Goal: Task Accomplishment & Management: Manage account settings

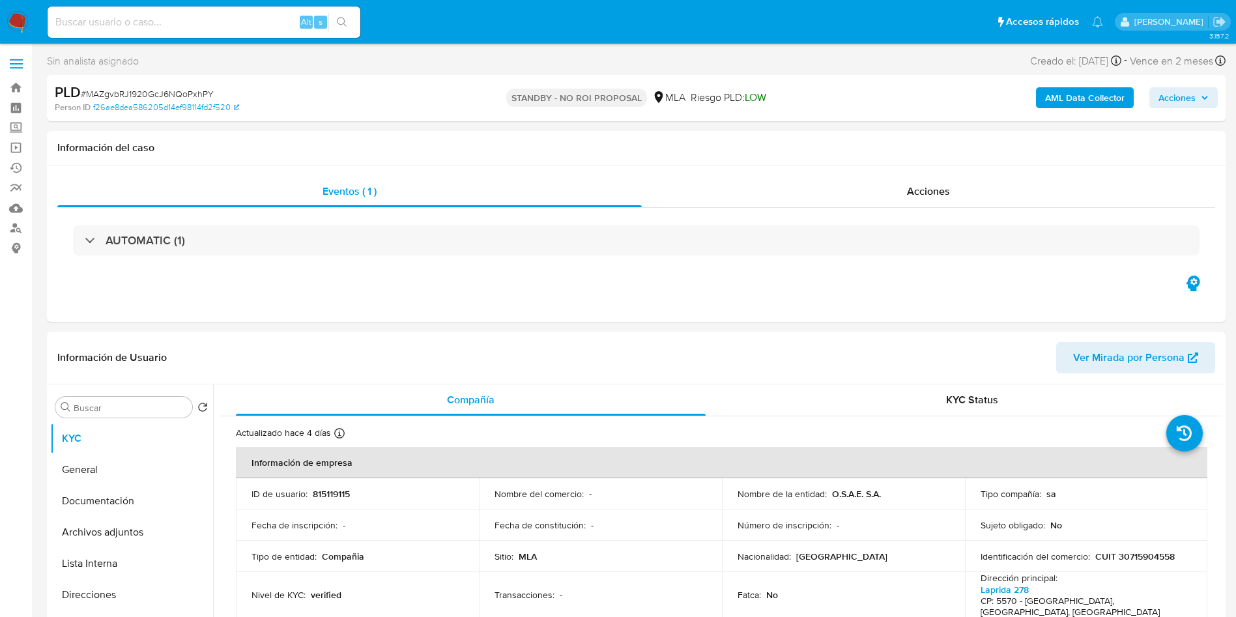
select select "10"
click at [246, 18] on input at bounding box center [204, 22] width 313 height 17
paste input "np5LPhBMyg8aSUeM75S01iH5"
type input "np5LPhBMyg8aSUeM75S01iH5"
click at [338, 21] on icon "search-icon" at bounding box center [342, 22] width 10 height 10
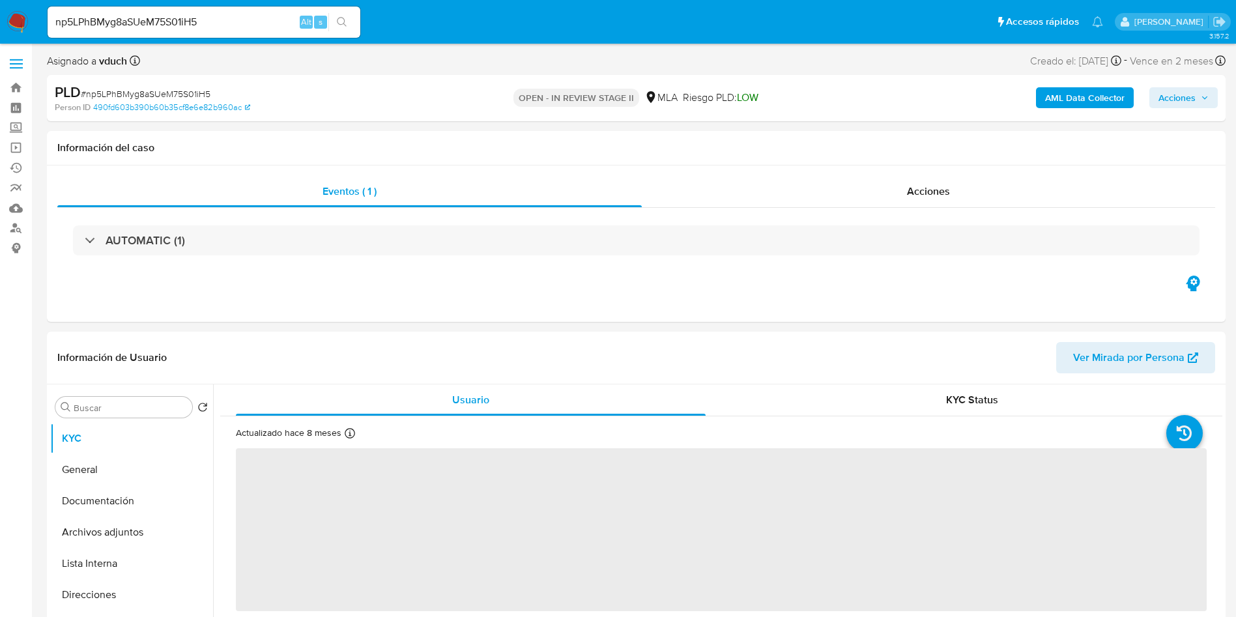
select select "10"
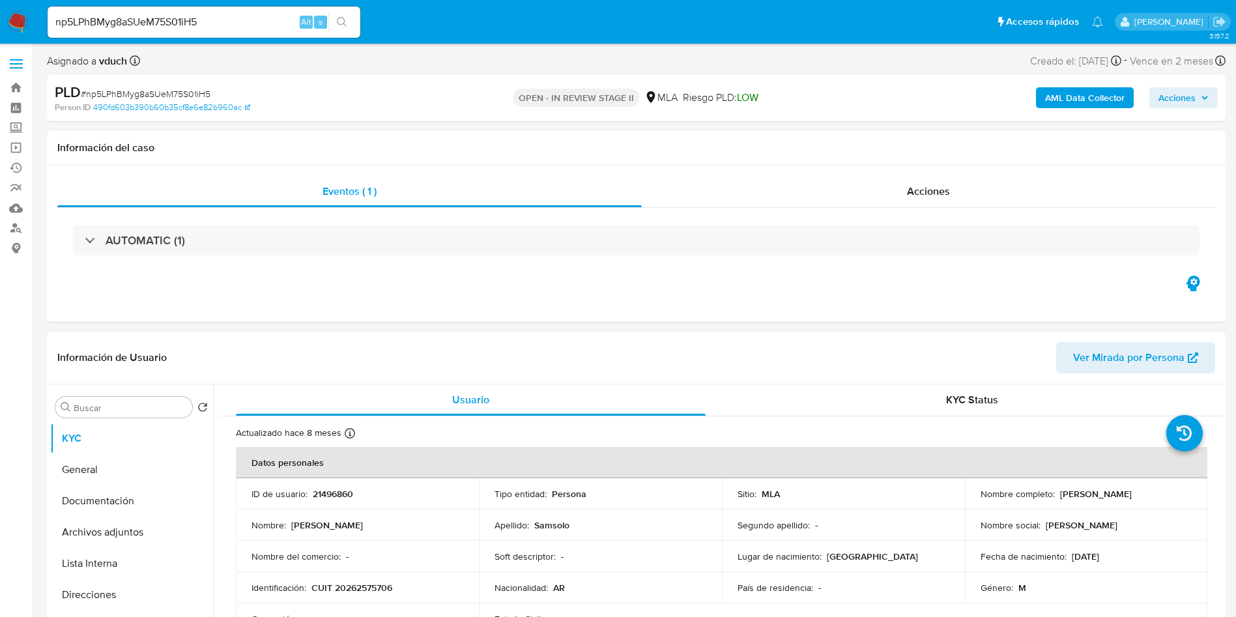
click at [332, 498] on p "21496860" at bounding box center [333, 494] width 40 height 12
copy p "21496860"
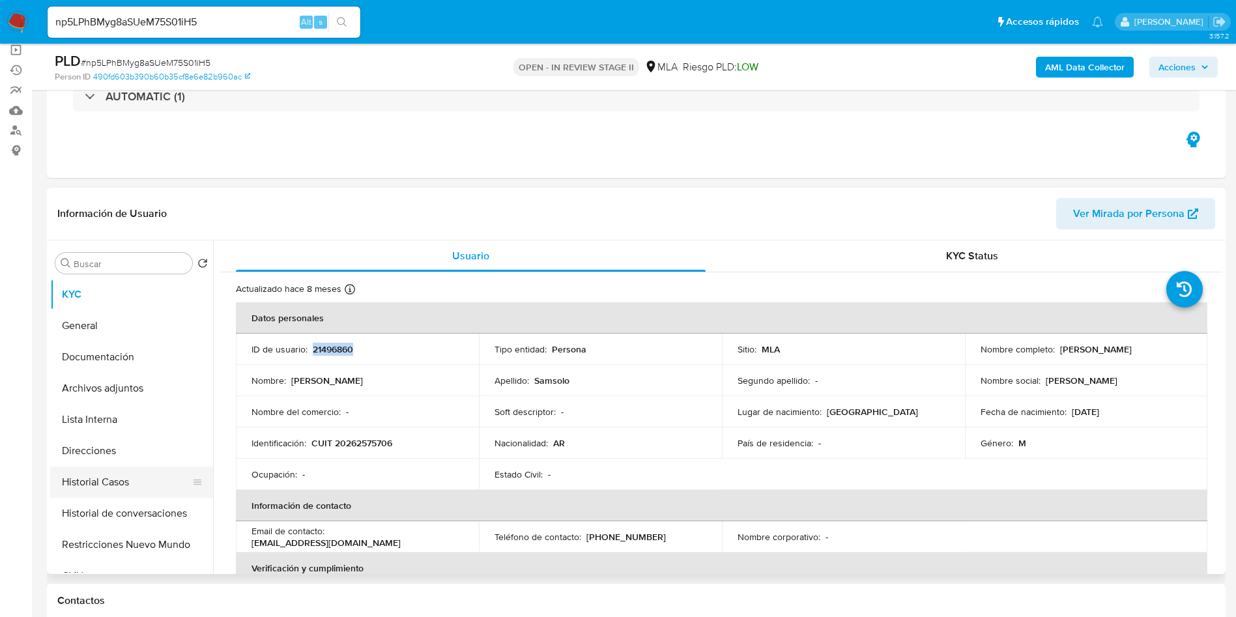
click at [78, 467] on button "Historial Casos" at bounding box center [126, 482] width 152 height 31
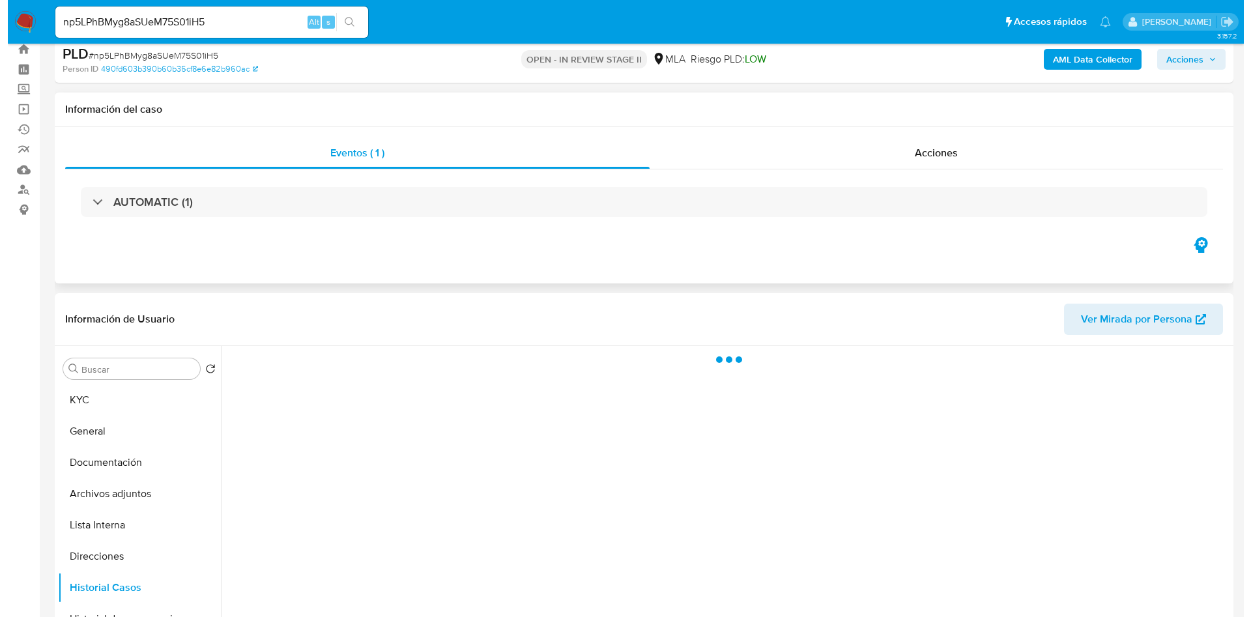
scroll to position [98, 0]
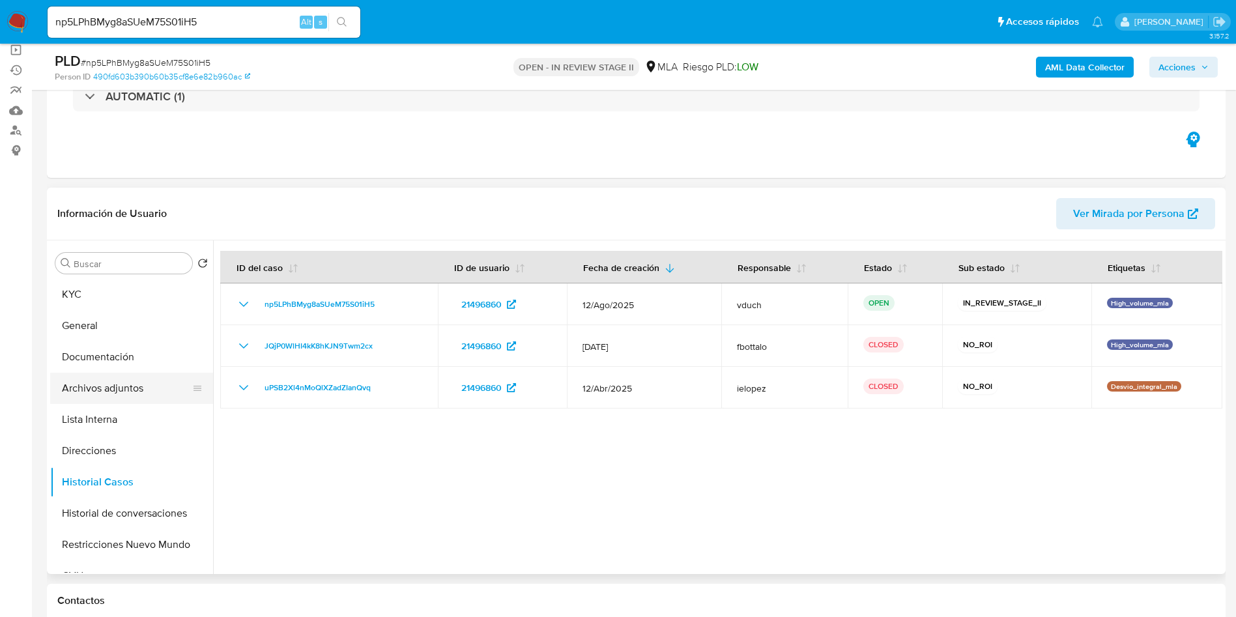
click at [167, 388] on button "Archivos adjuntos" at bounding box center [126, 388] width 152 height 31
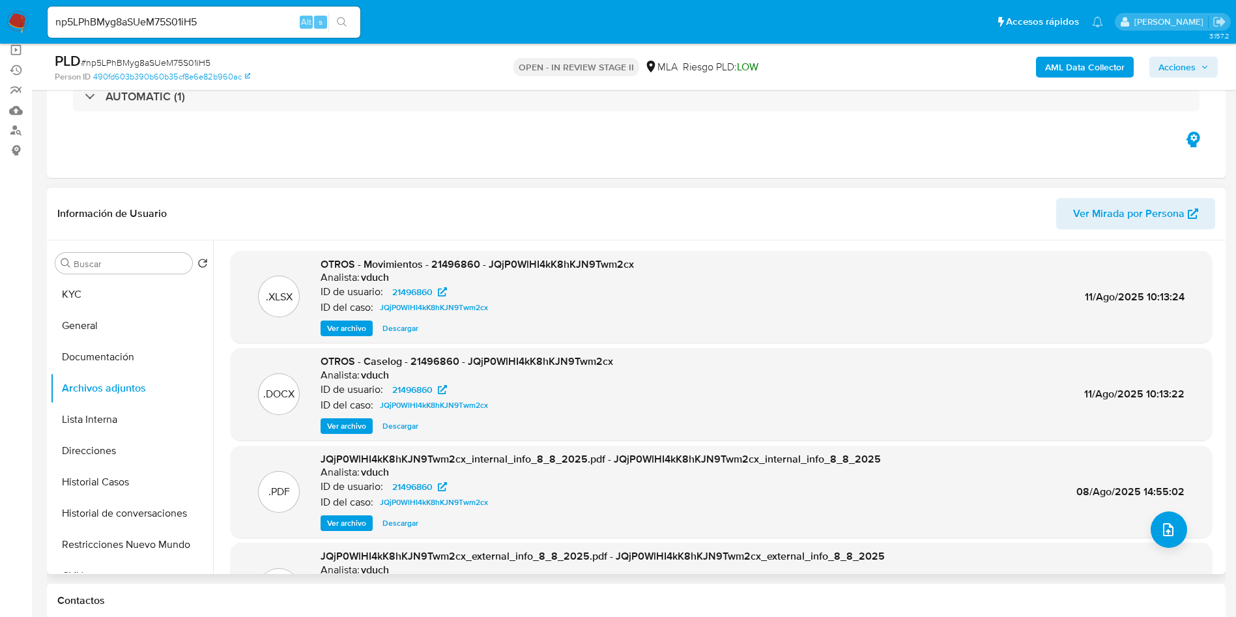
click at [349, 429] on span "Ver archivo" at bounding box center [346, 426] width 39 height 13
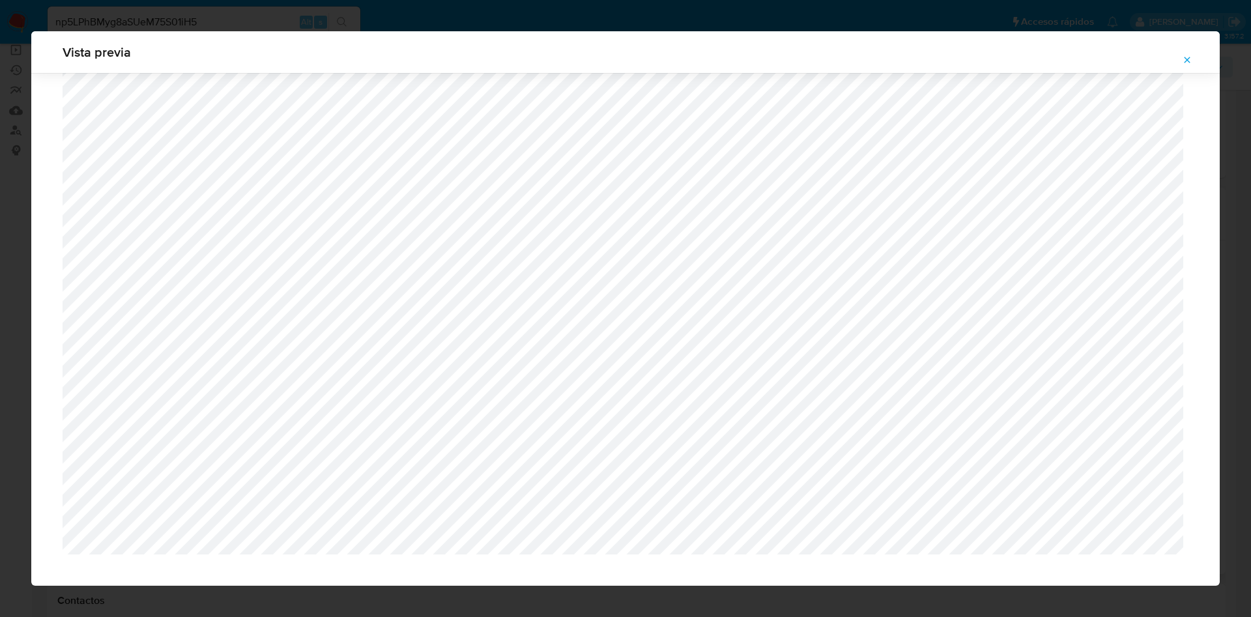
scroll to position [239, 0]
click at [1190, 56] on icon "Attachment preview" at bounding box center [1187, 60] width 10 height 10
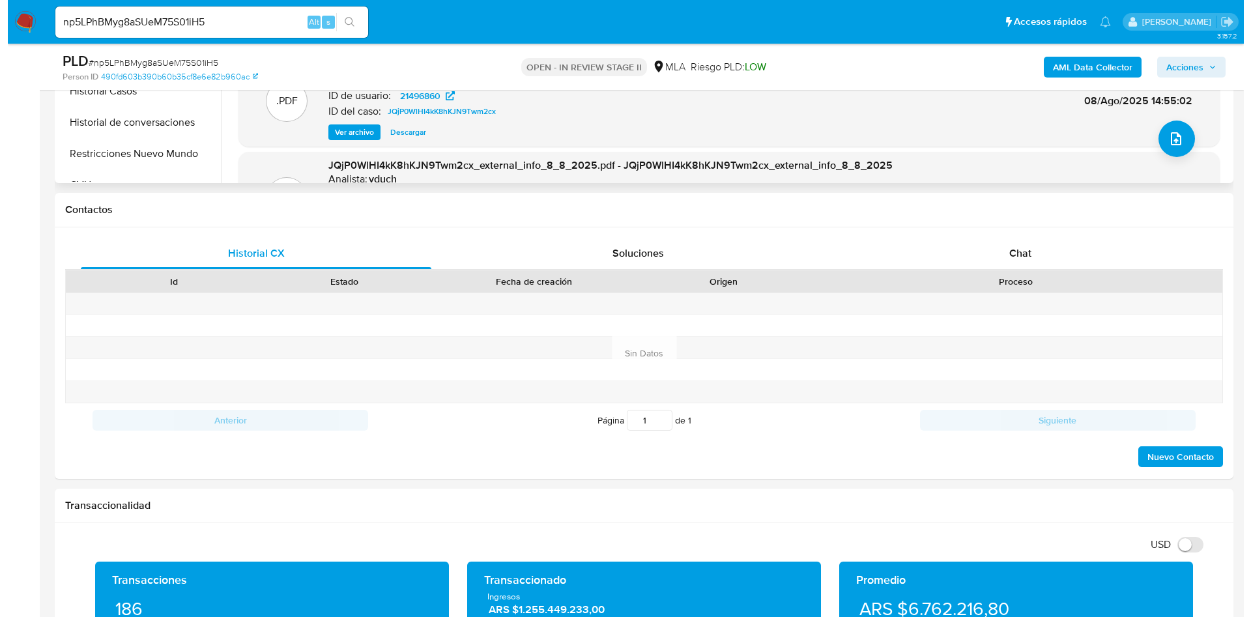
scroll to position [195, 0]
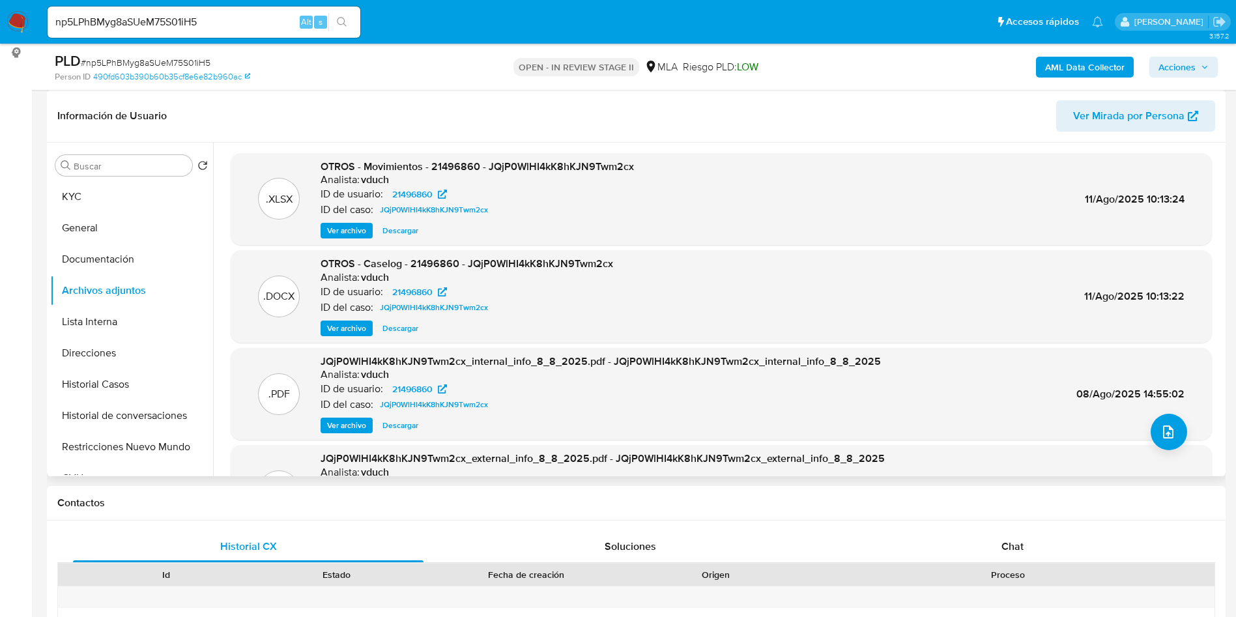
click at [349, 328] on span "Ver archivo" at bounding box center [346, 328] width 39 height 13
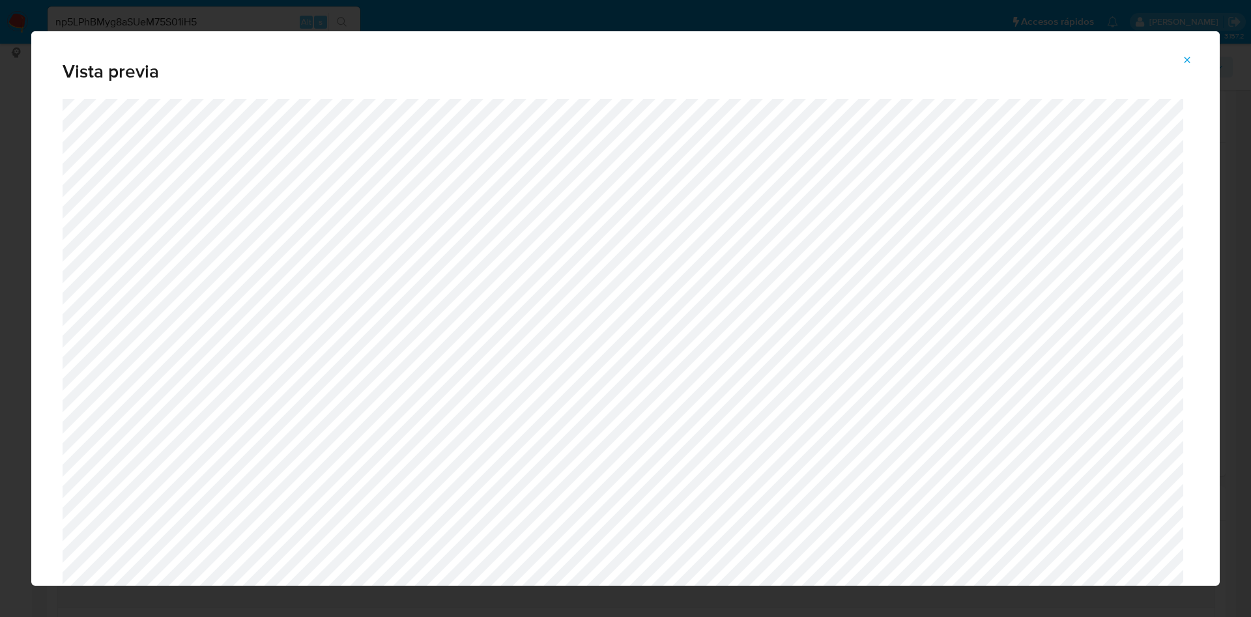
scroll to position [560, 0]
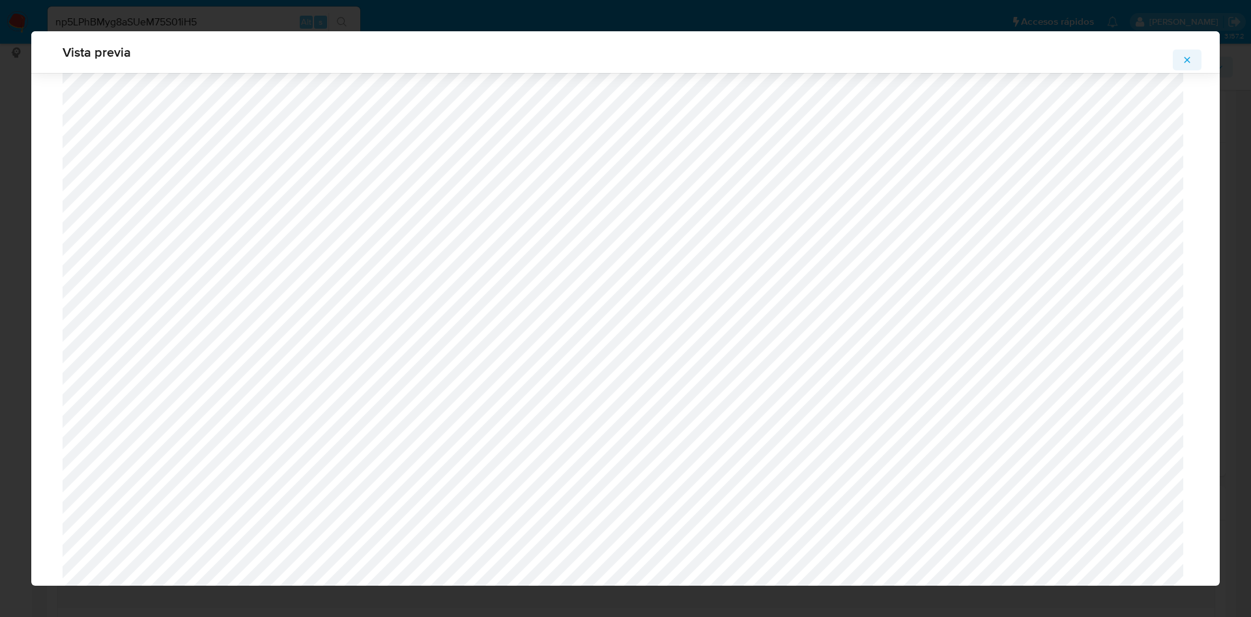
click at [1180, 63] on button "Attachment preview" at bounding box center [1187, 60] width 29 height 21
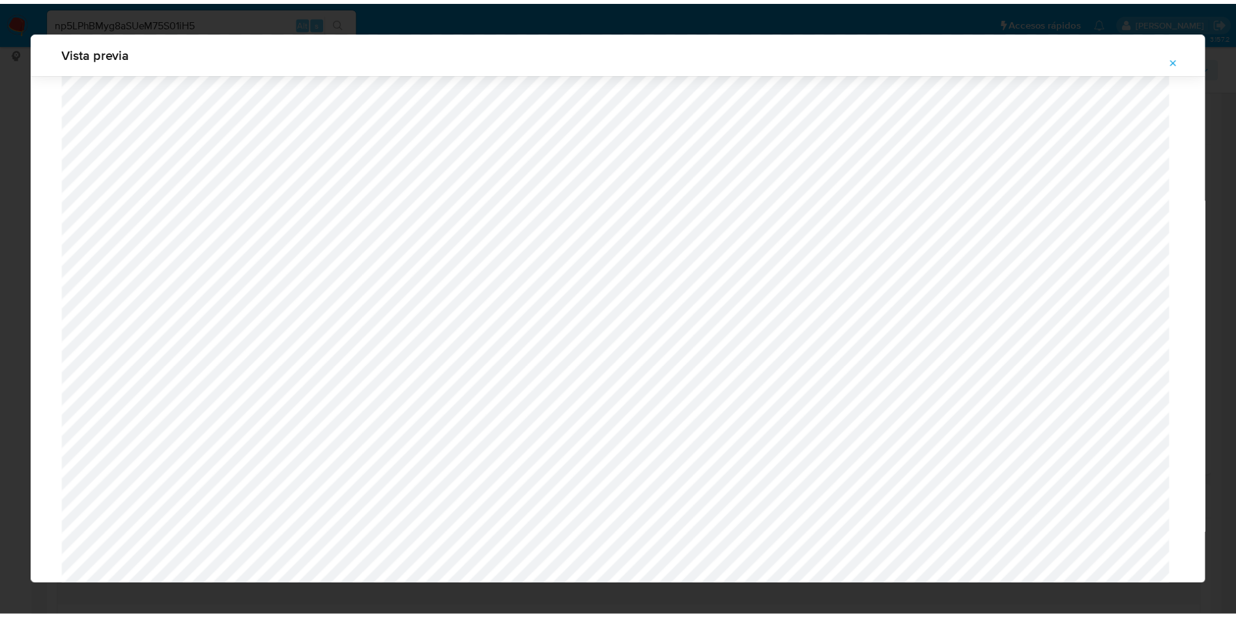
scroll to position [0, 0]
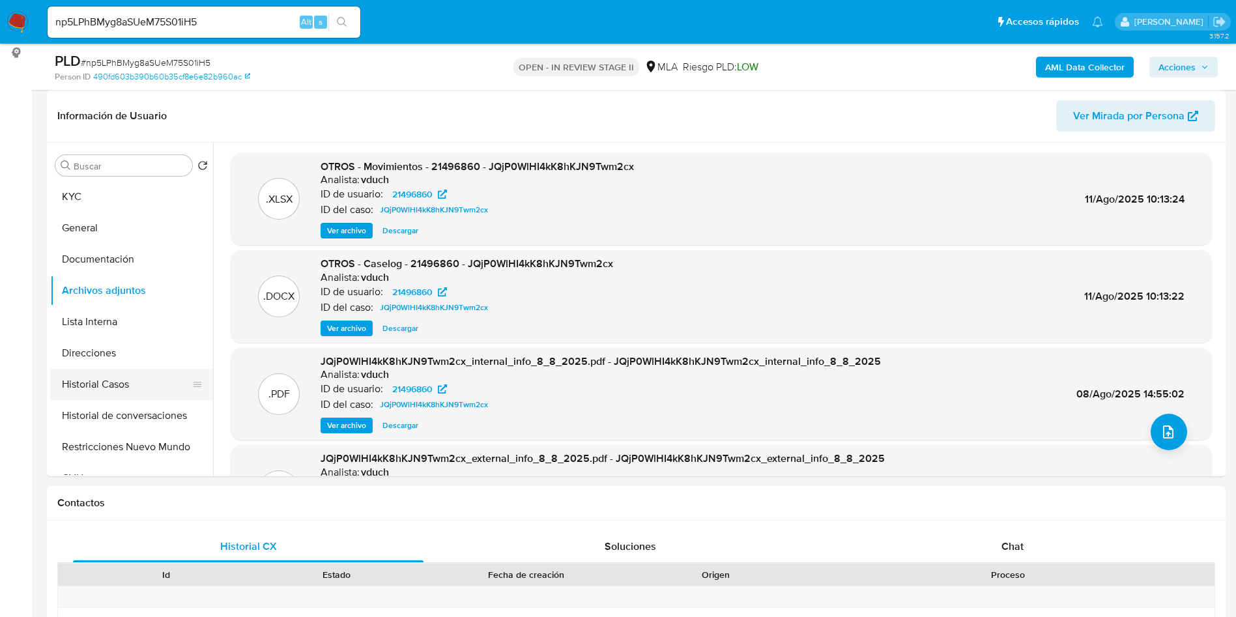
click at [111, 392] on button "Historial Casos" at bounding box center [126, 384] width 152 height 31
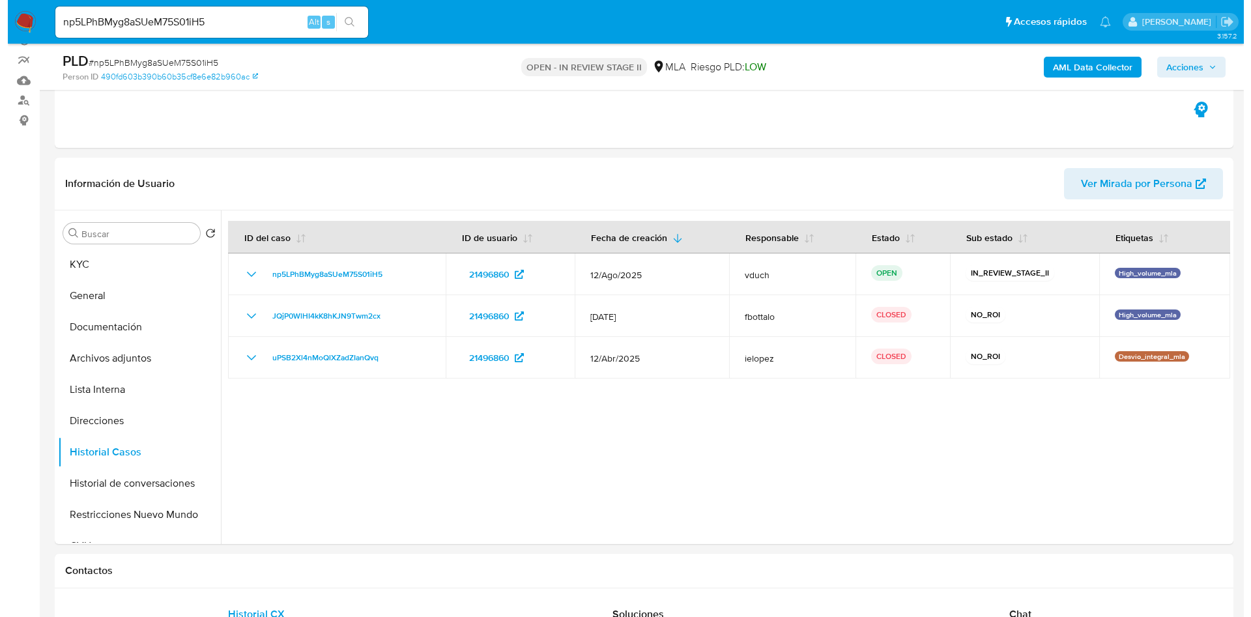
scroll to position [98, 0]
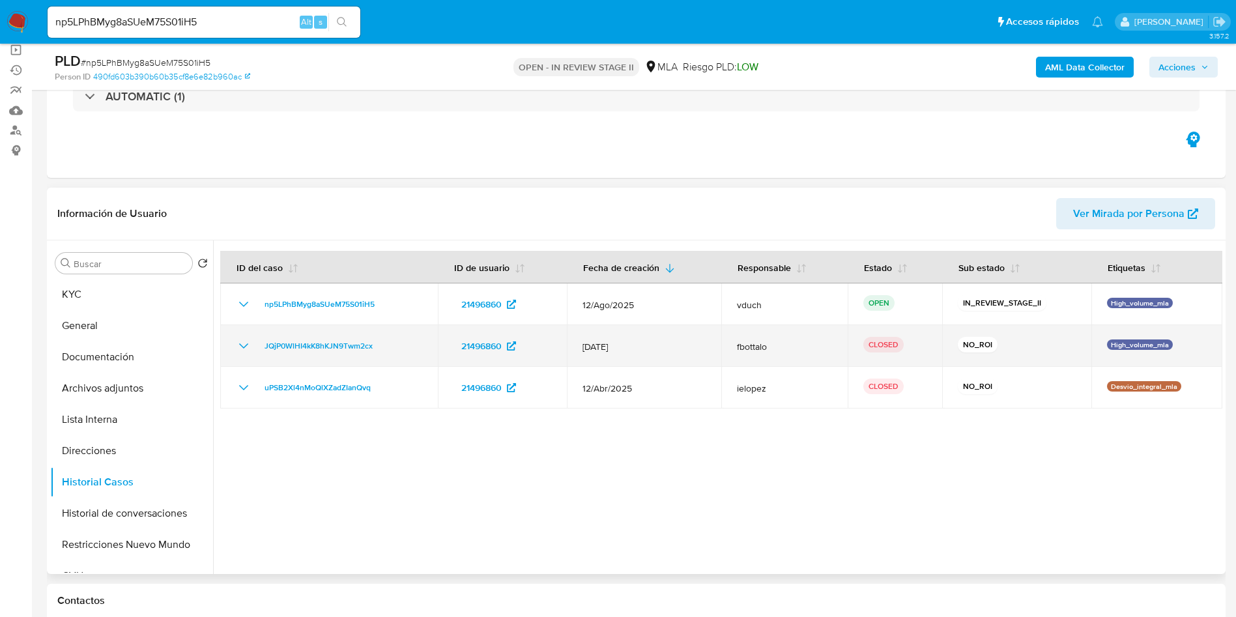
drag, startPoint x: 379, startPoint y: 341, endPoint x: 257, endPoint y: 353, distance: 123.1
click at [257, 353] on div "JQjP0WlHI4kK8hKJN9Twm2cx" at bounding box center [329, 346] width 186 height 16
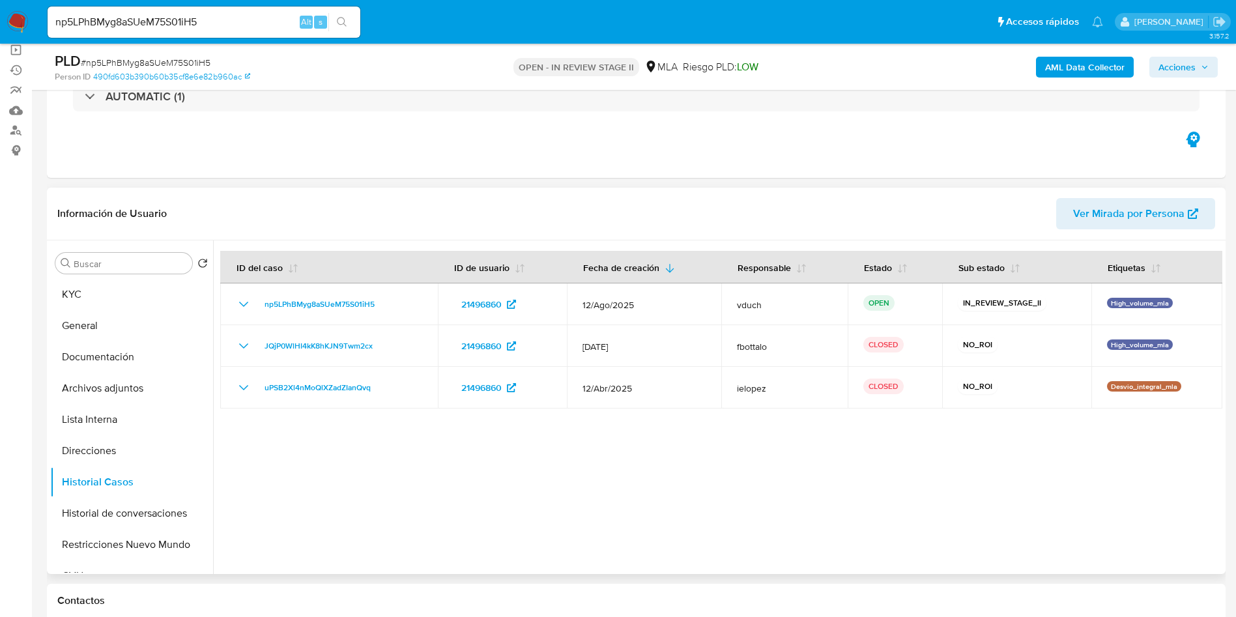
click at [467, 514] on div at bounding box center [717, 407] width 1009 height 334
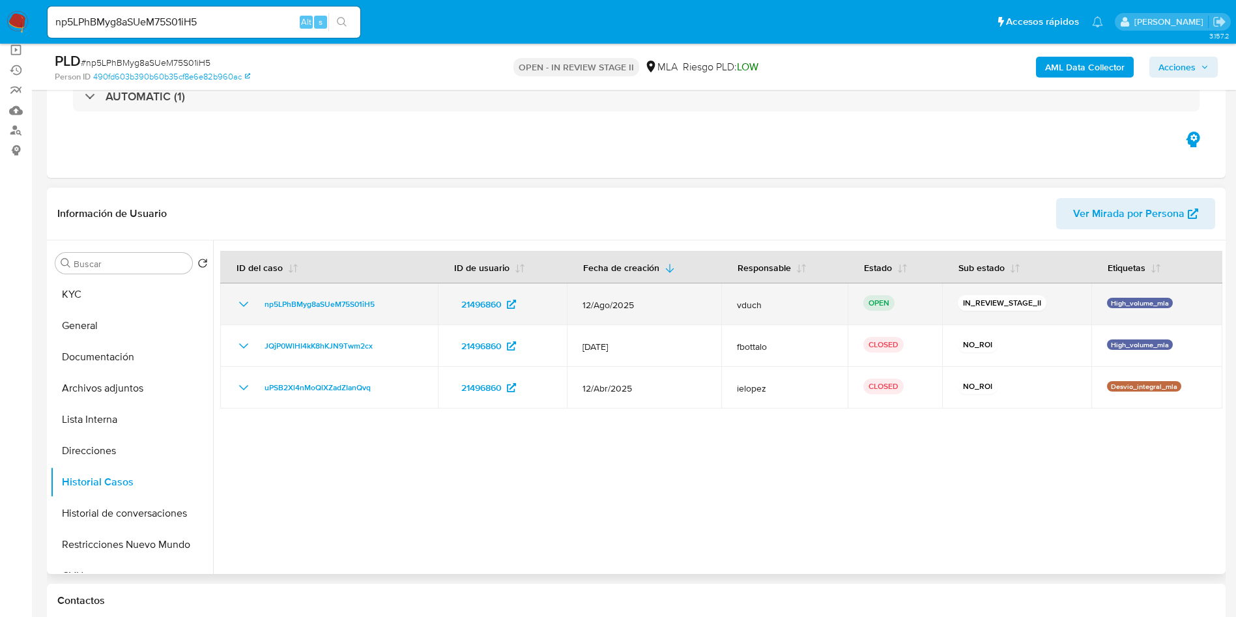
click at [251, 308] on icon "Mostrar/Ocultar" at bounding box center [244, 304] width 16 height 16
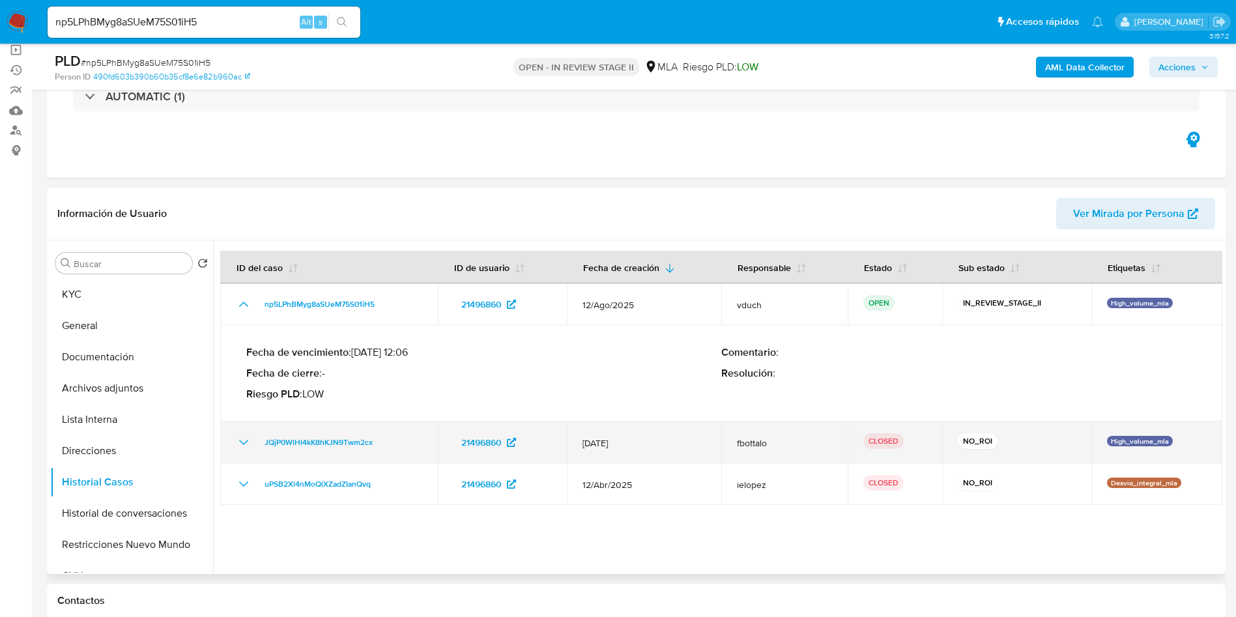
click at [244, 440] on icon "Mostrar/Ocultar" at bounding box center [244, 443] width 16 height 16
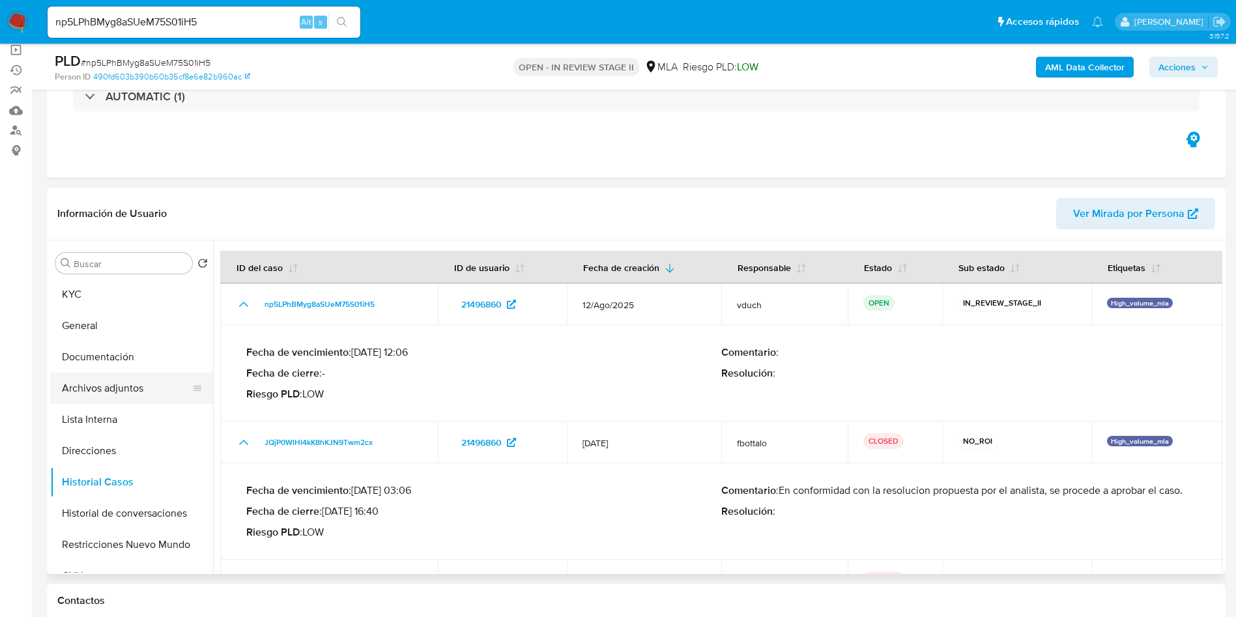
click at [130, 377] on button "Archivos adjuntos" at bounding box center [126, 388] width 152 height 31
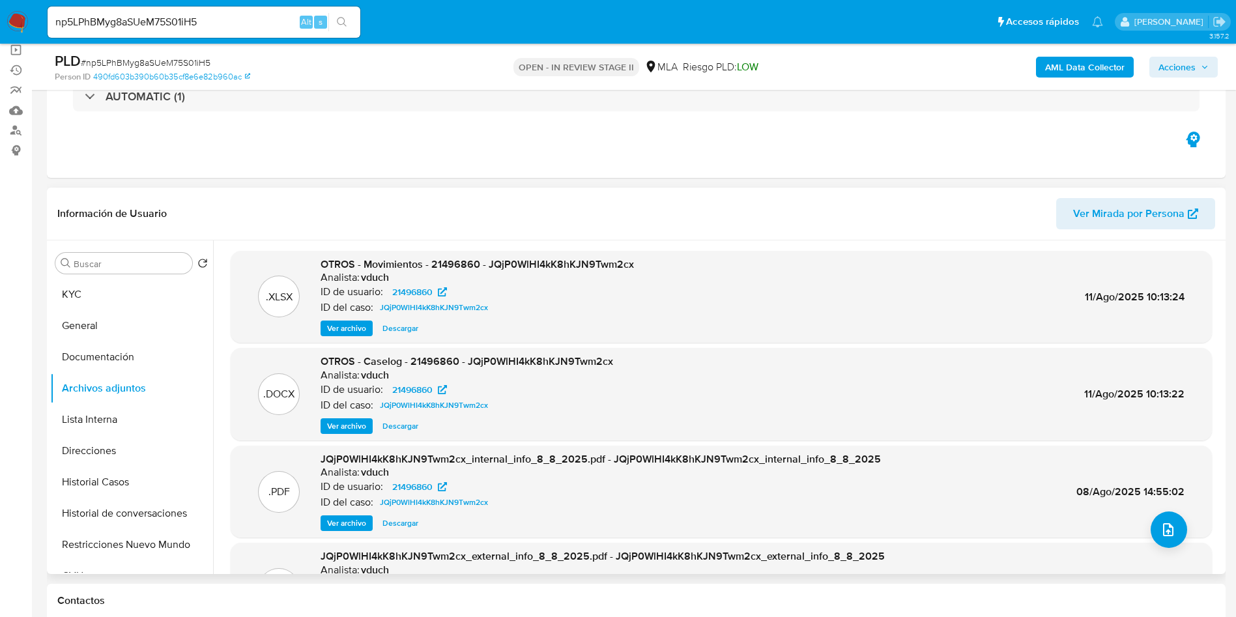
click at [344, 420] on span "Ver archivo" at bounding box center [346, 426] width 39 height 13
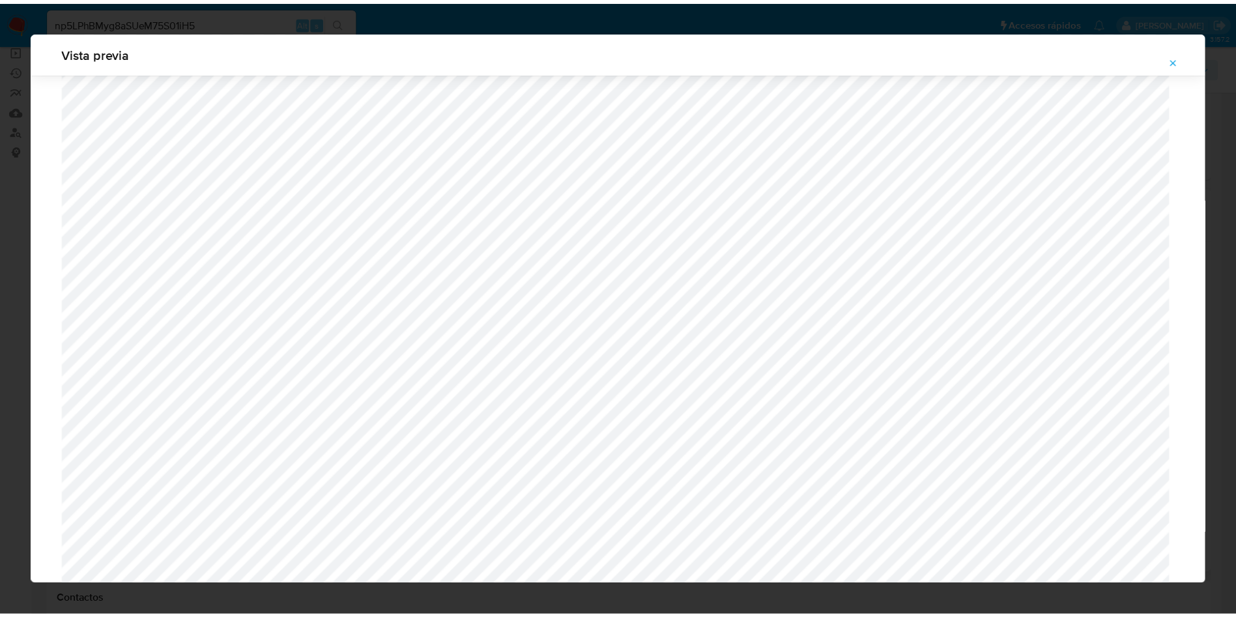
scroll to position [0, 0]
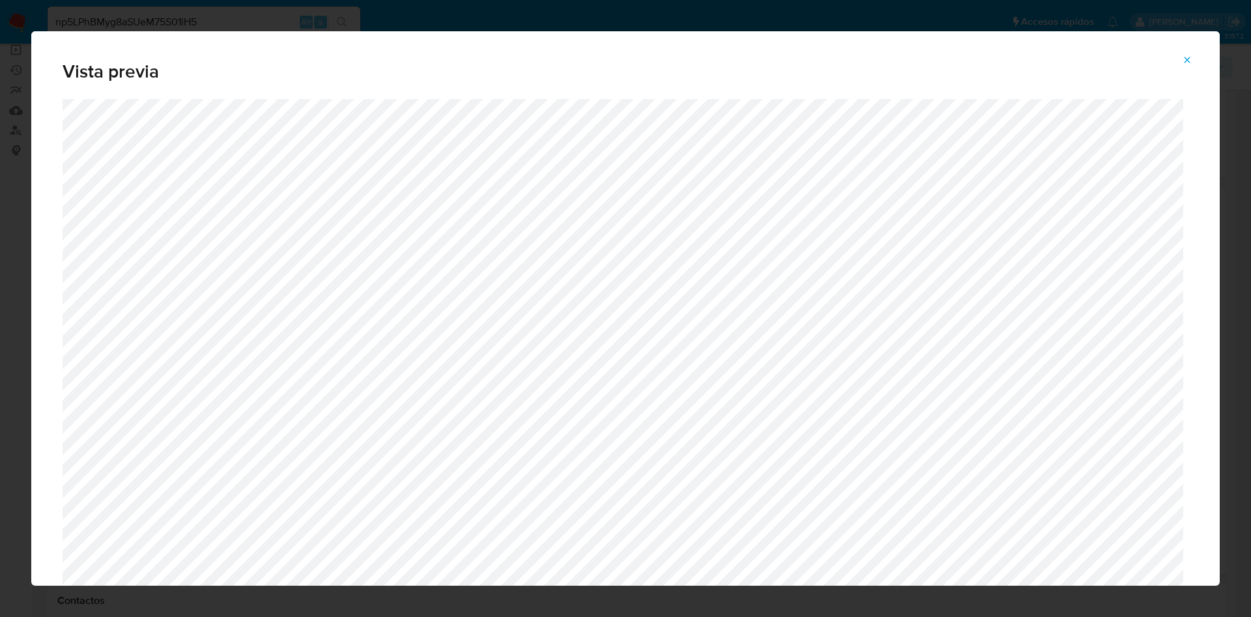
click at [1187, 66] on span "Attachment preview" at bounding box center [1187, 60] width 10 height 18
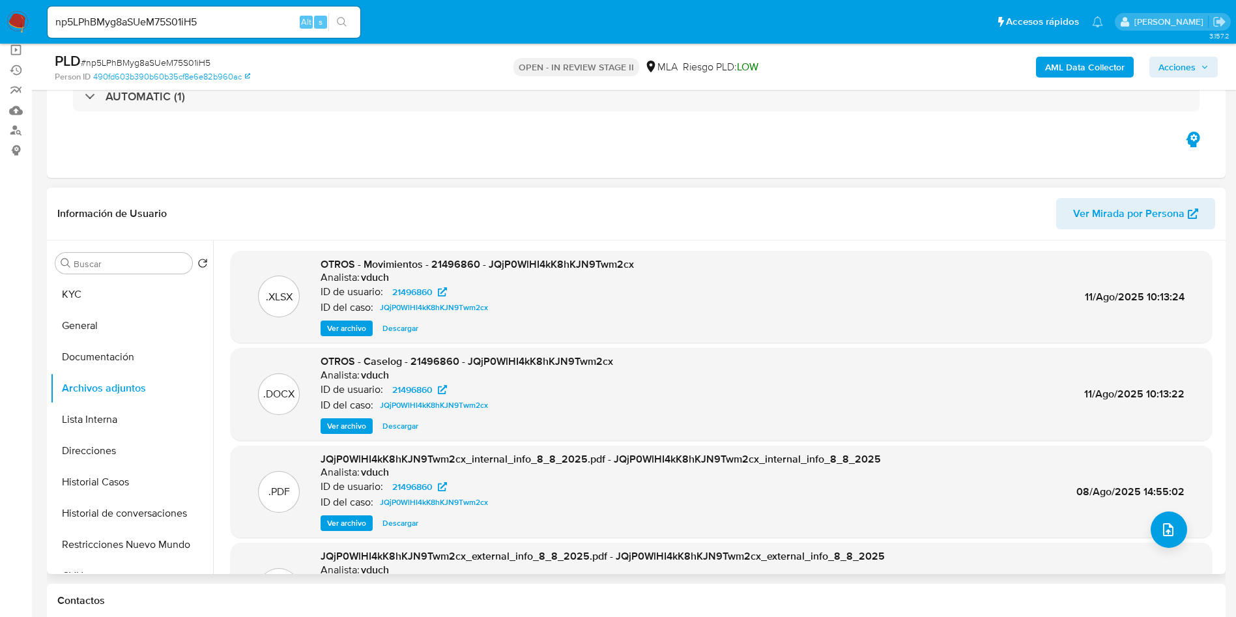
click at [75, 540] on button "Restricciones Nuevo Mundo" at bounding box center [126, 544] width 152 height 31
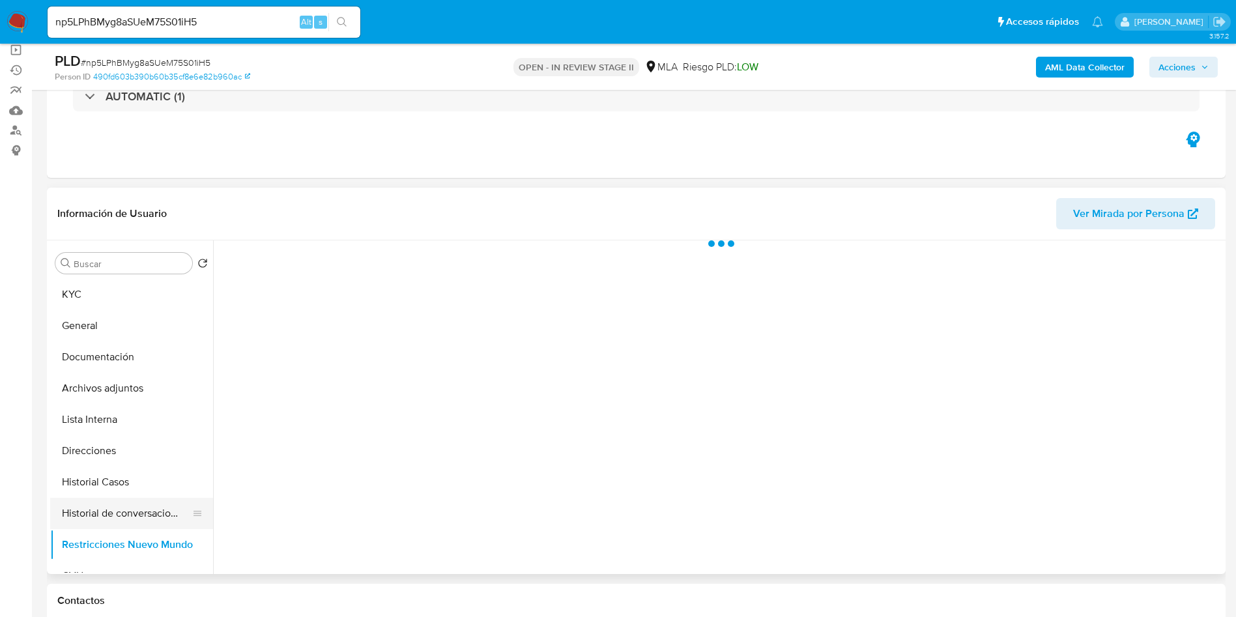
click at [70, 511] on button "Historial de conversaciones" at bounding box center [126, 513] width 152 height 31
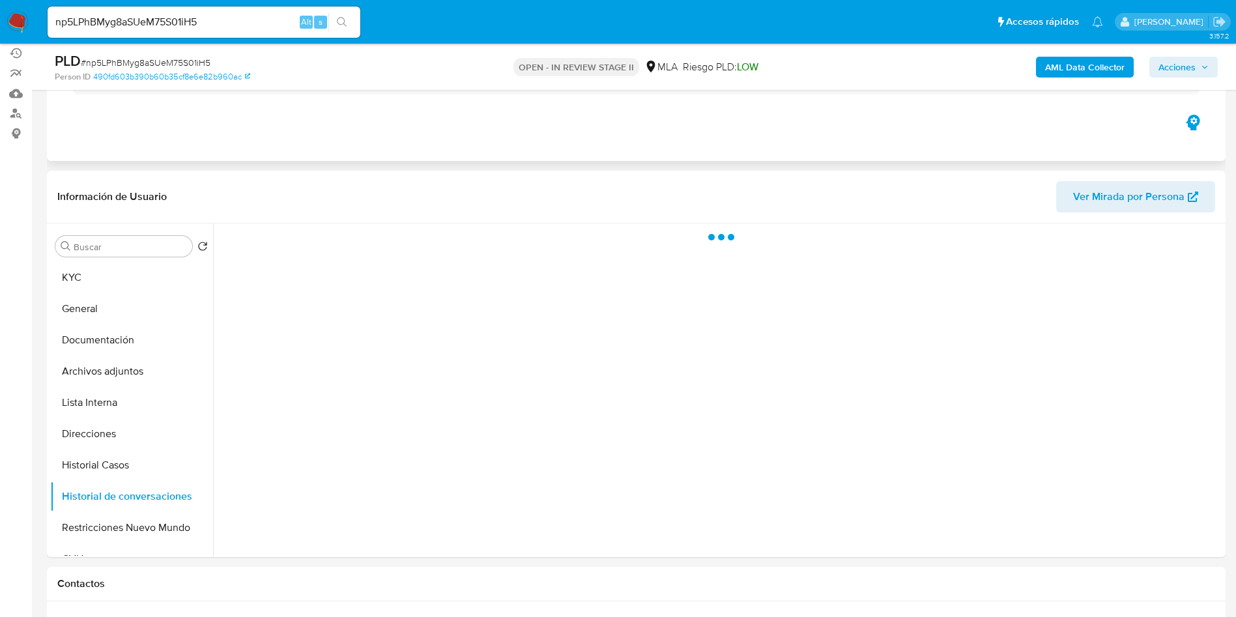
scroll to position [195, 0]
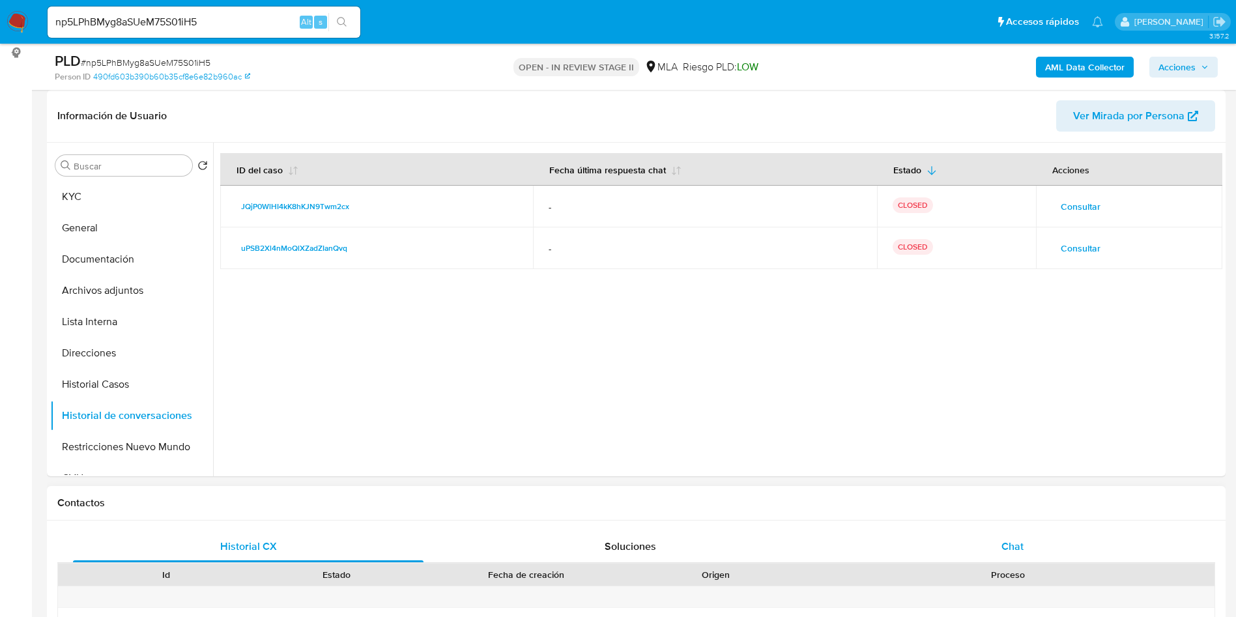
click at [1026, 532] on div "Chat" at bounding box center [1012, 546] width 351 height 31
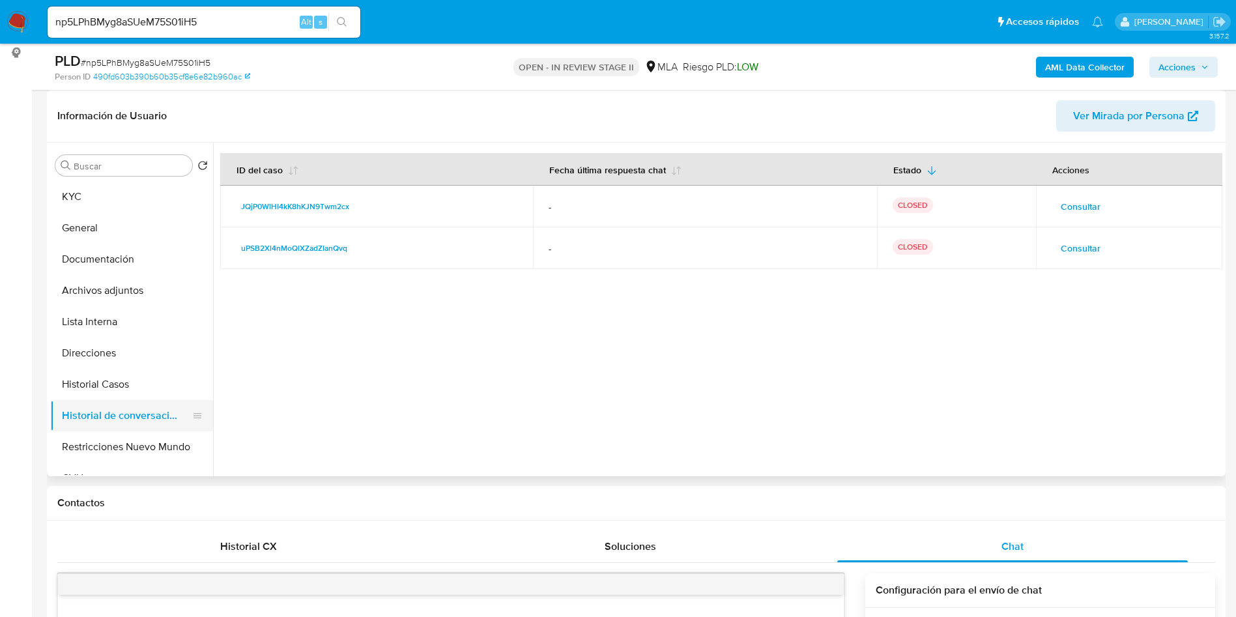
click at [121, 409] on button "Historial de conversaciones" at bounding box center [126, 415] width 152 height 31
click at [135, 378] on button "Historial Casos" at bounding box center [126, 384] width 152 height 31
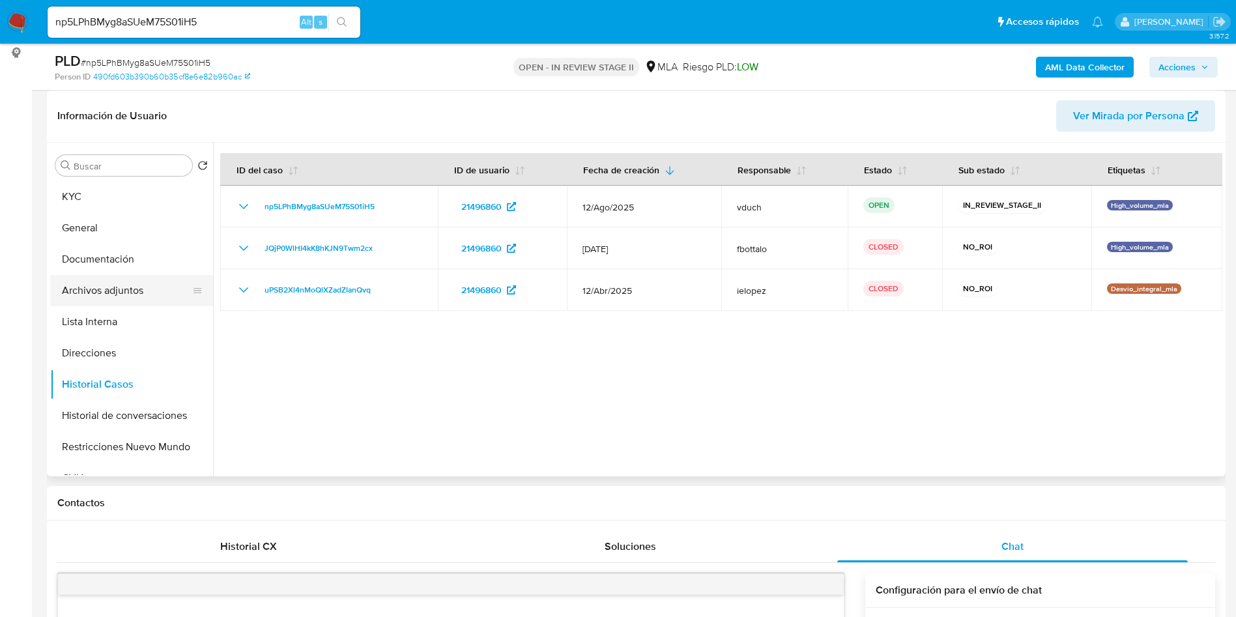
click at [165, 283] on button "Archivos adjuntos" at bounding box center [126, 290] width 152 height 31
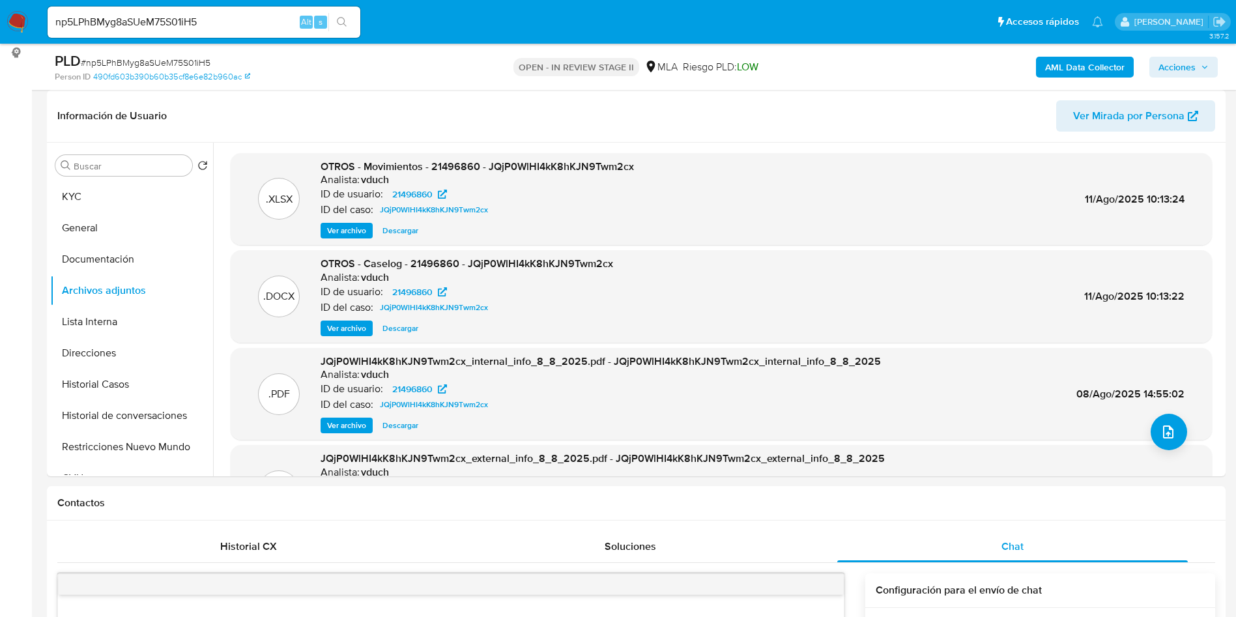
scroll to position [109, 0]
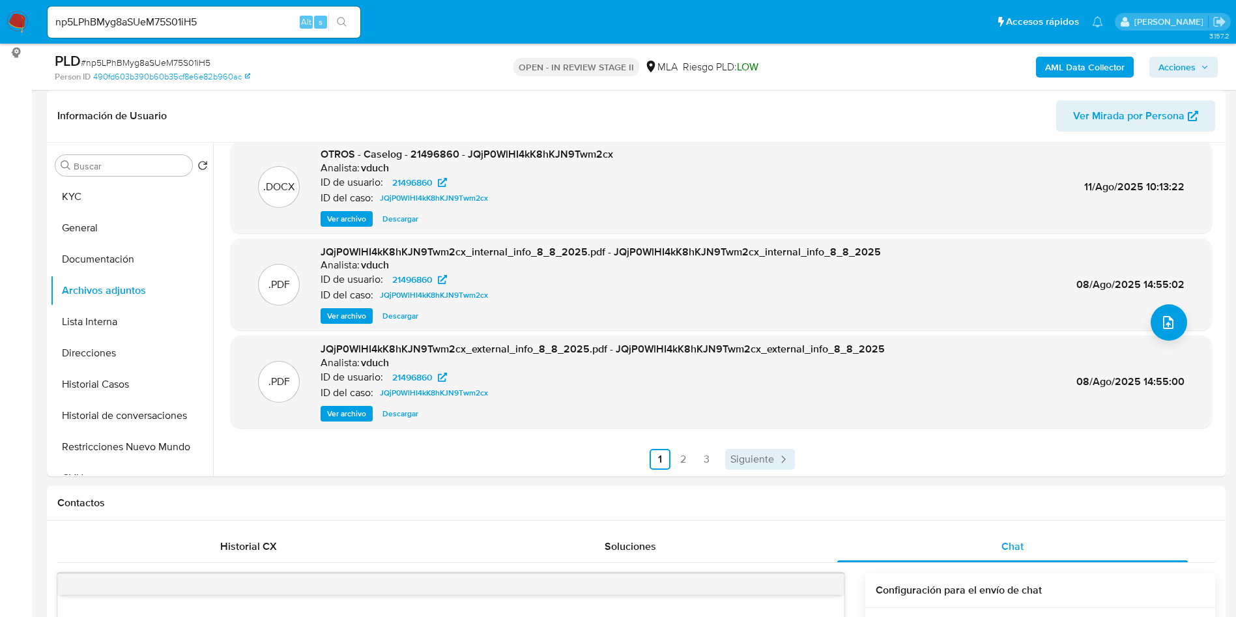
click at [759, 463] on span "Siguiente" at bounding box center [752, 459] width 44 height 10
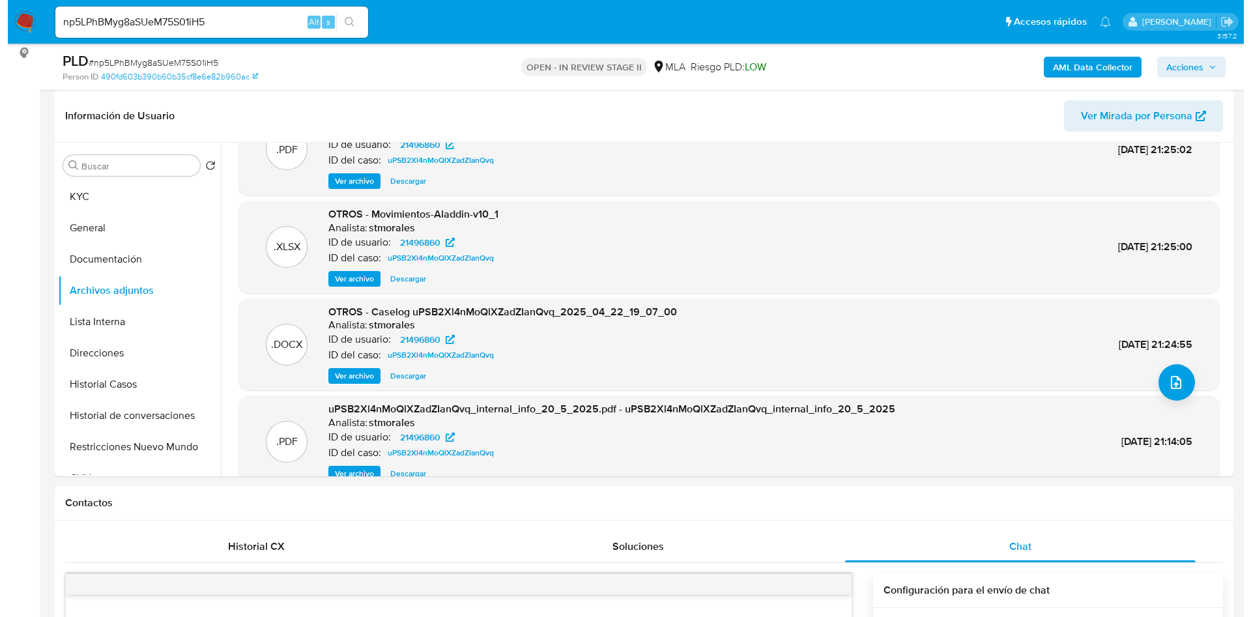
scroll to position [0, 0]
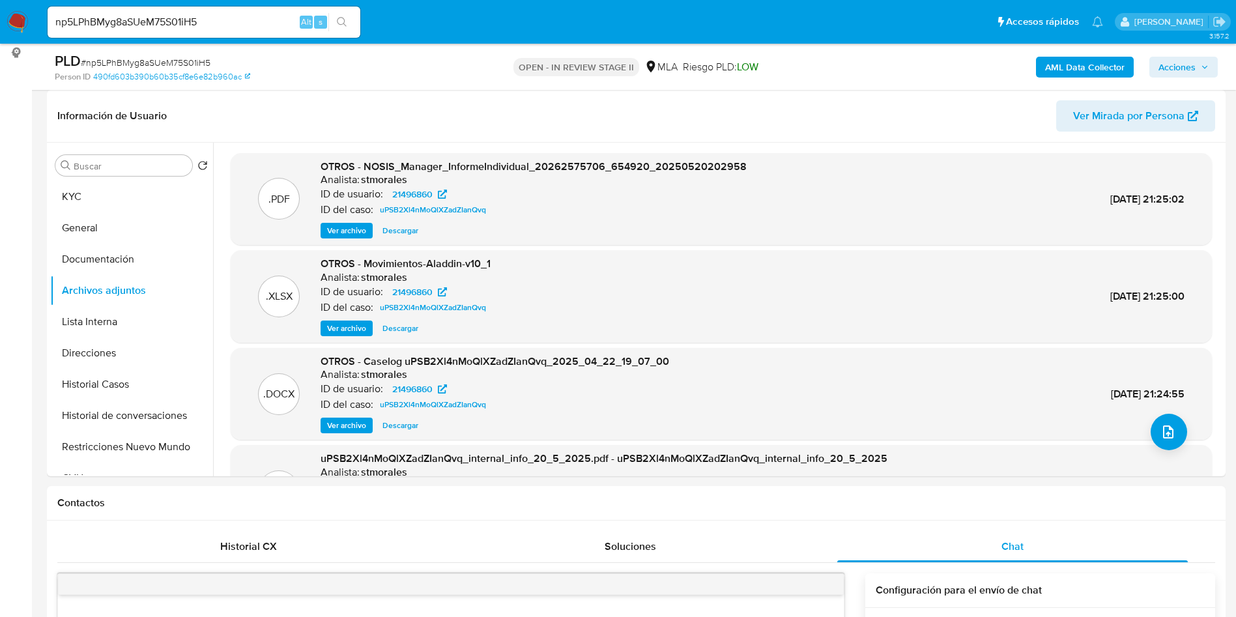
click at [328, 425] on span "Ver archivo" at bounding box center [346, 425] width 39 height 13
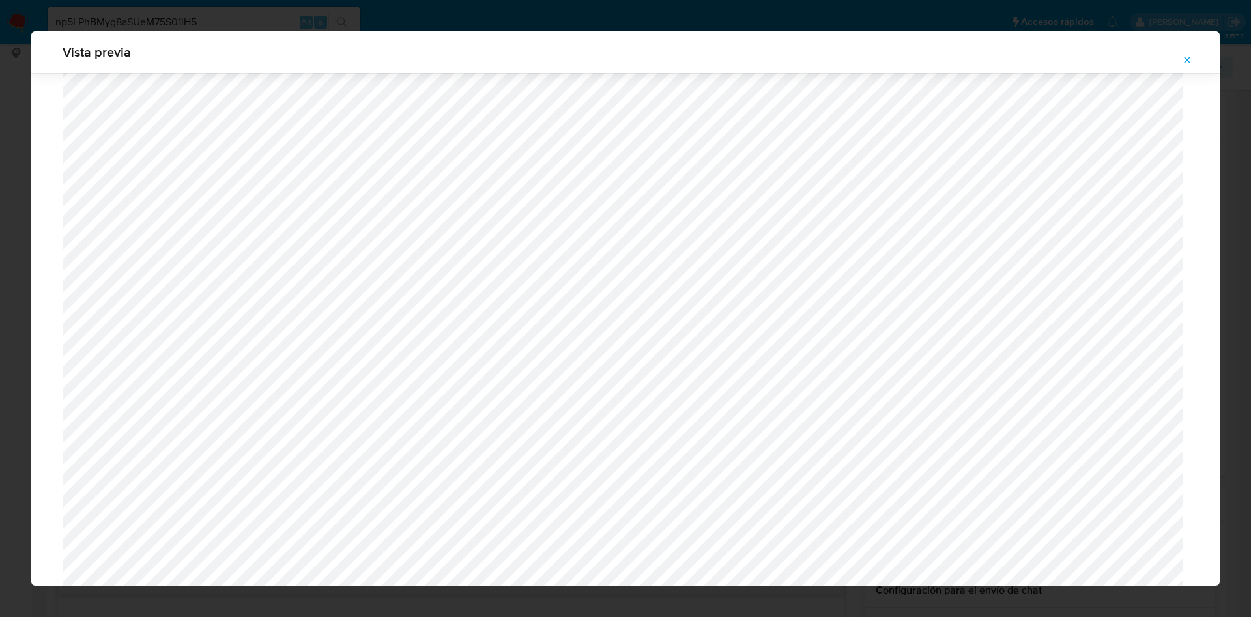
scroll to position [365, 0]
click at [1179, 70] on div "Vista previa" at bounding box center [625, 52] width 1188 height 42
click at [1187, 62] on icon "Attachment preview" at bounding box center [1187, 60] width 10 height 10
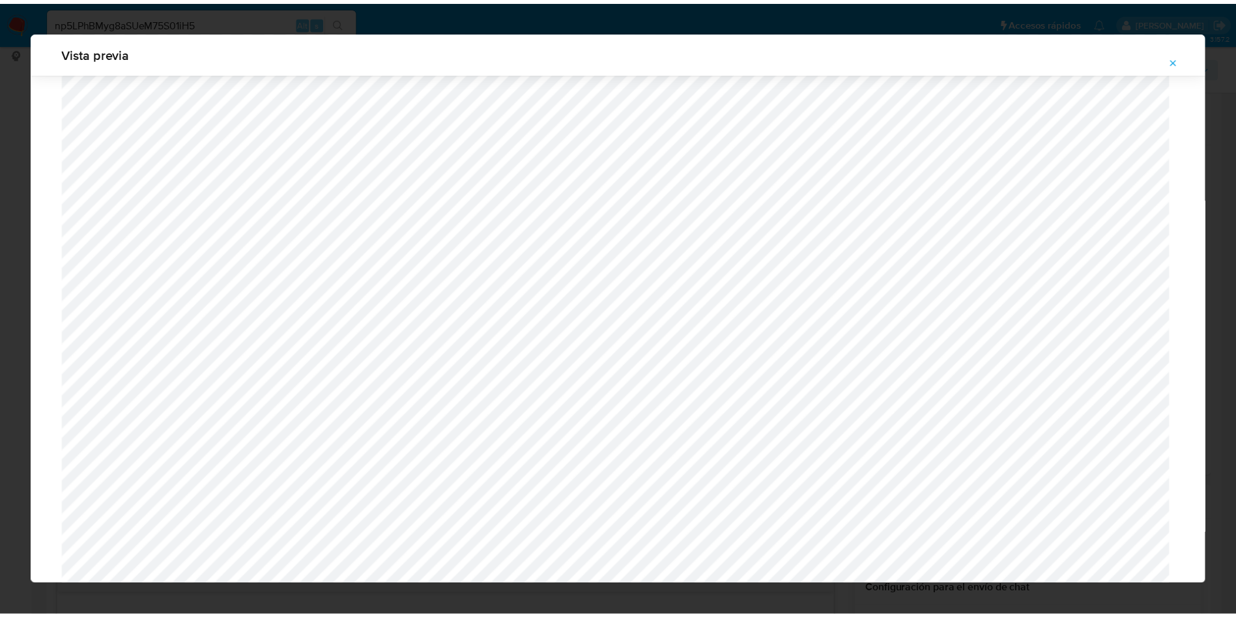
scroll to position [0, 0]
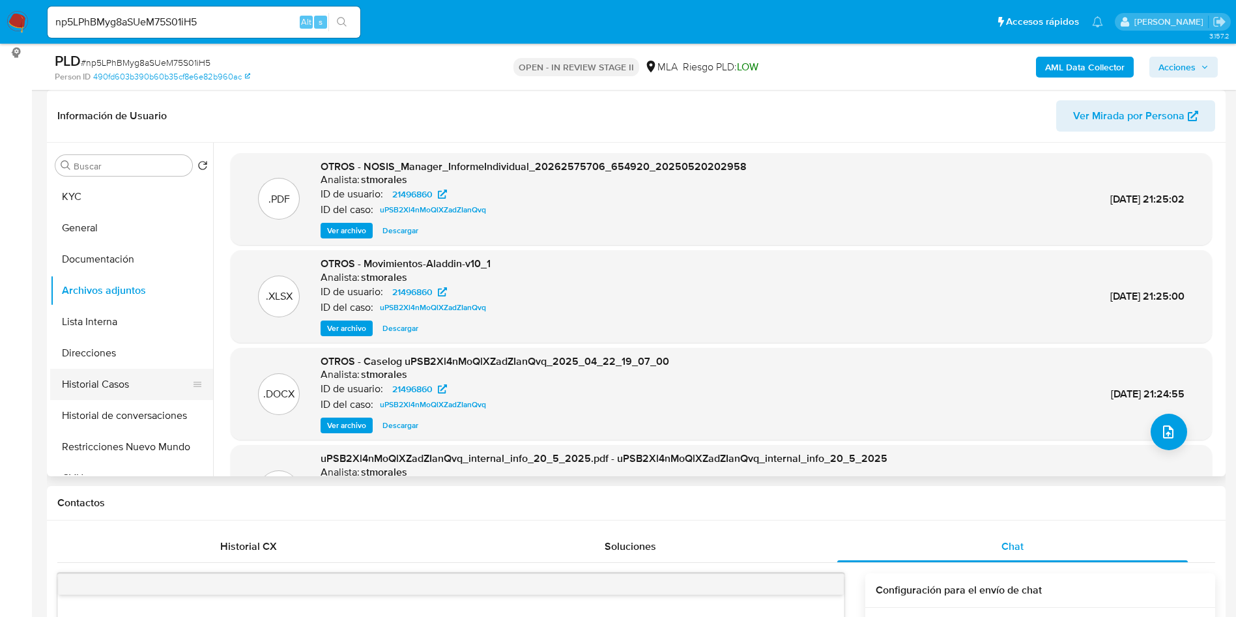
click at [80, 386] on button "Historial Casos" at bounding box center [126, 384] width 152 height 31
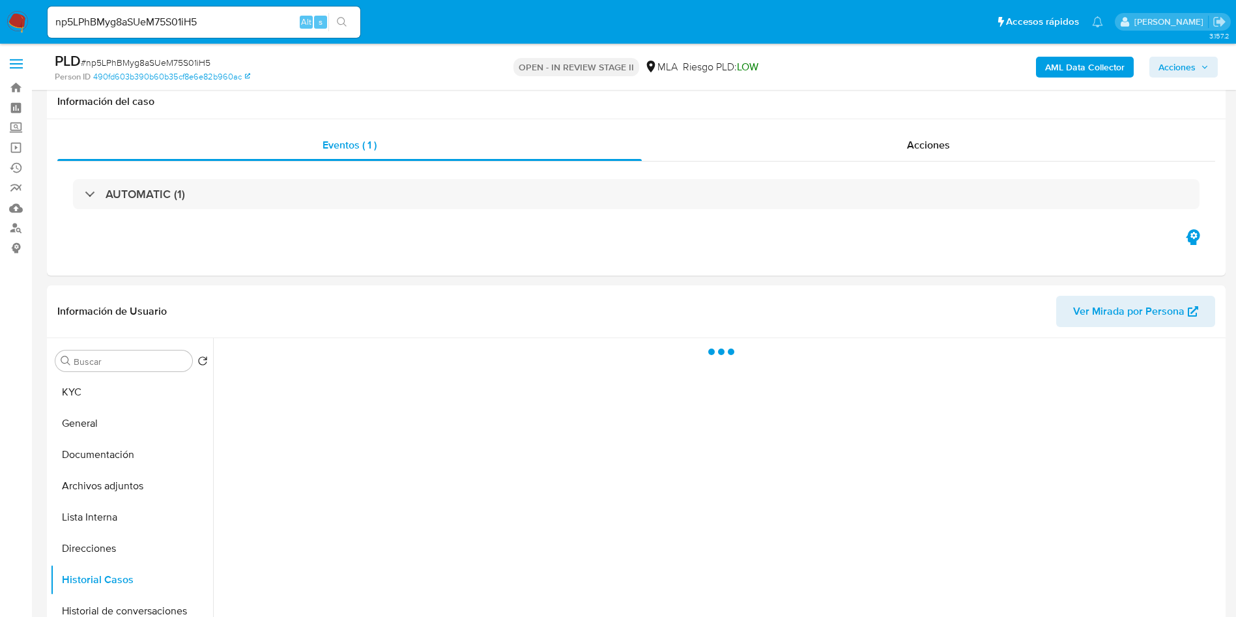
scroll to position [98, 0]
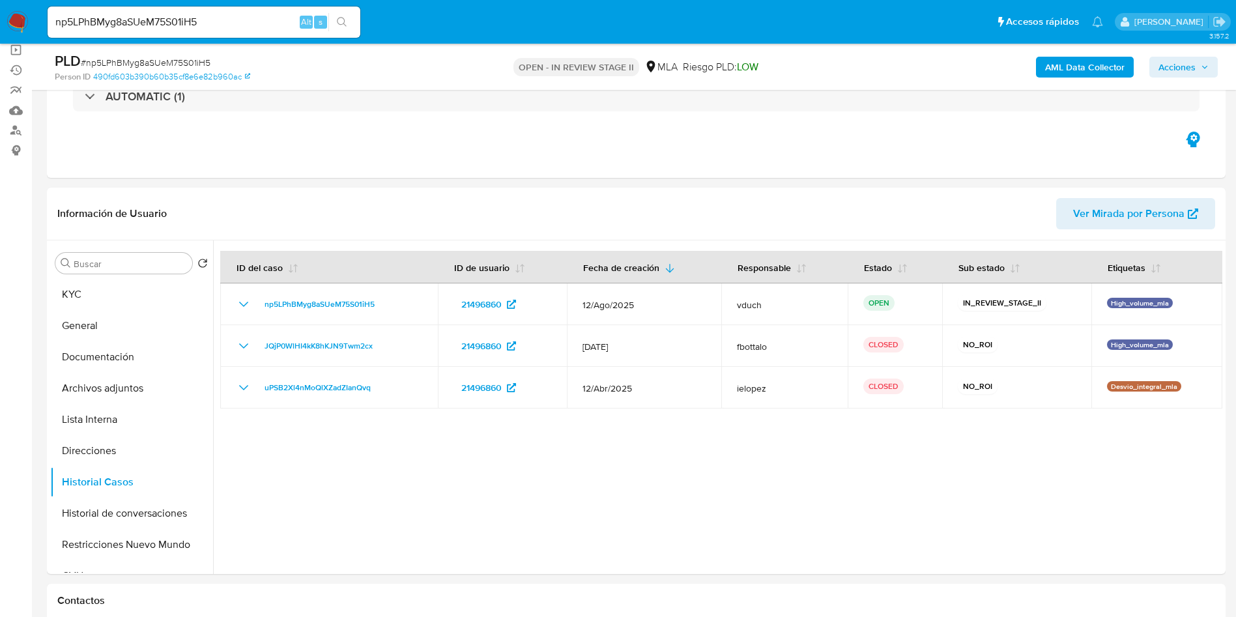
click at [1175, 74] on span "Acciones" at bounding box center [1177, 67] width 37 height 21
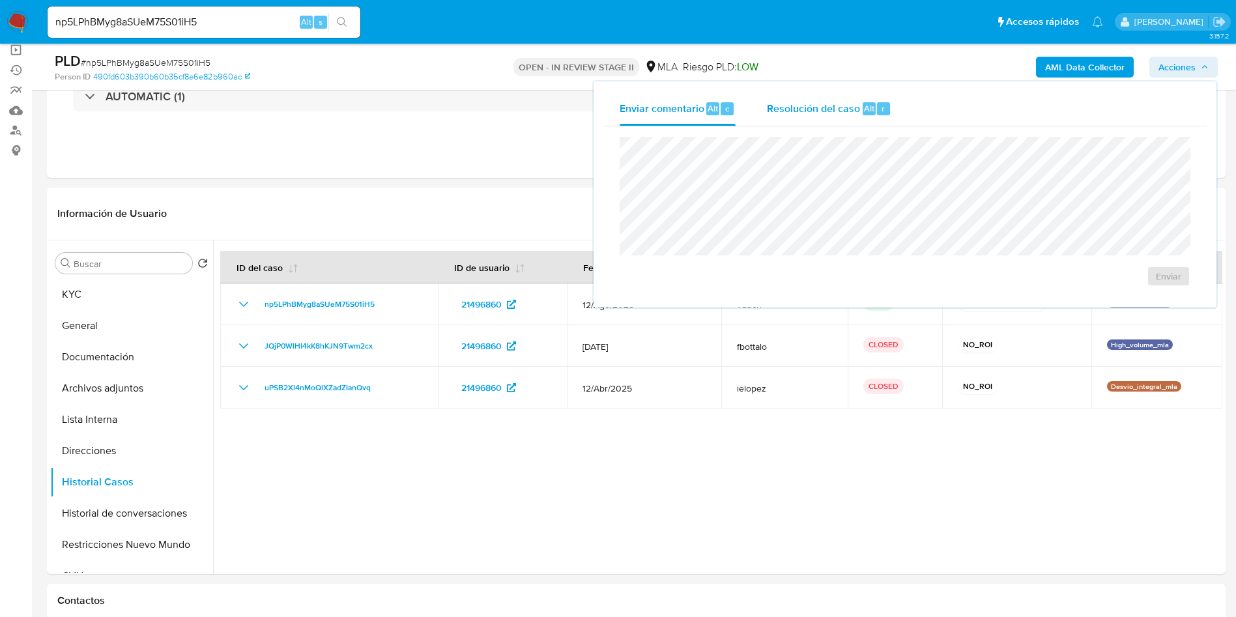
click at [905, 109] on button "Resolución del caso Alt r" at bounding box center [829, 109] width 156 height 34
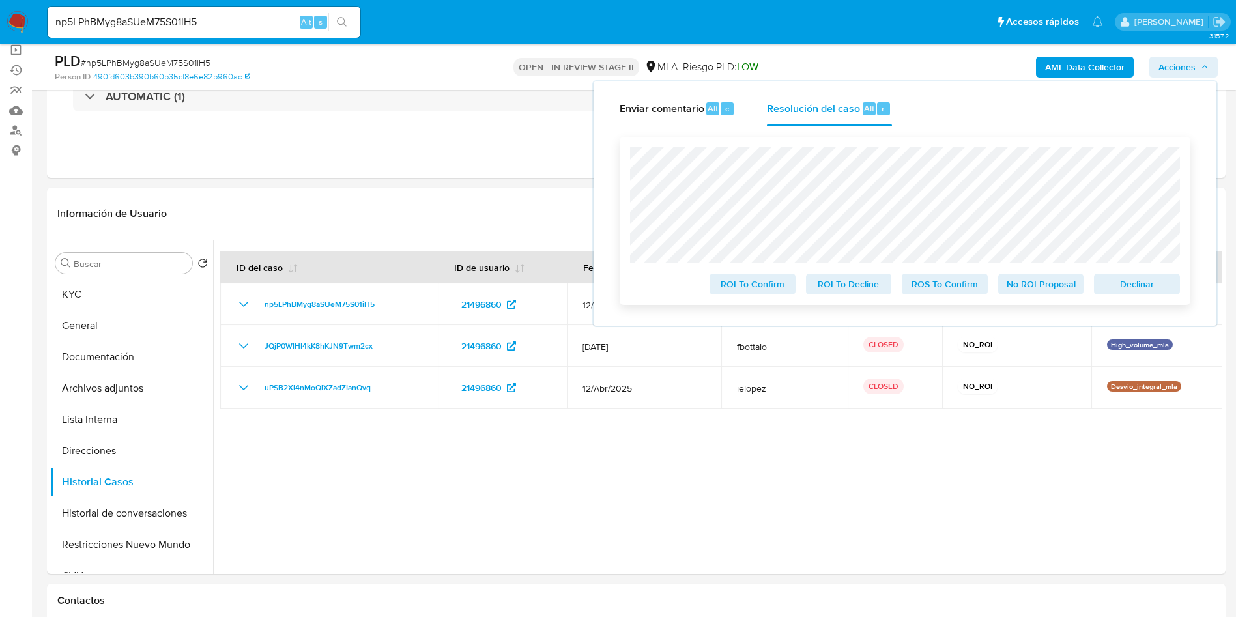
click at [1037, 280] on span "No ROI Proposal" at bounding box center [1041, 284] width 68 height 18
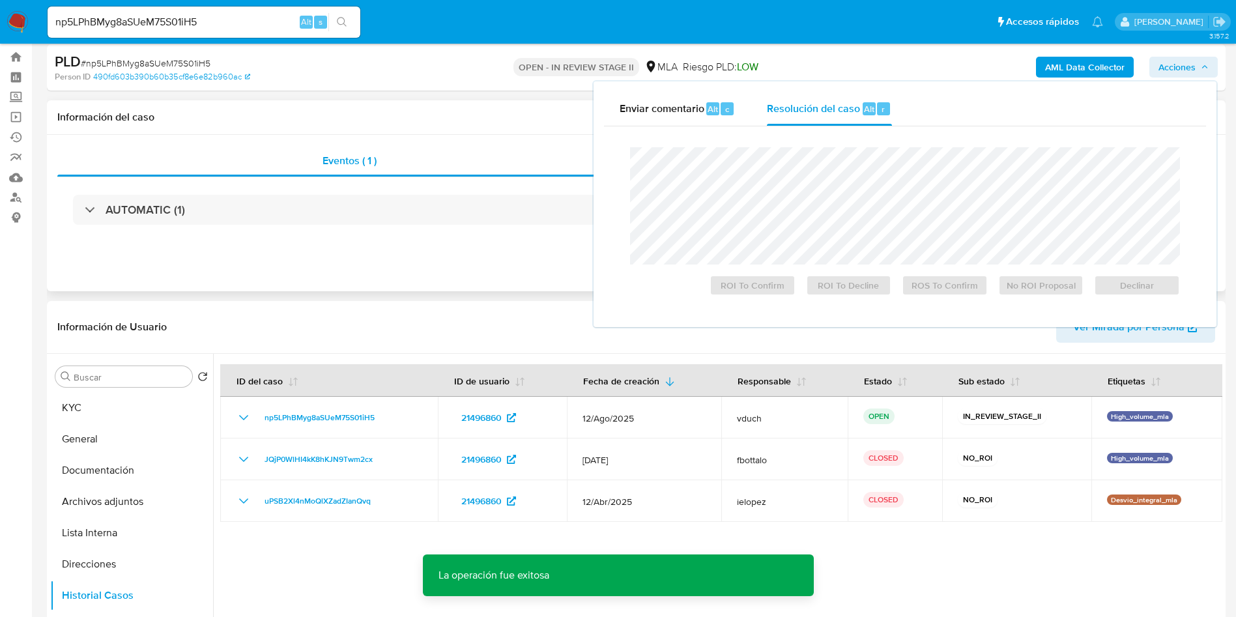
scroll to position [0, 0]
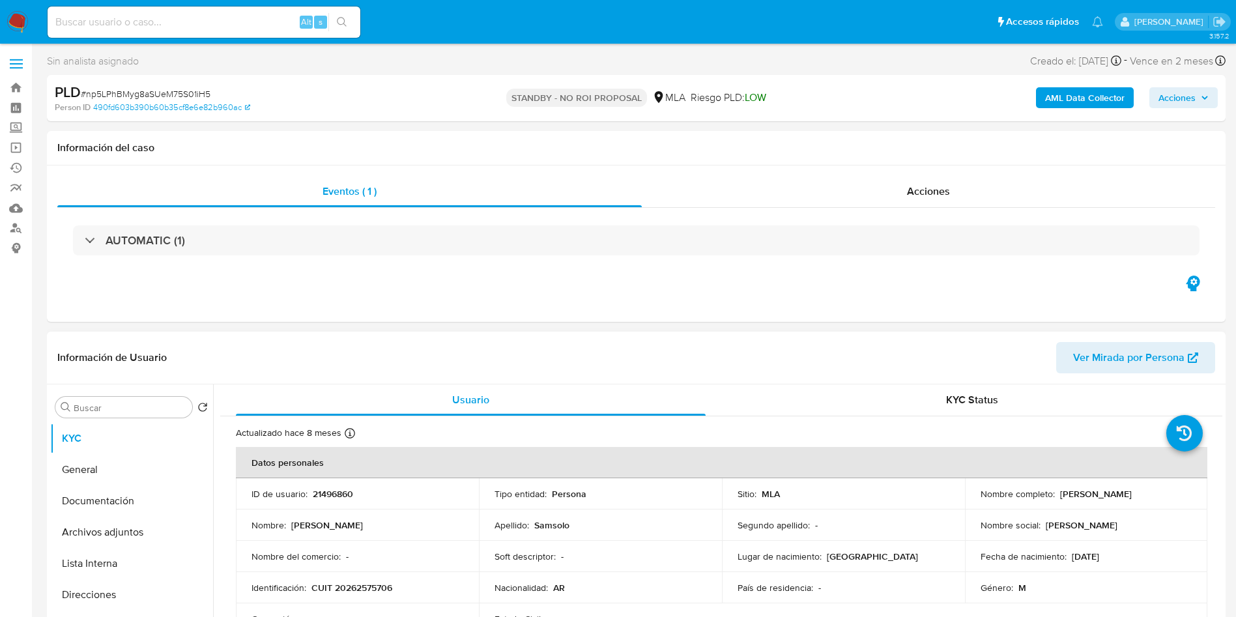
select select "10"
click at [222, 26] on input at bounding box center [204, 22] width 313 height 17
paste input "QlzN25YZo3yPoe514p9iSRRj"
type input "QlzN25YZo3yPoe514p9iSRRj"
click at [943, 217] on div "AUTOMATIC (1)" at bounding box center [636, 240] width 1158 height 65
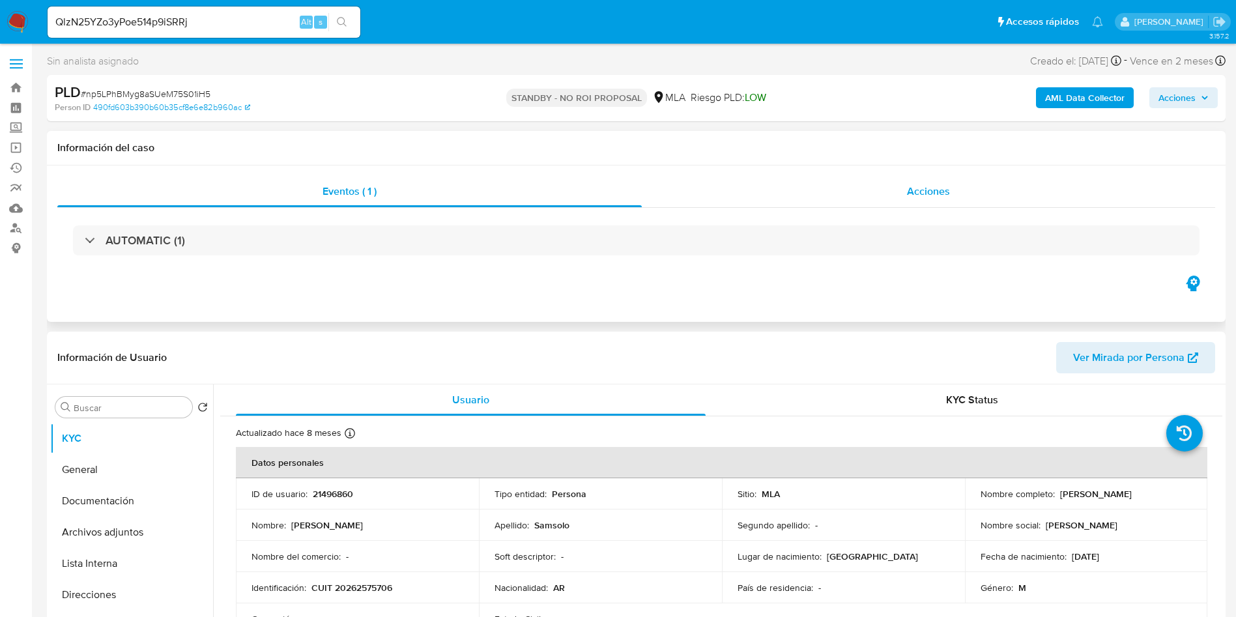
click at [948, 208] on div "AUTOMATIC (1)" at bounding box center [636, 240] width 1158 height 65
click at [931, 195] on span "Acciones" at bounding box center [928, 191] width 43 height 15
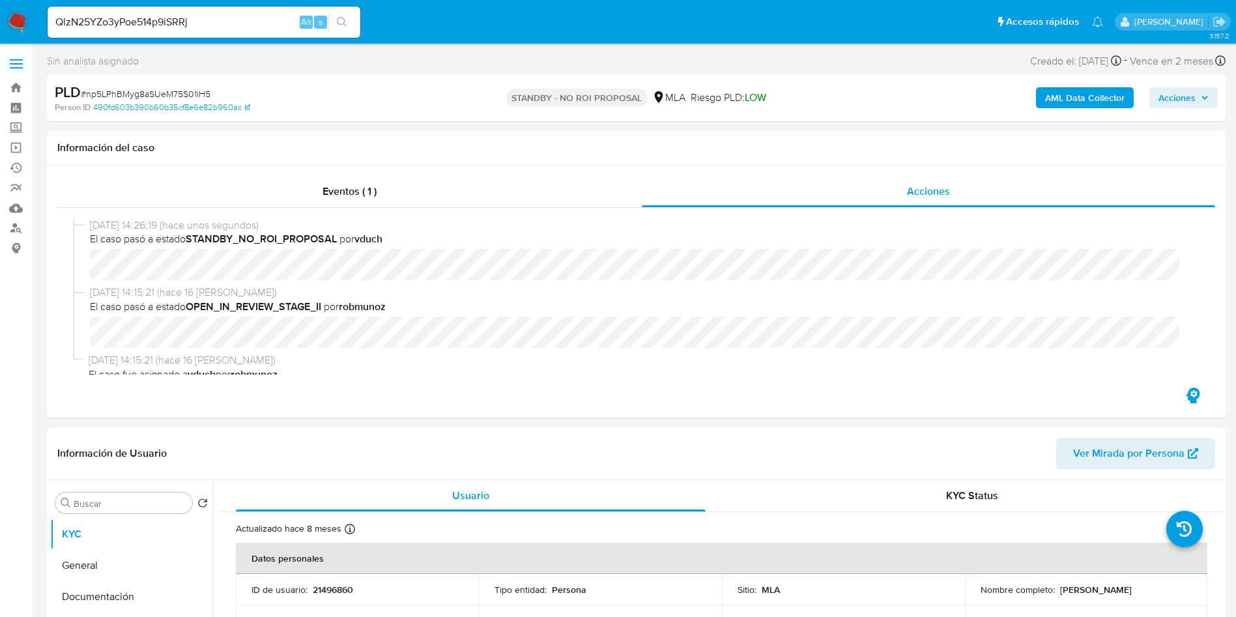
click at [342, 18] on icon "search-icon" at bounding box center [342, 22] width 10 height 10
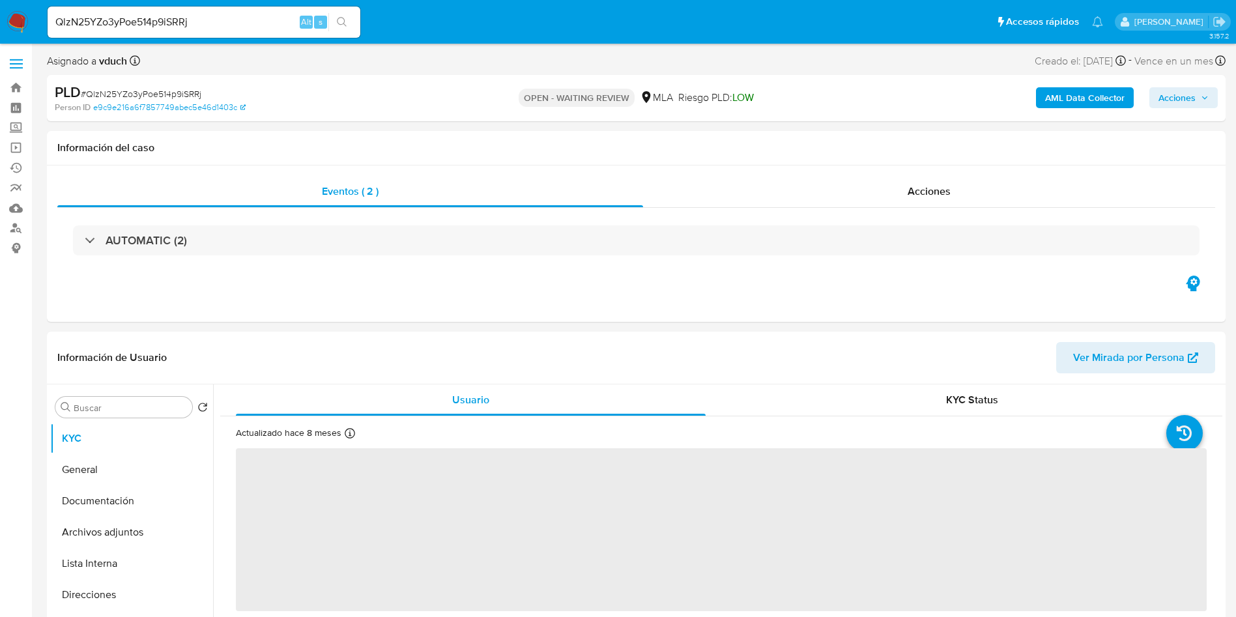
select select "10"
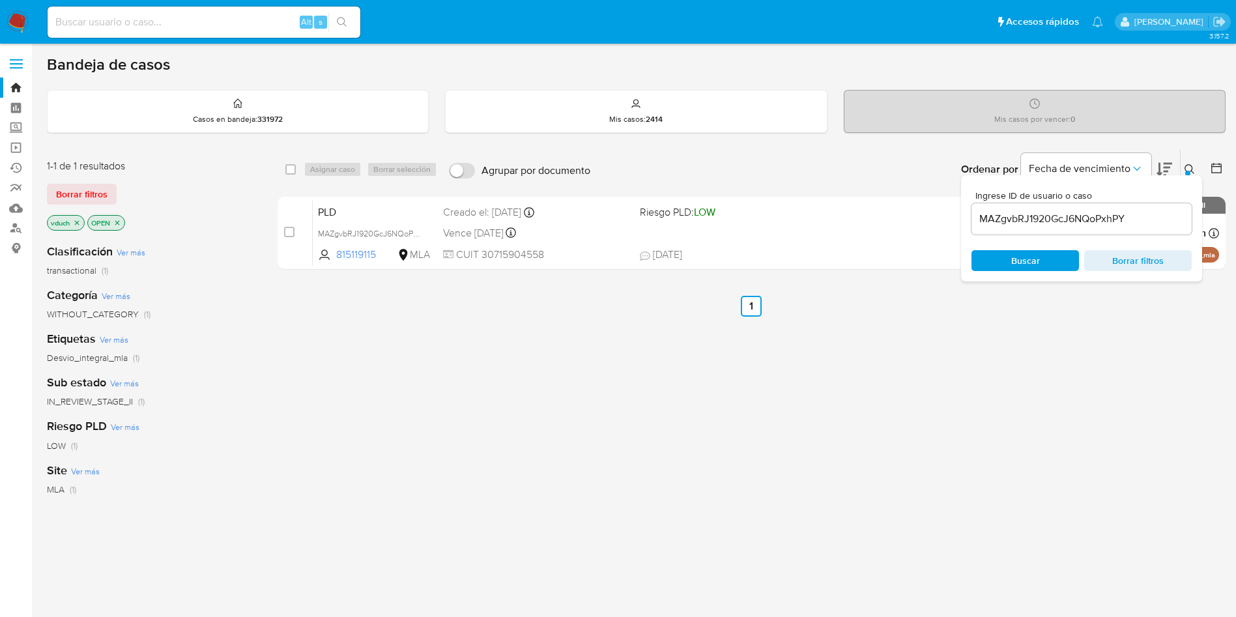
click at [1063, 220] on input "MAZgvbRJ1920GcJ6NQoPxhPY" at bounding box center [1082, 218] width 220 height 17
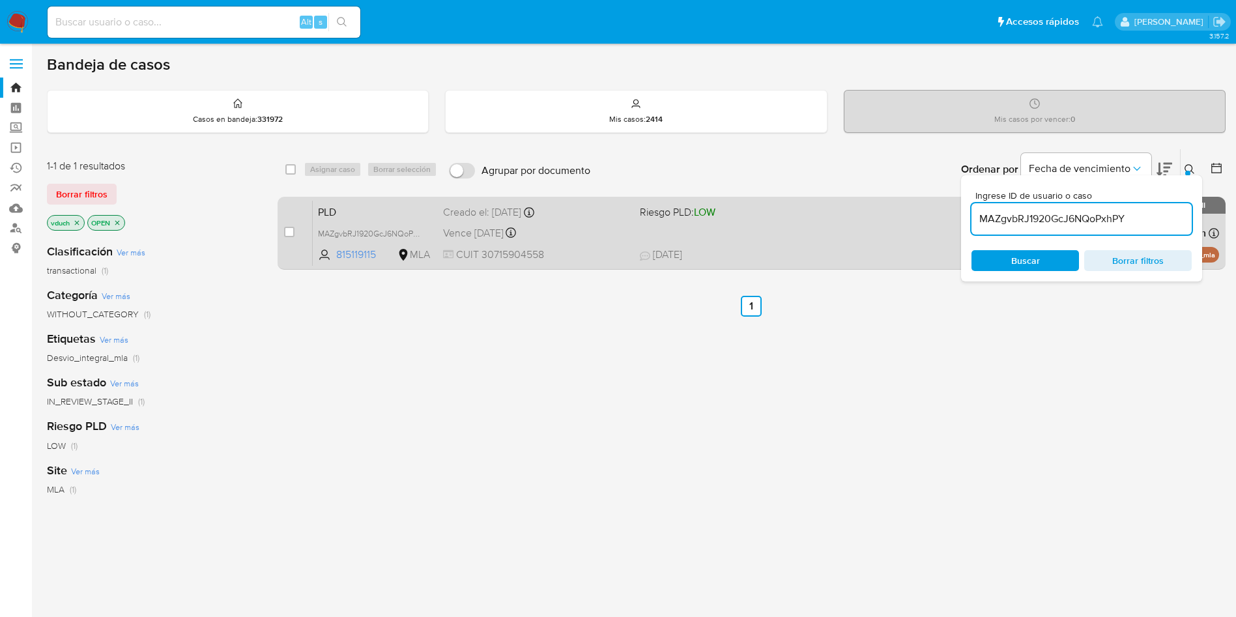
paste input "QlzN25YZo3yPoe514p9iSRRj"
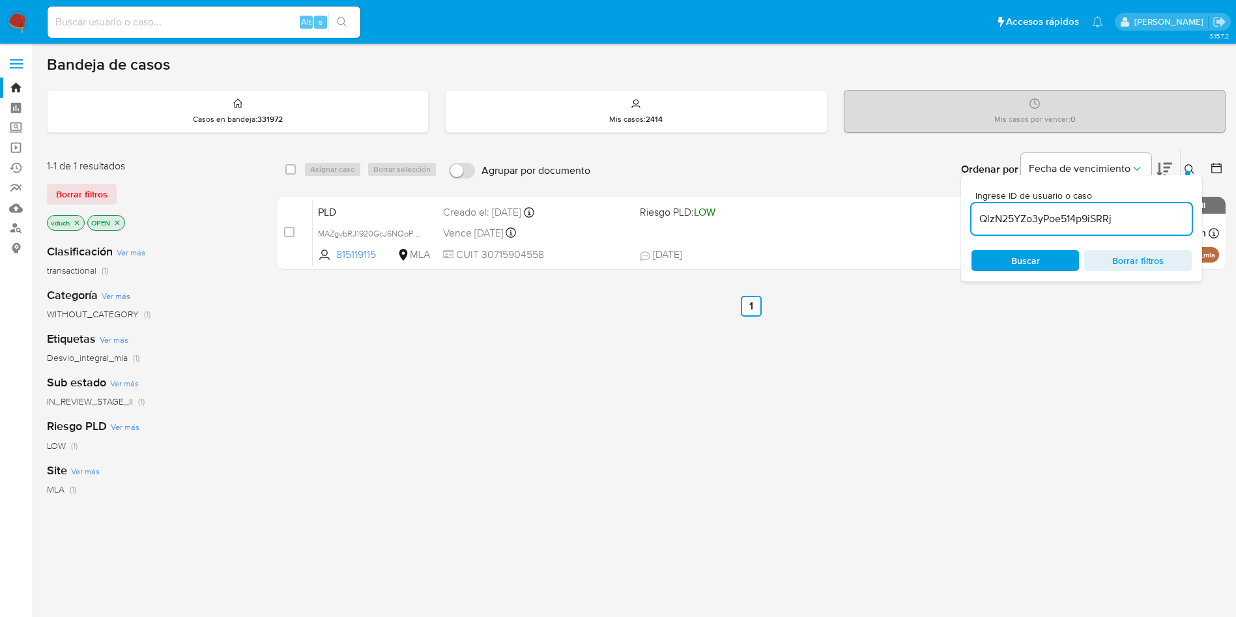
type input "QlzN25YZo3yPoe514p9iSRRj"
click at [298, 174] on div "select-all-cases-checkbox" at bounding box center [293, 170] width 16 height 16
click at [291, 173] on input "checkbox" at bounding box center [290, 169] width 10 height 10
checkbox input "true"
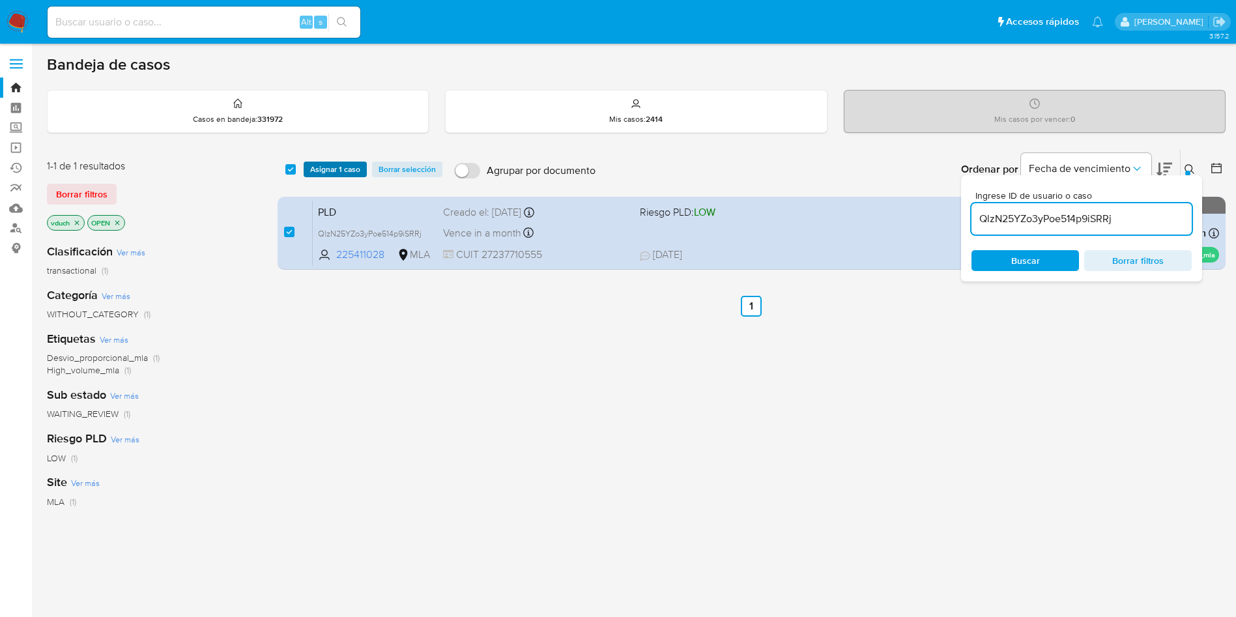
click at [319, 166] on span "Asignar 1 caso" at bounding box center [335, 169] width 50 height 13
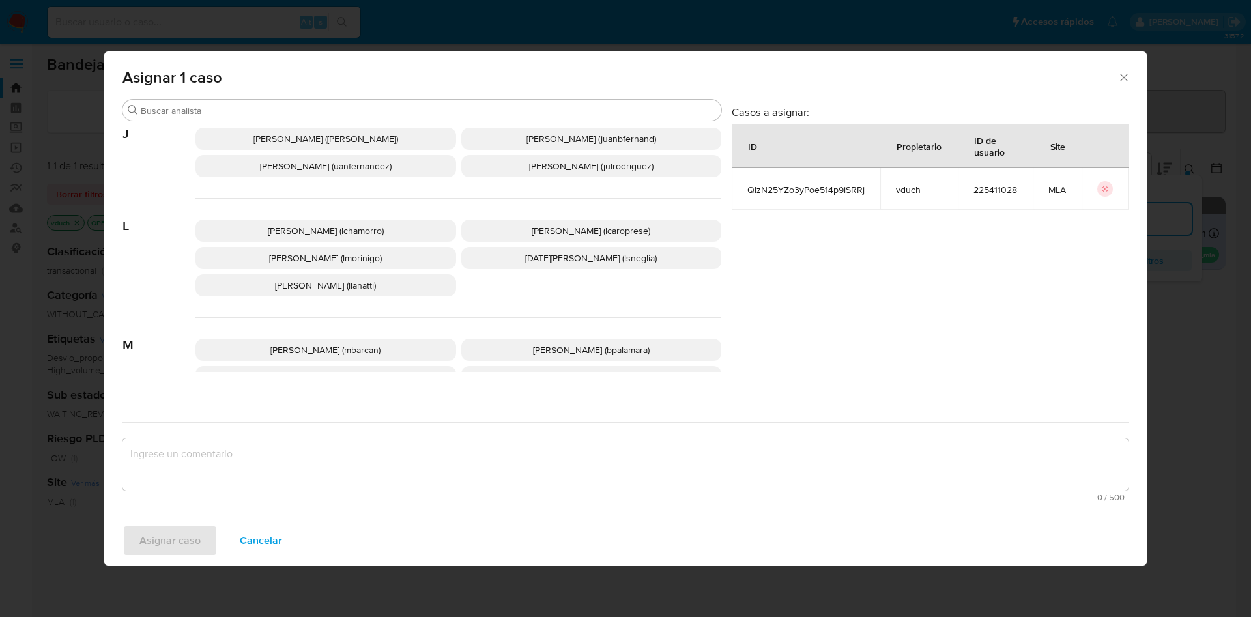
scroll to position [1063, 0]
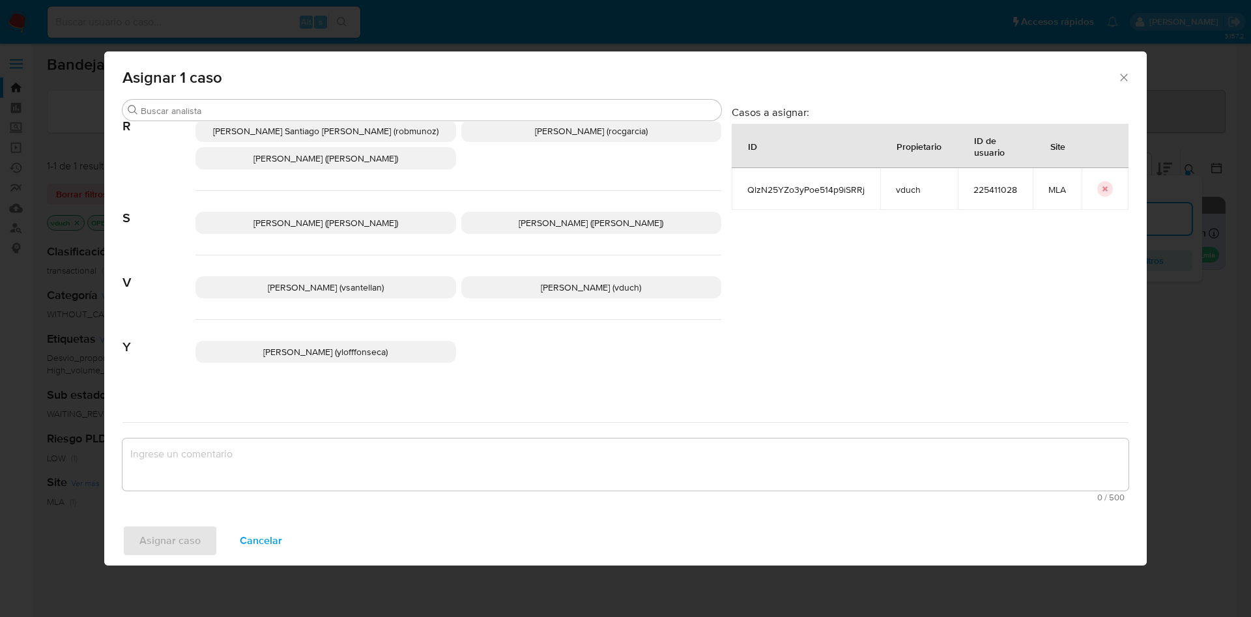
click at [558, 281] on span "Valeria Duch (vduch)" at bounding box center [591, 287] width 100 height 13
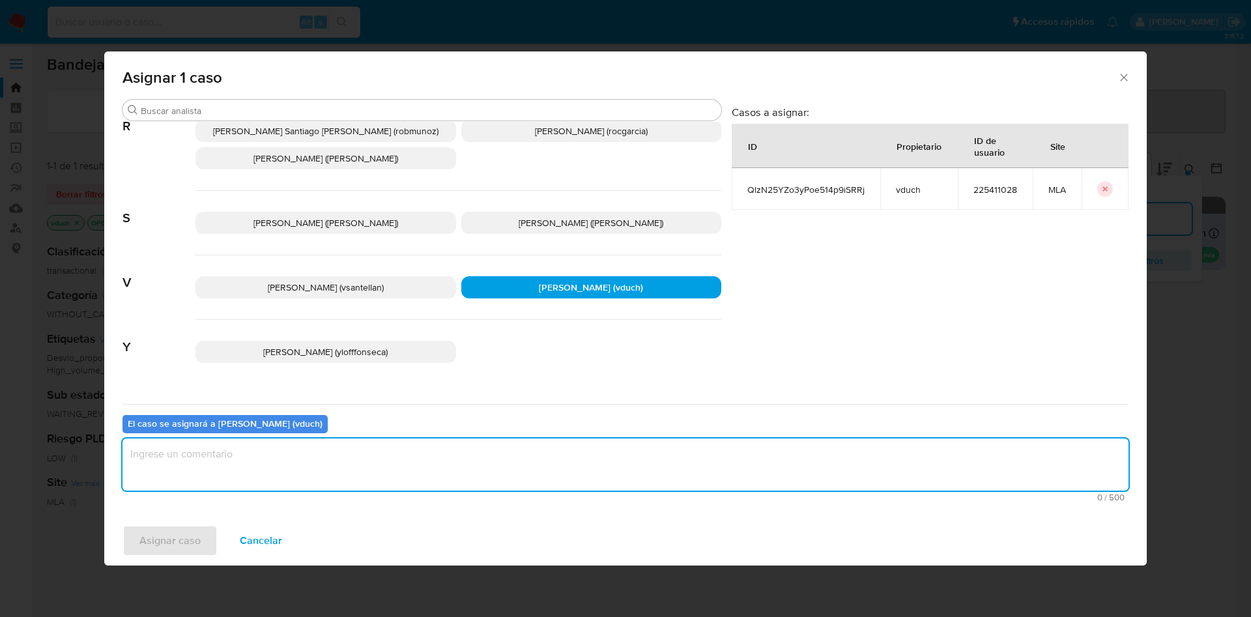
click at [516, 470] on textarea "assign-modal" at bounding box center [625, 465] width 1006 height 52
click at [195, 537] on span "Asignar caso" at bounding box center [169, 540] width 61 height 29
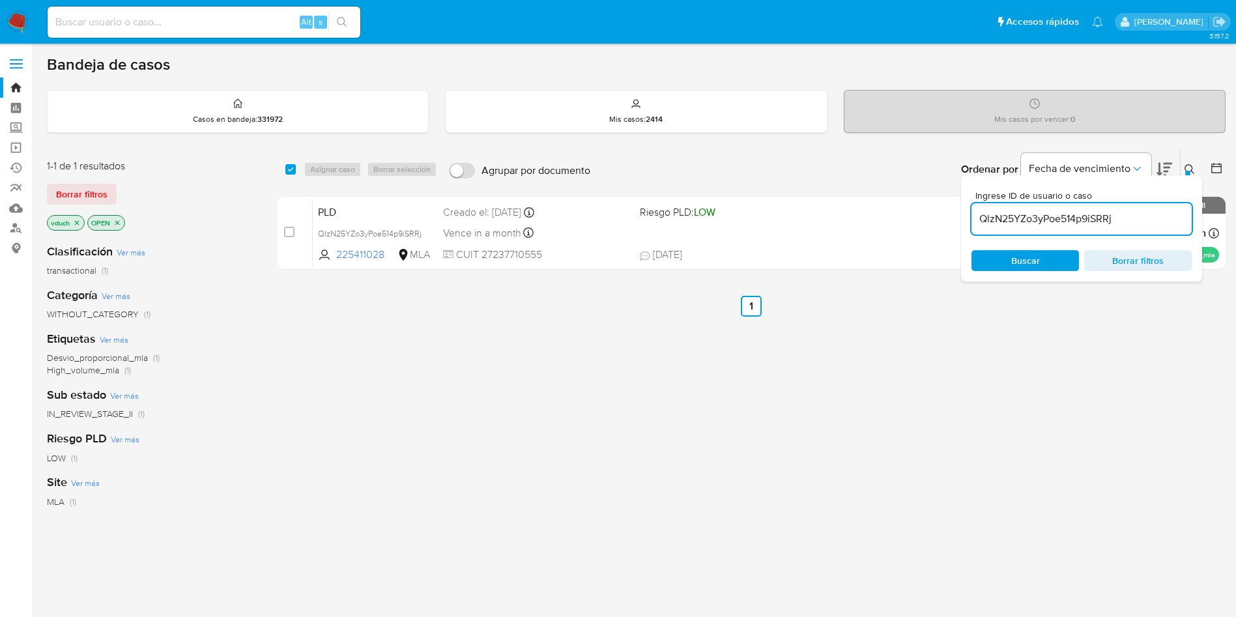
click at [1102, 223] on input "QlzN25YZo3yPoe514p9iSRRj" at bounding box center [1082, 218] width 220 height 17
paste input "PPY5bdFsaELX00NJFcYtpsRS"
type input "PPY5bdFsaELX00NJFcYtpsRS"
click at [294, 173] on input "checkbox" at bounding box center [290, 169] width 10 height 10
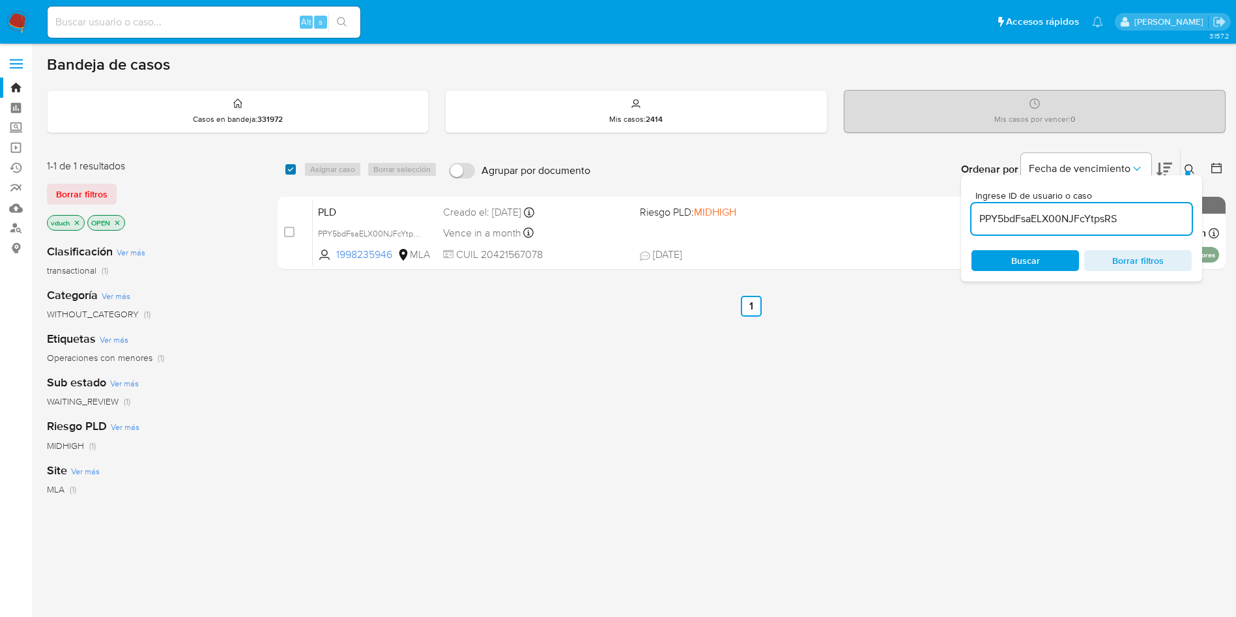
checkbox input "true"
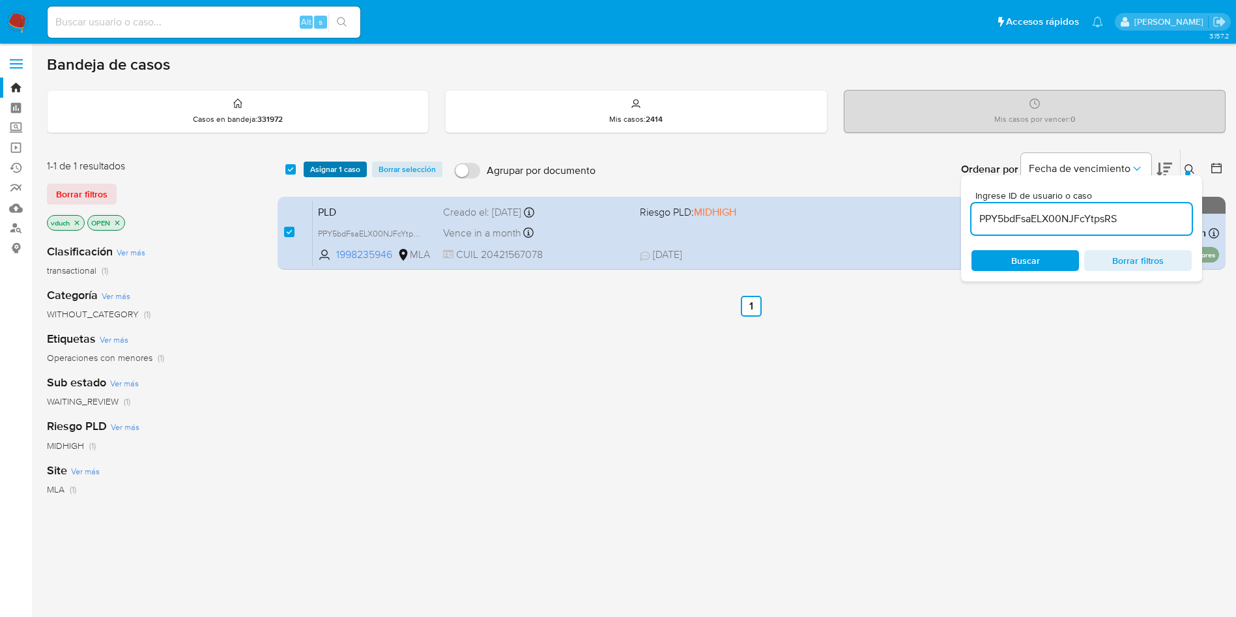
click at [317, 166] on span "Asignar 1 caso" at bounding box center [335, 169] width 50 height 13
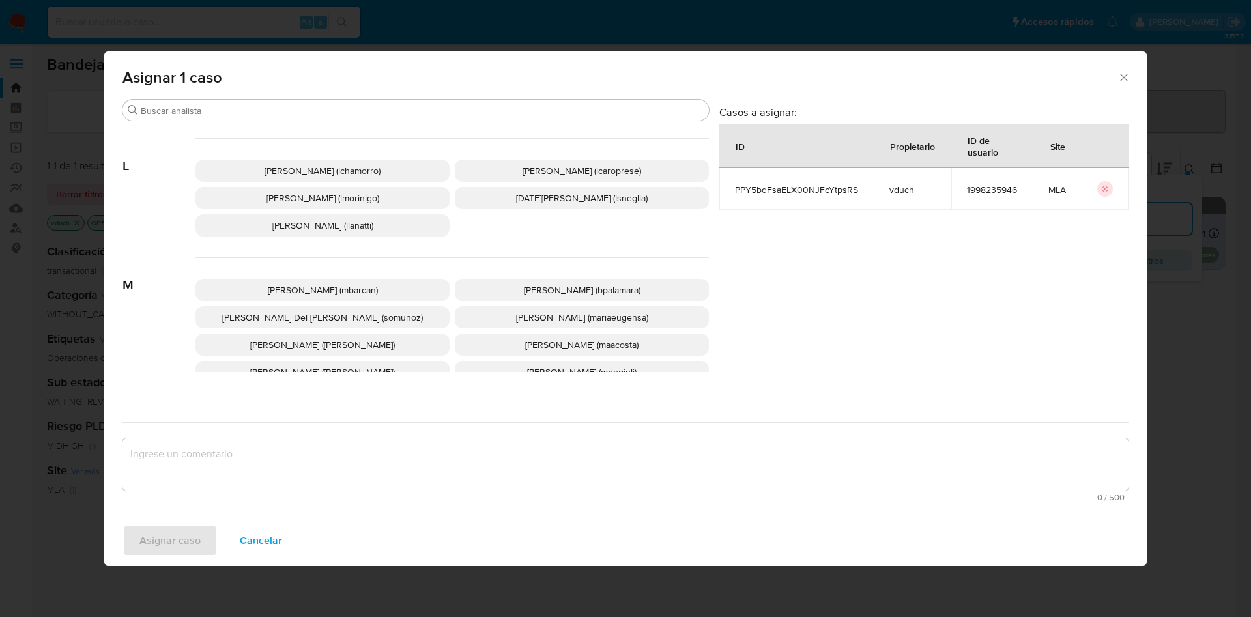
scroll to position [1063, 0]
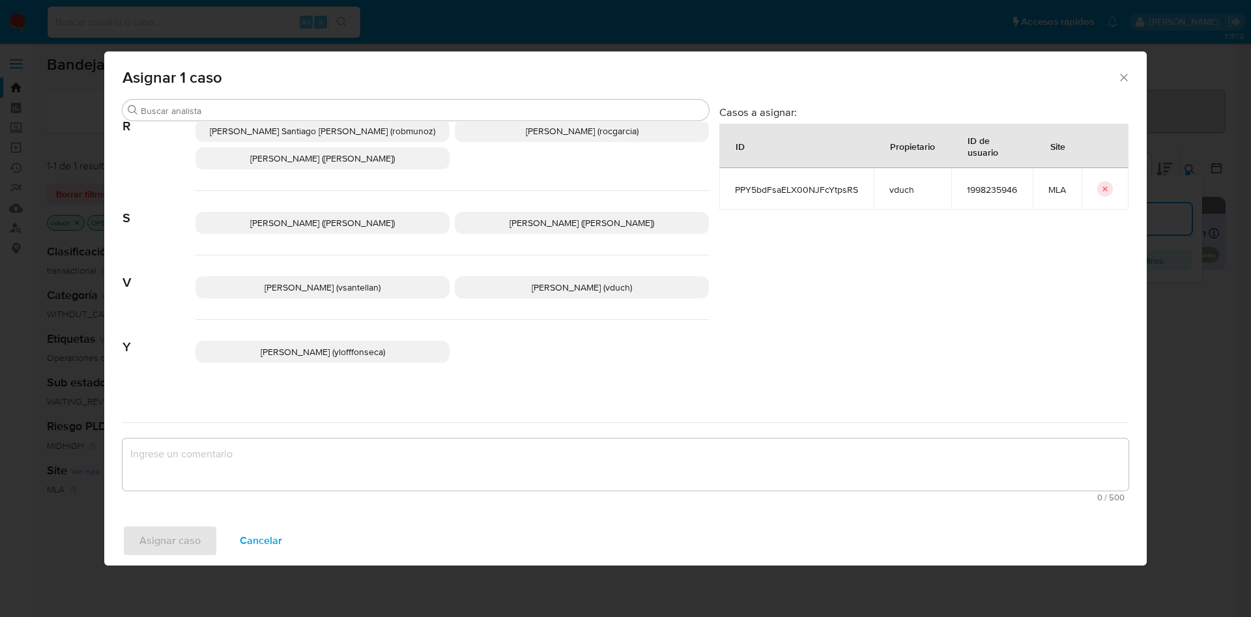
click at [543, 281] on span "Valeria Duch (vduch)" at bounding box center [582, 287] width 100 height 13
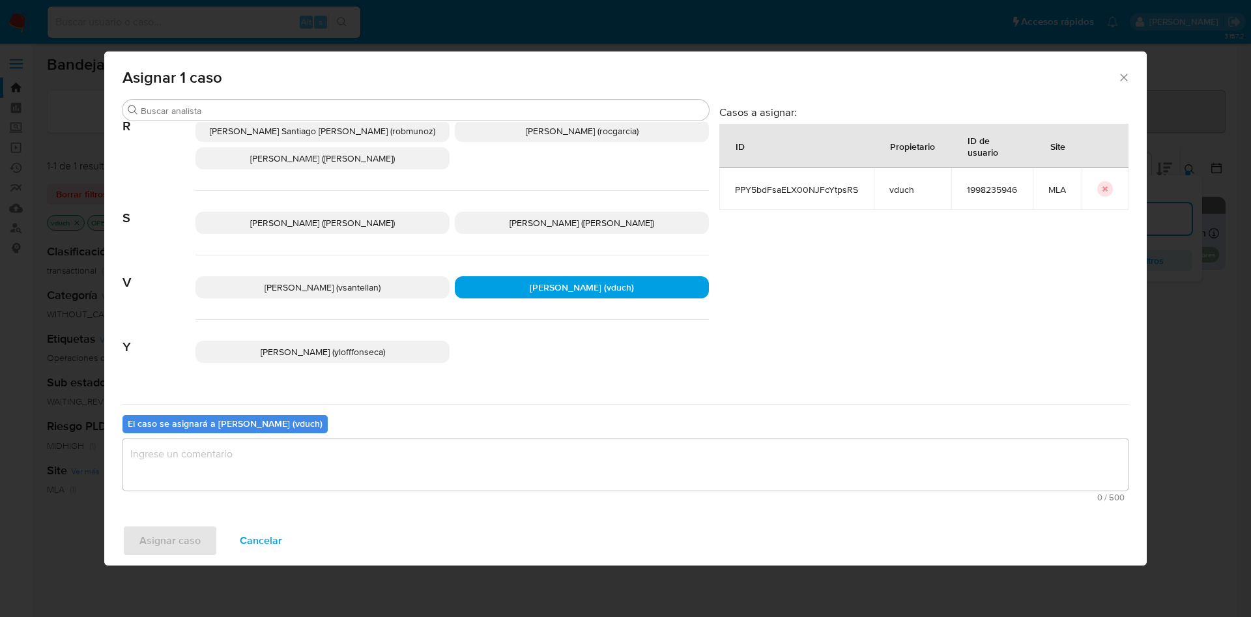
click at [543, 448] on textarea "assign-modal" at bounding box center [625, 465] width 1006 height 52
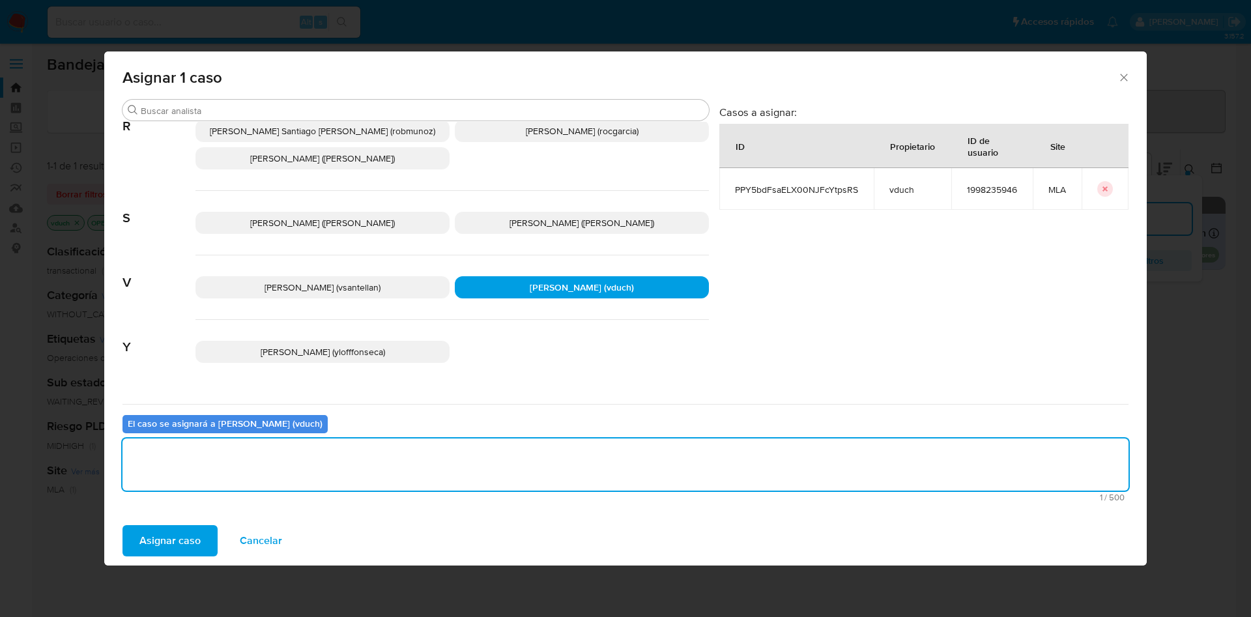
click at [186, 538] on span "Asignar caso" at bounding box center [169, 540] width 61 height 29
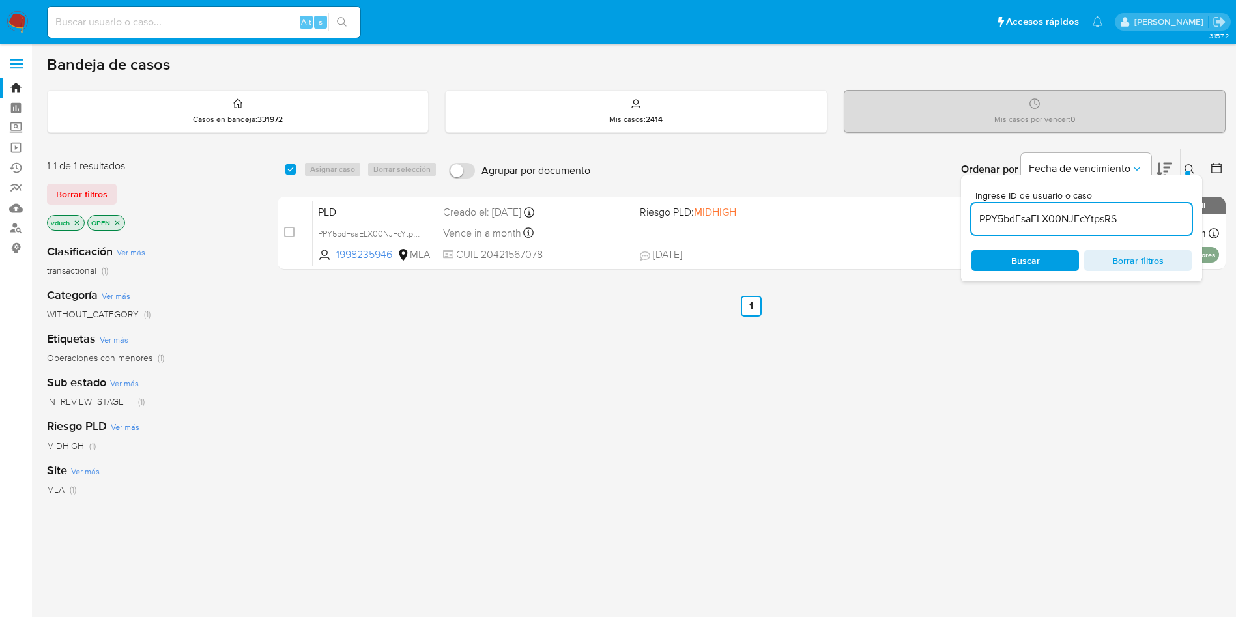
click at [1031, 218] on input "PPY5bdFsaELX00NJFcYtpsRS" at bounding box center [1082, 218] width 220 height 17
click at [278, 167] on div "select-all-cases-checkbox Asignar caso Borrar selección Agrupar por documento O…" at bounding box center [752, 169] width 948 height 40
click at [295, 170] on input "checkbox" at bounding box center [290, 169] width 10 height 10
checkbox input "true"
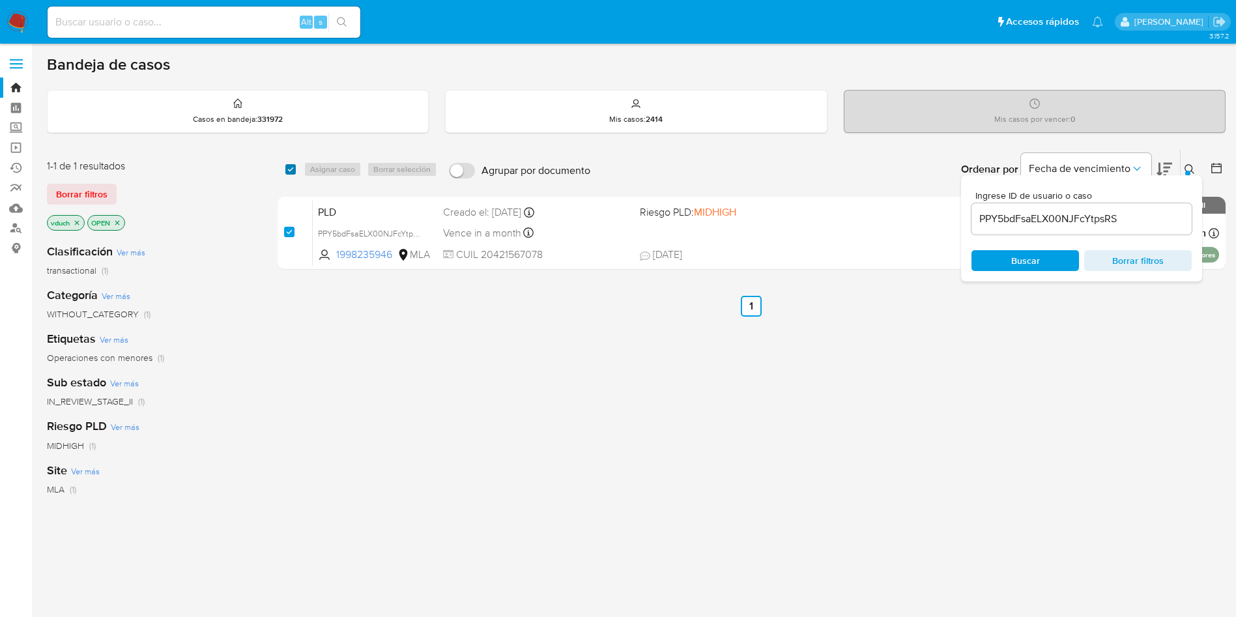
checkbox input "true"
click at [316, 167] on span "Asignar caso" at bounding box center [332, 169] width 45 height 13
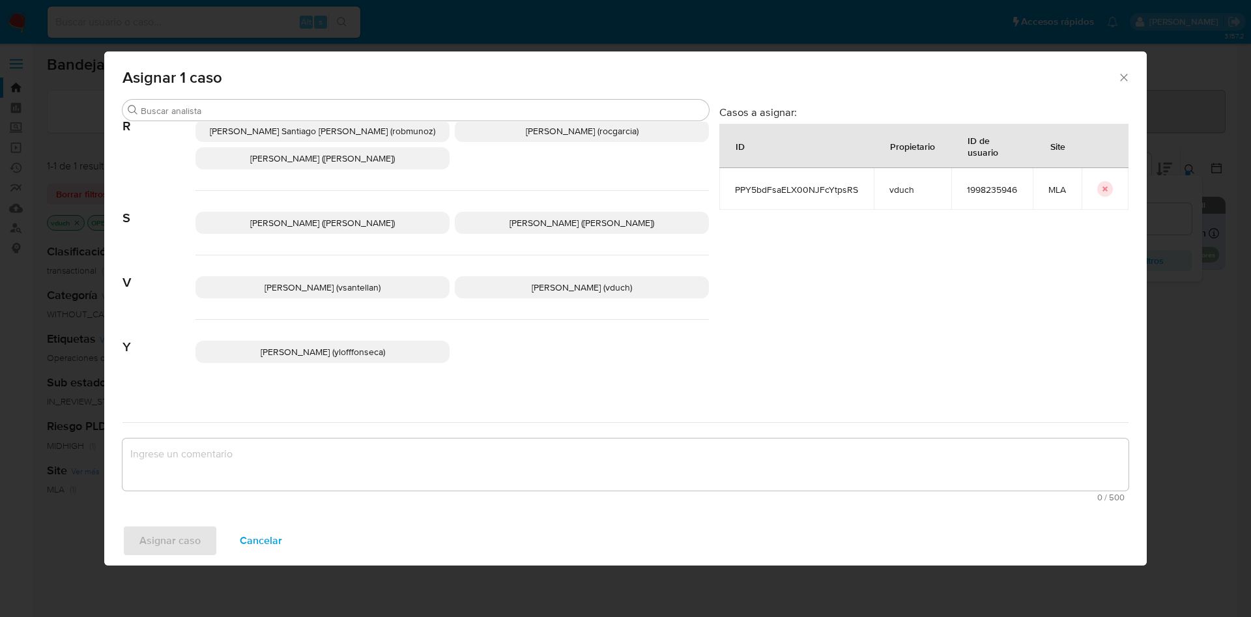
click at [629, 277] on p "Valeria Duch (vduch)" at bounding box center [582, 287] width 254 height 22
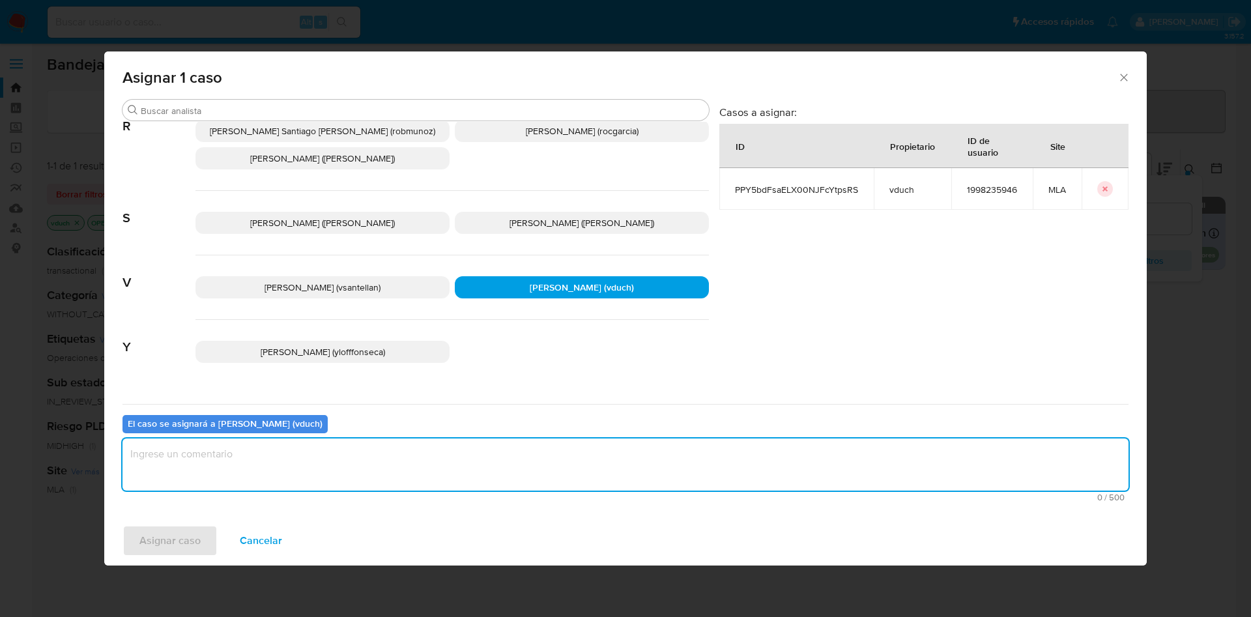
click at [632, 463] on textarea "assign-modal" at bounding box center [625, 465] width 1006 height 52
click at [188, 528] on span "Asignar caso" at bounding box center [169, 540] width 61 height 29
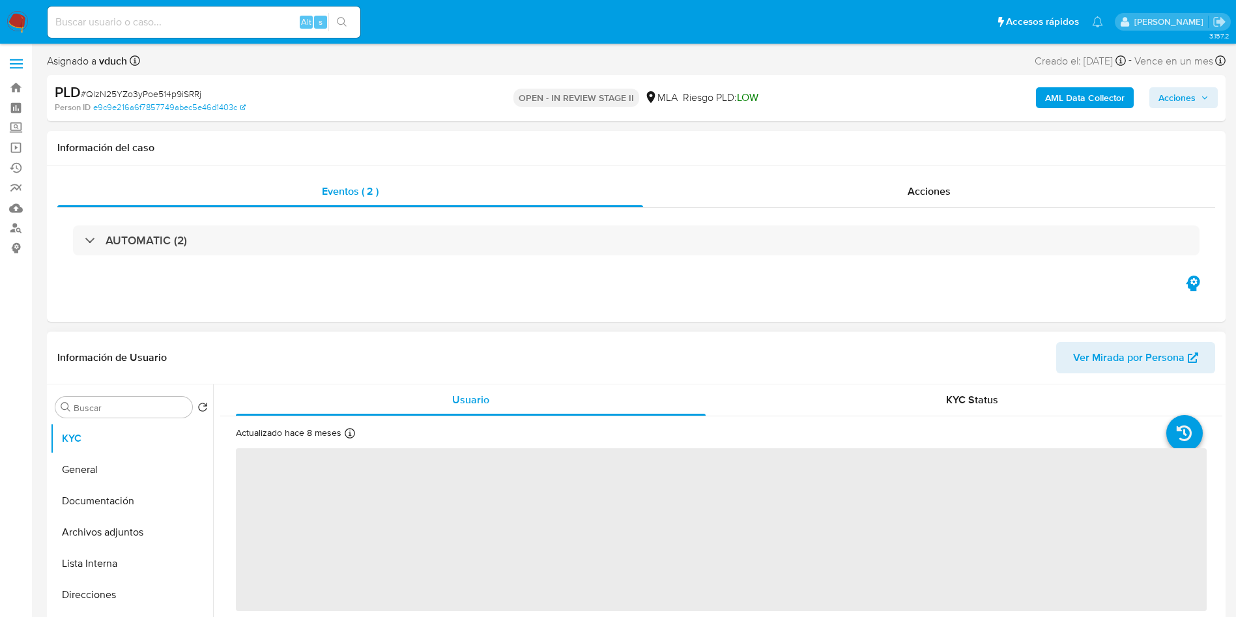
select select "10"
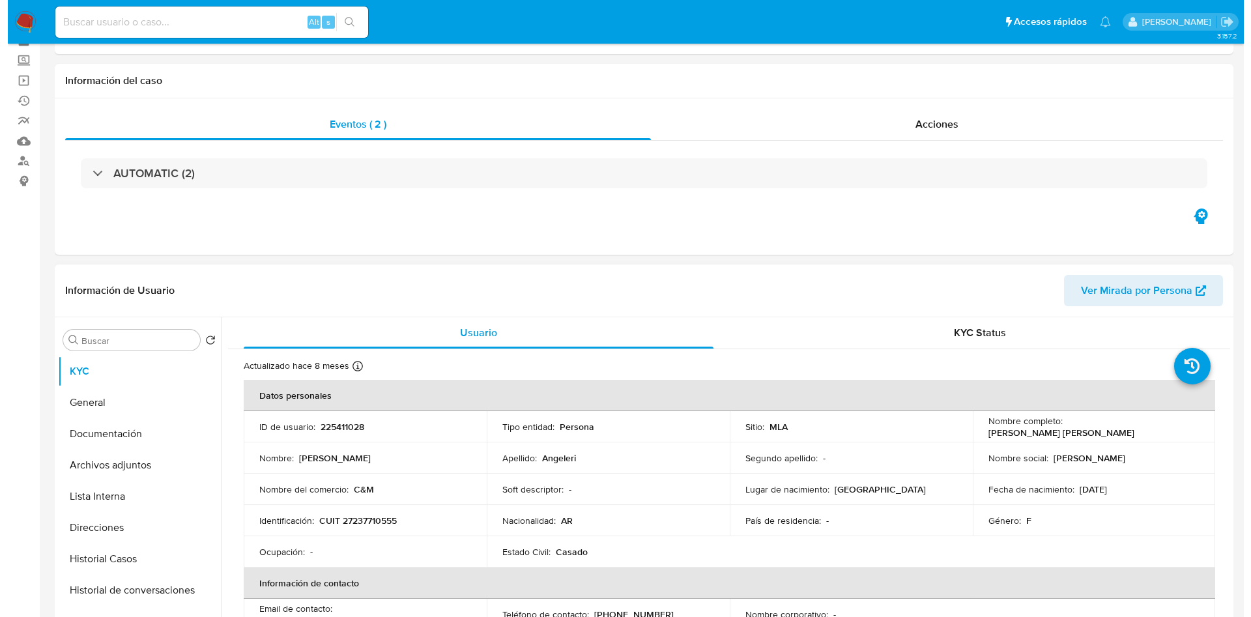
scroll to position [98, 0]
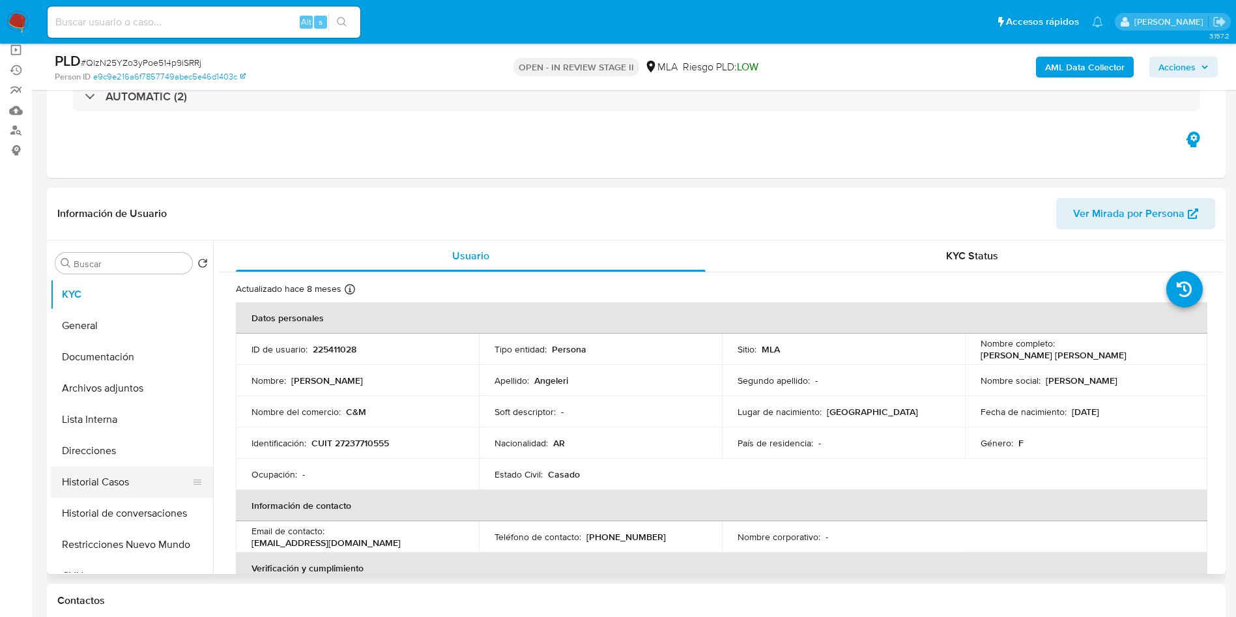
click at [115, 471] on button "Historial Casos" at bounding box center [126, 482] width 152 height 31
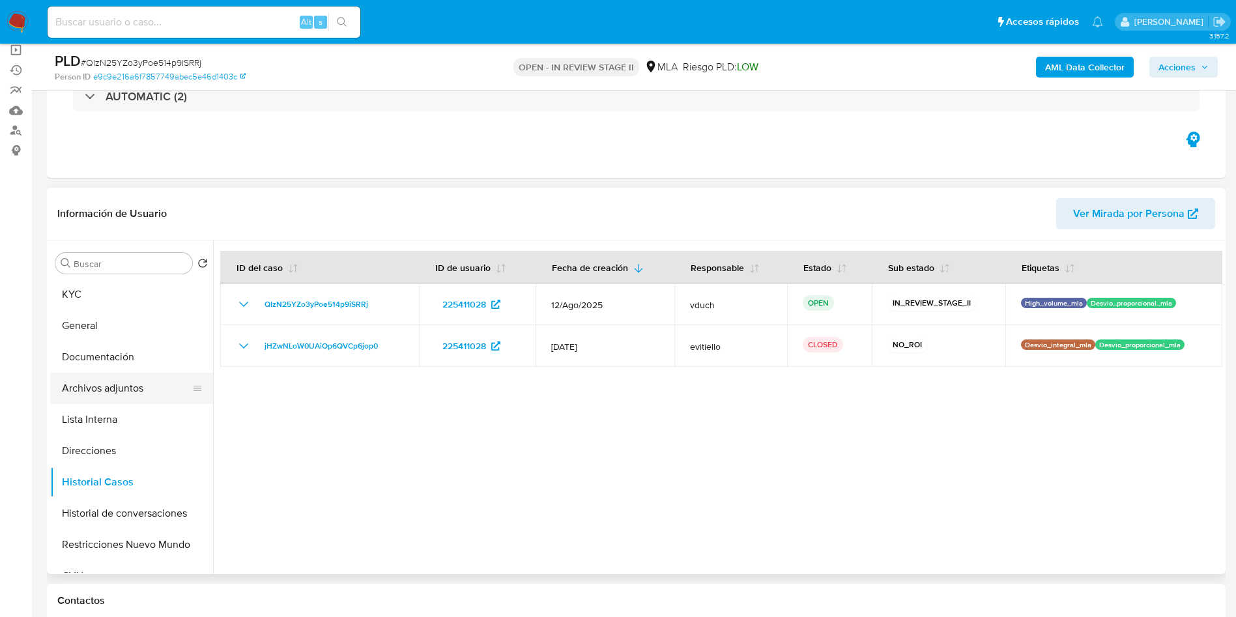
click at [143, 388] on button "Archivos adjuntos" at bounding box center [126, 388] width 152 height 31
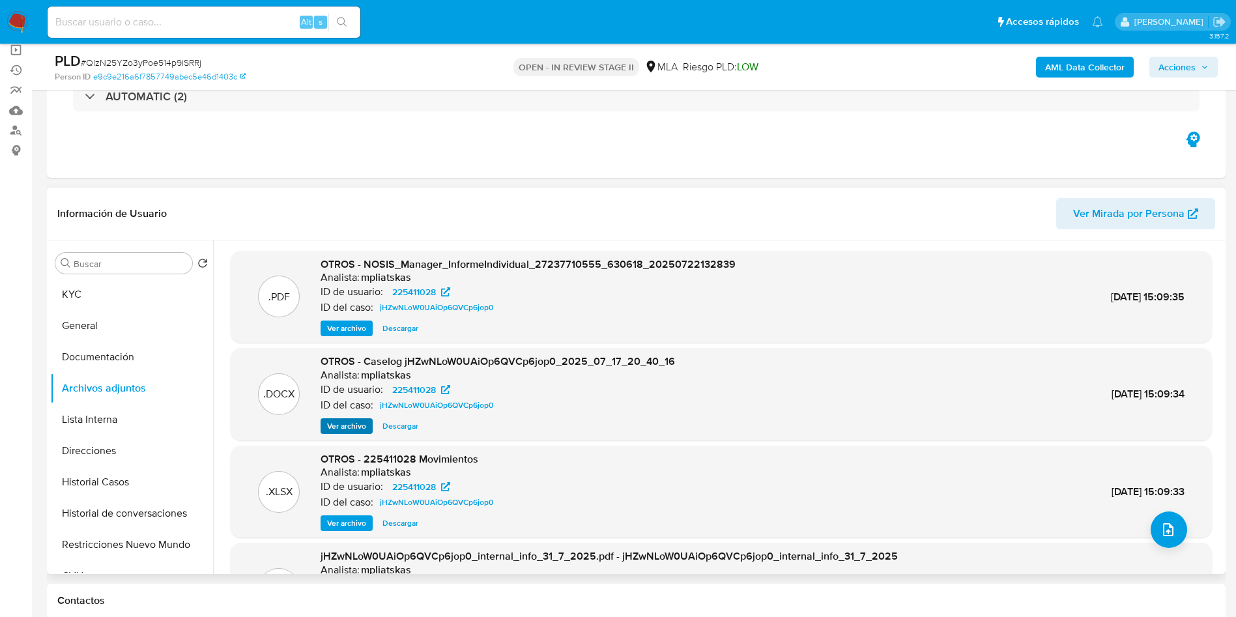
click at [353, 433] on div ".DOCX OTROS - Caselog jHZwNLoW0UAiOp6QVCp6jop0_2025_07_17_20_40_16 Analista: mp…" at bounding box center [721, 394] width 981 height 93
click at [353, 428] on span "Ver archivo" at bounding box center [346, 426] width 39 height 13
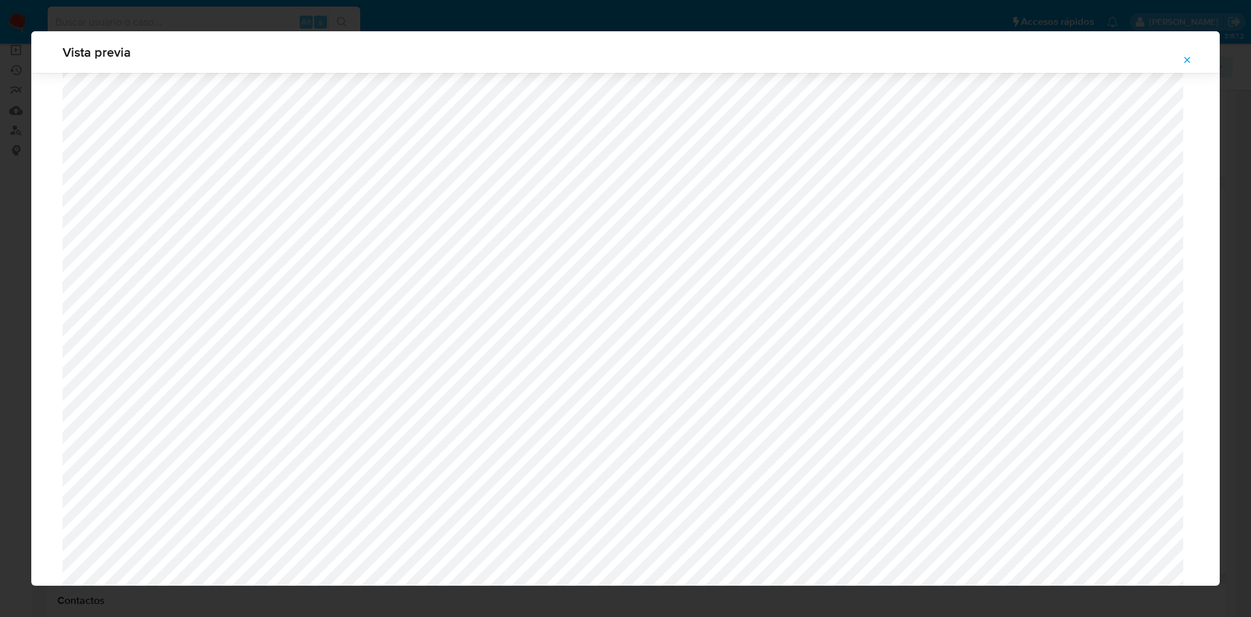
scroll to position [463, 0]
click at [1197, 63] on button "Attachment preview" at bounding box center [1187, 60] width 29 height 21
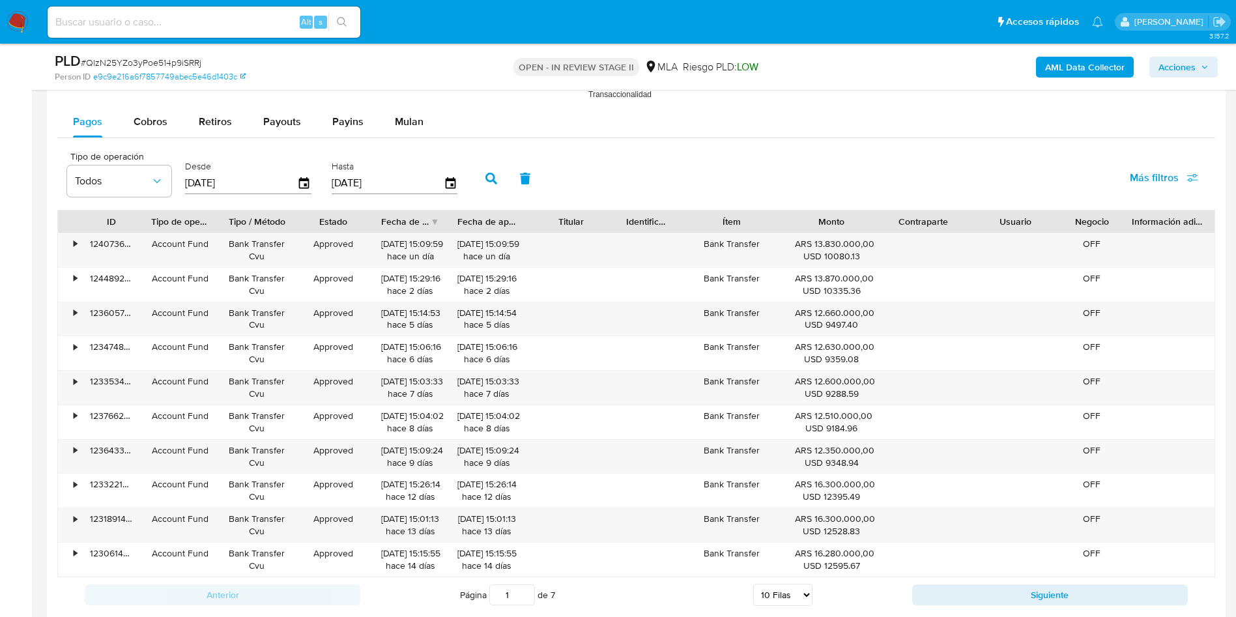
scroll to position [1173, 0]
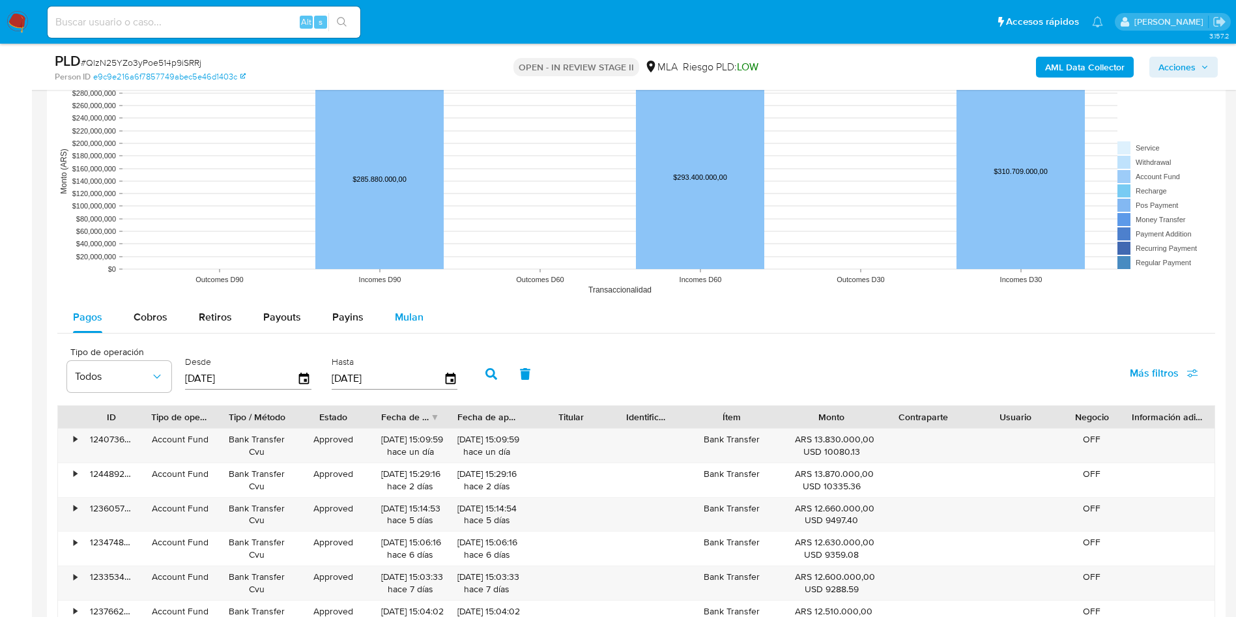
click at [424, 315] on button "Mulan" at bounding box center [409, 317] width 60 height 31
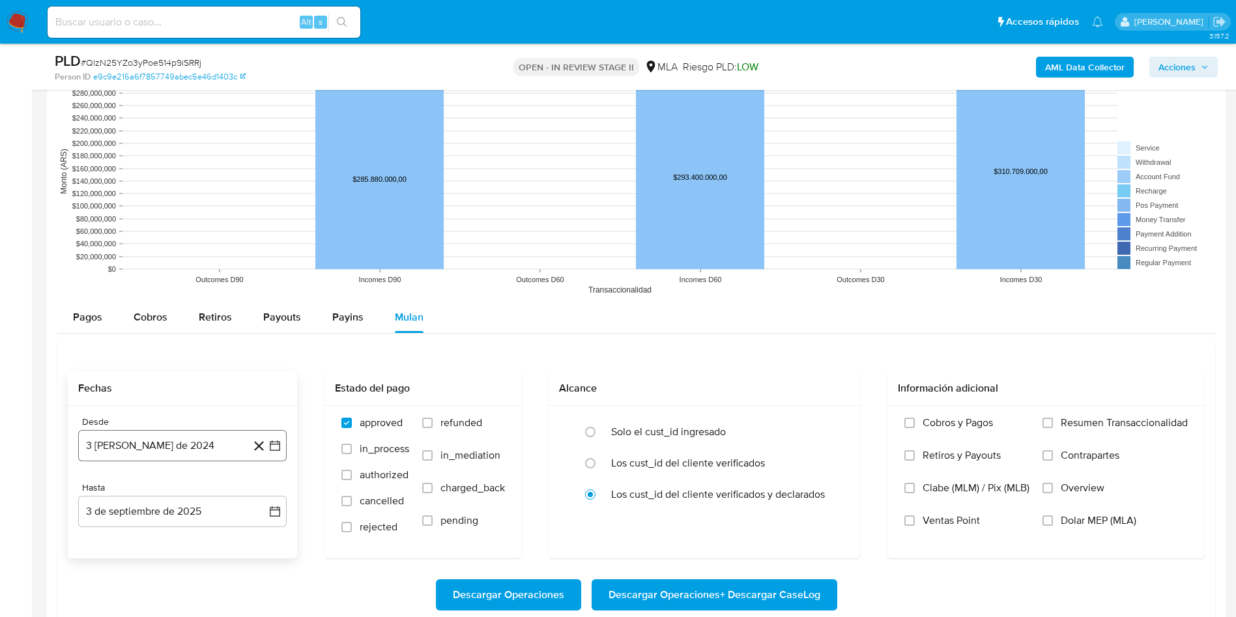
click at [270, 445] on icon "button" at bounding box center [274, 445] width 13 height 13
click at [173, 242] on span "agosto 2024" at bounding box center [176, 247] width 59 height 13
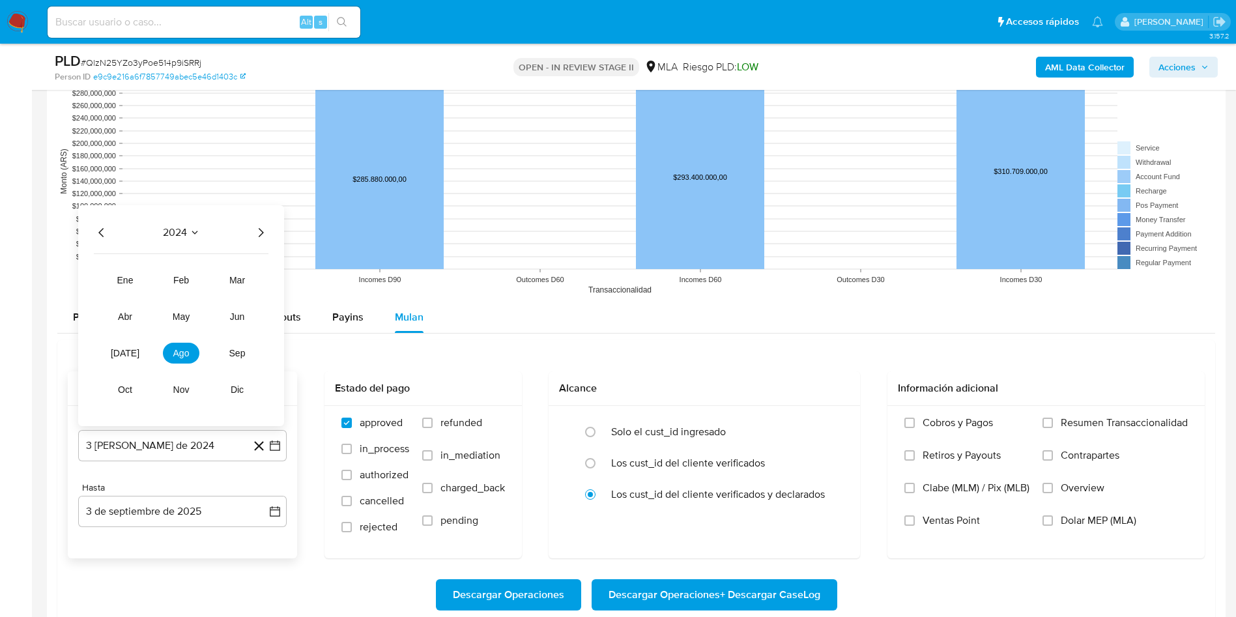
click at [267, 226] on icon "Año siguiente" at bounding box center [261, 233] width 16 height 16
click at [121, 354] on span "jul" at bounding box center [125, 353] width 29 height 10
click at [133, 293] on button "1" at bounding box center [130, 295] width 21 height 21
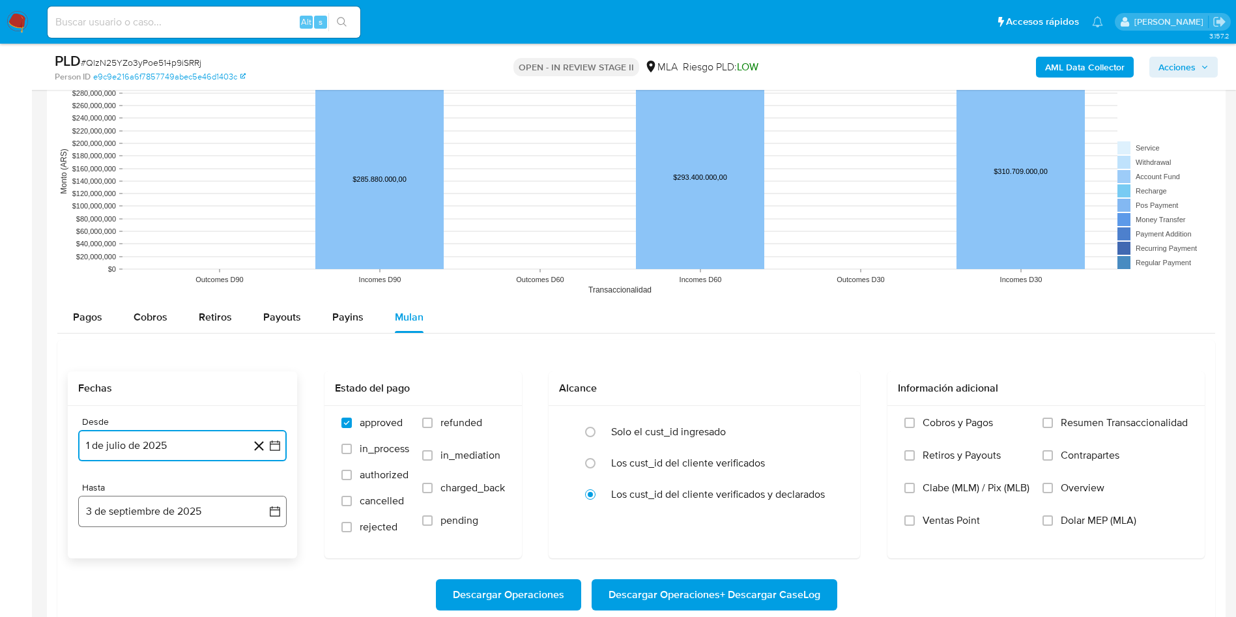
click at [280, 514] on icon "button" at bounding box center [274, 511] width 13 height 13
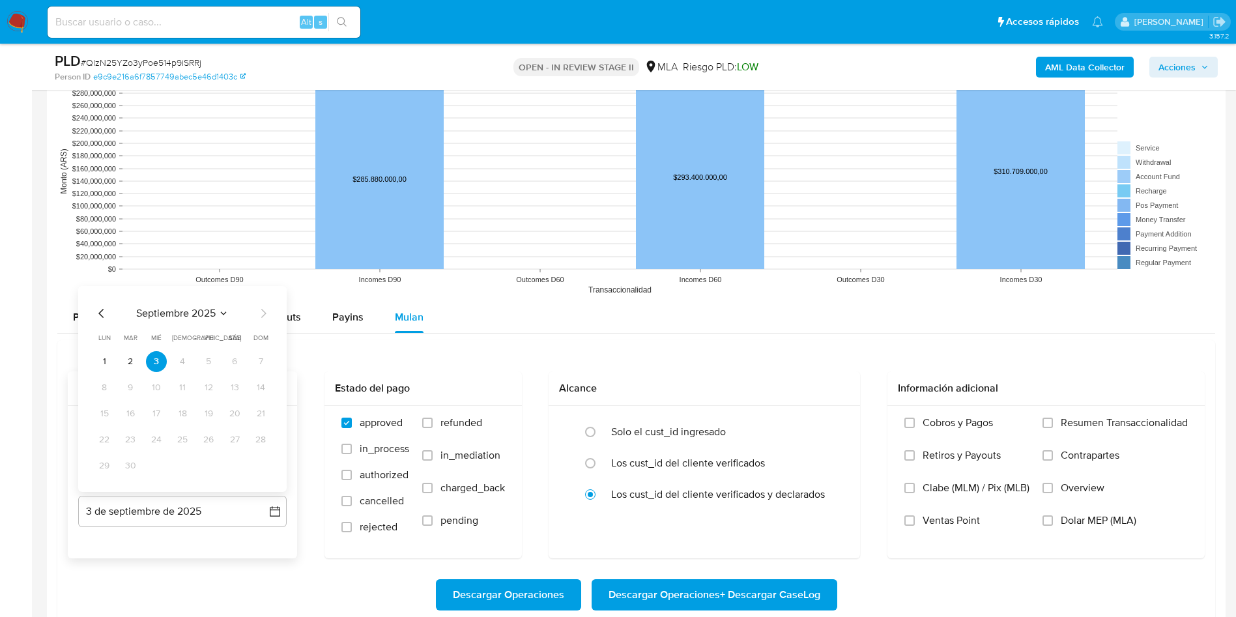
click at [105, 308] on icon "Mes anterior" at bounding box center [102, 314] width 16 height 16
click at [265, 467] on button "31" at bounding box center [260, 465] width 21 height 21
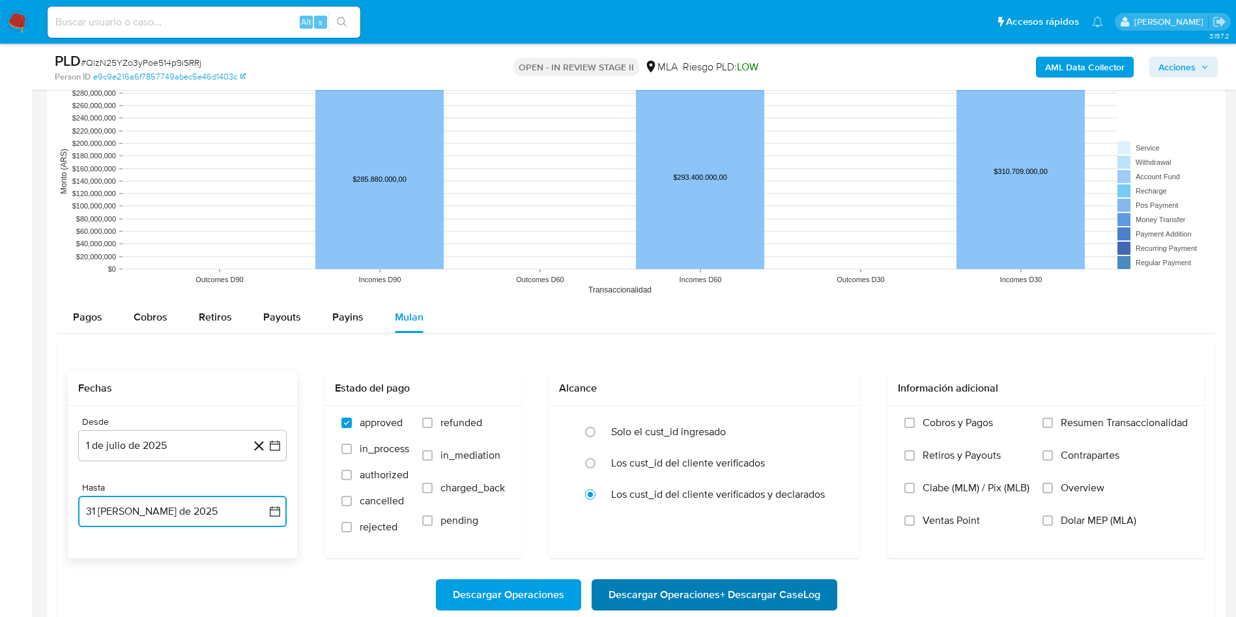
click at [666, 586] on span "Descargar Operaciones + Descargar CaseLog" at bounding box center [715, 595] width 212 height 29
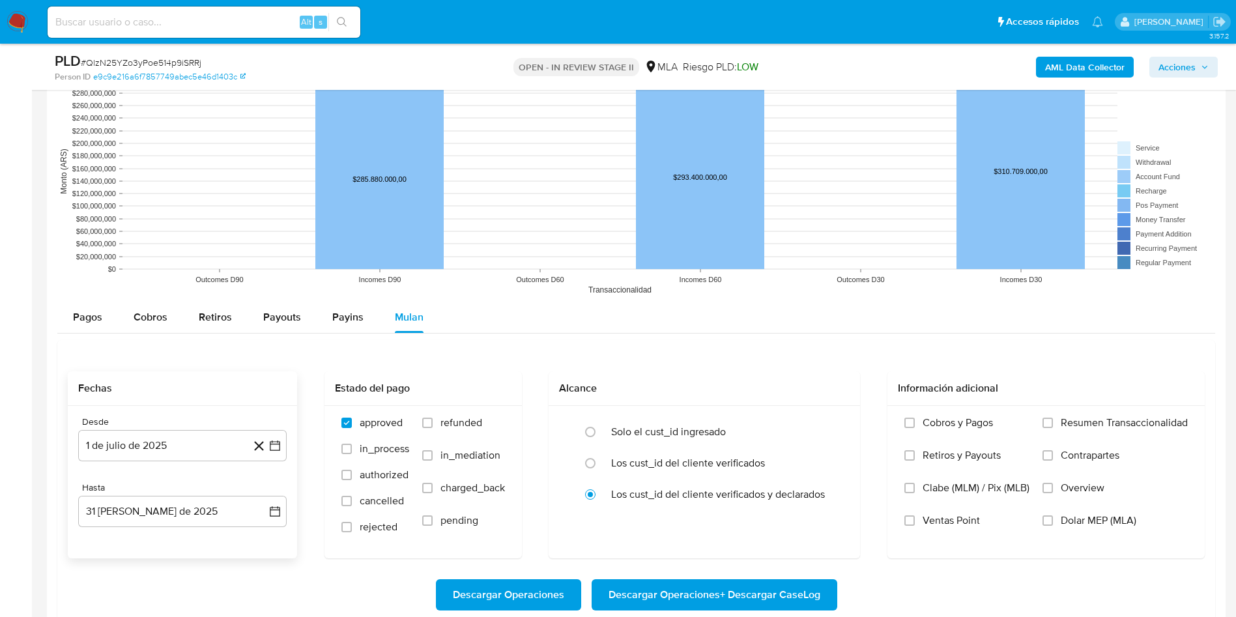
click at [259, 31] on div "Alt s" at bounding box center [204, 22] width 313 height 31
click at [241, 23] on input at bounding box center [204, 22] width 313 height 17
paste input "PPY5bdFsaELX00NJFcYtpsRS"
type input "PPY5bdFsaELX00NJFcYtpsRS"
click at [347, 18] on icon "search-icon" at bounding box center [342, 22] width 10 height 10
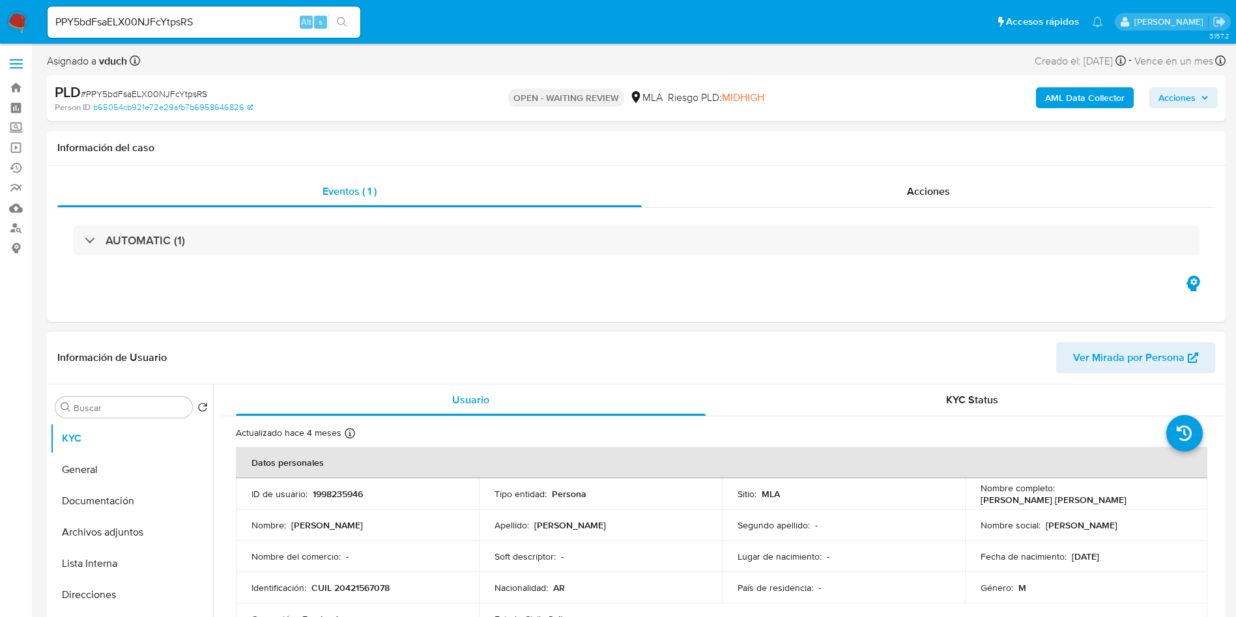
select select "10"
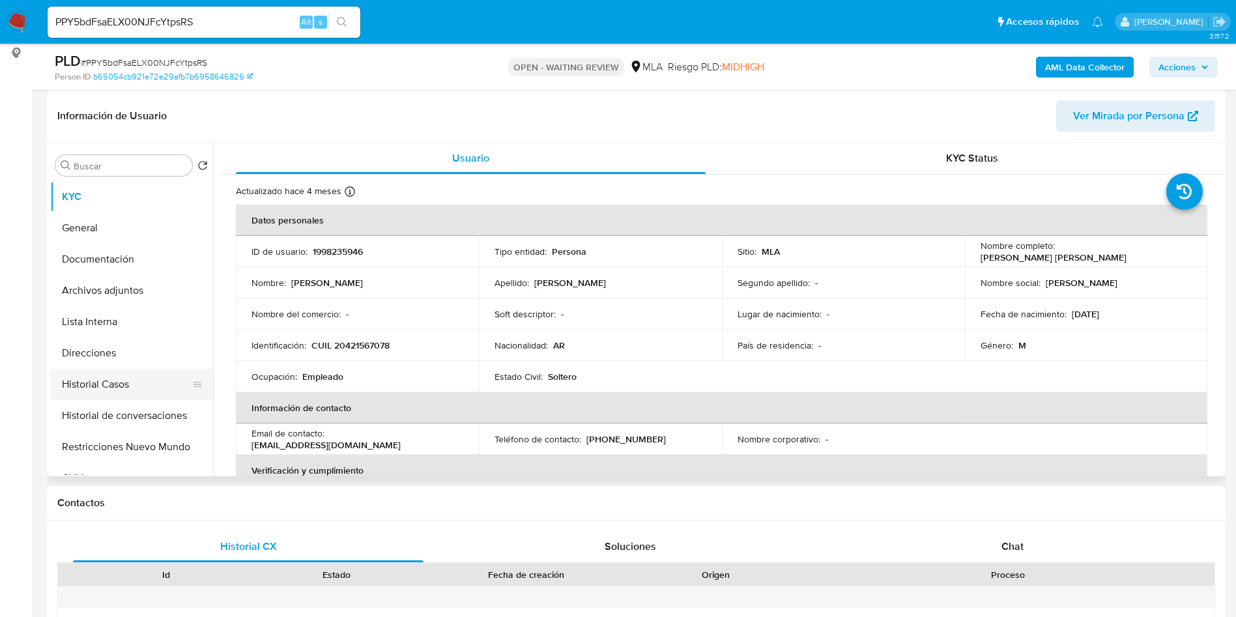
click at [134, 380] on button "Historial Casos" at bounding box center [126, 384] width 152 height 31
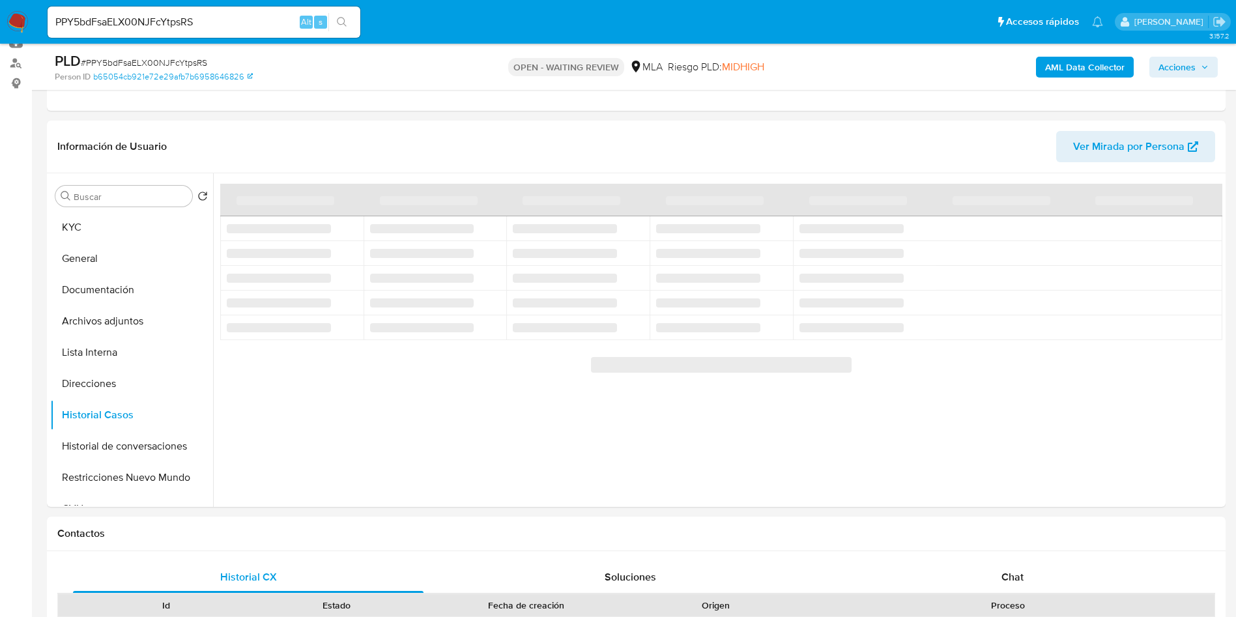
scroll to position [195, 0]
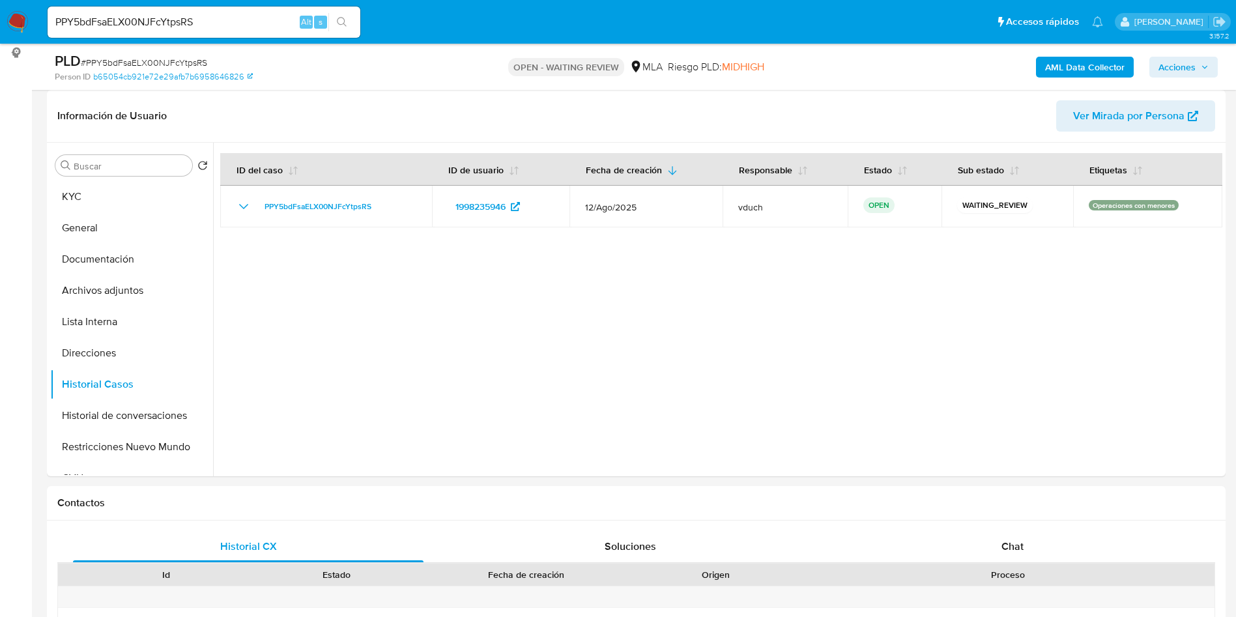
click at [157, 59] on span "# PPY5bdFsaELX00NJFcYtpsRS" at bounding box center [144, 62] width 126 height 13
copy span "PPY5bdFsaELX00NJFcYtpsRS"
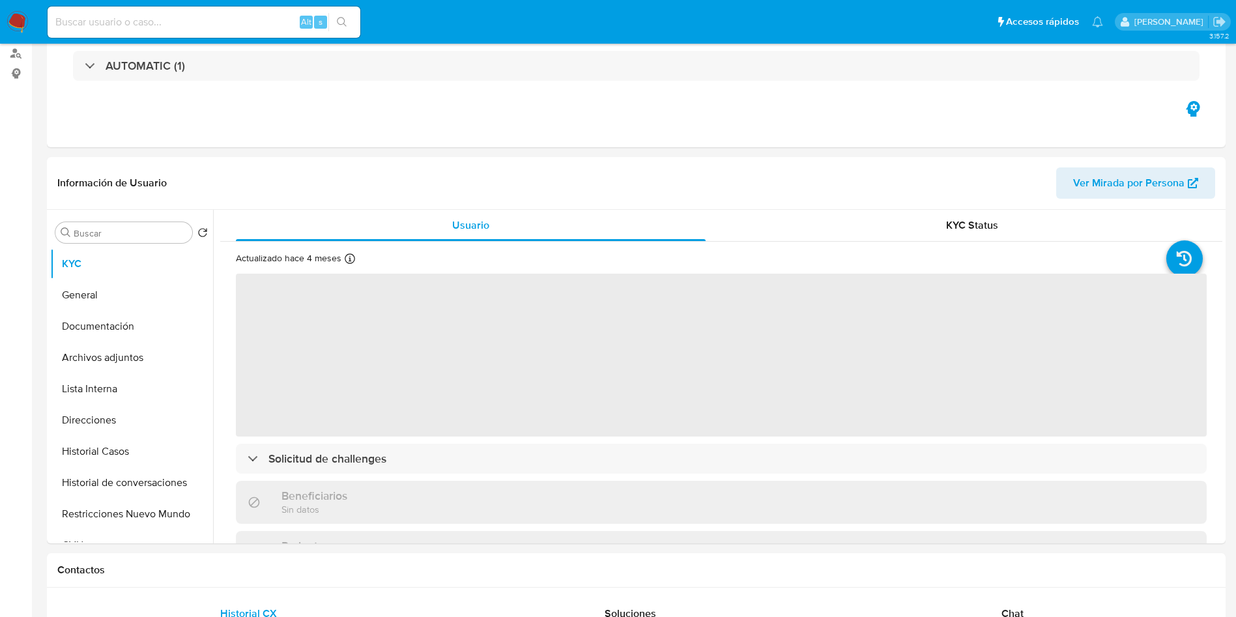
scroll to position [293, 0]
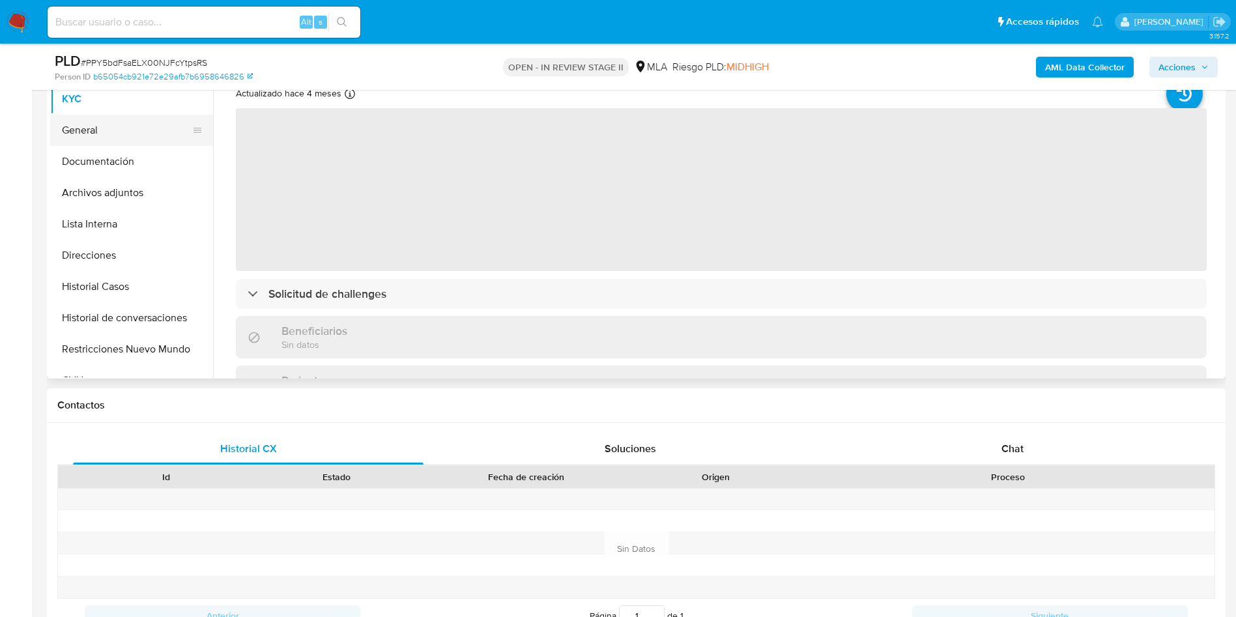
click at [107, 138] on button "General" at bounding box center [126, 130] width 152 height 31
select select "10"
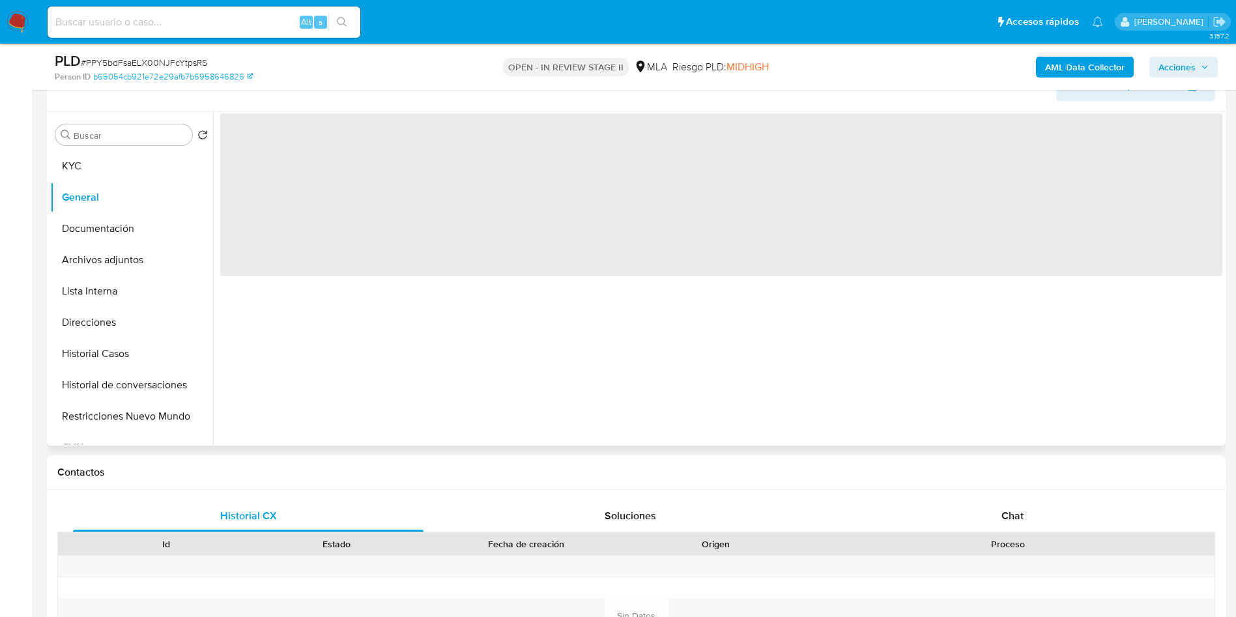
scroll to position [195, 0]
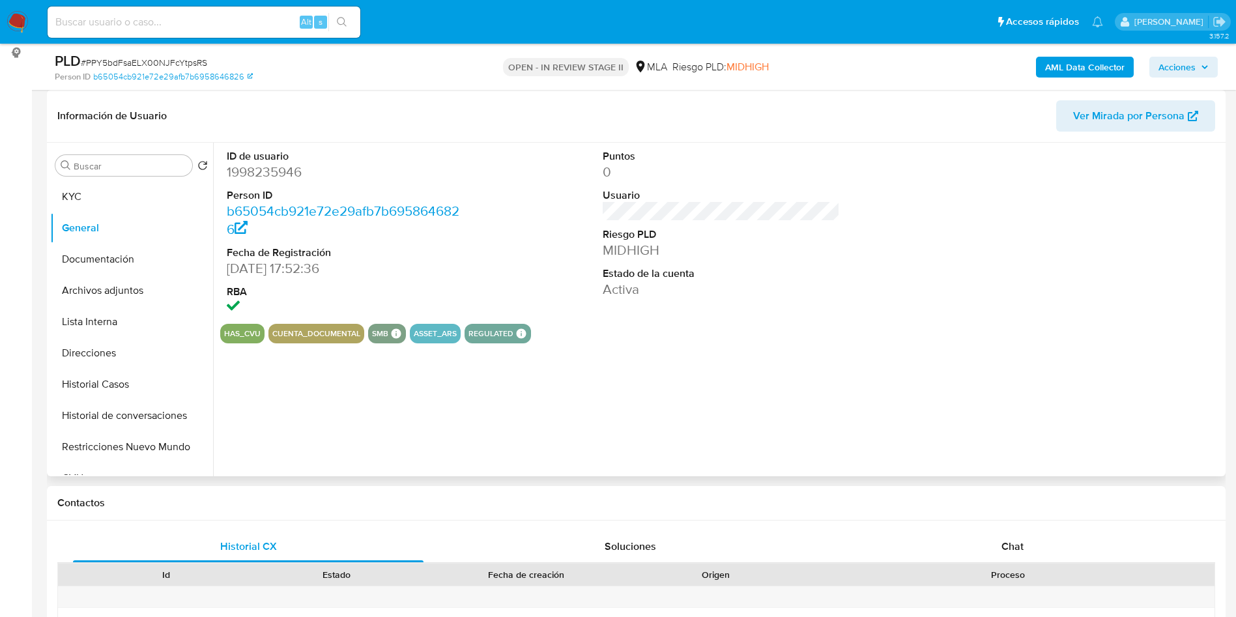
click at [253, 153] on dt "ID de usuario" at bounding box center [346, 156] width 238 height 14
click at [255, 177] on dd "1998235946" at bounding box center [346, 172] width 238 height 18
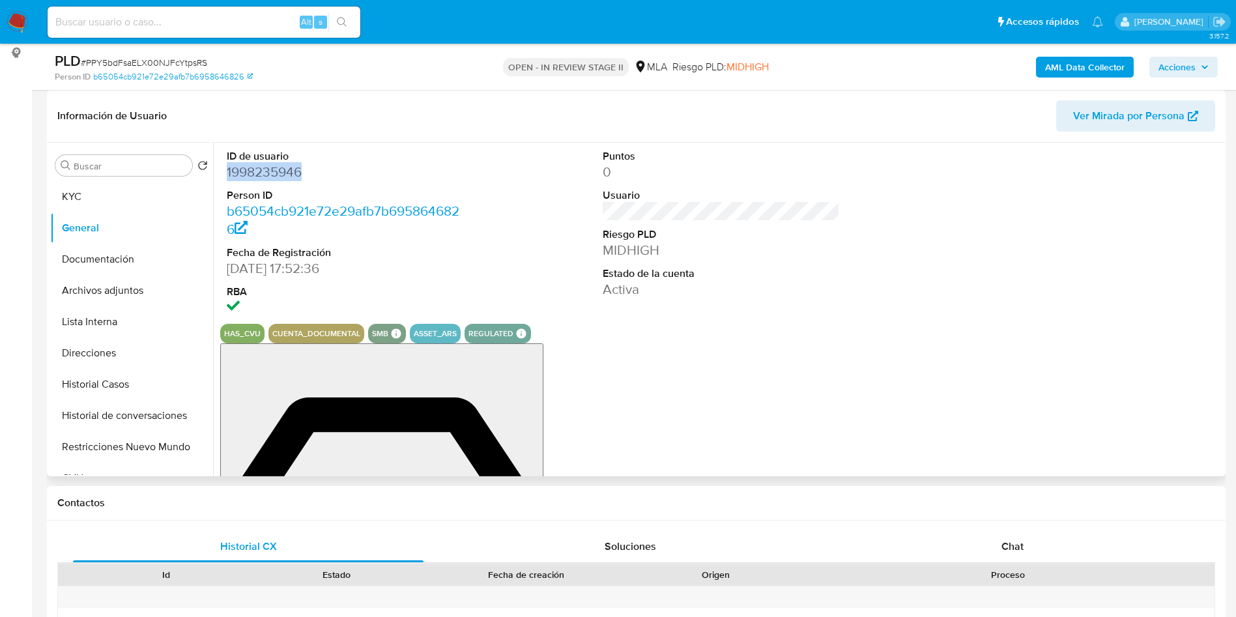
copy dd "1998235946"
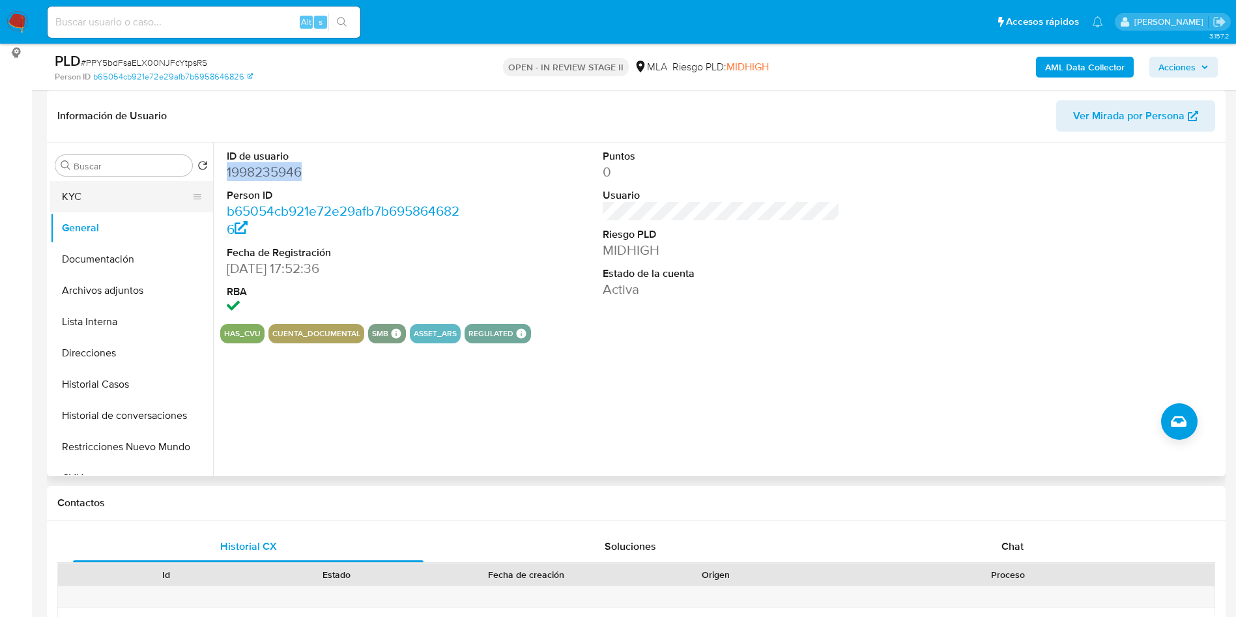
click at [178, 198] on button "KYC" at bounding box center [126, 196] width 152 height 31
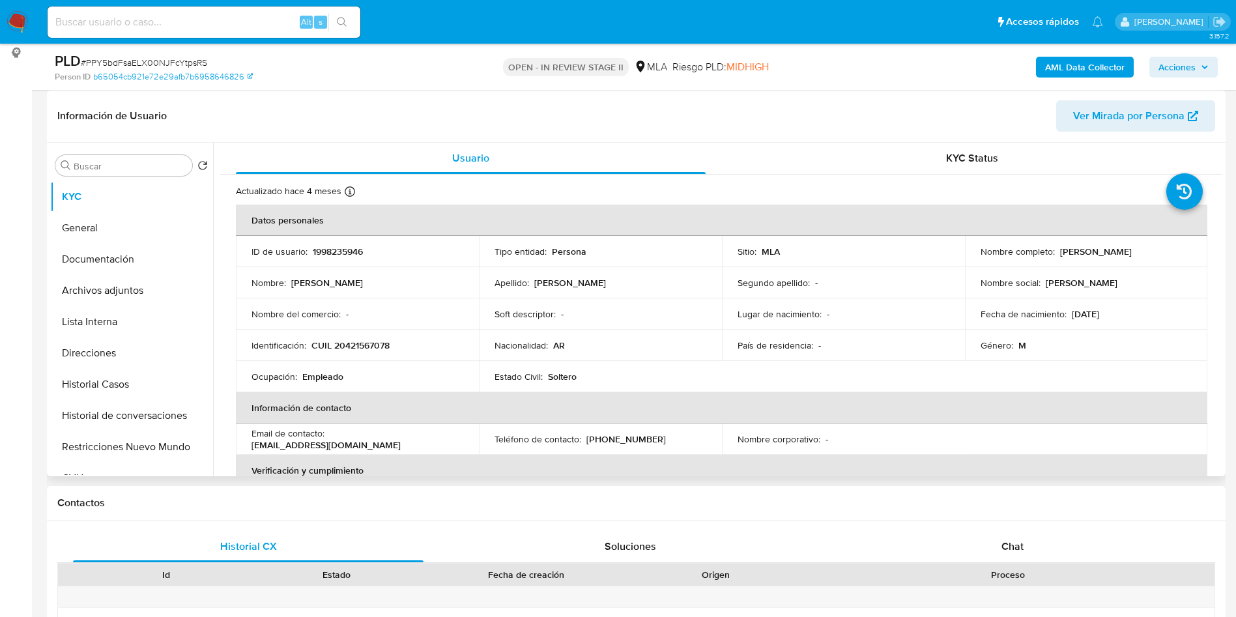
drag, startPoint x: 1056, startPoint y: 253, endPoint x: 1179, endPoint y: 257, distance: 122.6
click at [1179, 257] on td "Nombre completo : [PERSON_NAME]" at bounding box center [1086, 251] width 243 height 31
copy p "[PERSON_NAME]"
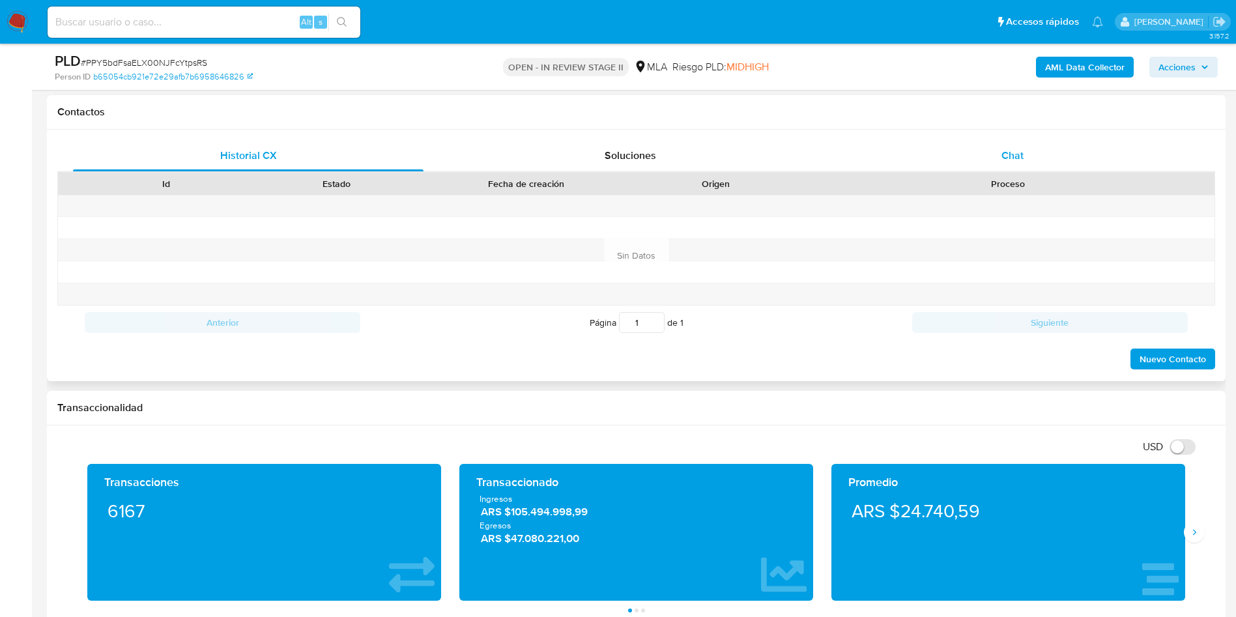
click at [993, 151] on div "Chat" at bounding box center [1012, 155] width 351 height 31
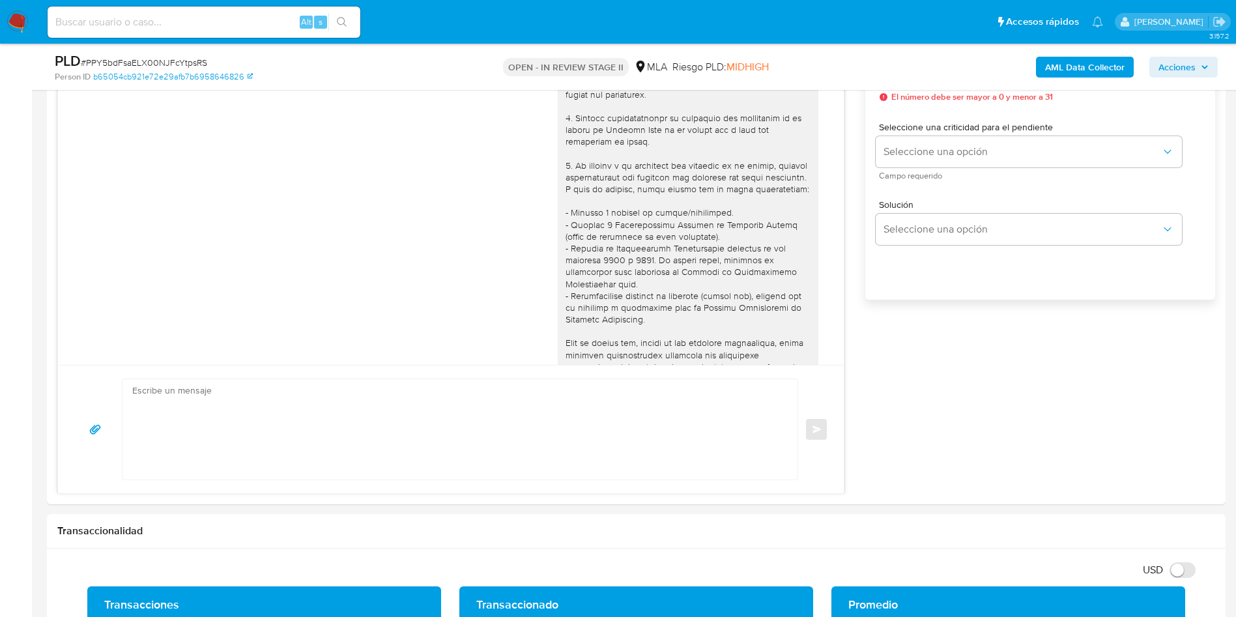
scroll to position [529, 0]
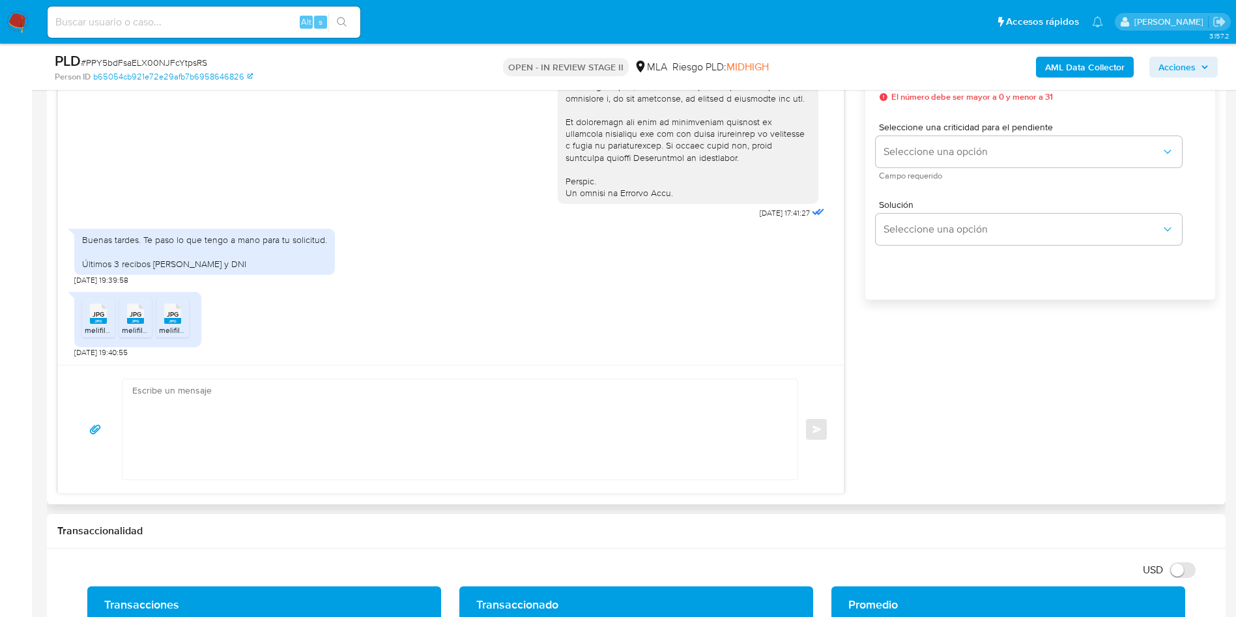
click at [89, 318] on div "JPG JPG" at bounding box center [98, 312] width 27 height 25
click at [134, 318] on span "JPG" at bounding box center [136, 314] width 12 height 8
click at [170, 317] on span "JPG" at bounding box center [173, 314] width 12 height 8
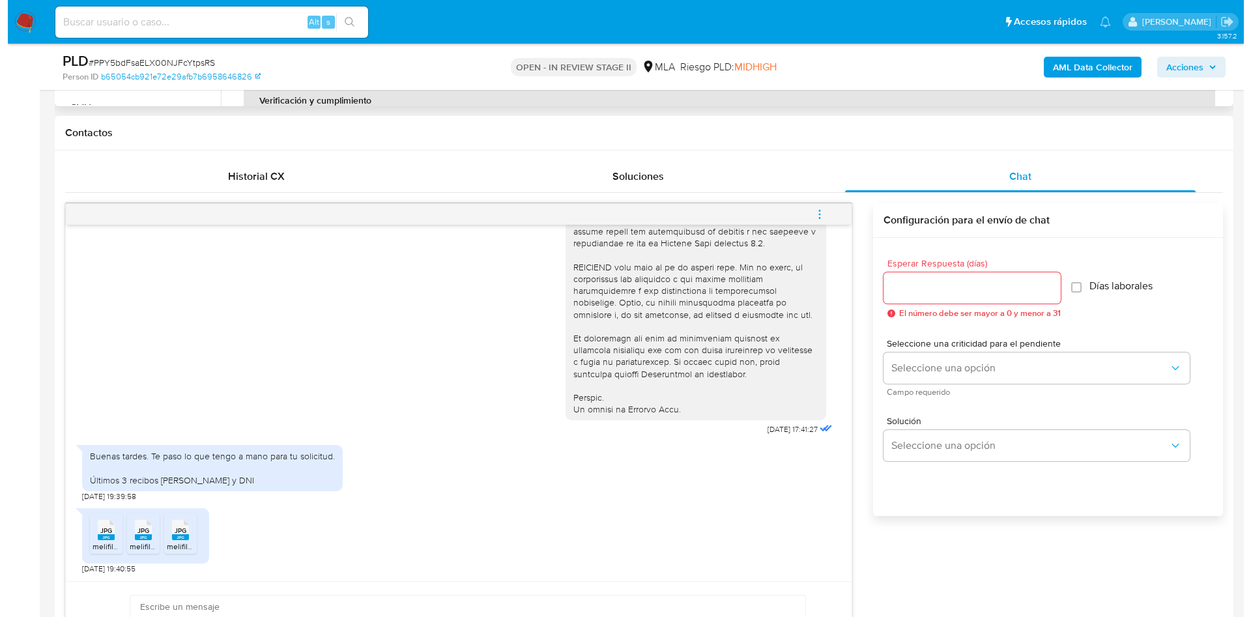
scroll to position [391, 0]
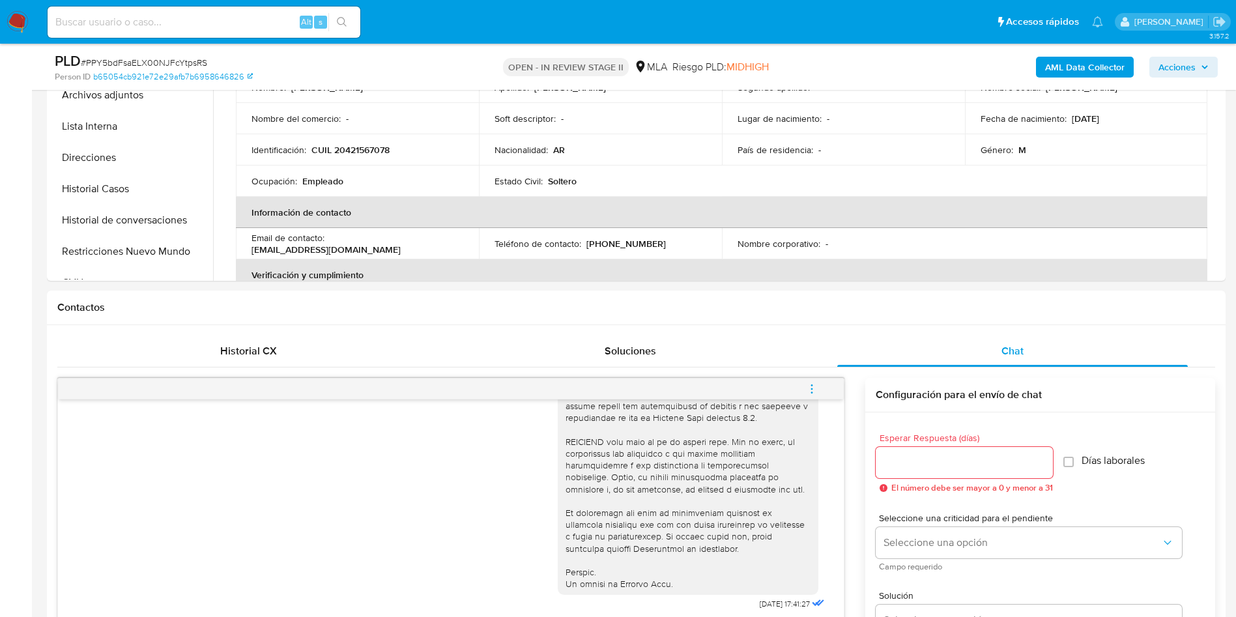
click at [1104, 73] on b "AML Data Collector" at bounding box center [1084, 67] width 79 height 21
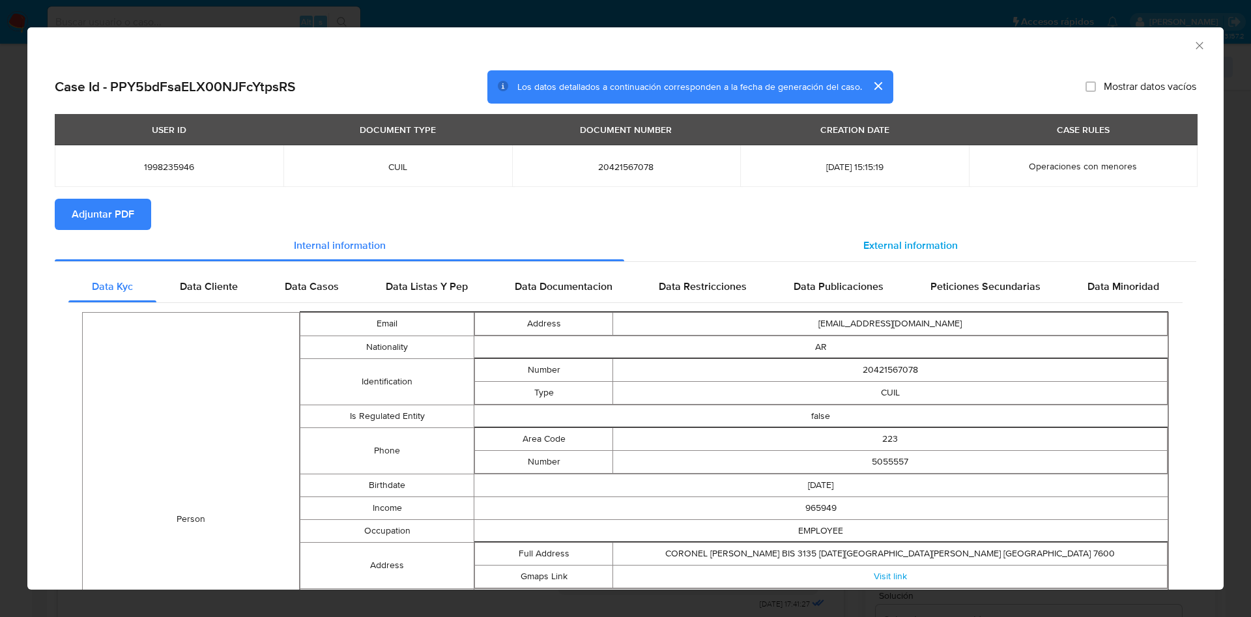
click at [925, 238] on span "External information" at bounding box center [910, 245] width 94 height 15
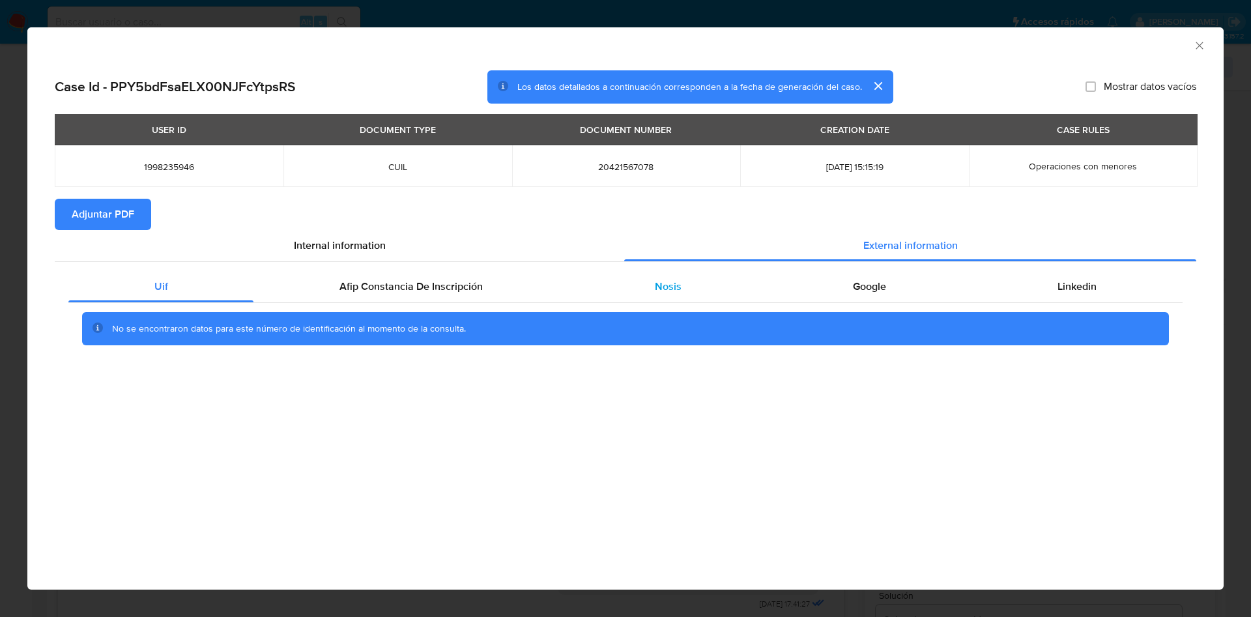
click at [694, 291] on div "Nosis" at bounding box center [668, 286] width 198 height 31
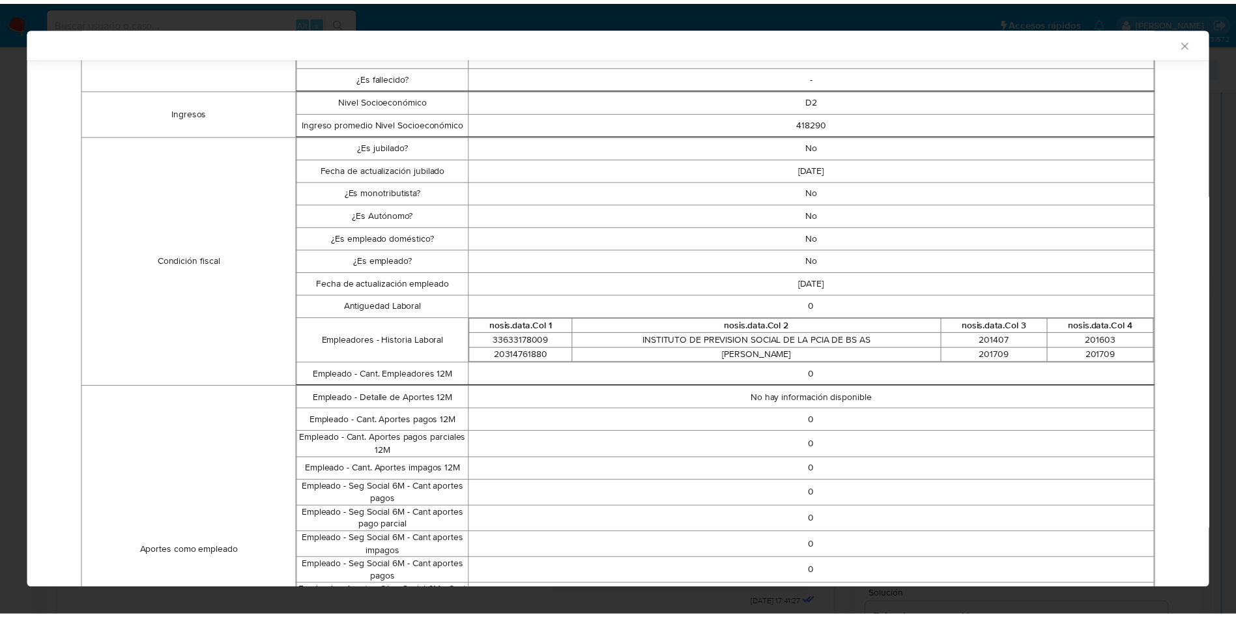
scroll to position [0, 0]
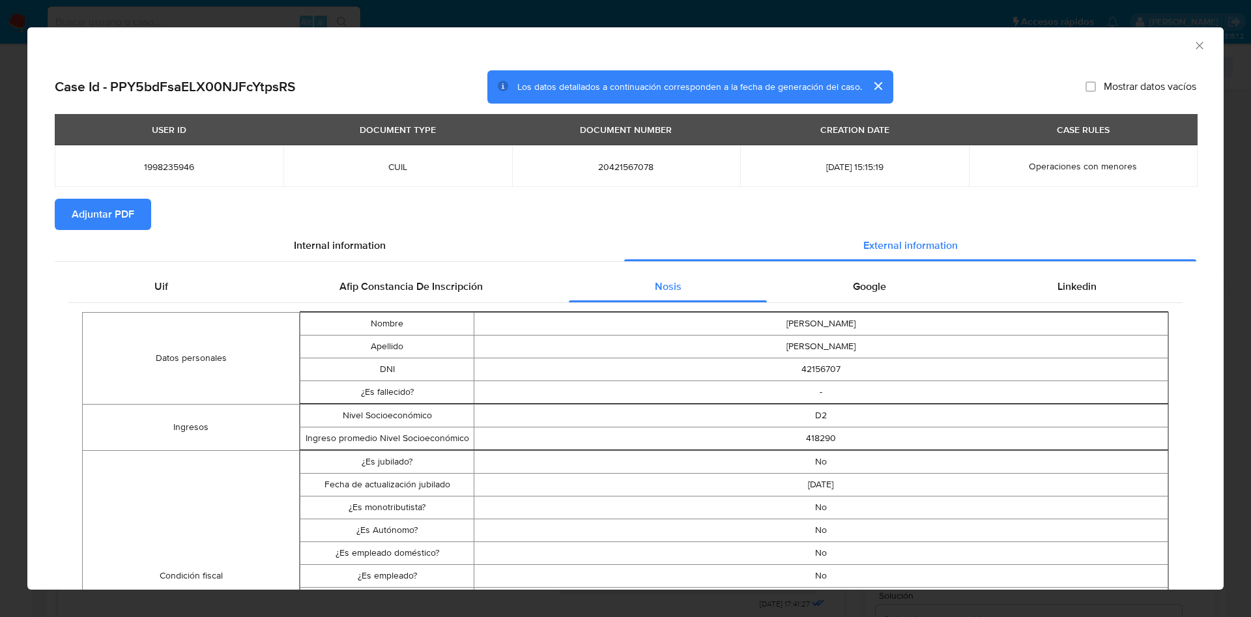
click at [1193, 49] on icon "Cerrar ventana" at bounding box center [1199, 45] width 13 height 13
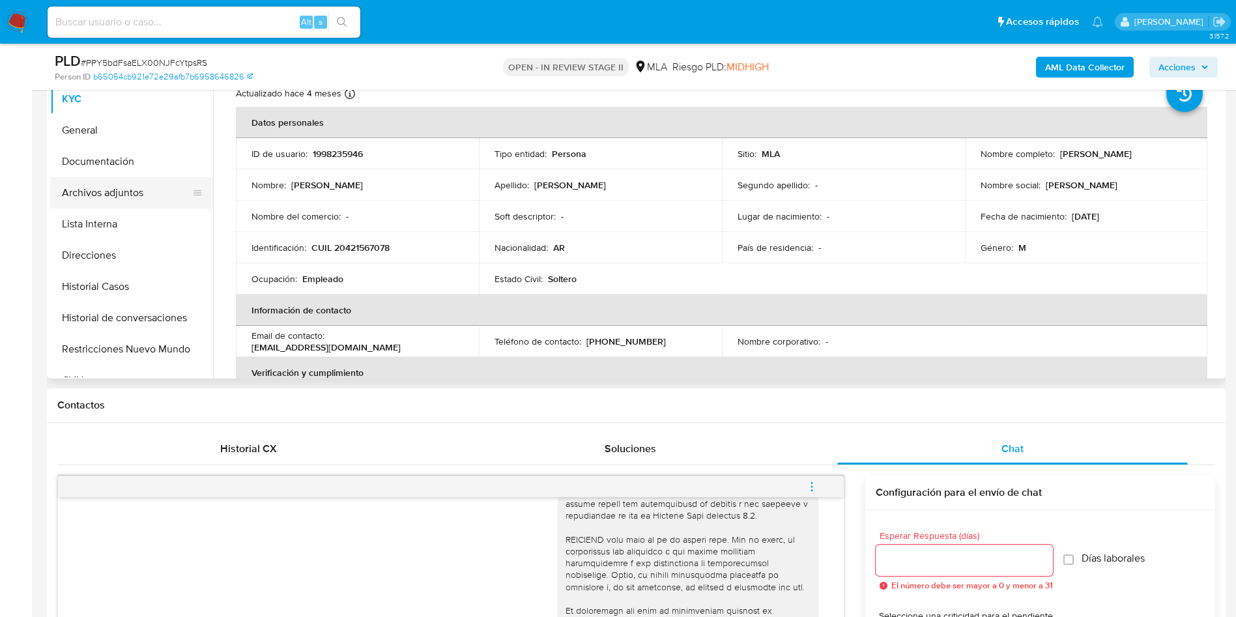
click at [153, 202] on button "Archivos adjuntos" at bounding box center [126, 192] width 152 height 31
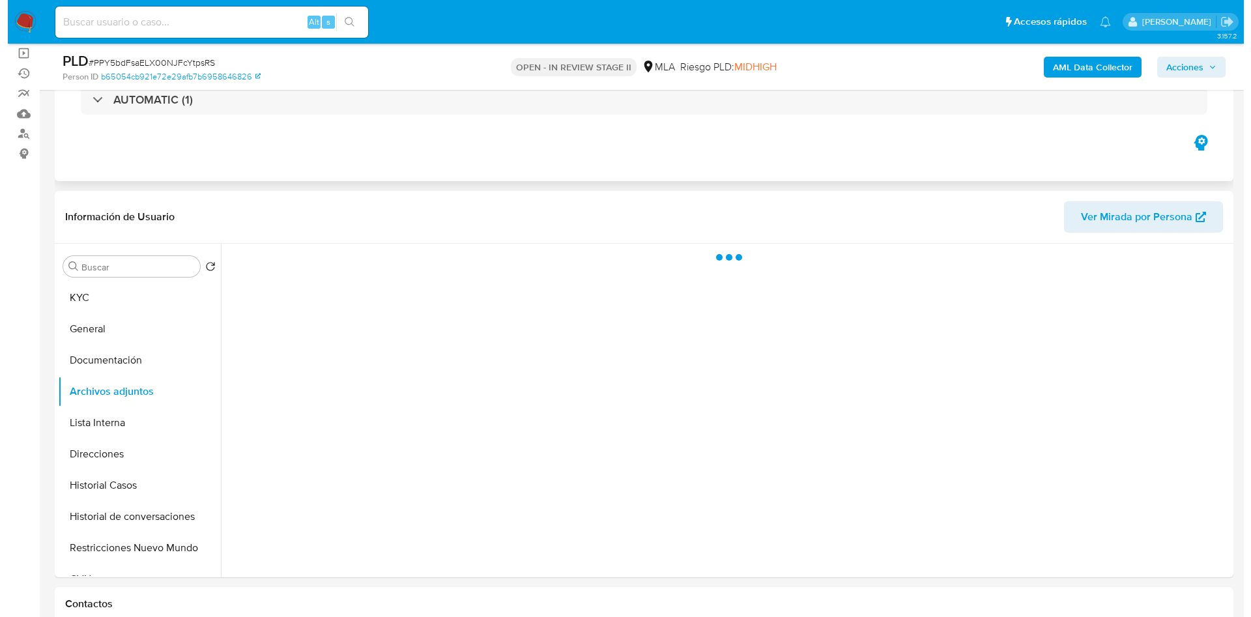
scroll to position [98, 0]
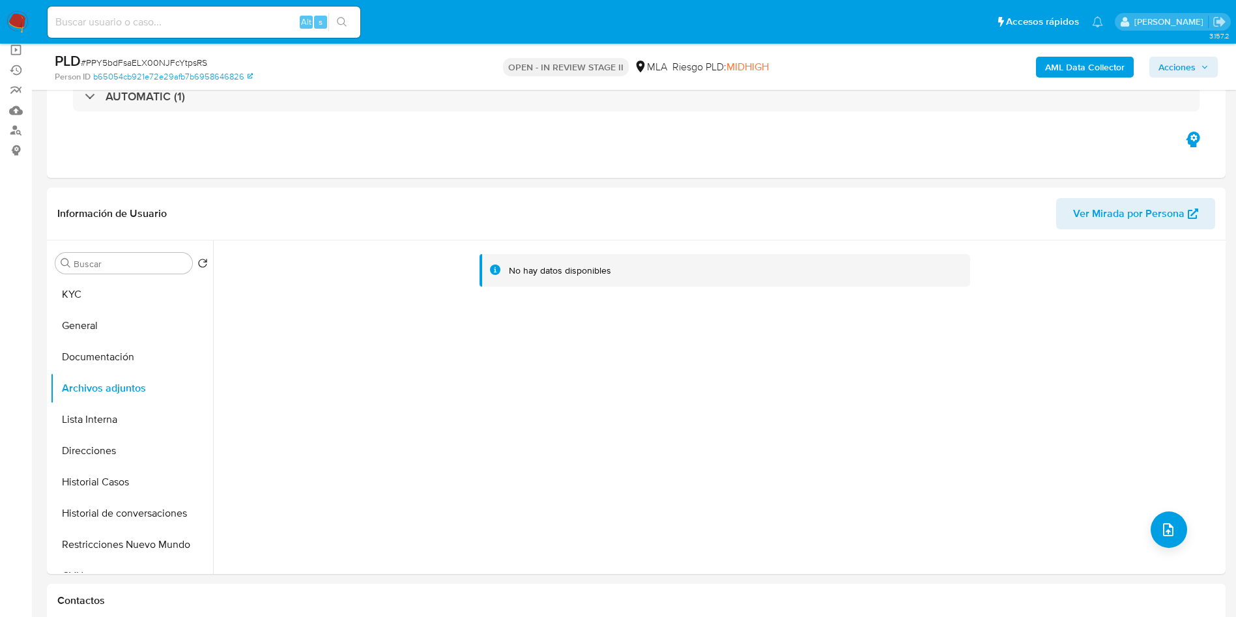
drag, startPoint x: 16, startPoint y: 384, endPoint x: 27, endPoint y: 379, distance: 11.7
click at [109, 351] on button "Documentación" at bounding box center [126, 356] width 152 height 31
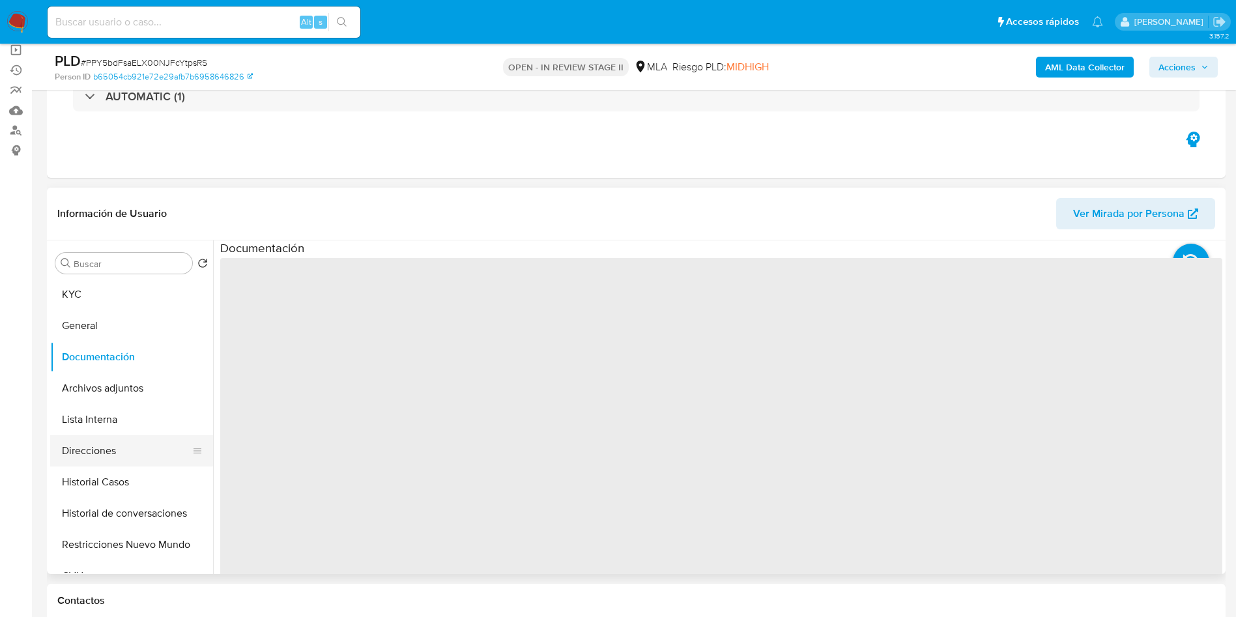
click at [127, 440] on button "Direcciones" at bounding box center [126, 450] width 152 height 31
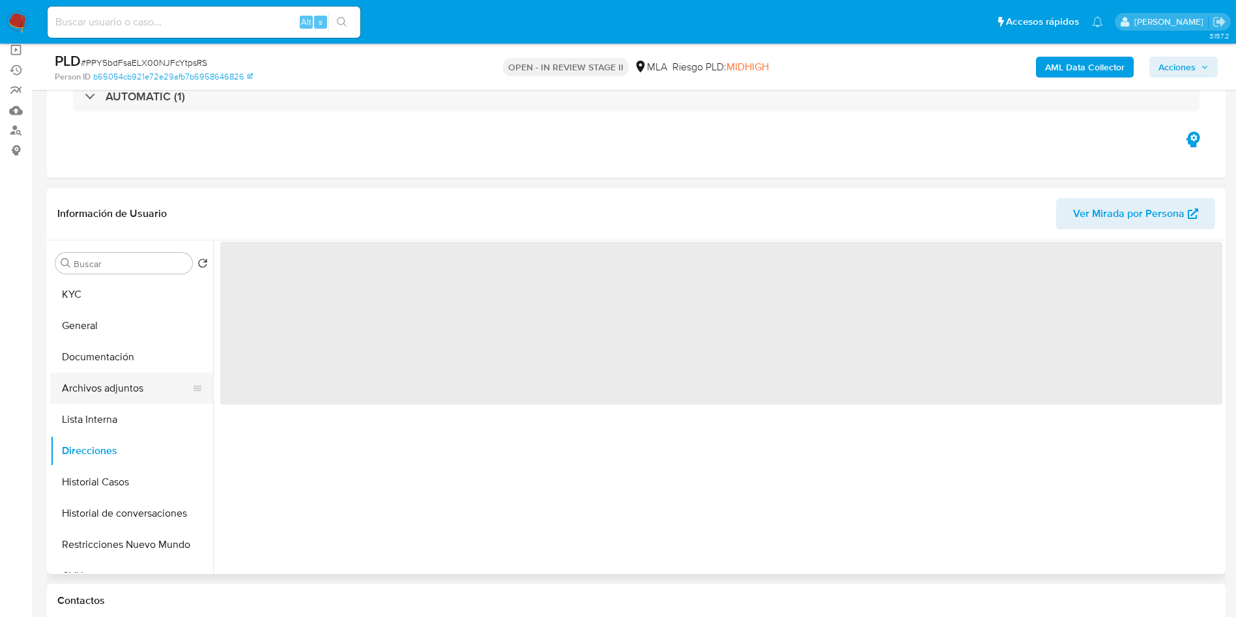
click at [128, 396] on button "Archivos adjuntos" at bounding box center [126, 388] width 152 height 31
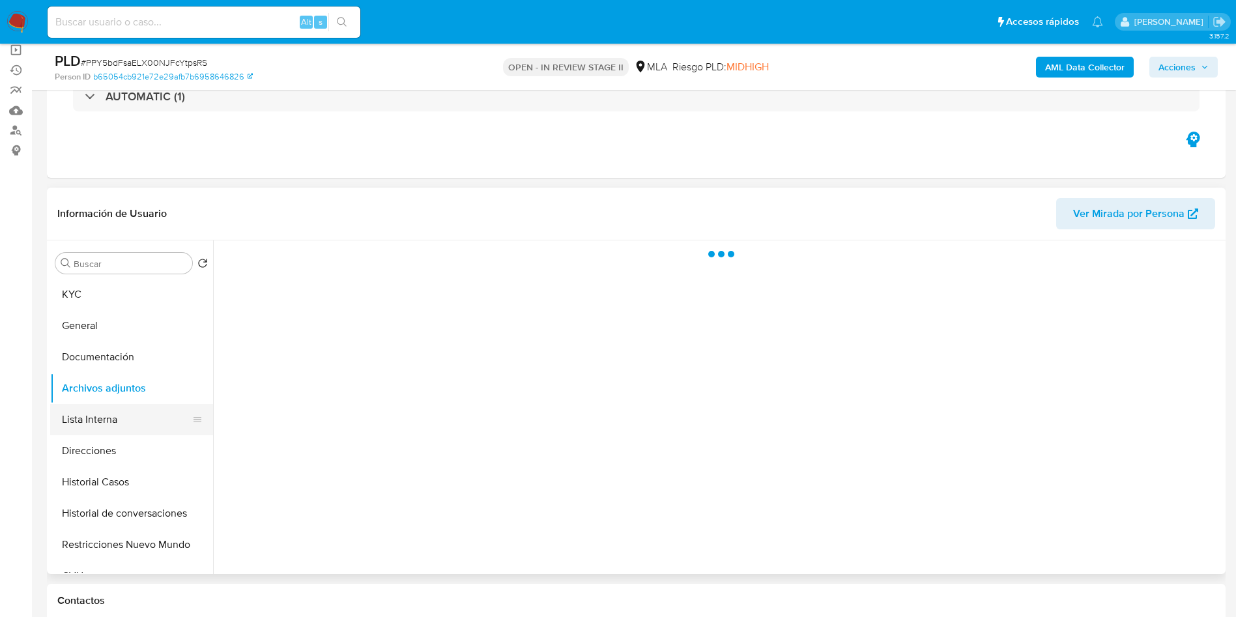
click at [144, 404] on button "Lista Interna" at bounding box center [126, 419] width 152 height 31
click at [143, 387] on button "Archivos adjuntos" at bounding box center [126, 388] width 152 height 31
click at [141, 350] on button "Documentación" at bounding box center [126, 356] width 152 height 31
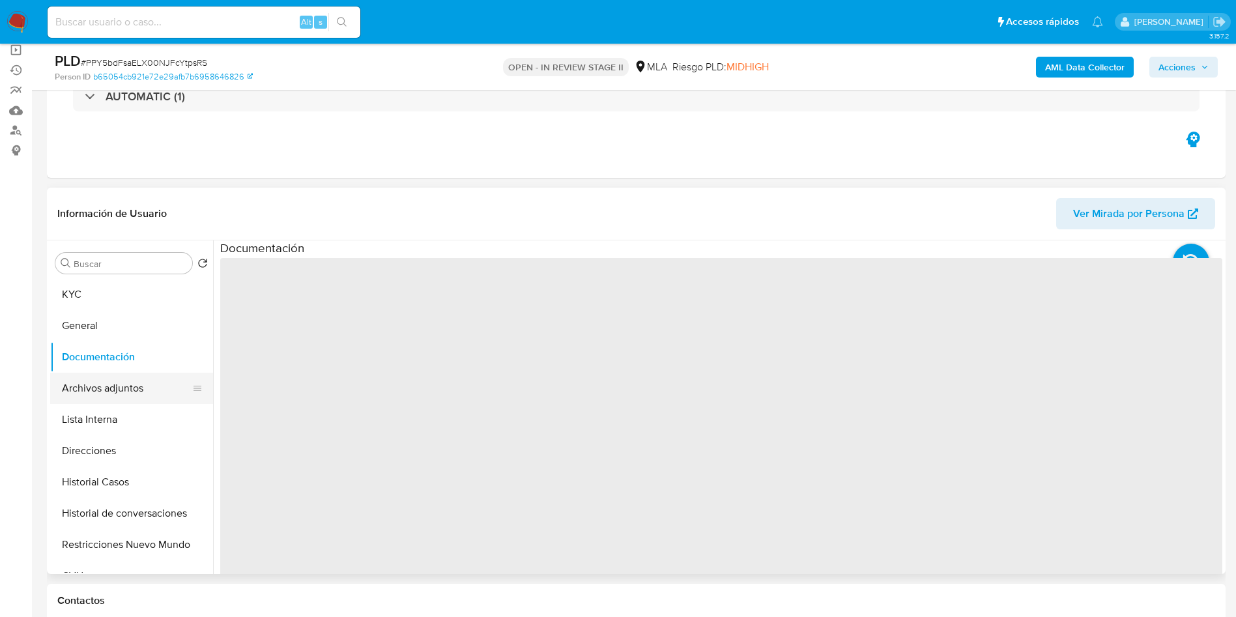
click at [141, 387] on button "Archivos adjuntos" at bounding box center [126, 388] width 152 height 31
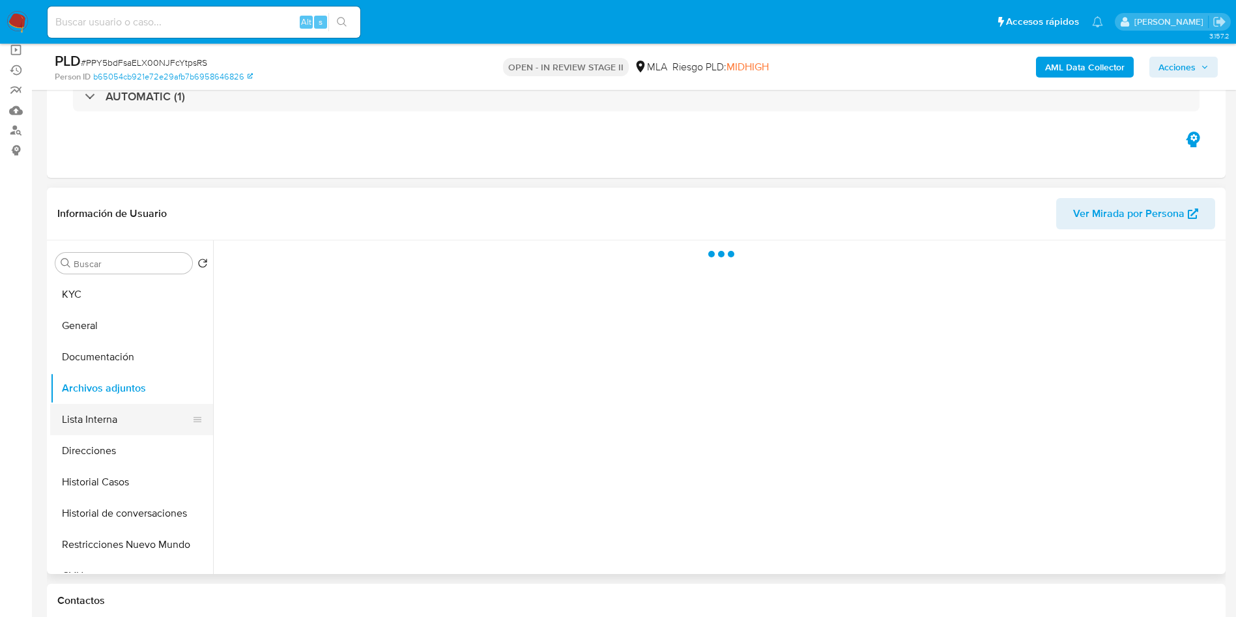
click at [133, 418] on button "Lista Interna" at bounding box center [126, 419] width 152 height 31
click at [135, 394] on button "Archivos adjuntos" at bounding box center [126, 388] width 152 height 31
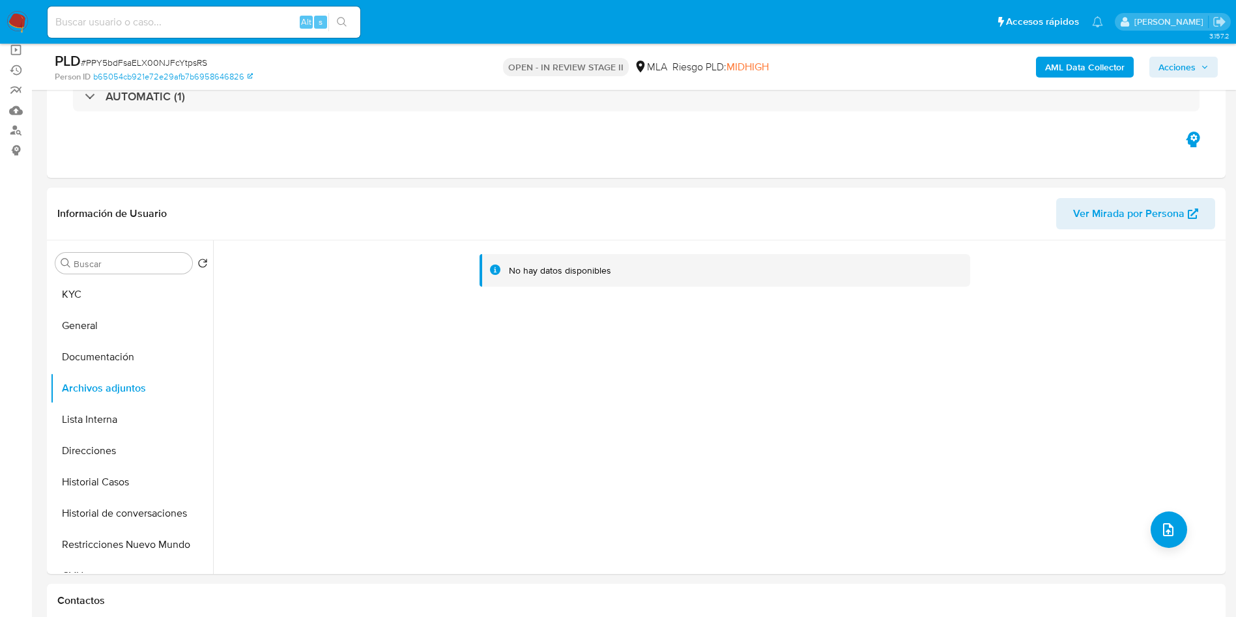
click at [1086, 63] on b "AML Data Collector" at bounding box center [1084, 67] width 79 height 21
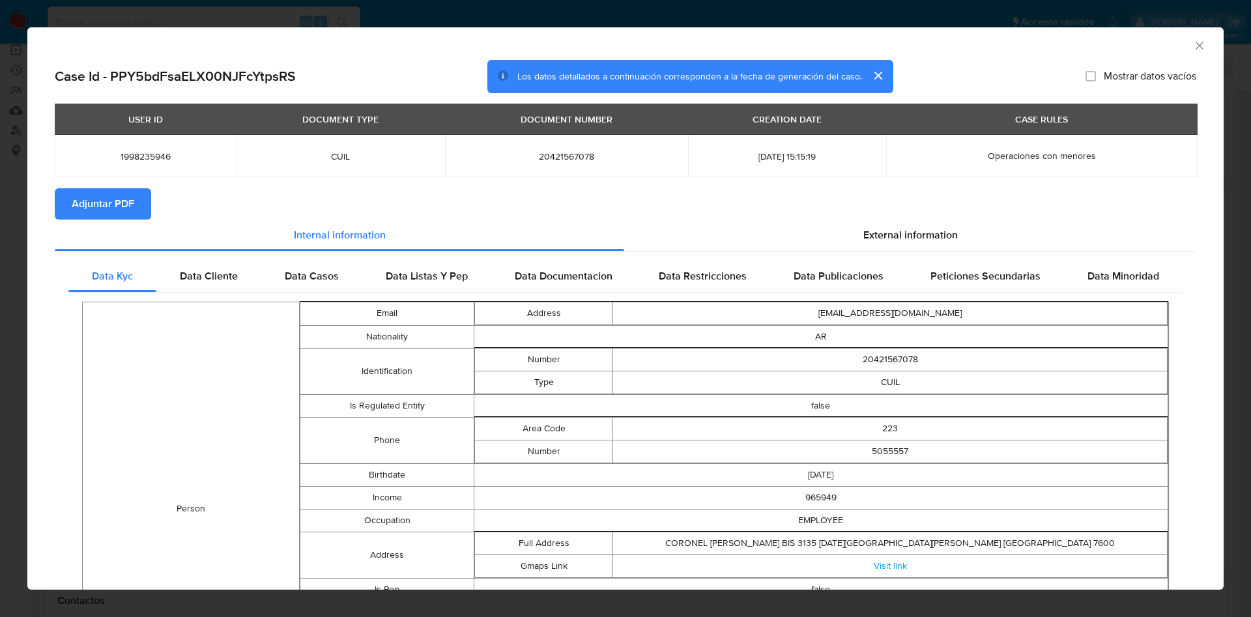
click at [108, 211] on span "Adjuntar PDF" at bounding box center [103, 204] width 63 height 29
click at [1193, 44] on icon "Cerrar ventana" at bounding box center [1199, 45] width 13 height 13
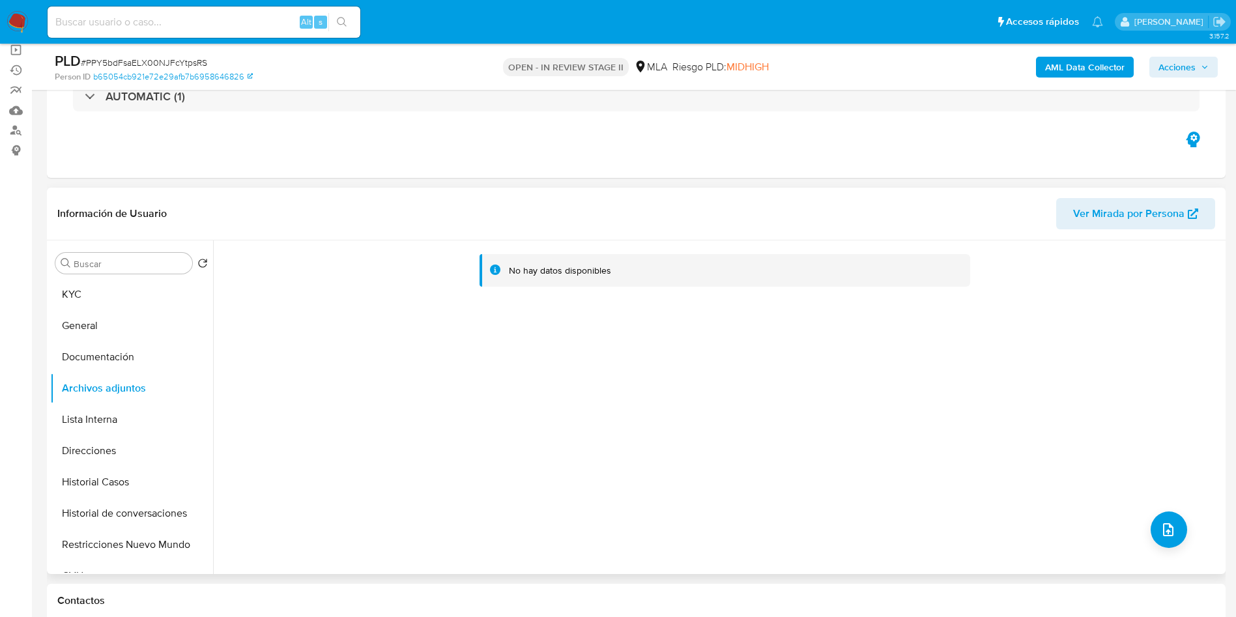
click at [78, 274] on div "Buscar Volver al orden por defecto KYC General Documentación Archivos adjuntos …" at bounding box center [131, 408] width 163 height 332
click at [74, 290] on button "KYC" at bounding box center [126, 294] width 152 height 31
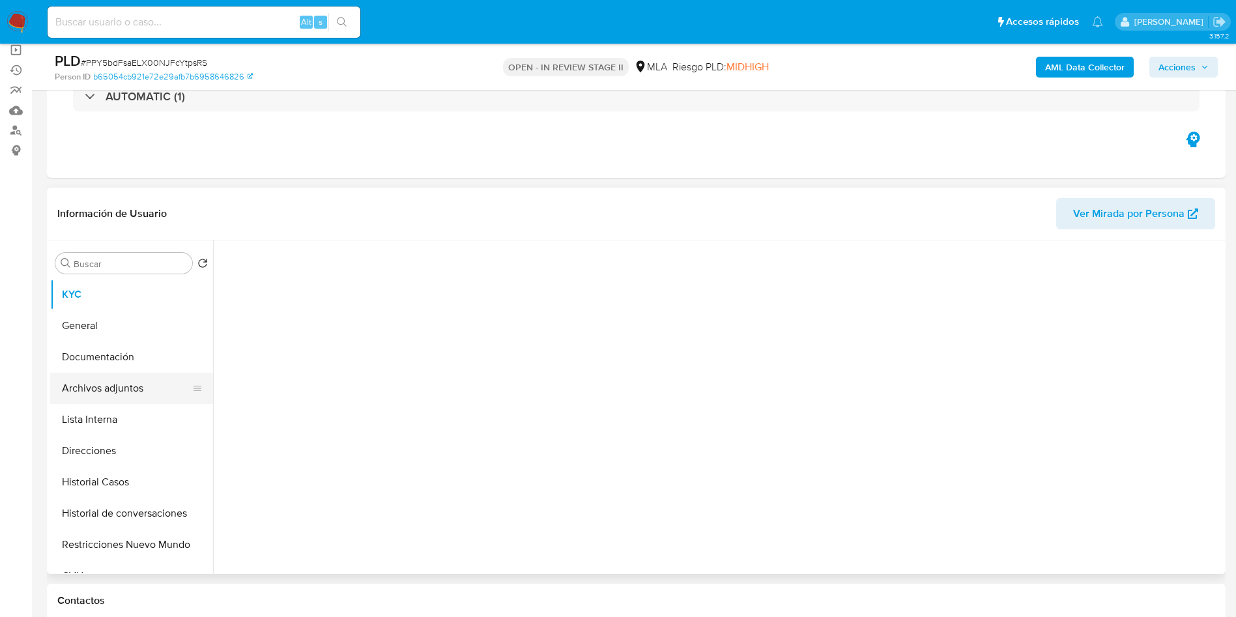
click at [110, 375] on button "Archivos adjuntos" at bounding box center [126, 388] width 152 height 31
click at [101, 426] on button "Lista Interna" at bounding box center [126, 419] width 152 height 31
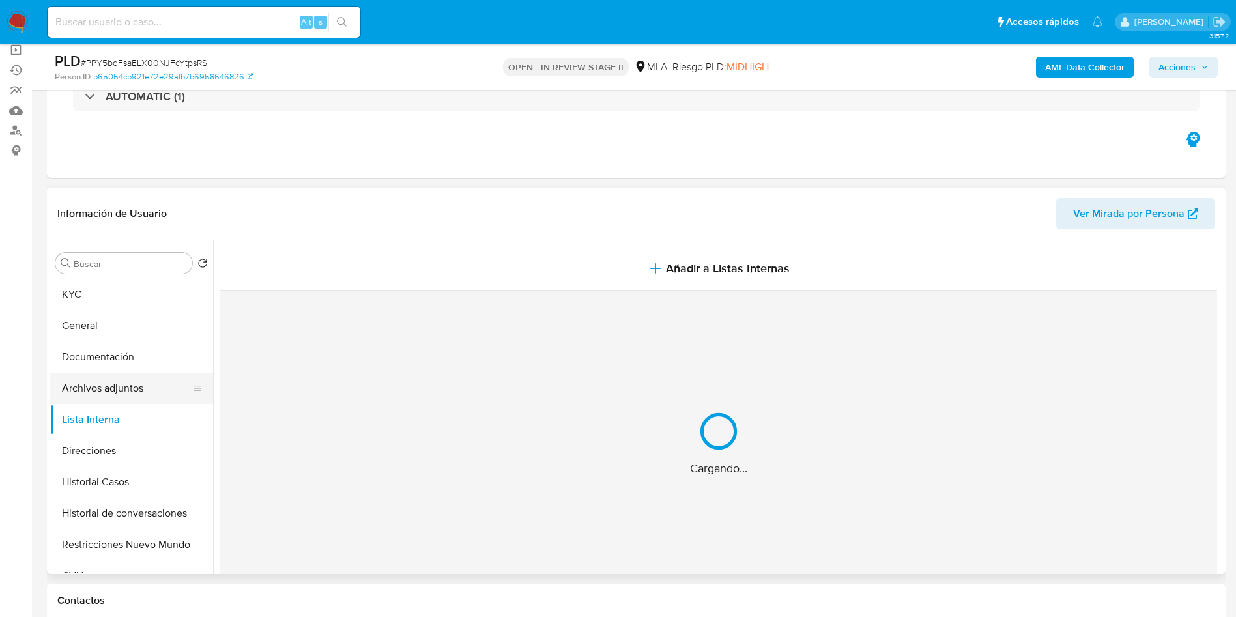
click at [104, 386] on button "Archivos adjuntos" at bounding box center [126, 388] width 152 height 31
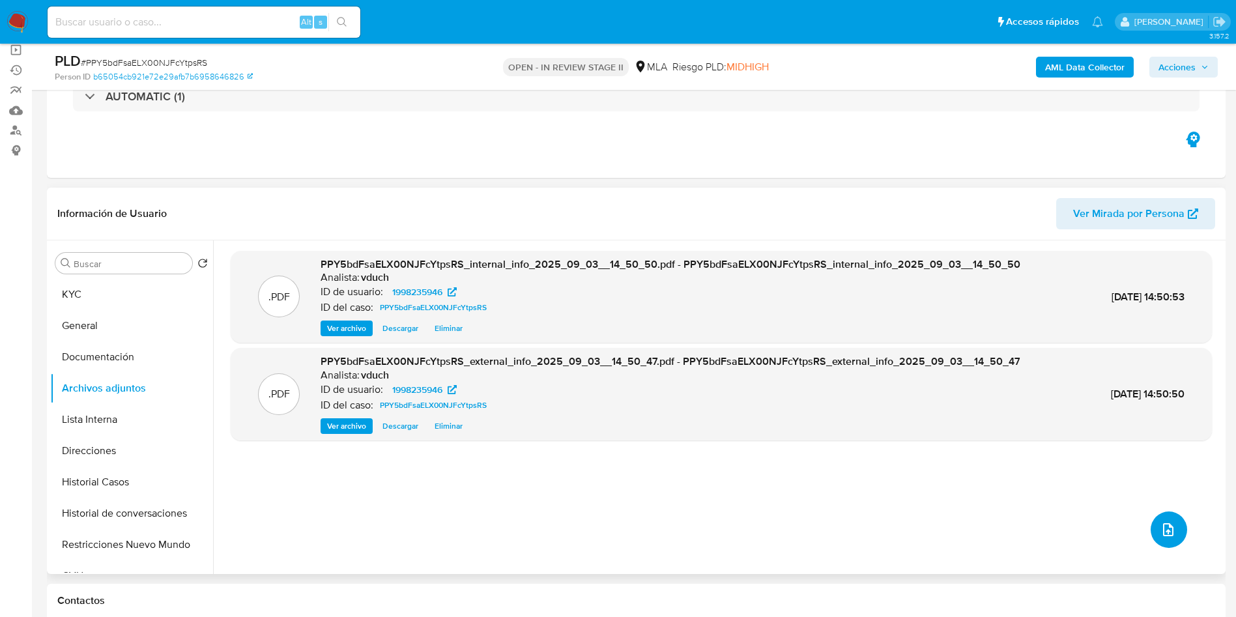
click at [1165, 511] on button "upload-file" at bounding box center [1169, 529] width 36 height 36
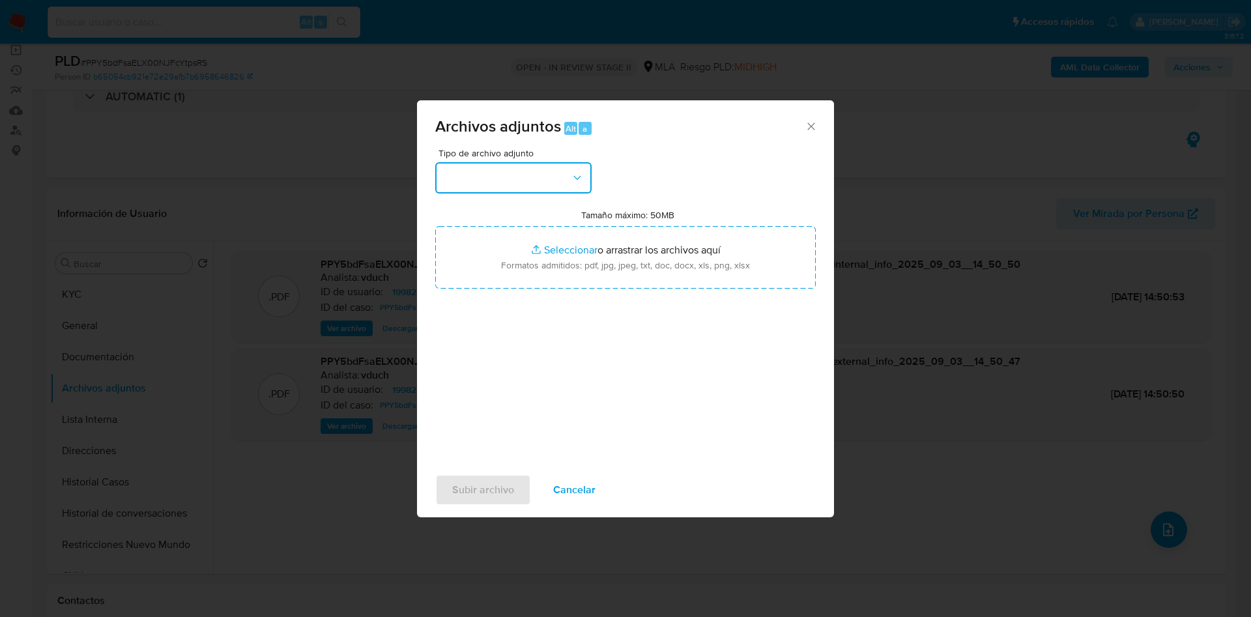
click at [562, 184] on button "button" at bounding box center [513, 177] width 156 height 31
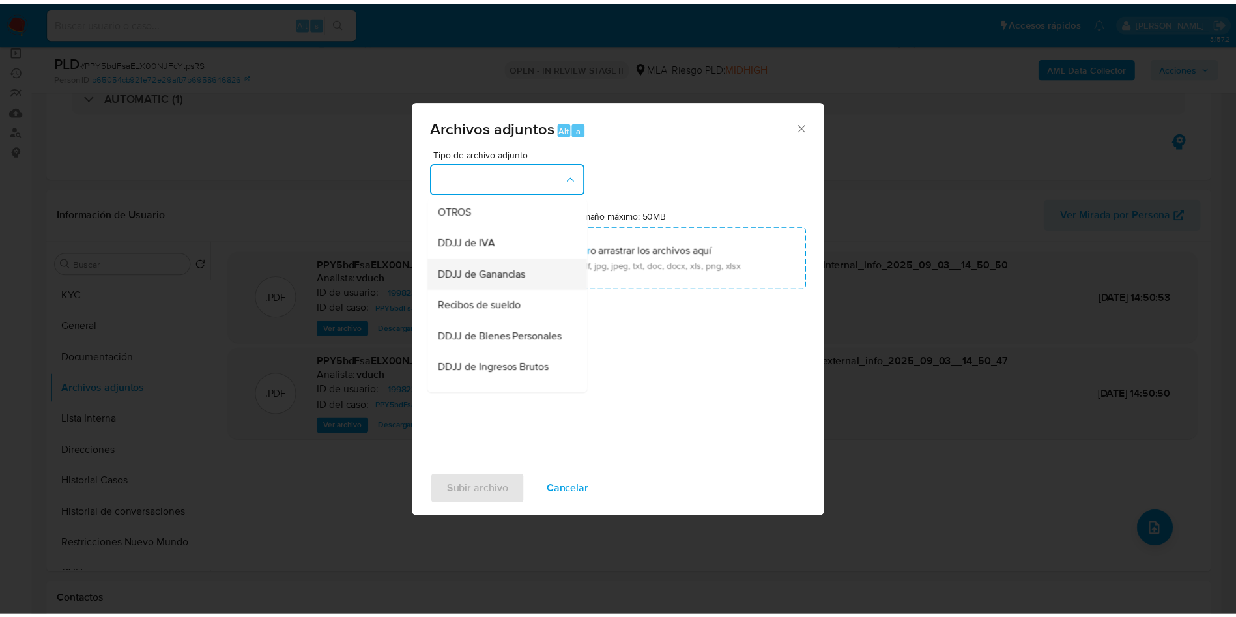
scroll to position [293, 0]
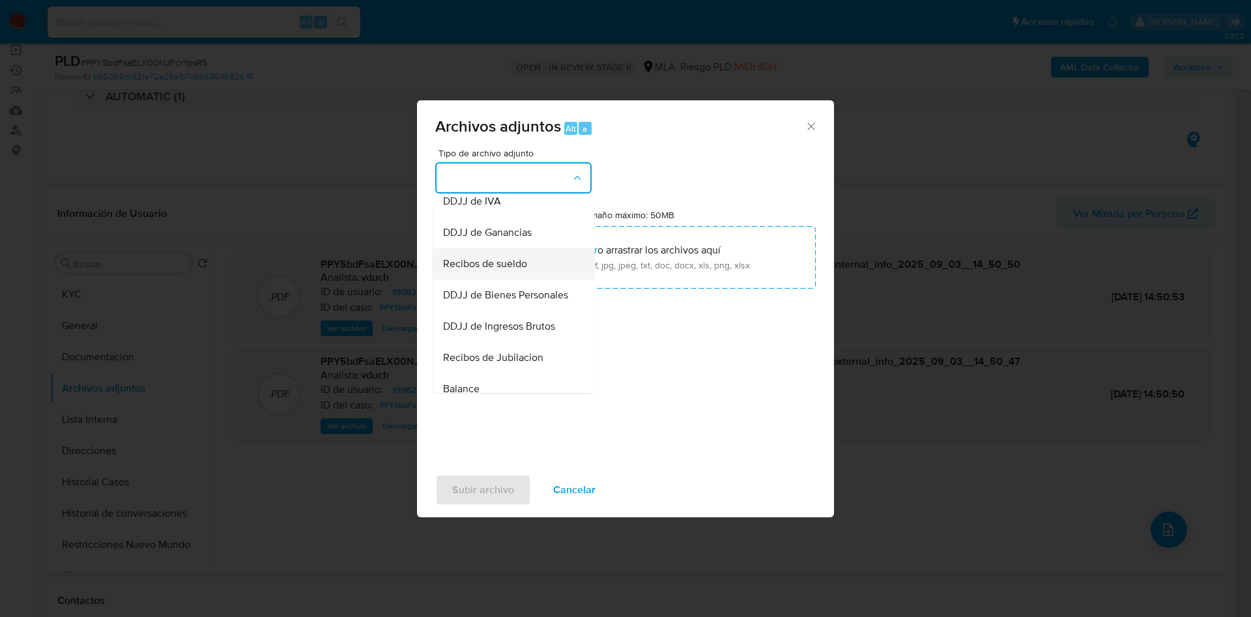
click at [524, 270] on span "Recibos de sueldo" at bounding box center [485, 263] width 84 height 13
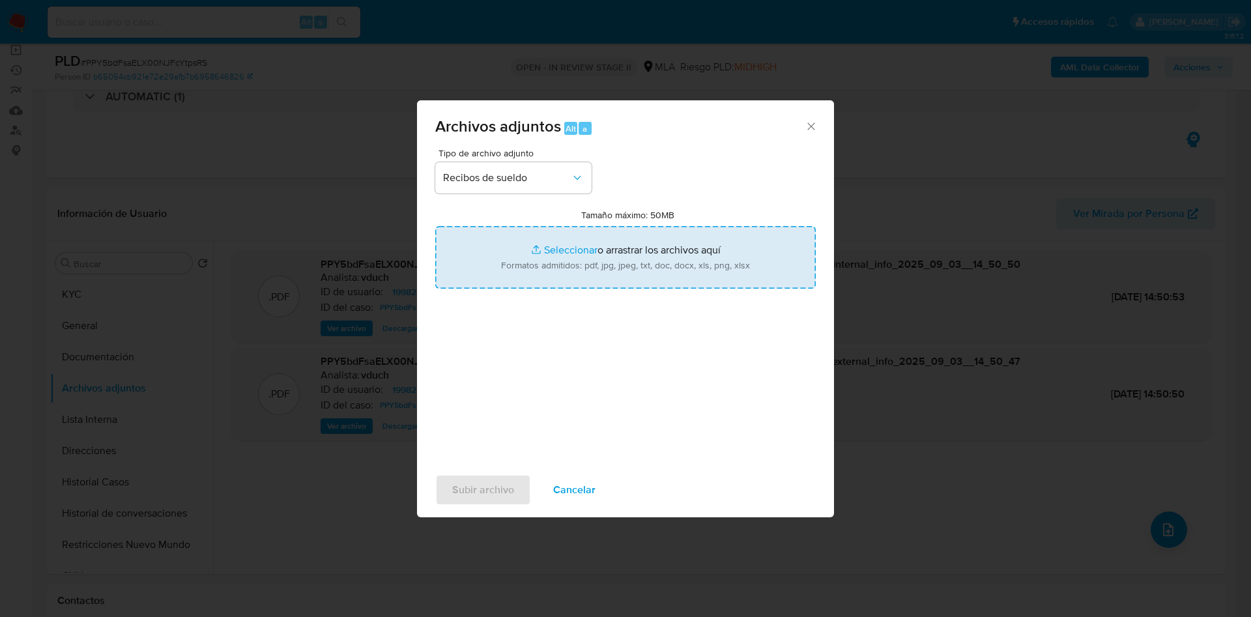
type input "C:\fakepath\Mayo a Julio 2025..pdf"
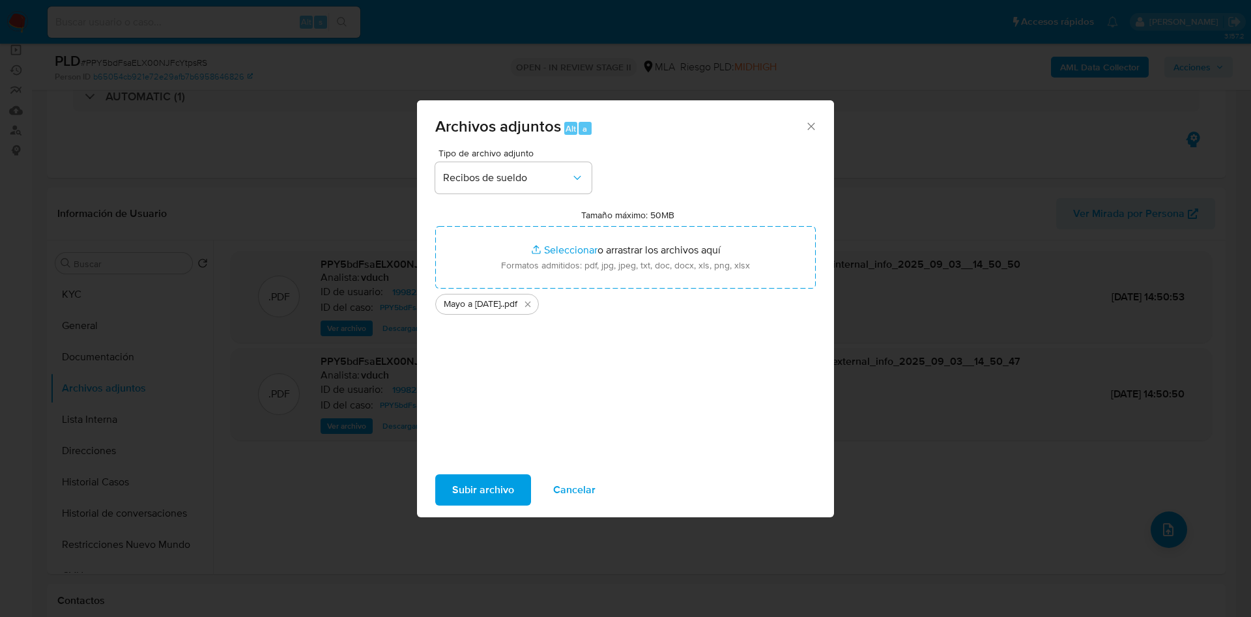
click at [503, 492] on span "Subir archivo" at bounding box center [483, 490] width 62 height 29
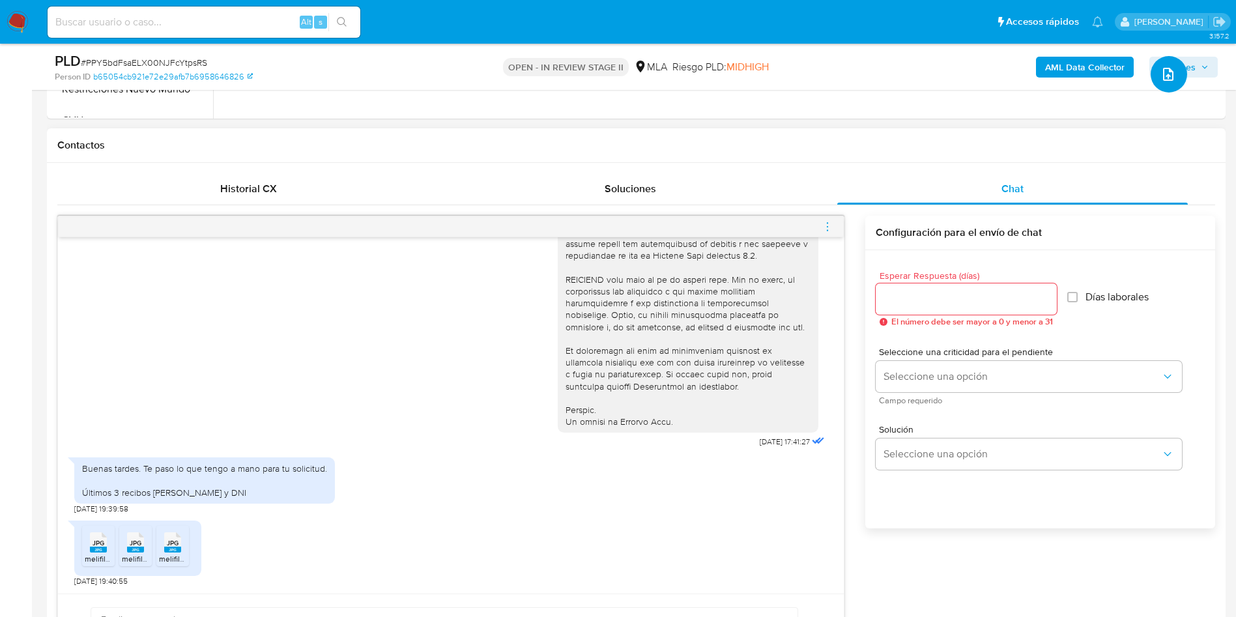
scroll to position [586, 0]
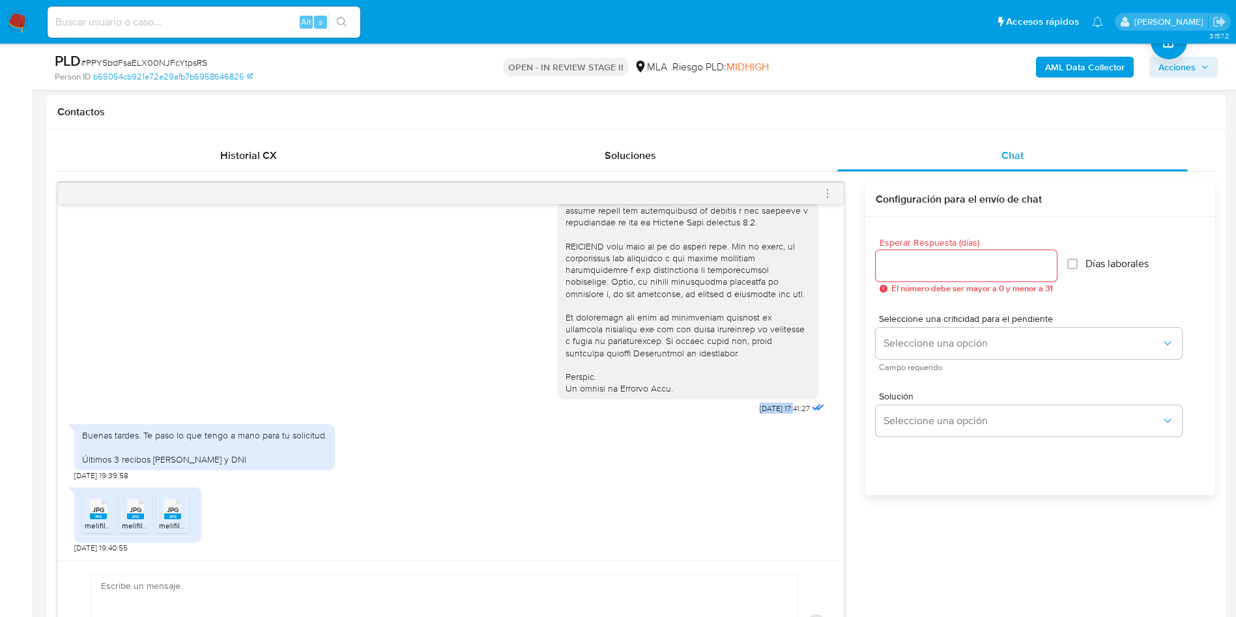
drag, startPoint x: 767, startPoint y: 409, endPoint x: 706, endPoint y: 413, distance: 60.7
click at [706, 413] on div "18/08/2025 17:41:27" at bounding box center [693, 61] width 270 height 713
copy div "18/08/2025"
click at [734, 441] on div "Buenas tardes. Te paso lo que tengo a mano para tu solicitud. Últimos 3 recibos…" at bounding box center [450, 449] width 753 height 63
drag, startPoint x: 749, startPoint y: 403, endPoint x: 722, endPoint y: 405, distance: 26.8
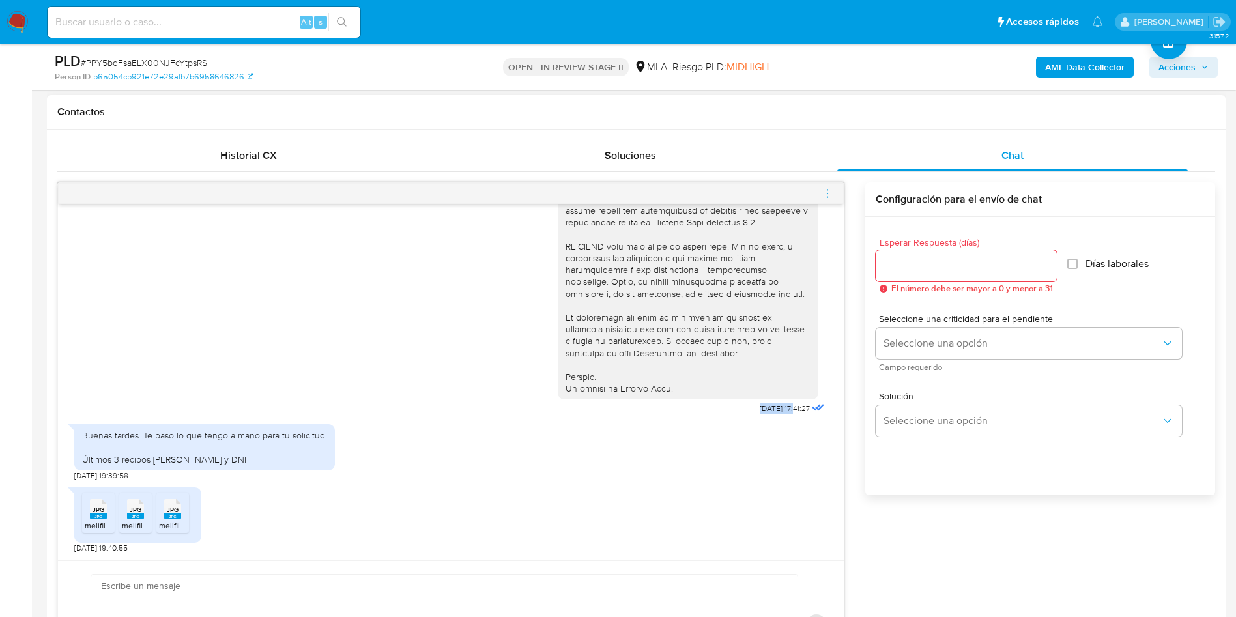
click at [723, 405] on div "18/08/2025 17:41:27" at bounding box center [693, 61] width 270 height 713
copy div "18/08/2025"
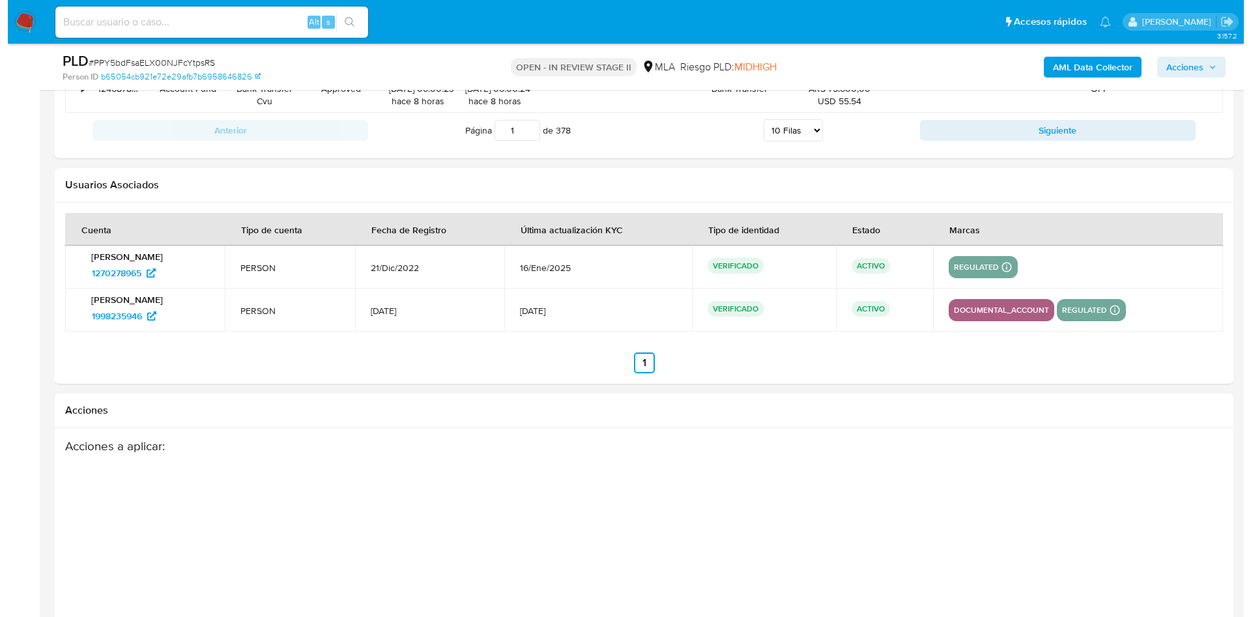
scroll to position [2335, 0]
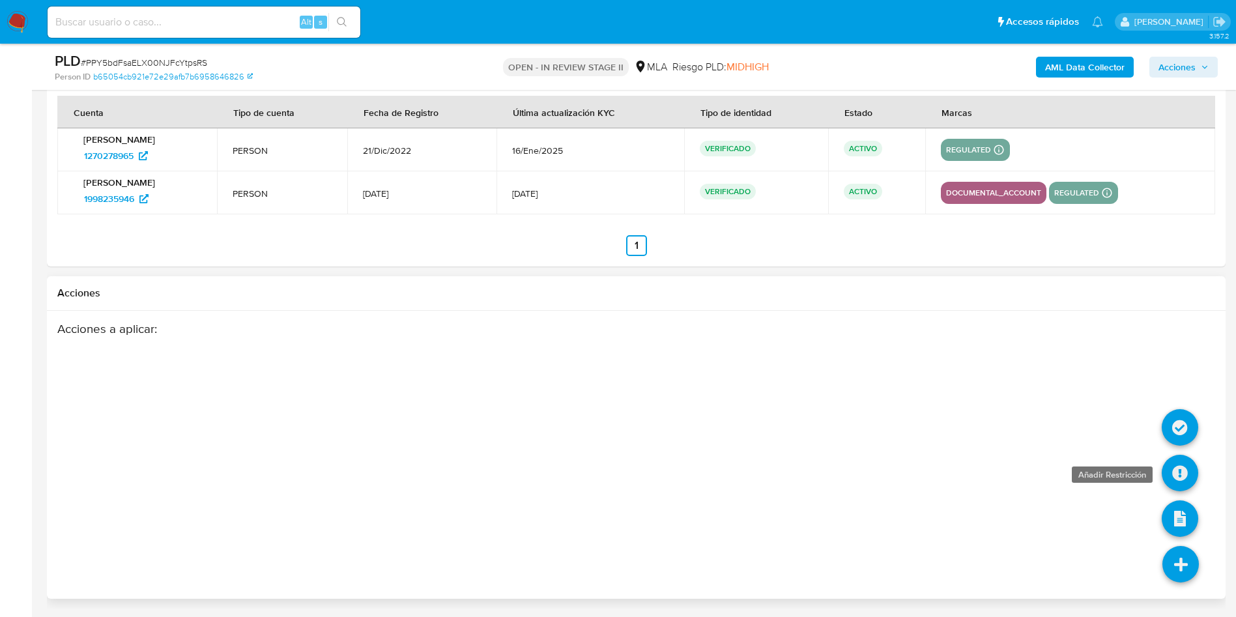
click at [1184, 464] on icon at bounding box center [1180, 473] width 36 height 36
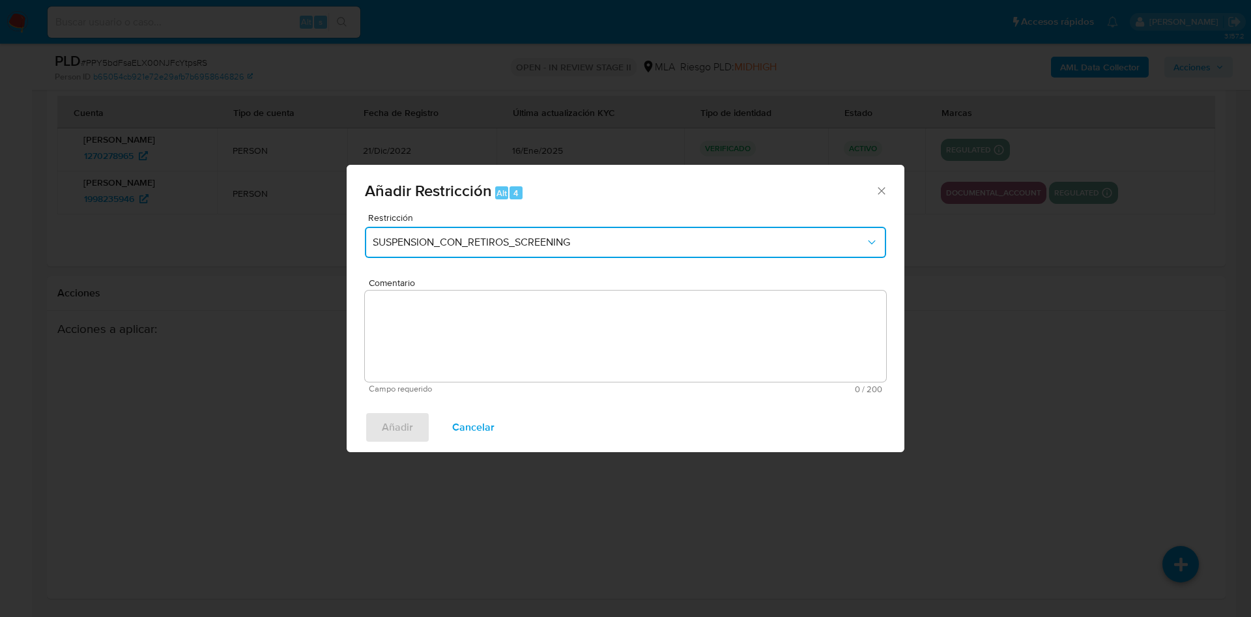
drag, startPoint x: 480, startPoint y: 237, endPoint x: 479, endPoint y: 252, distance: 15.0
click at [479, 237] on span "SUSPENSION_CON_RETIROS_SCREENING" at bounding box center [619, 242] width 493 height 13
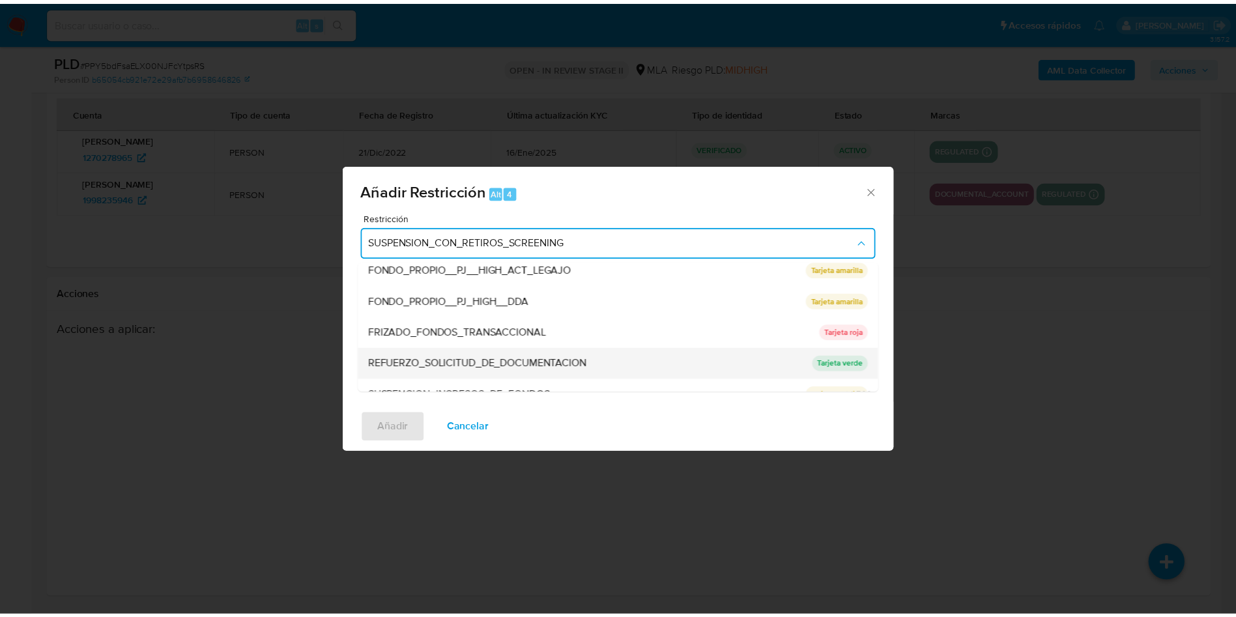
scroll to position [276, 0]
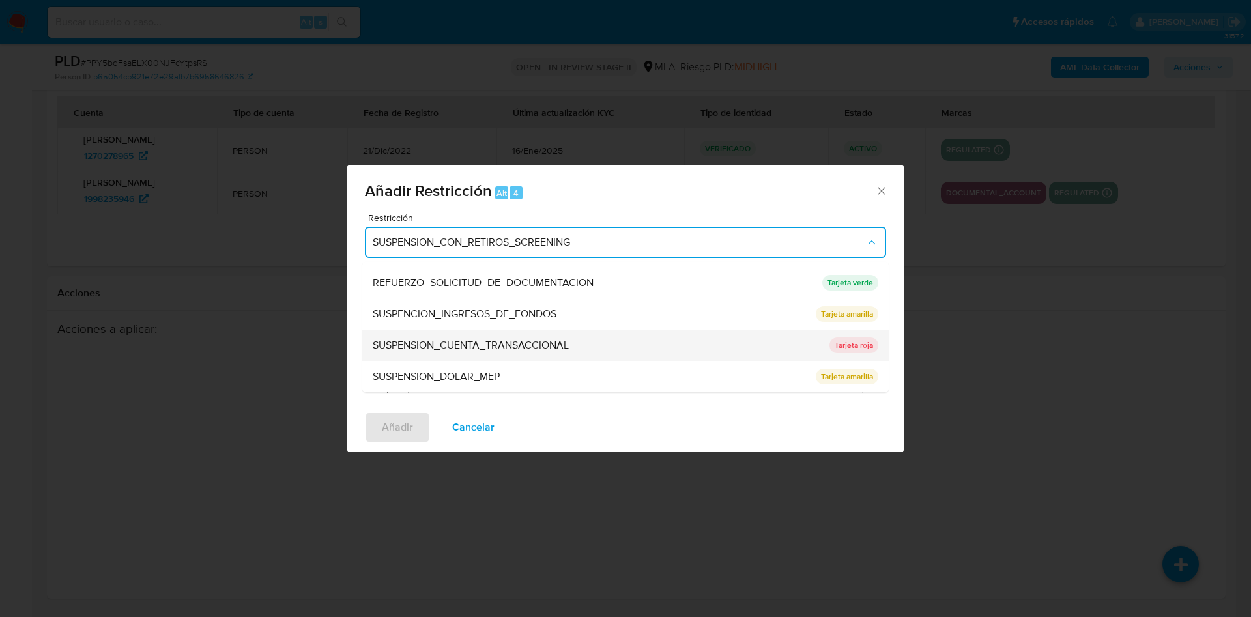
click at [481, 343] on span "SUSPENSION_CUENTA_TRANSACCIONAL" at bounding box center [471, 345] width 196 height 13
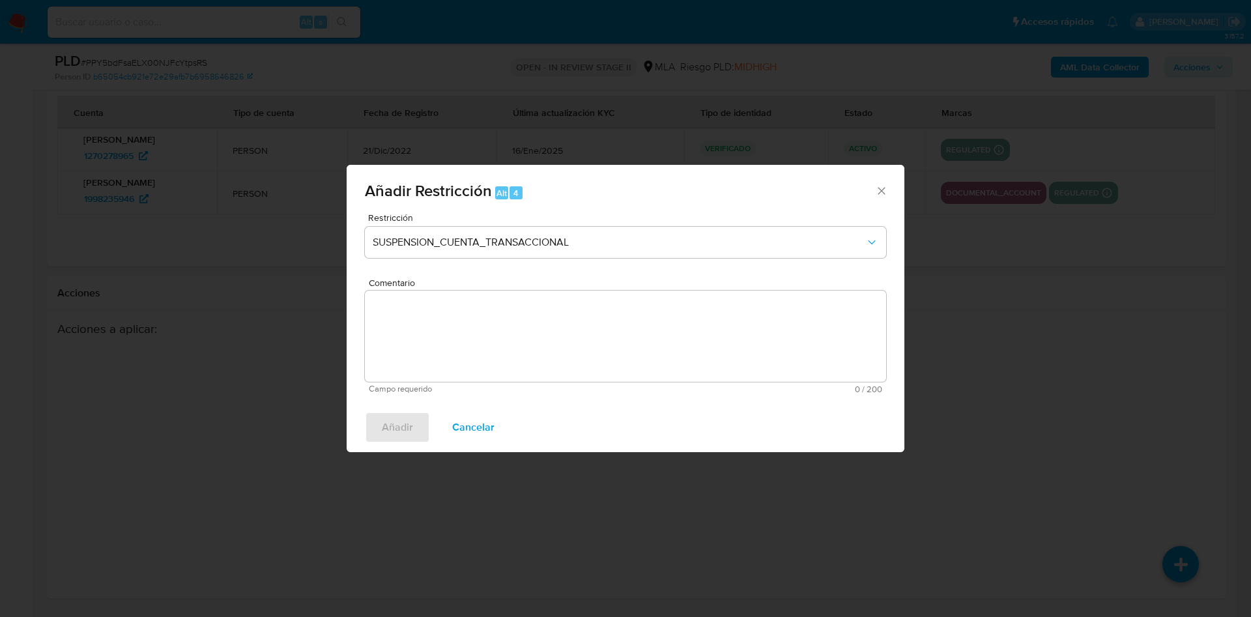
click at [500, 321] on textarea "Comentario" at bounding box center [625, 336] width 521 height 91
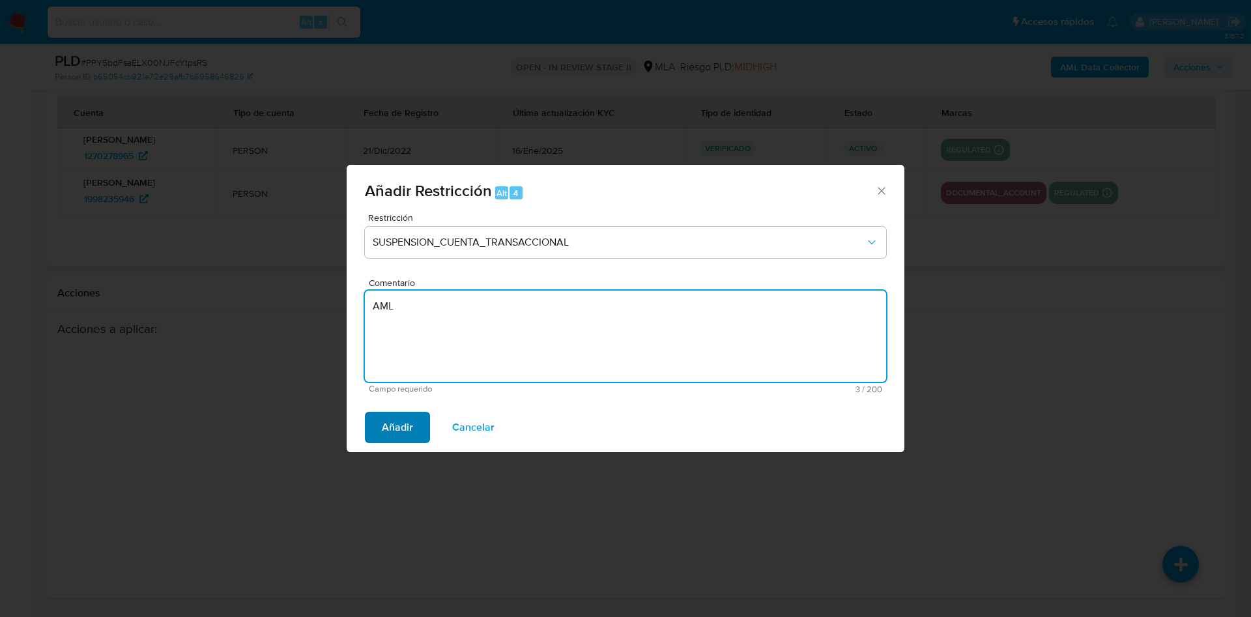
type textarea "AML"
click at [411, 427] on span "Añadir" at bounding box center [397, 427] width 31 height 29
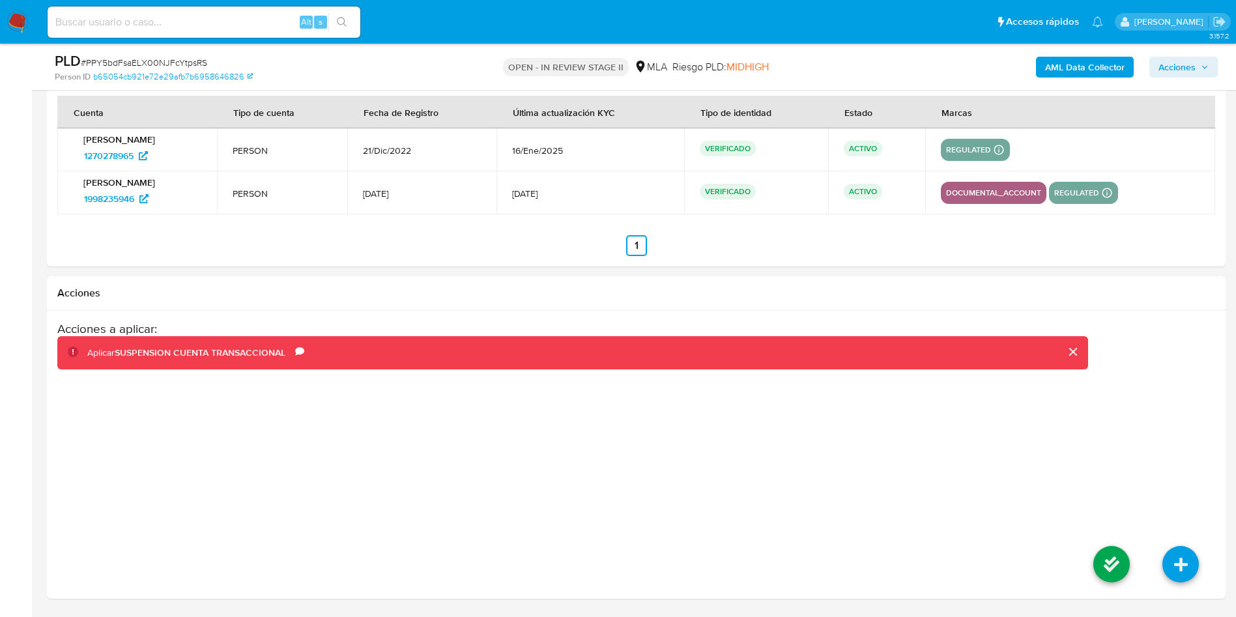
click at [1116, 557] on icon at bounding box center [1111, 564] width 36 height 36
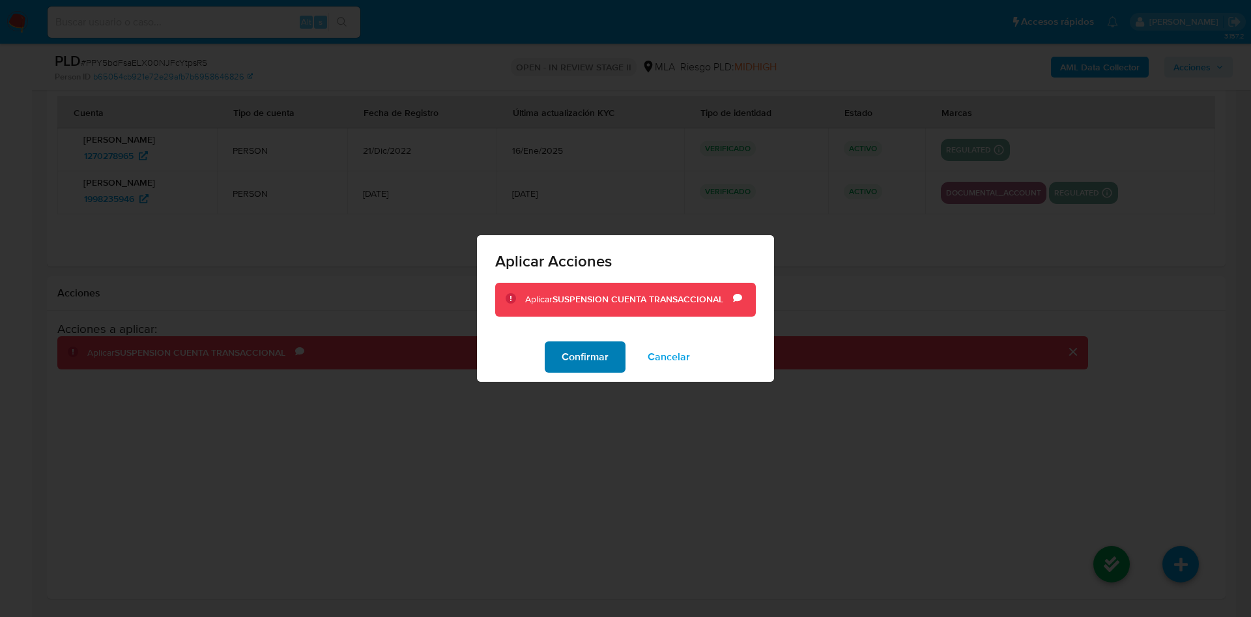
click at [558, 356] on button "Confirmar" at bounding box center [585, 356] width 81 height 31
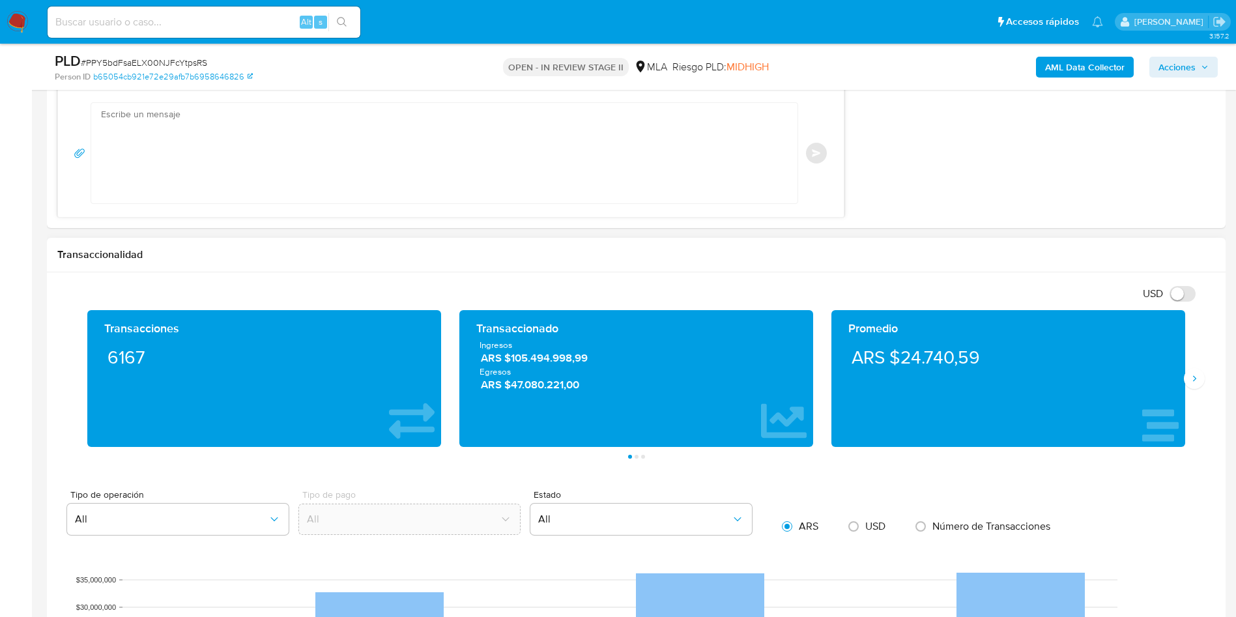
scroll to position [966, 0]
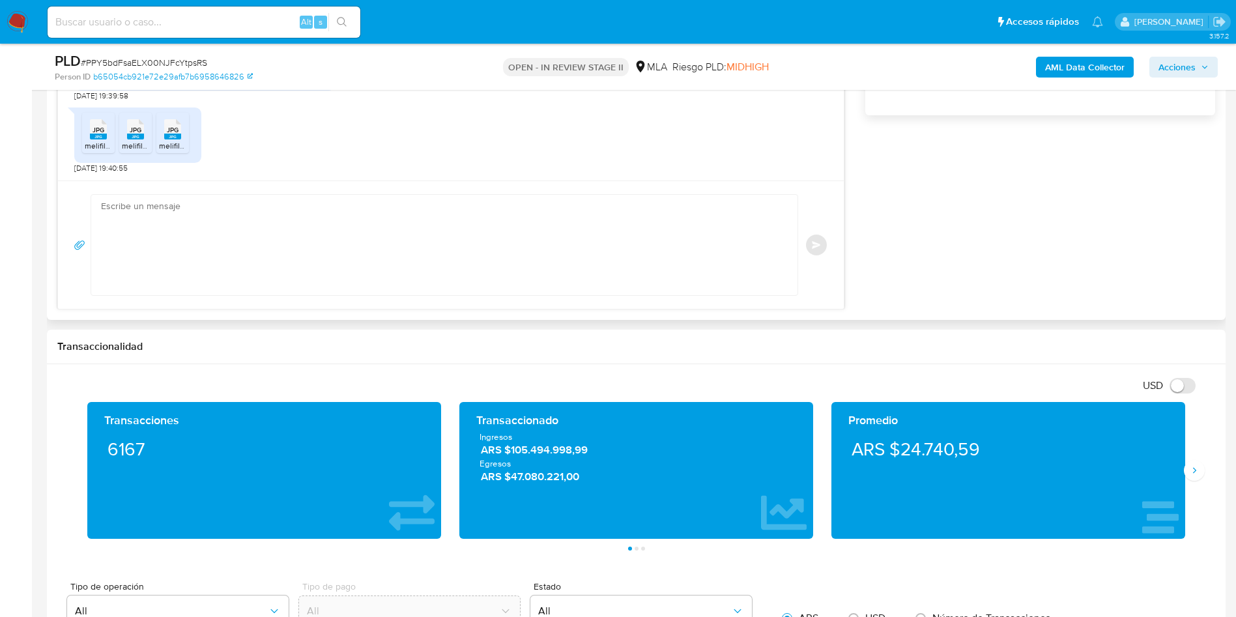
click at [407, 263] on textarea at bounding box center [441, 245] width 680 height 100
paste textarea "Hola, Muchas gracias por tu respuesta. Nos ponemos en contacto nuevamente dado …"
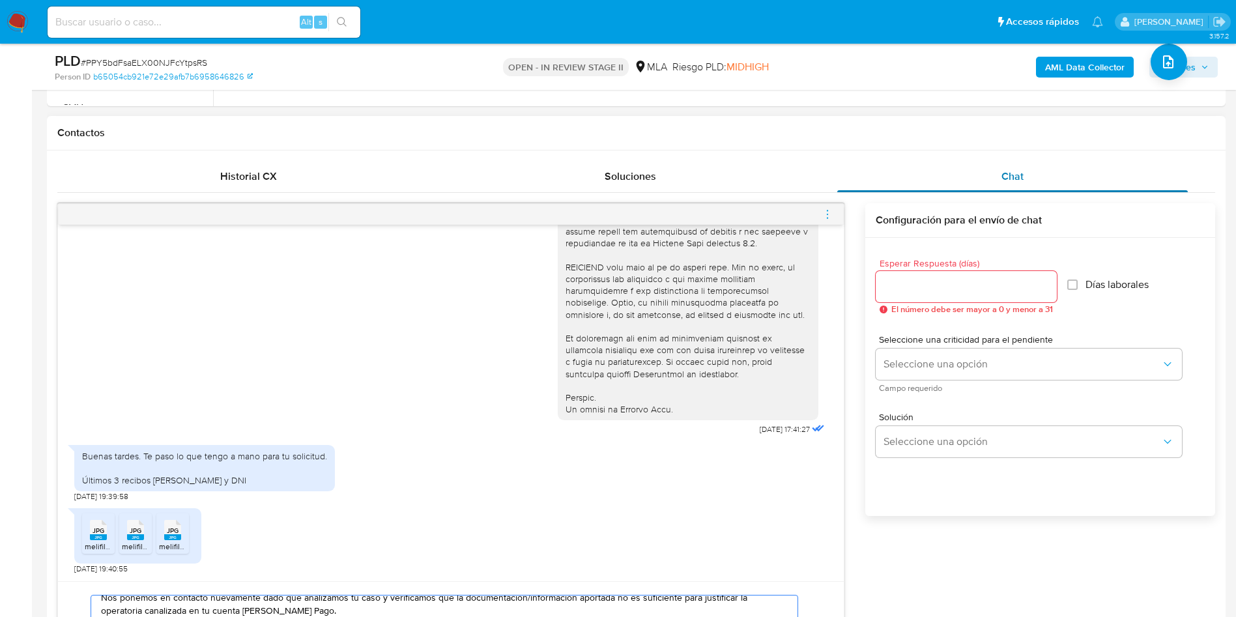
scroll to position [478, 0]
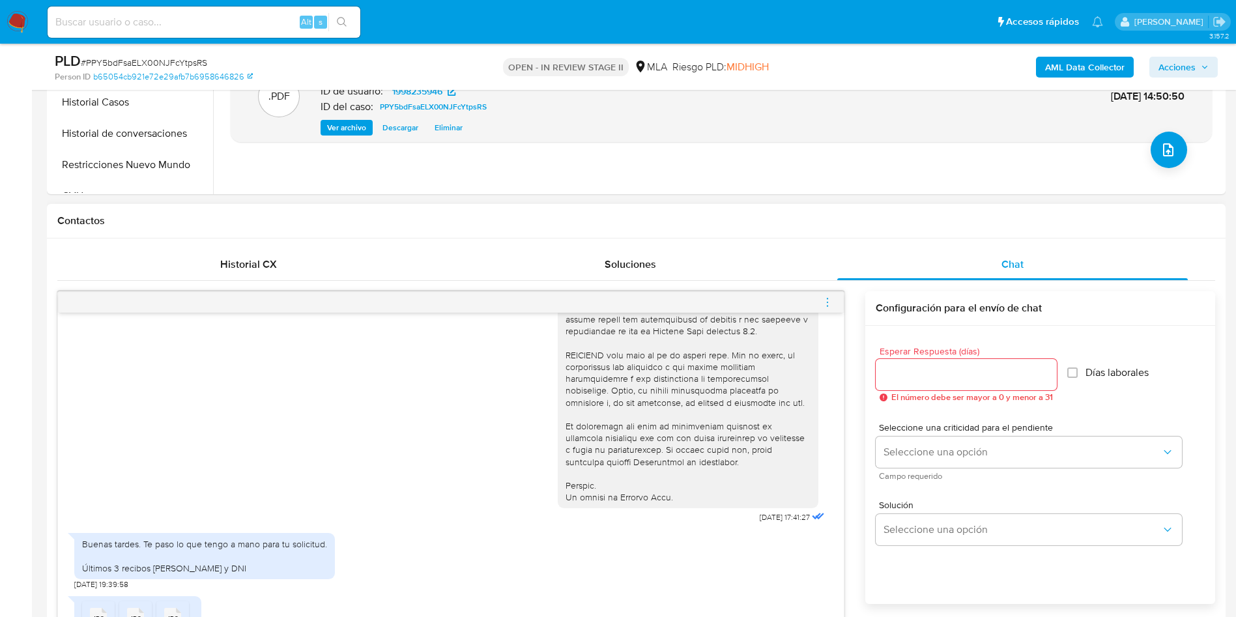
type textarea "Hola, Muchas gracias por tu respuesta. Nos ponemos en contacto nuevamente dado …"
click at [911, 375] on input "Esperar Respuesta (días)" at bounding box center [966, 374] width 181 height 17
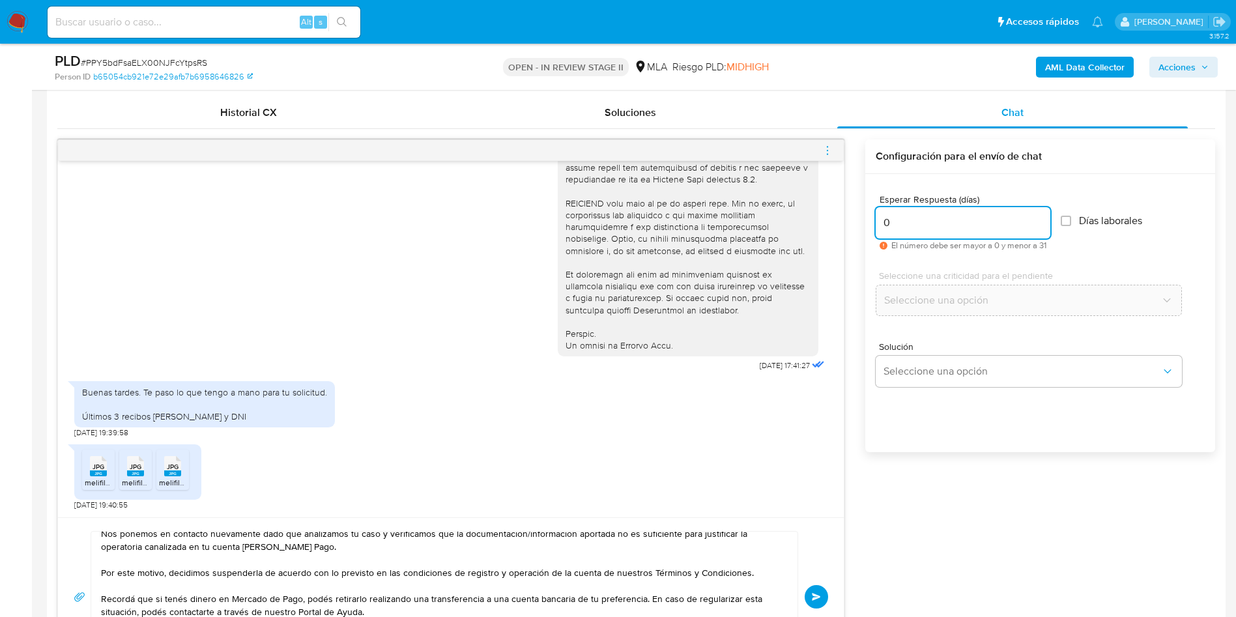
scroll to position [869, 0]
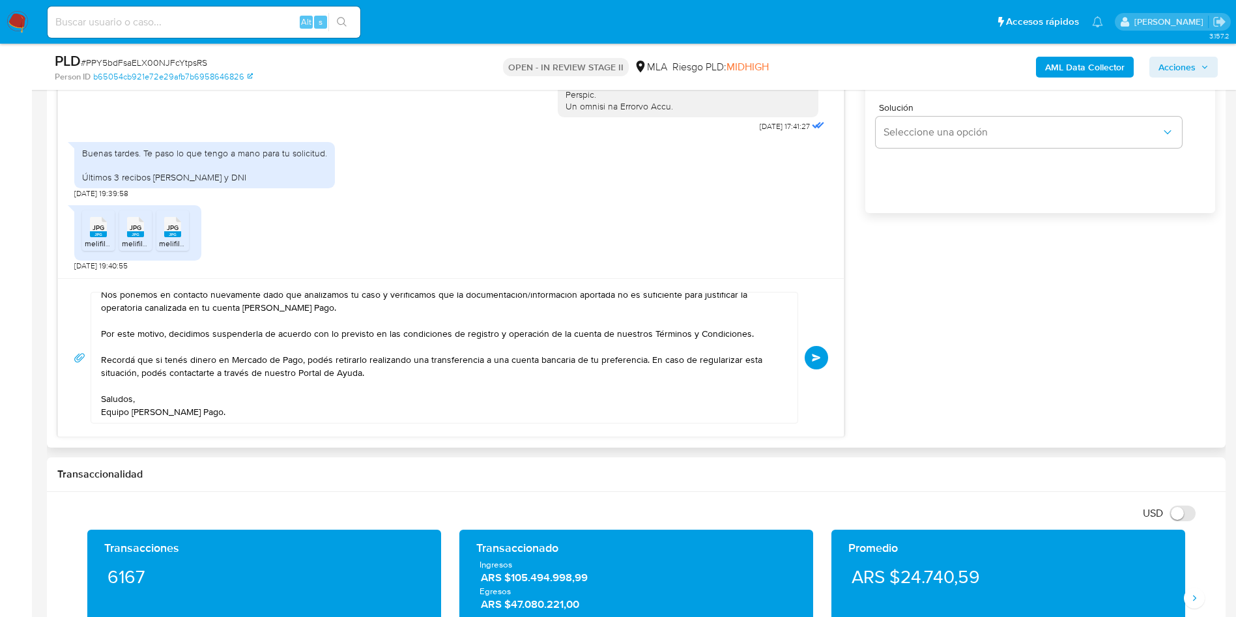
type input "0"
click at [432, 400] on textarea "Hola, Muchas gracias por tu respuesta. Nos ponemos en contacto nuevamente dado …" at bounding box center [441, 358] width 680 height 130
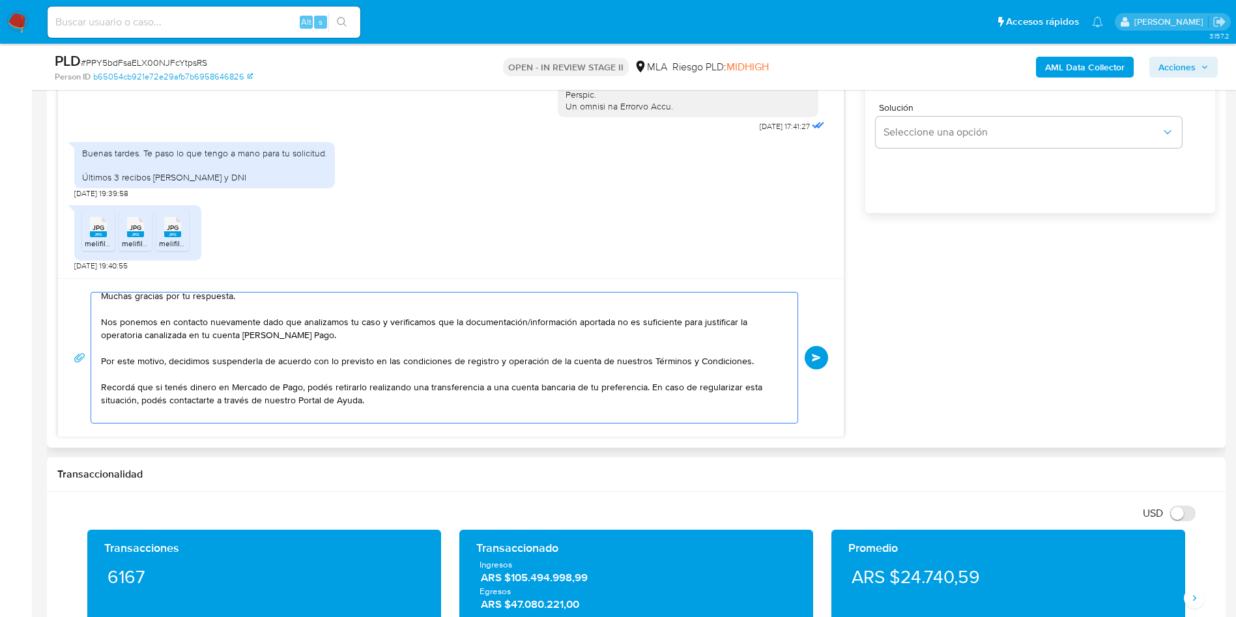
scroll to position [61, 0]
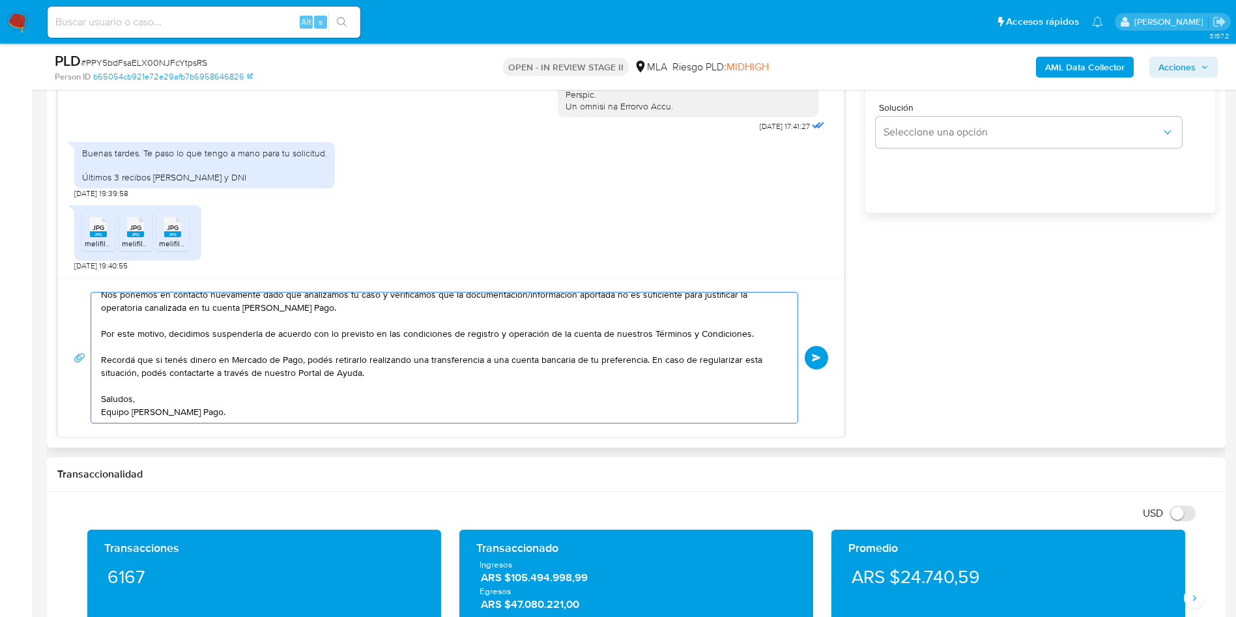
type textarea "Hola, Muchas gracias por tu respuesta. Nos ponemos en contacto nuevamente dado …"
click at [831, 358] on div "Hola, Muchas gracias por tu respuesta. Nos ponemos en contacto nuevamente dado …" at bounding box center [451, 357] width 786 height 158
click at [814, 358] on span "Enviar" at bounding box center [816, 358] width 9 height 8
click at [173, 60] on span "# PPY5bdFsaELX00NJFcYtpsRS" at bounding box center [144, 62] width 126 height 13
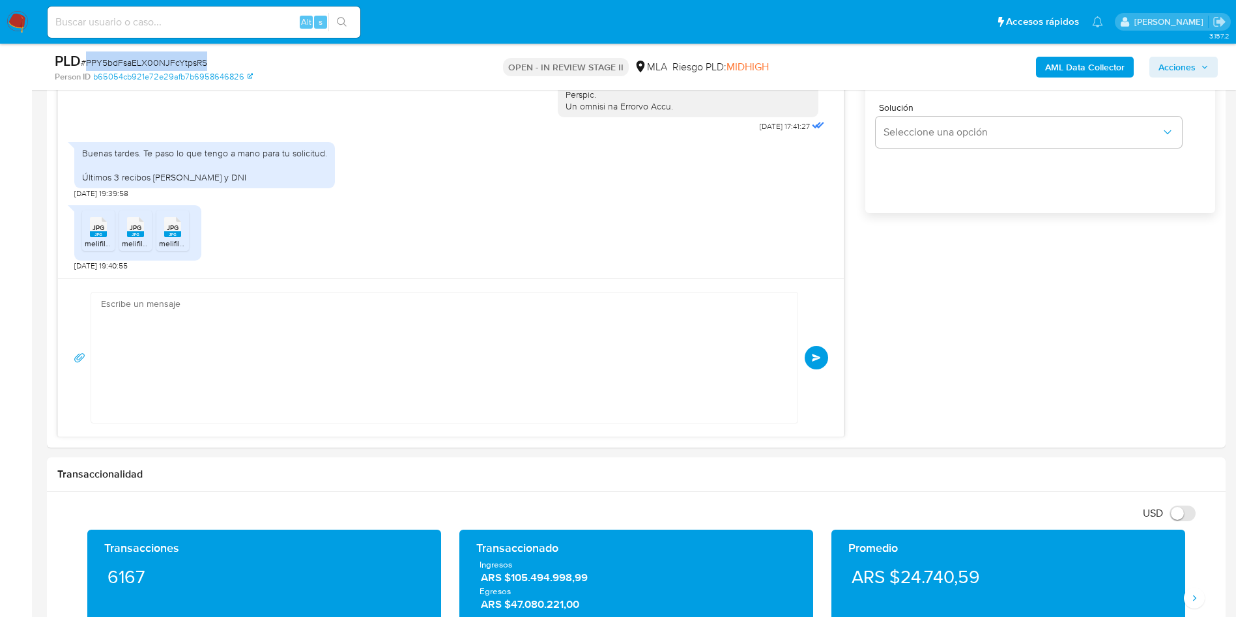
click at [173, 59] on span "# PPY5bdFsaELX00NJFcYtpsRS" at bounding box center [144, 62] width 126 height 13
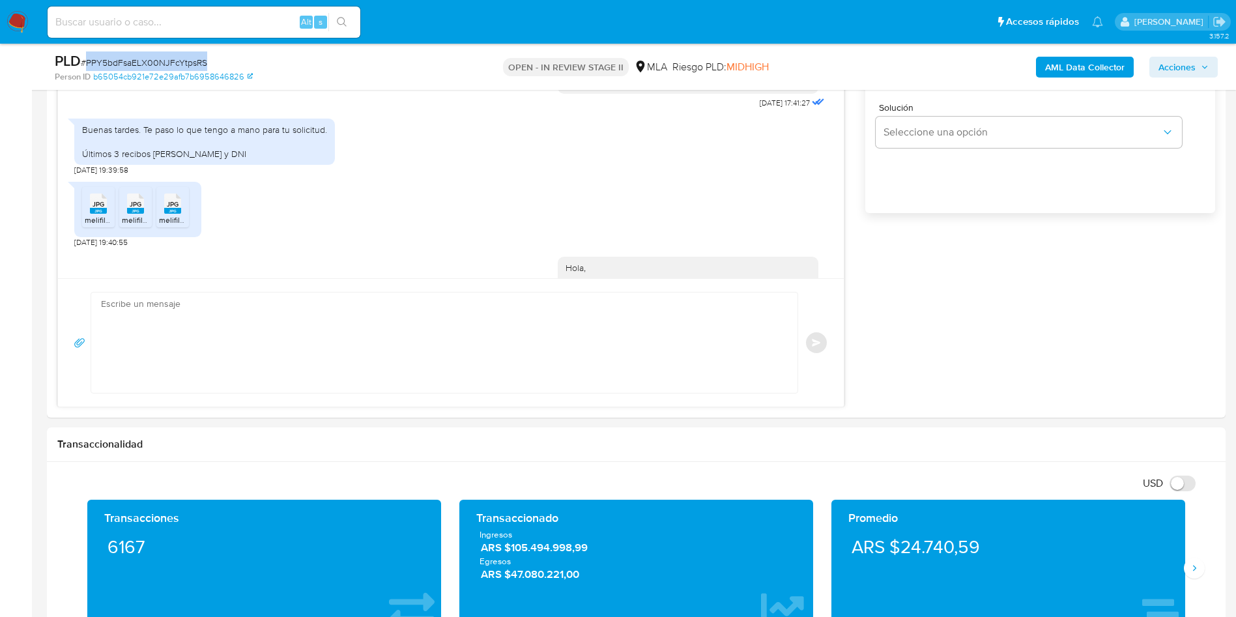
scroll to position [0, 0]
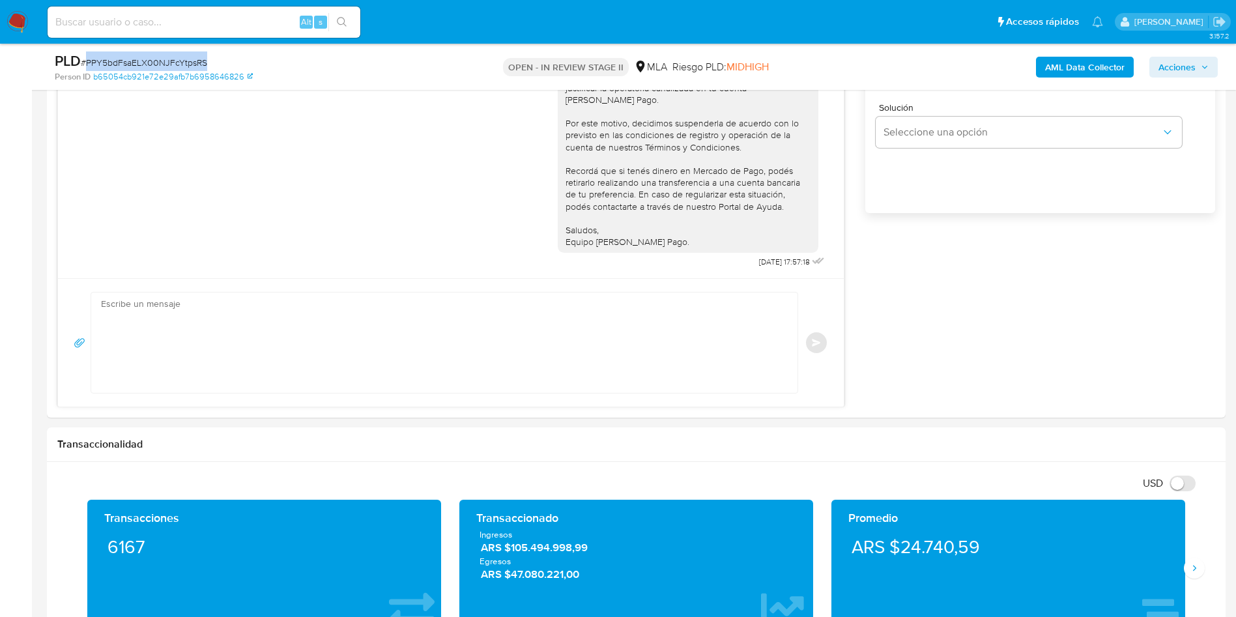
copy span "PPY5bdFsaELX00NJFcYtpsRS"
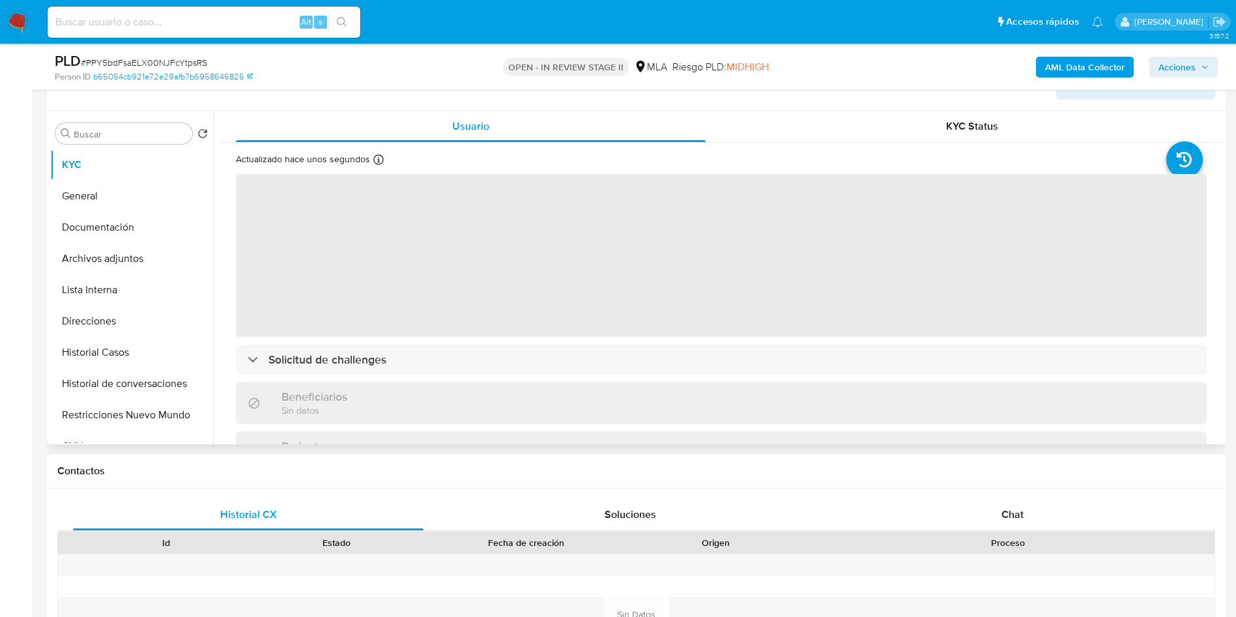
scroll to position [293, 0]
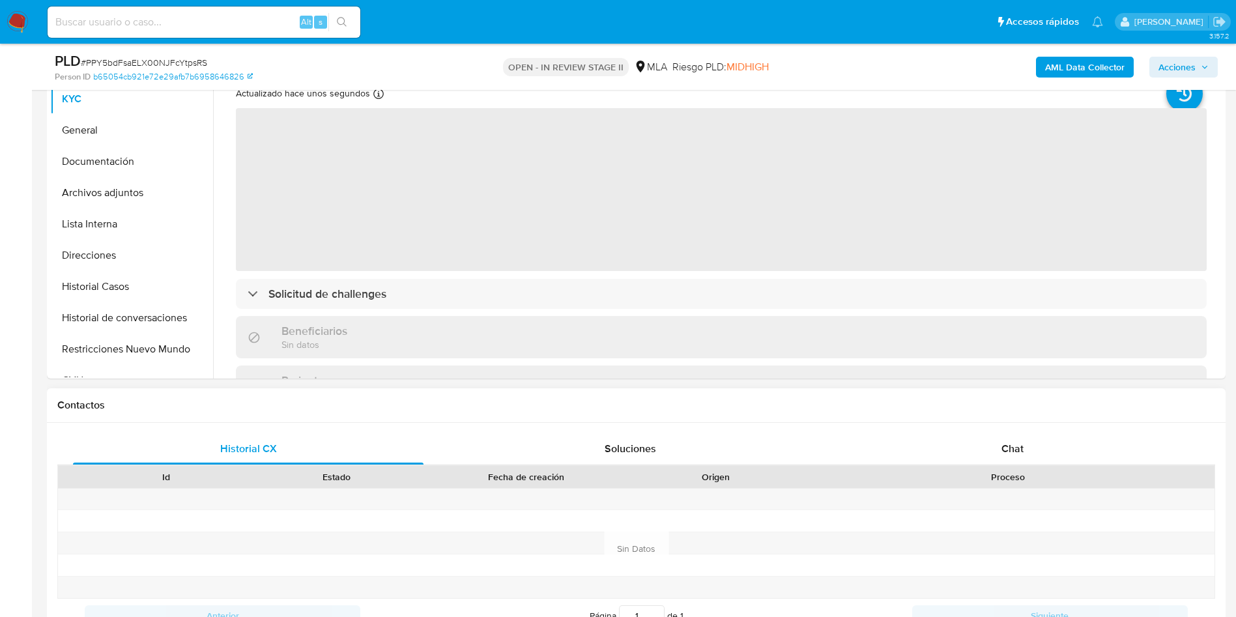
click at [1015, 427] on div "Historial CX Soluciones Chat Id Estado Fecha de creación Origen Proceso Anterio…" at bounding box center [636, 549] width 1179 height 252
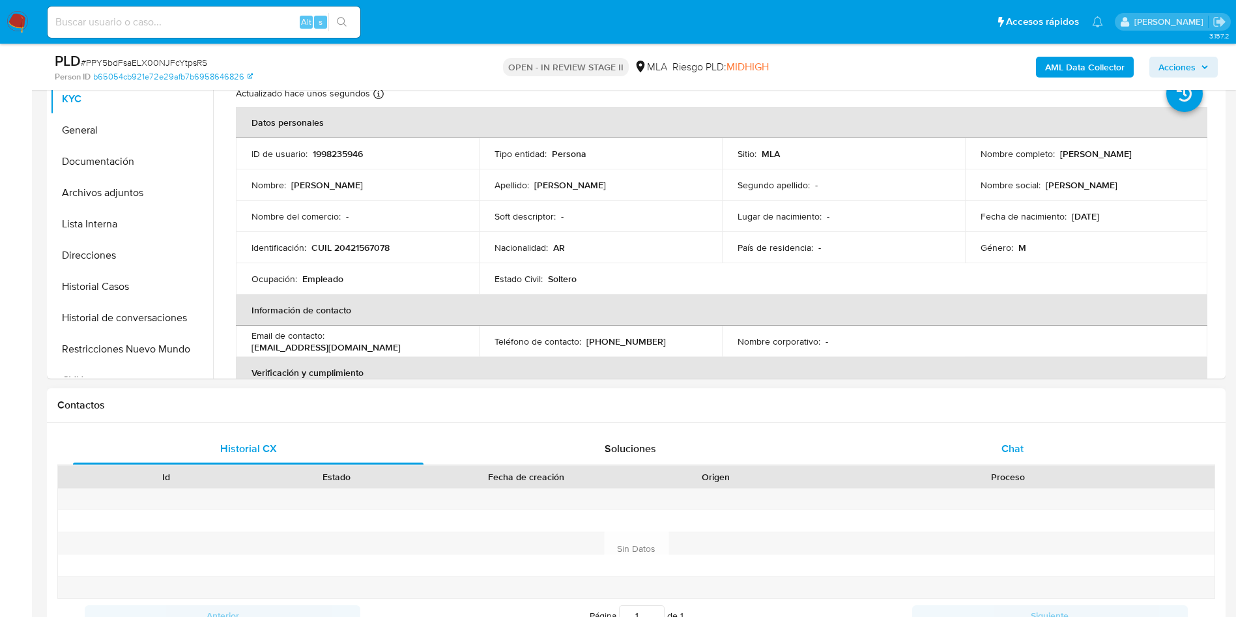
click at [1015, 444] on span "Chat" at bounding box center [1012, 448] width 22 height 15
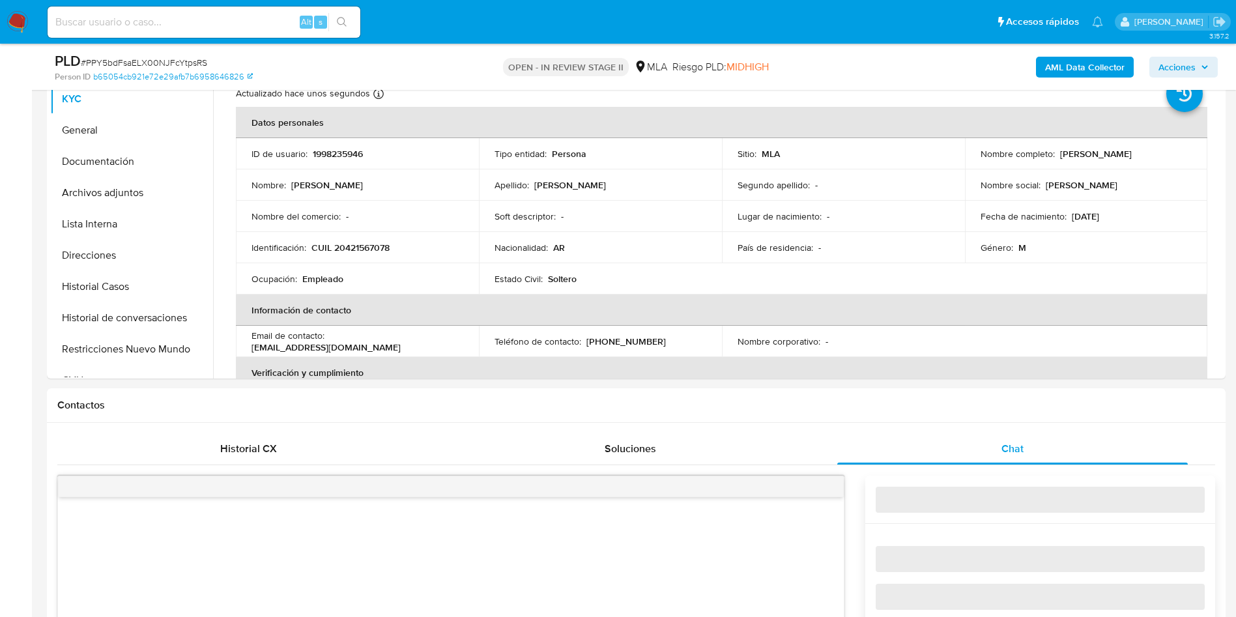
select select "10"
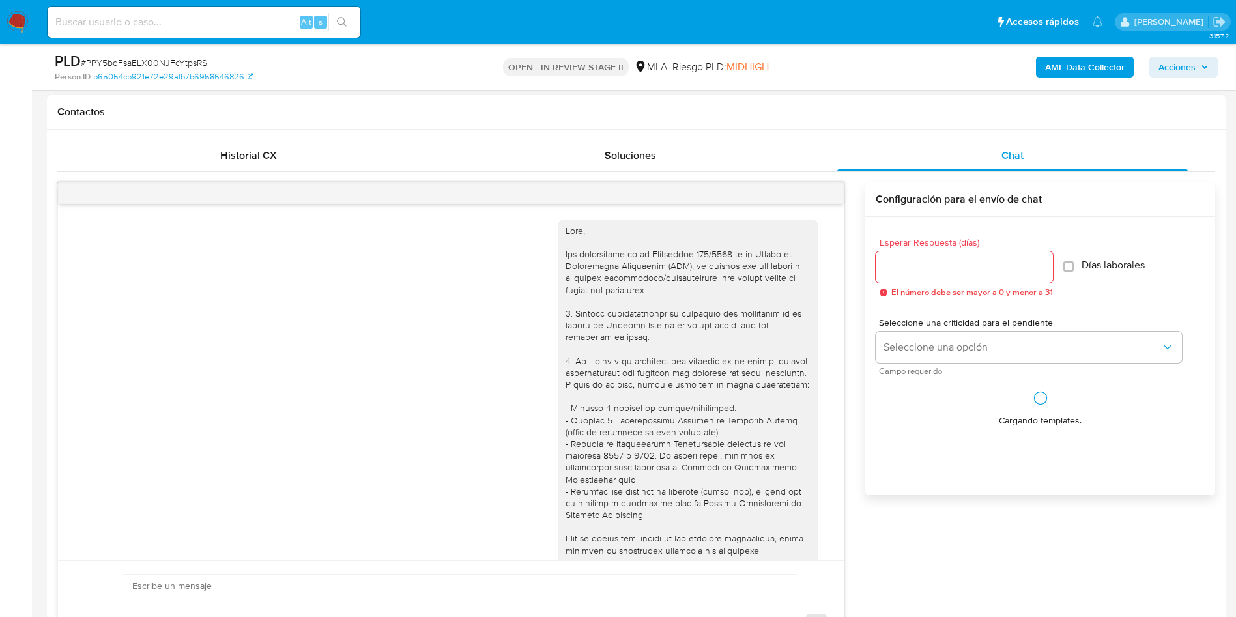
scroll to position [804, 0]
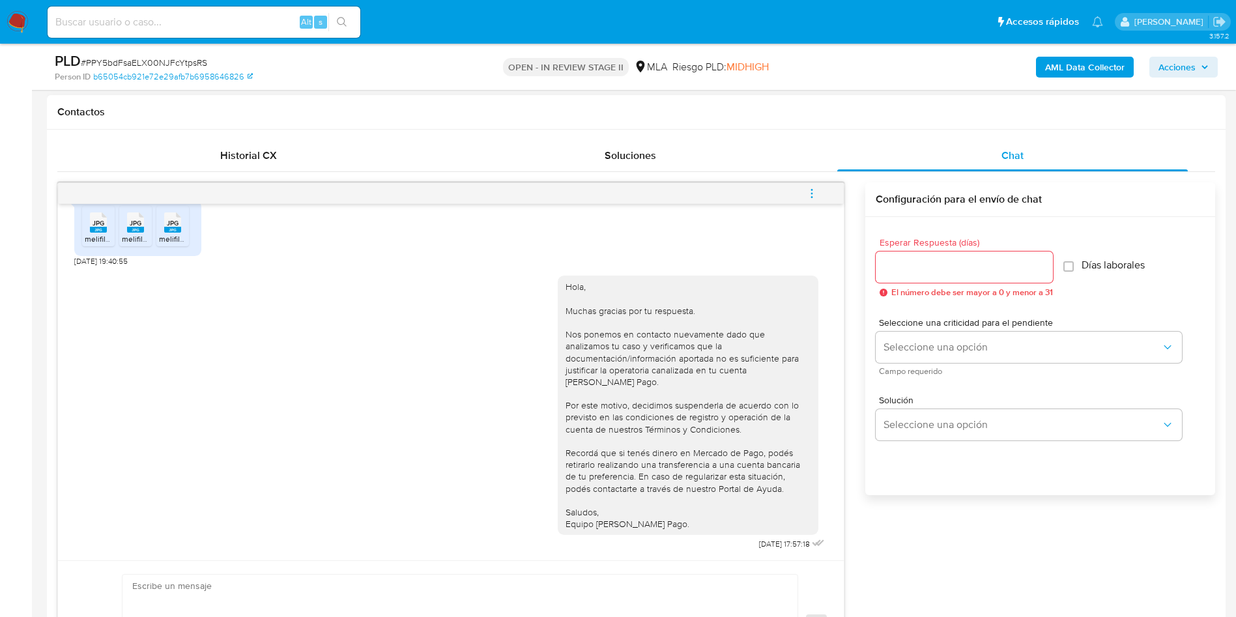
click at [815, 194] on icon "menu-action" at bounding box center [812, 194] width 12 height 12
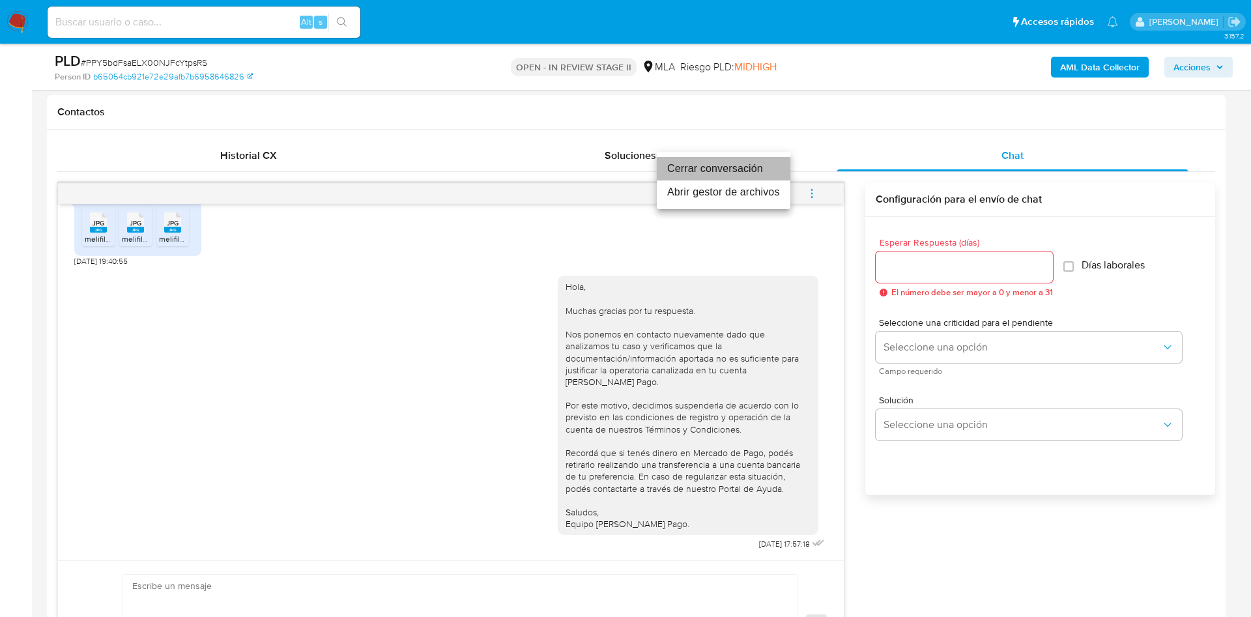
click at [771, 178] on li "Cerrar conversación" at bounding box center [724, 168] width 134 height 23
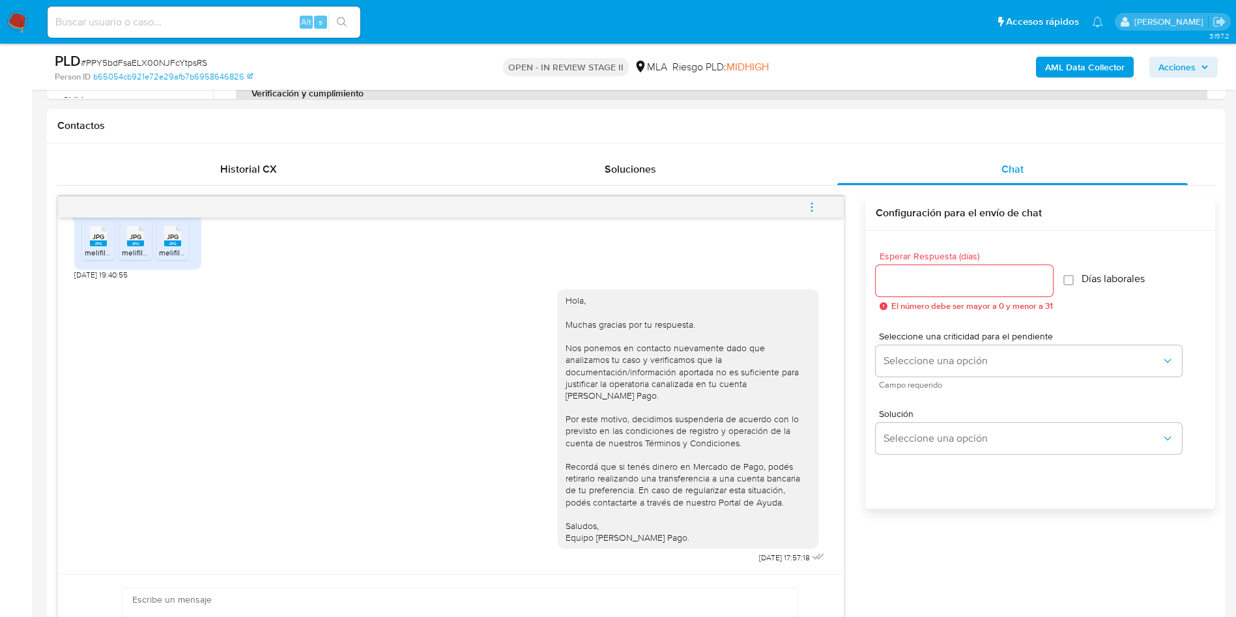
scroll to position [293, 0]
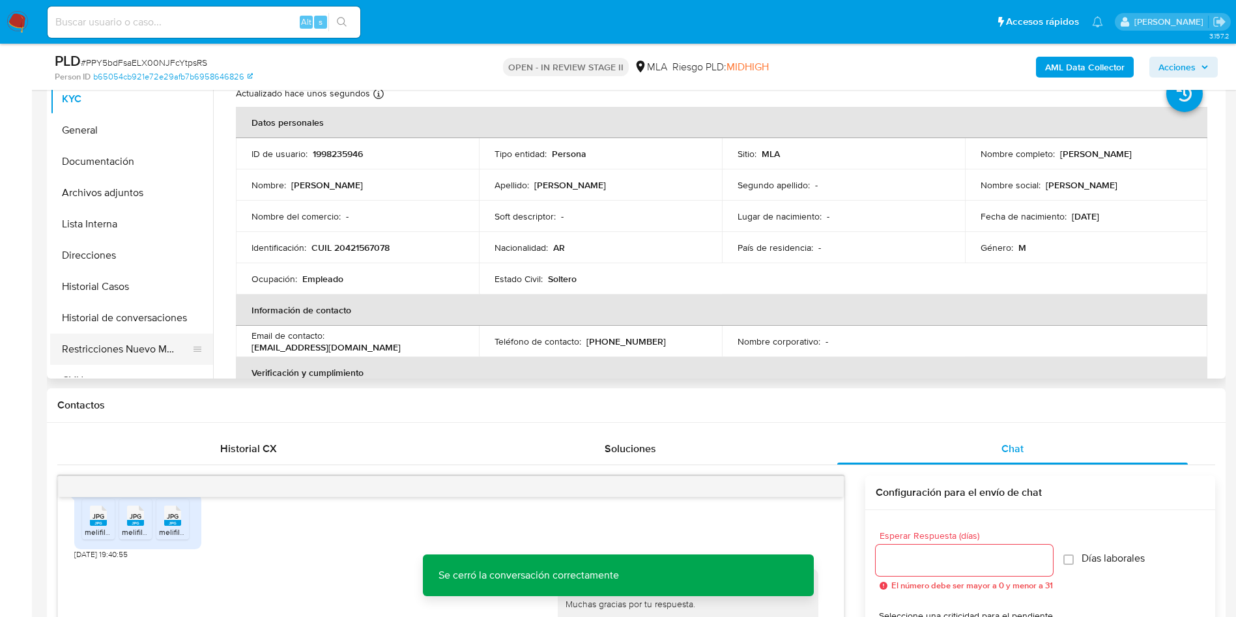
click at [114, 345] on button "Restricciones Nuevo Mundo" at bounding box center [126, 349] width 152 height 31
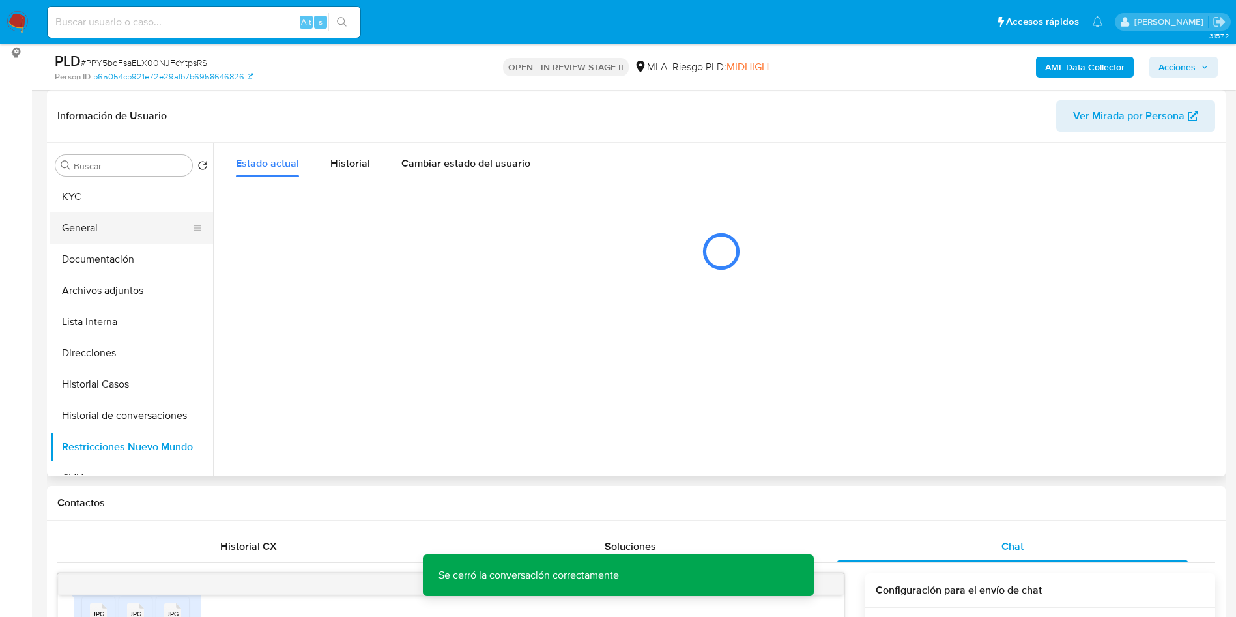
scroll to position [0, 0]
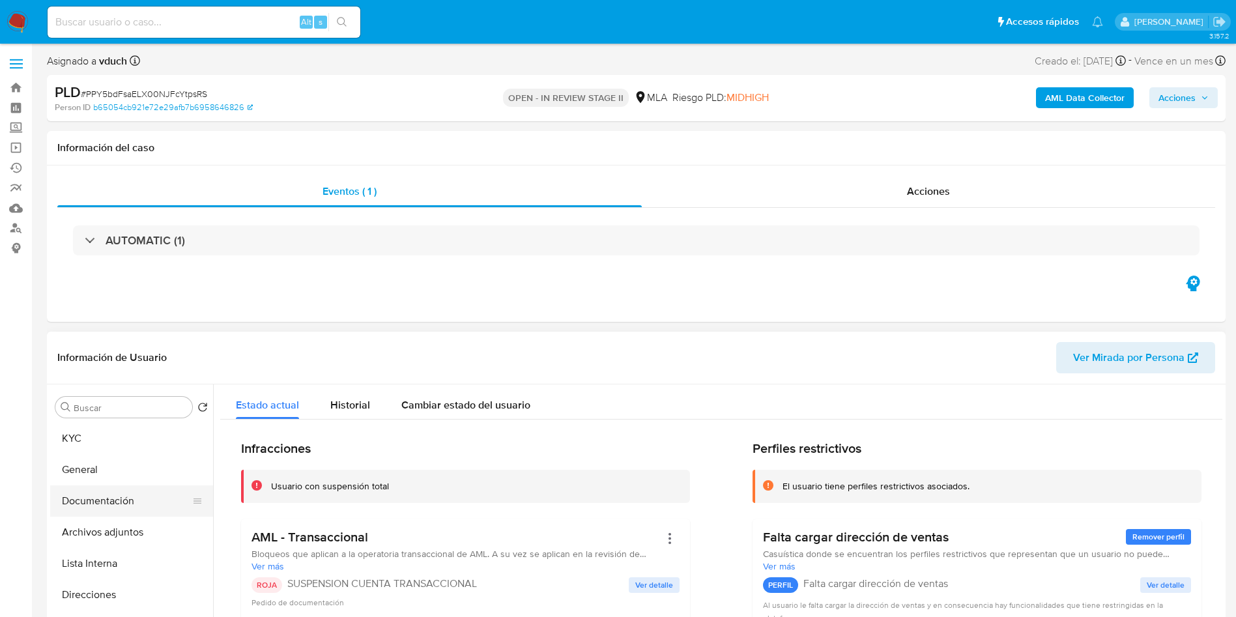
click at [129, 491] on button "Documentación" at bounding box center [126, 500] width 152 height 31
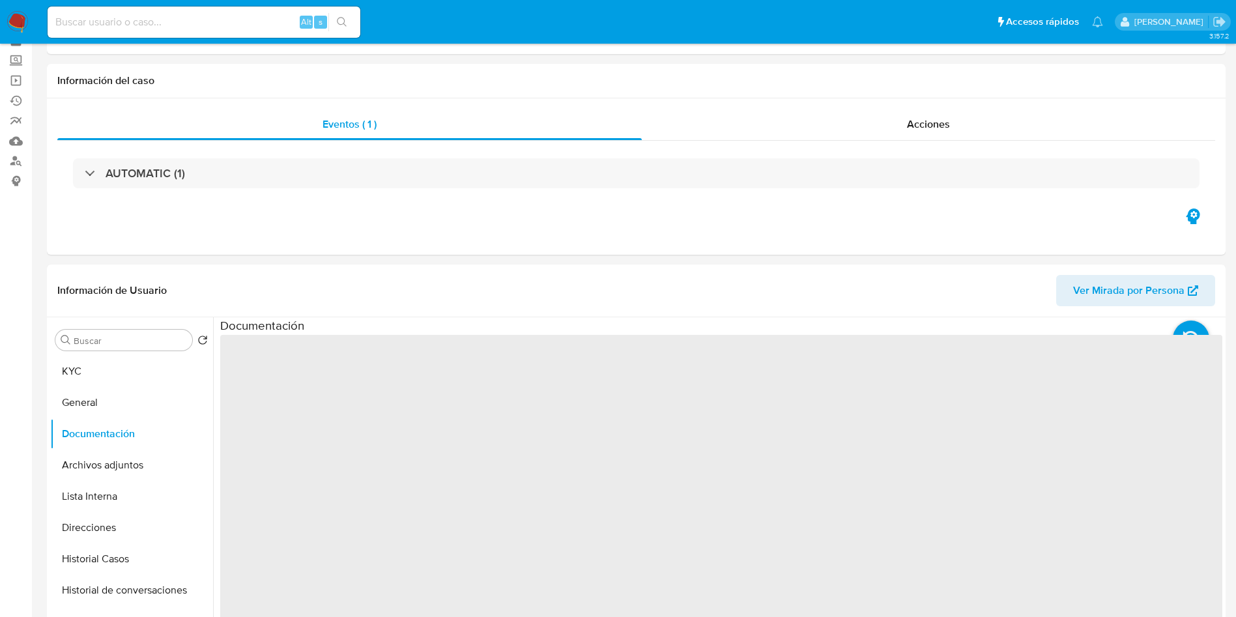
scroll to position [98, 0]
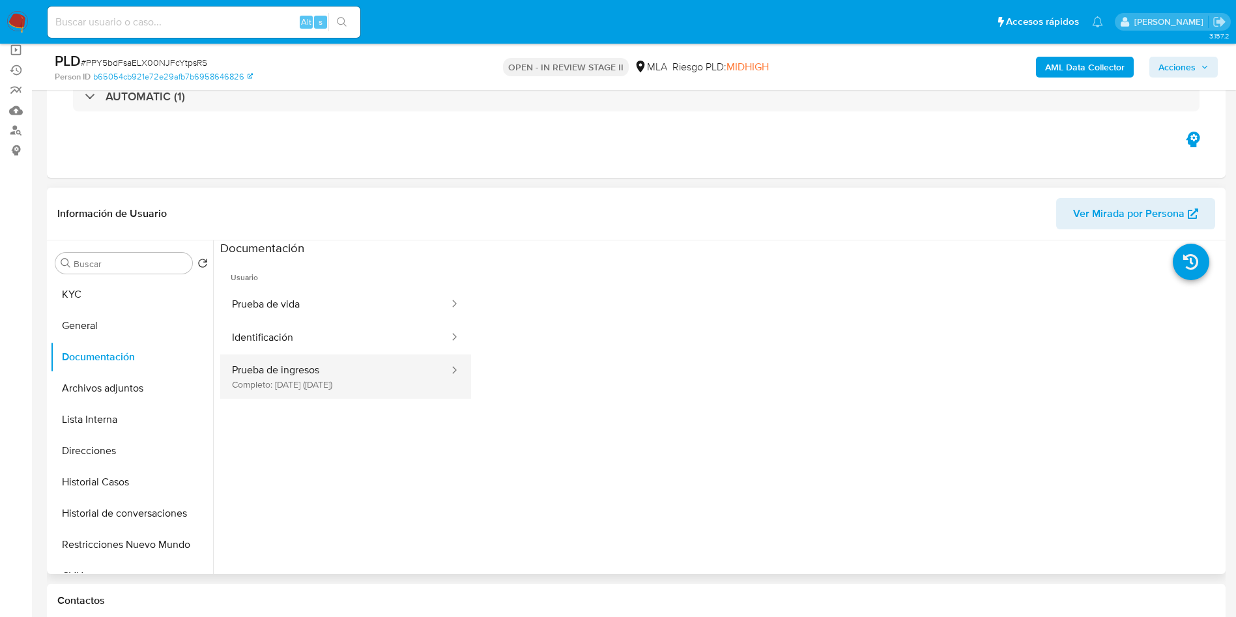
click at [348, 374] on button "Prueba de ingresos Completo: 14/05/2025 (hace 4 meses)" at bounding box center [335, 376] width 230 height 44
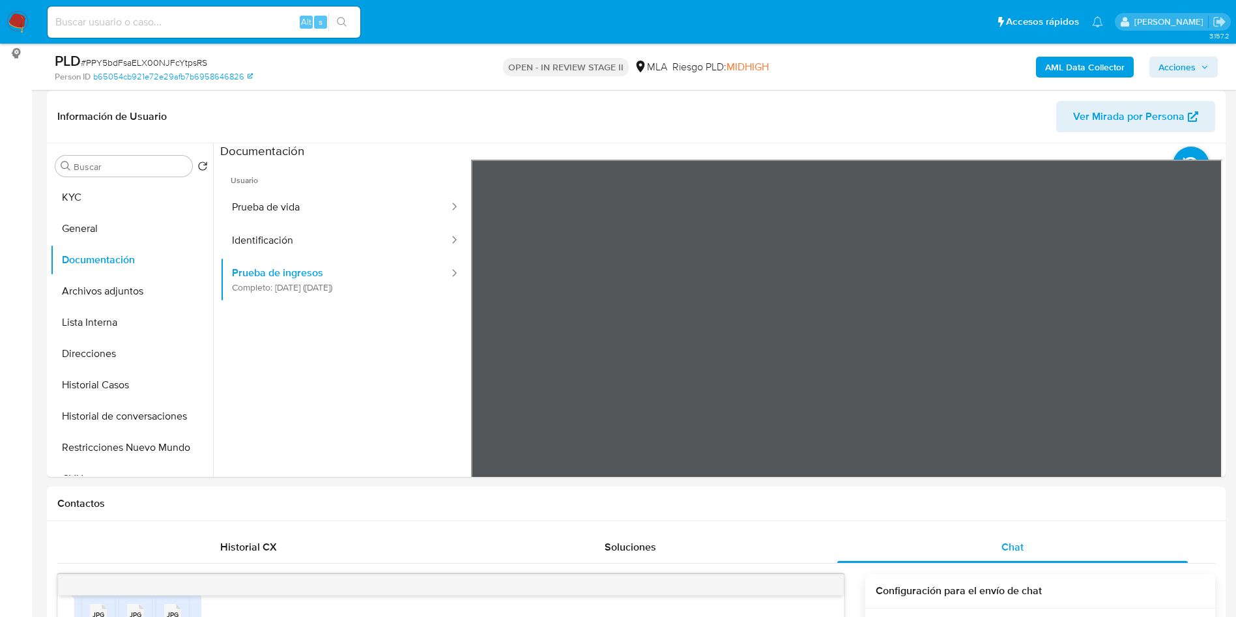
scroll to position [195, 0]
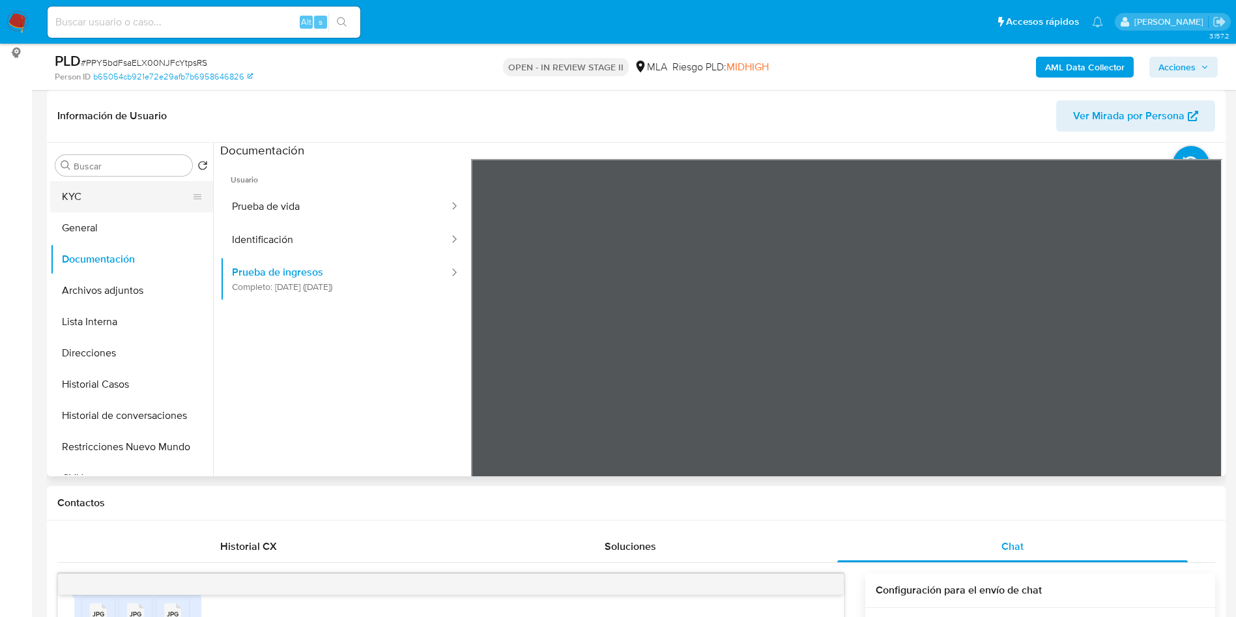
click at [99, 203] on button "KYC" at bounding box center [126, 196] width 152 height 31
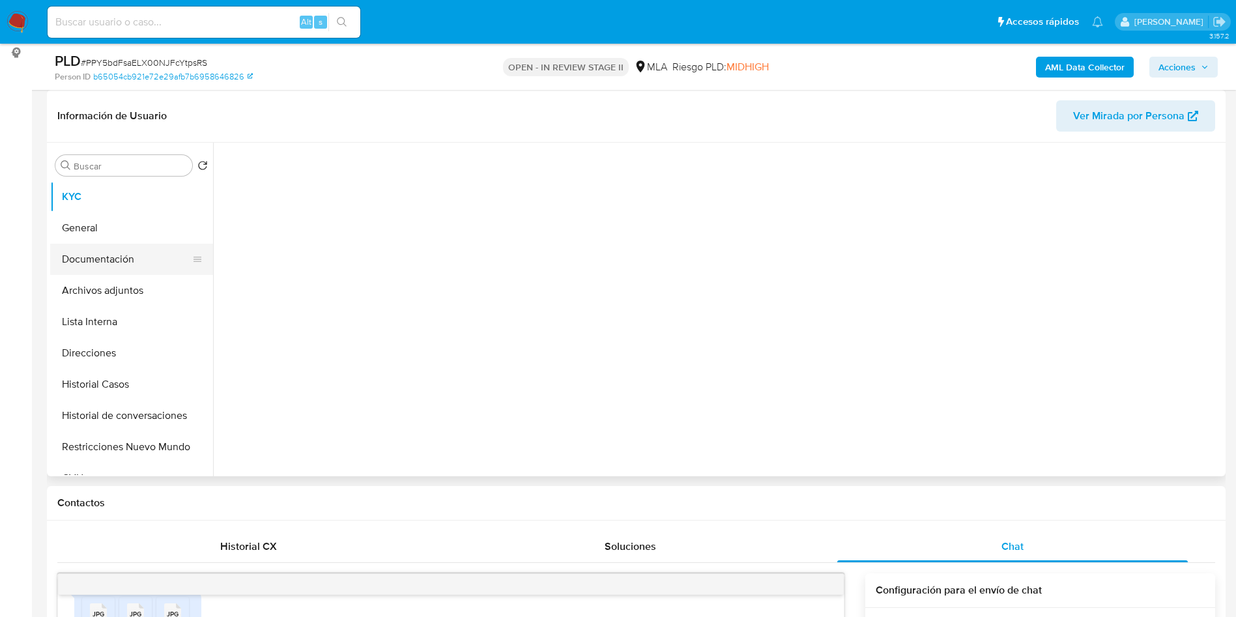
click at [104, 257] on button "Documentación" at bounding box center [126, 259] width 152 height 31
click at [128, 319] on button "Lista Interna" at bounding box center [126, 321] width 152 height 31
click at [139, 261] on button "Documentación" at bounding box center [126, 259] width 152 height 31
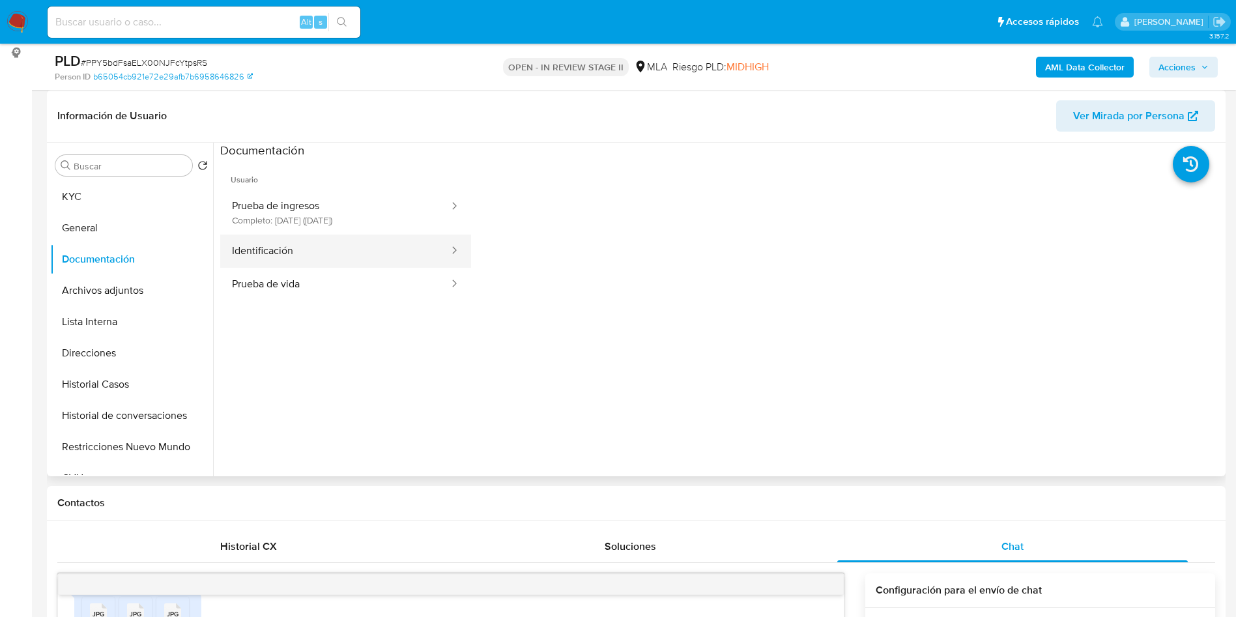
click at [390, 252] on button "Identificación" at bounding box center [335, 251] width 230 height 33
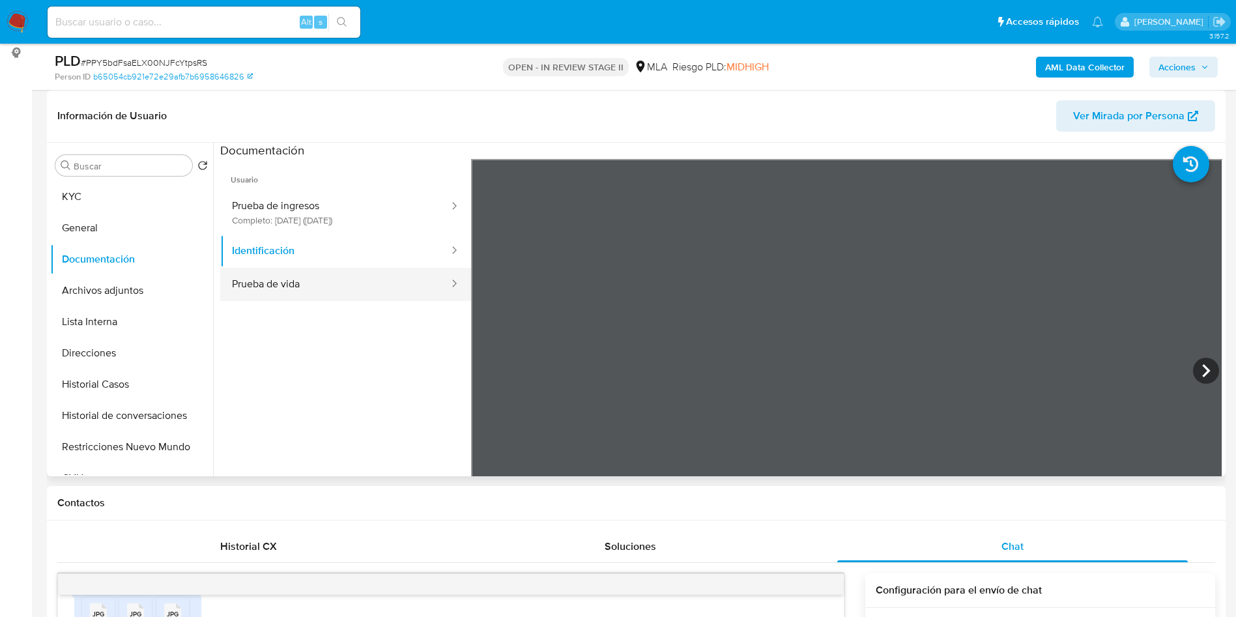
drag, startPoint x: 390, startPoint y: 280, endPoint x: 444, endPoint y: 293, distance: 55.5
click at [390, 281] on button "Prueba de vida" at bounding box center [335, 284] width 230 height 33
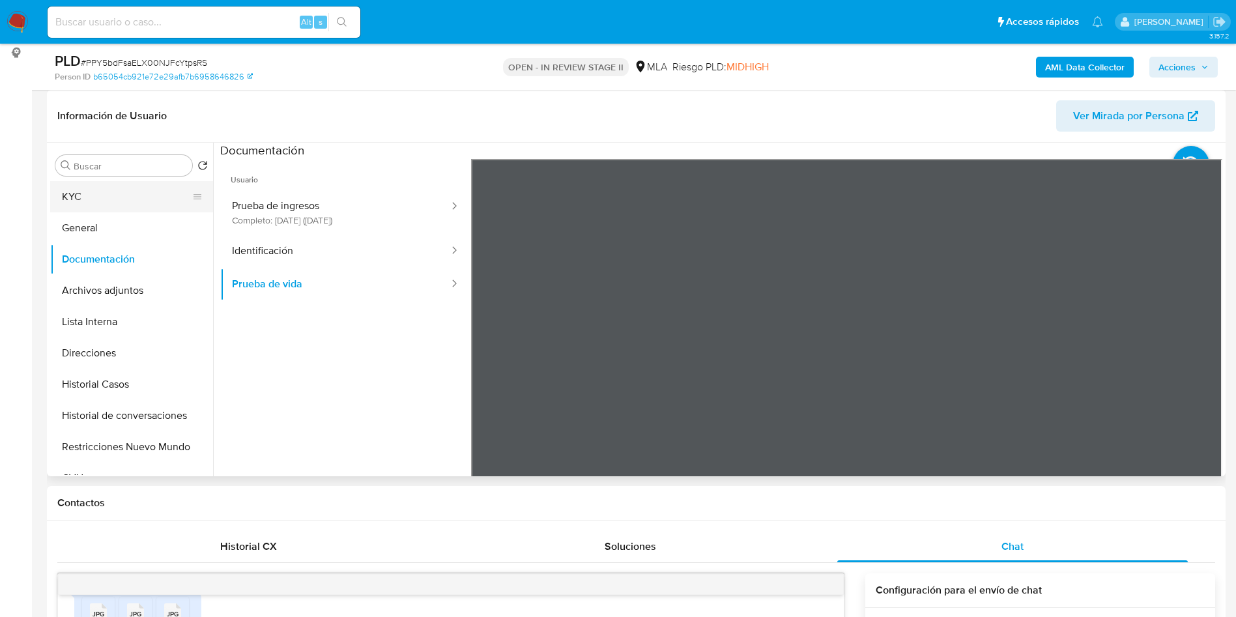
click at [176, 205] on button "KYC" at bounding box center [126, 196] width 152 height 31
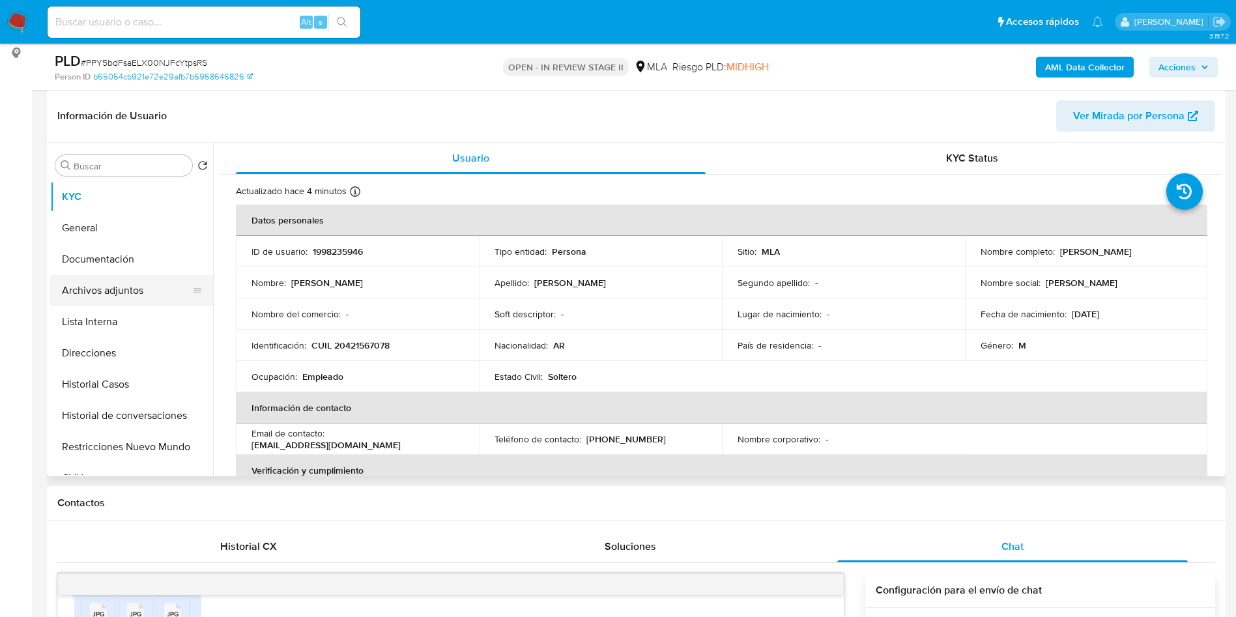
click at [154, 292] on button "Archivos adjuntos" at bounding box center [126, 290] width 152 height 31
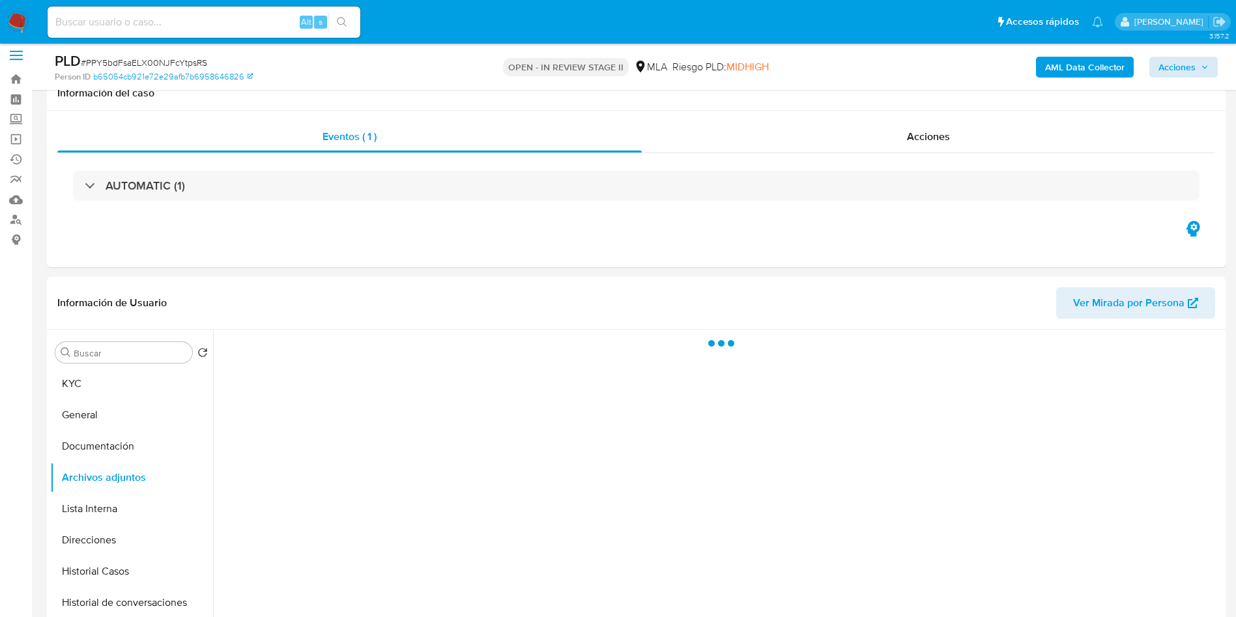
scroll to position [0, 0]
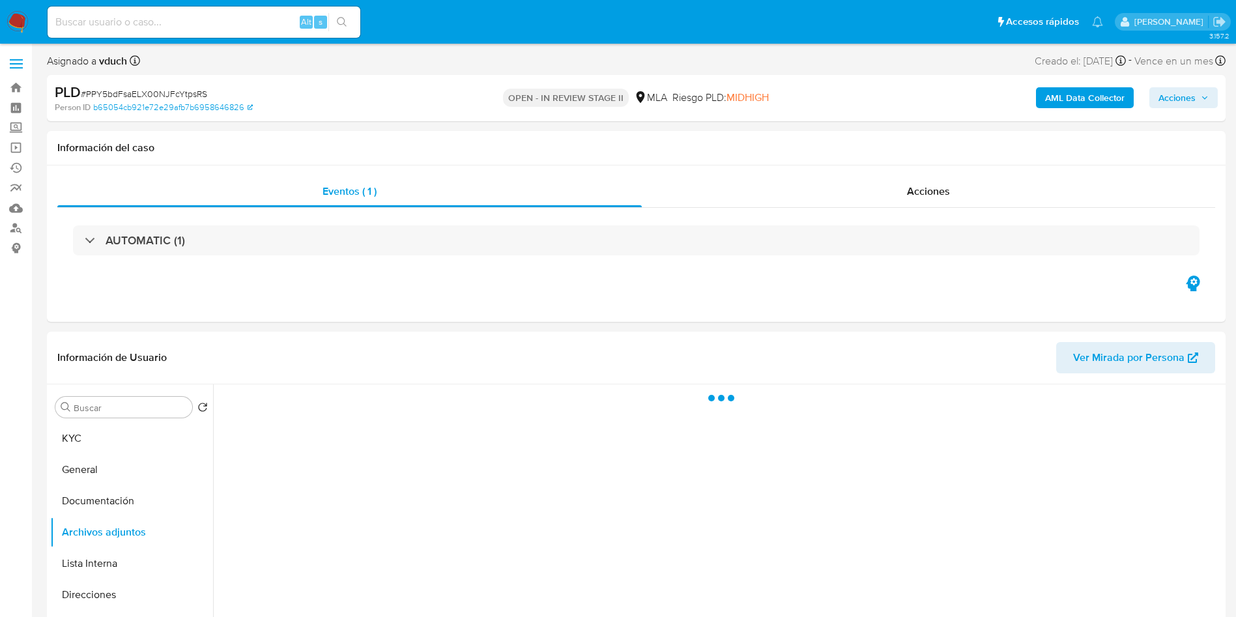
click at [1175, 90] on span "Acciones" at bounding box center [1177, 97] width 37 height 21
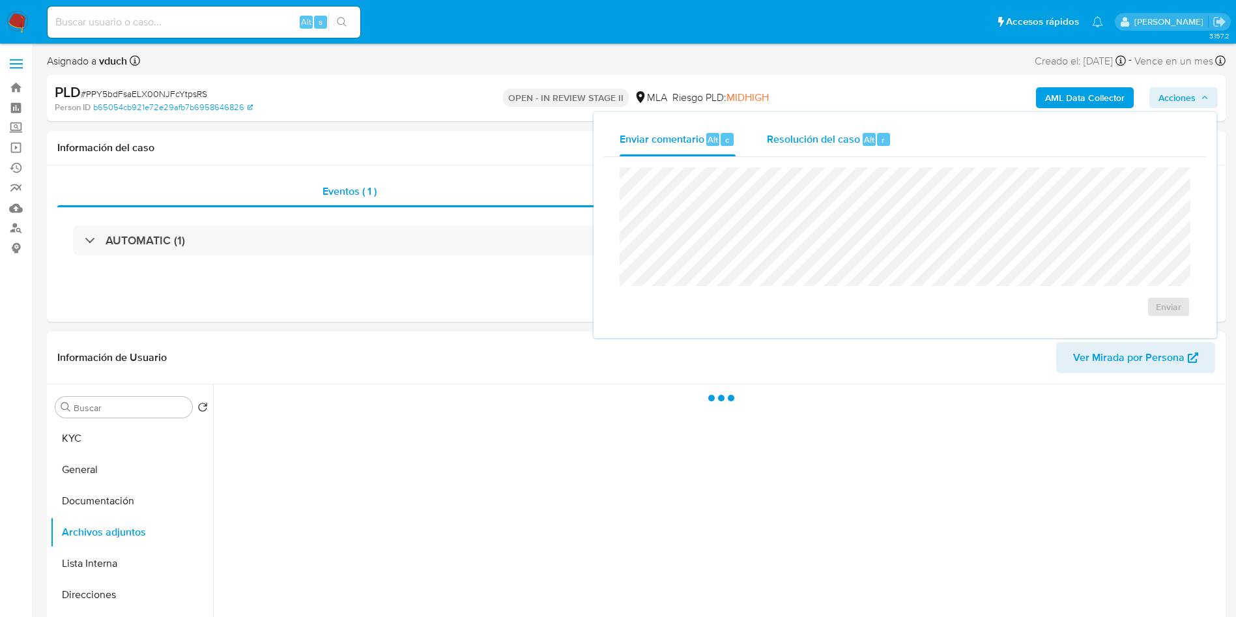
click at [826, 141] on span "Resolución del caso" at bounding box center [813, 139] width 93 height 15
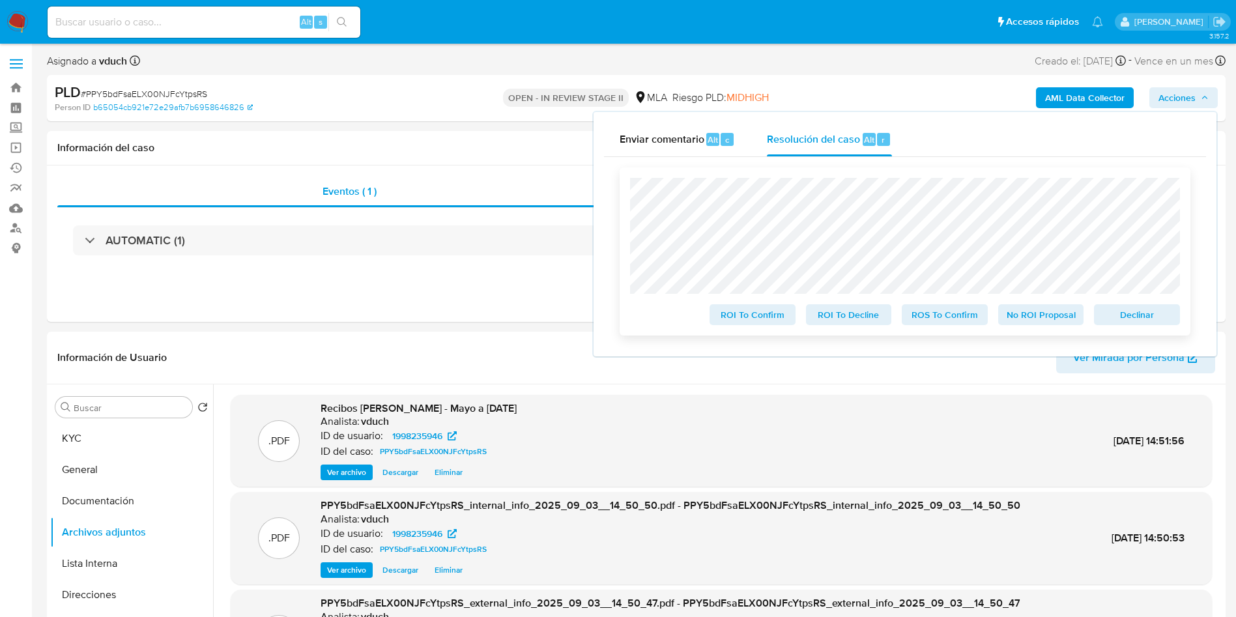
click at [1160, 336] on div "ROI To Confirm ROI To Decline ROS To Confirm No ROI Proposal Declinar" at bounding box center [905, 251] width 571 height 168
click at [1160, 308] on span "Declinar" at bounding box center [1137, 315] width 68 height 18
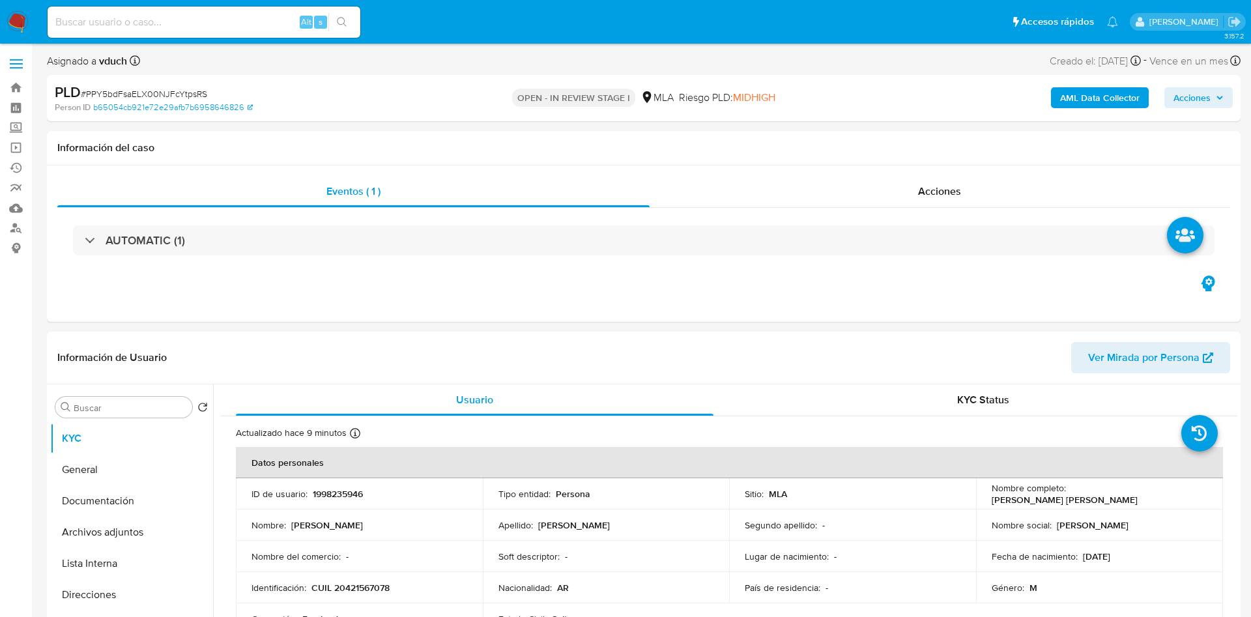
select select "10"
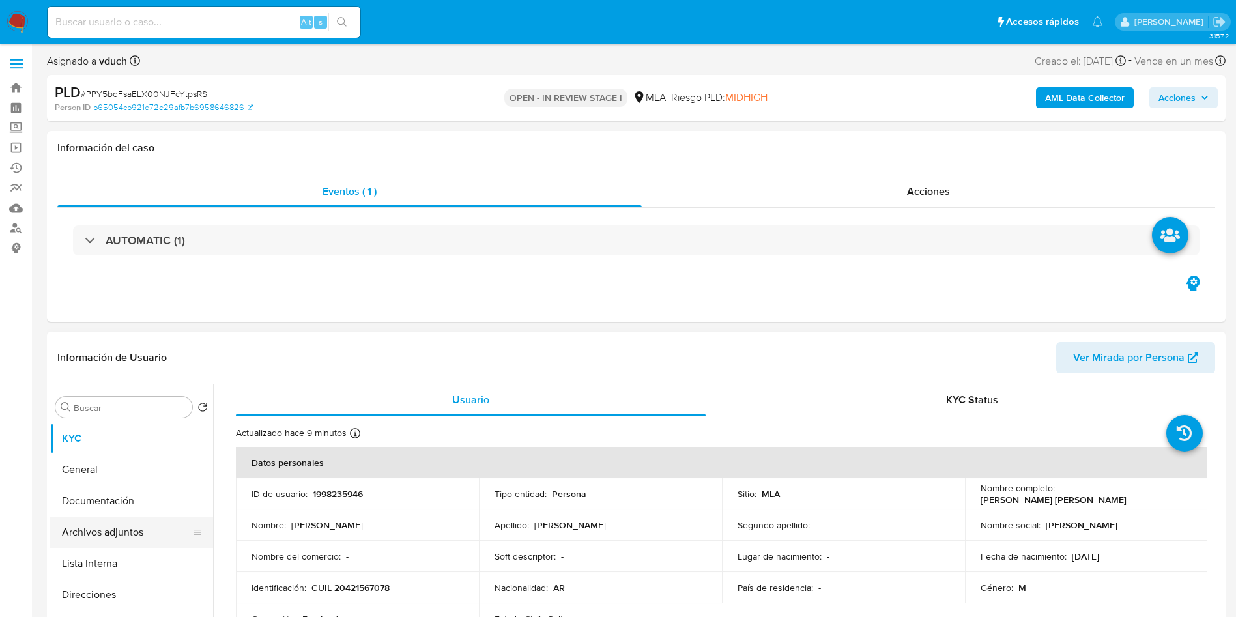
click at [134, 525] on button "Archivos adjuntos" at bounding box center [126, 532] width 152 height 31
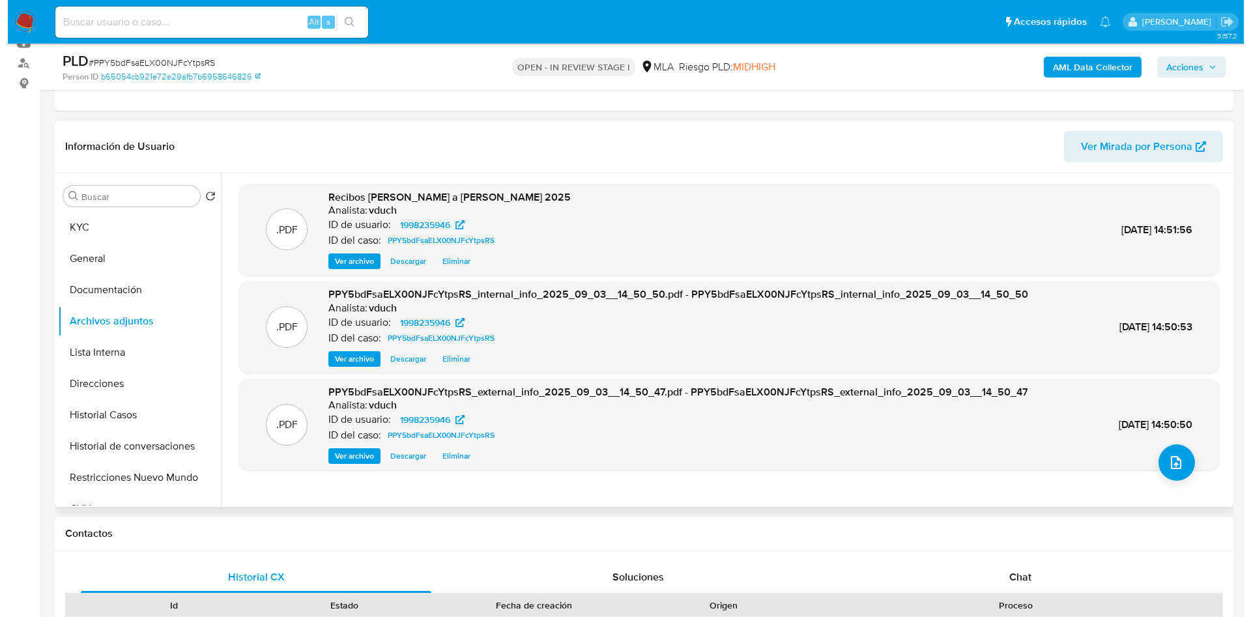
scroll to position [195, 0]
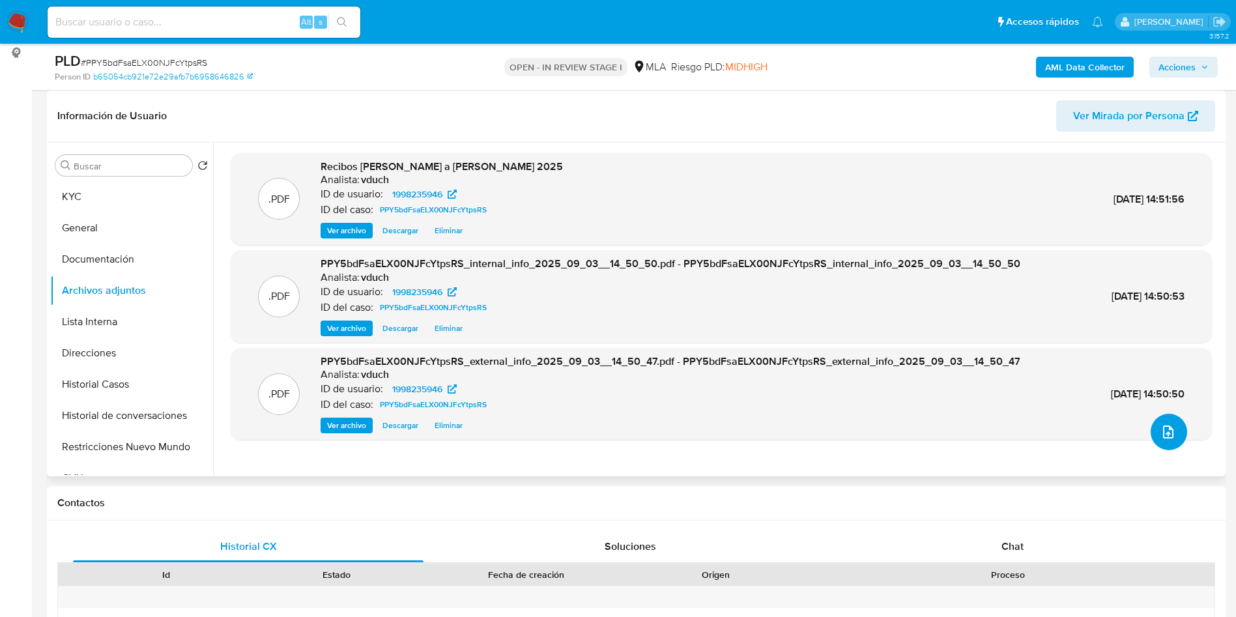
click at [1165, 436] on icon "upload-file" at bounding box center [1168, 432] width 16 height 16
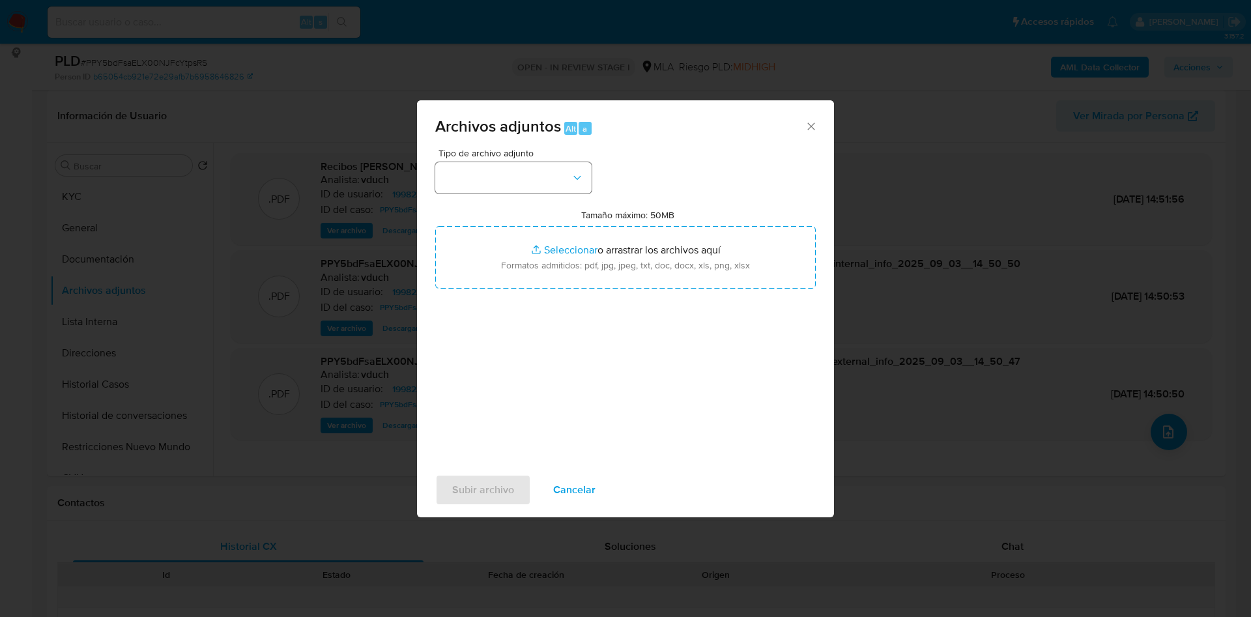
click at [548, 194] on div "Tipo de archivo adjunto Tamaño máximo: 50MB Seleccionar archivos Seleccionar o …" at bounding box center [625, 303] width 381 height 308
click at [555, 175] on button "button" at bounding box center [513, 177] width 156 height 31
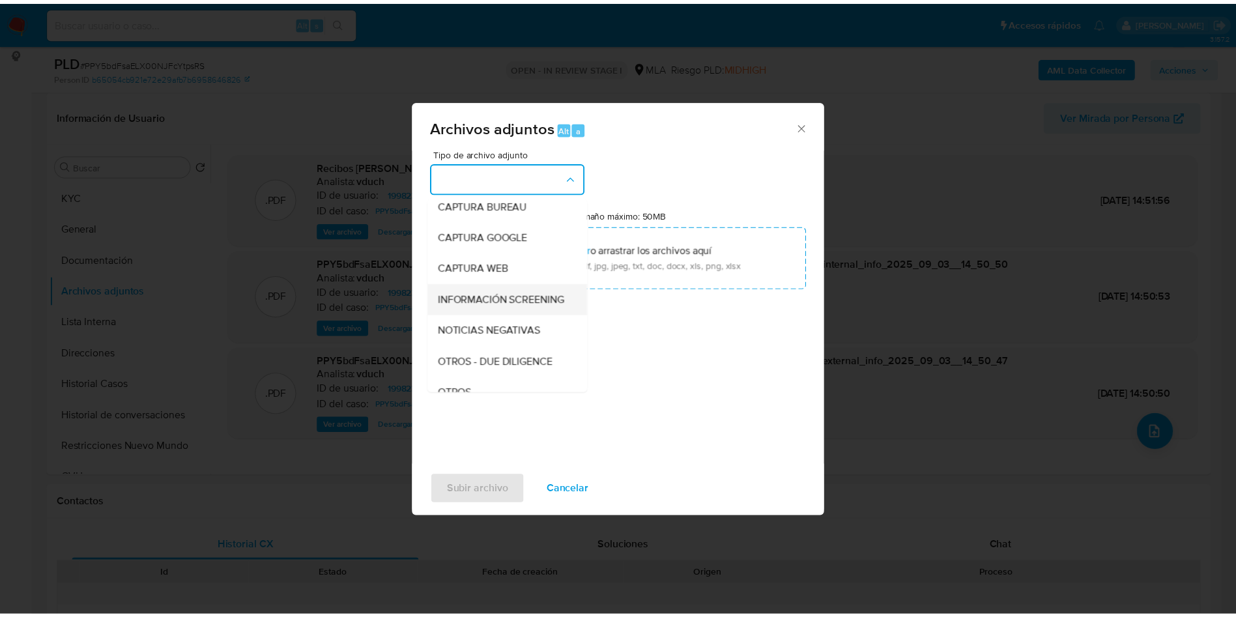
scroll to position [98, 0]
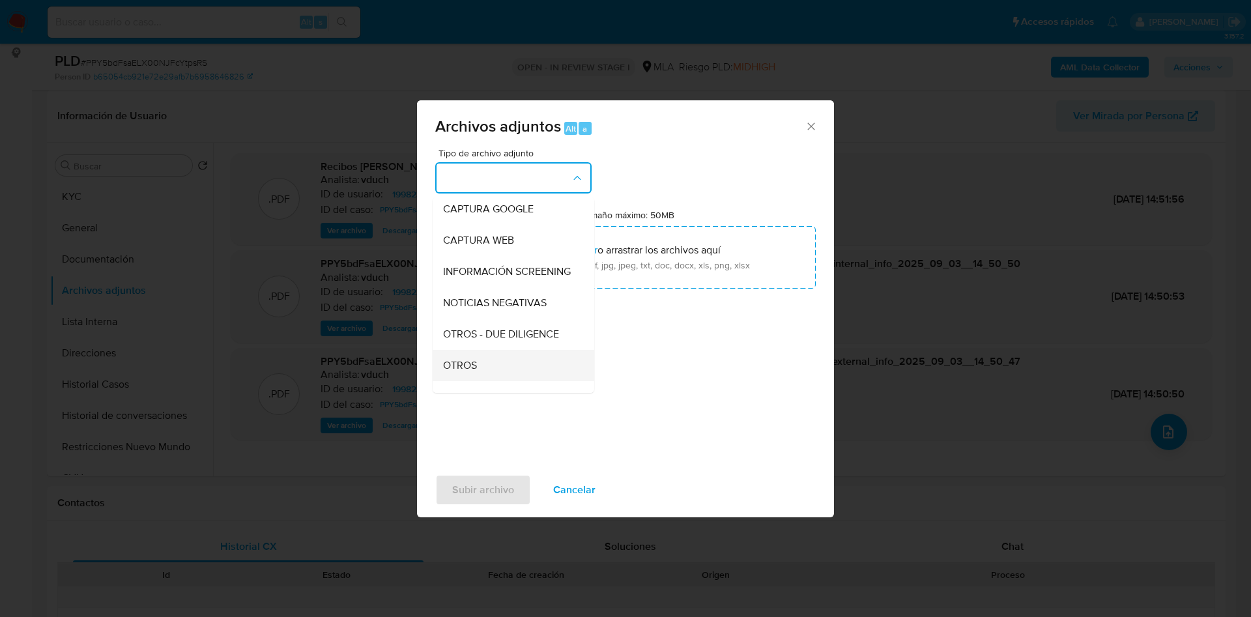
click at [472, 381] on div "OTROS" at bounding box center [509, 365] width 133 height 31
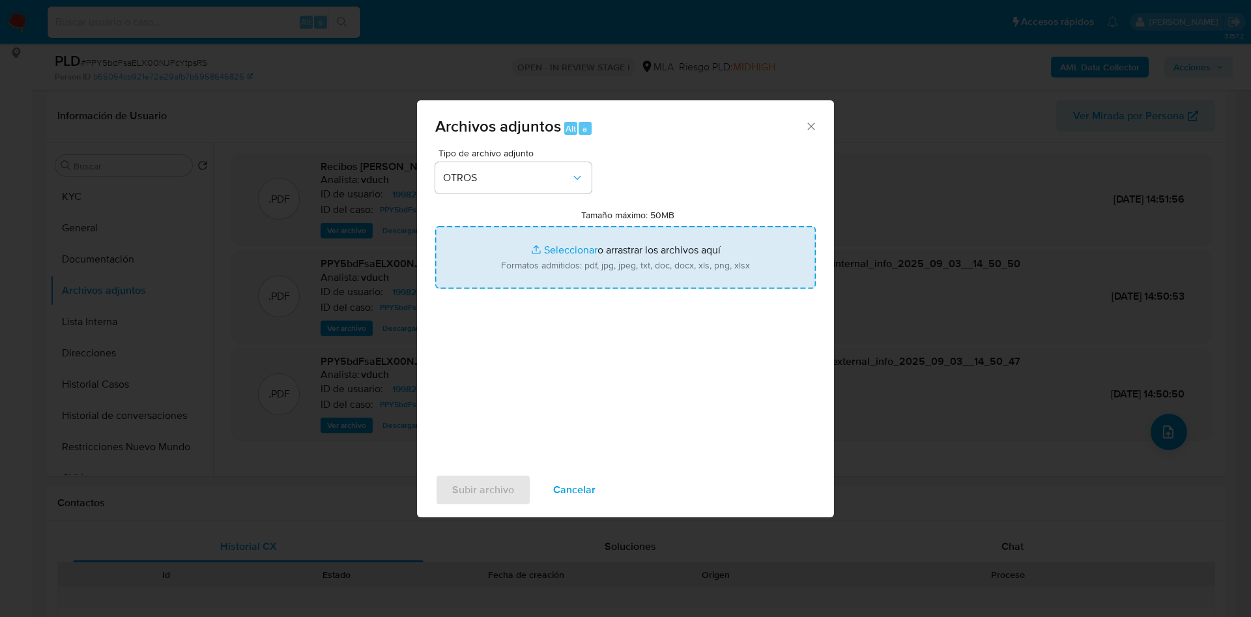
type input "C:\fakepath\Movimientos PPY5bdFsaELX00NJFcYtpsRS_2025_08_18_23_25_24.xlsx"
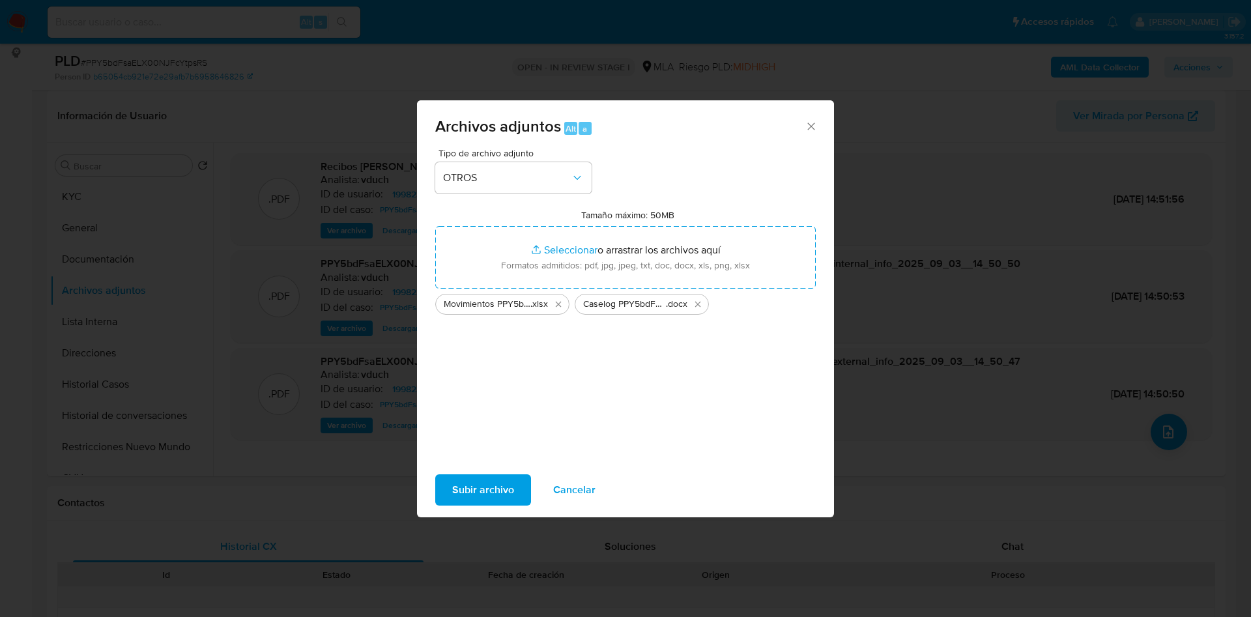
click at [506, 491] on span "Subir archivo" at bounding box center [483, 490] width 62 height 29
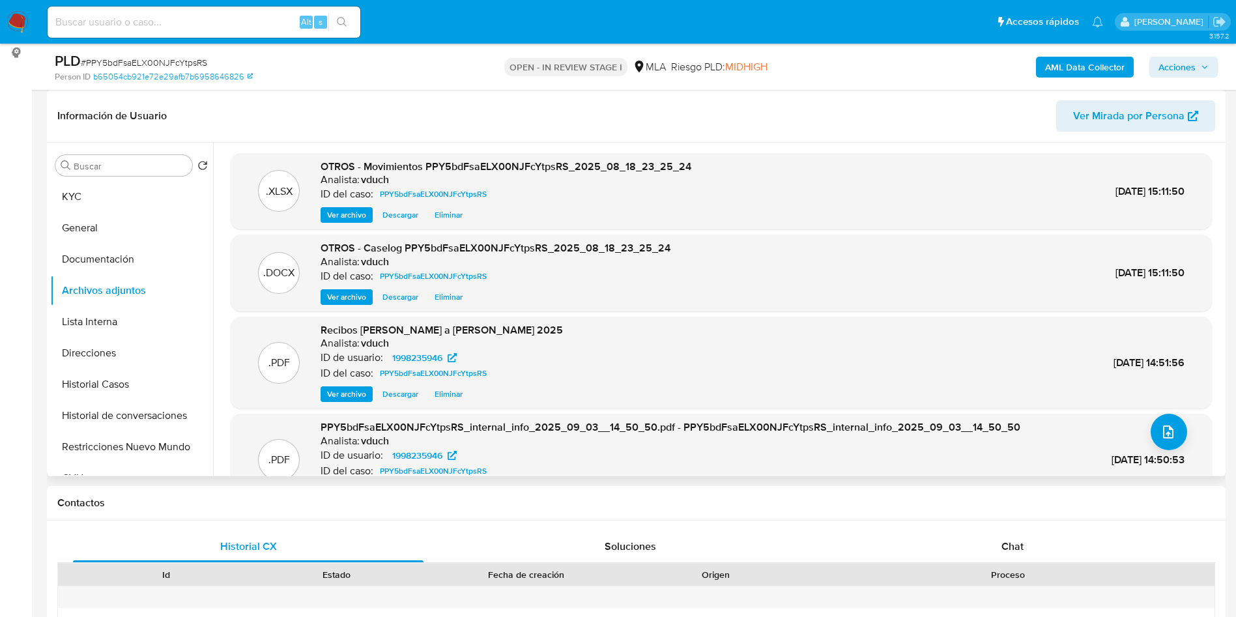
click at [945, 118] on header "Información de Usuario Ver Mirada por Persona" at bounding box center [636, 115] width 1158 height 31
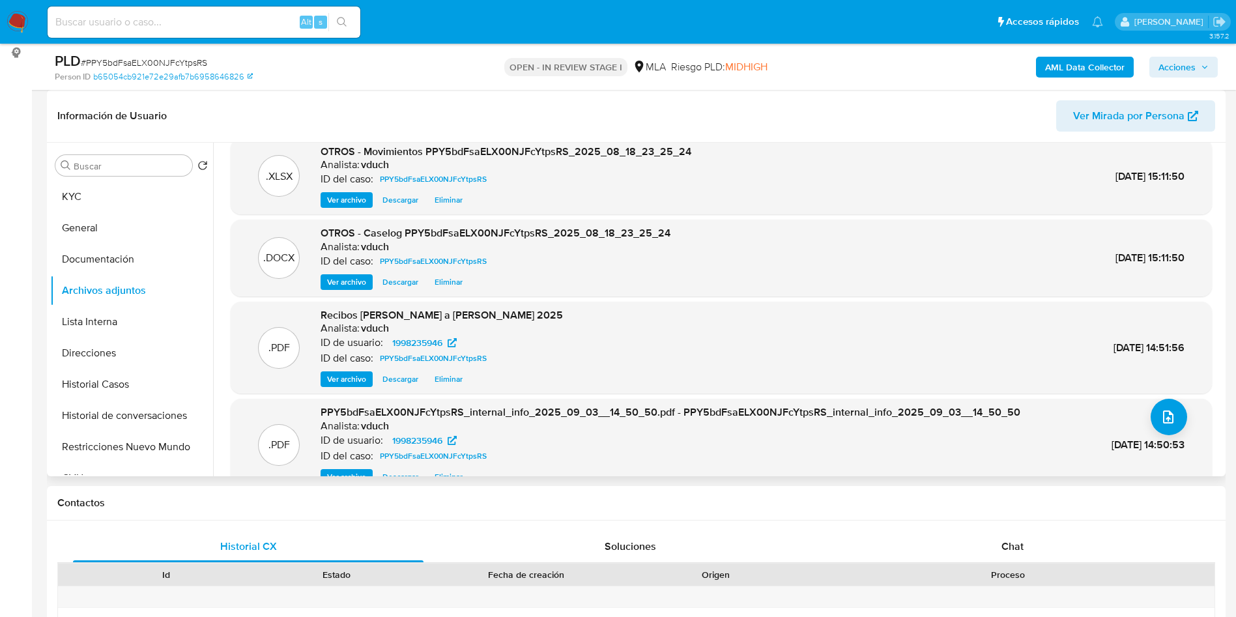
scroll to position [0, 0]
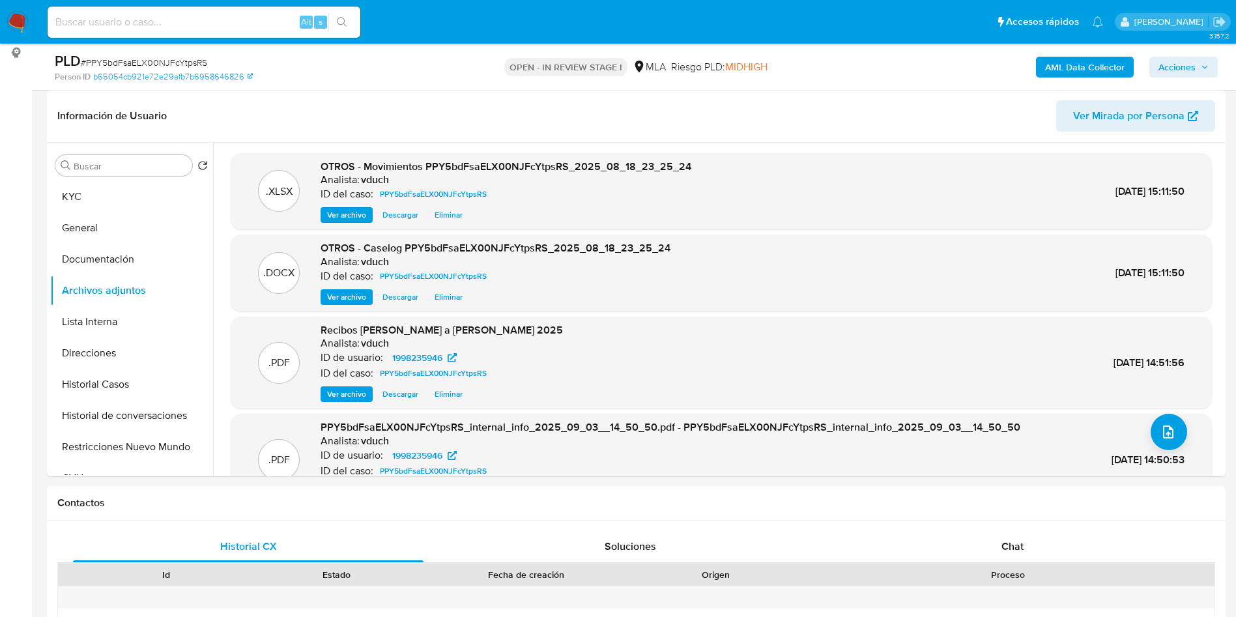
click at [1196, 74] on span "Acciones" at bounding box center [1184, 67] width 50 height 18
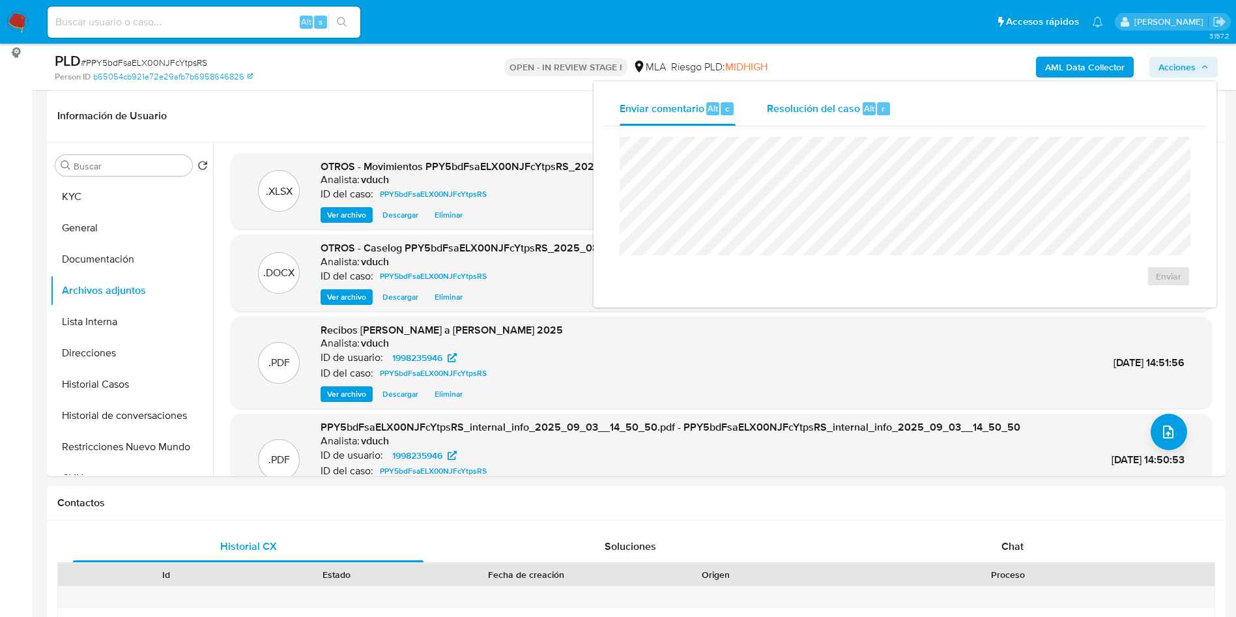
click at [891, 120] on button "Resolución del caso Alt r" at bounding box center [829, 109] width 156 height 34
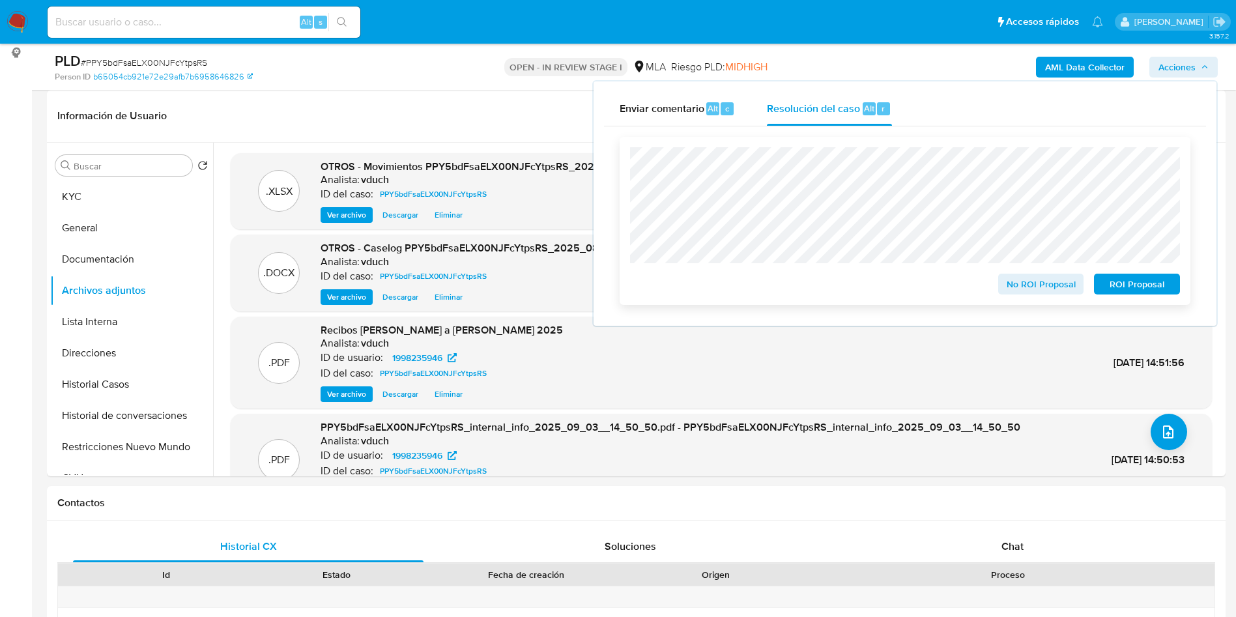
click at [1121, 266] on div "No ROI Proposal ROI Proposal" at bounding box center [905, 220] width 550 height 147
click at [1134, 283] on span "ROI Proposal" at bounding box center [1137, 284] width 68 height 18
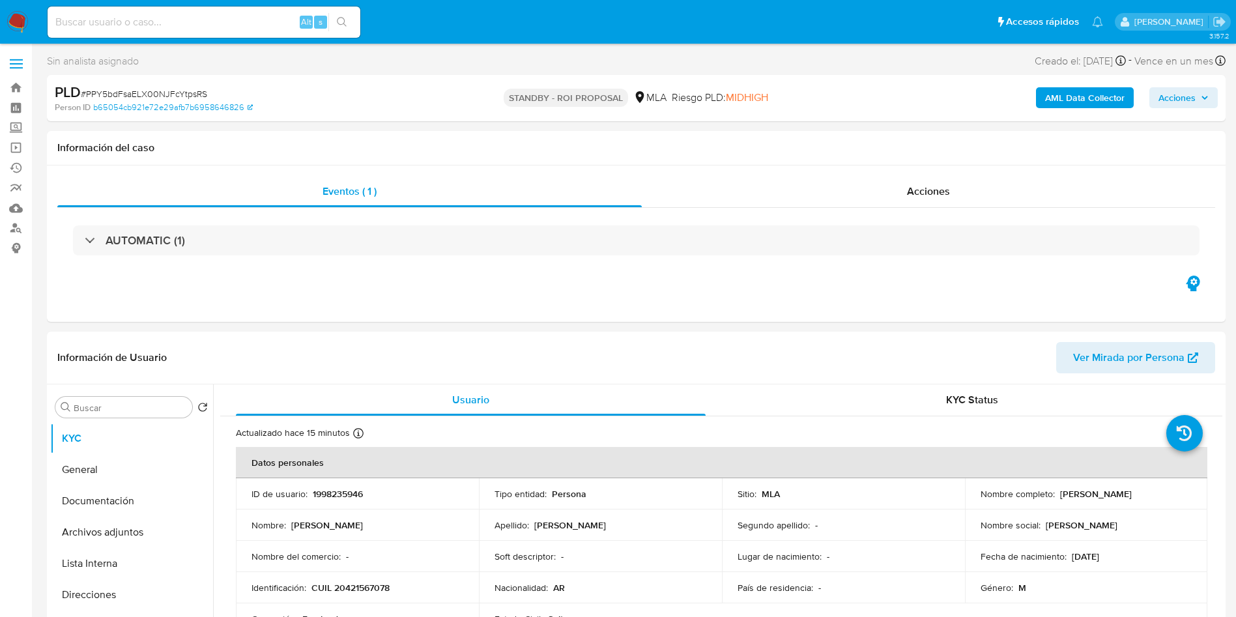
select select "10"
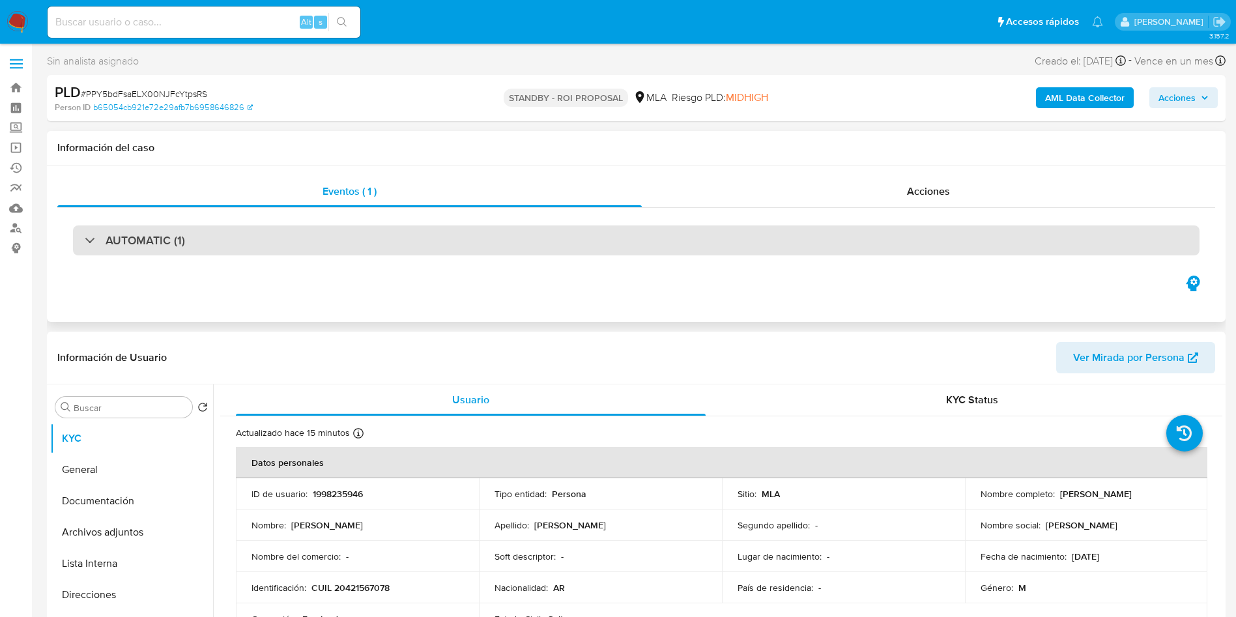
drag, startPoint x: 654, startPoint y: 584, endPoint x: 590, endPoint y: 242, distance: 348.0
click at [652, 584] on div "Nacionalidad : AR" at bounding box center [601, 588] width 212 height 12
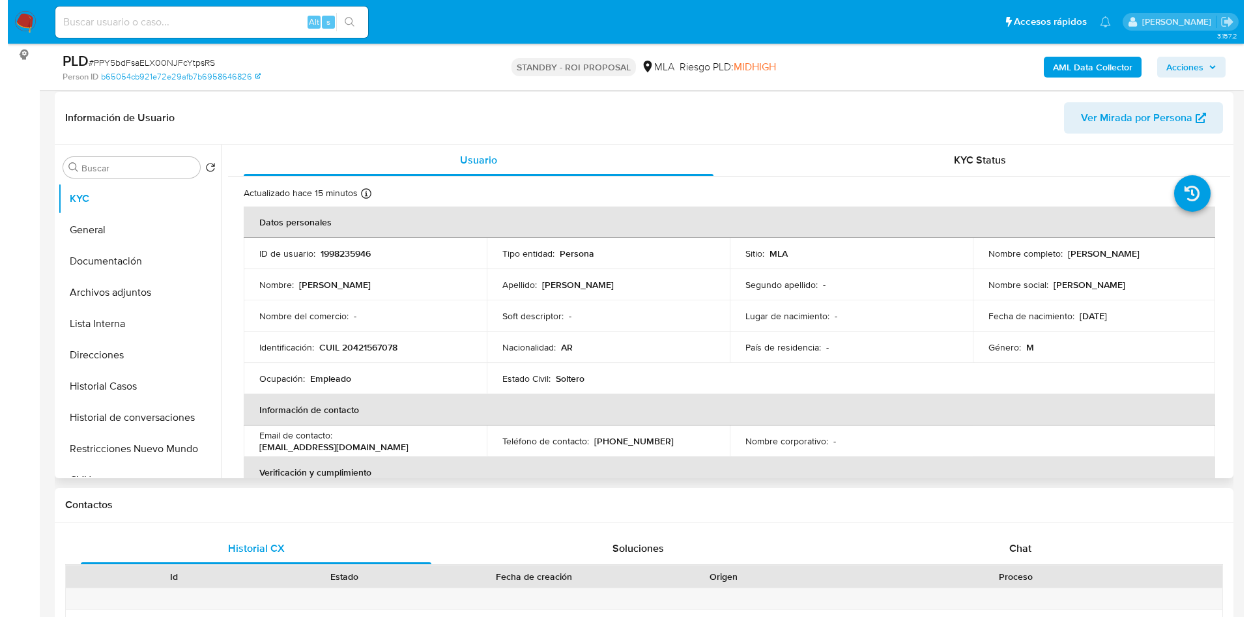
scroll to position [195, 0]
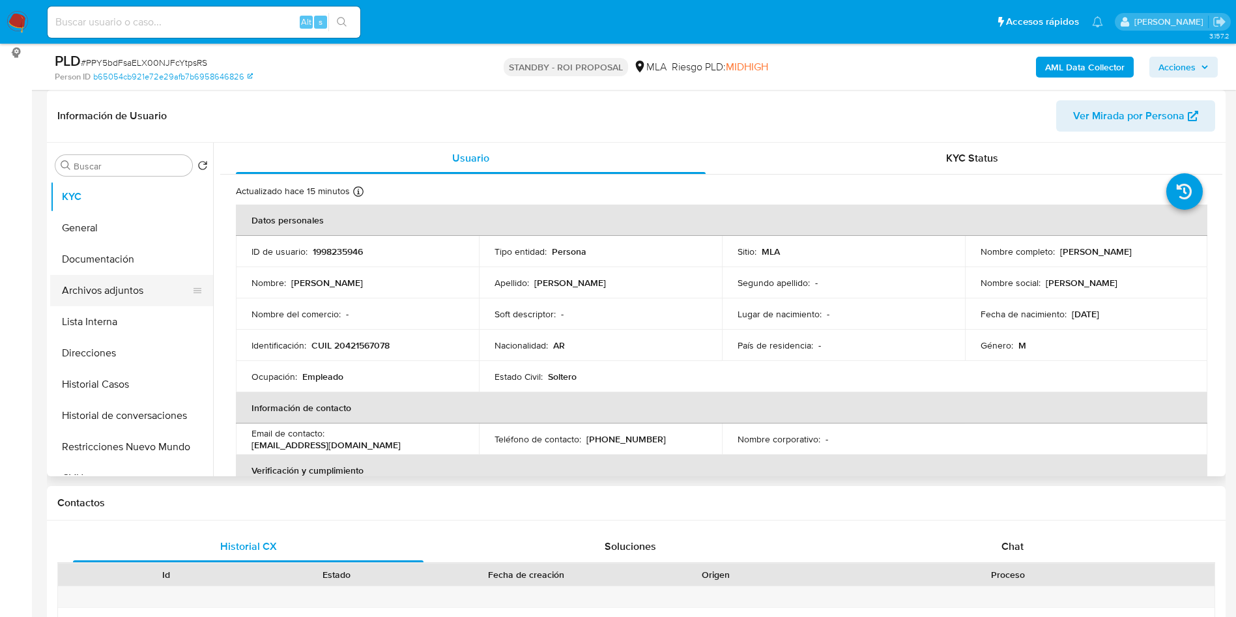
click at [116, 275] on button "Archivos adjuntos" at bounding box center [126, 290] width 152 height 31
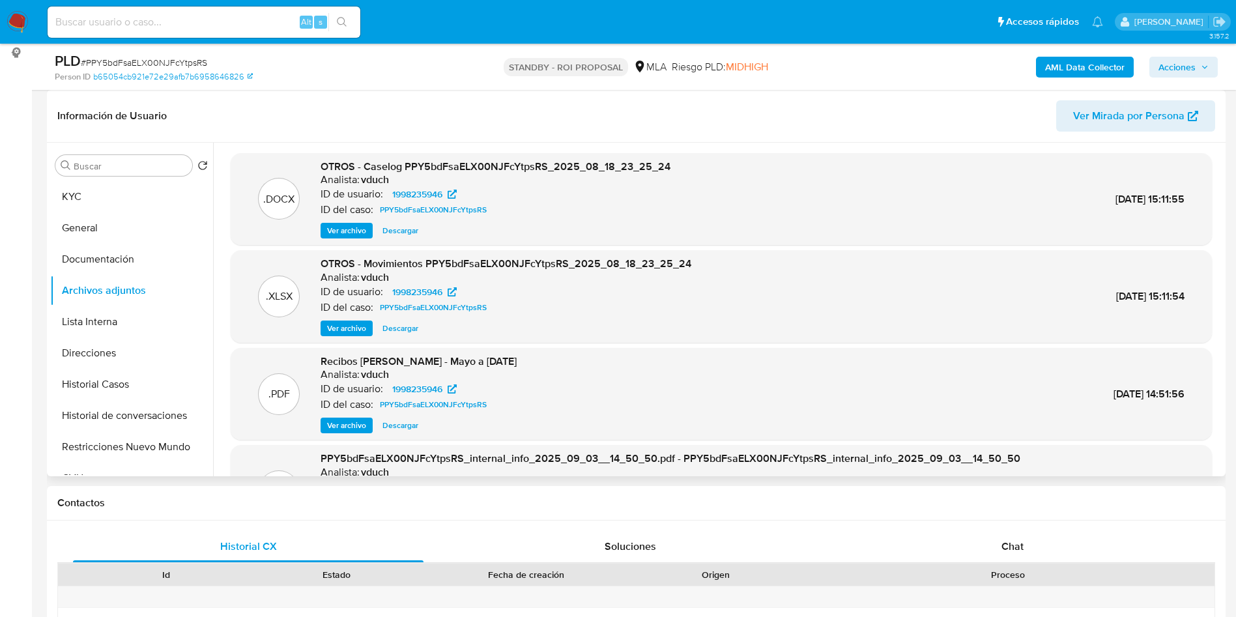
click at [347, 225] on span "Ver archivo" at bounding box center [346, 230] width 39 height 13
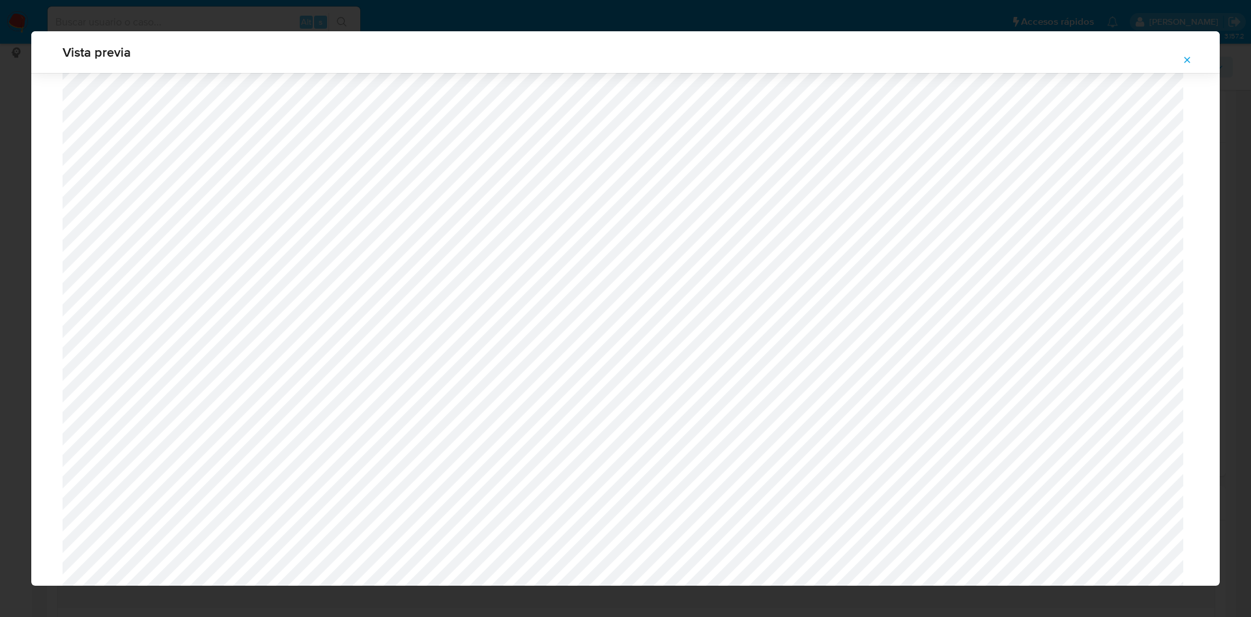
scroll to position [854, 0]
click at [1186, 48] on div "Vista previa" at bounding box center [625, 52] width 1188 height 42
click at [1179, 60] on button "Attachment preview" at bounding box center [1187, 60] width 29 height 21
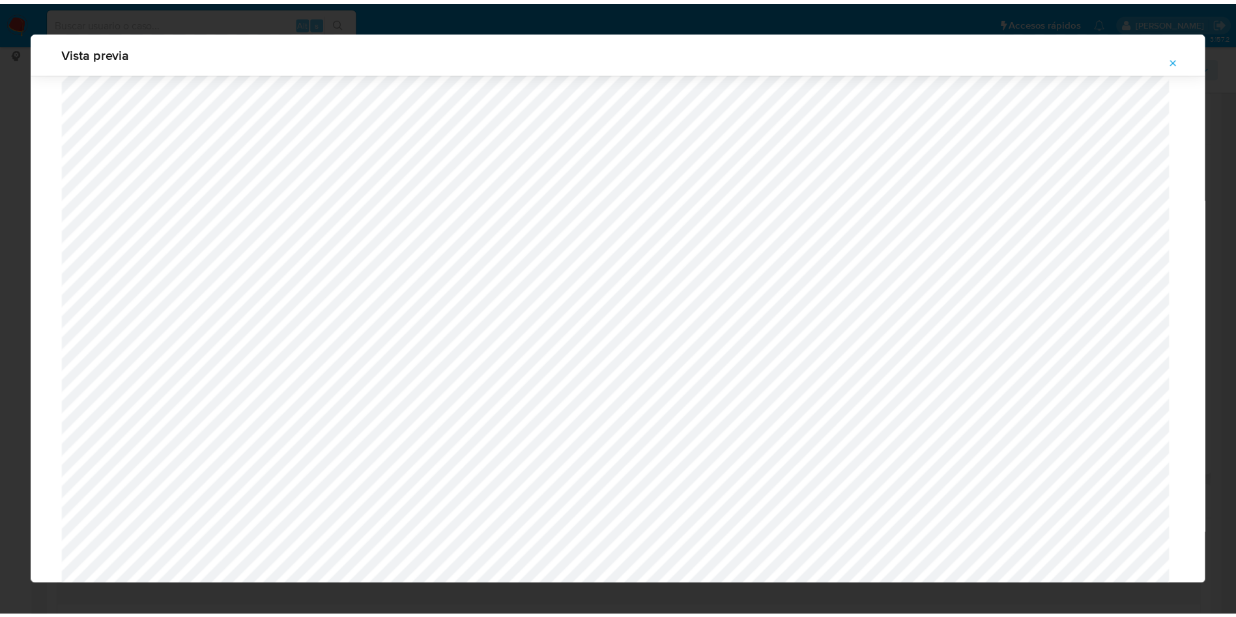
scroll to position [0, 0]
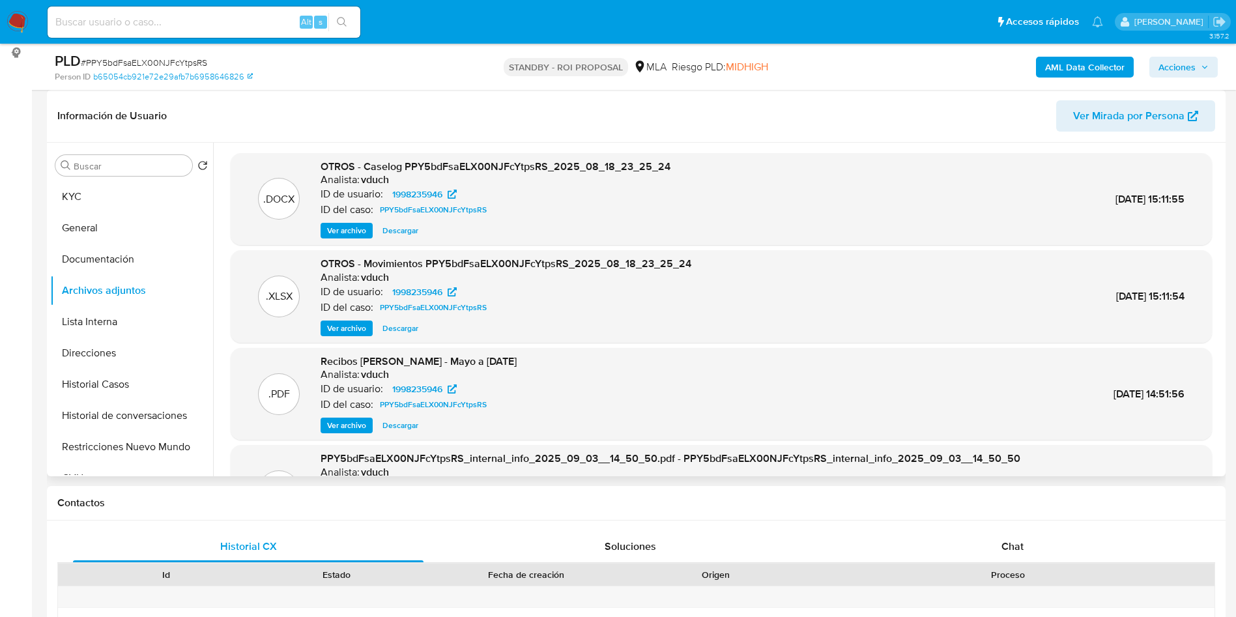
click at [358, 432] on span "Ver archivo" at bounding box center [346, 425] width 39 height 13
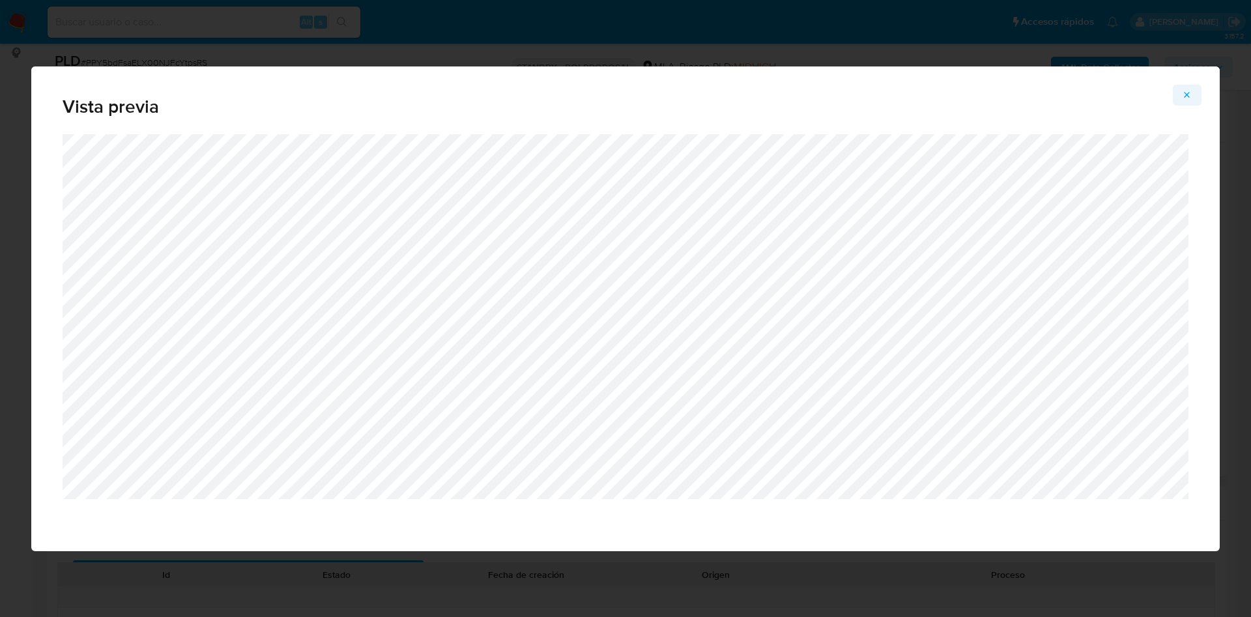
click at [1186, 92] on icon "Attachment preview" at bounding box center [1187, 95] width 10 height 10
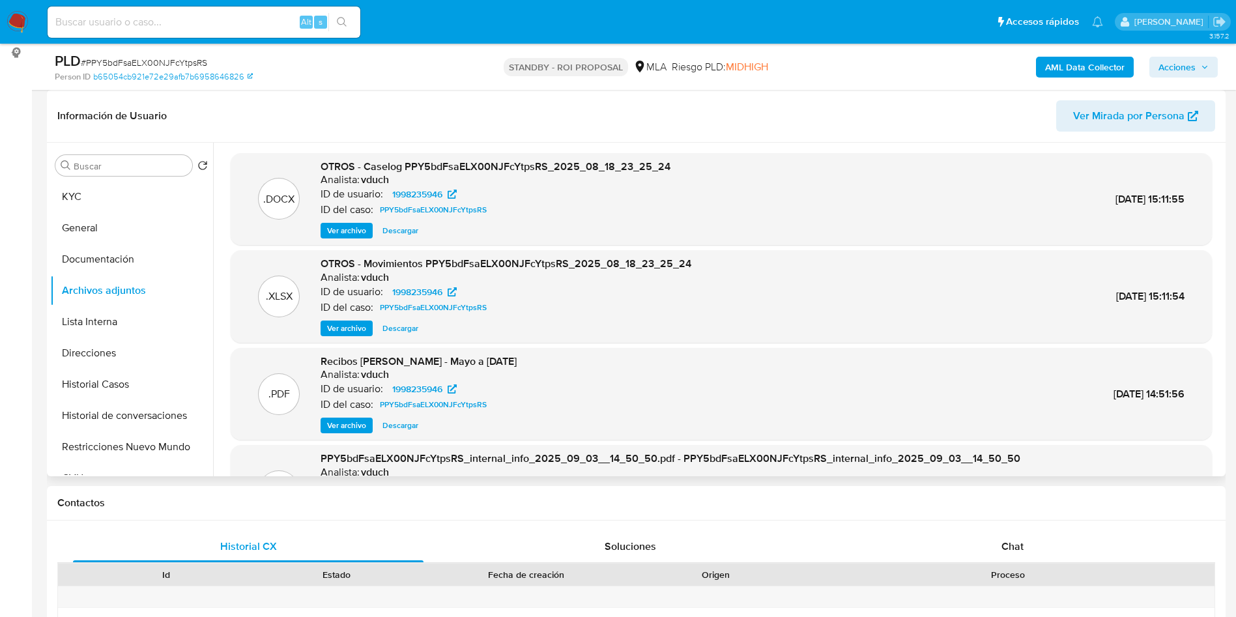
click at [130, 179] on div "Buscar Volver al orden por defecto KYC General Documentación Archivos adjuntos …" at bounding box center [131, 311] width 163 height 332
click at [123, 190] on button "KYC" at bounding box center [126, 196] width 152 height 31
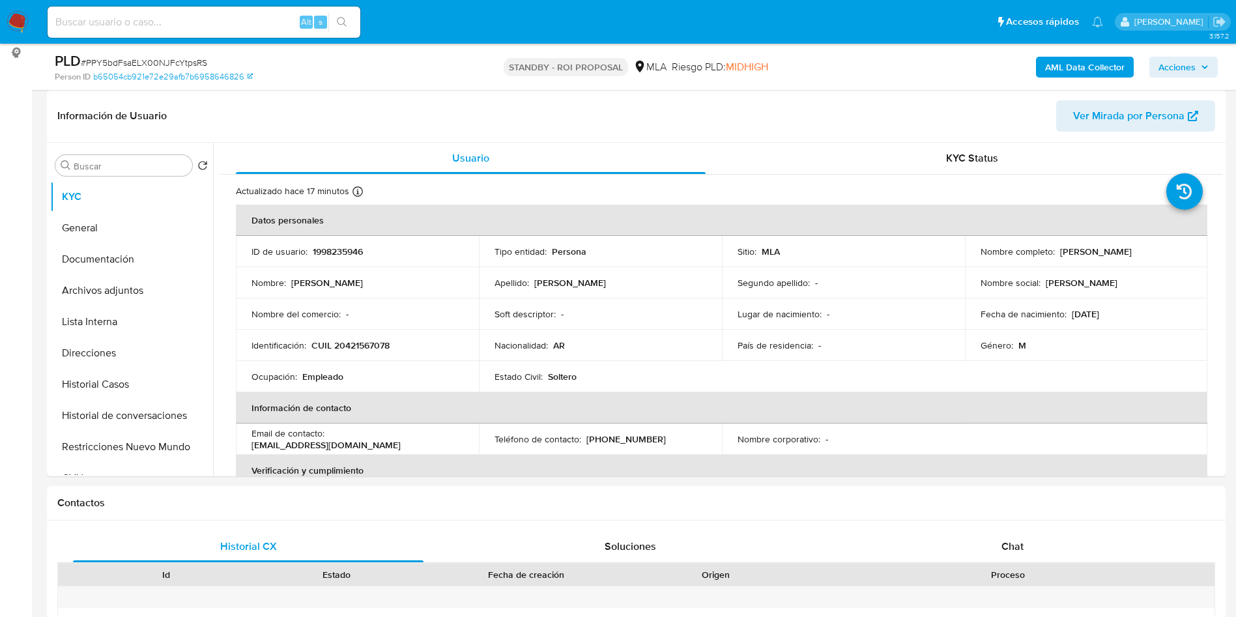
click at [250, 27] on input at bounding box center [204, 22] width 313 height 17
paste input "QlzN25YZo3yPoe514p9iSRRj"
type input "QlzN25YZo3yPoe514p9iSRRj"
click at [342, 24] on icon "search-icon" at bounding box center [342, 22] width 10 height 10
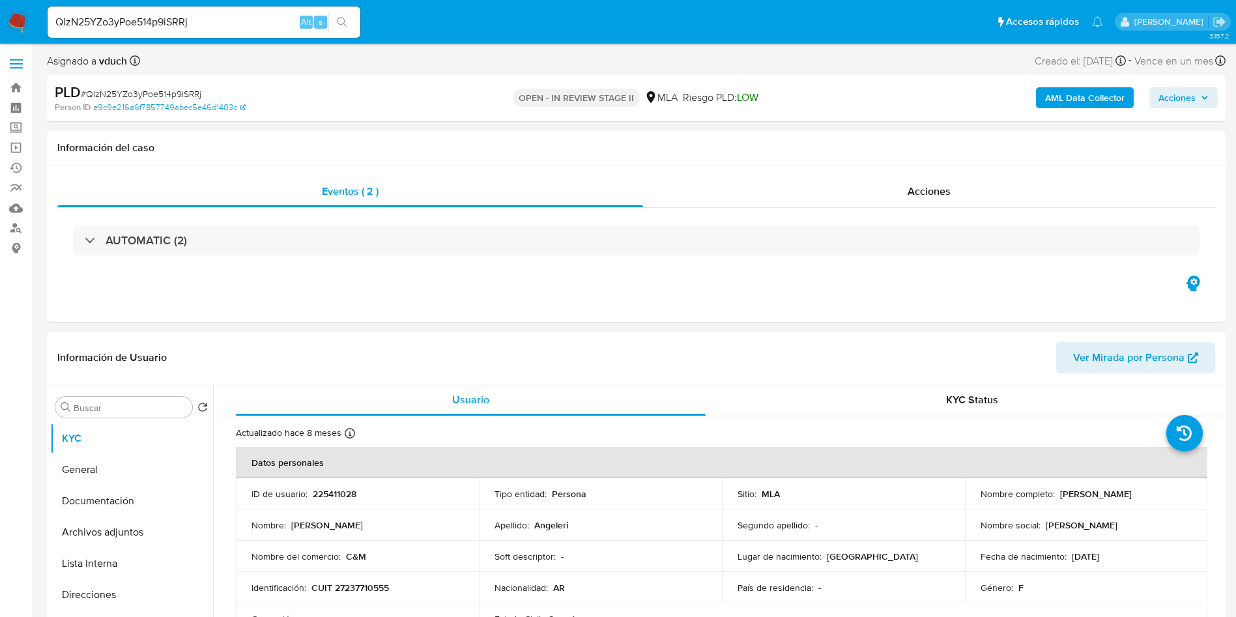
select select "10"
click at [341, 502] on td "ID de usuario : 225411028" at bounding box center [357, 493] width 243 height 31
click at [346, 496] on p "225411028" at bounding box center [335, 494] width 44 height 12
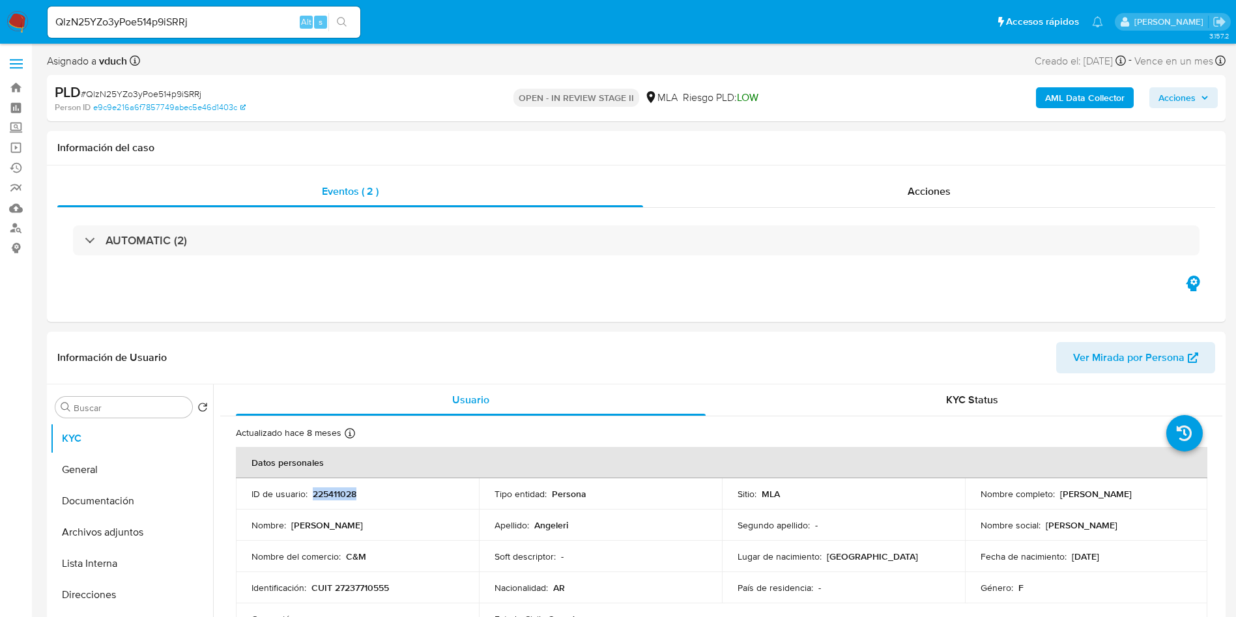
copy p "225411028"
click at [154, 534] on button "Archivos adjuntos" at bounding box center [126, 532] width 152 height 31
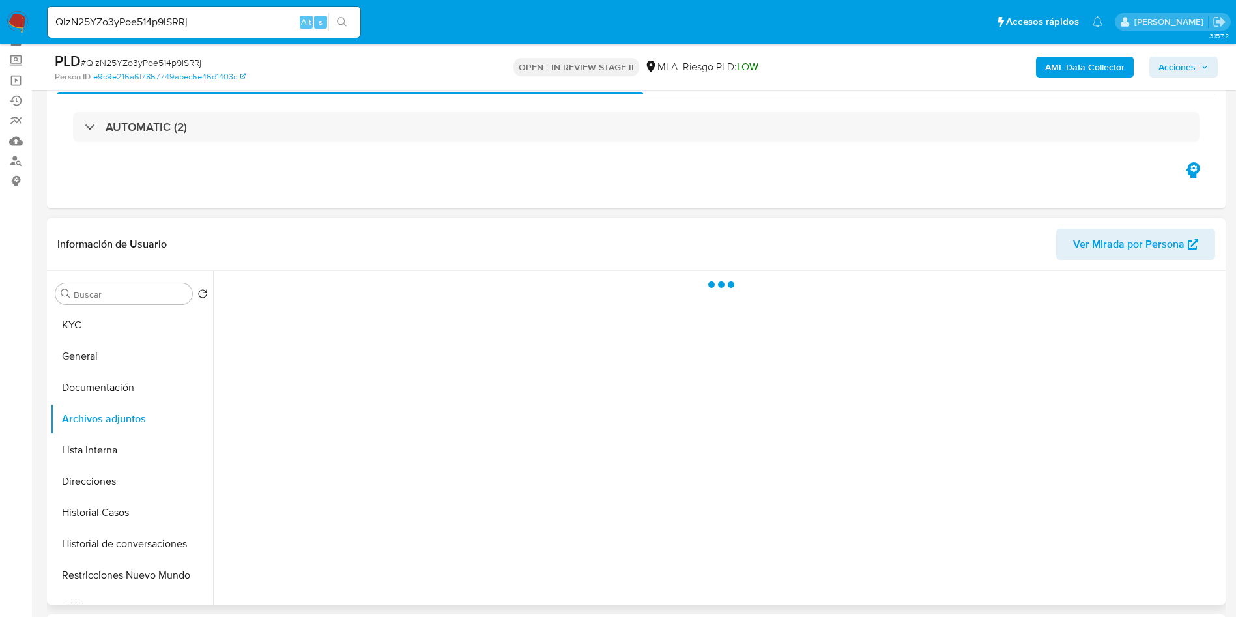
scroll to position [98, 0]
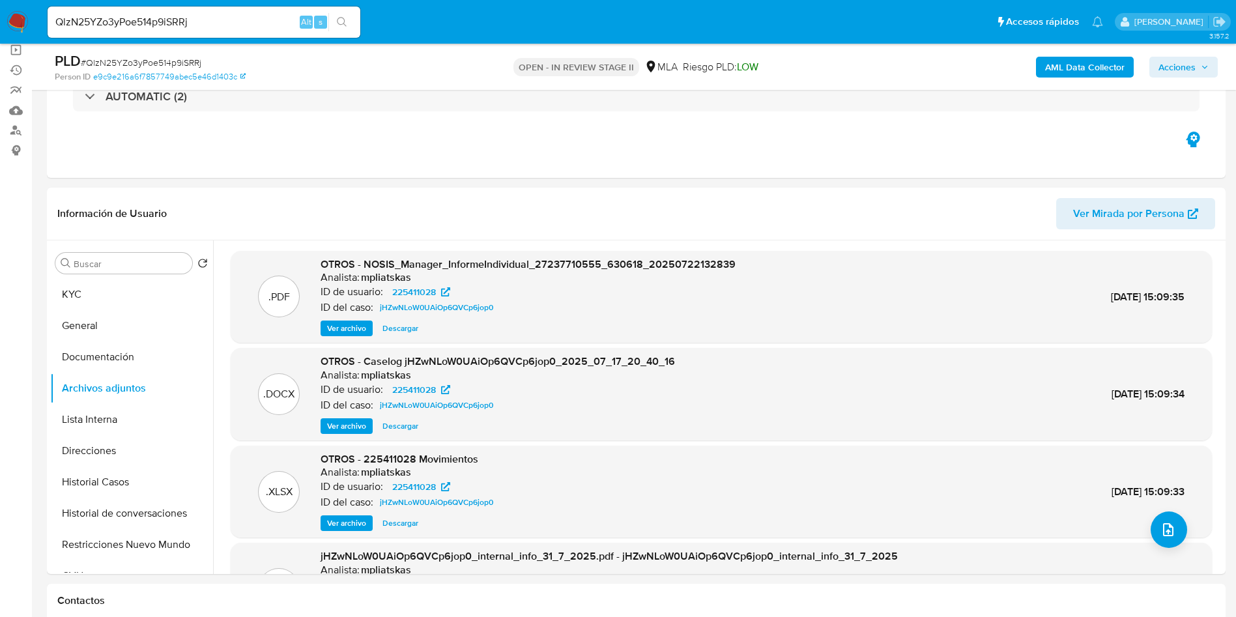
click at [1082, 68] on b "AML Data Collector" at bounding box center [1084, 67] width 79 height 21
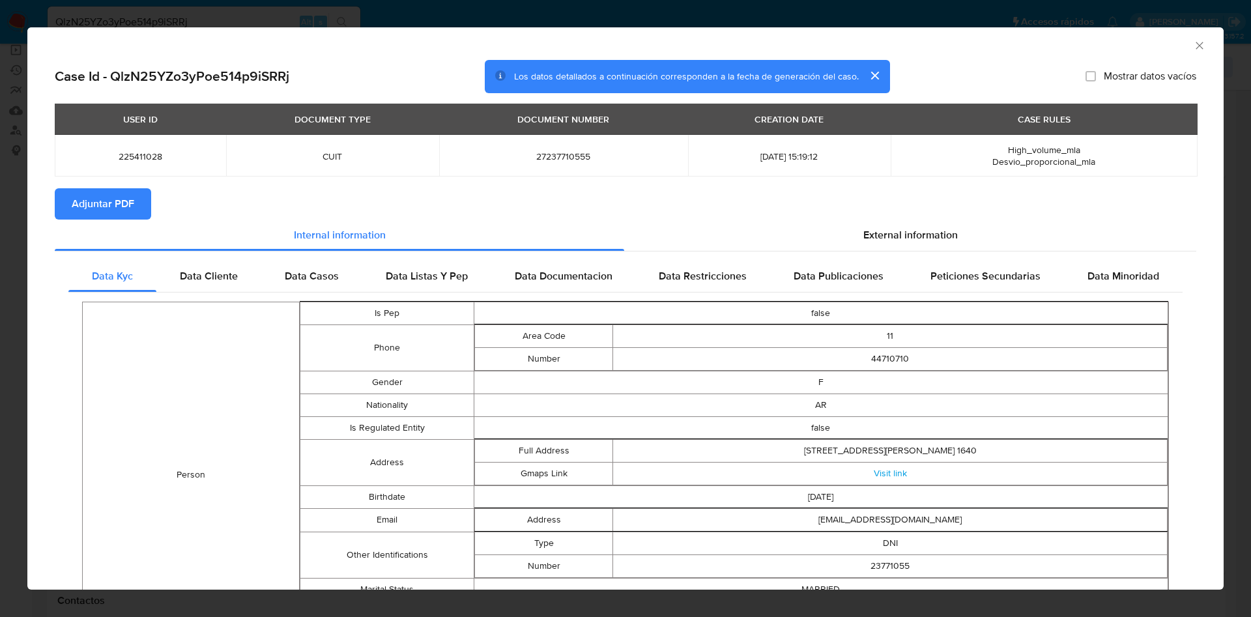
click at [107, 215] on span "Adjuntar PDF" at bounding box center [103, 204] width 63 height 29
click at [1193, 51] on icon "Cerrar ventana" at bounding box center [1199, 45] width 13 height 13
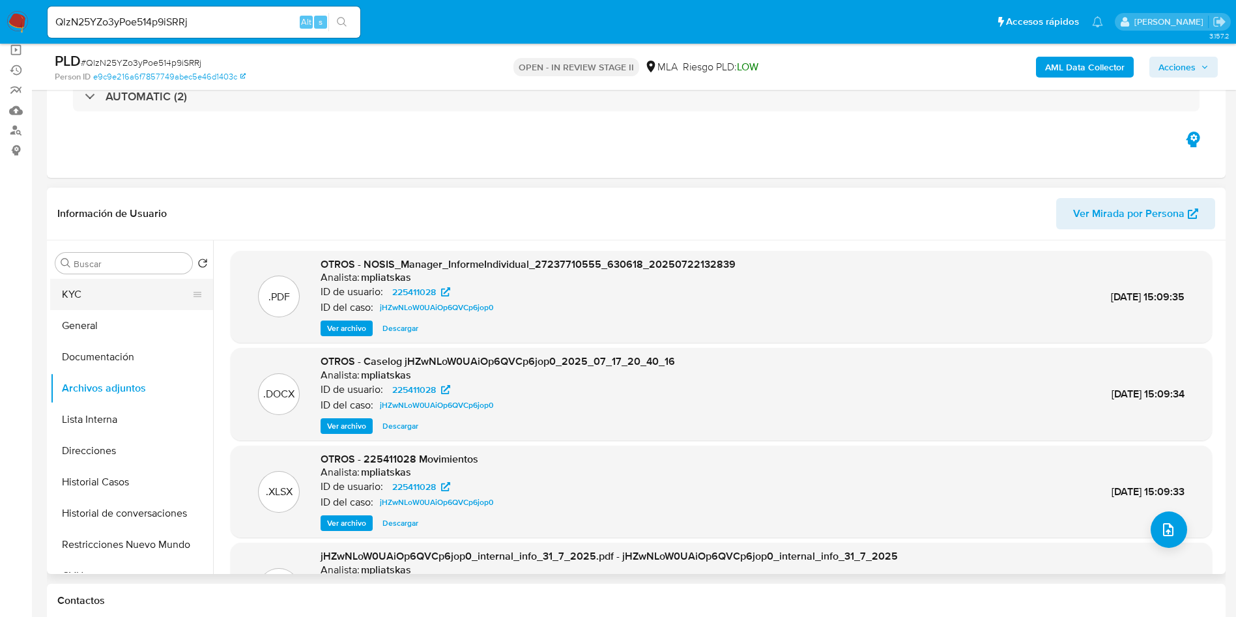
click at [158, 292] on button "KYC" at bounding box center [126, 294] width 152 height 31
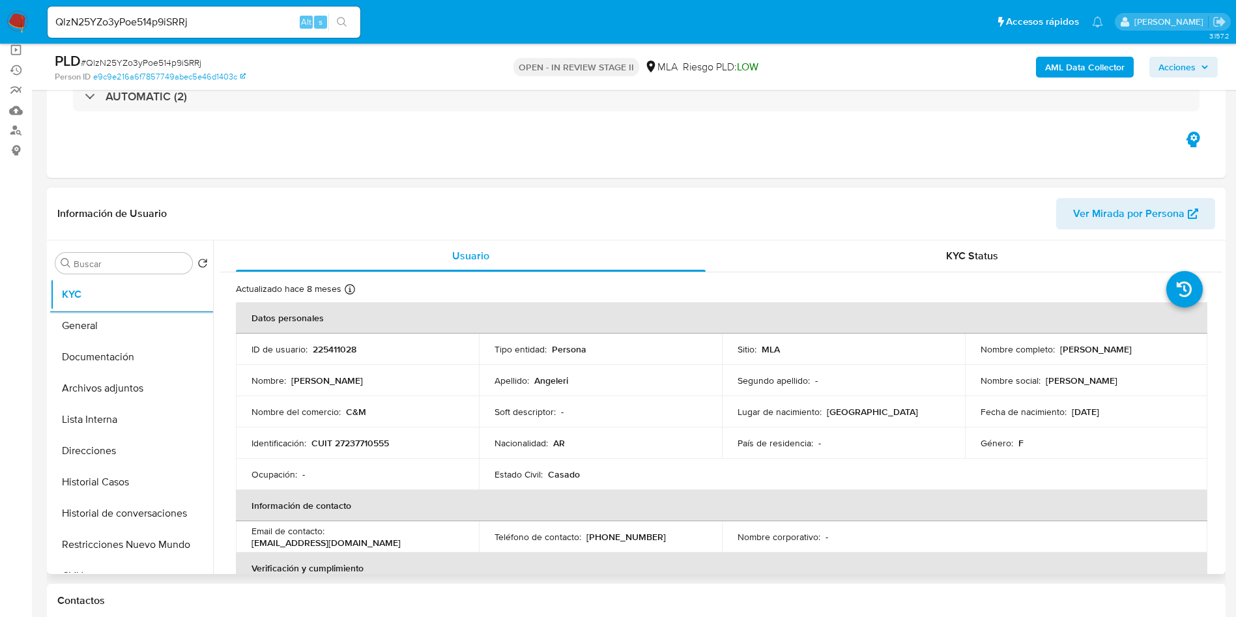
click at [338, 355] on td "ID de usuario : 225411028" at bounding box center [357, 349] width 243 height 31
click at [338, 355] on p "225411028" at bounding box center [335, 349] width 44 height 12
click at [905, 616] on div "Contactos" at bounding box center [636, 601] width 1179 height 35
click at [139, 399] on button "Archivos adjuntos" at bounding box center [126, 388] width 152 height 31
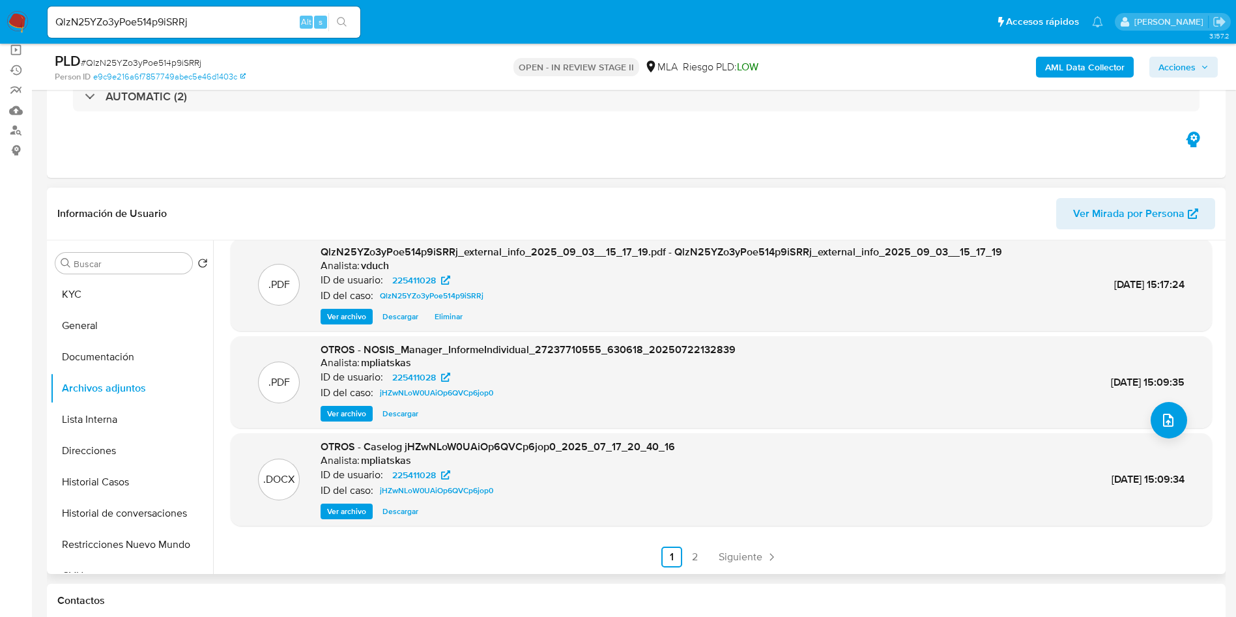
scroll to position [0, 0]
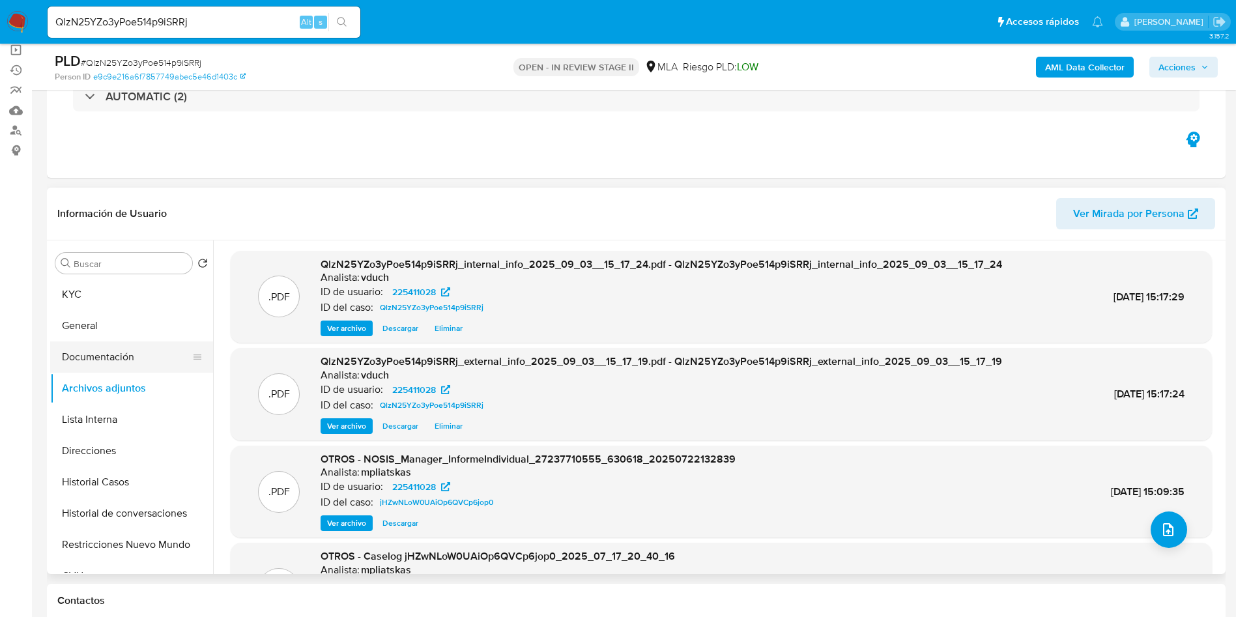
click at [82, 354] on button "Documentación" at bounding box center [126, 356] width 152 height 31
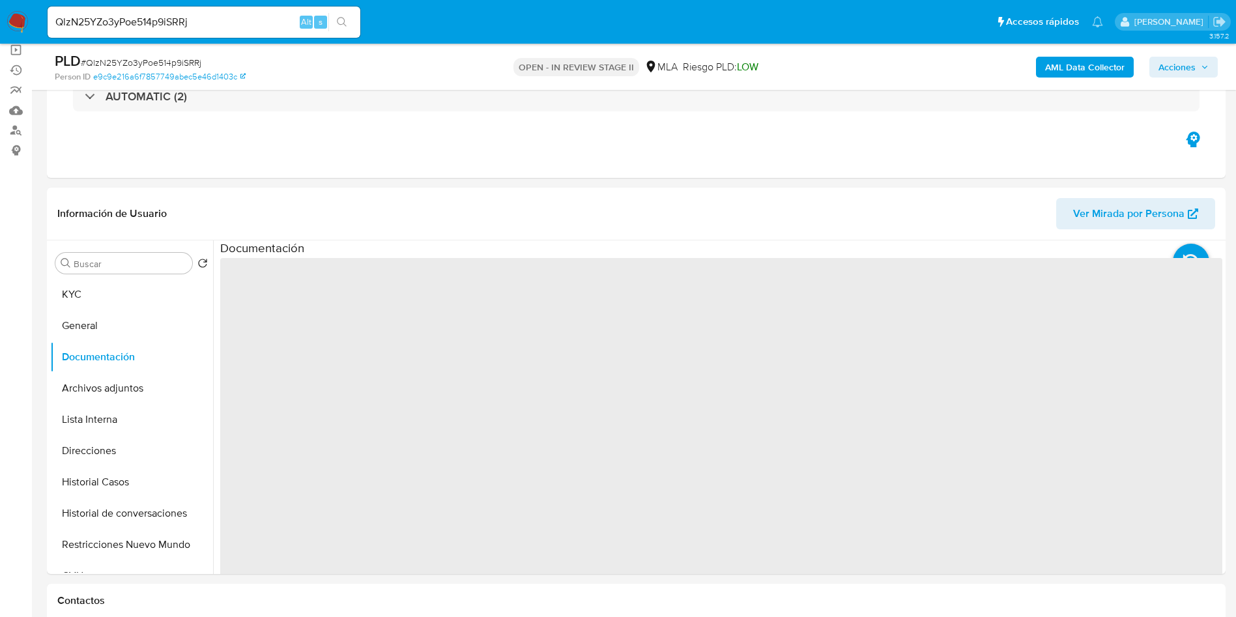
scroll to position [391, 0]
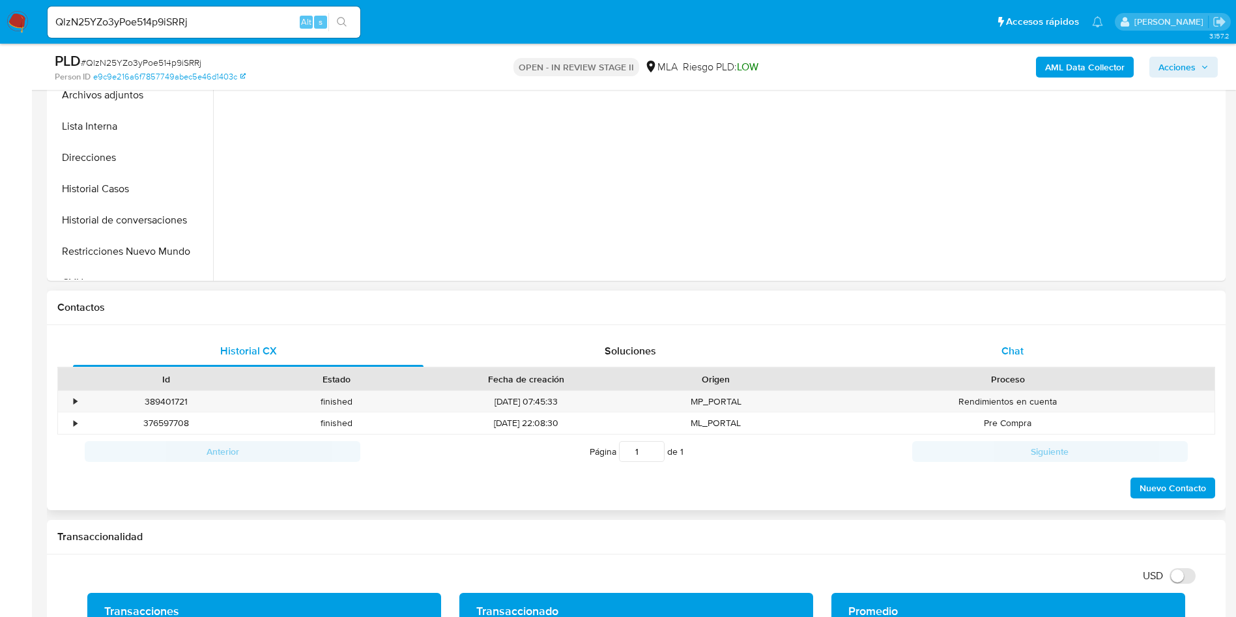
click at [972, 336] on div "Chat" at bounding box center [1012, 351] width 351 height 31
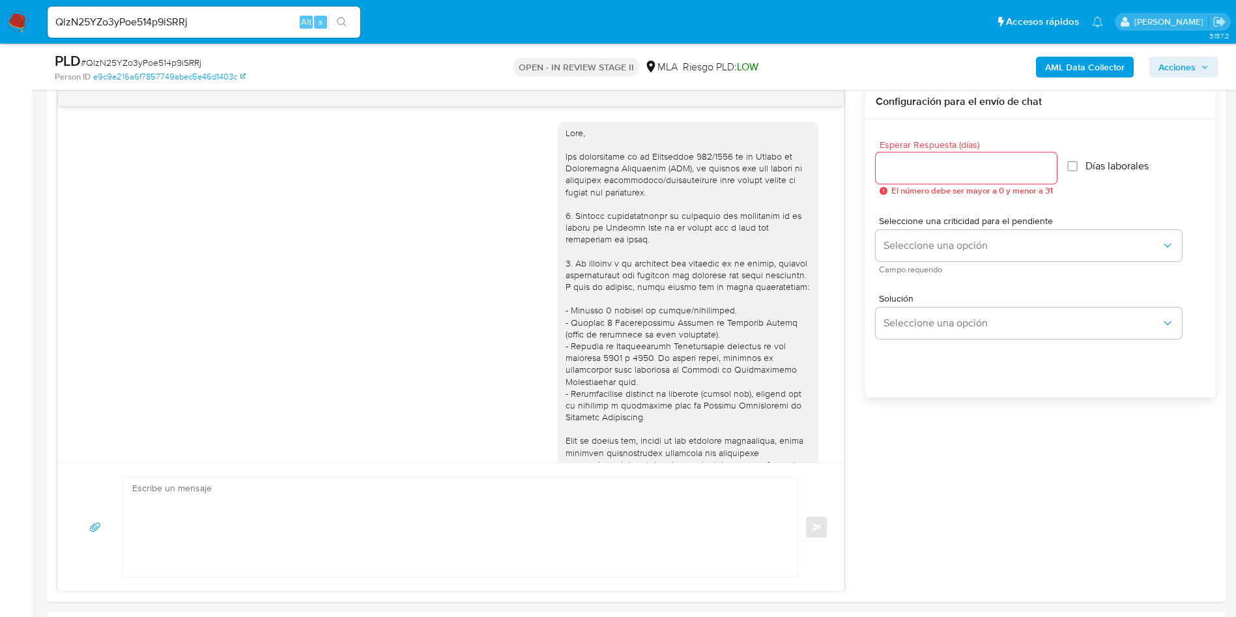
scroll to position [569, 0]
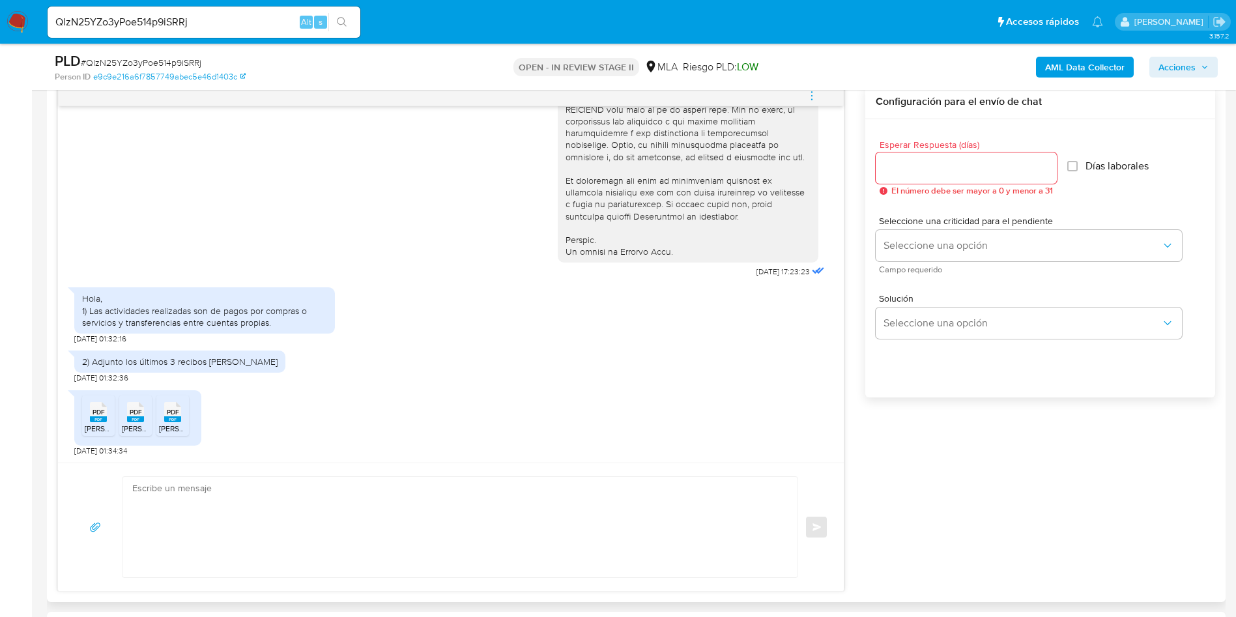
click at [94, 423] on span "Angeleri Mercedes Julio 2025.pdf" at bounding box center [133, 428] width 96 height 11
click at [130, 415] on span "PDF" at bounding box center [136, 412] width 12 height 8
click at [166, 416] on rect at bounding box center [172, 419] width 17 height 6
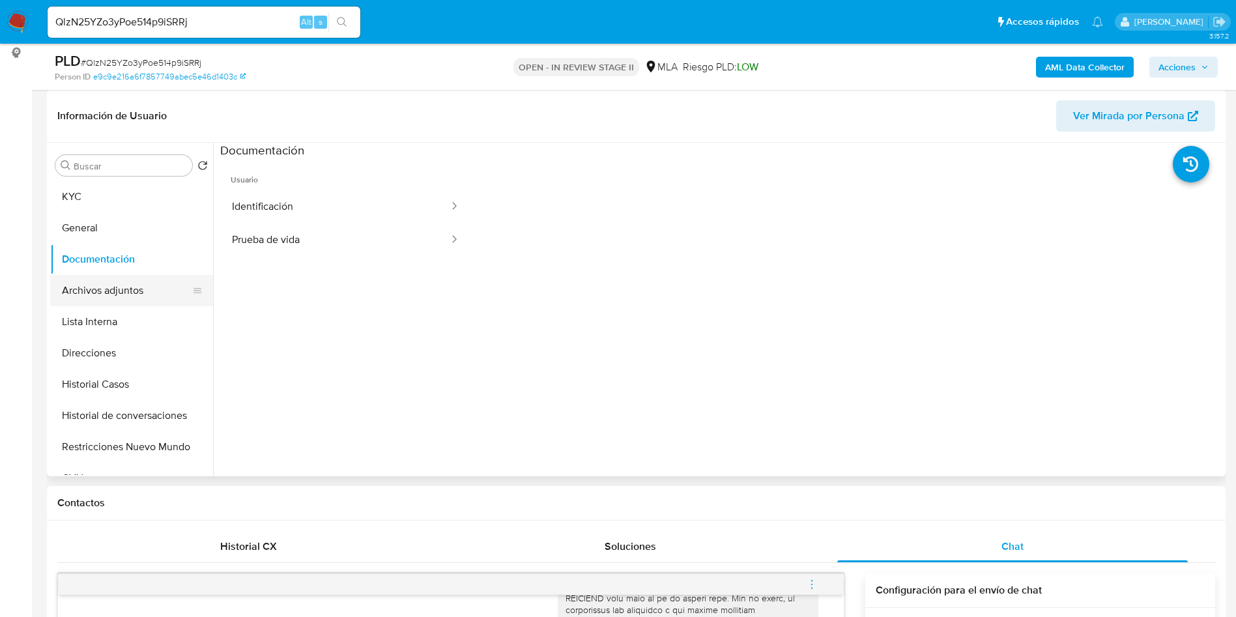
click at [192, 285] on icon at bounding box center [197, 290] width 10 height 10
click at [143, 289] on button "Archivos adjuntos" at bounding box center [126, 290] width 152 height 31
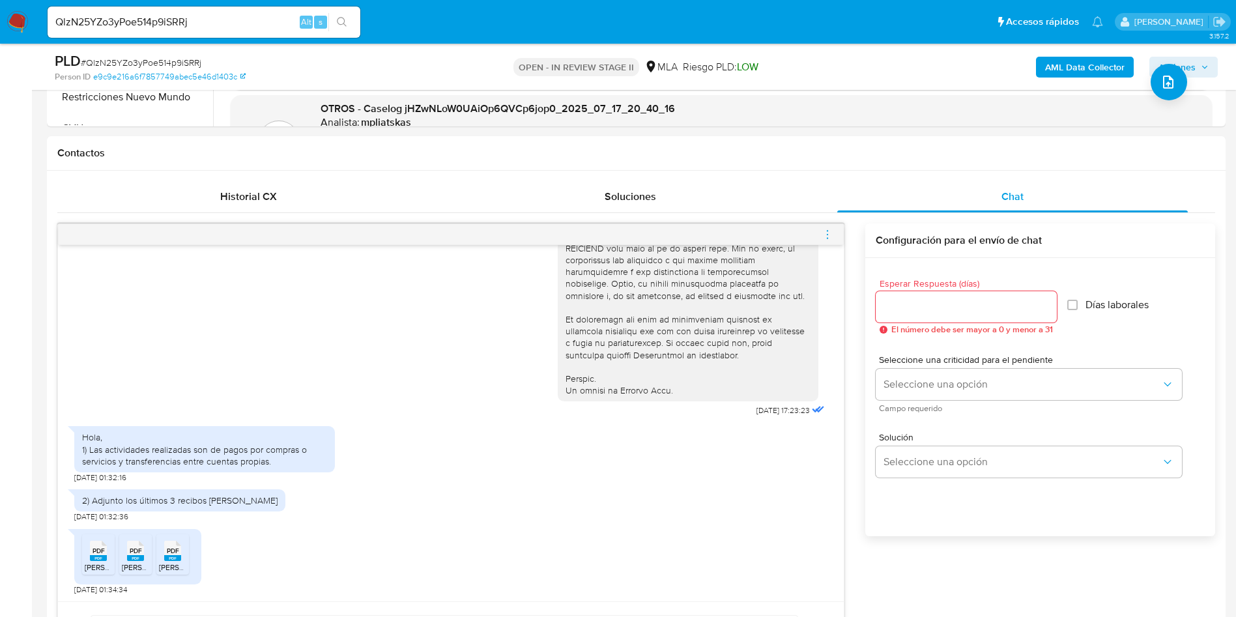
scroll to position [586, 0]
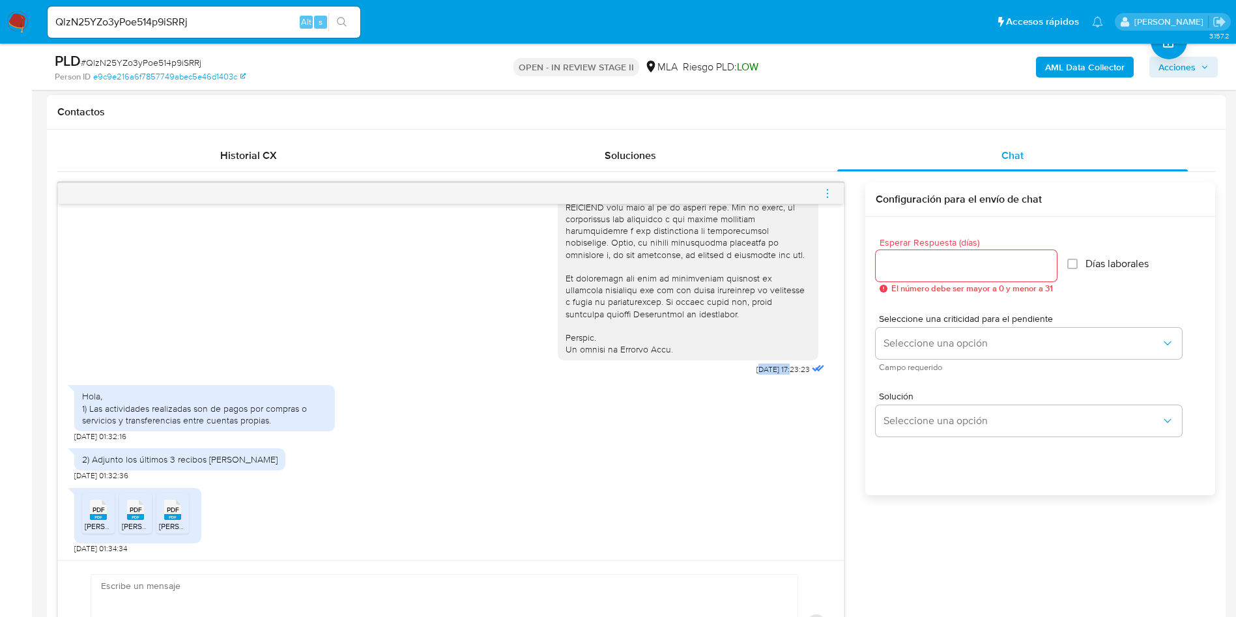
drag, startPoint x: 767, startPoint y: 370, endPoint x: 728, endPoint y: 371, distance: 38.4
click at [756, 371] on span "18/08/2025 17:23:23" at bounding box center [782, 369] width 53 height 10
drag, startPoint x: 723, startPoint y: 381, endPoint x: 727, endPoint y: 371, distance: 11.4
click at [723, 381] on div "Hola, 1) Las actividades realizadas son de pagos por compras o servicios y tran…" at bounding box center [450, 410] width 753 height 63
drag, startPoint x: 732, startPoint y: 368, endPoint x: 765, endPoint y: 369, distance: 33.3
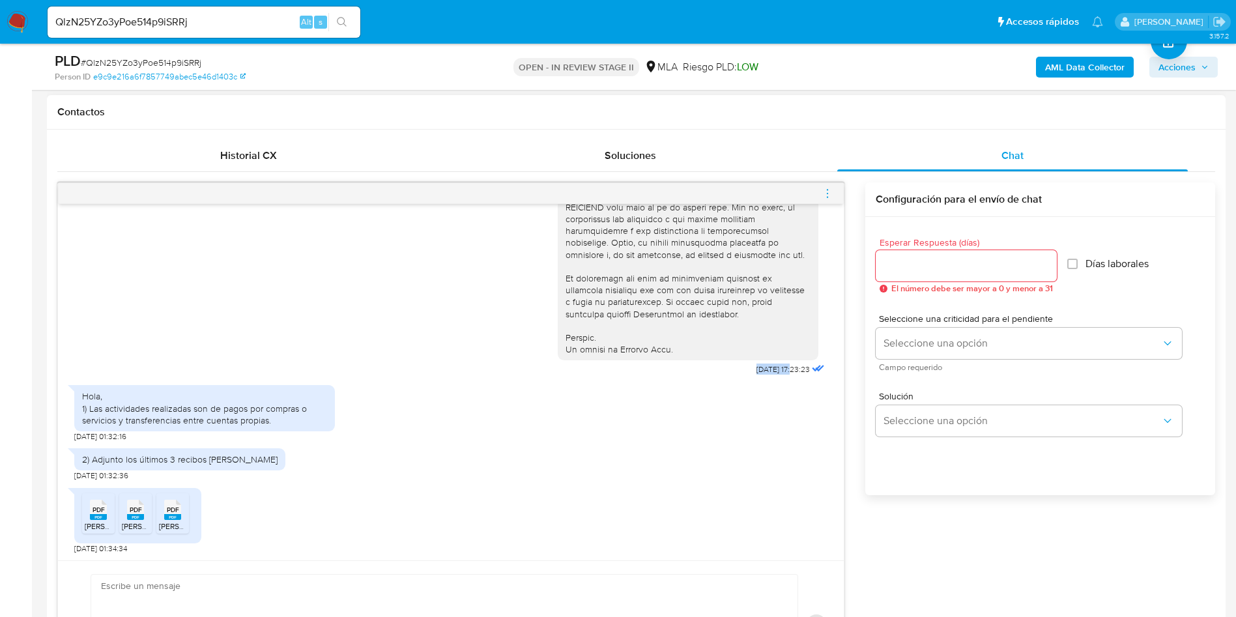
click at [765, 369] on span "18/08/2025 17:23:23" at bounding box center [782, 369] width 53 height 10
copy span "18/08/2025"
click at [100, 409] on div "Hola, 1) Las actividades realizadas son de pagos por compras o servicios y tran…" at bounding box center [204, 408] width 245 height 36
click at [94, 409] on div "Hola, 1) Las actividades realizadas son de pagos por compras o servicios y tran…" at bounding box center [204, 408] width 245 height 36
drag, startPoint x: 91, startPoint y: 407, endPoint x: 274, endPoint y: 419, distance: 182.8
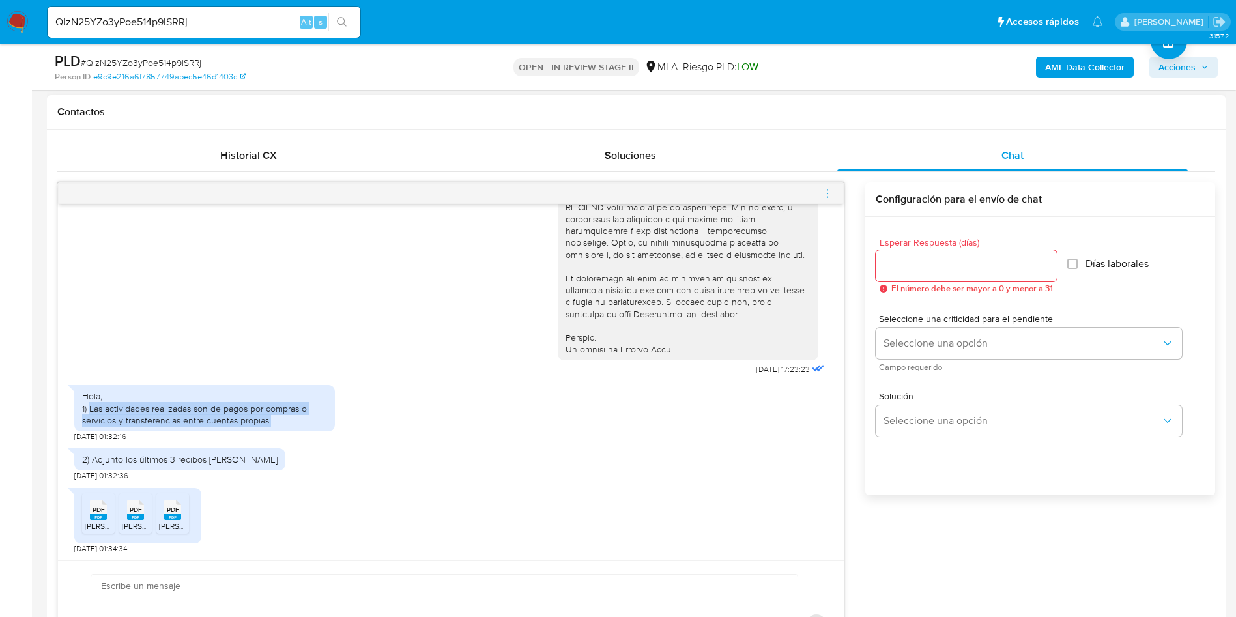
click at [274, 419] on div "Hola, 1) Las actividades realizadas son de pagos por compras o servicios y tran…" at bounding box center [204, 408] width 245 height 36
copy div "Las actividades realizadas son de pagos por compras o servicios y transferencia…"
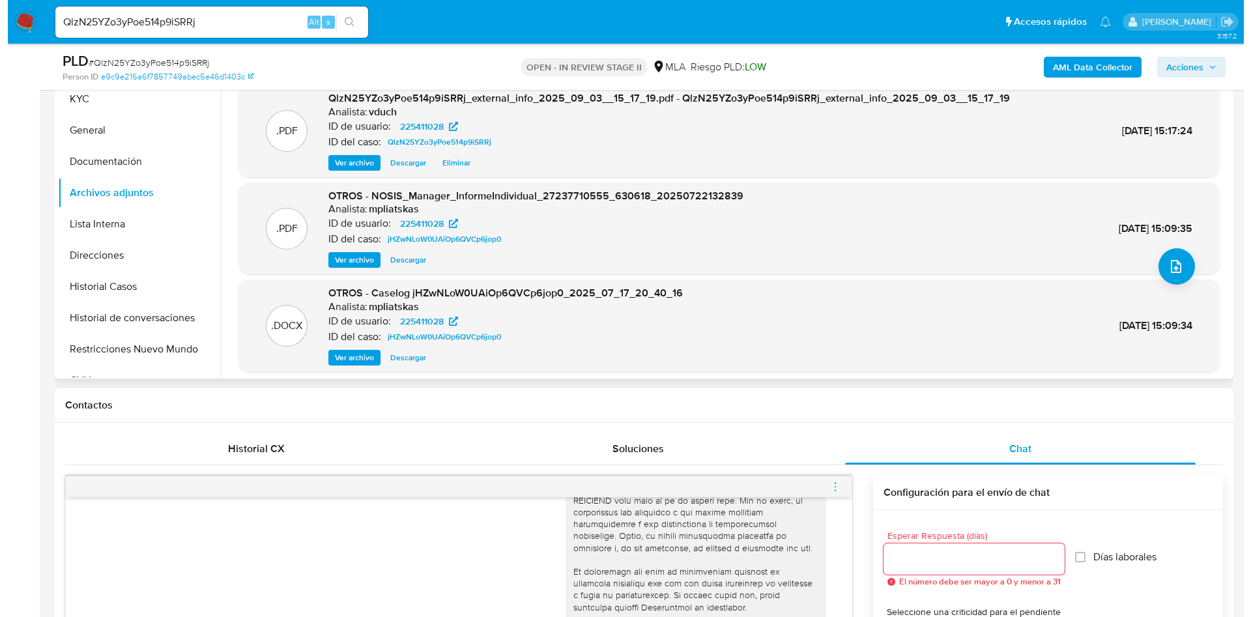
scroll to position [98, 0]
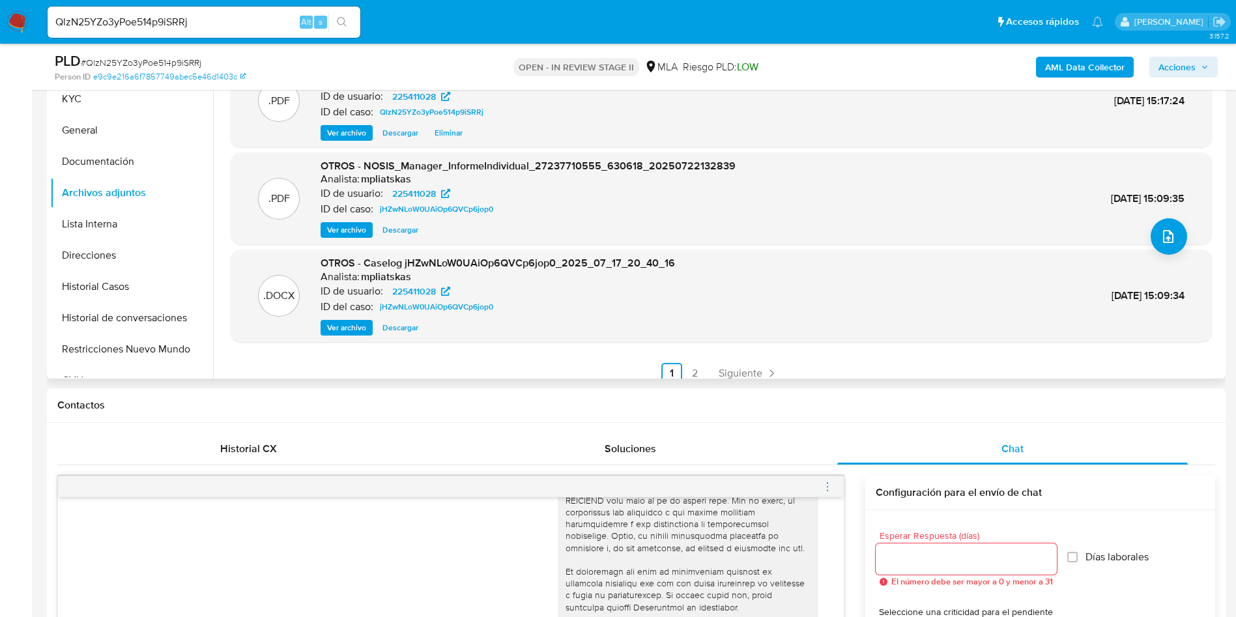
click at [355, 336] on div ".DOCX OTROS - Caselog jHZwNLoW0UAiOp6QVCp6jop0_2025_07_17_20_40_16 Analista: mp…" at bounding box center [721, 296] width 981 height 93
click at [355, 334] on span "Ver archivo" at bounding box center [346, 327] width 39 height 13
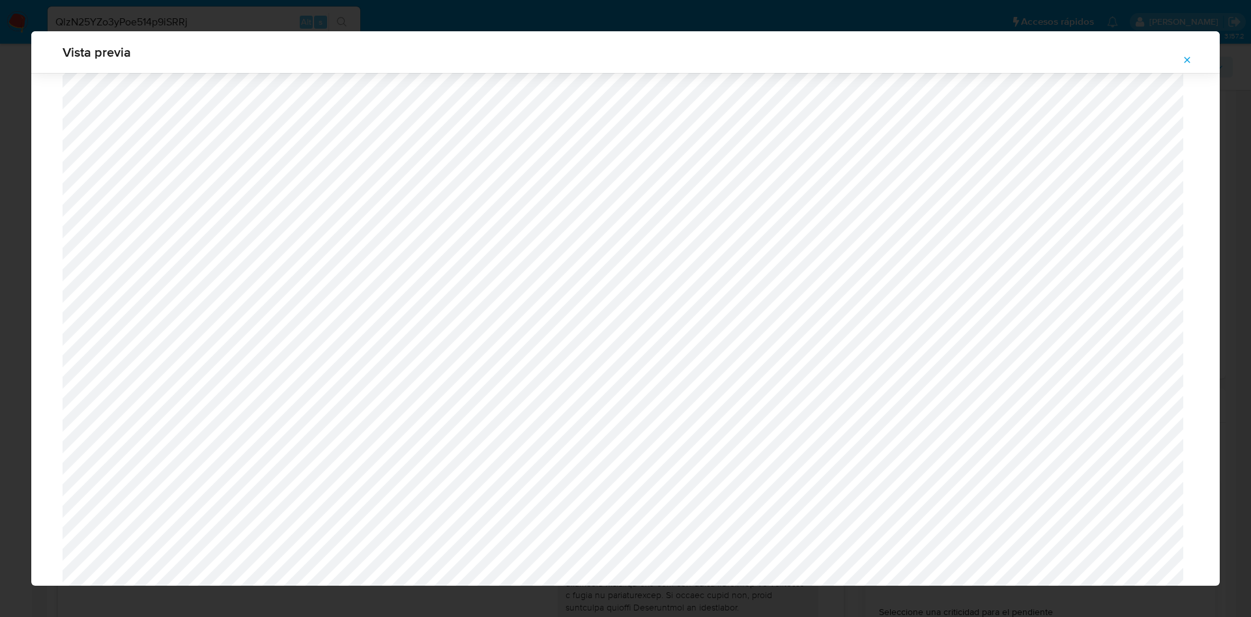
scroll to position [951, 0]
click at [1190, 57] on icon "Attachment preview" at bounding box center [1188, 60] width 6 height 6
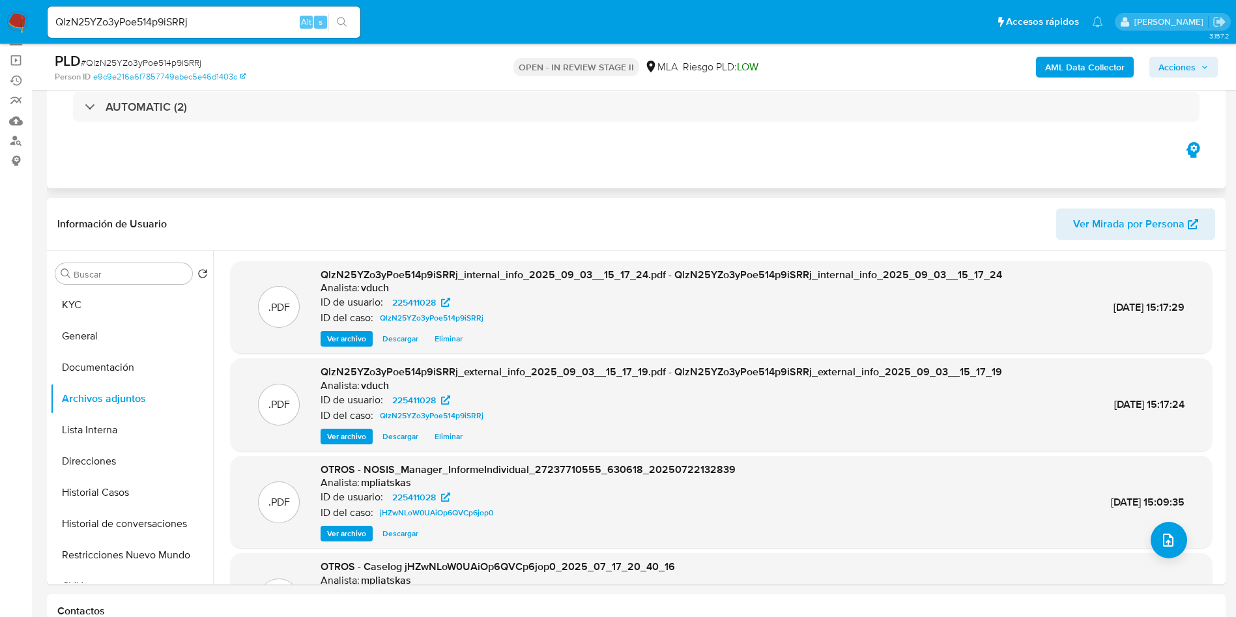
scroll to position [0, 0]
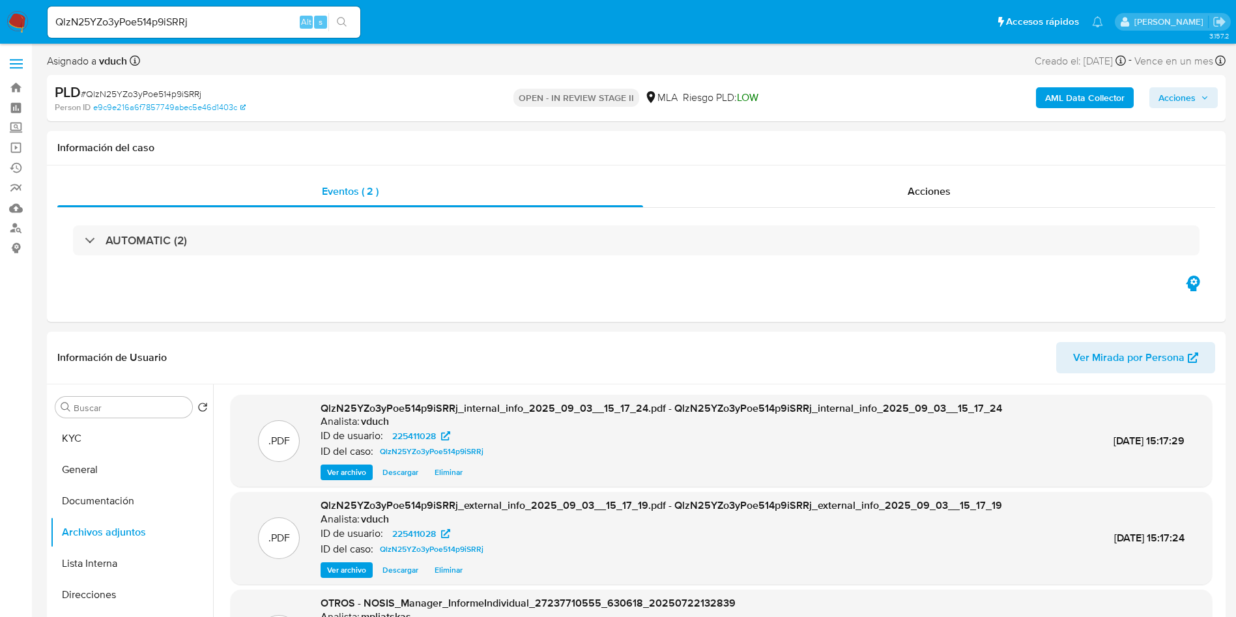
drag, startPoint x: 0, startPoint y: 478, endPoint x: 14, endPoint y: 478, distance: 13.7
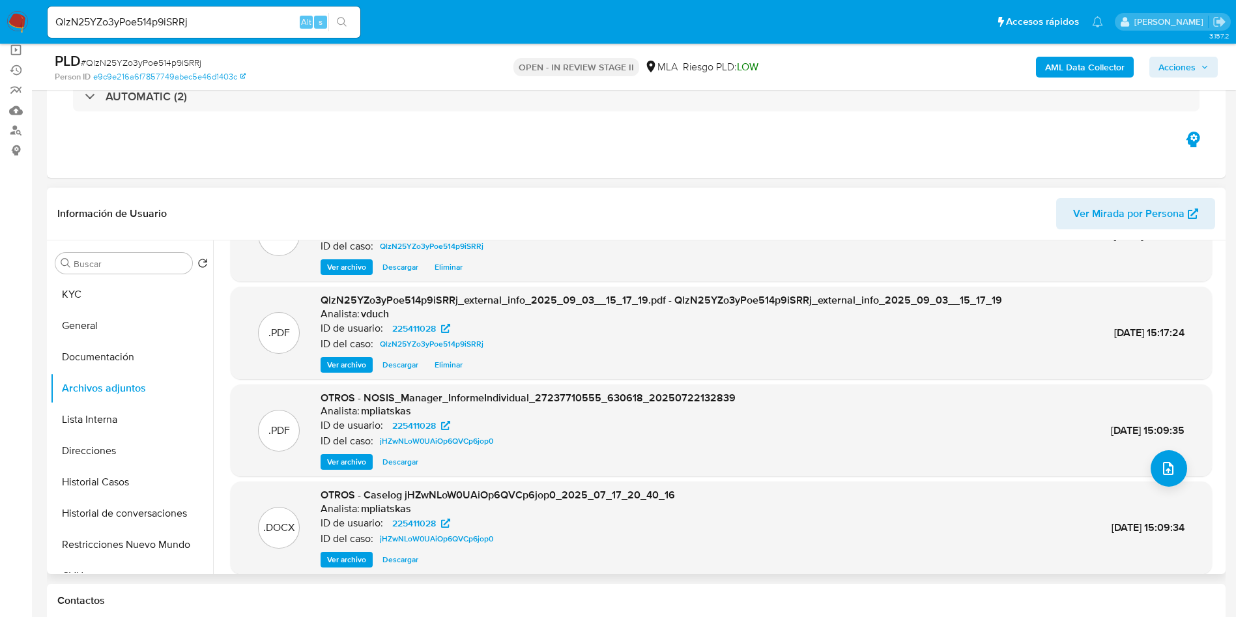
scroll to position [109, 0]
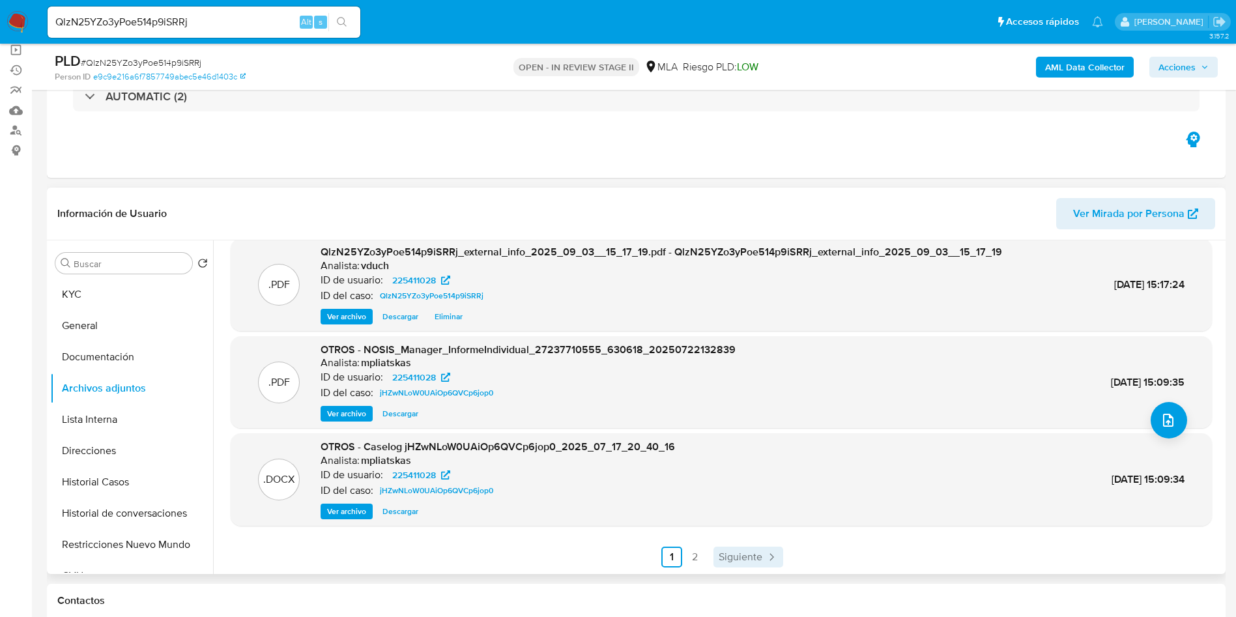
click at [738, 552] on span "Siguiente" at bounding box center [741, 557] width 44 height 10
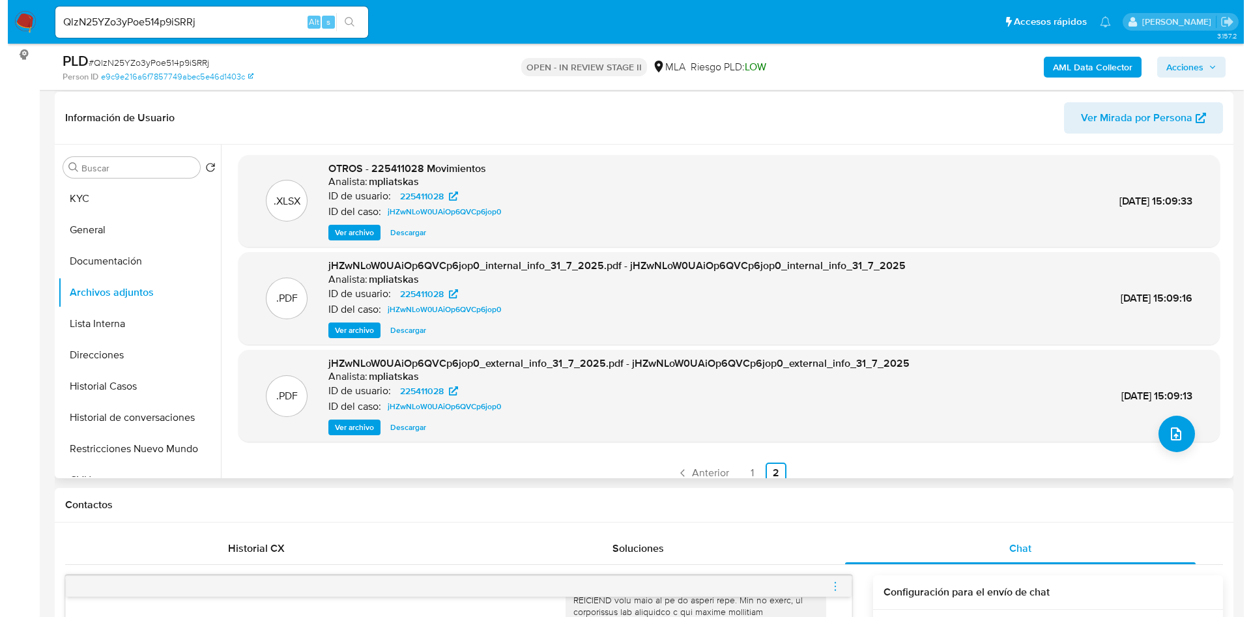
scroll to position [195, 0]
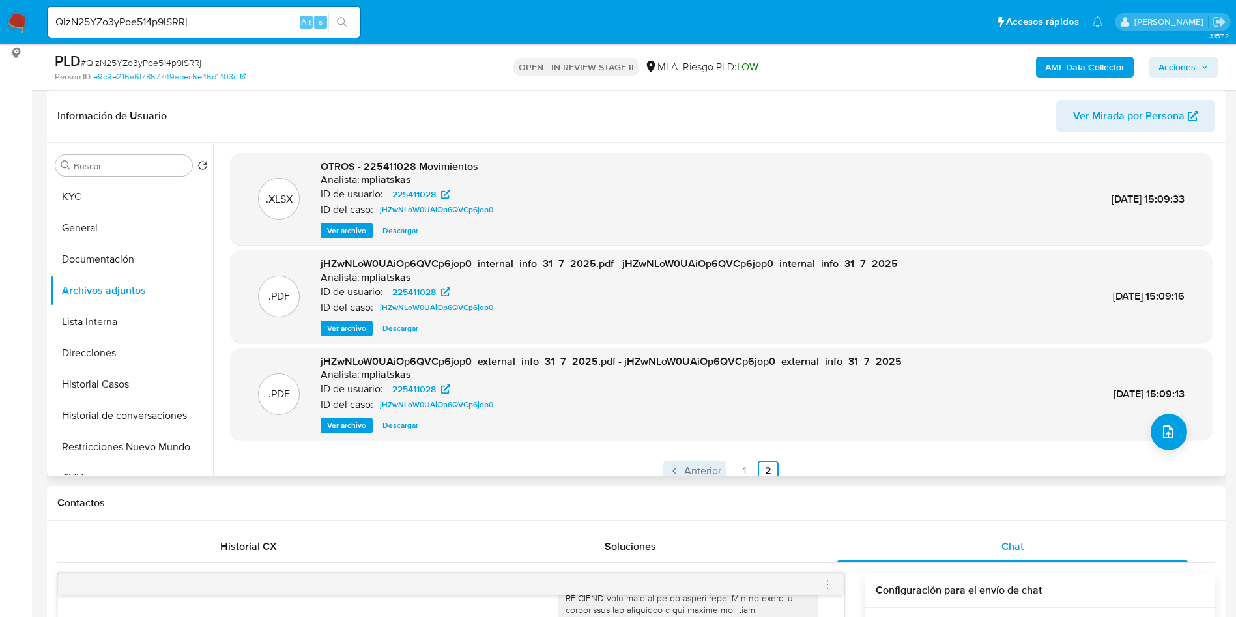
click at [676, 475] on icon "Paginación" at bounding box center [675, 471] width 13 height 13
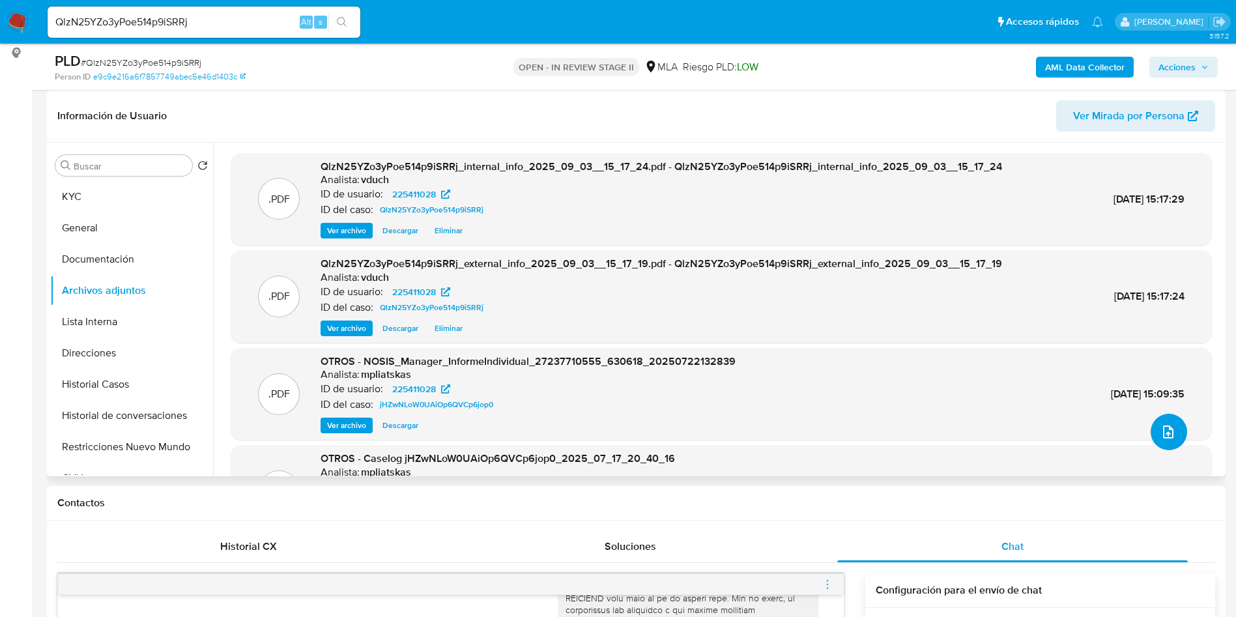
click at [1160, 432] on icon "upload-file" at bounding box center [1168, 432] width 16 height 16
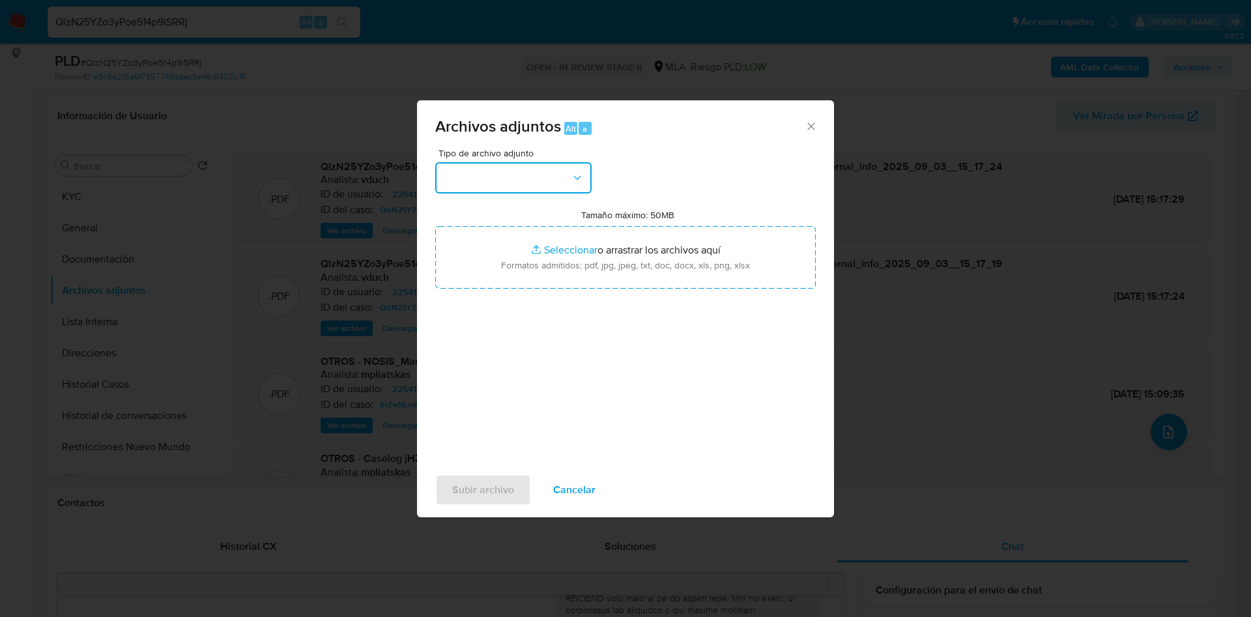
click at [523, 172] on button "button" at bounding box center [513, 177] width 156 height 31
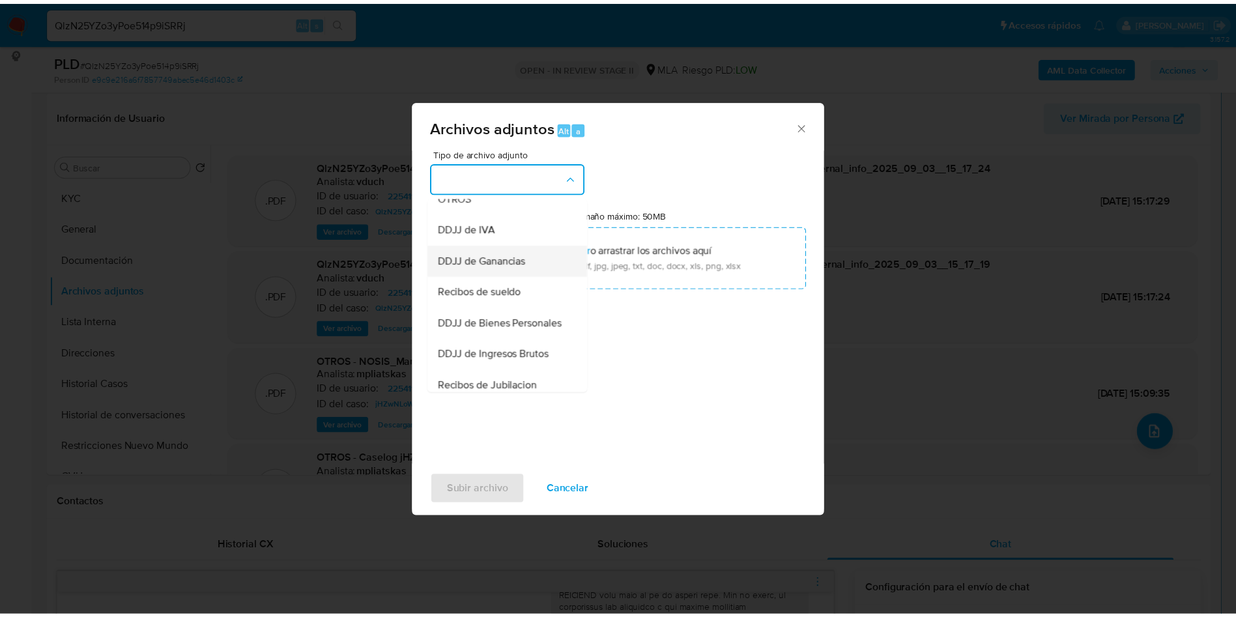
scroll to position [293, 0]
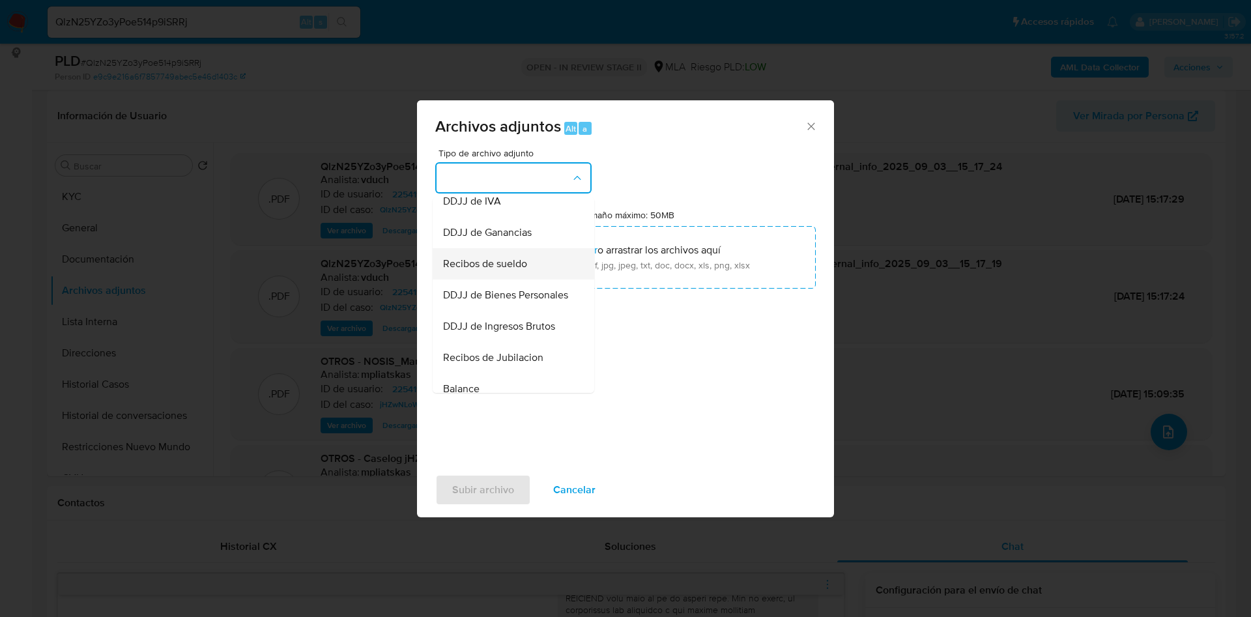
click at [498, 270] on span "Recibos de sueldo" at bounding box center [485, 263] width 84 height 13
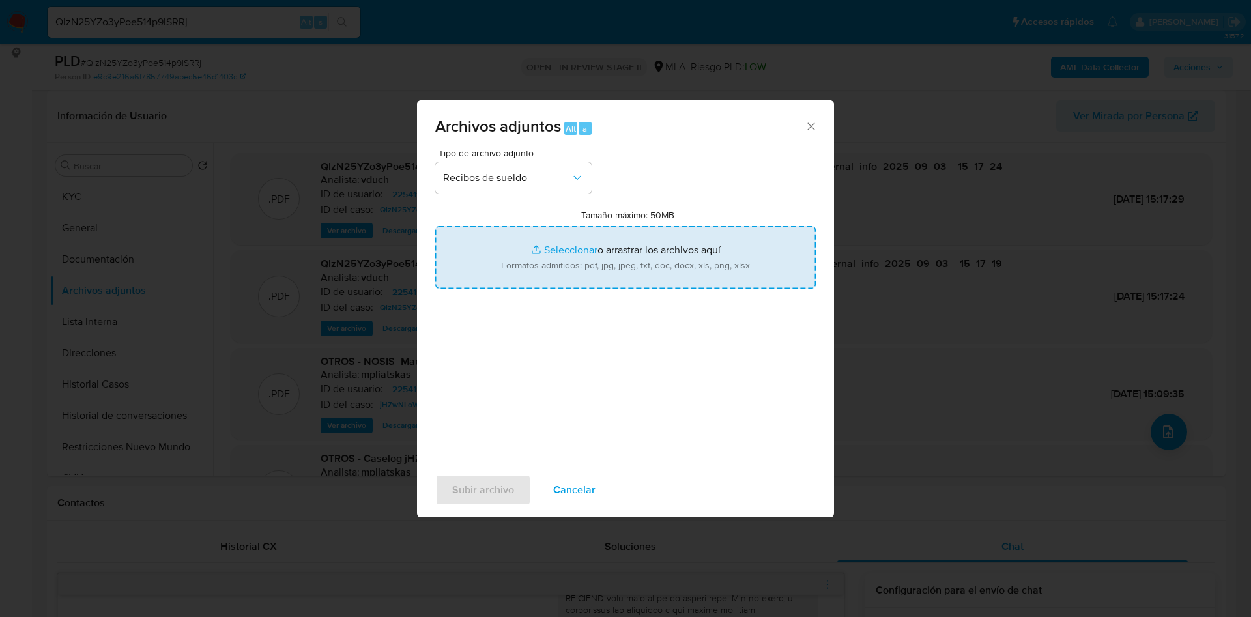
type input "C:\fakepath\Junio y Julio 2025.pdf"
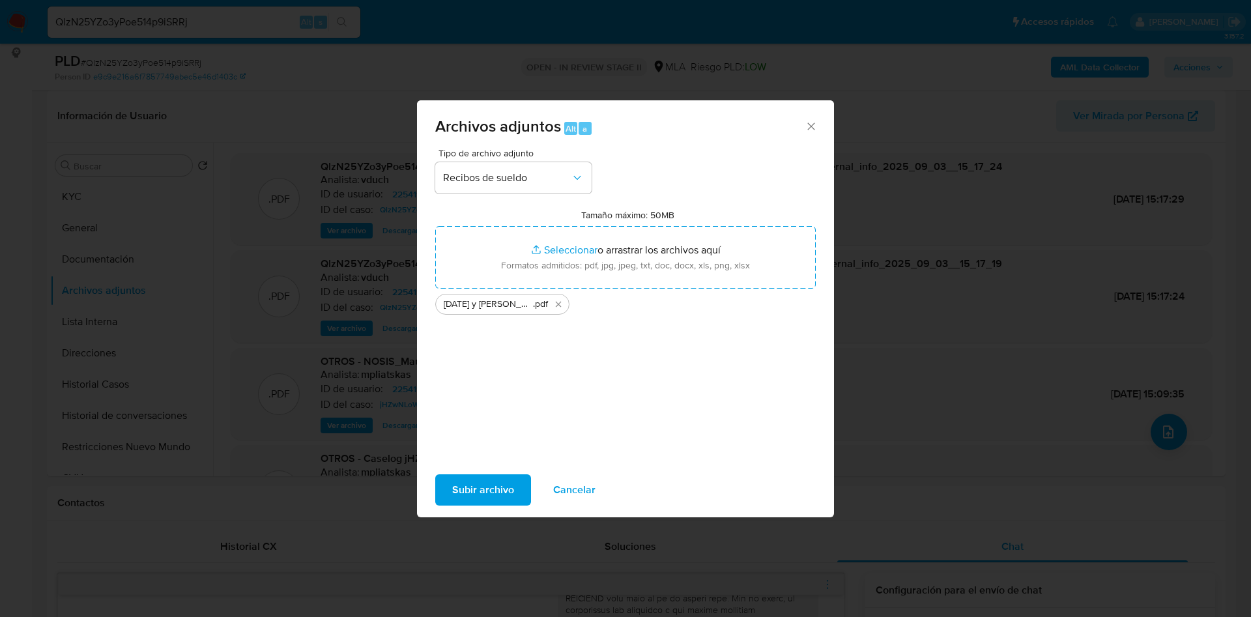
click at [503, 497] on span "Subir archivo" at bounding box center [483, 490] width 62 height 29
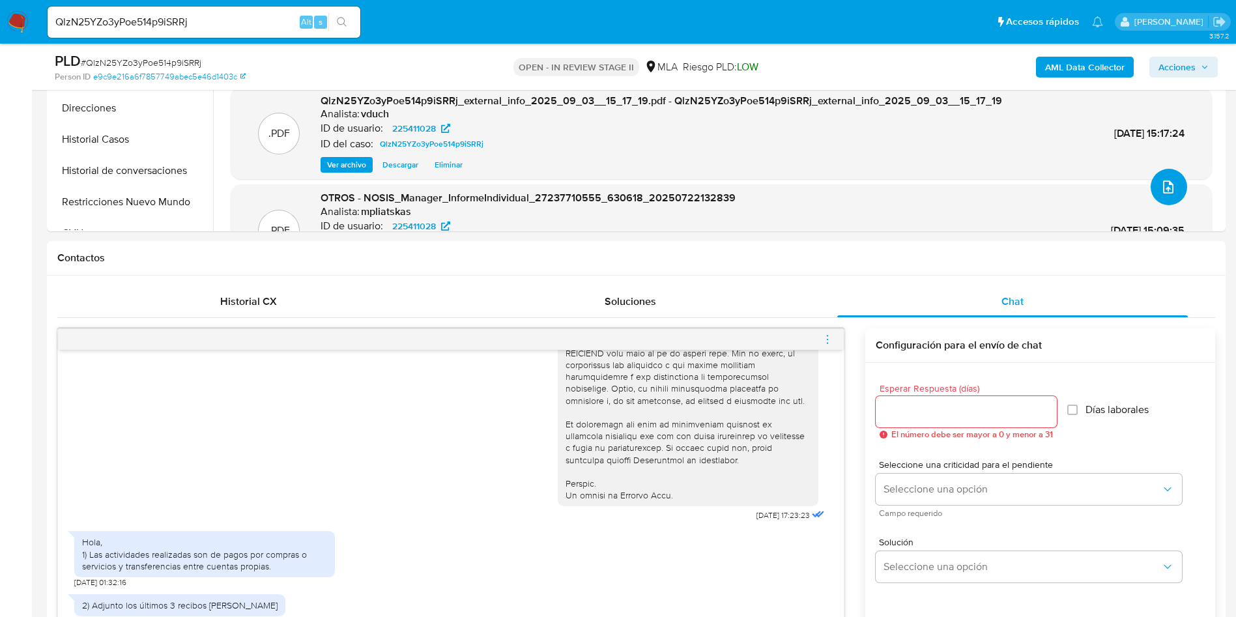
scroll to position [782, 0]
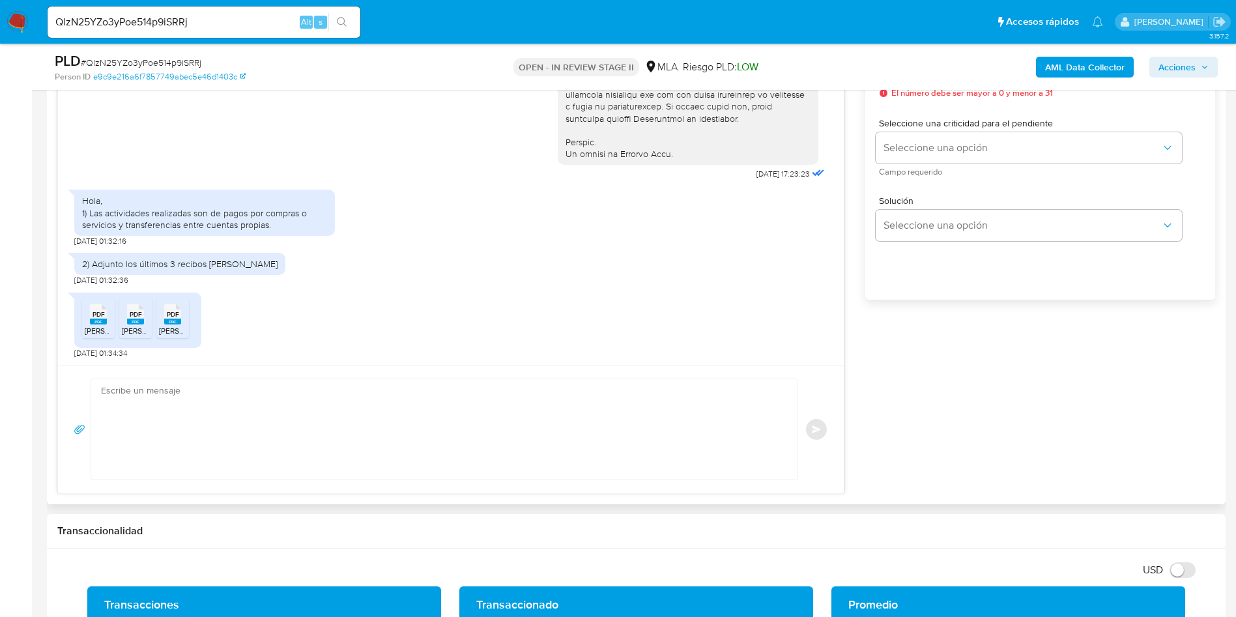
click at [277, 431] on textarea at bounding box center [441, 429] width 680 height 100
paste textarea "Hola, ¡Muchas gracias por tu respuesta! Confirmamos la recepción de la document…"
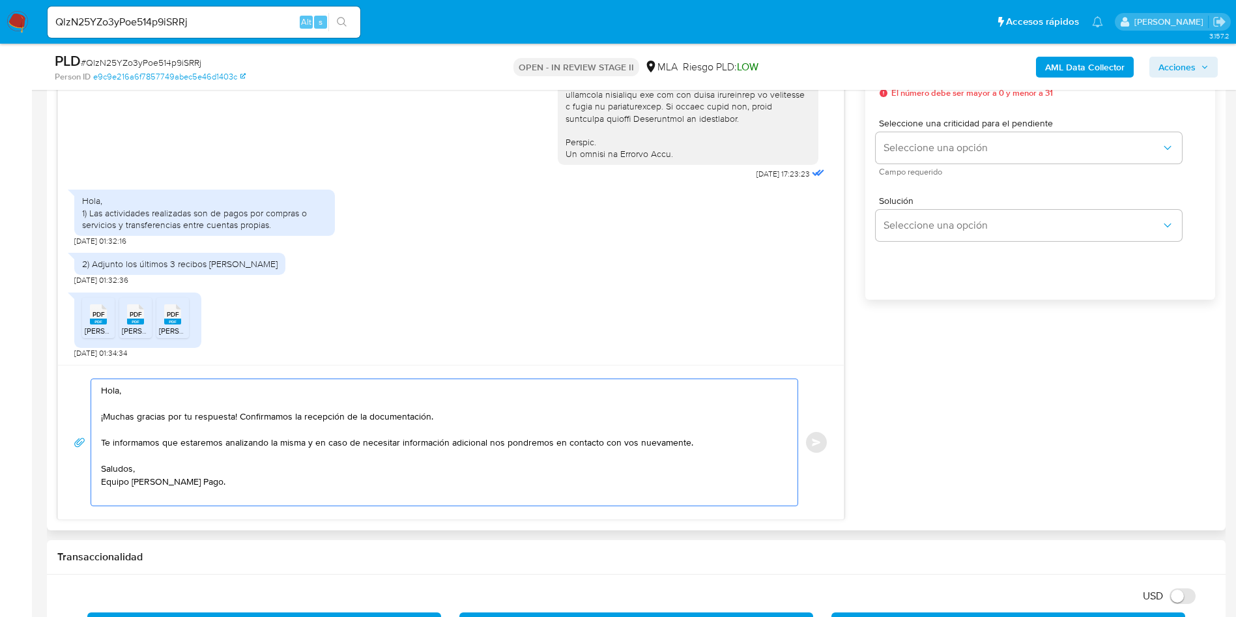
scroll to position [684, 0]
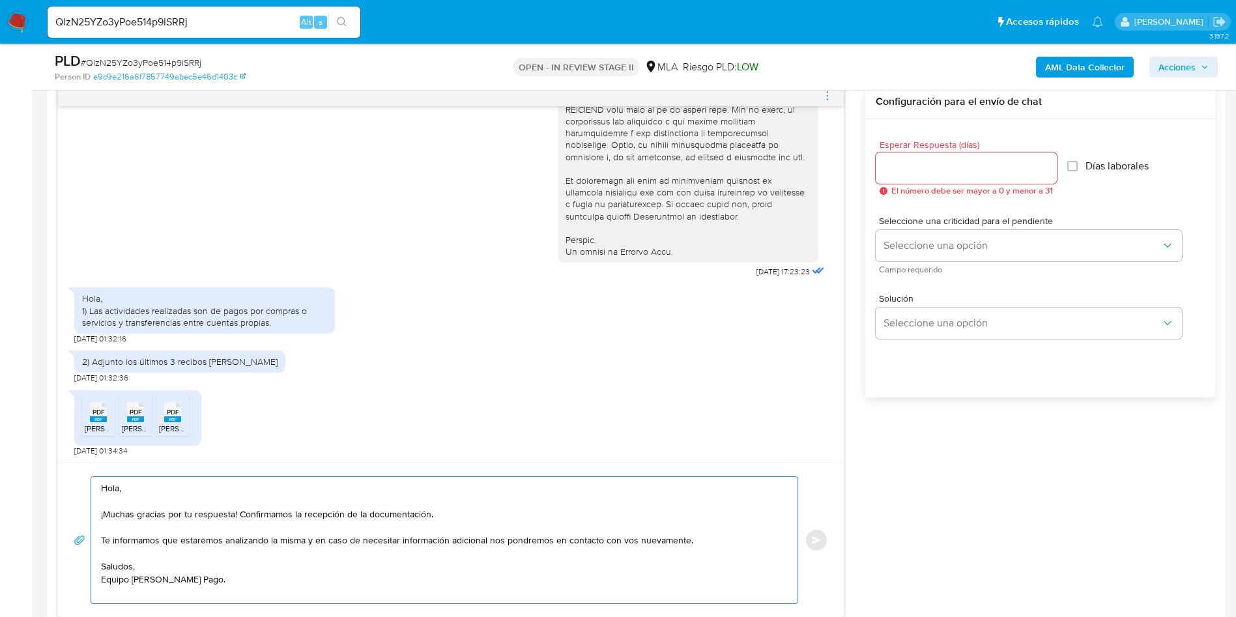
type textarea "Hola, ¡Muchas gracias por tu respuesta! Confirmamos la recepción de la document…"
click at [955, 175] on input "Esperar Respuesta (días)" at bounding box center [966, 168] width 181 height 17
type input "0"
click at [826, 542] on button "Enviar" at bounding box center [816, 539] width 23 height 23
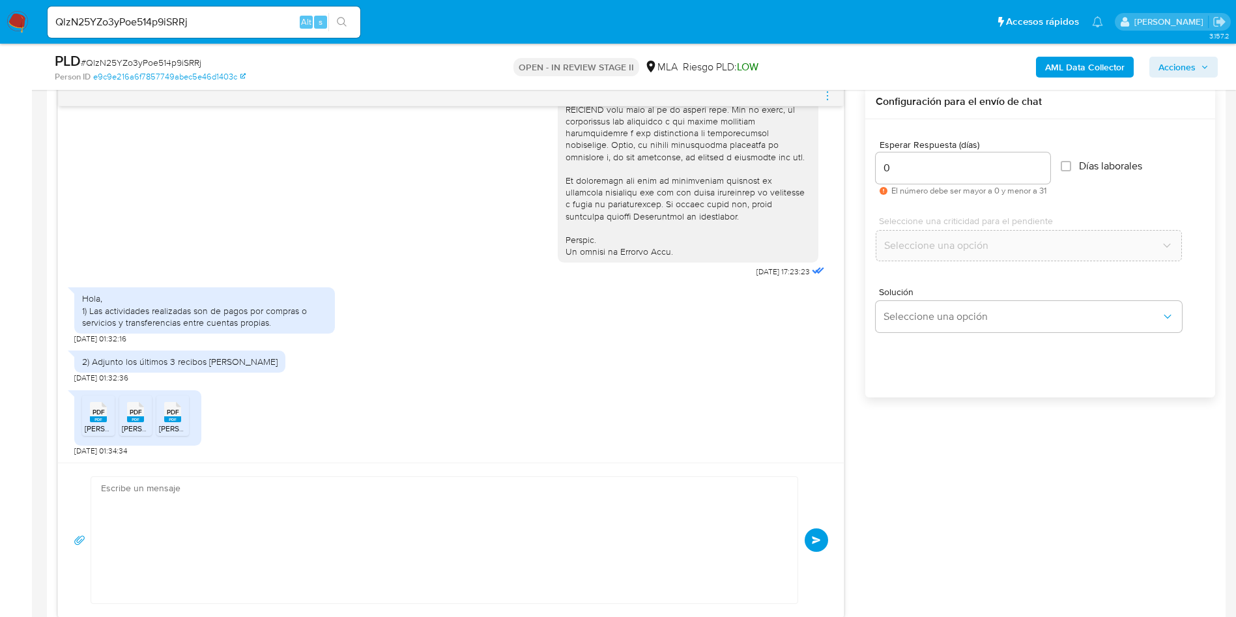
scroll to position [737, 0]
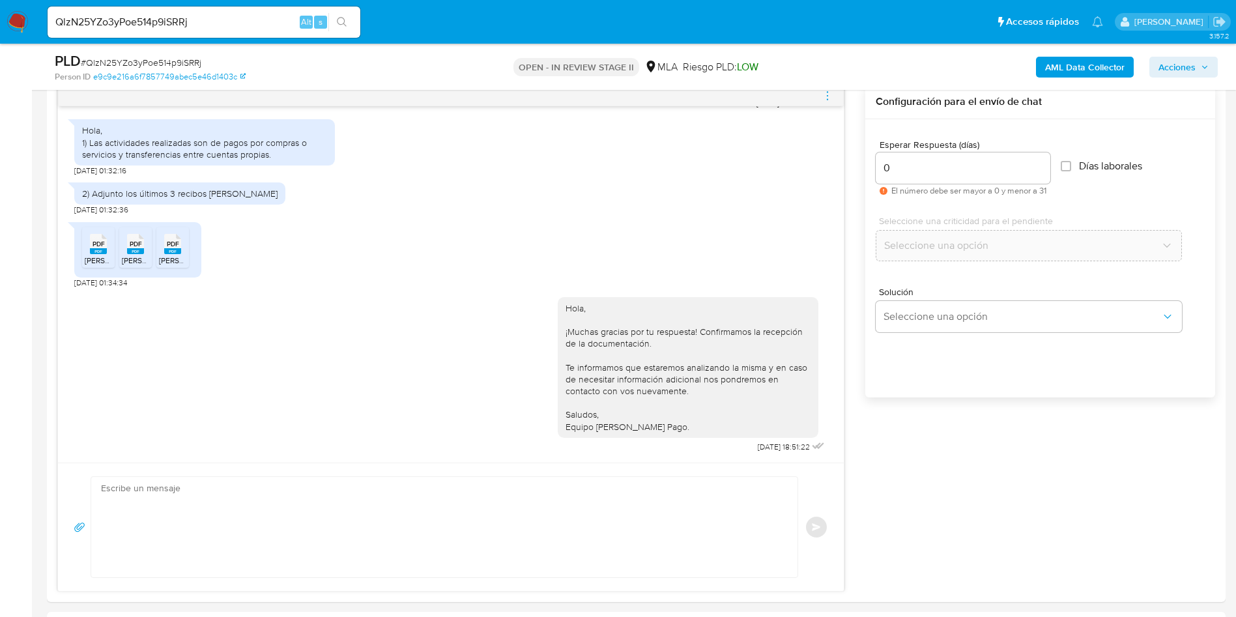
click at [158, 53] on div "PLD # QlzN25YZo3yPoe514p9iSRRj" at bounding box center [246, 61] width 383 height 20
click at [188, 23] on input "QlzN25YZo3yPoe514p9iSRRj" at bounding box center [204, 22] width 313 height 17
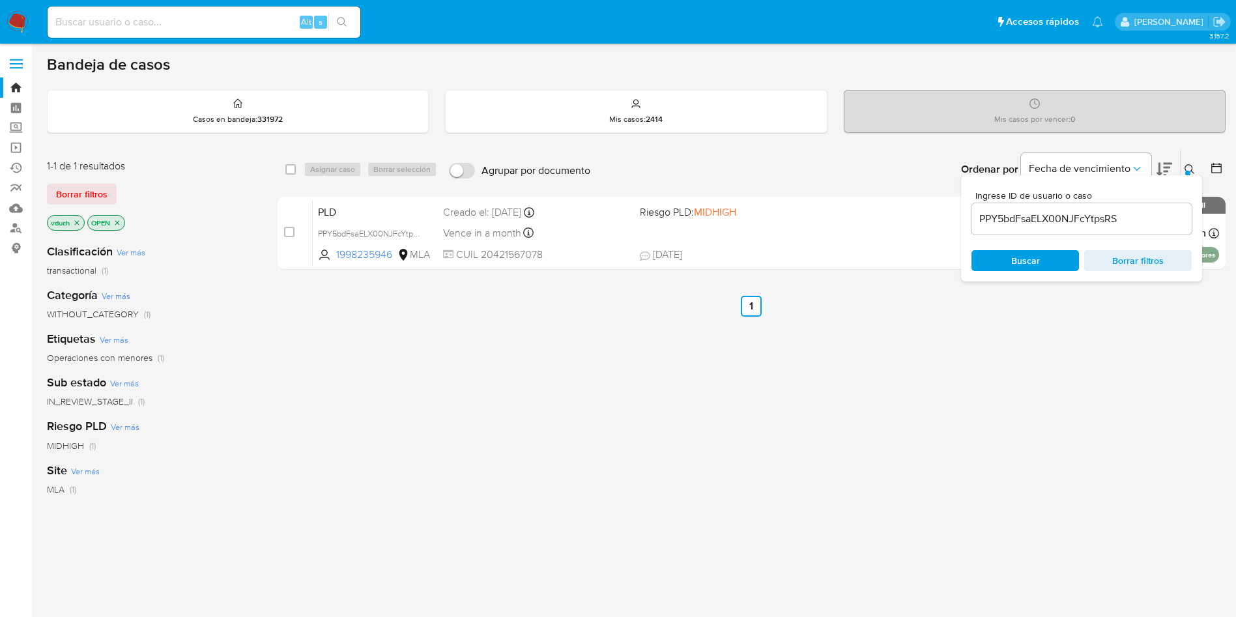
click at [1083, 218] on input "PPY5bdFsaELX00NJFcYtpsRS" at bounding box center [1082, 218] width 220 height 17
paste input "QlzN25YZo3yPoe514p9iSRRj"
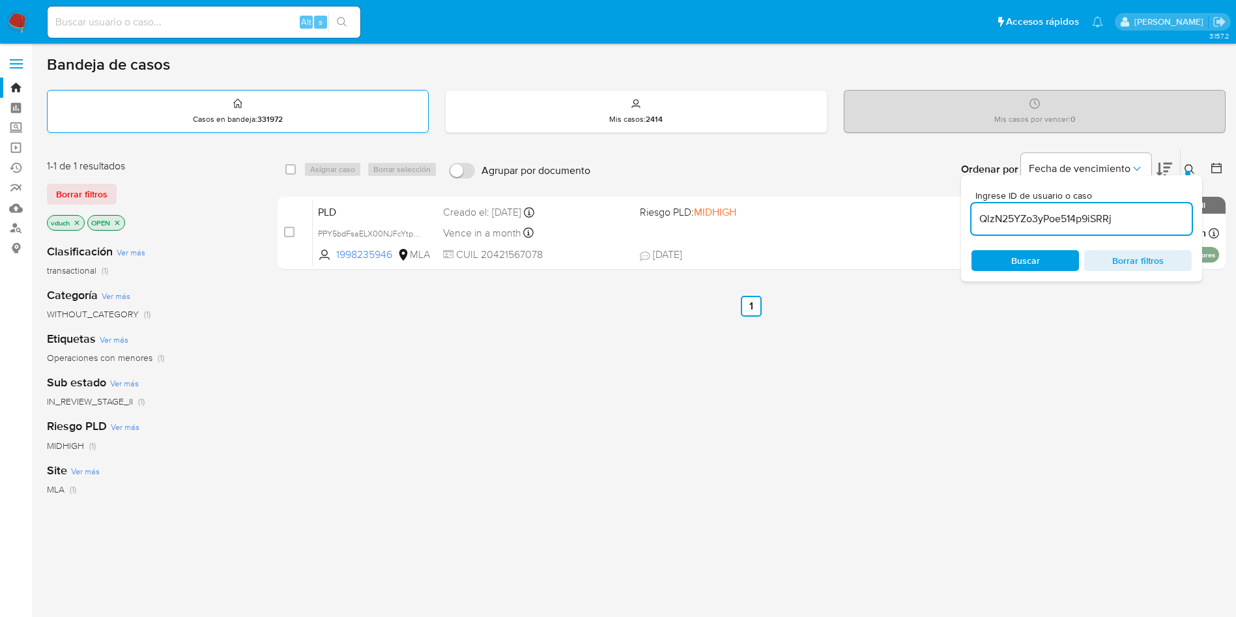
type input "QlzN25YZo3yPoe514p9iSRRj"
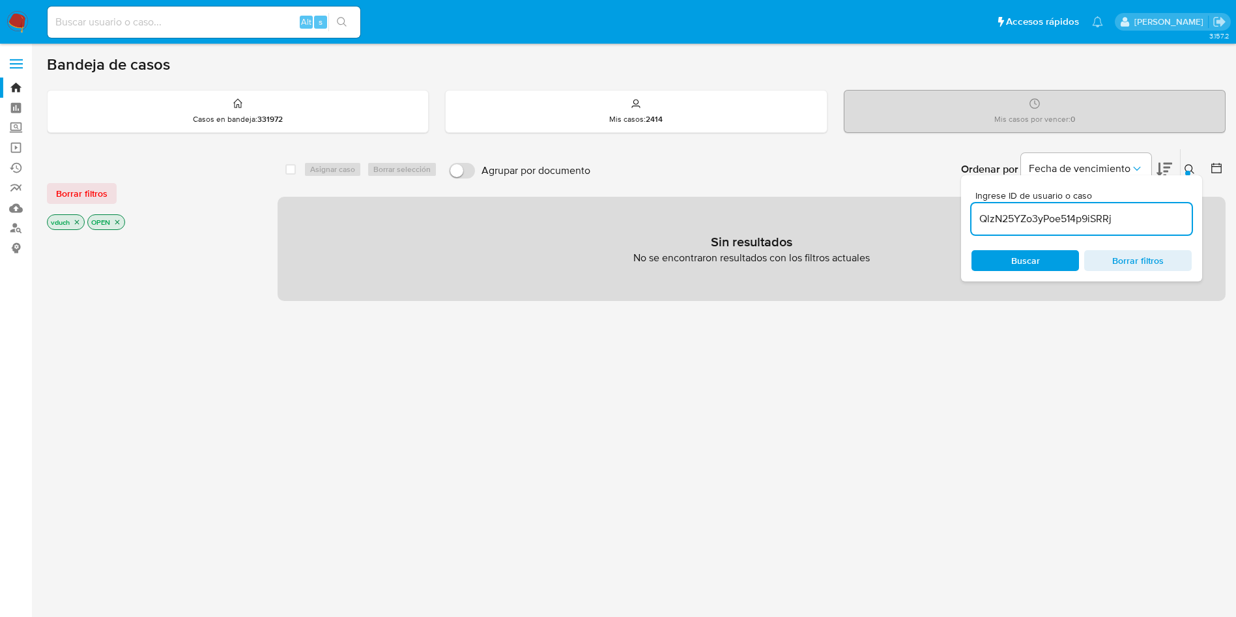
click at [118, 221] on icon "close-filter" at bounding box center [117, 222] width 8 height 8
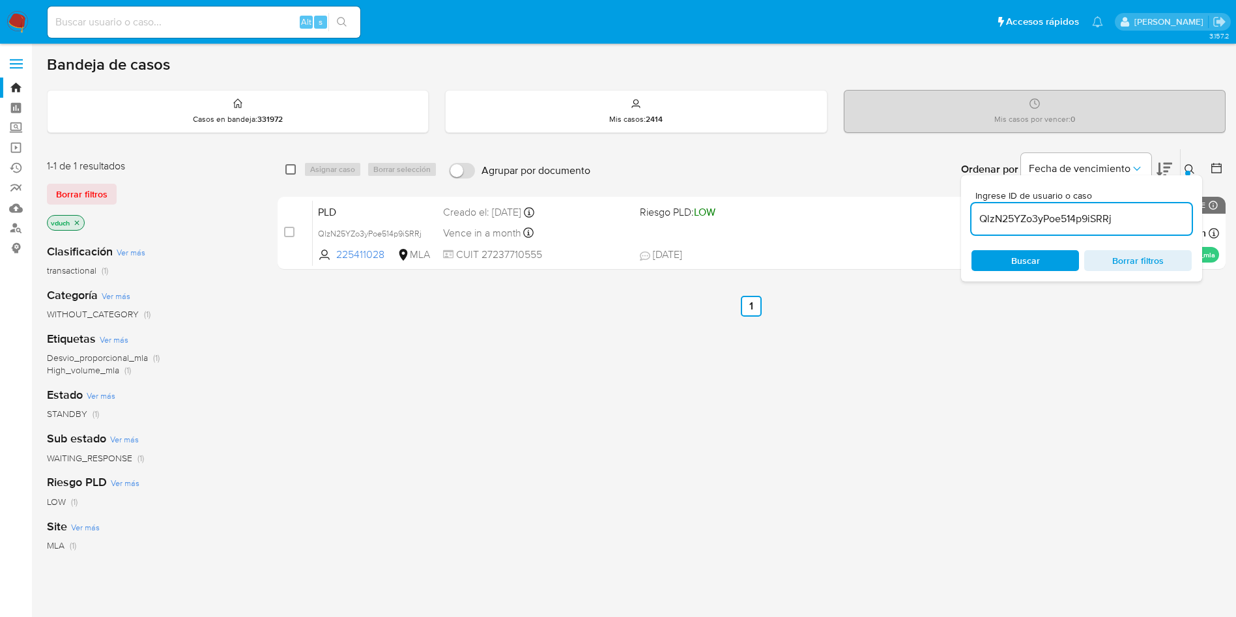
click at [290, 171] on input "checkbox" at bounding box center [290, 169] width 10 height 10
checkbox input "true"
click at [330, 167] on span "Asignar 1 caso" at bounding box center [335, 169] width 50 height 13
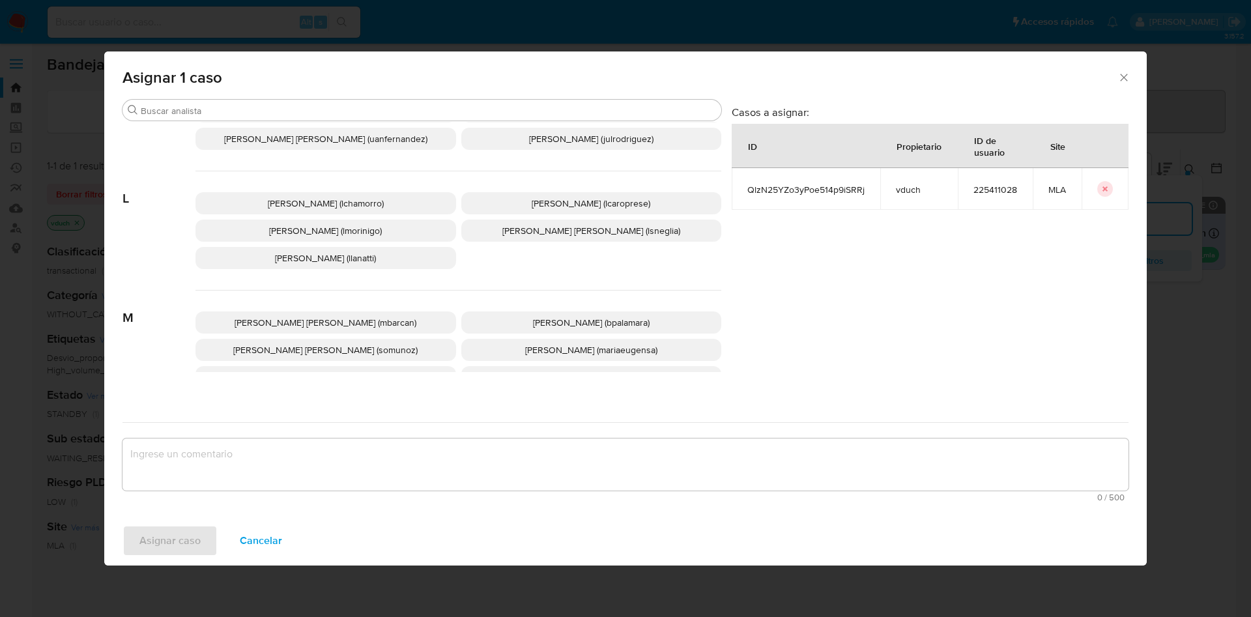
scroll to position [1063, 0]
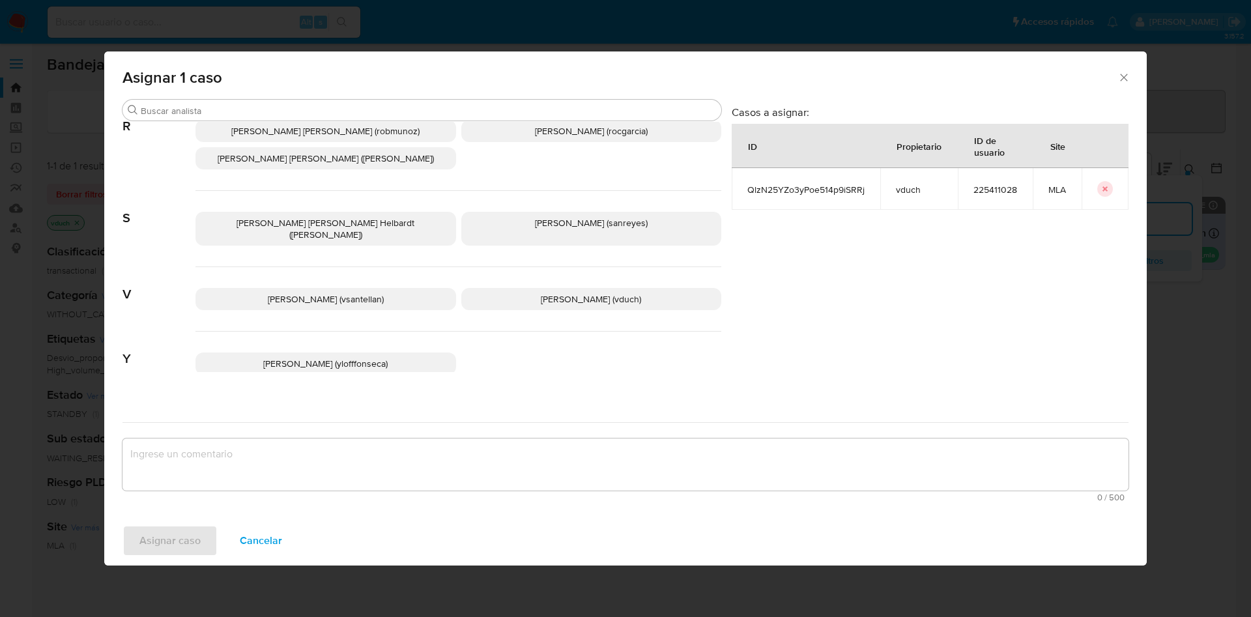
click at [573, 288] on p "Valeria Duch (vduch)" at bounding box center [591, 299] width 261 height 22
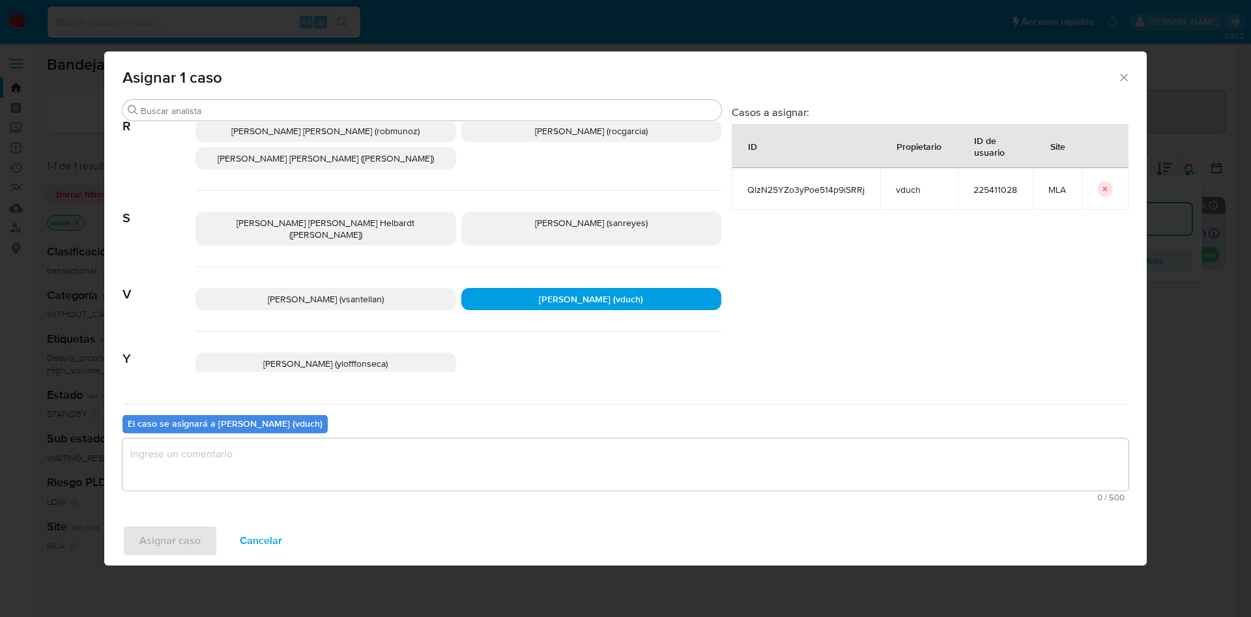
click at [584, 439] on textarea "assign-modal" at bounding box center [625, 465] width 1006 height 52
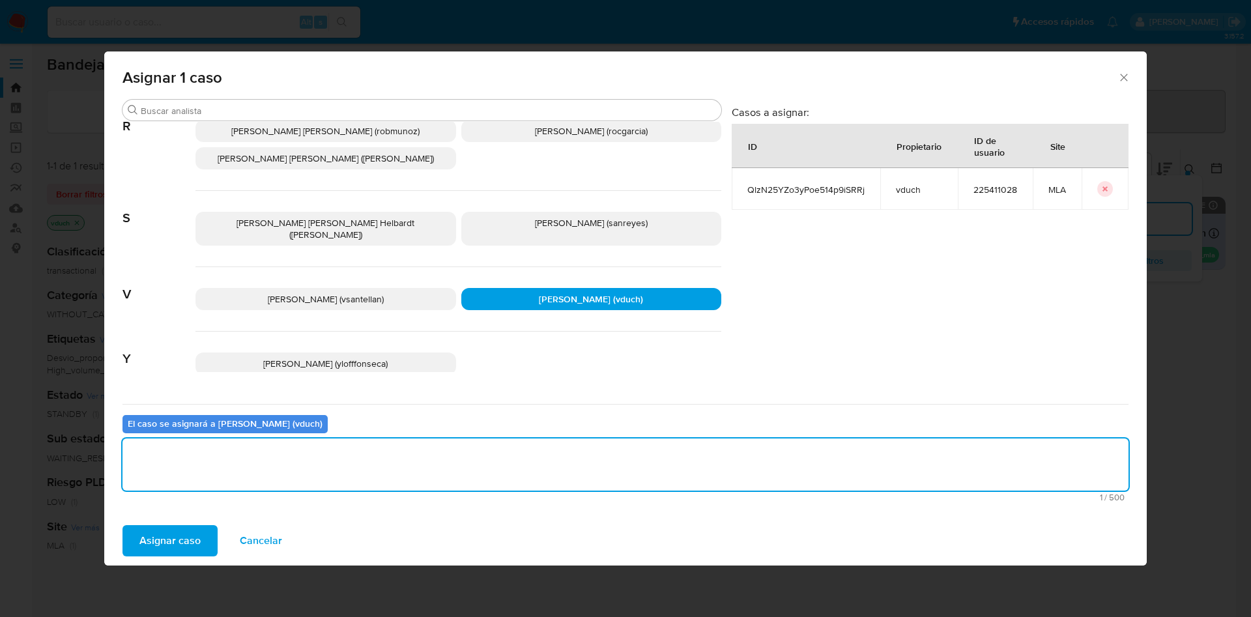
click at [167, 538] on span "Asignar caso" at bounding box center [169, 540] width 61 height 29
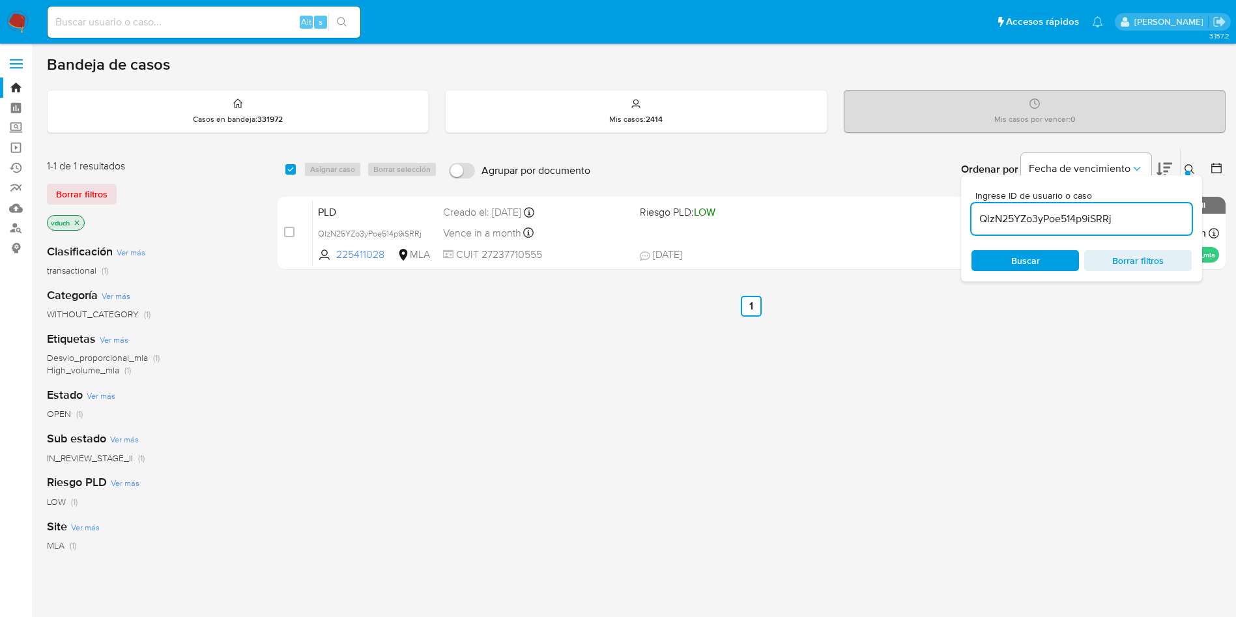
click at [1077, 218] on input "QlzN25YZo3yPoe514p9iSRRj" at bounding box center [1082, 218] width 220 height 17
paste input "y22TsNUXFoZNdnySNcMAHNHA"
type input "y22TsNUXFoZNdnySNcMAHNHA"
click at [288, 172] on input "checkbox" at bounding box center [290, 169] width 10 height 10
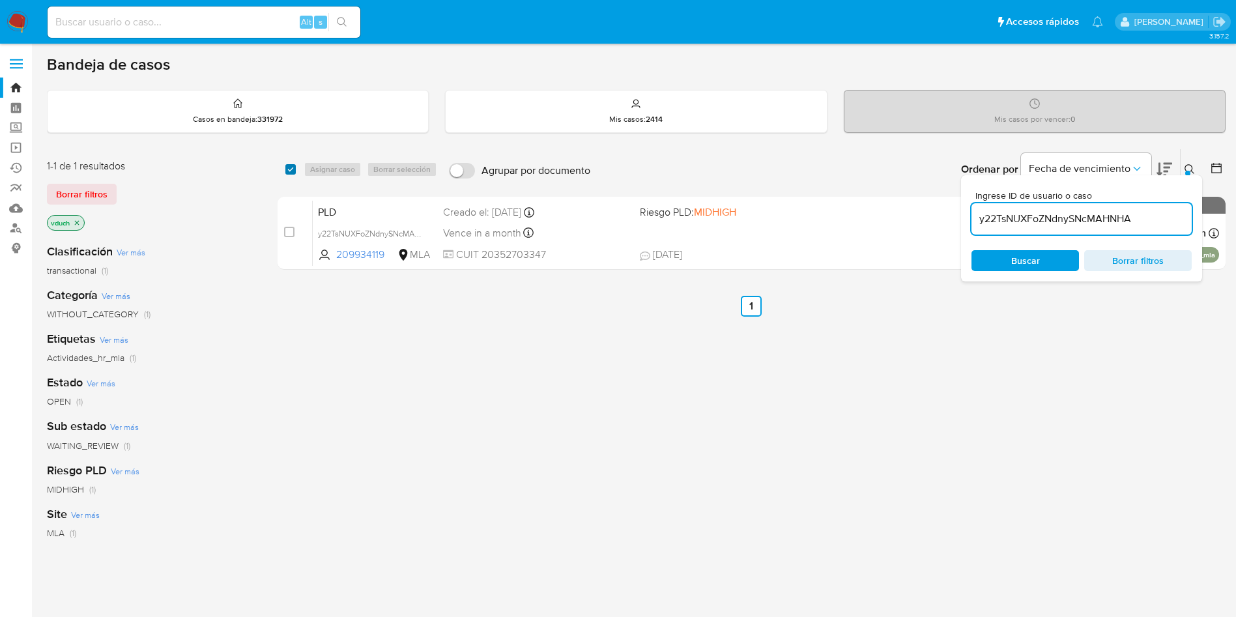
checkbox input "true"
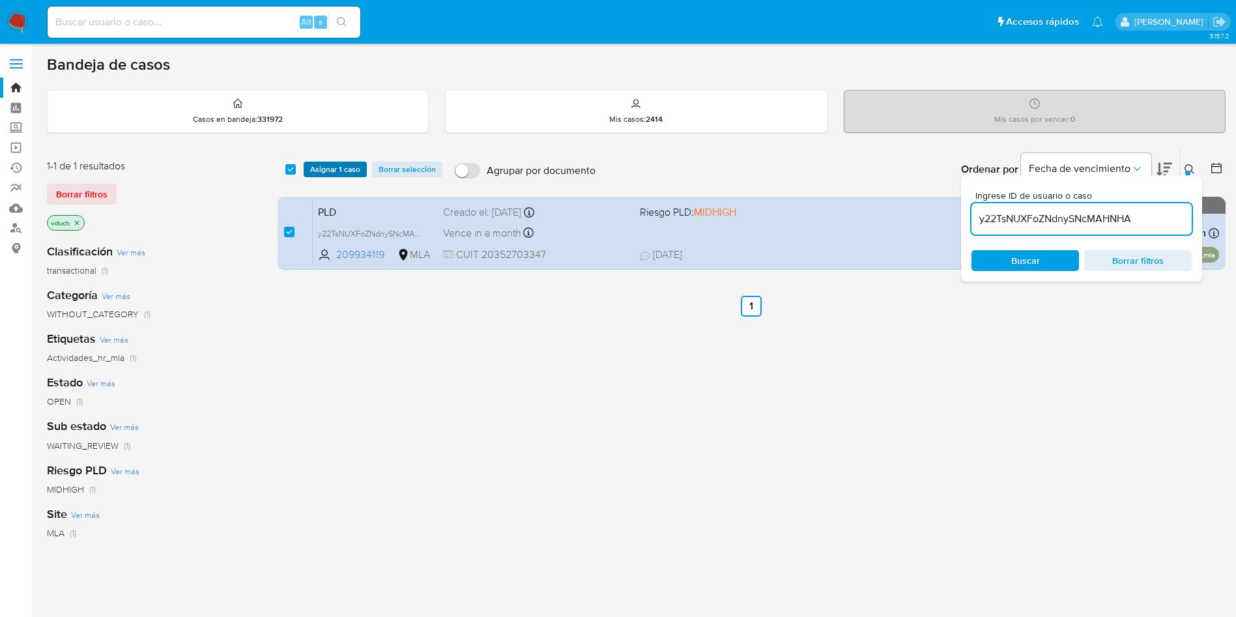
click at [318, 164] on span "Asignar 1 caso" at bounding box center [335, 169] width 50 height 13
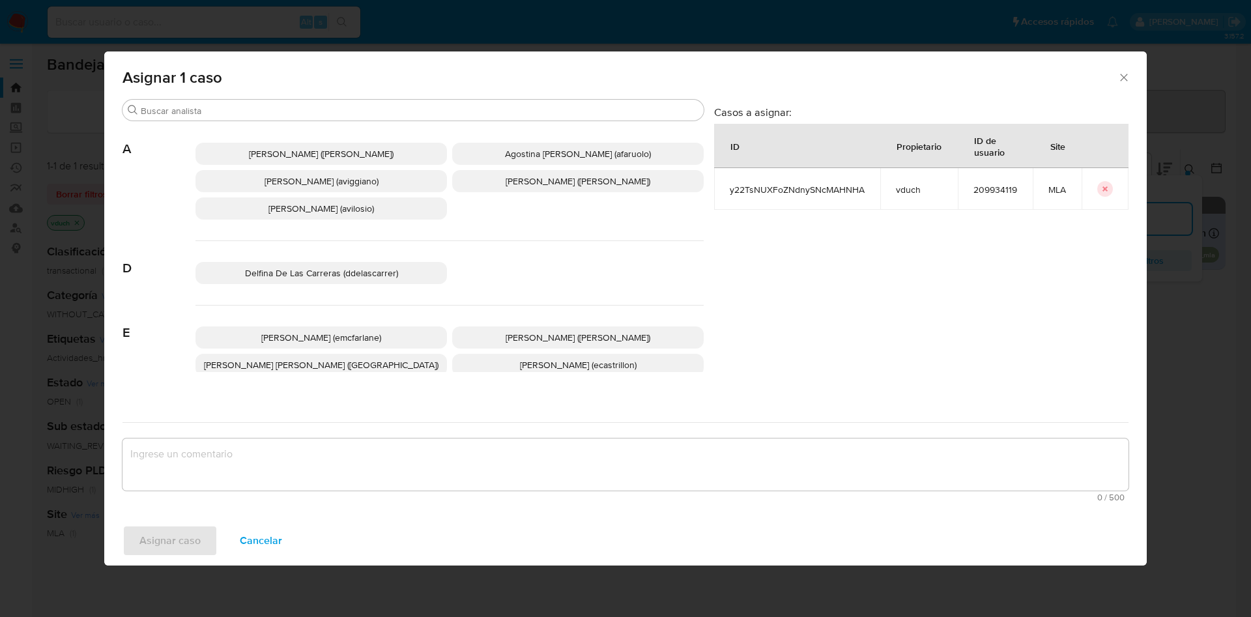
scroll to position [1063, 0]
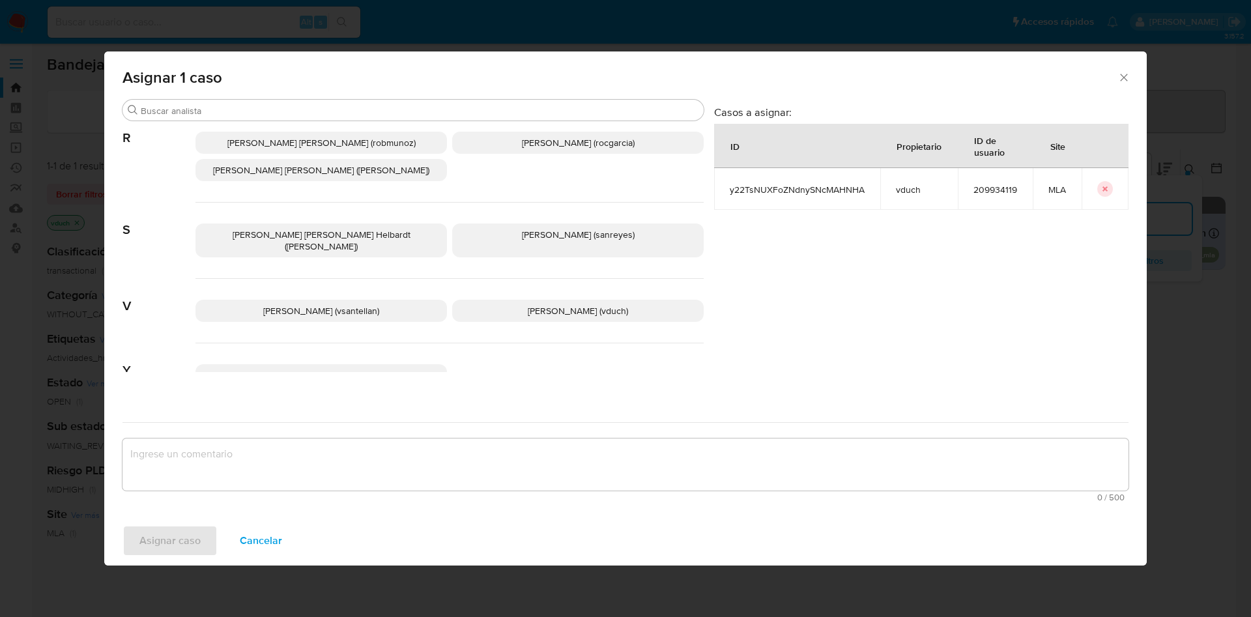
click at [556, 292] on div "Valentina Santellan Barbosa (vsantellan) Valeria Duch (vduch)" at bounding box center [449, 311] width 508 height 65
drag, startPoint x: 567, startPoint y: 277, endPoint x: 608, endPoint y: 337, distance: 72.7
click at [568, 304] on span "Valeria Duch (vduch)" at bounding box center [578, 310] width 100 height 13
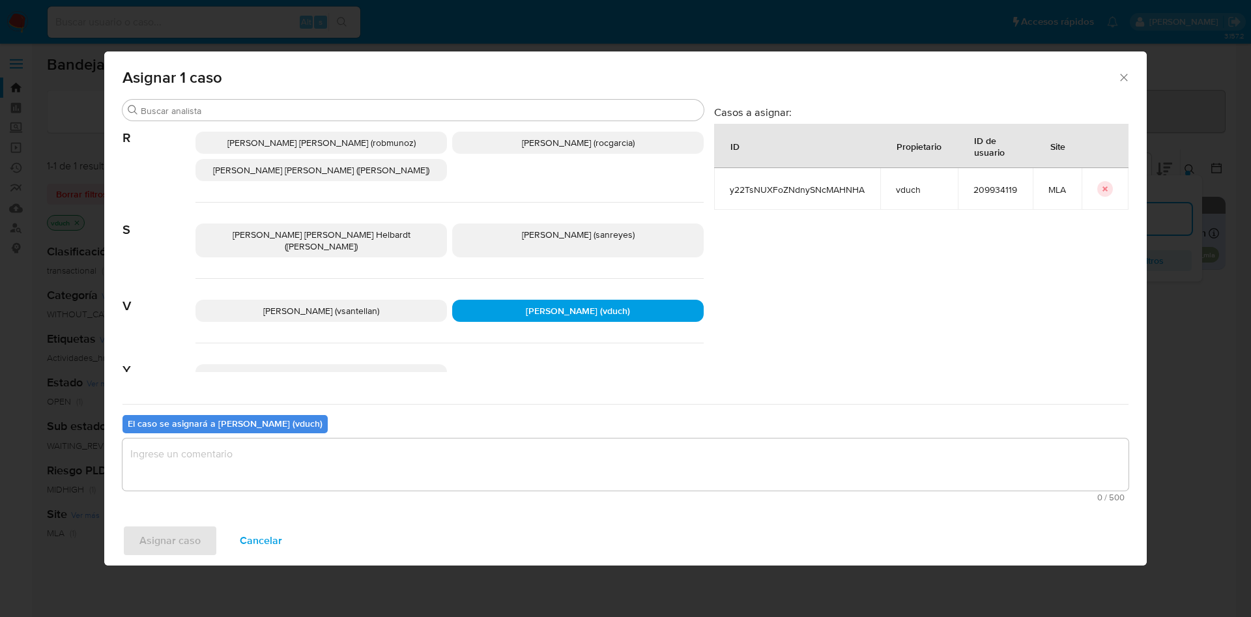
click at [584, 458] on textarea "assign-modal" at bounding box center [625, 465] width 1006 height 52
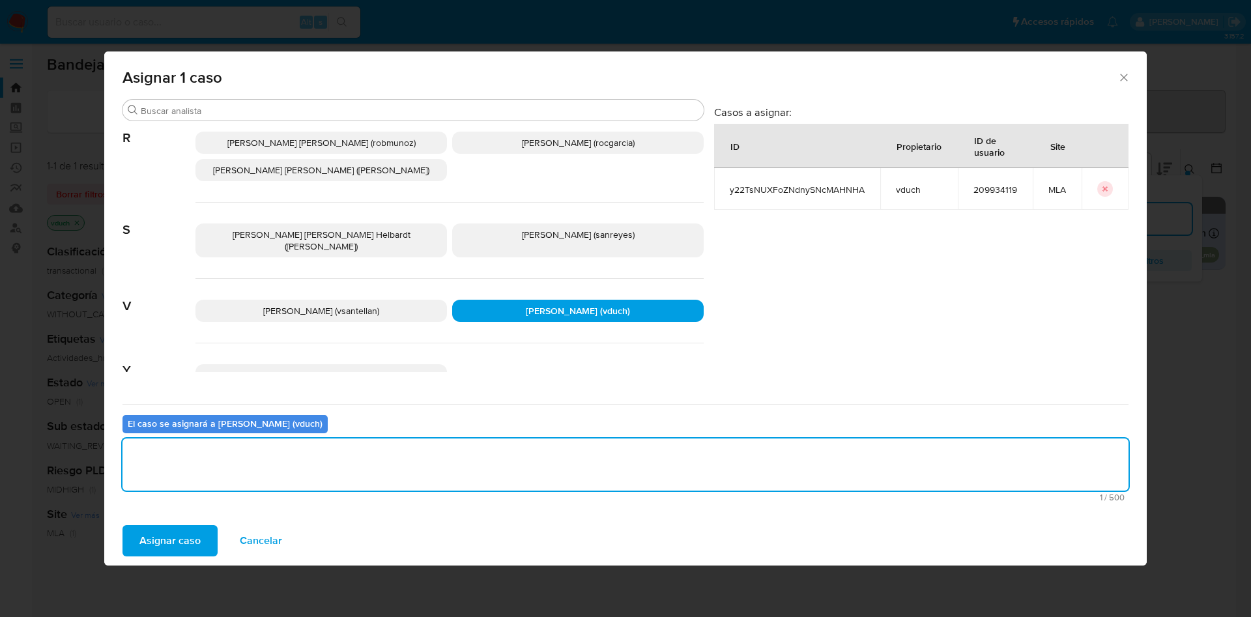
click at [197, 536] on span "Asignar caso" at bounding box center [169, 540] width 61 height 29
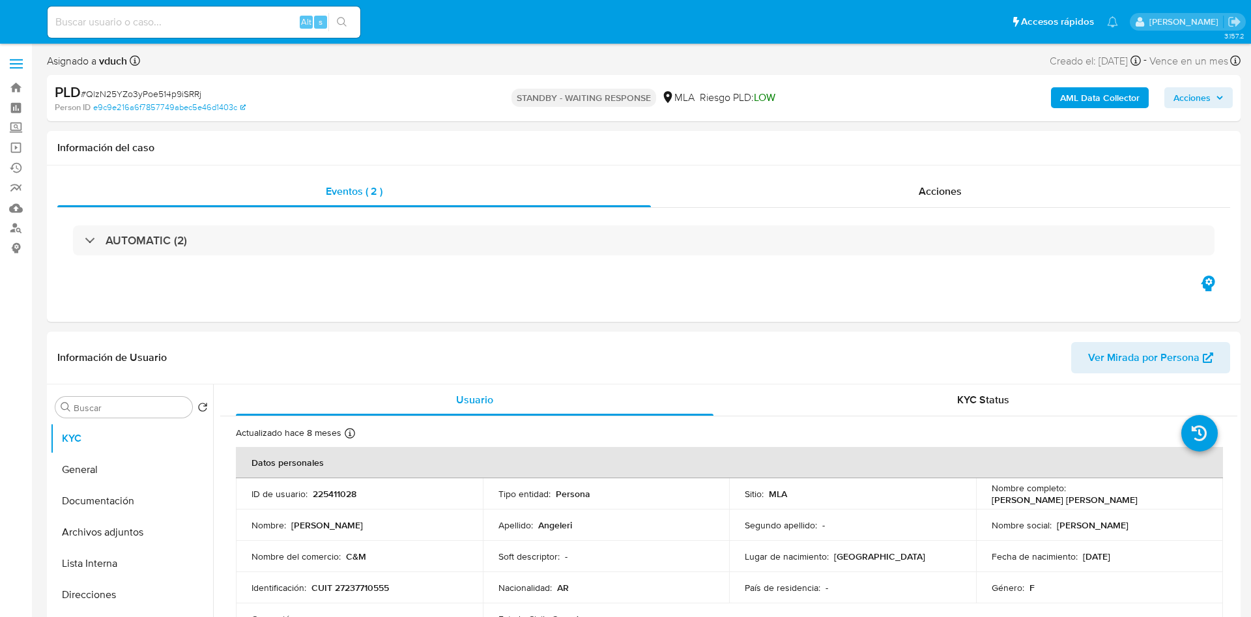
select select "10"
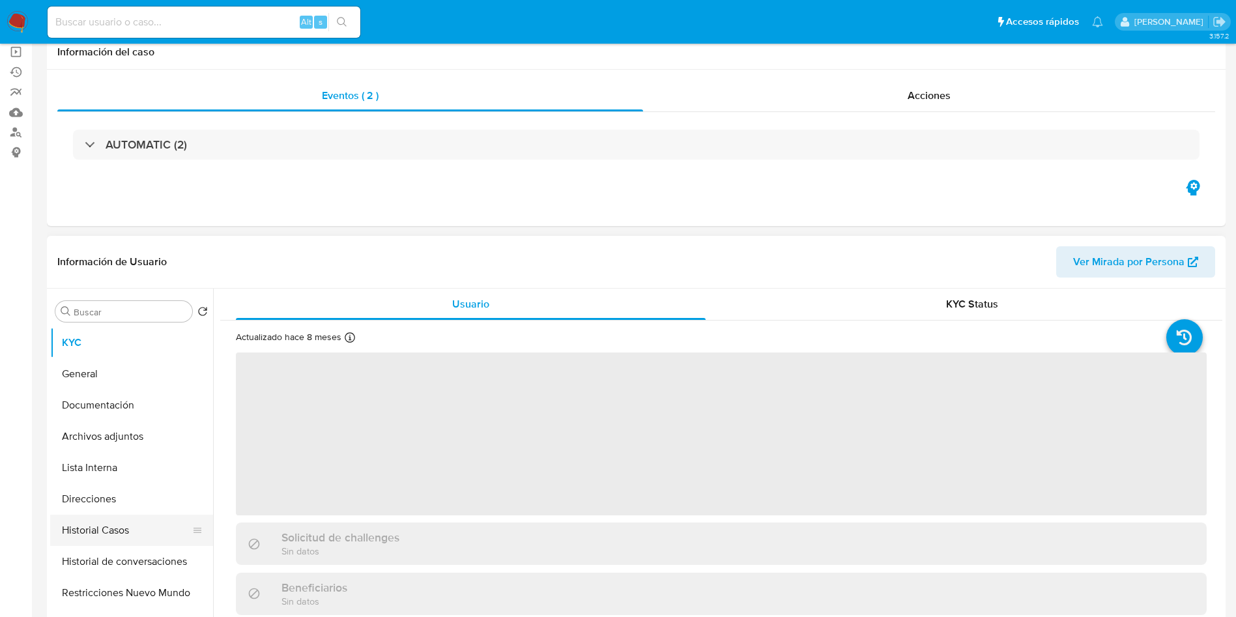
scroll to position [293, 0]
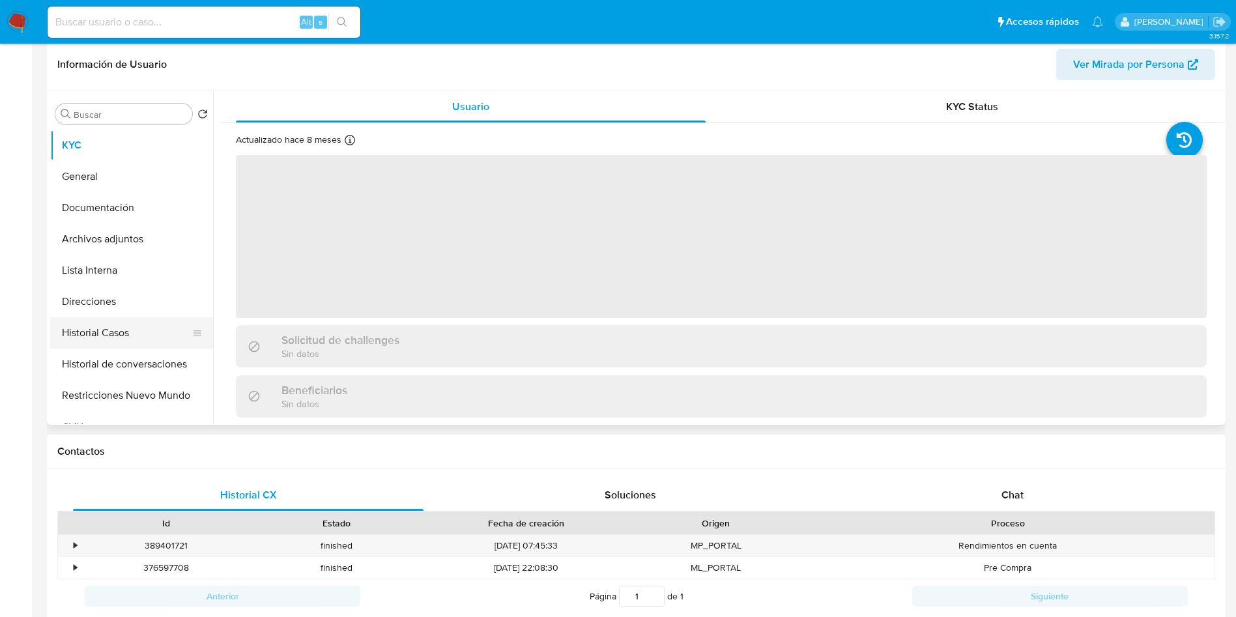
select select "10"
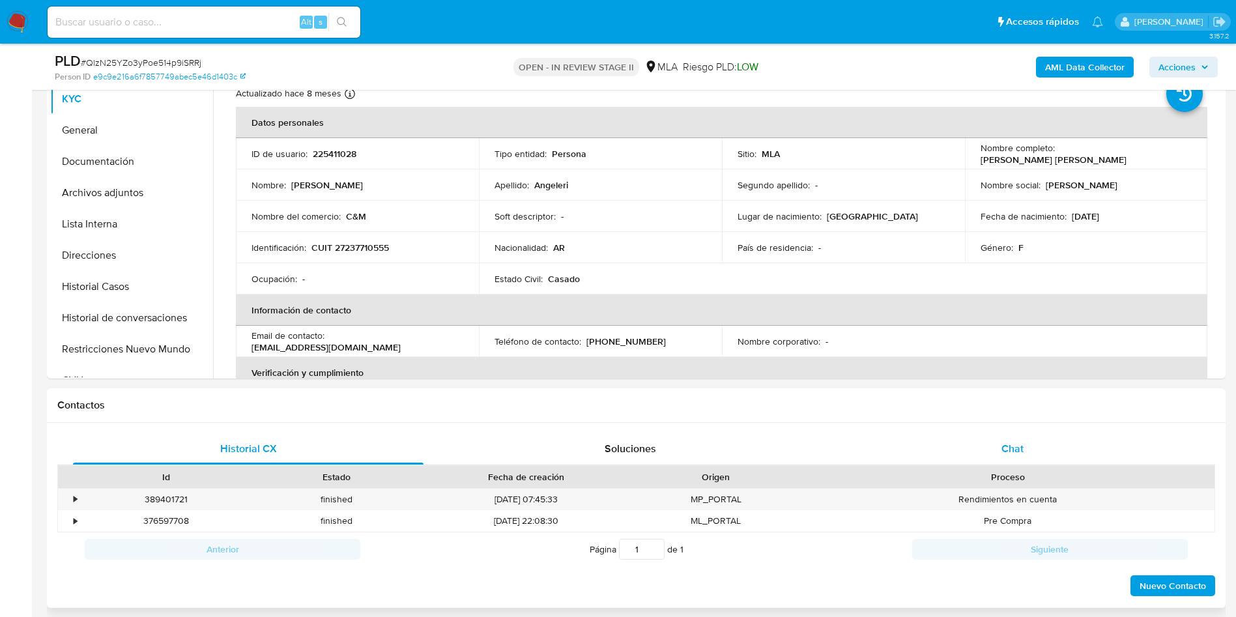
click at [1028, 450] on div "Chat" at bounding box center [1012, 448] width 351 height 31
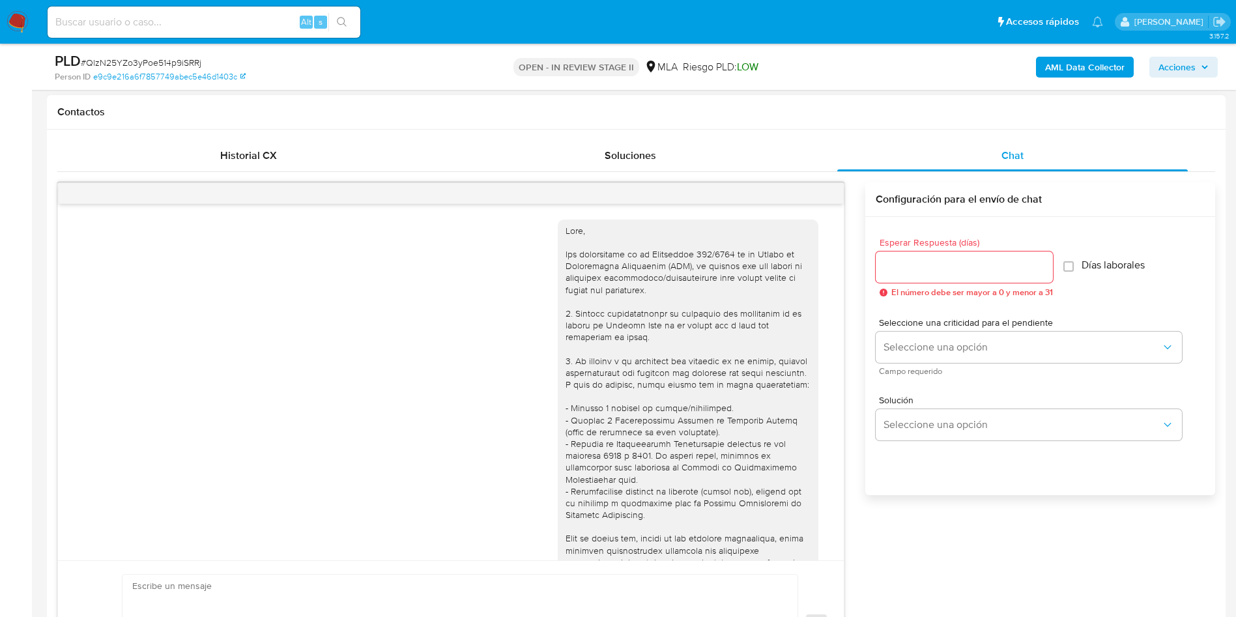
scroll to position [737, 0]
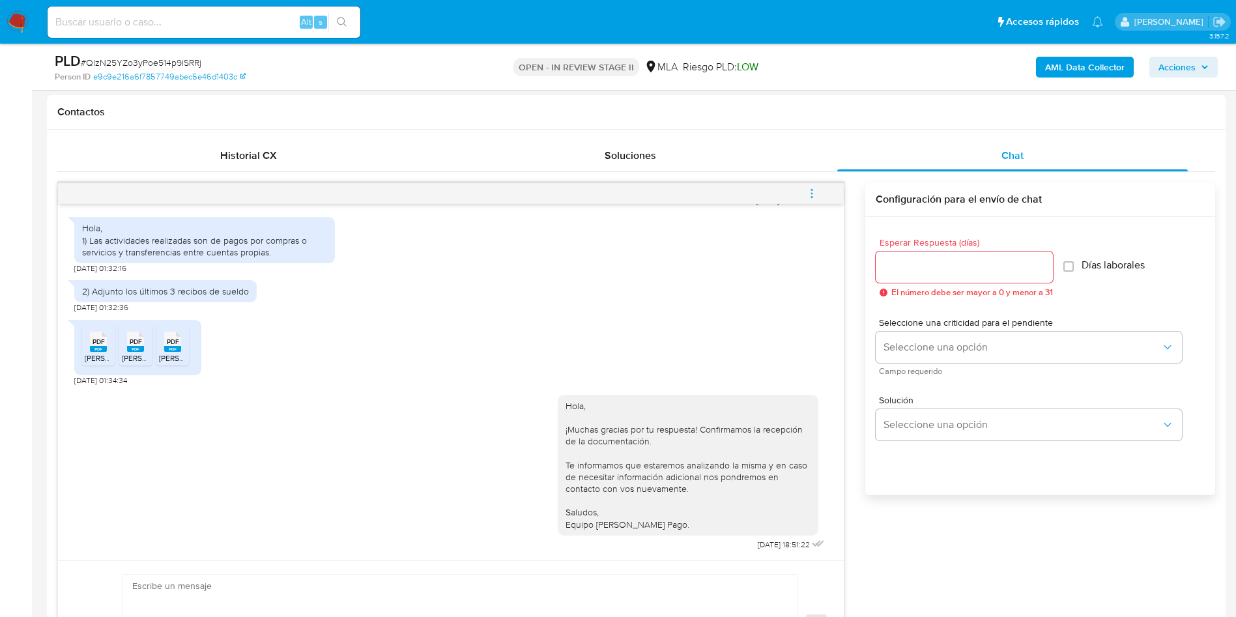
click at [814, 193] on icon "menu-action" at bounding box center [812, 194] width 12 height 12
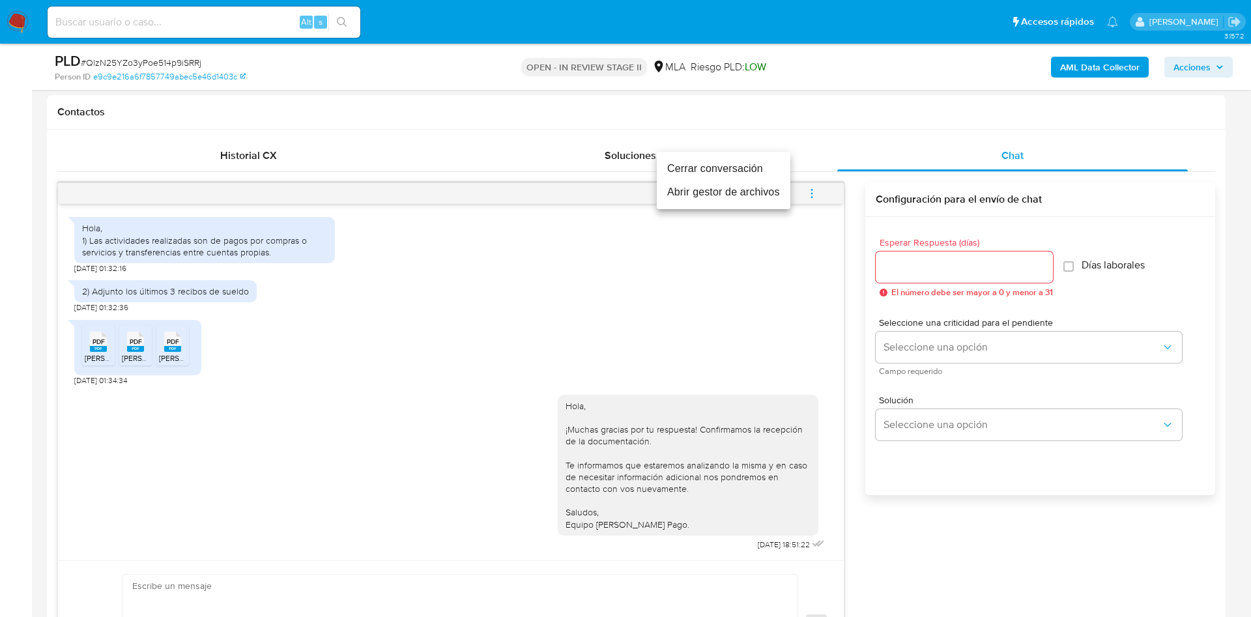
click at [728, 166] on li "Cerrar conversación" at bounding box center [724, 168] width 134 height 23
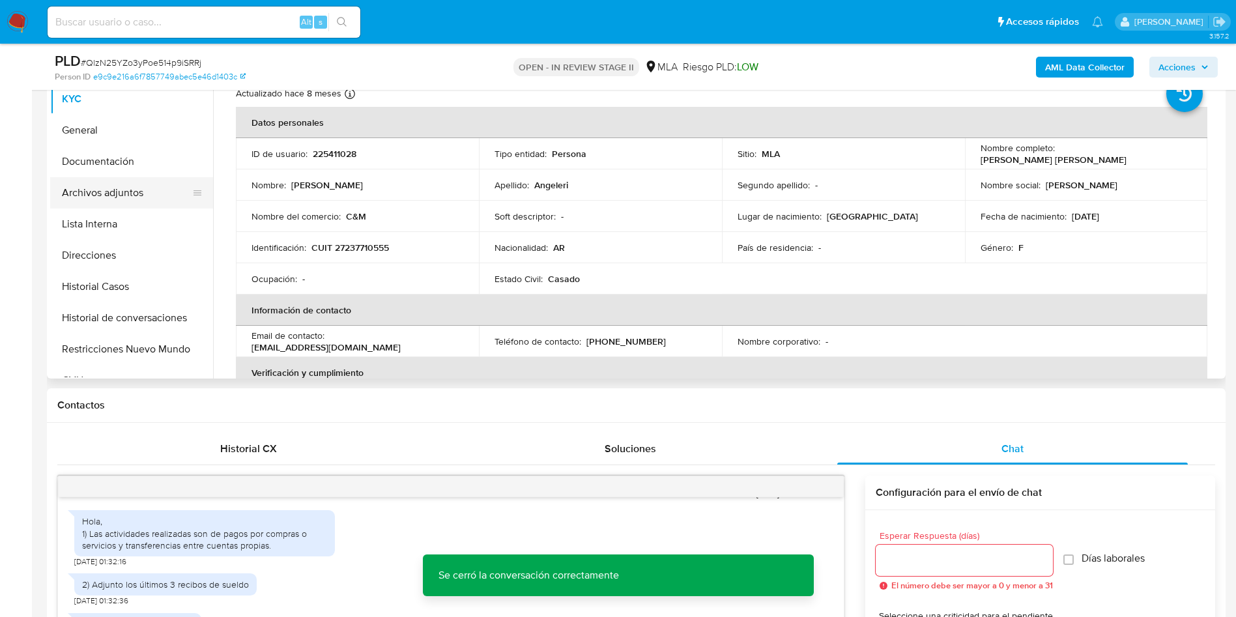
click at [153, 200] on button "Archivos adjuntos" at bounding box center [126, 192] width 152 height 31
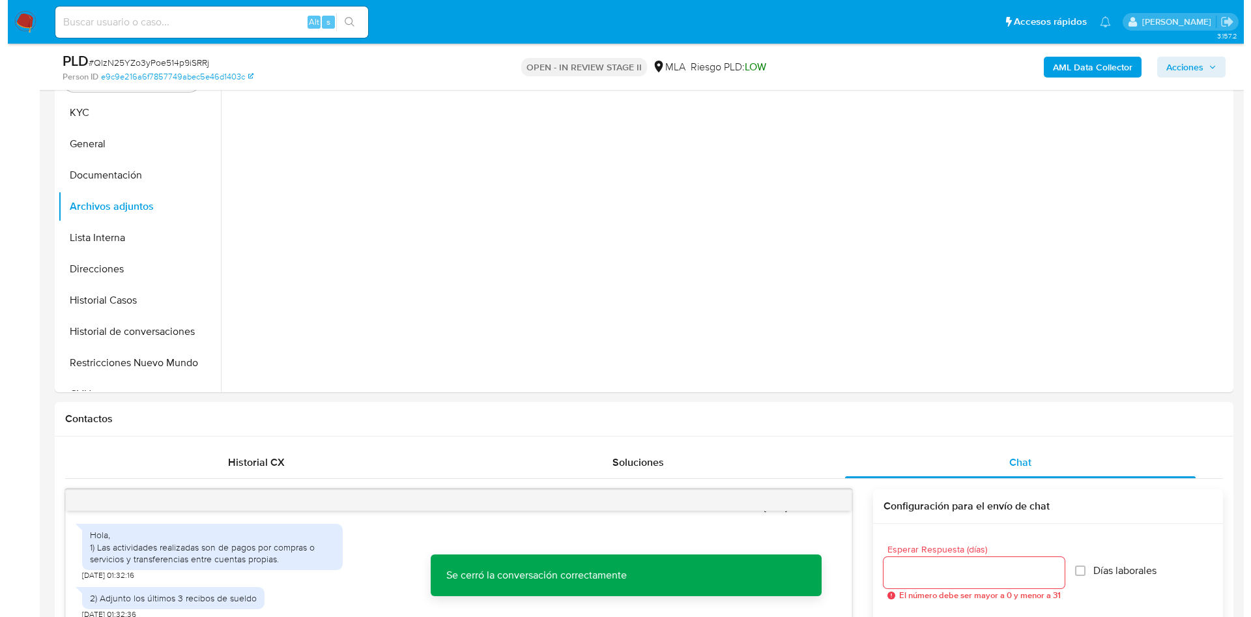
scroll to position [98, 0]
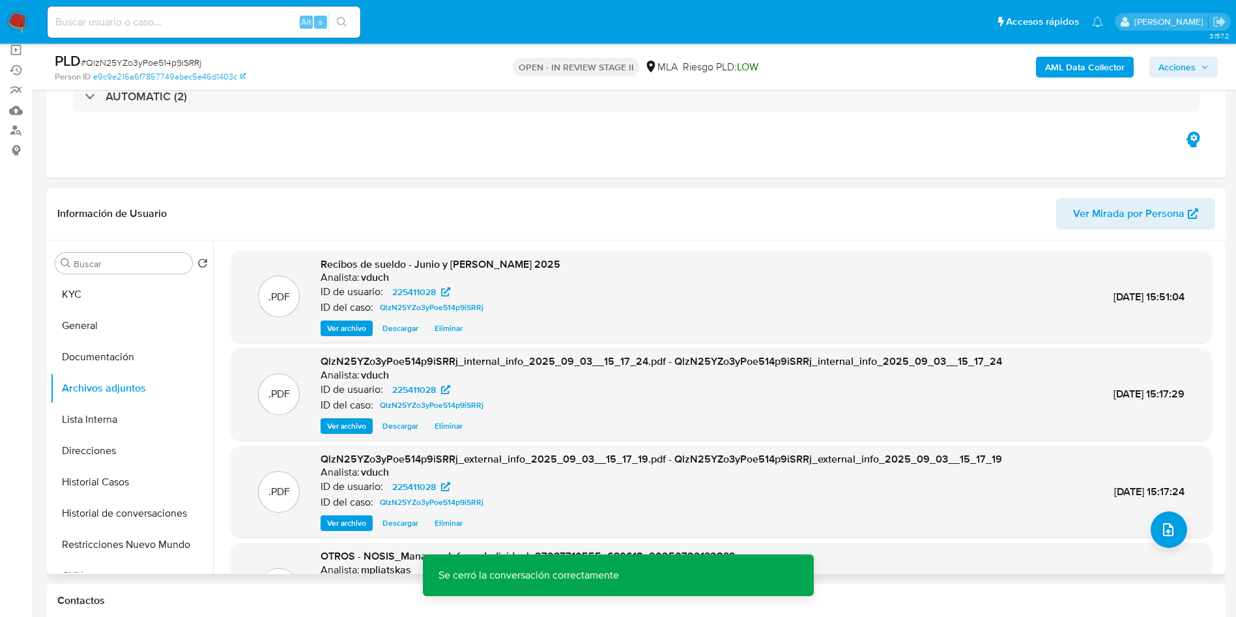
click at [333, 346] on div ".PDF Recibos de sueldo - Junio y [PERSON_NAME] 2025 Analista: vduch ID de usuar…" at bounding box center [721, 464] width 981 height 426
click at [357, 324] on span "Ver archivo" at bounding box center [346, 328] width 39 height 13
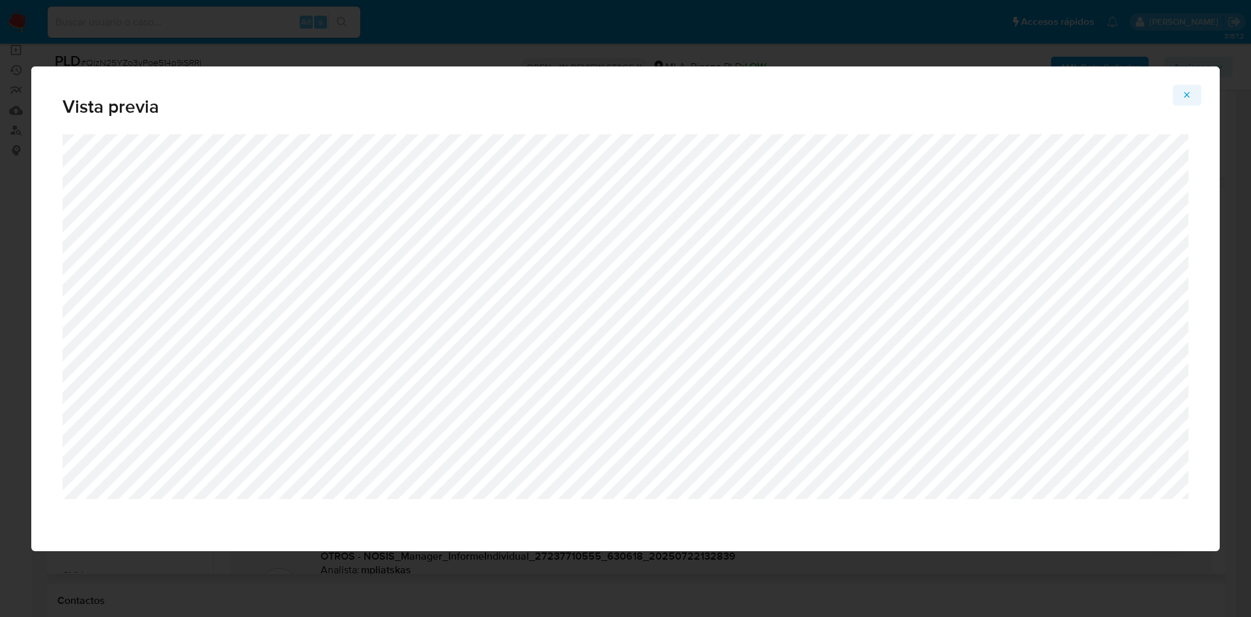
click at [1193, 101] on button "Attachment preview" at bounding box center [1187, 95] width 29 height 21
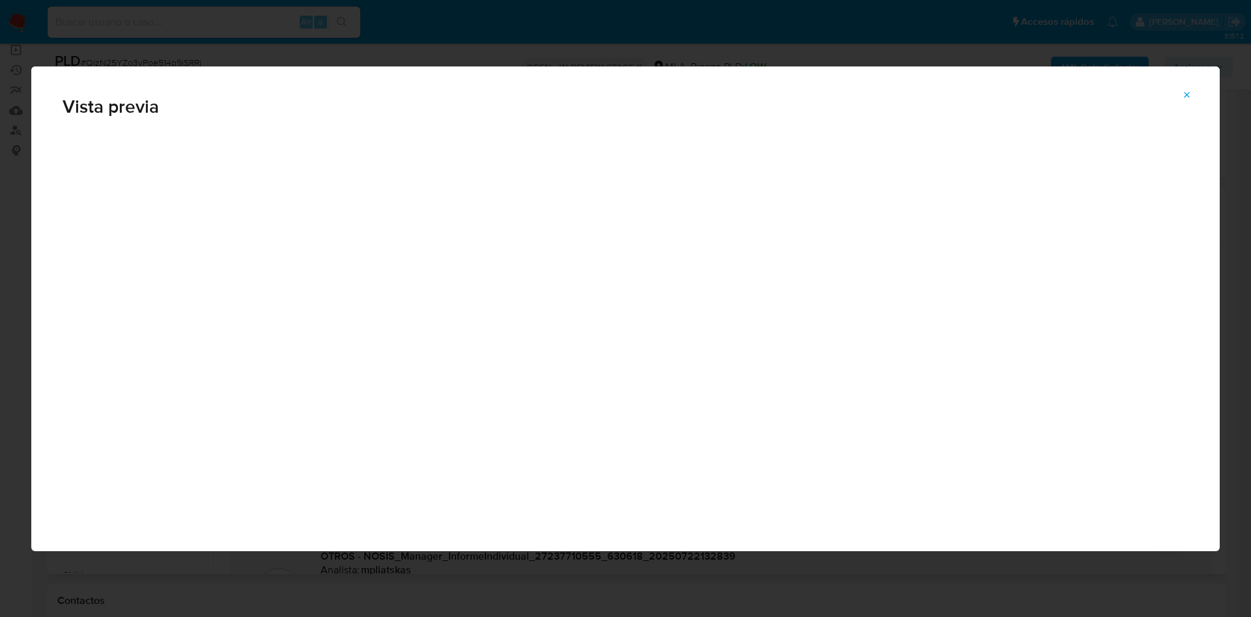
click at [1187, 94] on div "Vista previa" at bounding box center [625, 308] width 1251 height 617
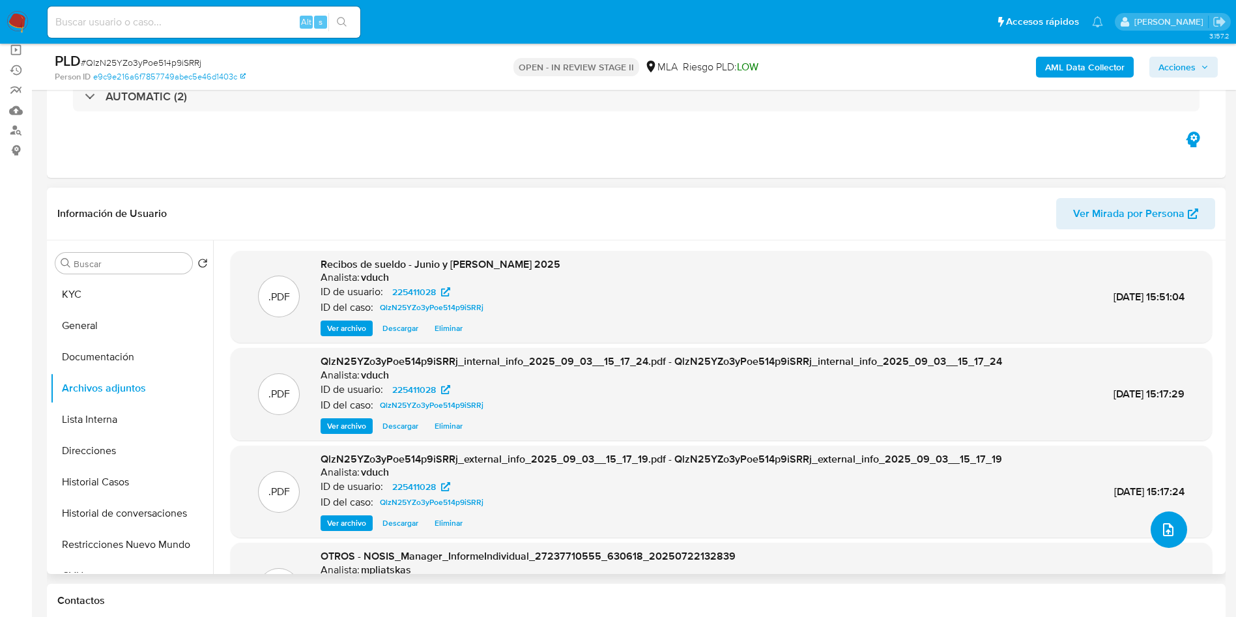
click at [1175, 532] on button "upload-file" at bounding box center [1169, 529] width 36 height 36
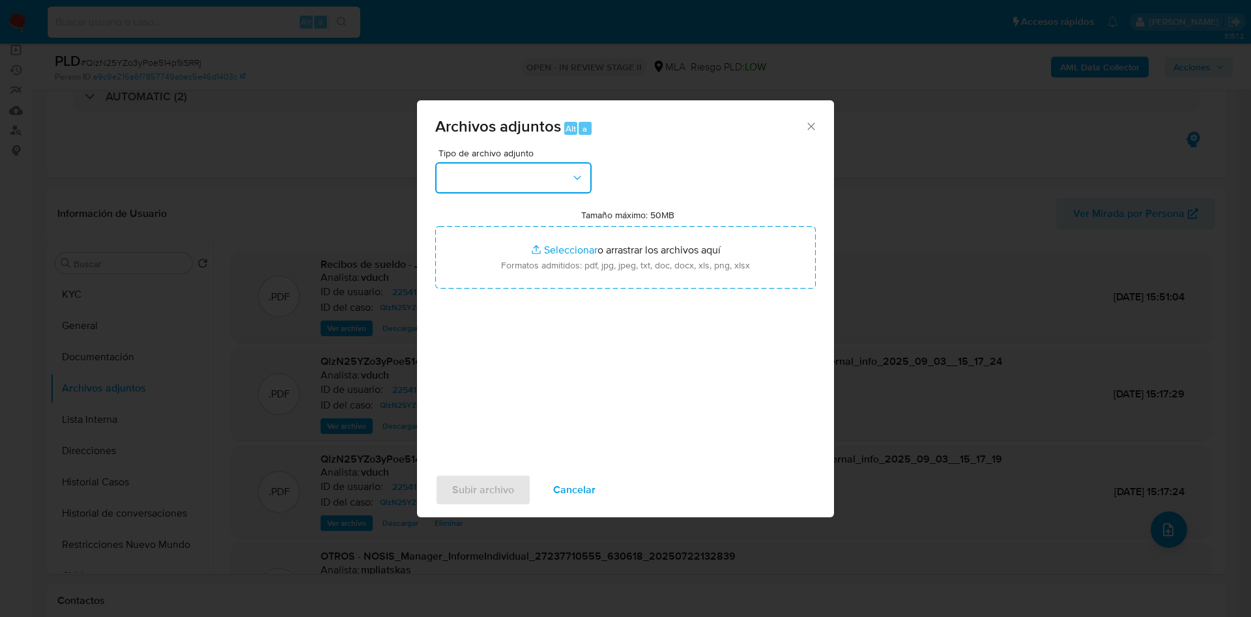
click at [573, 180] on icon "button" at bounding box center [577, 177] width 13 height 13
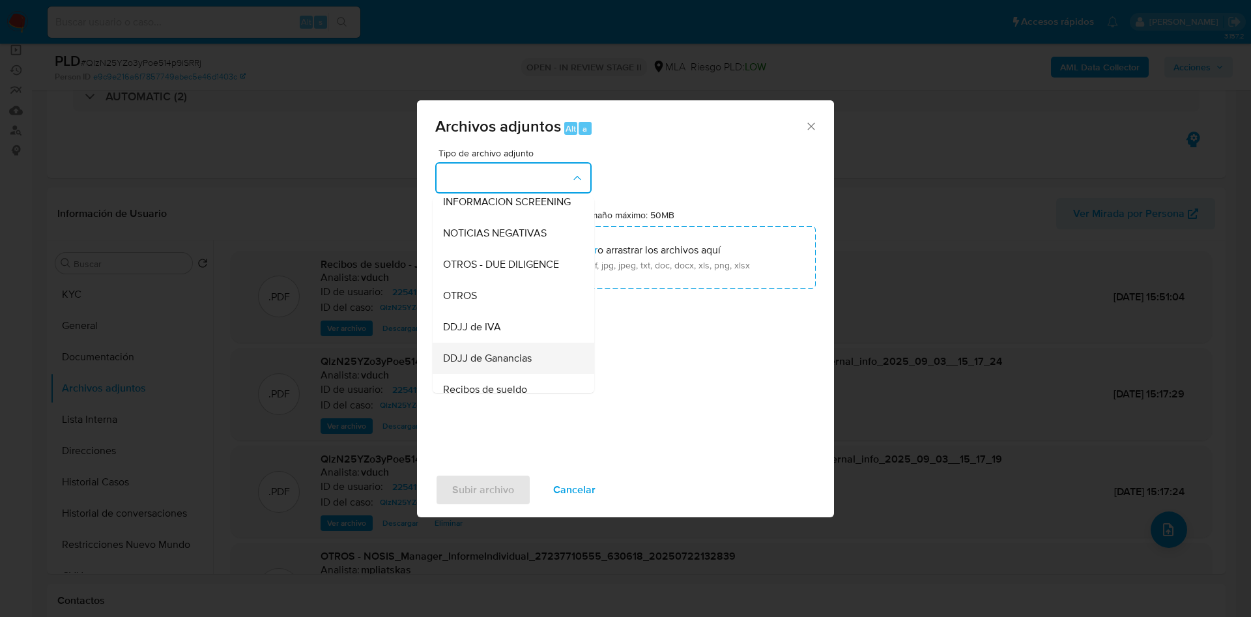
scroll to position [195, 0]
click at [473, 252] on div "OTROS - DUE DILIGENCE" at bounding box center [509, 236] width 133 height 31
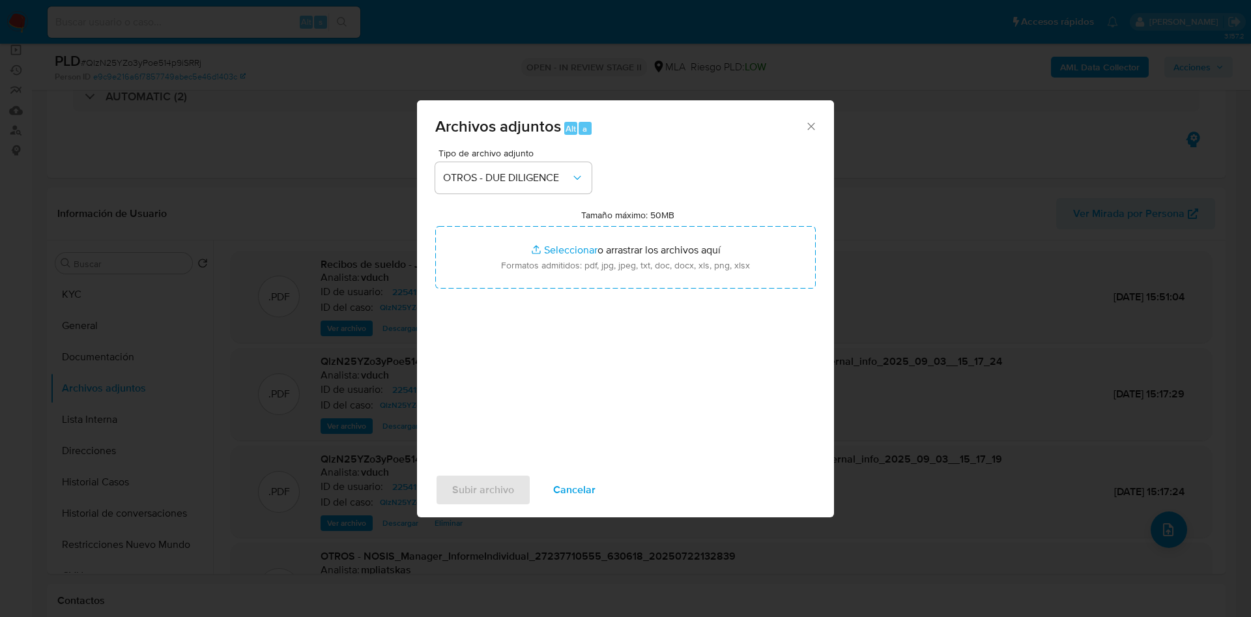
click at [516, 160] on div "Tipo de archivo adjunto OTROS - DUE DILIGENCE" at bounding box center [513, 171] width 156 height 45
click at [536, 173] on span "OTROS - DUE DILIGENCE" at bounding box center [507, 177] width 128 height 13
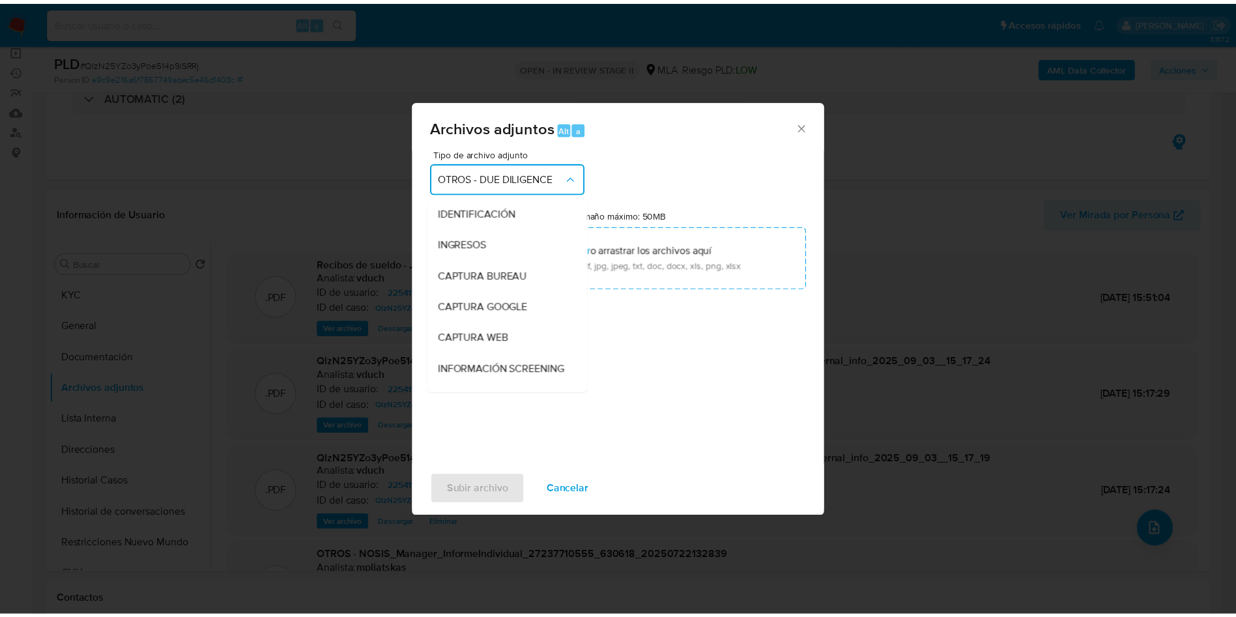
scroll to position [156, 0]
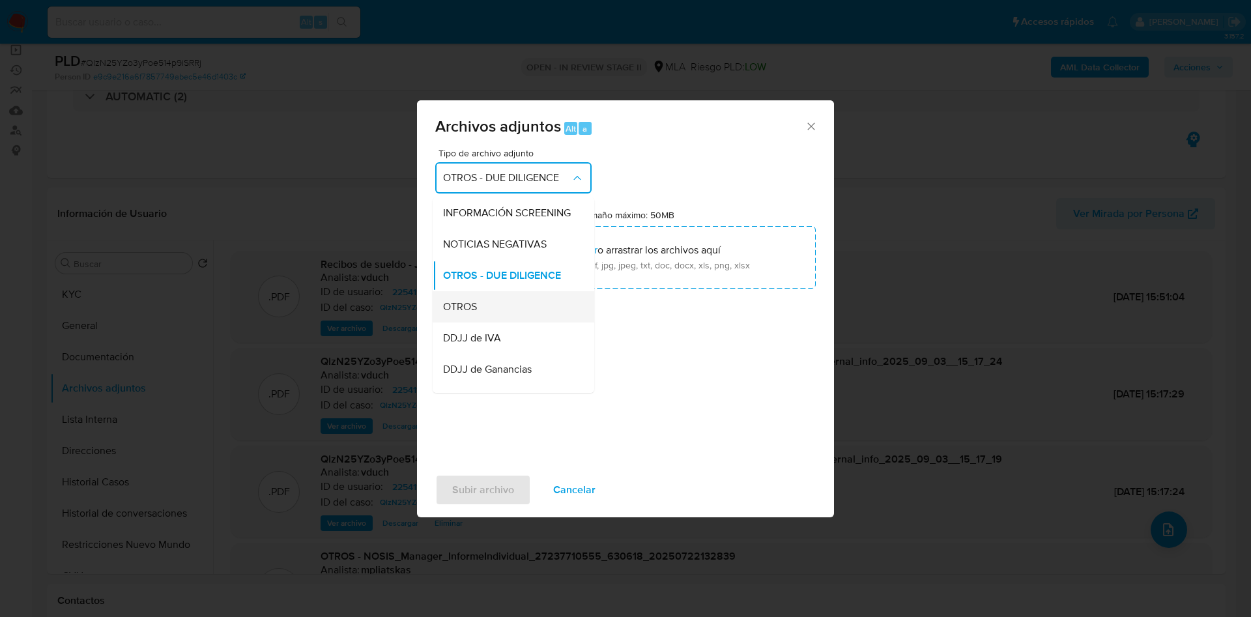
click at [481, 323] on div "OTROS" at bounding box center [509, 306] width 133 height 31
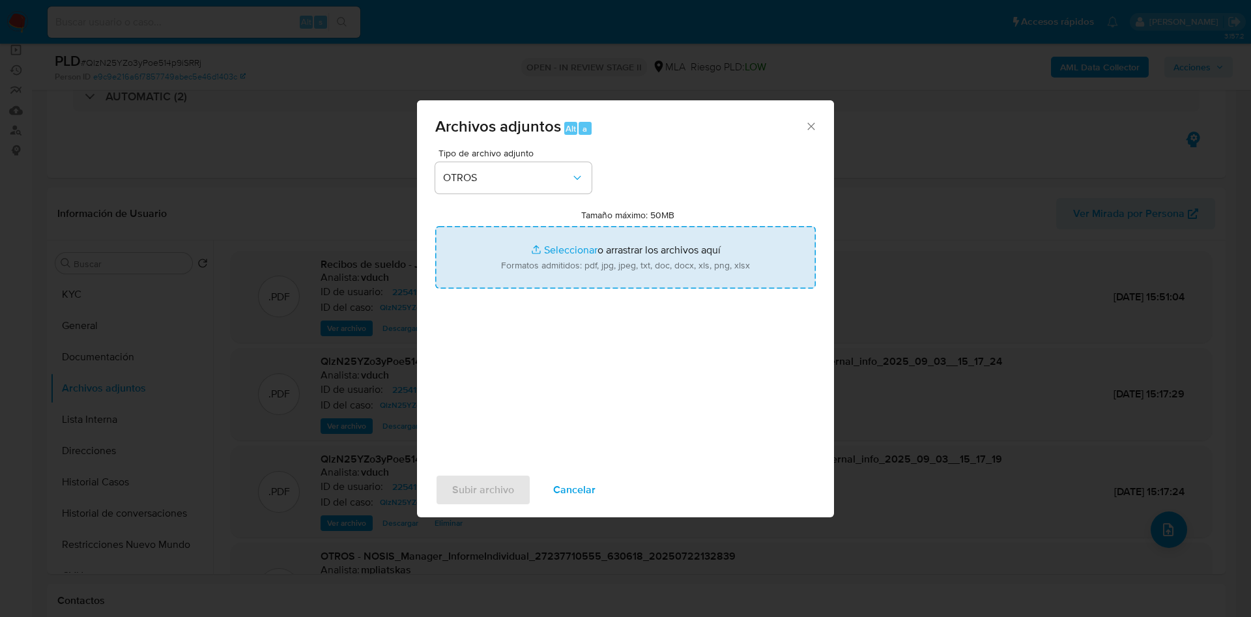
type input "C:\fakepath\Caselog QlzN25YZo3yPoe514p9iSRRj_2025_09_03_13_43_31.docx"
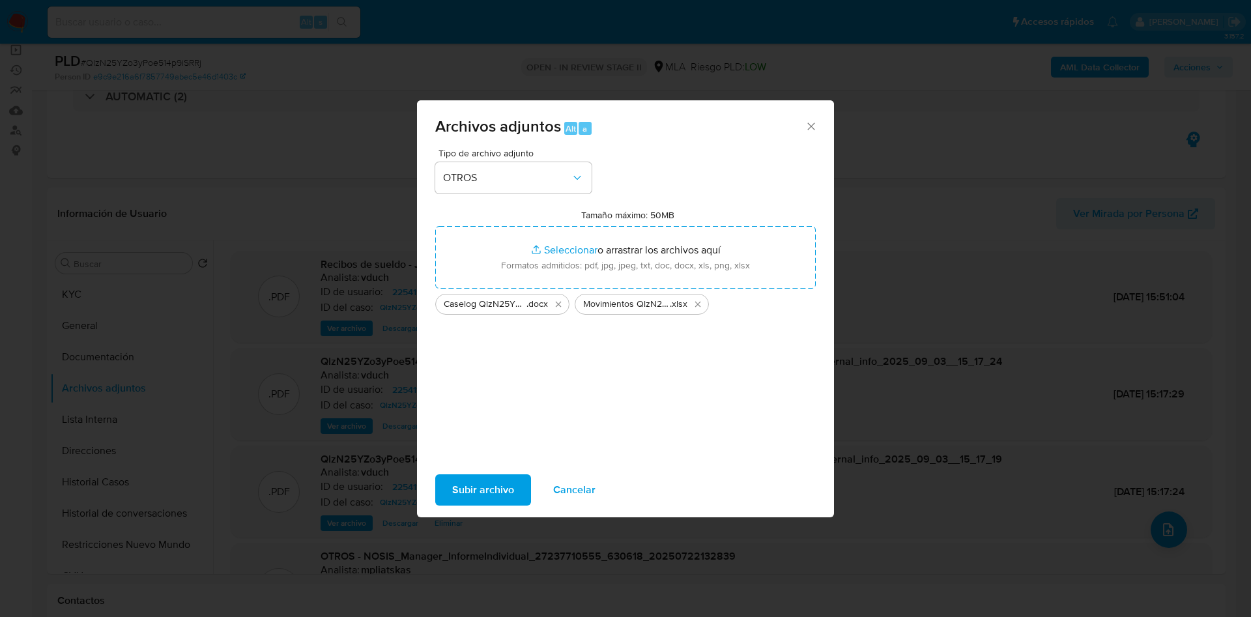
click at [500, 482] on span "Subir archivo" at bounding box center [483, 490] width 62 height 29
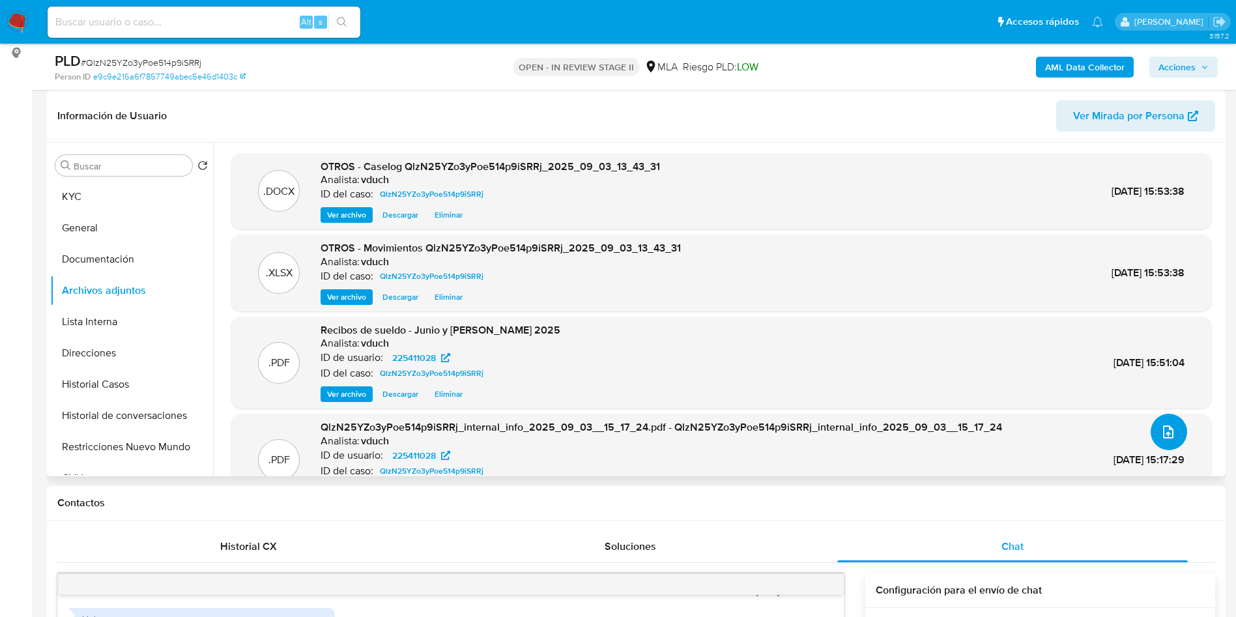
scroll to position [78, 0]
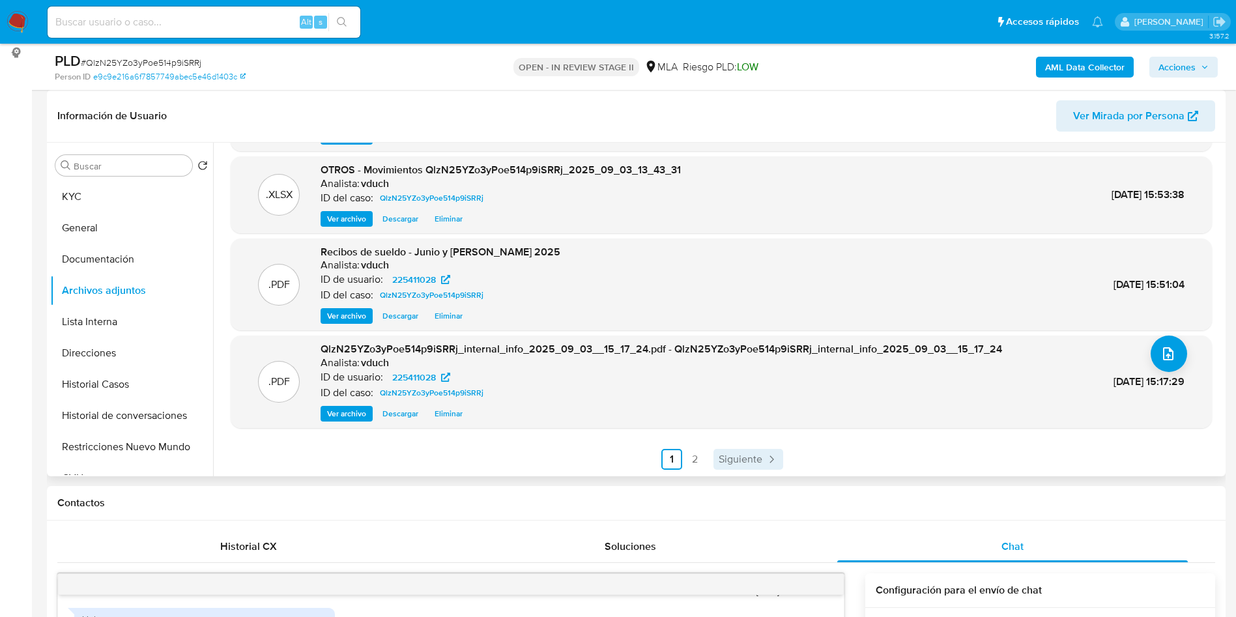
click at [719, 462] on span "Siguiente" at bounding box center [741, 459] width 44 height 10
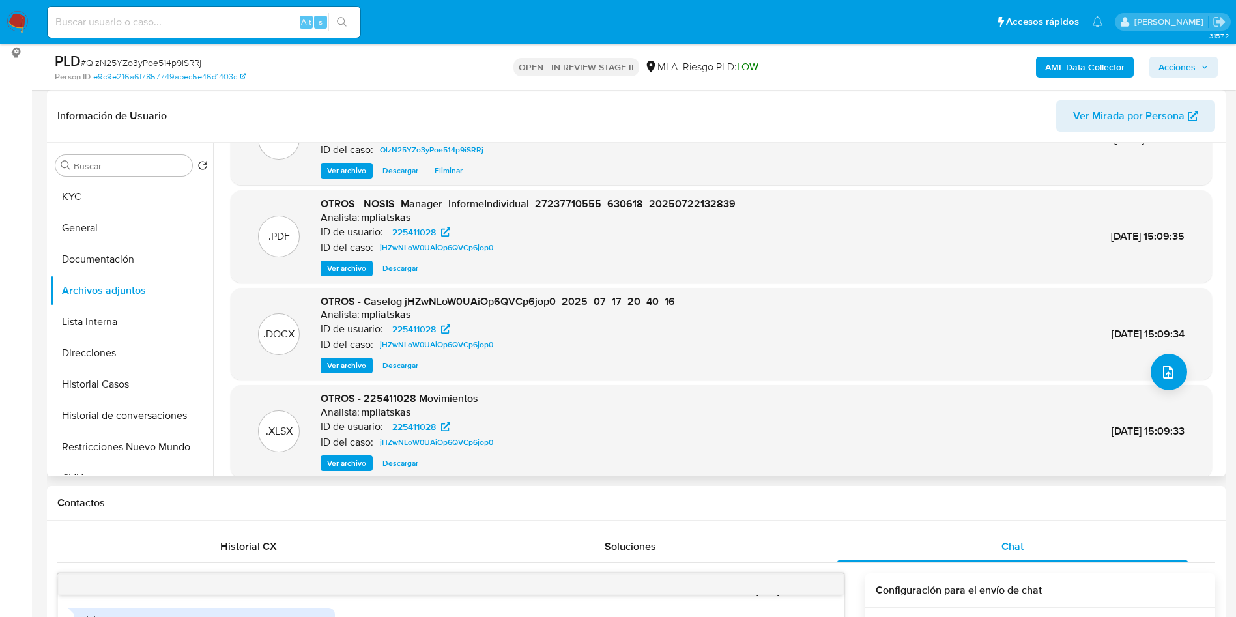
scroll to position [109, 0]
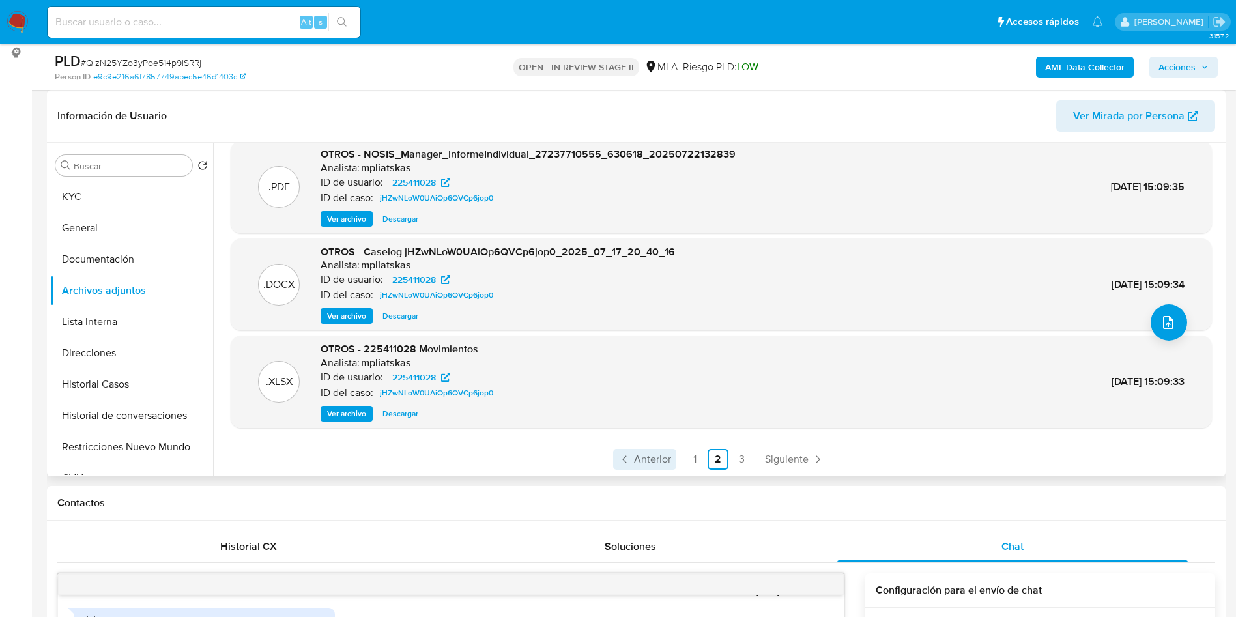
click at [637, 457] on span "Anterior" at bounding box center [652, 459] width 37 height 10
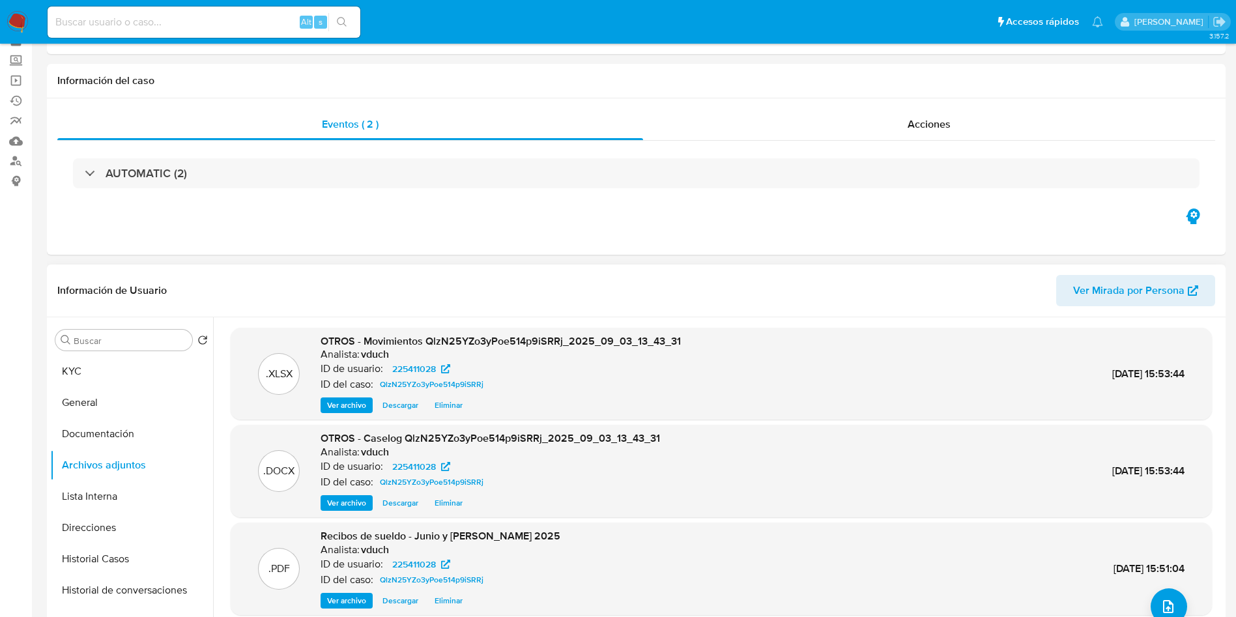
scroll to position [98, 0]
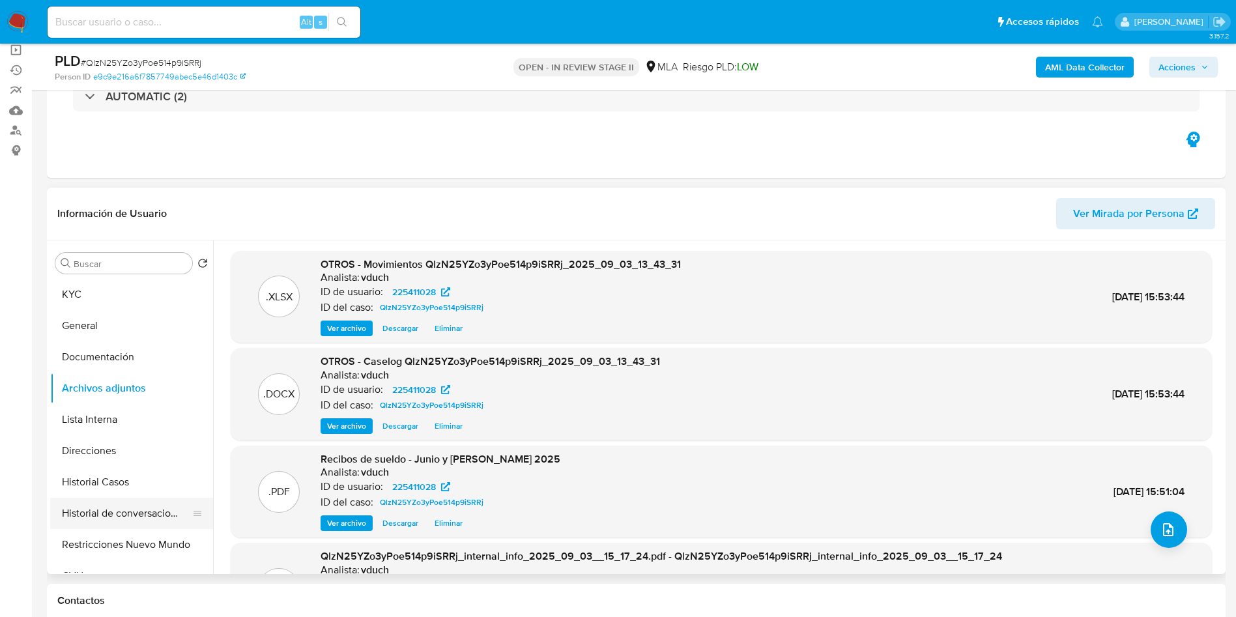
click at [109, 514] on button "Historial de conversaciones" at bounding box center [126, 513] width 152 height 31
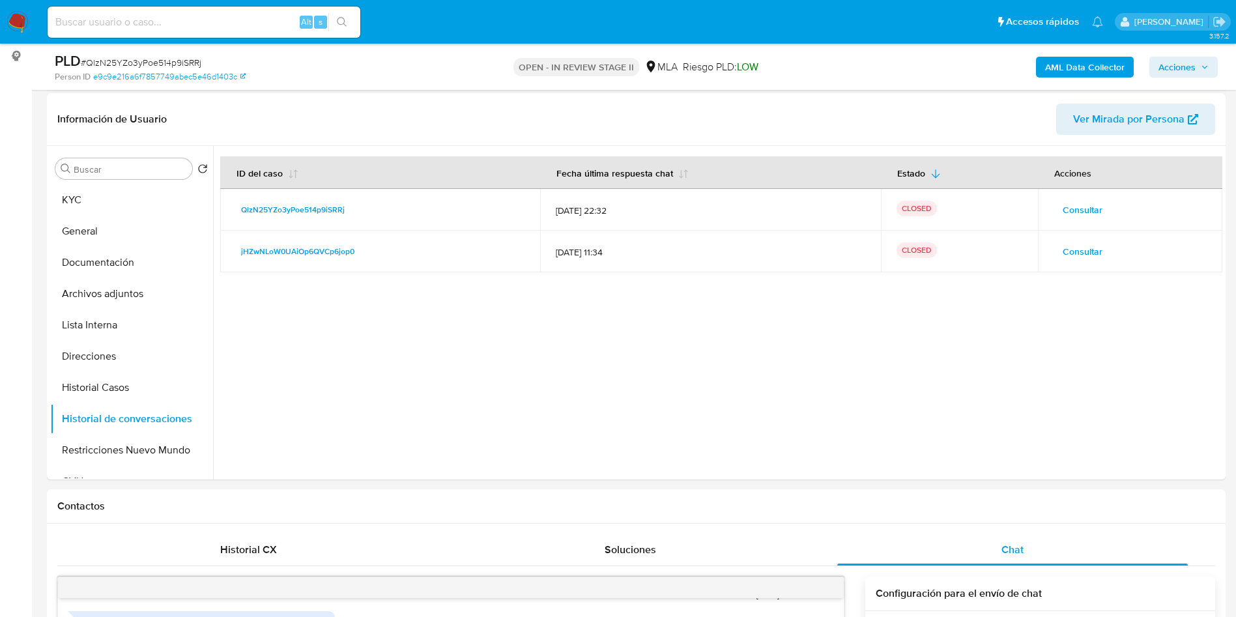
scroll to position [0, 0]
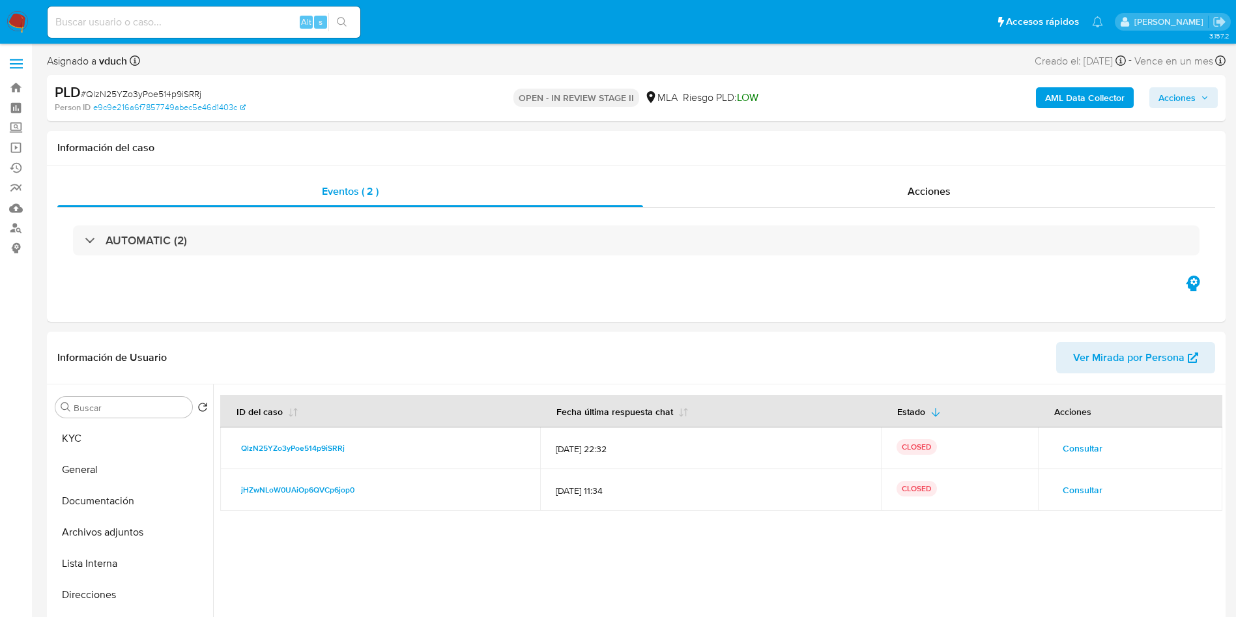
click at [1181, 101] on span "Acciones" at bounding box center [1177, 97] width 37 height 21
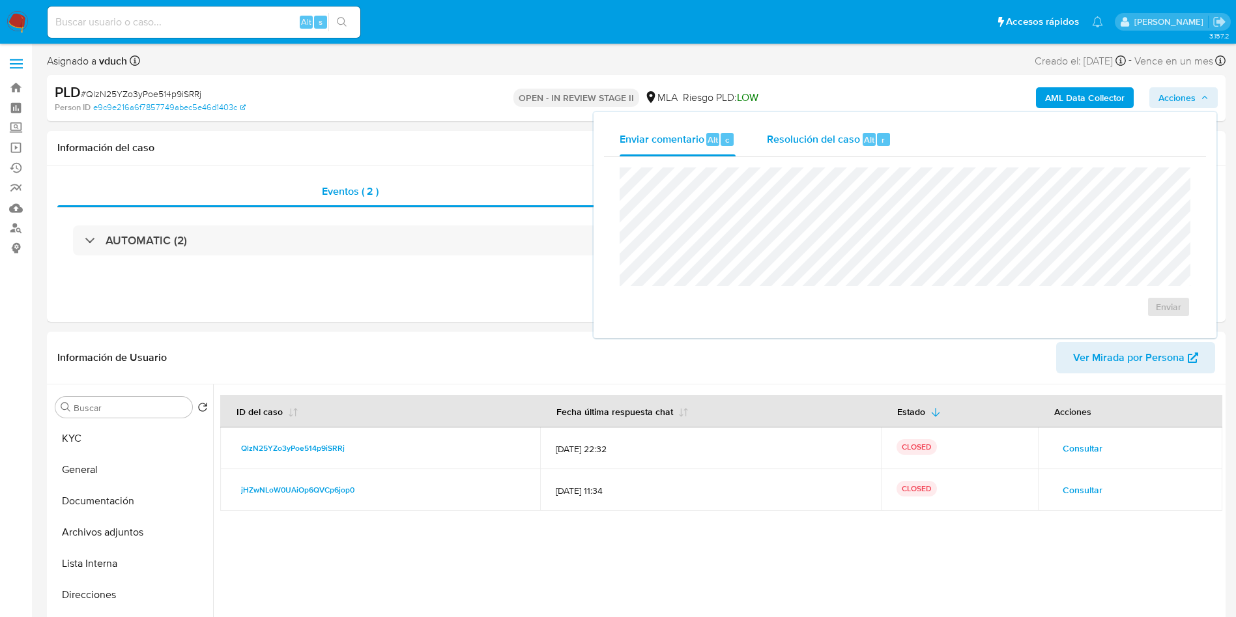
click at [821, 145] on span "Resolución del caso" at bounding box center [813, 139] width 93 height 15
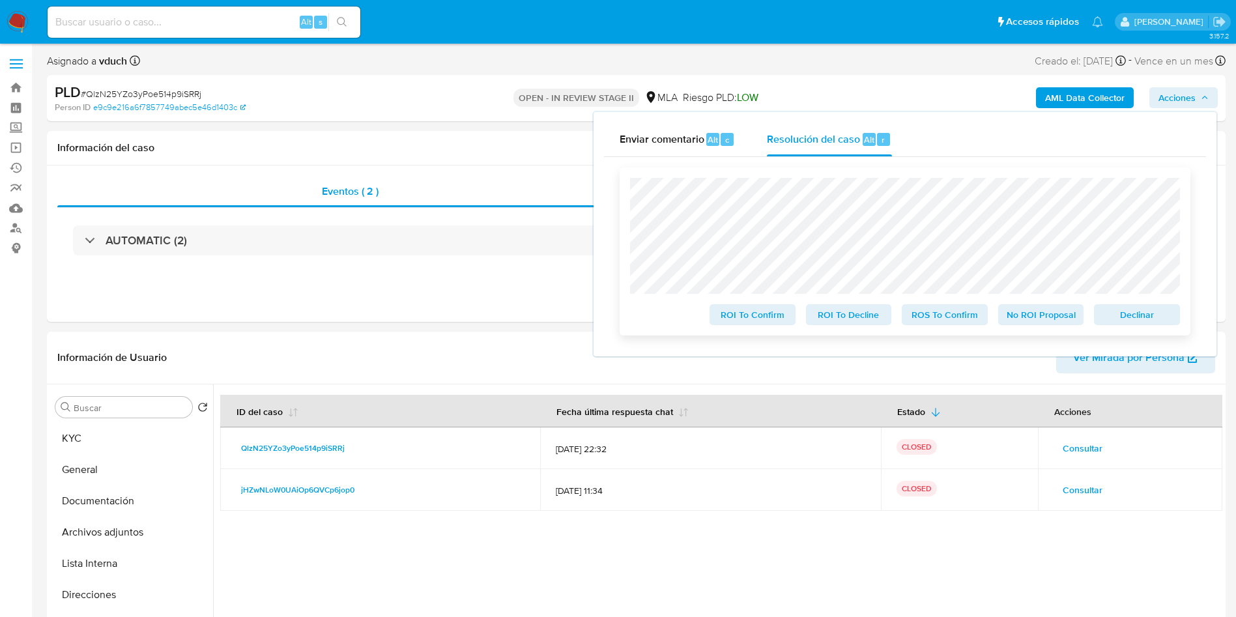
click at [1043, 324] on span "No ROI Proposal" at bounding box center [1041, 315] width 68 height 18
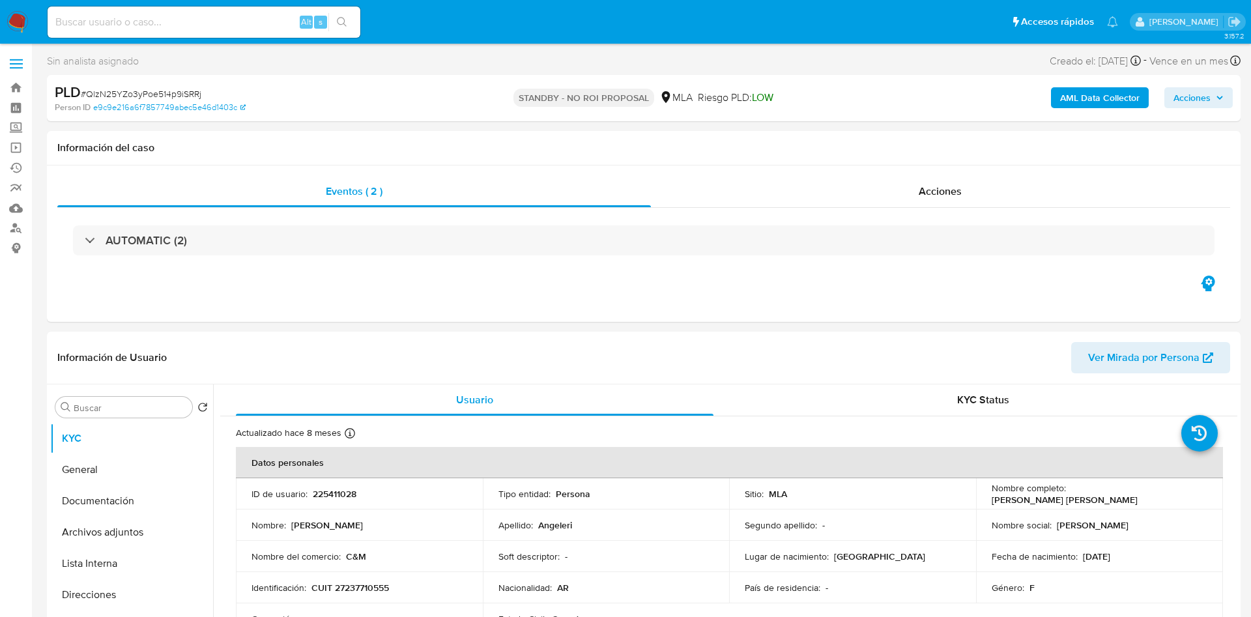
select select "10"
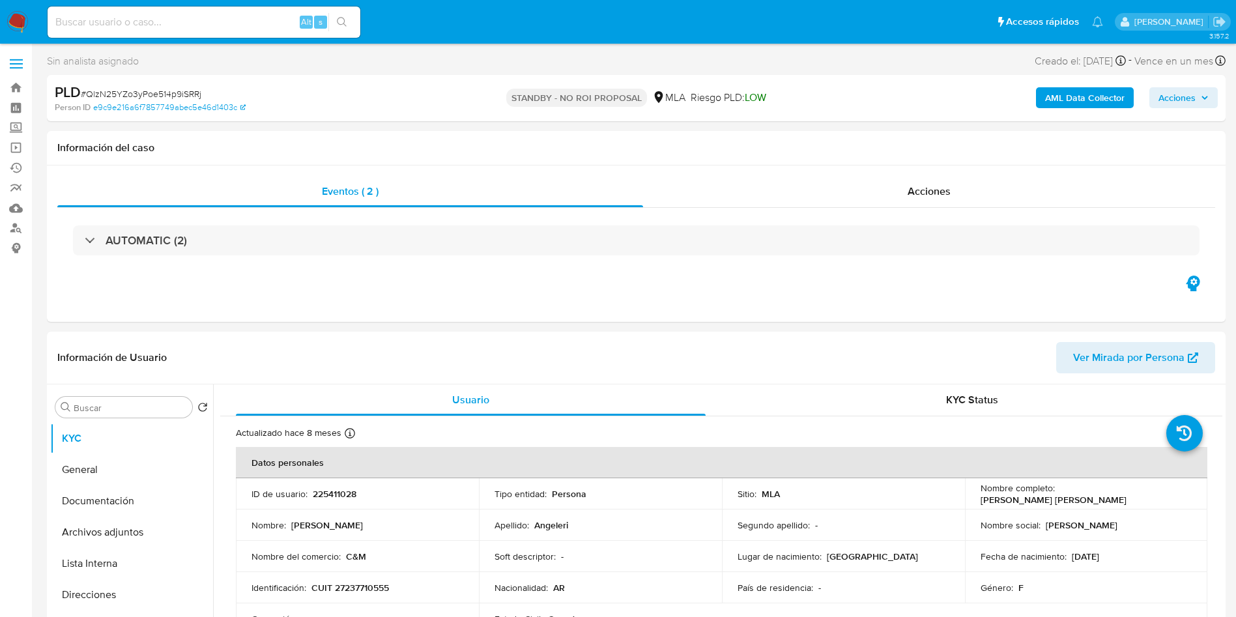
click at [250, 23] on input at bounding box center [204, 22] width 313 height 17
paste input "y22TsNUXFoZNdnySNcMAHNHA"
type input "y22TsNUXFoZNdnySNcMAHNHA"
click at [341, 20] on icon "search-icon" at bounding box center [342, 22] width 10 height 10
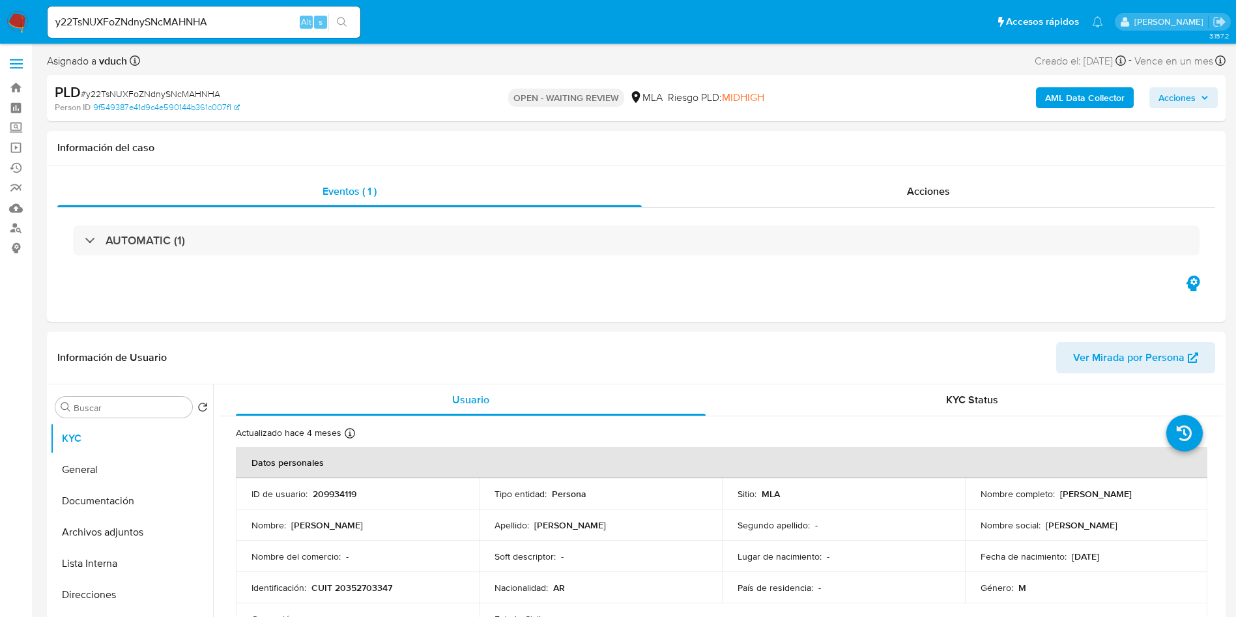
select select "10"
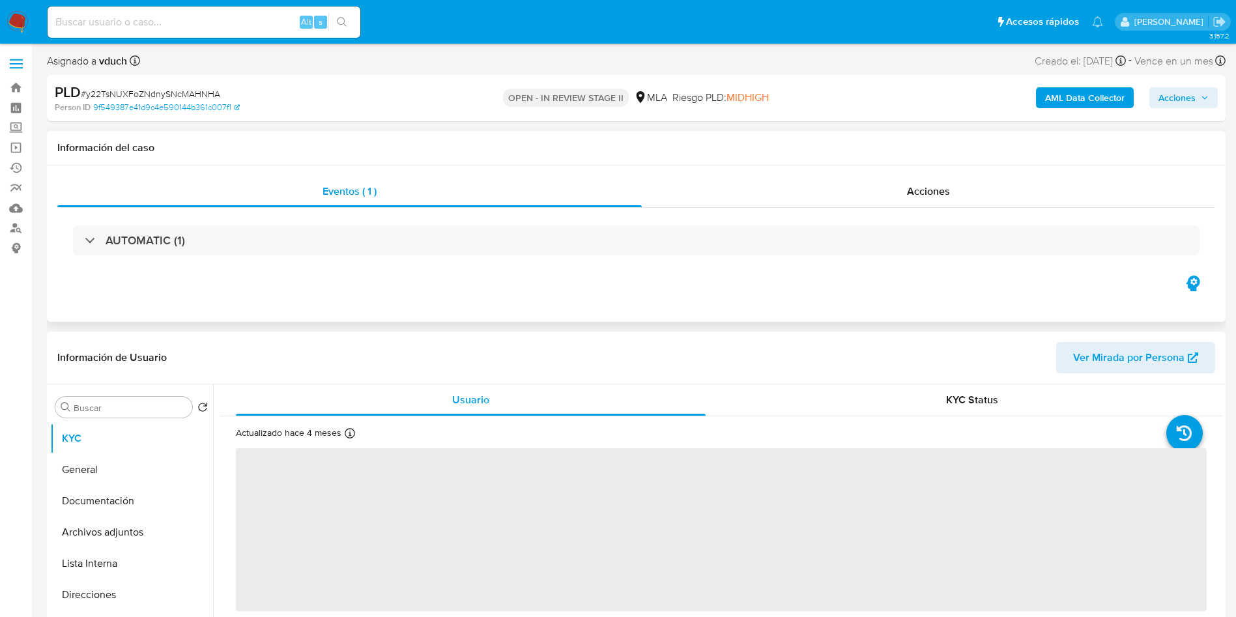
select select "10"
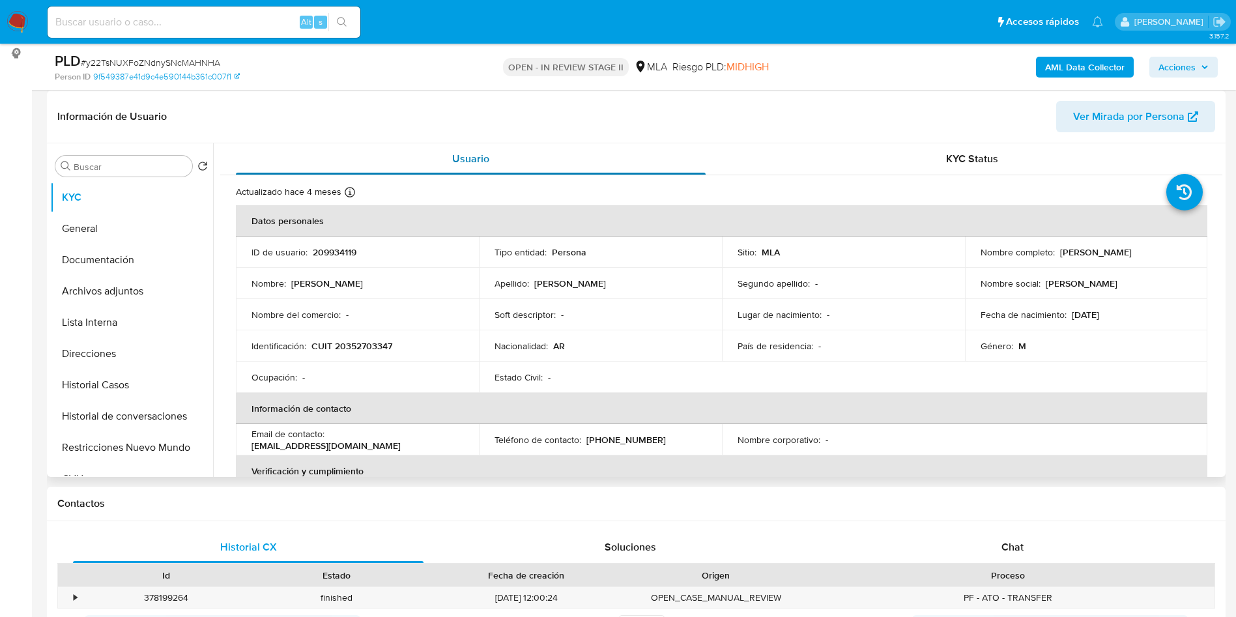
scroll to position [195, 0]
click at [154, 285] on button "Archivos adjuntos" at bounding box center [126, 290] width 152 height 31
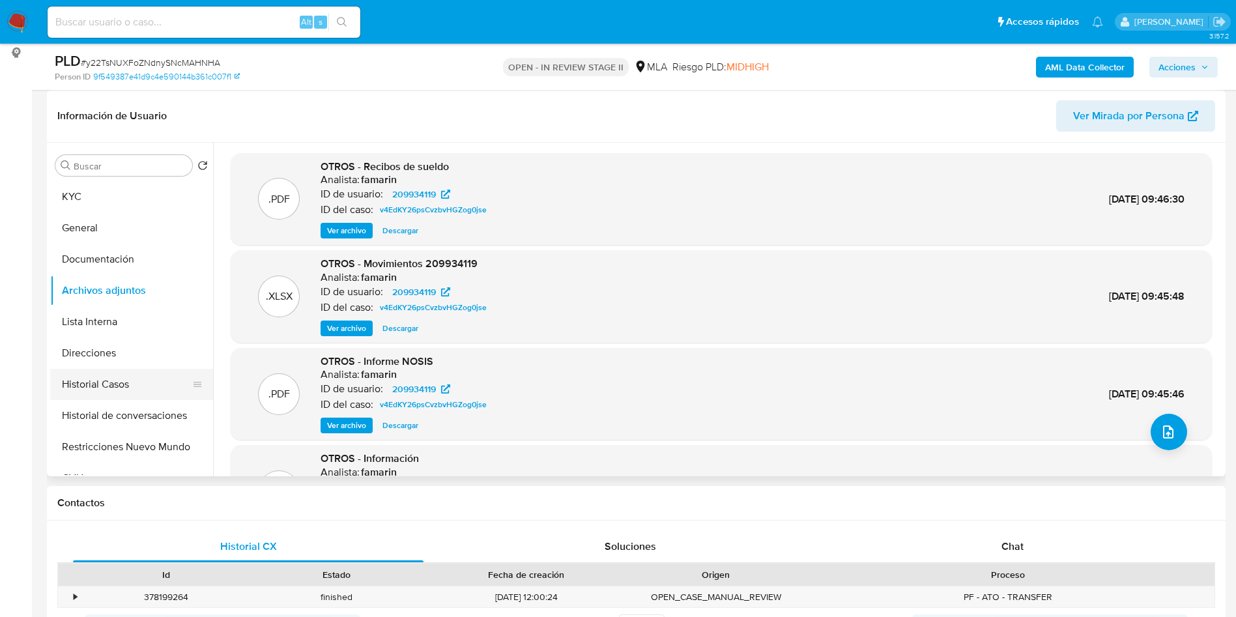
click at [142, 382] on button "Historial Casos" at bounding box center [126, 384] width 152 height 31
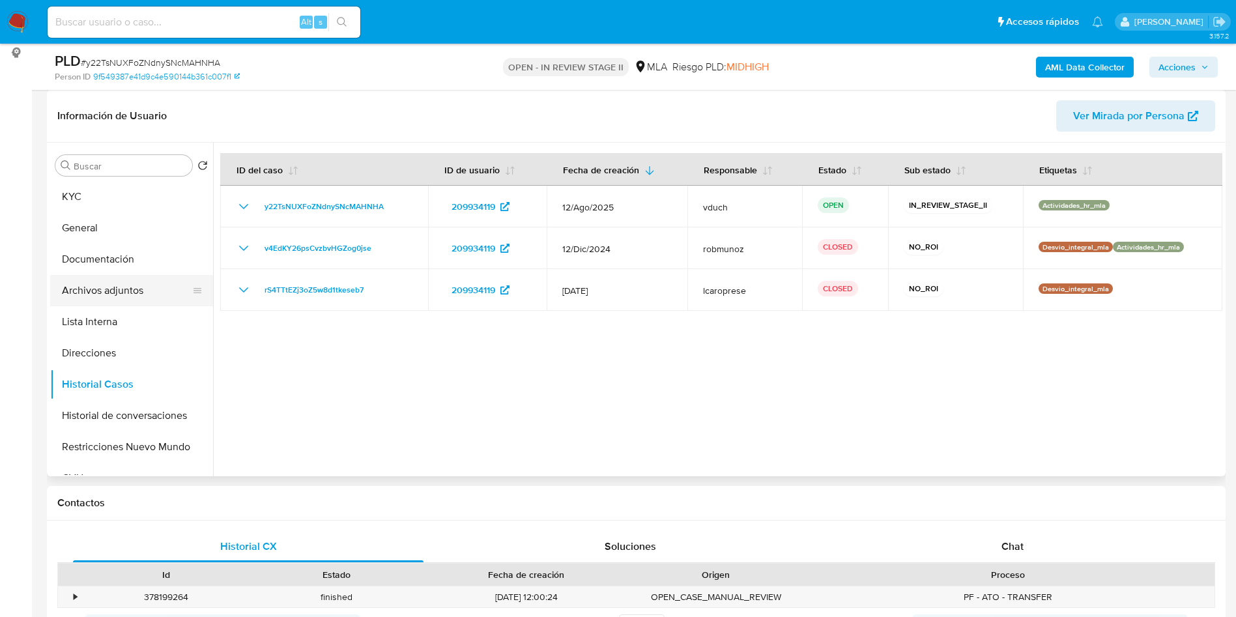
click at [150, 290] on button "Archivos adjuntos" at bounding box center [126, 290] width 152 height 31
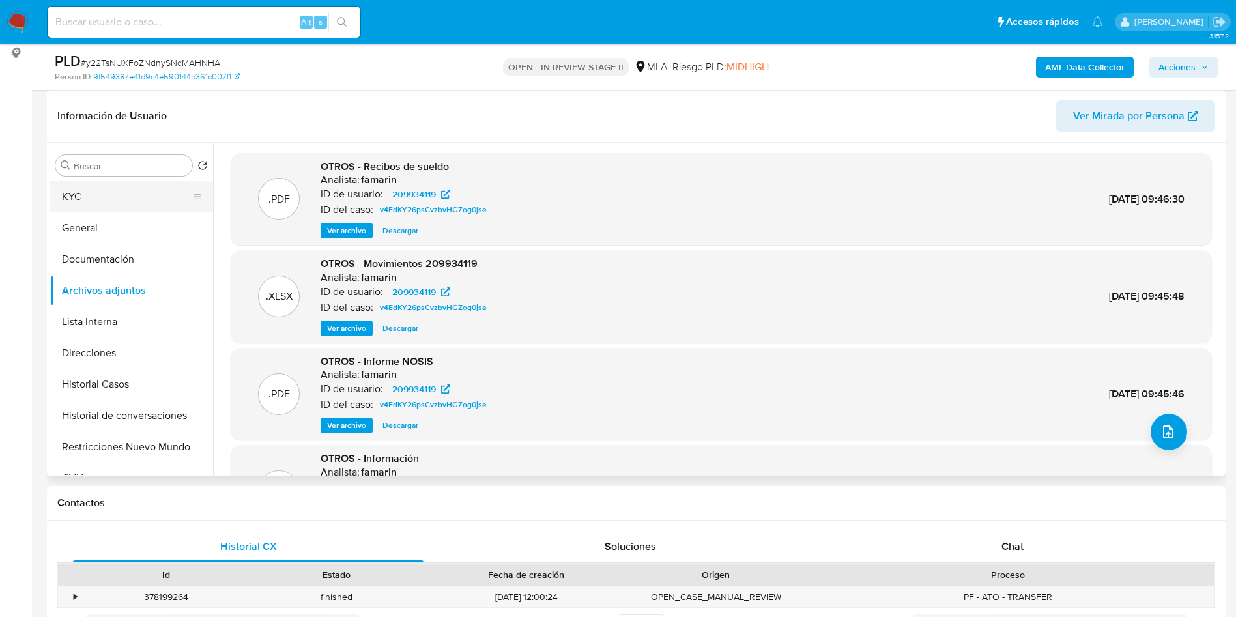
click at [179, 200] on button "KYC" at bounding box center [126, 196] width 152 height 31
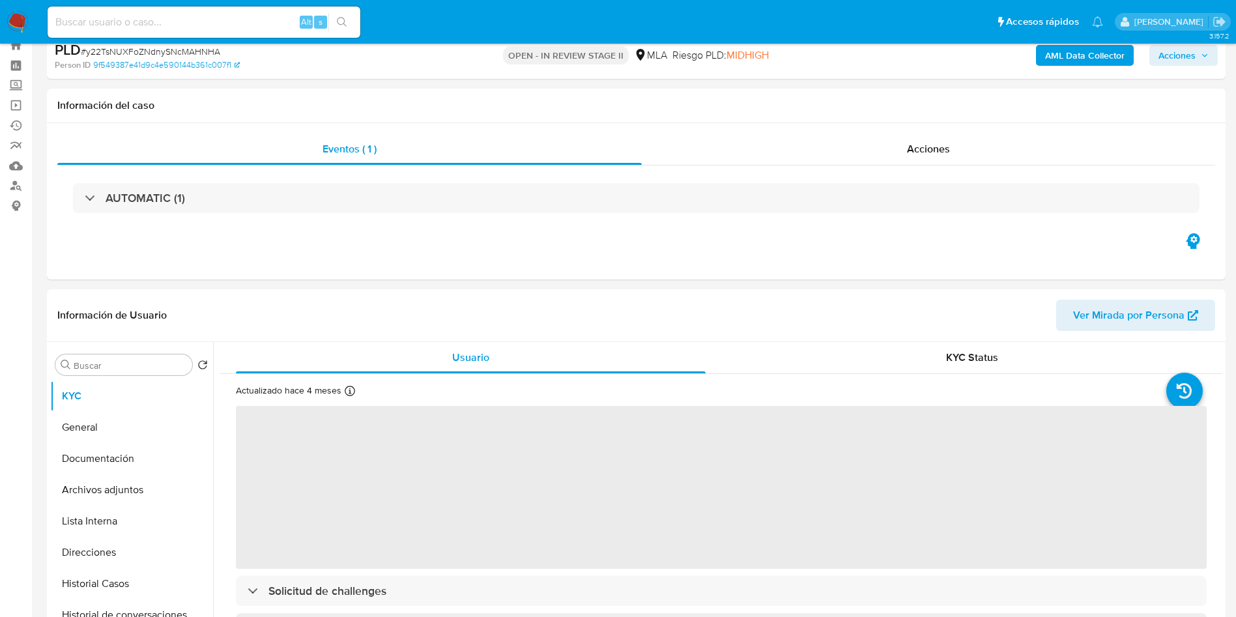
scroll to position [0, 0]
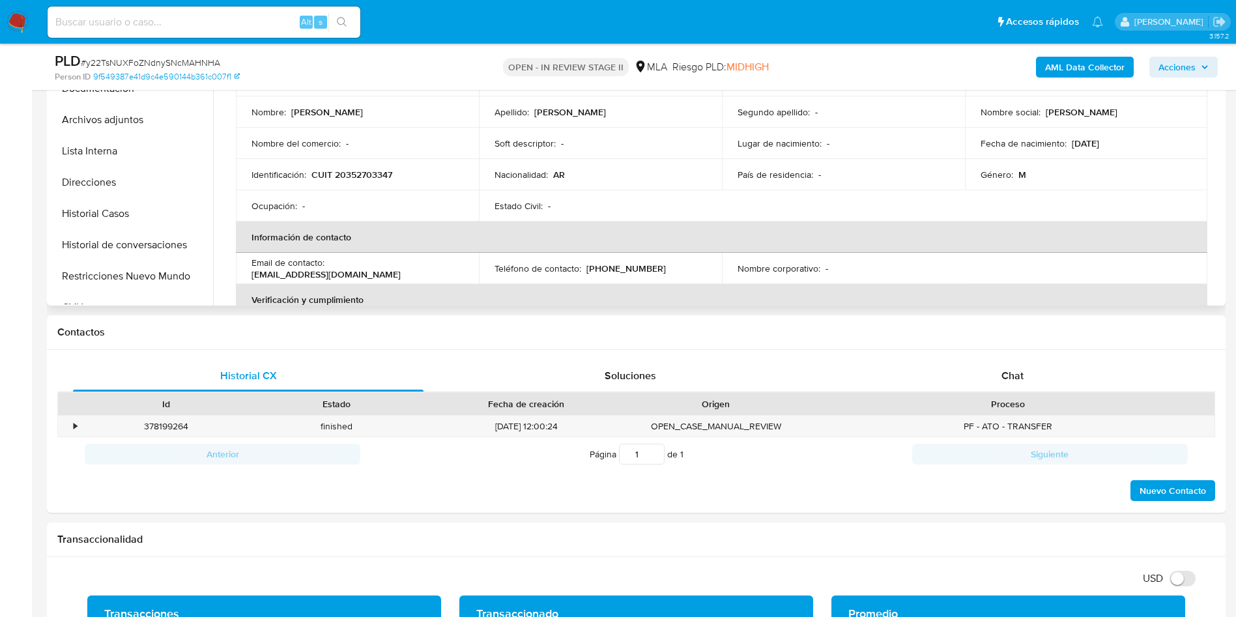
scroll to position [195, 0]
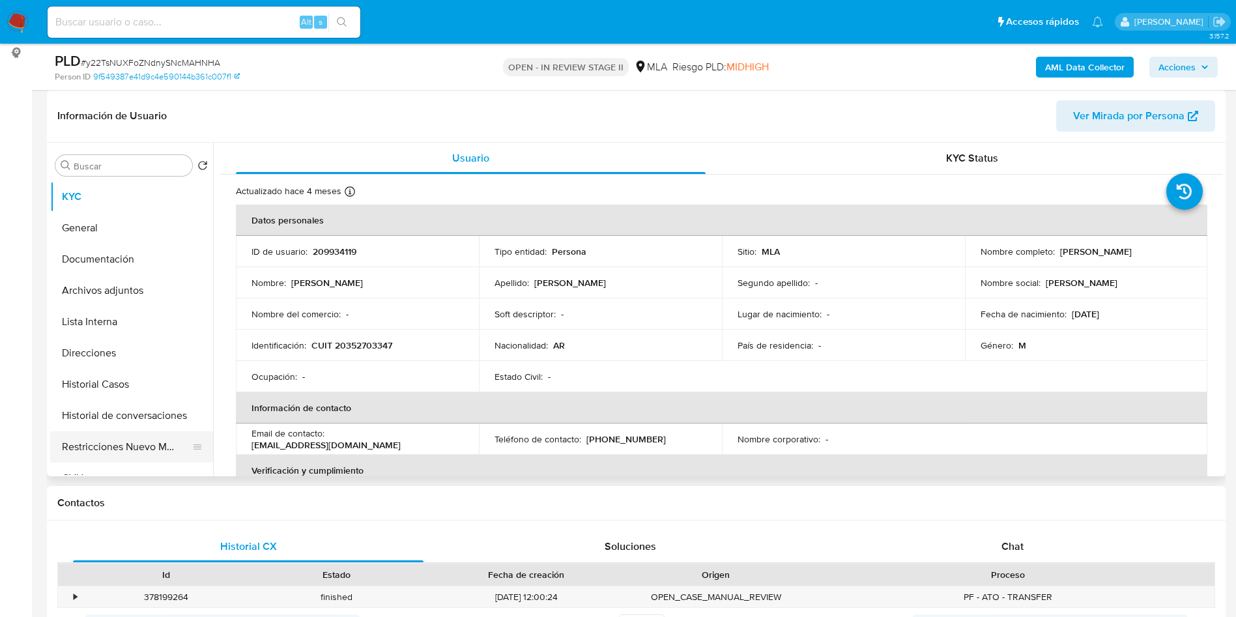
click at [115, 443] on button "Restricciones Nuevo Mundo" at bounding box center [126, 446] width 152 height 31
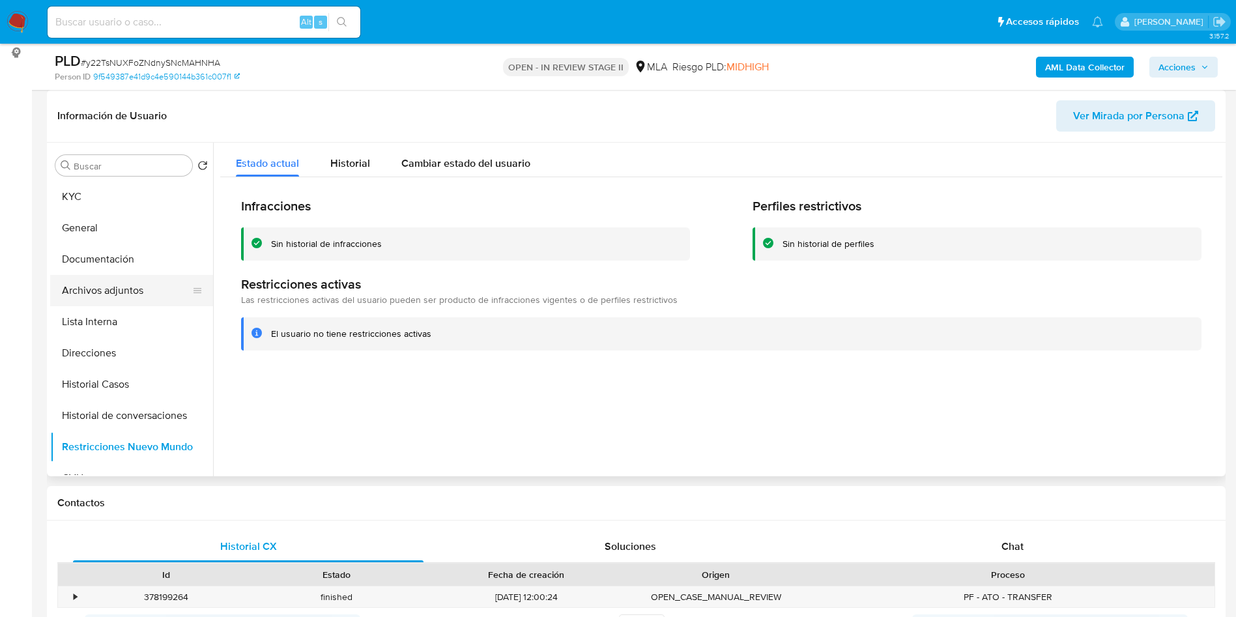
click at [94, 283] on button "Archivos adjuntos" at bounding box center [126, 290] width 152 height 31
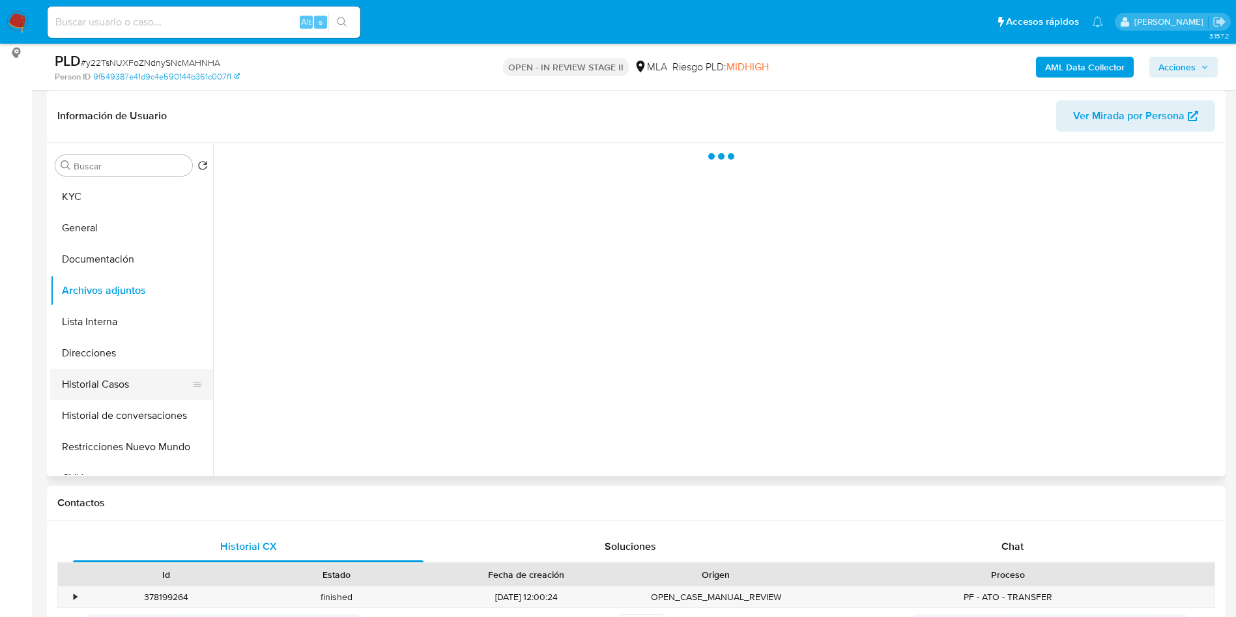
click at [108, 373] on button "Historial Casos" at bounding box center [126, 384] width 152 height 31
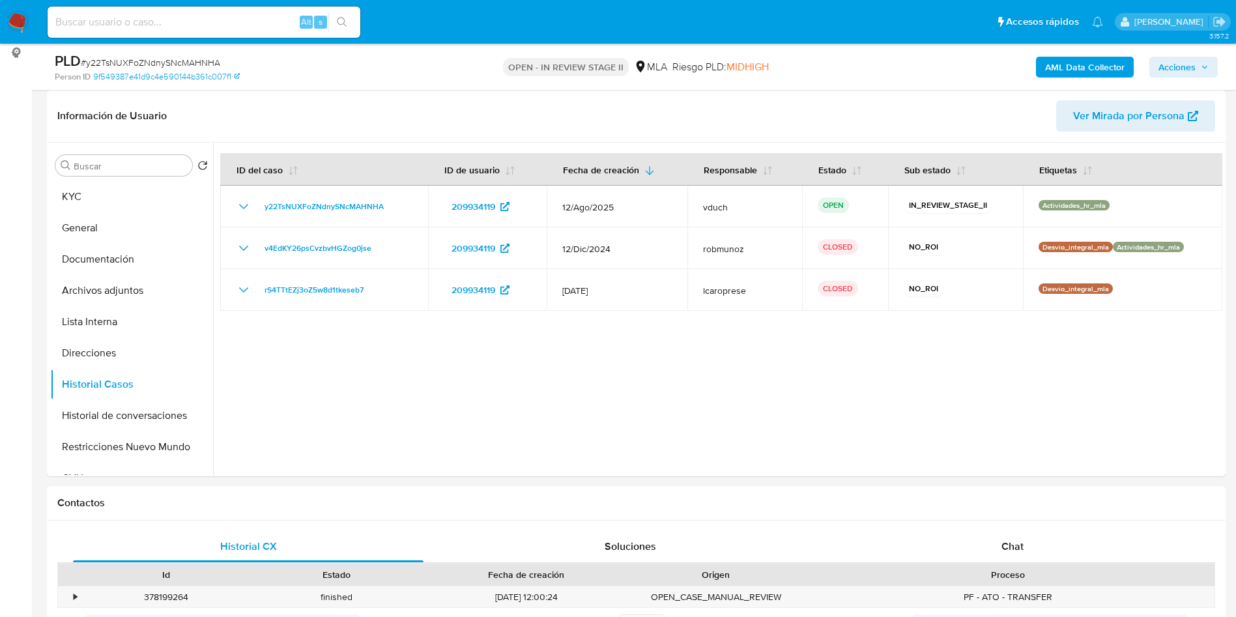
drag, startPoint x: 625, startPoint y: 366, endPoint x: 674, endPoint y: 68, distance: 301.8
click at [599, 386] on div at bounding box center [717, 310] width 1009 height 334
click at [105, 298] on button "Archivos adjuntos" at bounding box center [126, 290] width 152 height 31
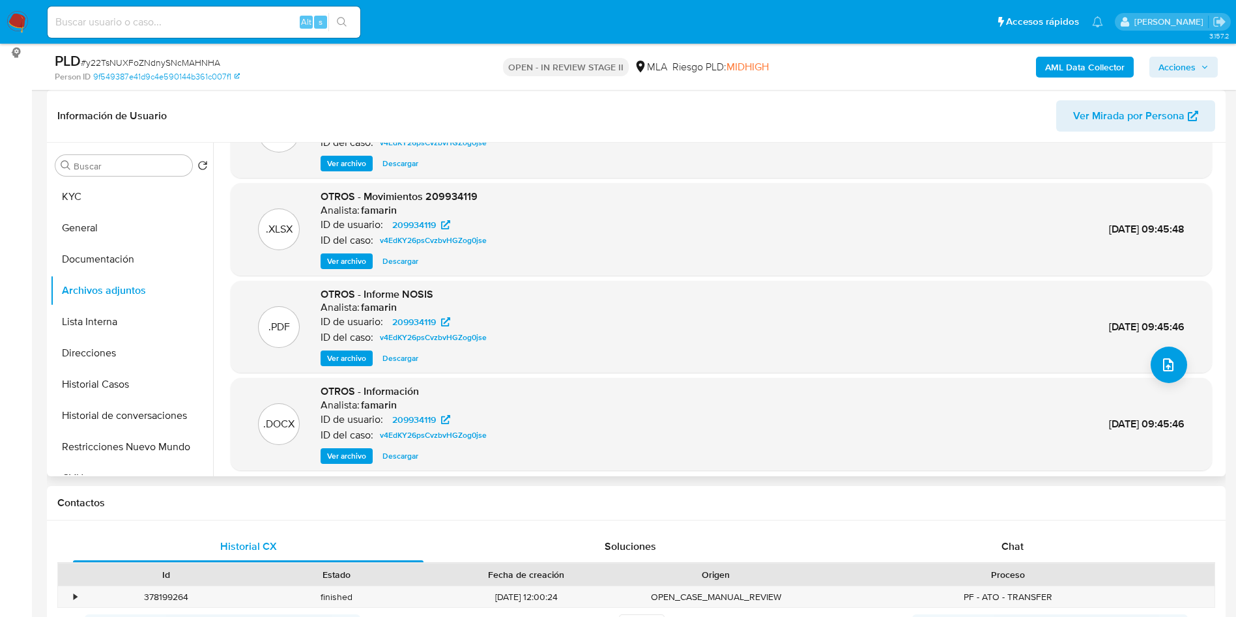
scroll to position [98, 0]
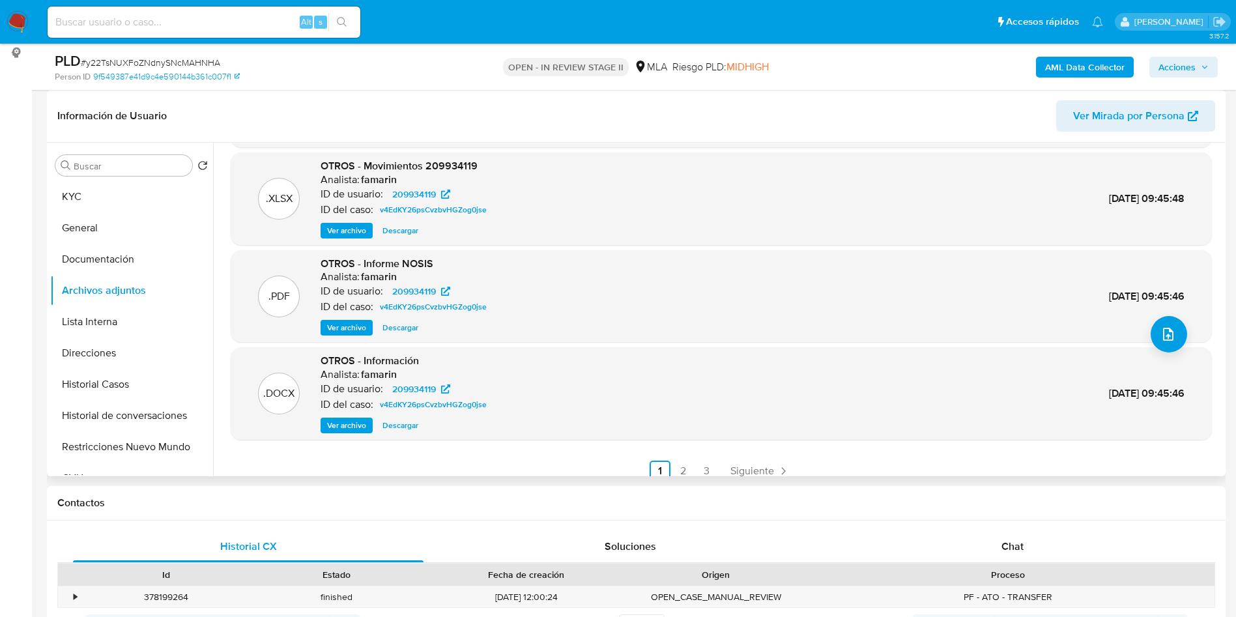
click at [345, 328] on span "Ver archivo" at bounding box center [346, 327] width 39 height 13
click at [764, 472] on span "Siguiente" at bounding box center [752, 471] width 44 height 10
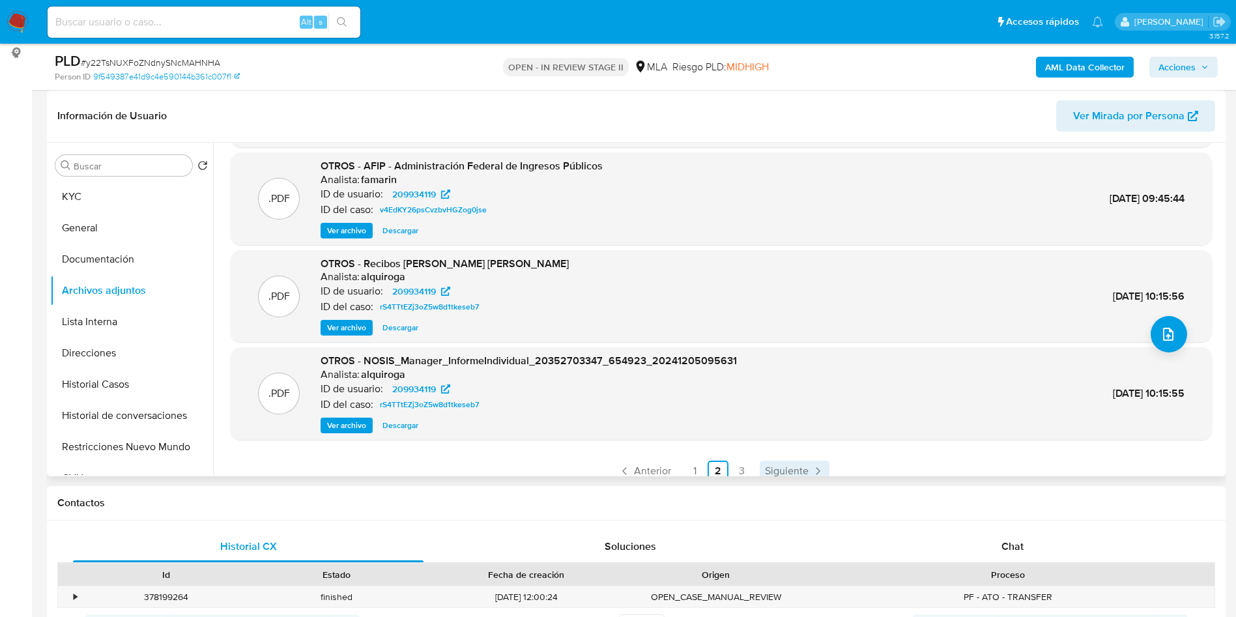
click at [774, 466] on span "Siguiente" at bounding box center [787, 471] width 44 height 10
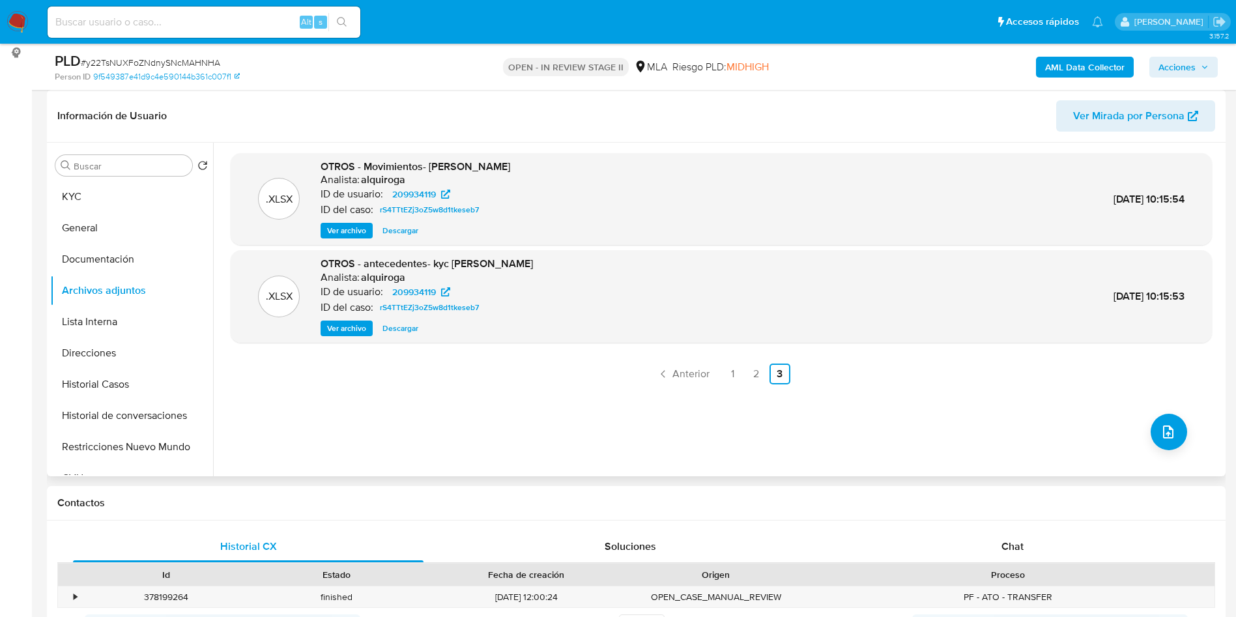
click at [334, 331] on span "Ver archivo" at bounding box center [346, 328] width 39 height 13
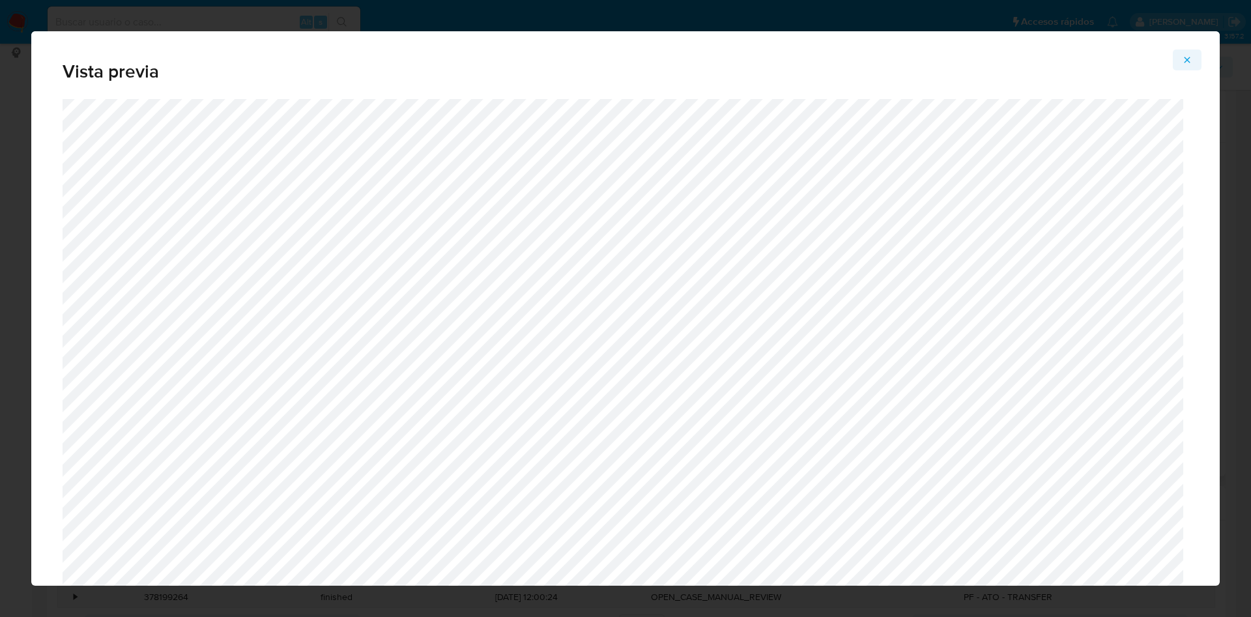
click at [1192, 55] on button "Attachment preview" at bounding box center [1187, 60] width 29 height 21
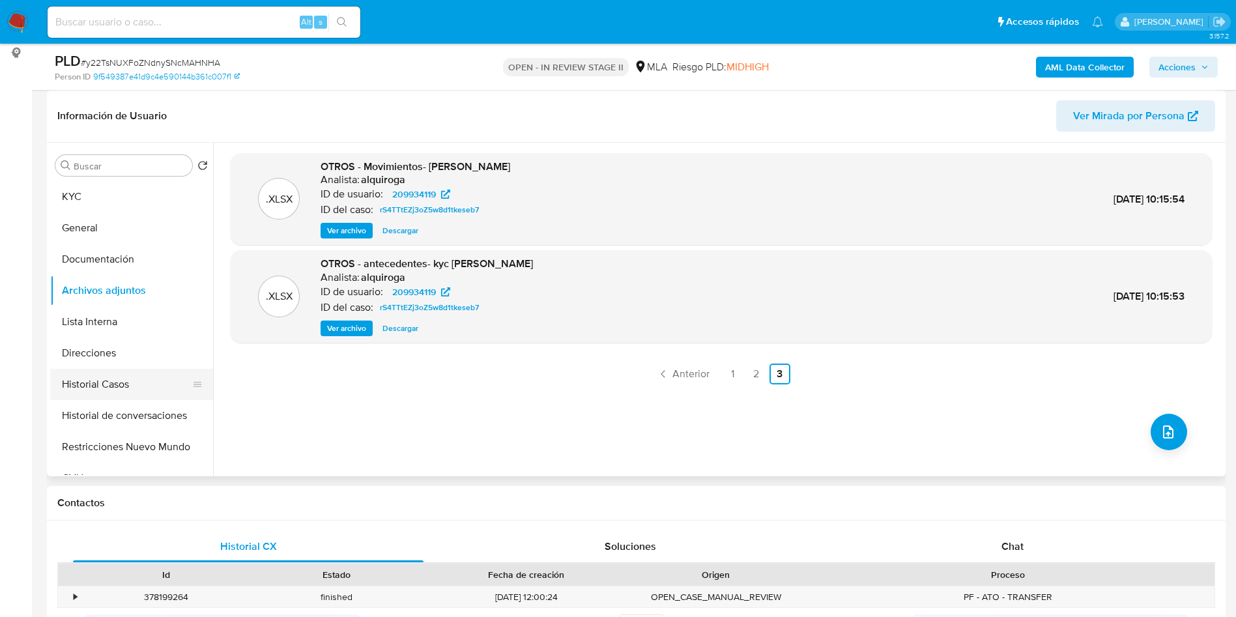
click at [140, 384] on button "Historial Casos" at bounding box center [126, 384] width 152 height 31
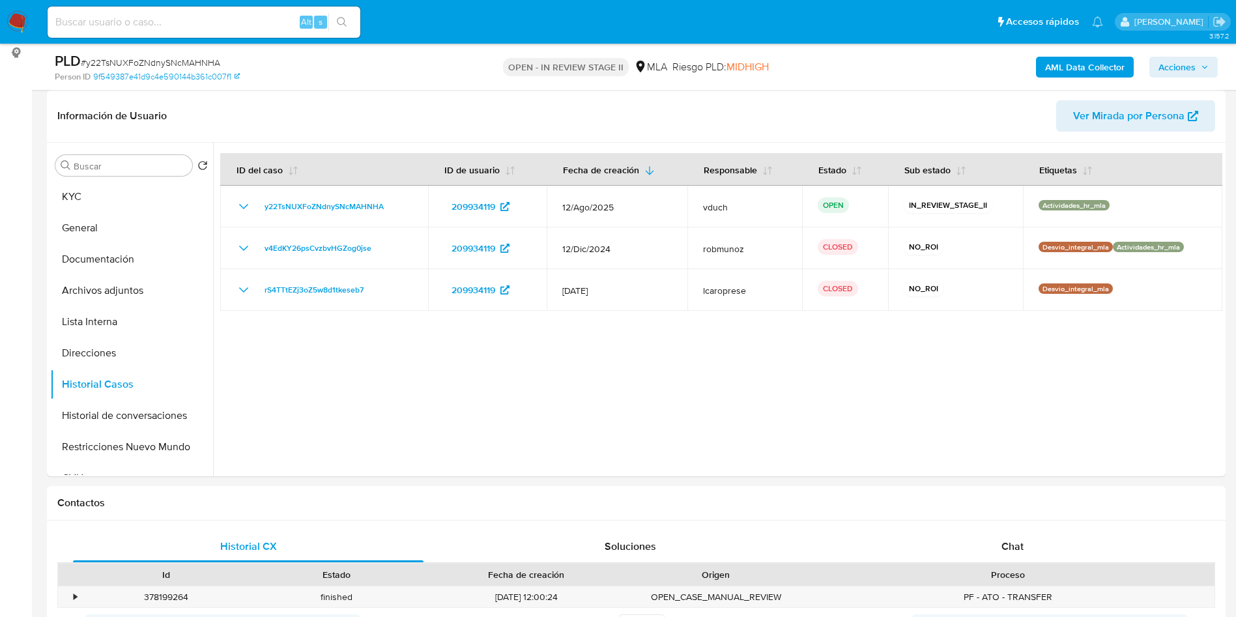
drag, startPoint x: 612, startPoint y: 381, endPoint x: 638, endPoint y: 36, distance: 345.7
click at [627, 322] on div at bounding box center [717, 310] width 1009 height 334
click at [119, 281] on button "Archivos adjuntos" at bounding box center [126, 290] width 152 height 31
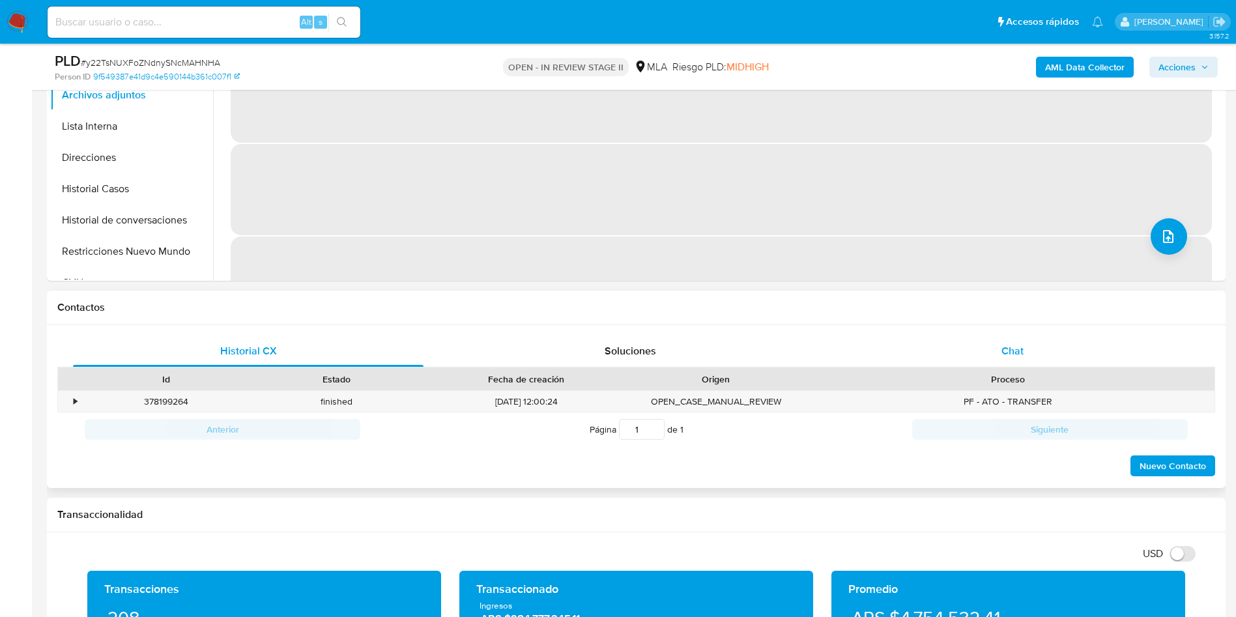
click at [1009, 341] on div "Chat" at bounding box center [1012, 351] width 351 height 31
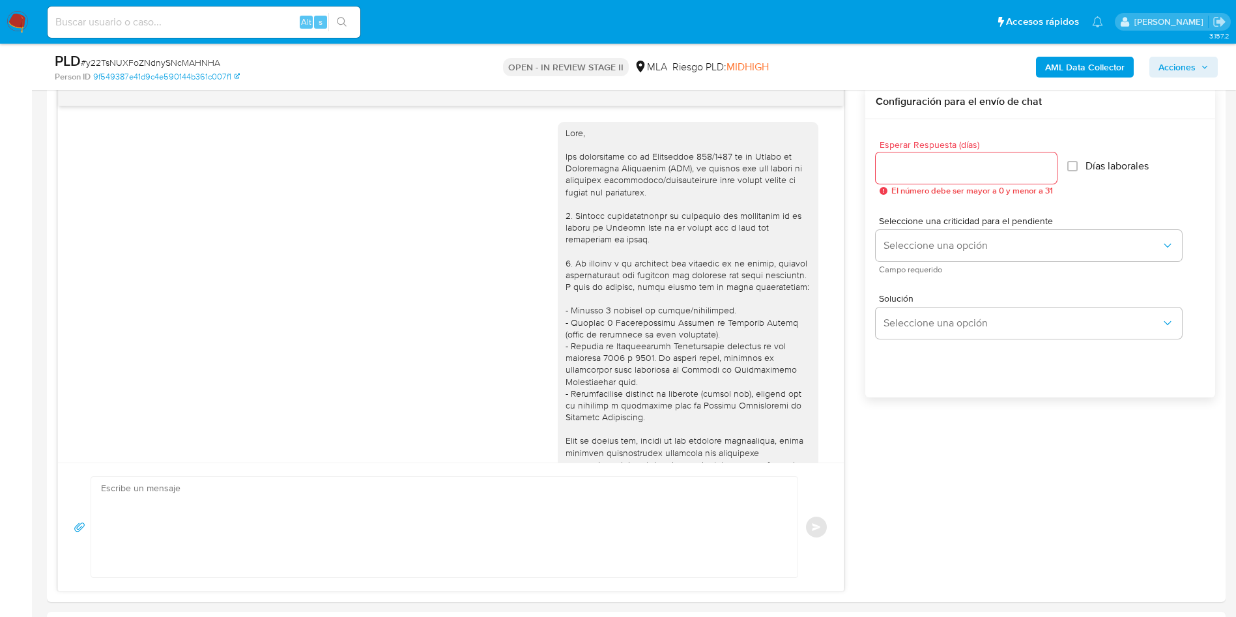
scroll to position [610, 0]
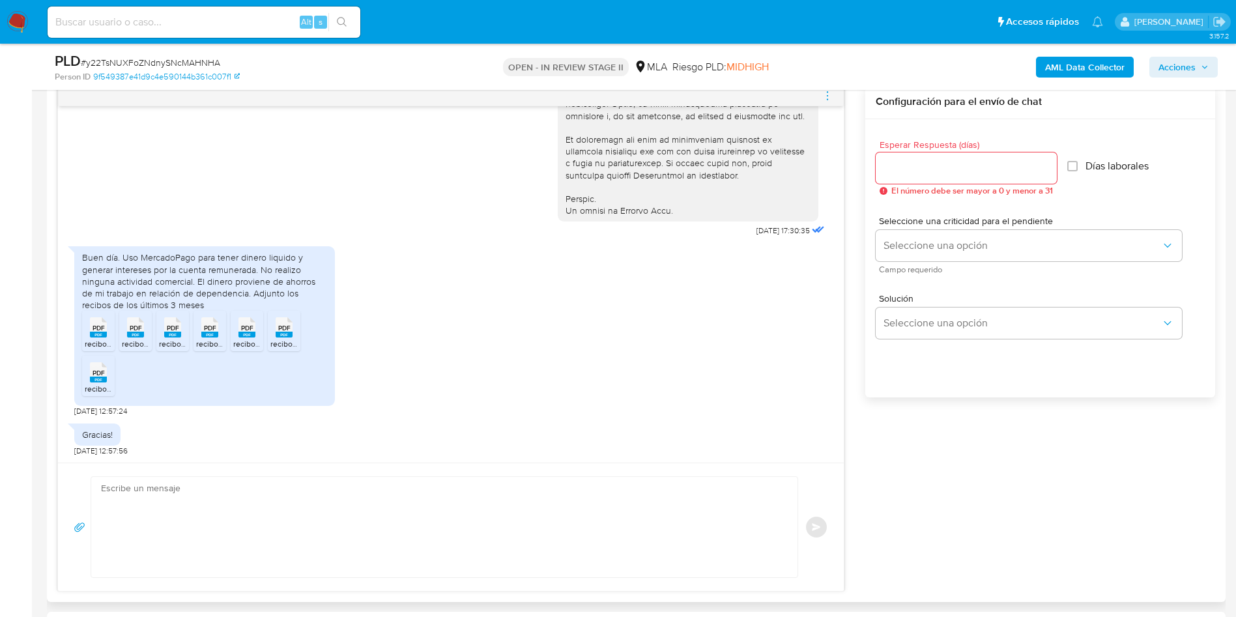
click at [106, 332] on rect at bounding box center [98, 335] width 17 height 6
click at [124, 331] on div "PDF PDF" at bounding box center [135, 325] width 27 height 25
click at [167, 334] on rect at bounding box center [172, 335] width 17 height 6
click at [200, 334] on div "PDF PDF" at bounding box center [209, 325] width 27 height 25
click at [240, 332] on rect at bounding box center [246, 335] width 17 height 6
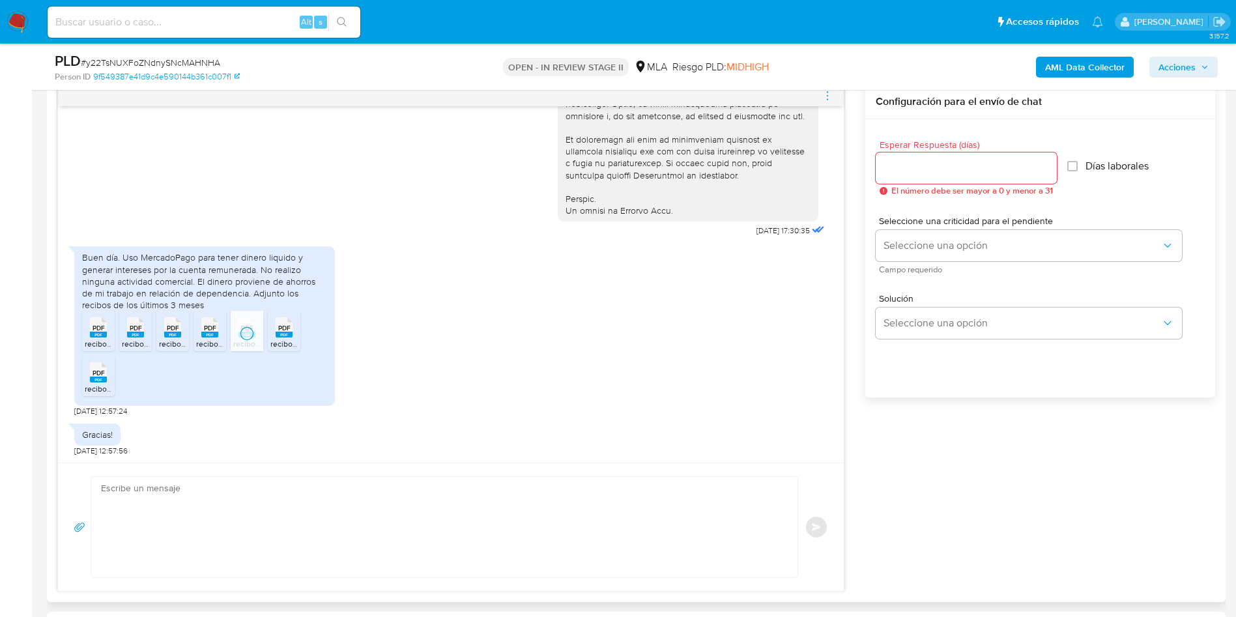
click at [283, 332] on rect at bounding box center [284, 335] width 17 height 6
click at [93, 377] on span "PDF" at bounding box center [99, 373] width 12 height 8
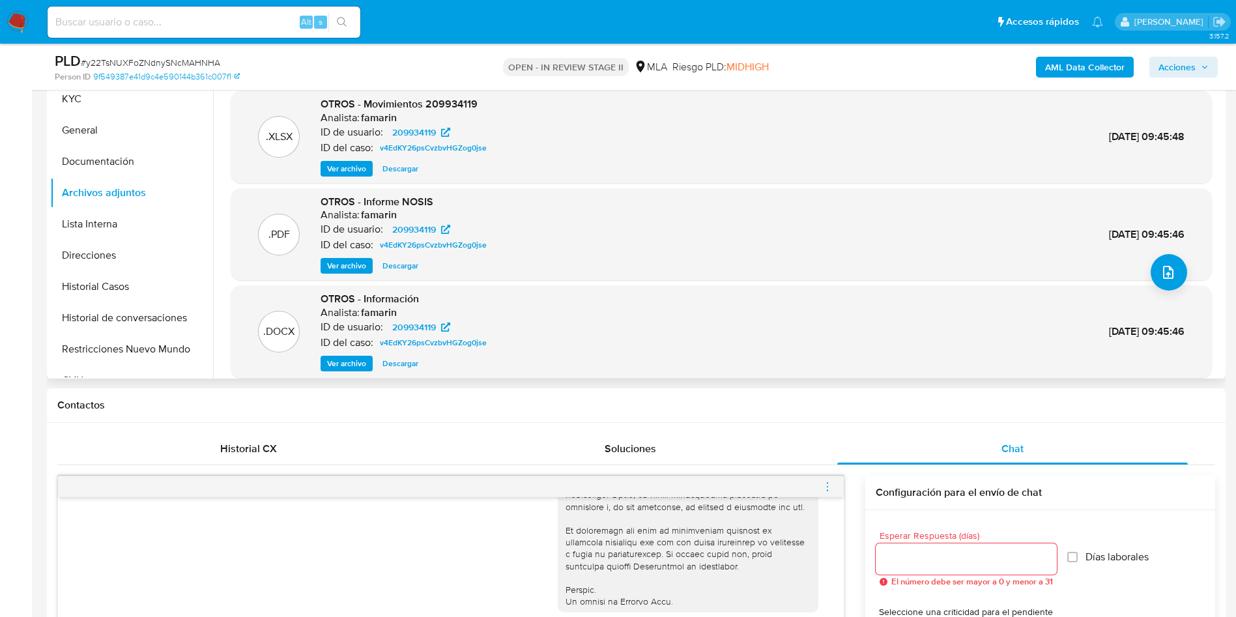
scroll to position [109, 0]
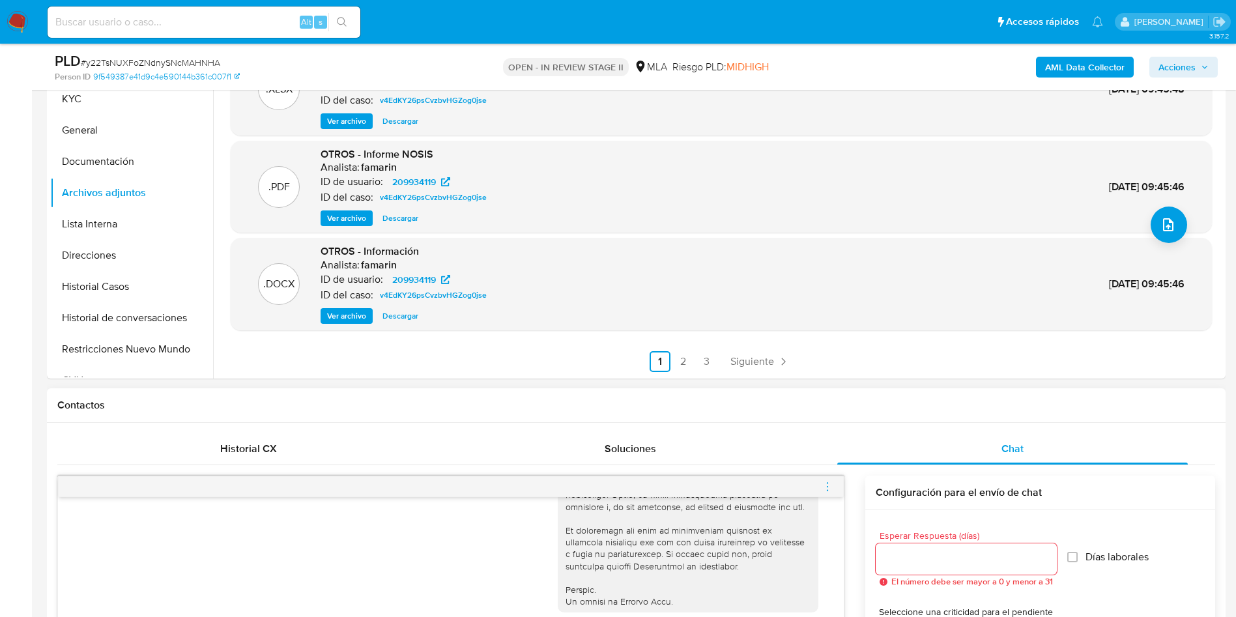
click at [550, 414] on div "Contactos" at bounding box center [636, 405] width 1179 height 35
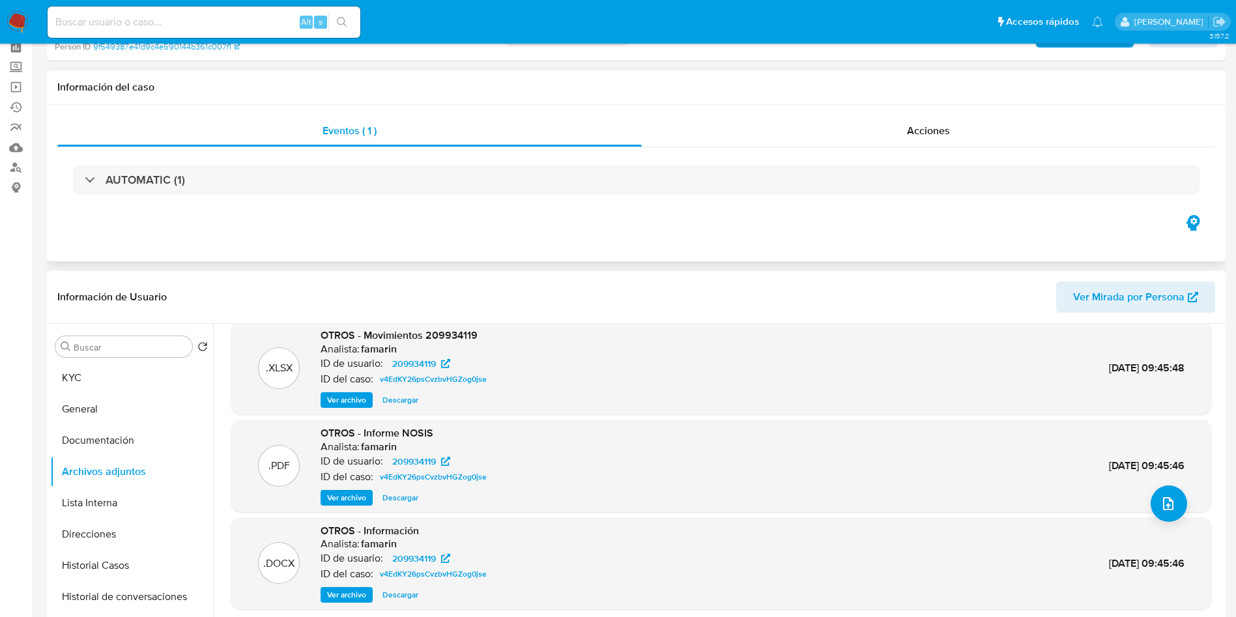
scroll to position [0, 0]
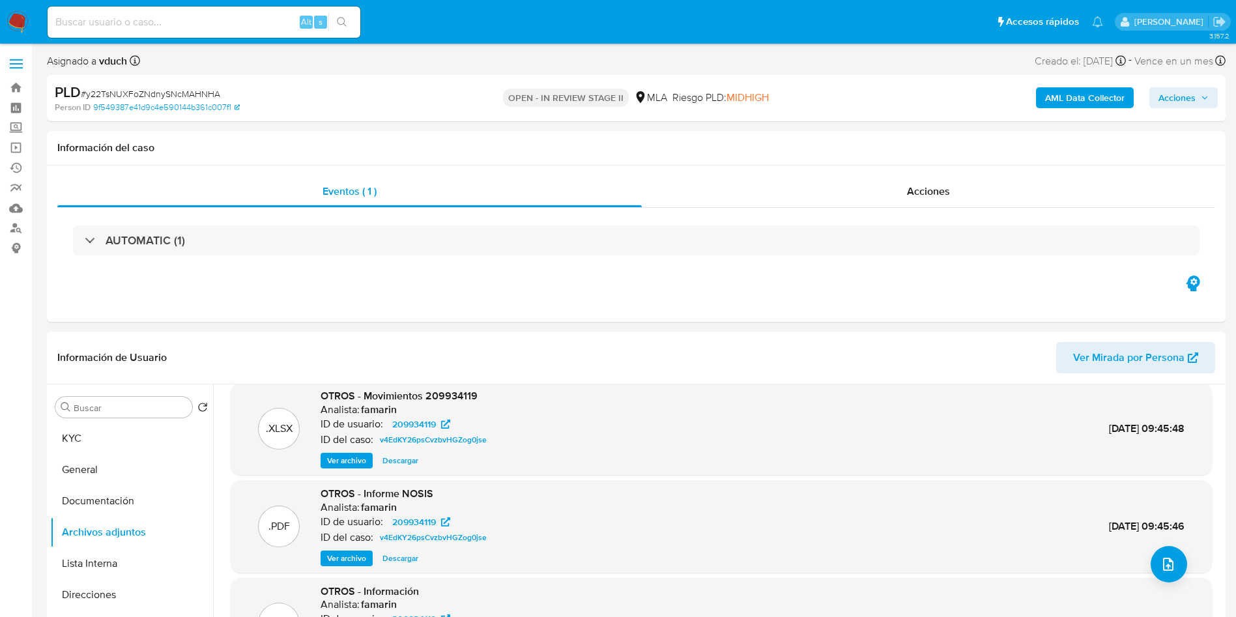
click at [1078, 98] on b "AML Data Collector" at bounding box center [1084, 97] width 79 height 21
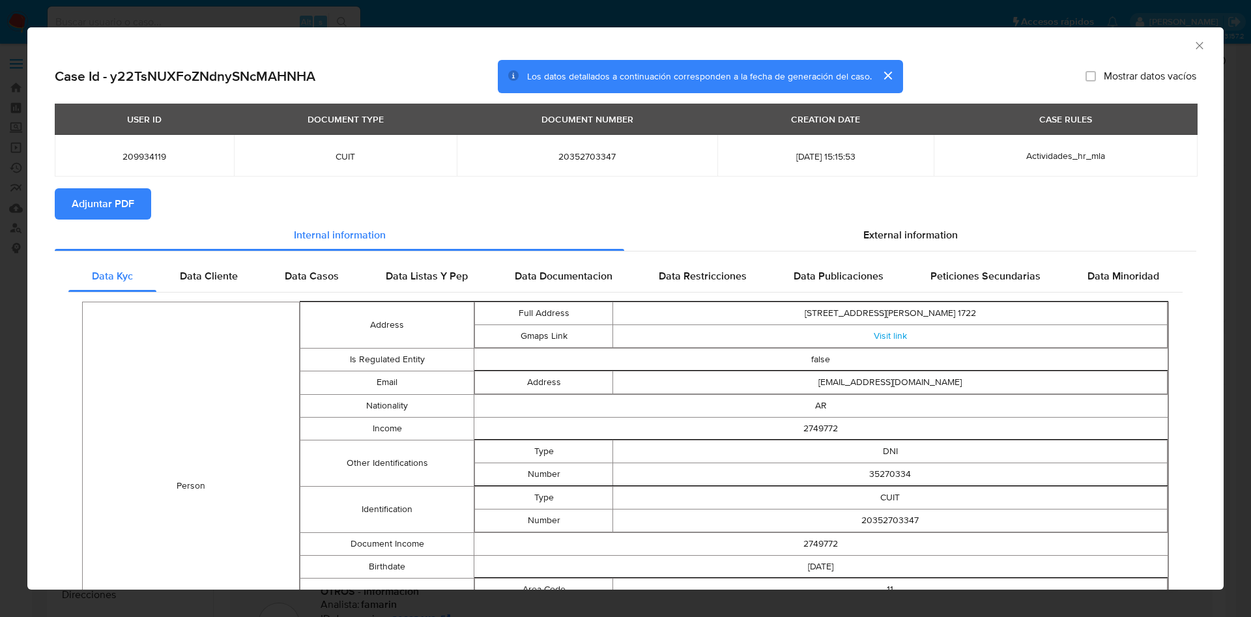
click at [134, 195] on span "Adjuntar PDF" at bounding box center [103, 204] width 63 height 29
click at [1193, 46] on icon "Cerrar ventana" at bounding box center [1199, 45] width 13 height 13
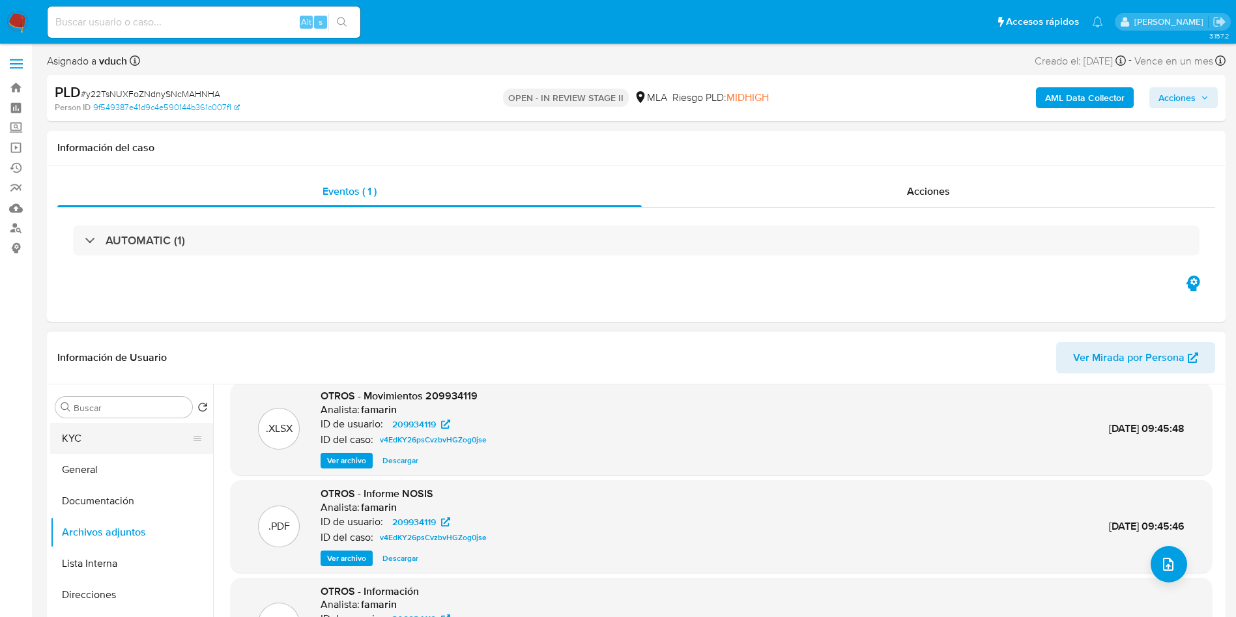
click at [114, 446] on button "KYC" at bounding box center [126, 438] width 152 height 31
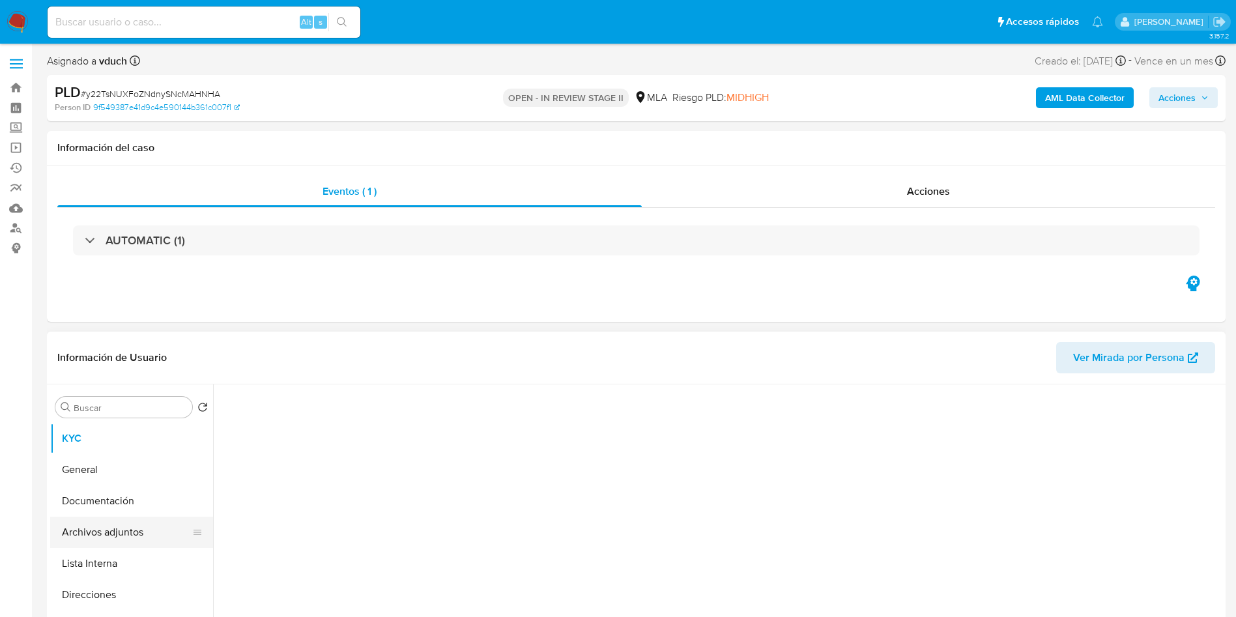
click at [104, 530] on button "Archivos adjuntos" at bounding box center [126, 532] width 152 height 31
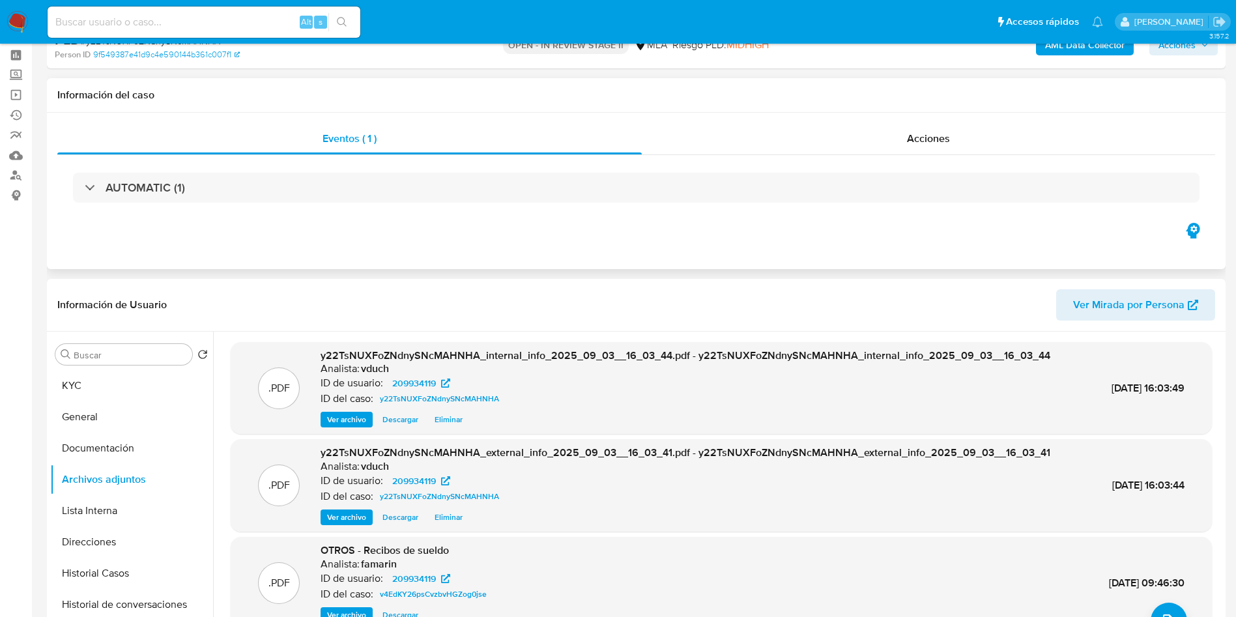
scroll to position [98, 0]
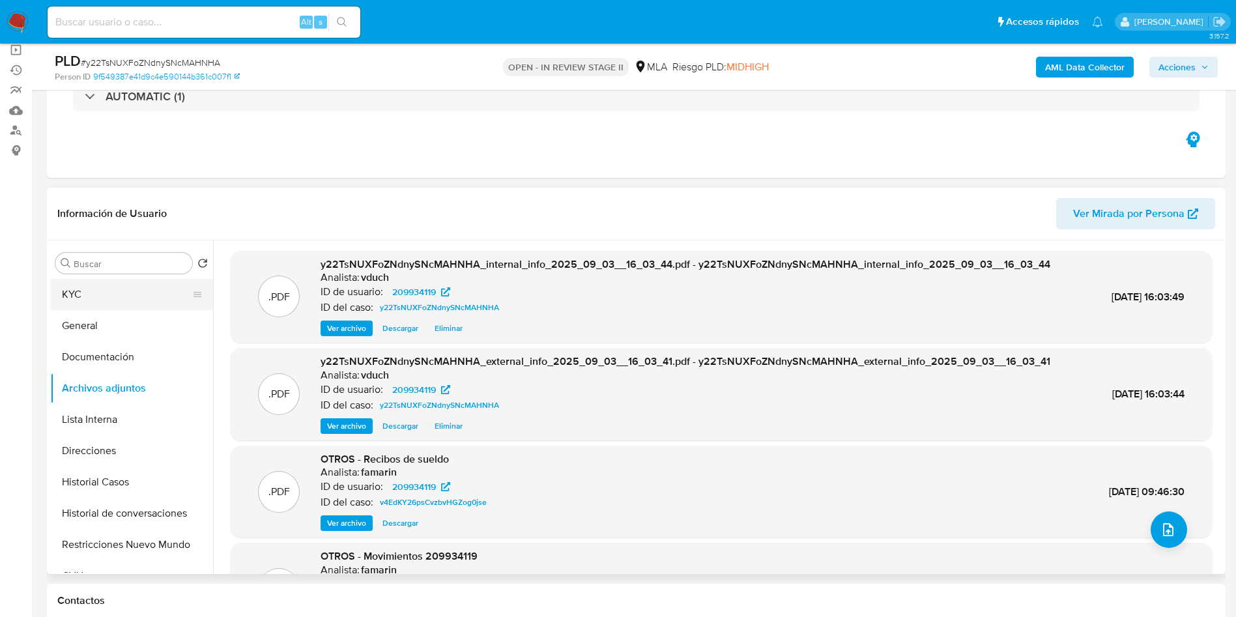
click at [129, 279] on button "KYC" at bounding box center [126, 294] width 152 height 31
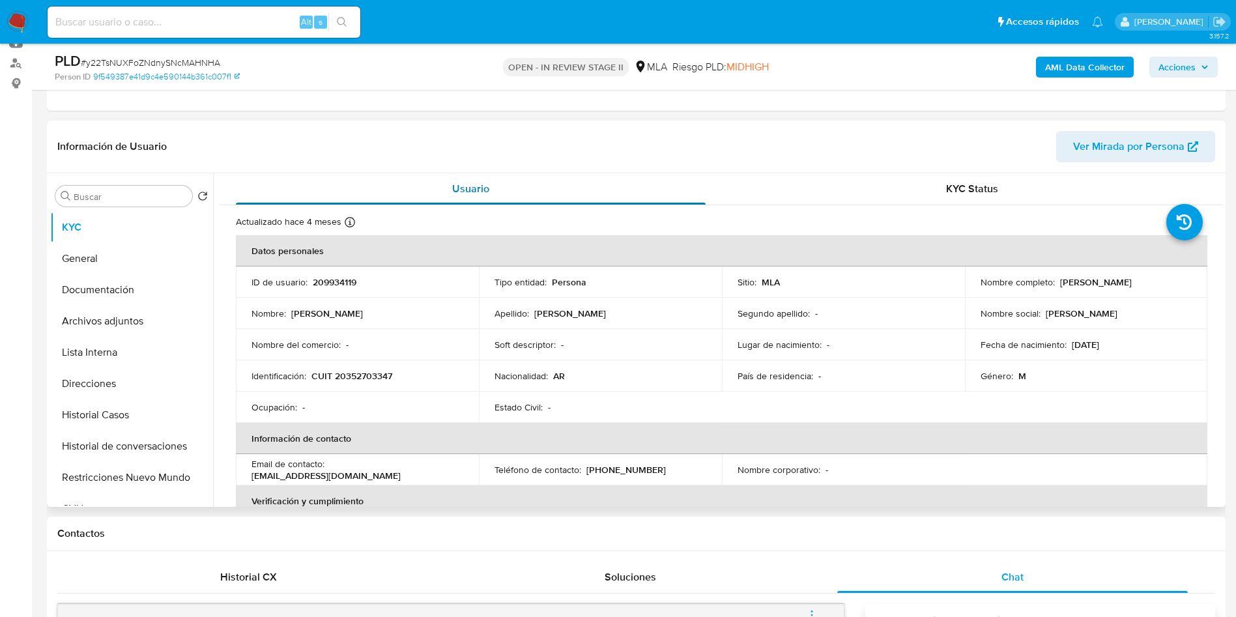
scroll to position [195, 0]
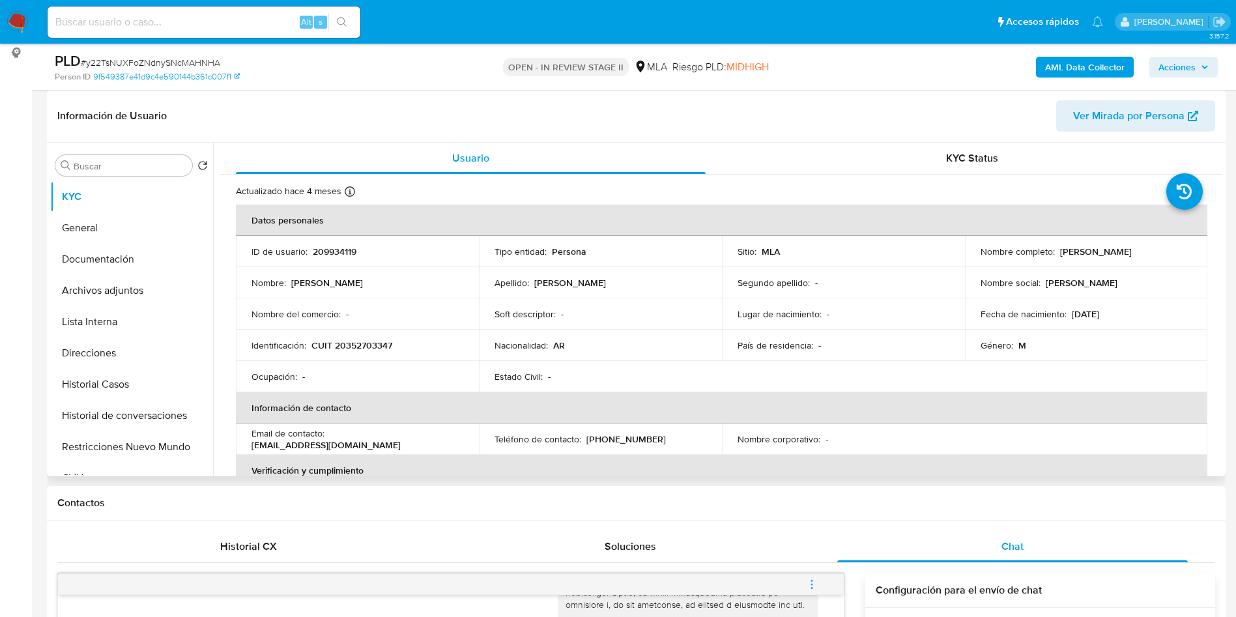
click at [330, 250] on p "209934119" at bounding box center [335, 252] width 44 height 12
click at [330, 248] on p "209934119" at bounding box center [335, 252] width 44 height 12
copy p "209934119"
click at [674, 313] on div "Soft descriptor : -" at bounding box center [601, 314] width 212 height 12
click at [118, 299] on button "Archivos adjuntos" at bounding box center [126, 290] width 152 height 31
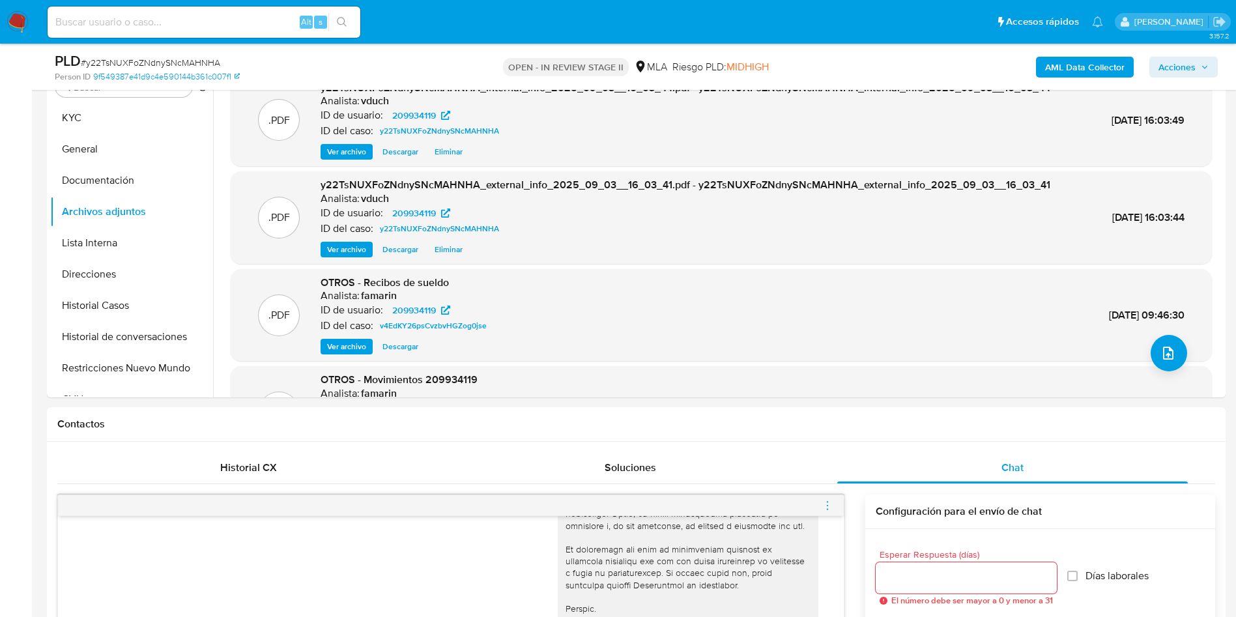
scroll to position [293, 0]
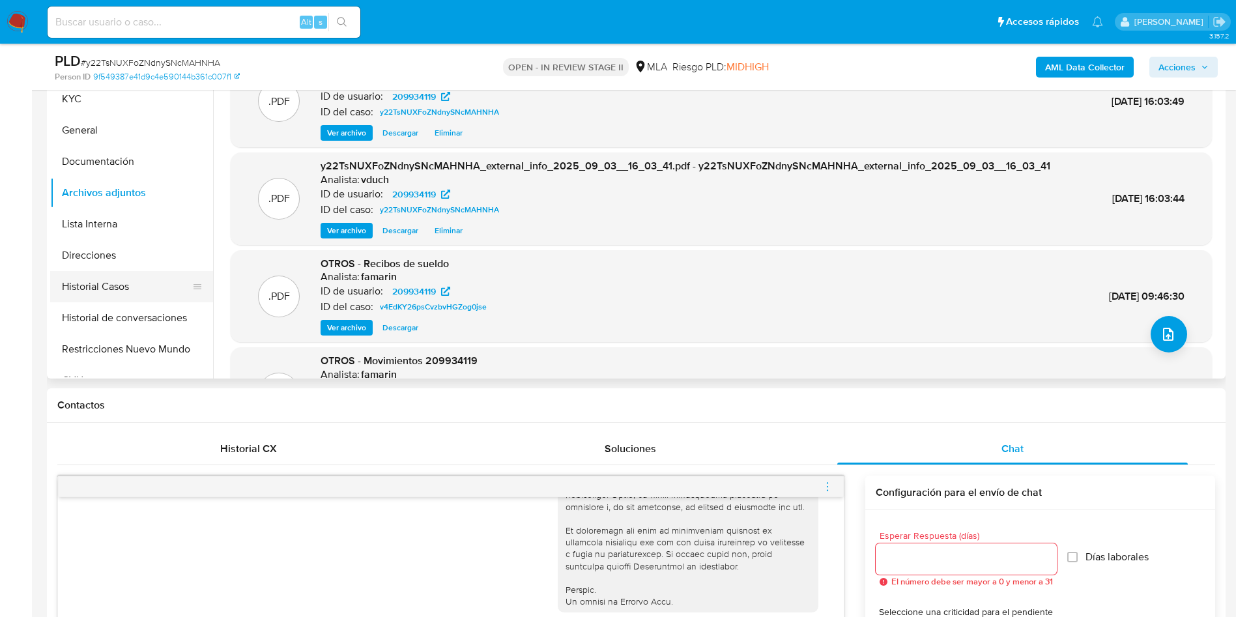
click at [150, 288] on button "Historial Casos" at bounding box center [126, 286] width 152 height 31
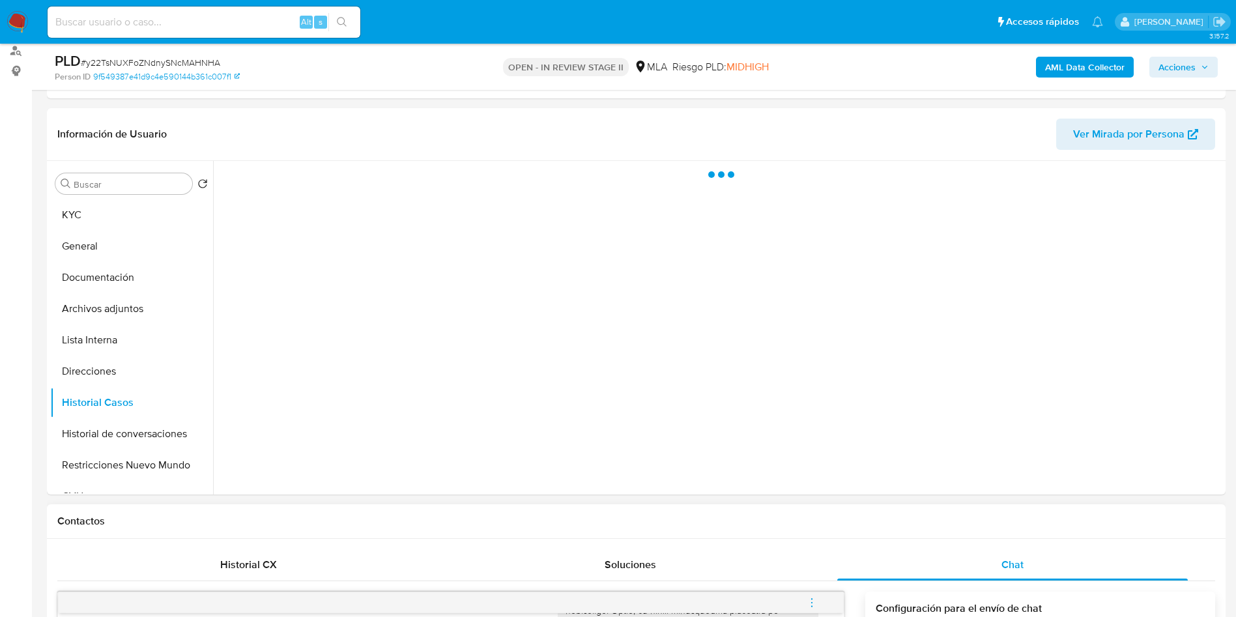
scroll to position [195, 0]
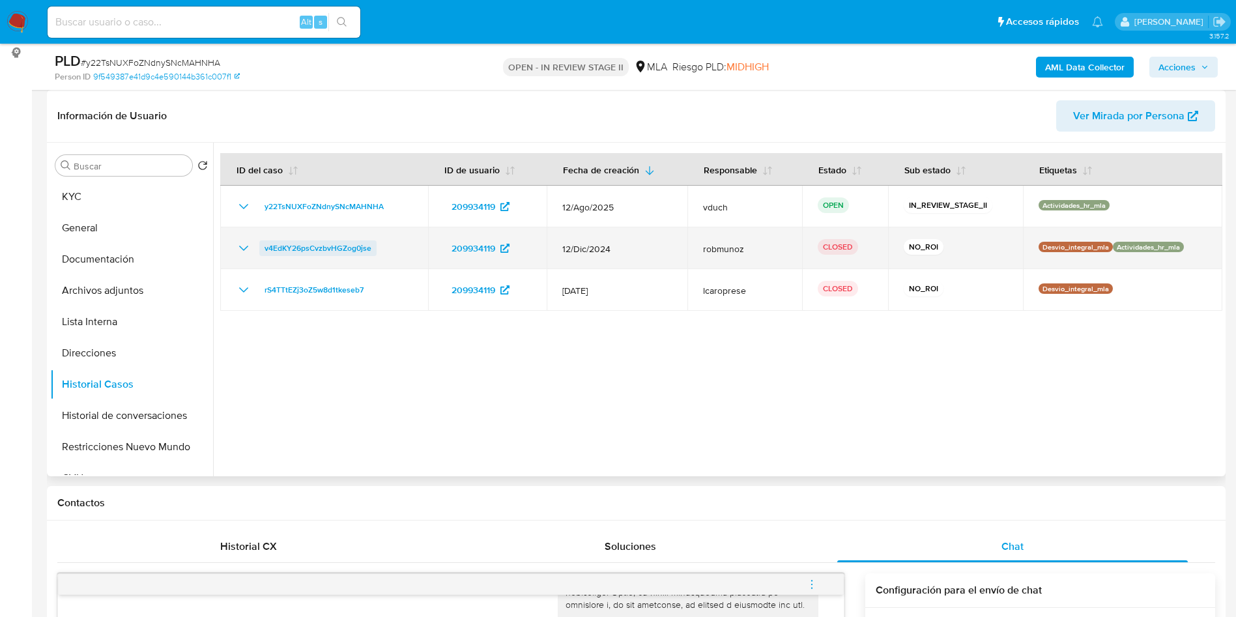
click at [298, 250] on span "v4EdKY26psCvzbvHGZog0jse" at bounding box center [318, 248] width 107 height 16
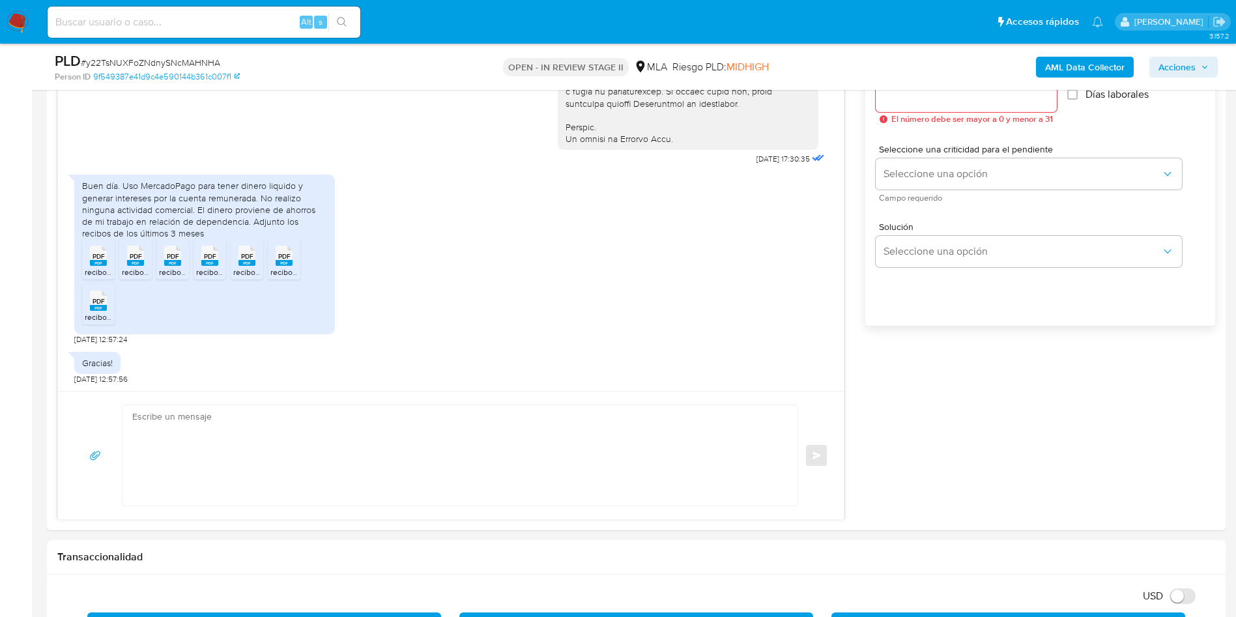
scroll to position [782, 0]
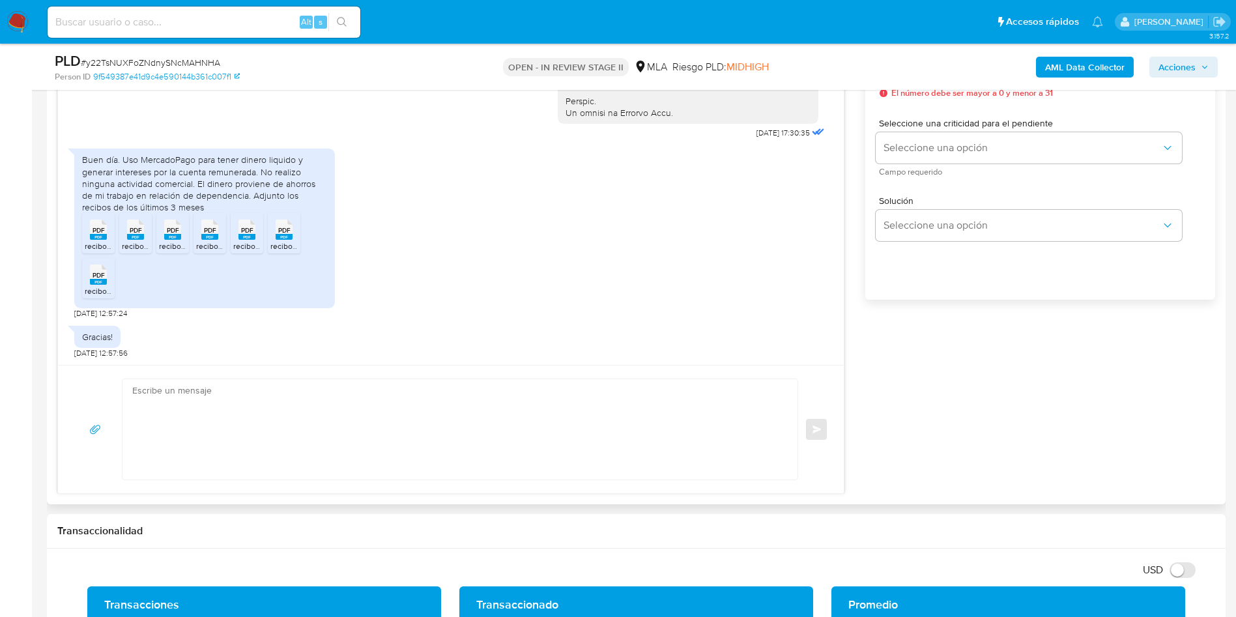
click at [187, 184] on div "Buen día. Uso MercadoPago para tener dinero liquido y generar intereses por la …" at bounding box center [204, 183] width 245 height 59
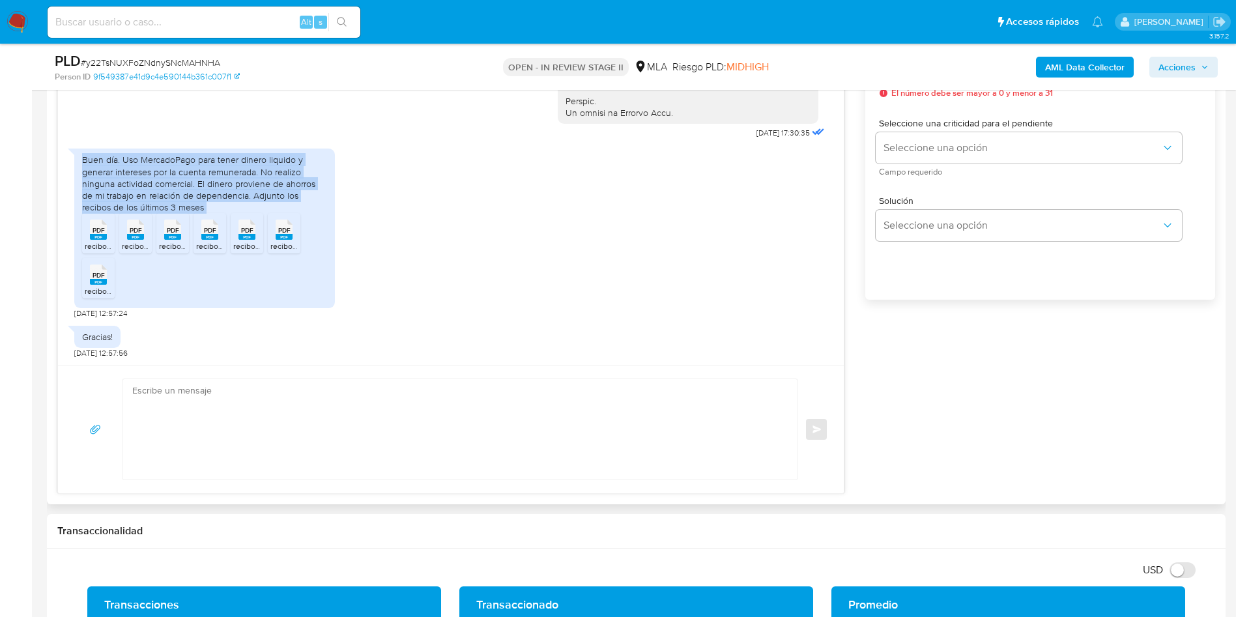
click at [187, 184] on div "Buen día. Uso MercadoPago para tener dinero liquido y generar intereses por la …" at bounding box center [204, 183] width 245 height 59
copy div "Buen día. Uso MercadoPago para tener dinero liquido y generar intereses por la …"
click at [178, 158] on div "Buen día. Uso MercadoPago para tener dinero liquido y generar intereses por la …" at bounding box center [204, 183] width 245 height 59
drag, startPoint x: 124, startPoint y: 156, endPoint x: 237, endPoint y: 196, distance: 119.7
click at [237, 196] on div "Buen día. Uso MercadoPago para tener dinero liquido y generar intereses por la …" at bounding box center [204, 183] width 245 height 59
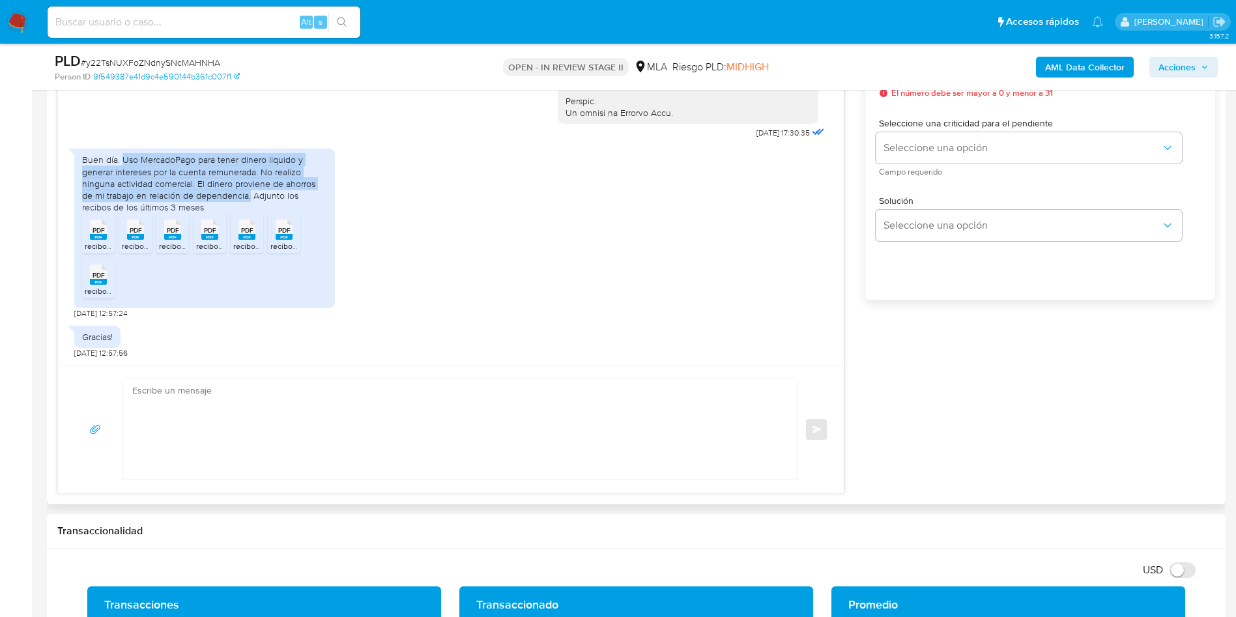
copy div "Uso MercadoPago para tener dinero liquido y generar intereses por la cuenta rem…"
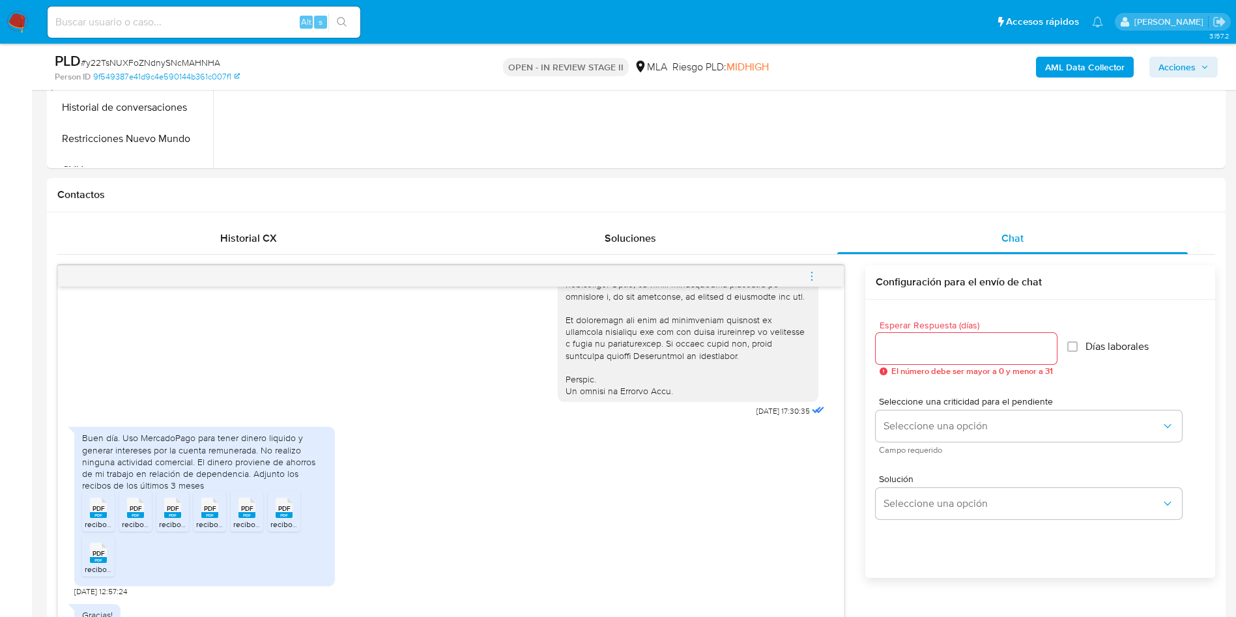
scroll to position [195, 0]
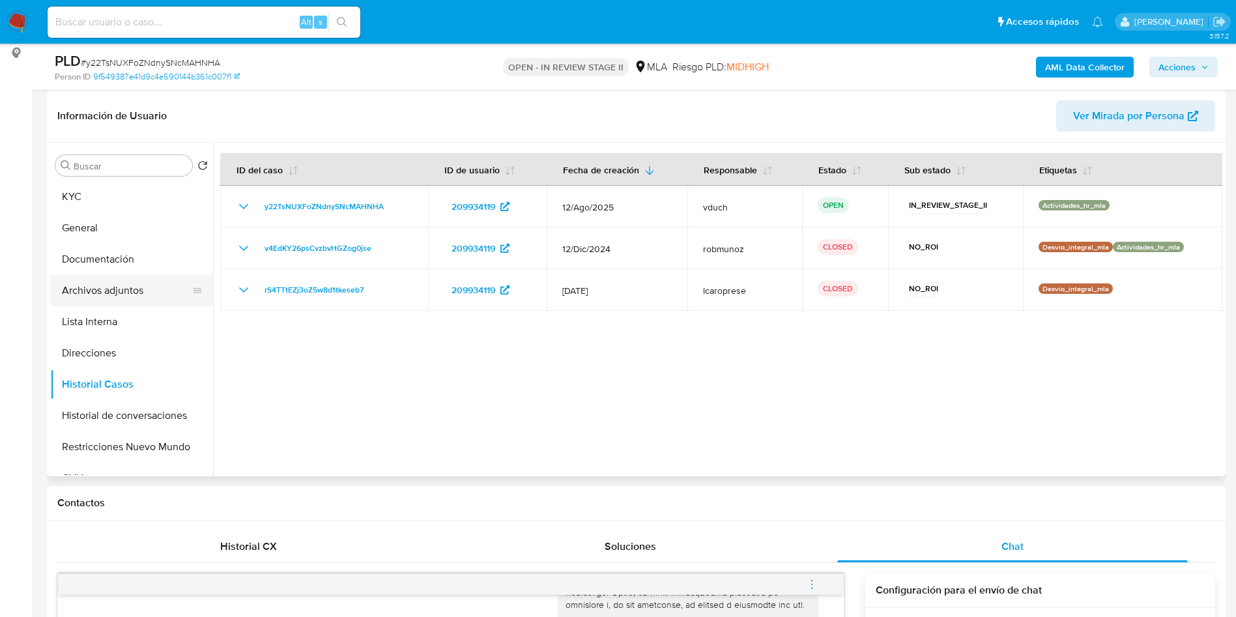
click at [104, 300] on button "Archivos adjuntos" at bounding box center [126, 290] width 152 height 31
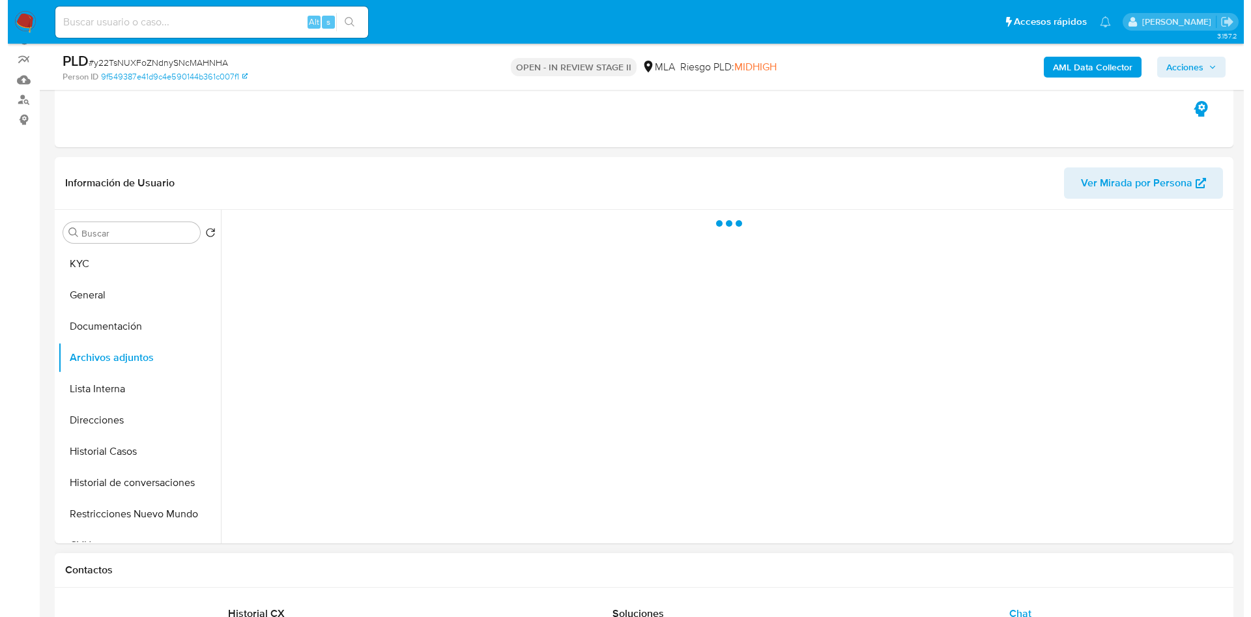
scroll to position [98, 0]
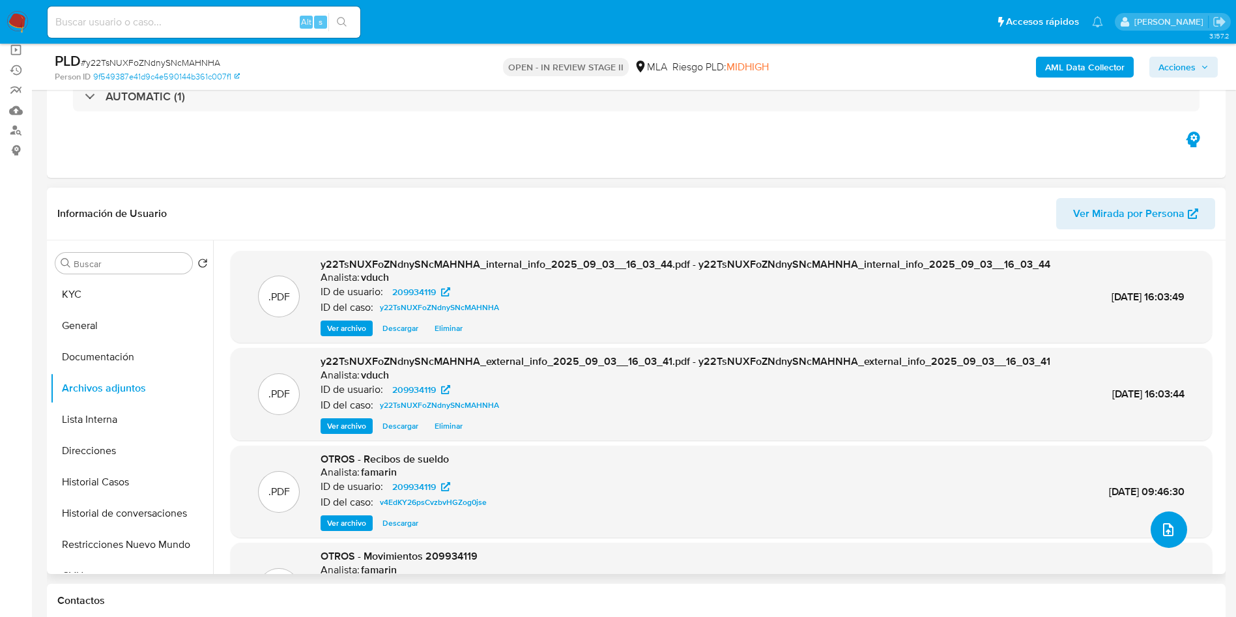
click at [1160, 528] on icon "upload-file" at bounding box center [1168, 530] width 16 height 16
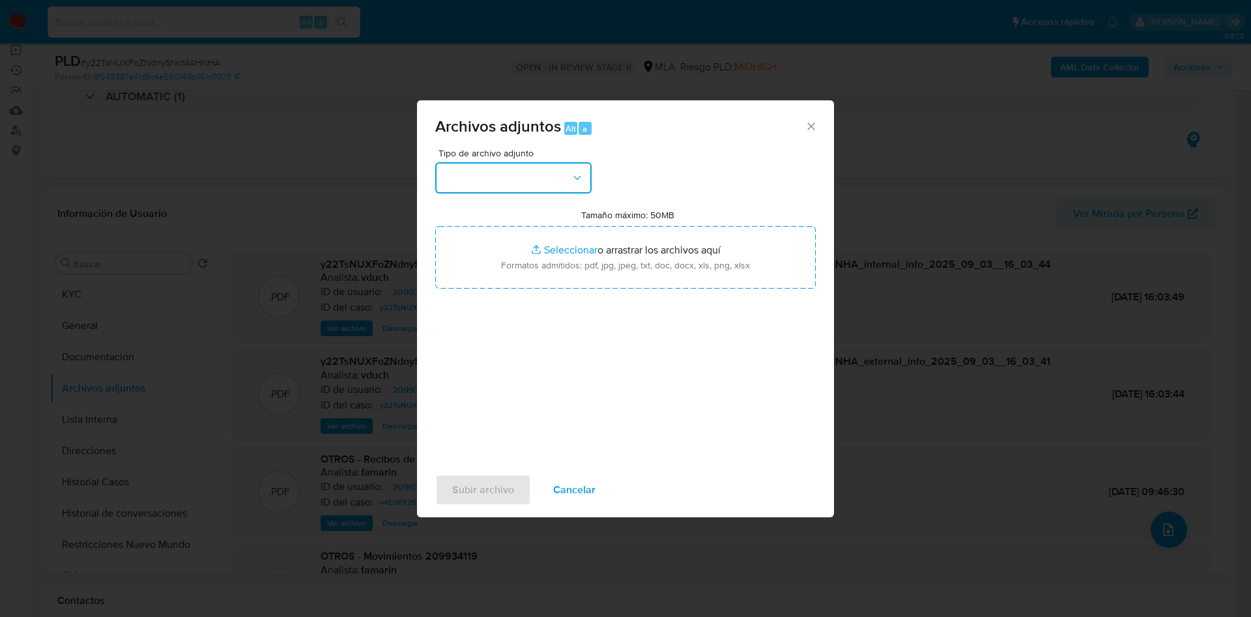
click at [532, 174] on button "button" at bounding box center [513, 177] width 156 height 31
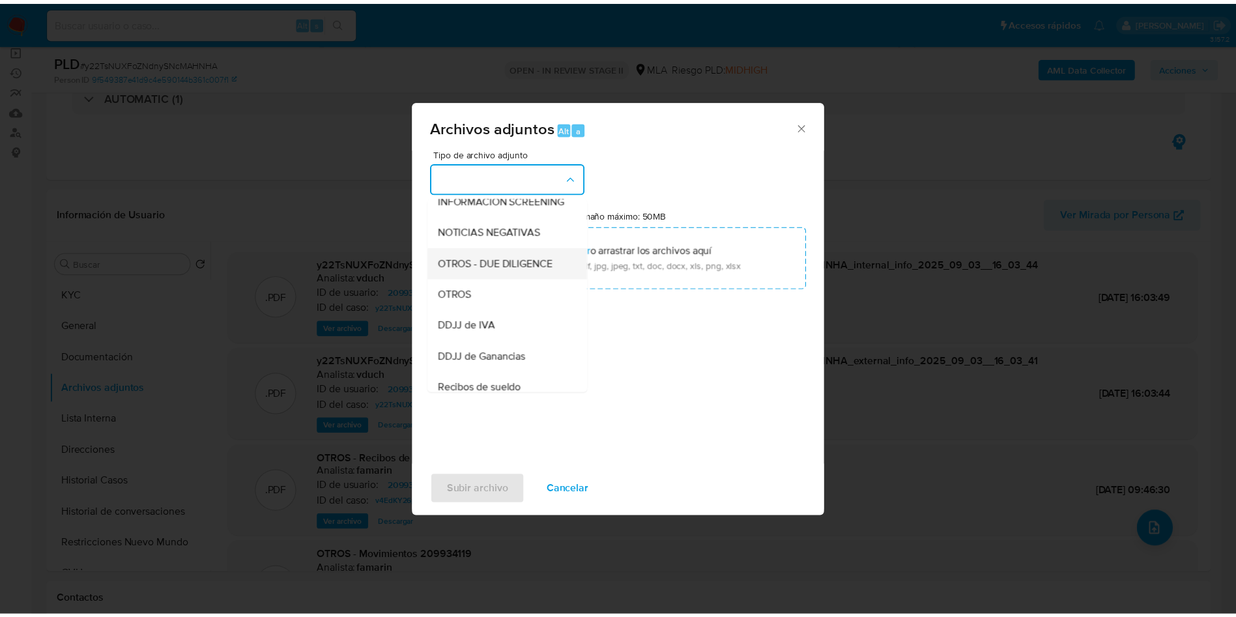
scroll to position [195, 0]
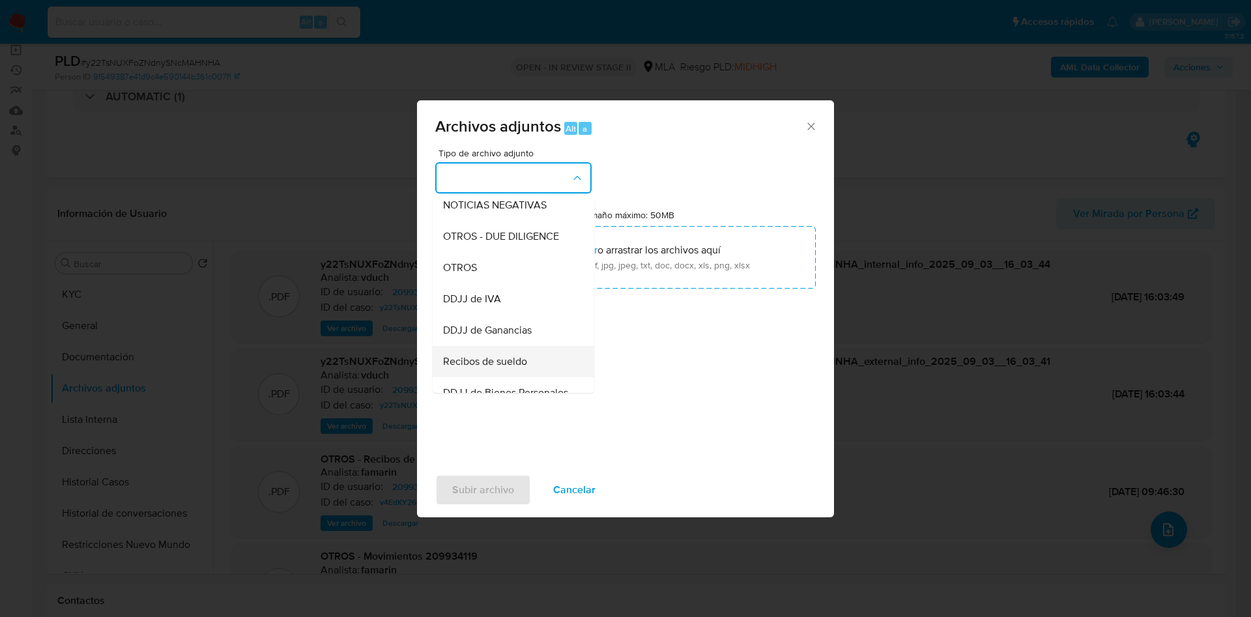
click at [500, 368] on span "Recibos de sueldo" at bounding box center [485, 361] width 84 height 13
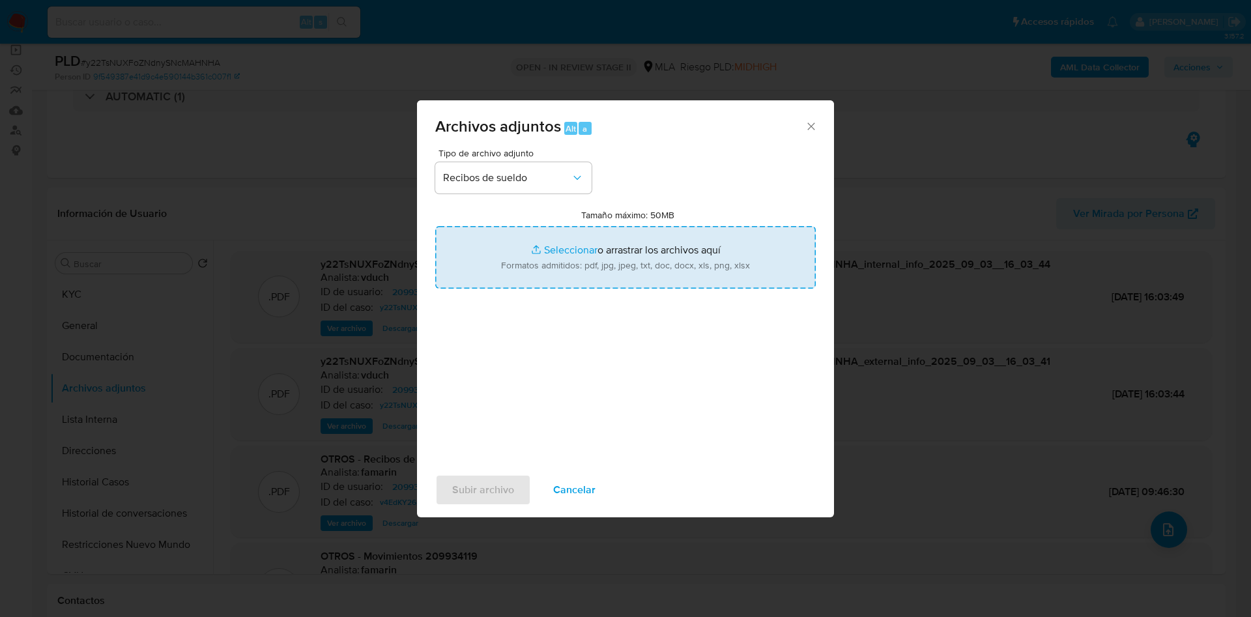
type input "C:\fakepath\May a Jul 25.pdf"
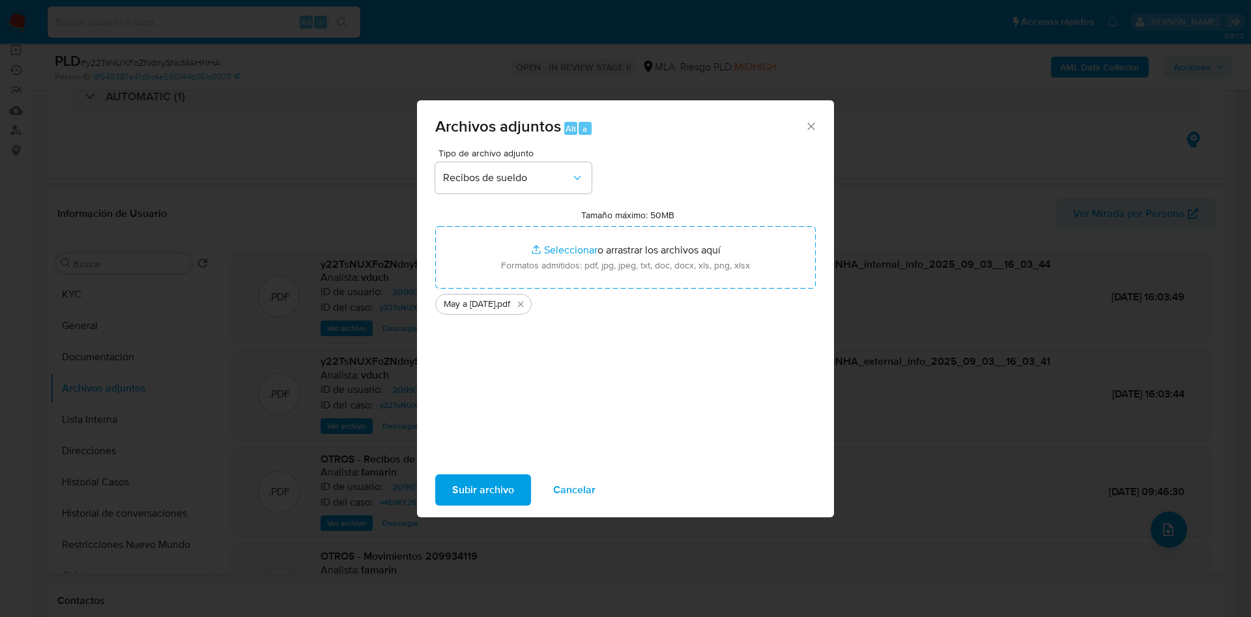
click at [500, 489] on span "Subir archivo" at bounding box center [483, 490] width 62 height 29
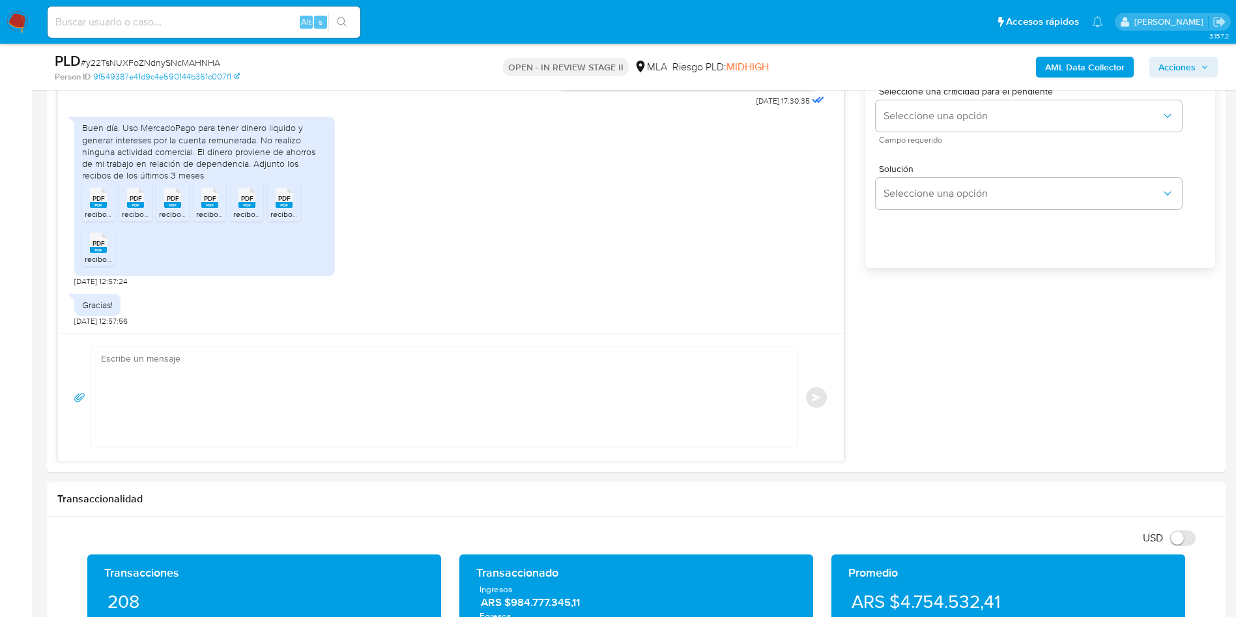
scroll to position [880, 0]
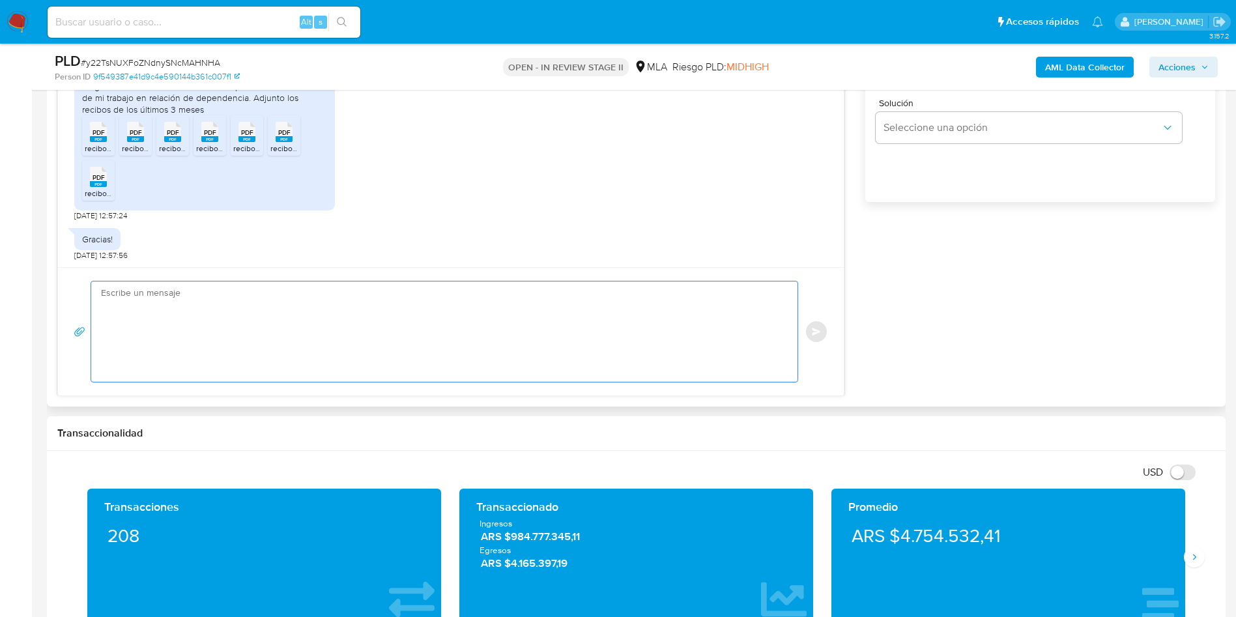
click at [390, 330] on textarea at bounding box center [441, 331] width 680 height 100
paste textarea "Hola, ¡Muchas gracias por tu respuesta! Confirmamos la recepción de la document…"
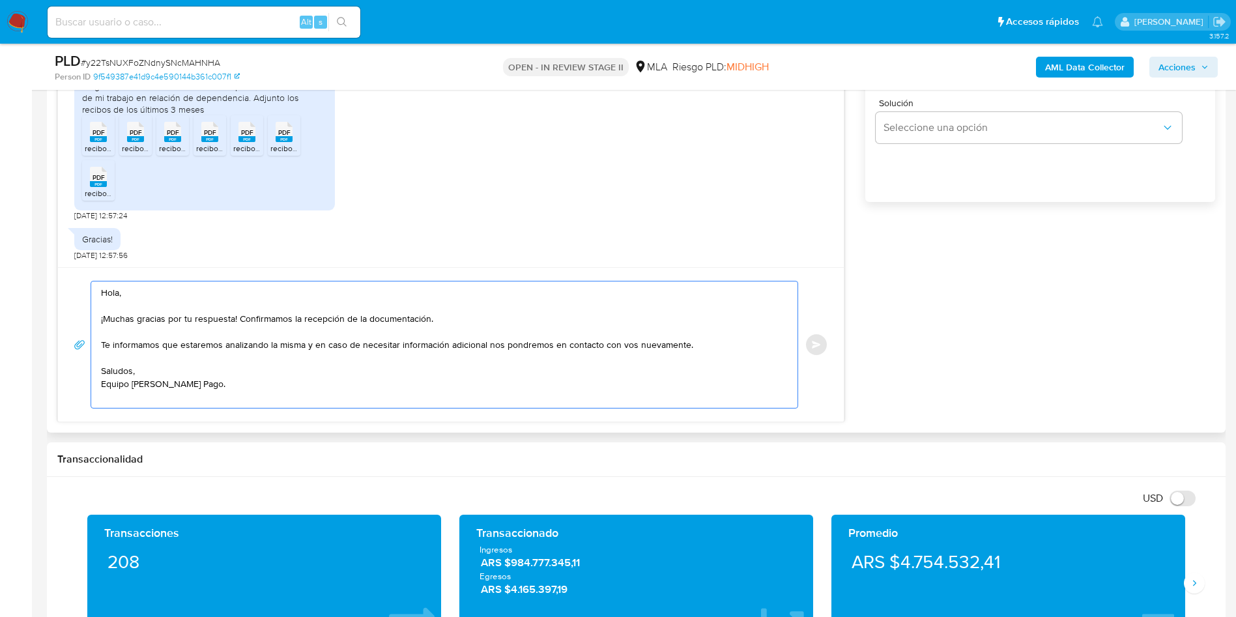
scroll to position [684, 0]
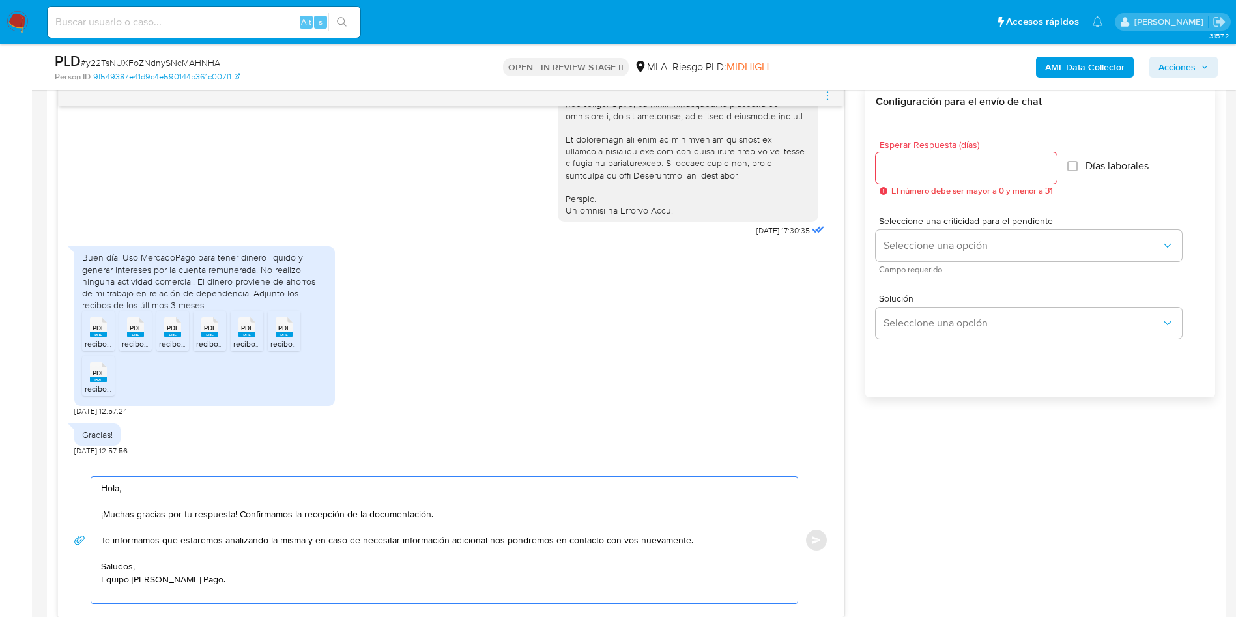
type textarea "Hola, ¡Muchas gracias por tu respuesta! Confirmamos la recepción de la document…"
click at [947, 181] on div at bounding box center [966, 167] width 181 height 31
click at [947, 171] on input "Esperar Respuesta (días)" at bounding box center [966, 168] width 181 height 17
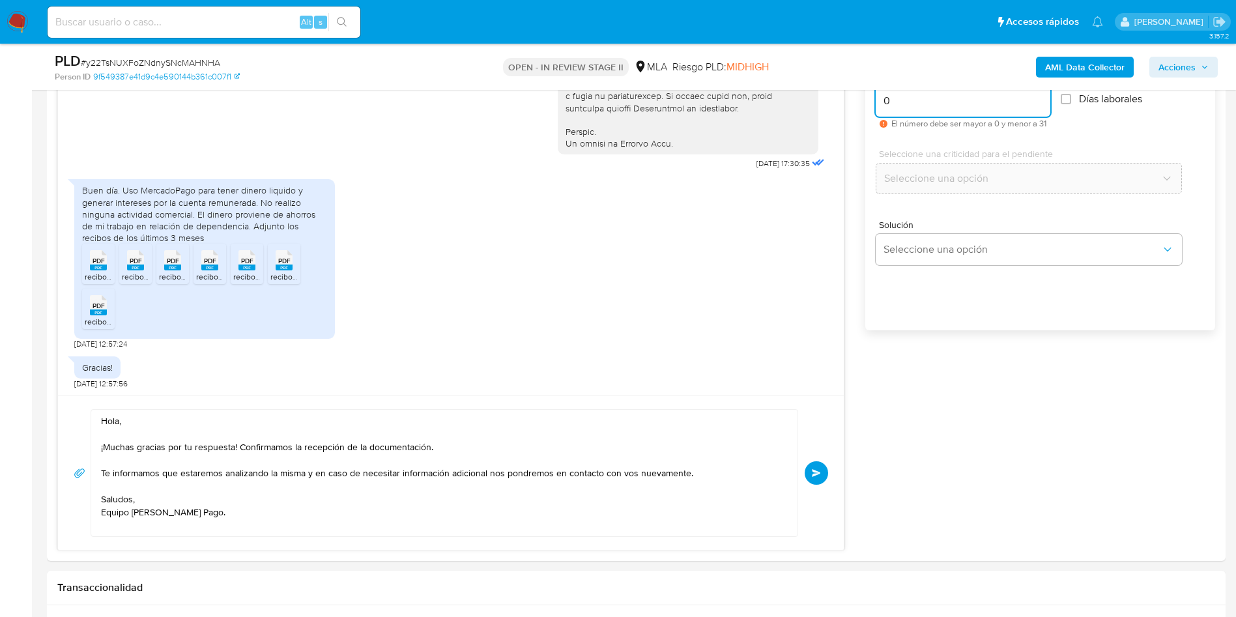
scroll to position [782, 0]
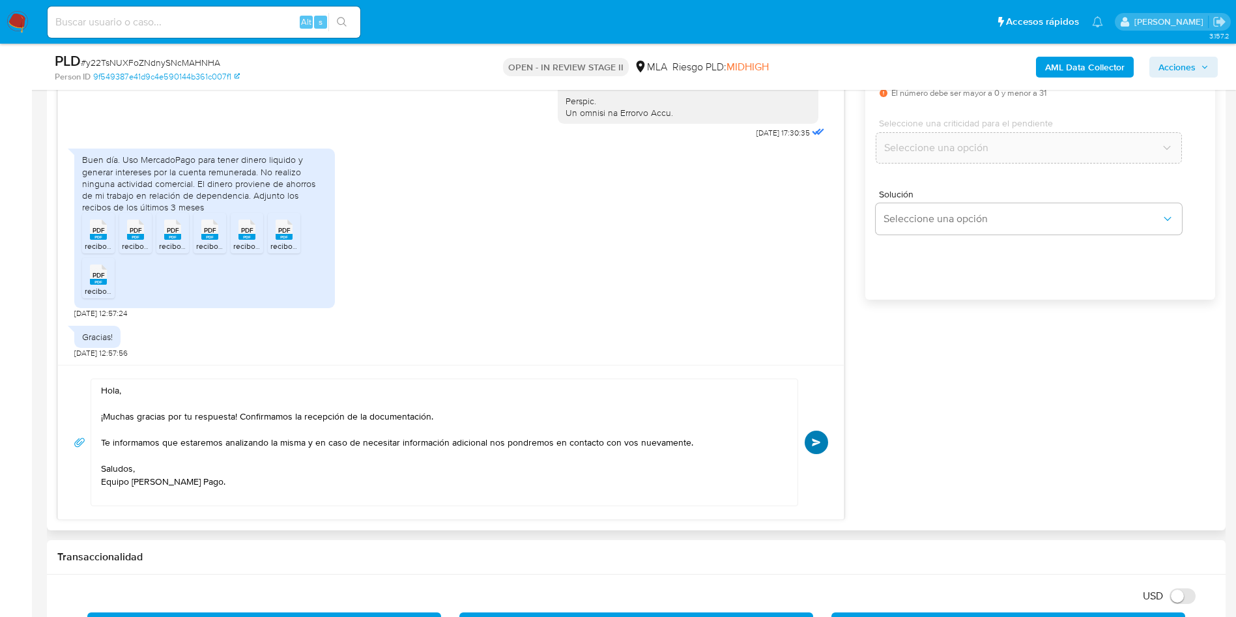
type input "0"
click at [820, 444] on span "Enviar" at bounding box center [816, 443] width 9 height 8
click at [136, 53] on div "PLD # y22TsNUXFoZNdnySNcMAHNHA" at bounding box center [246, 61] width 383 height 20
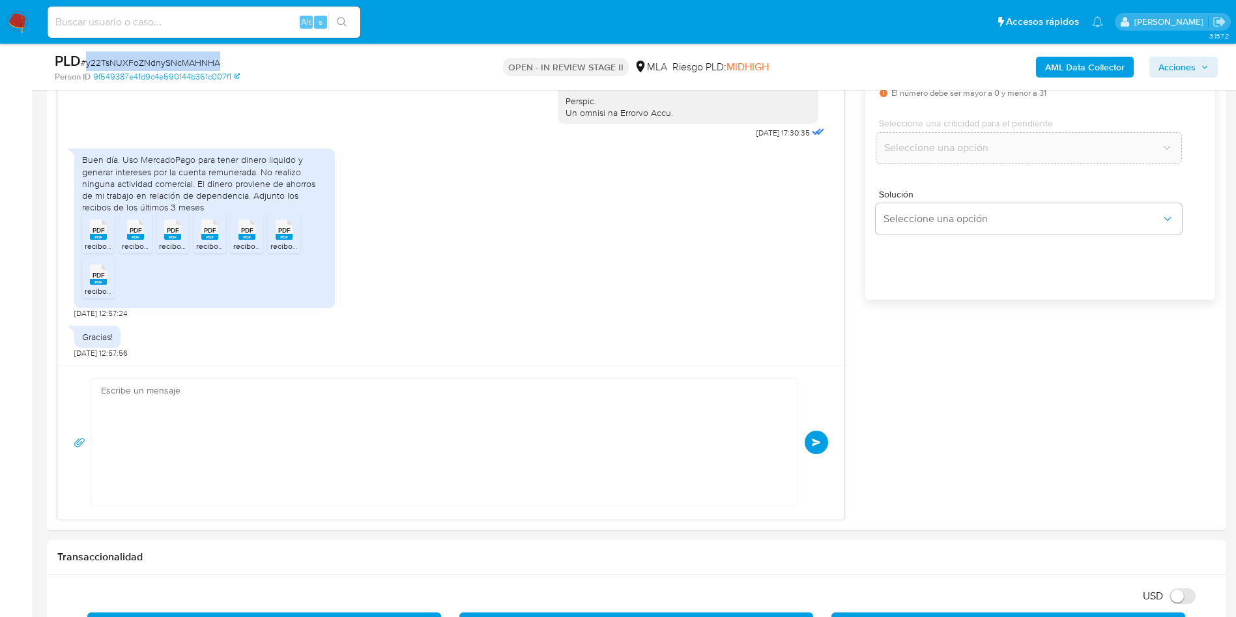
scroll to position [778, 0]
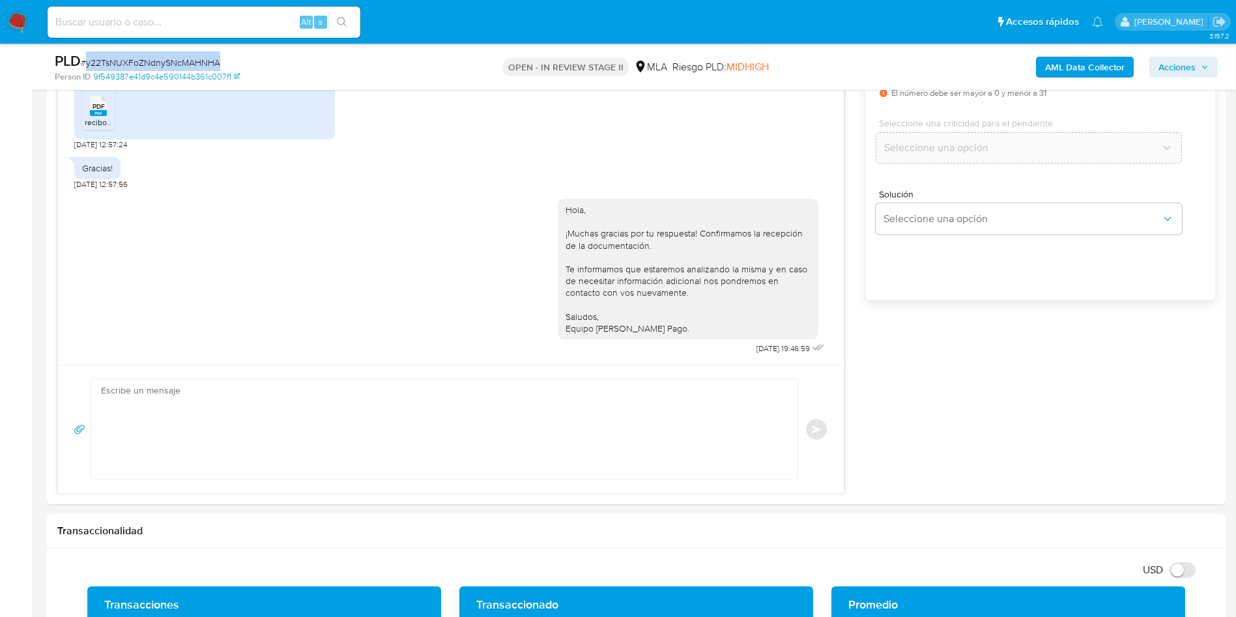
copy span "y22TsNUXFoZNdnySNcMAHNHA"
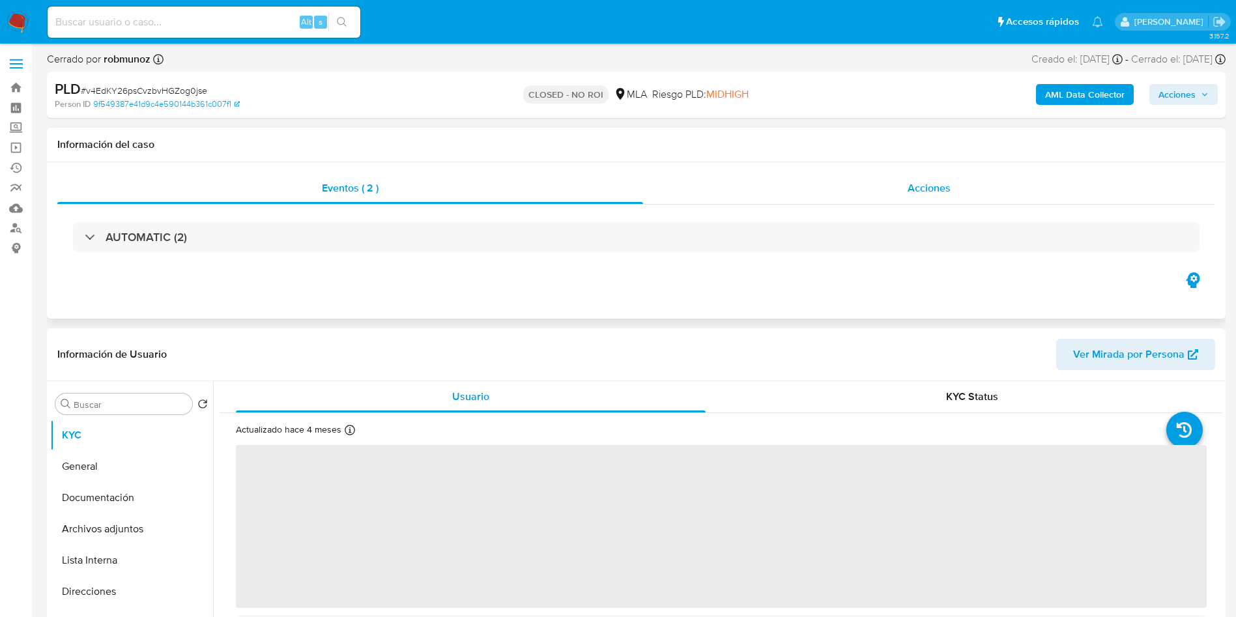
click at [944, 186] on span "Acciones" at bounding box center [929, 187] width 43 height 15
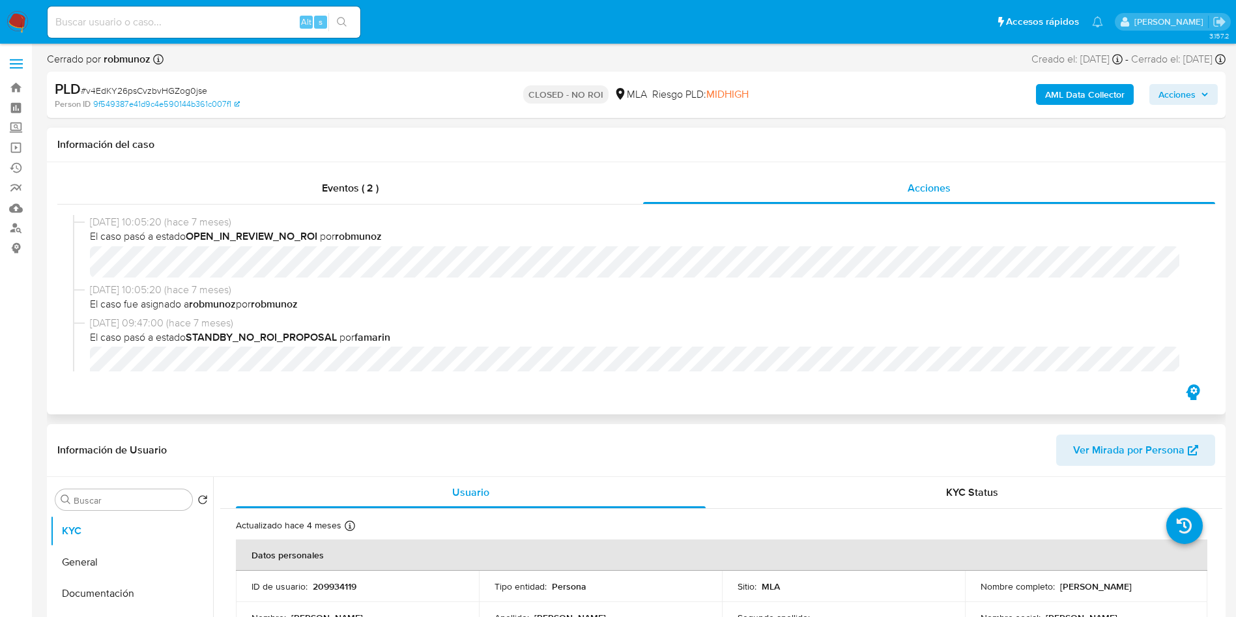
scroll to position [195, 0]
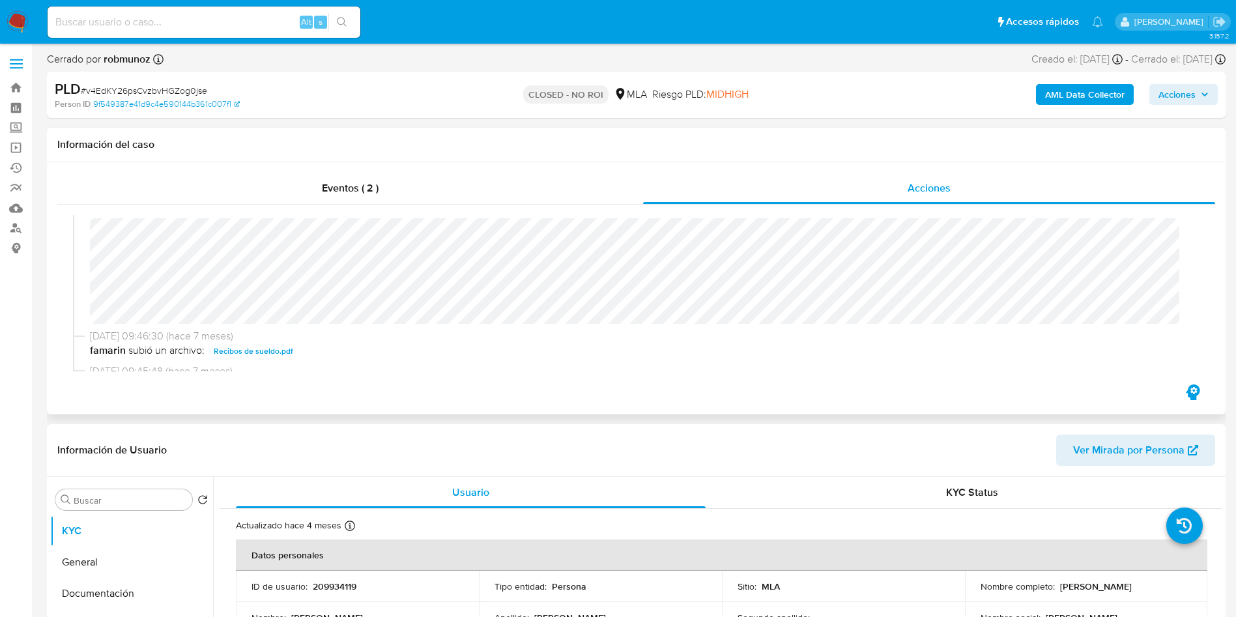
select select "10"
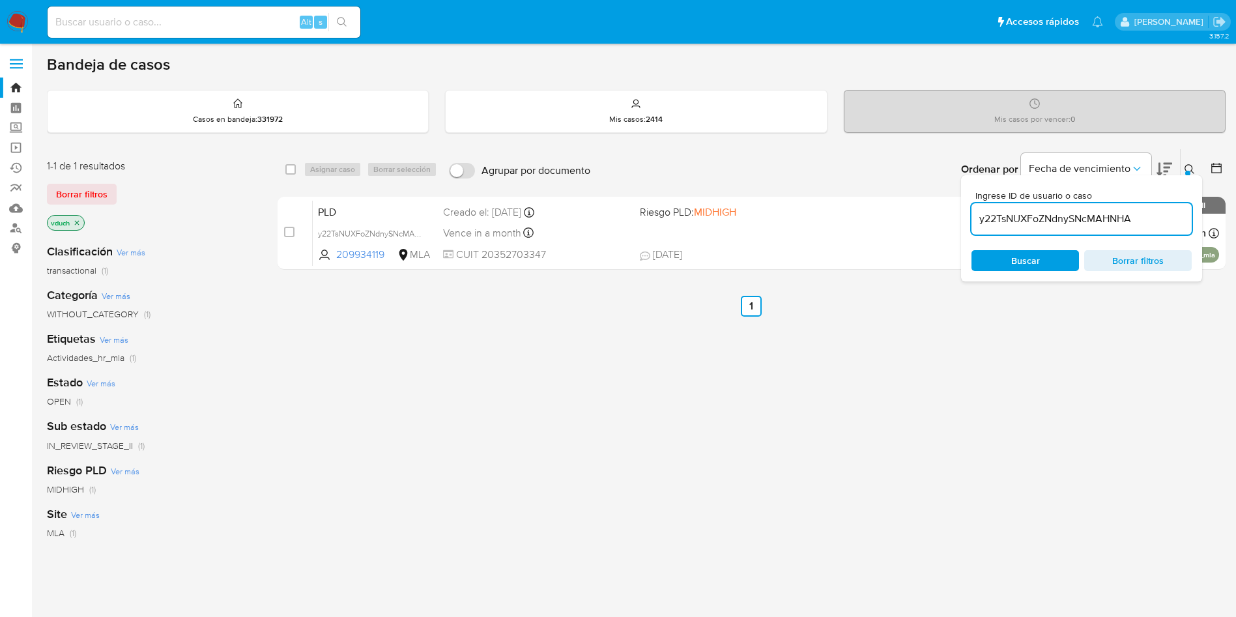
click at [1062, 210] on input "y22TsNUXFoZNdnySNcMAHNHA" at bounding box center [1082, 218] width 220 height 17
click at [283, 167] on div "select-all-cases-checkbox Asignar caso Borrar selección Agrupar por documento O…" at bounding box center [752, 169] width 948 height 40
click at [295, 164] on input "checkbox" at bounding box center [290, 169] width 10 height 10
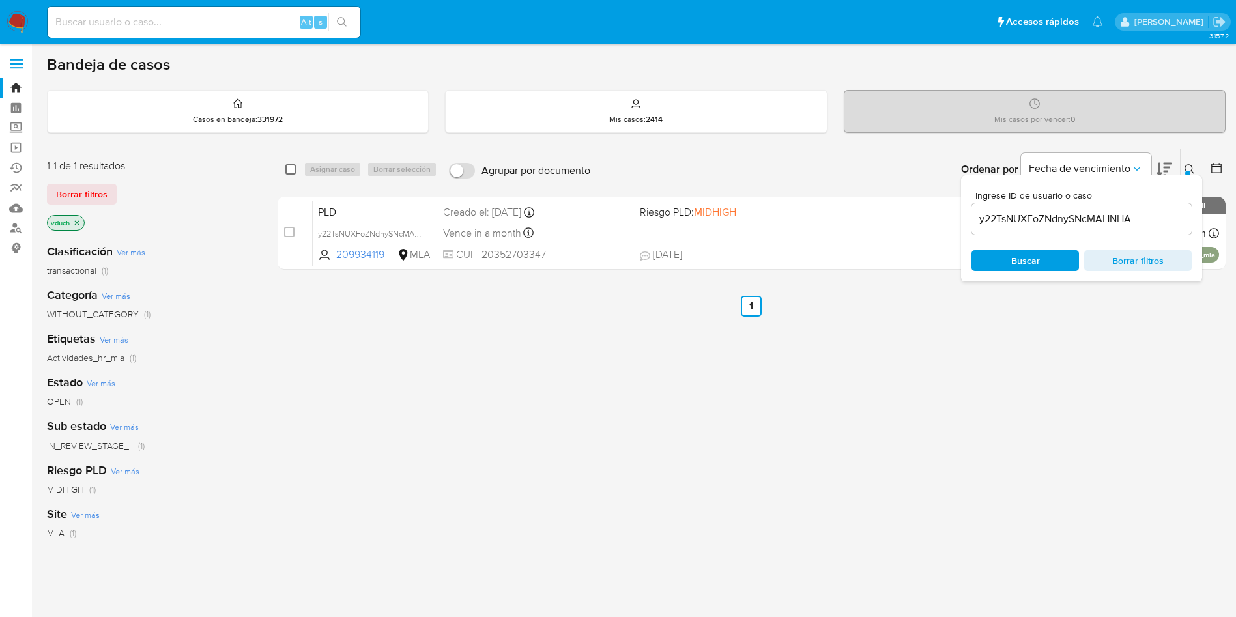
checkbox input "true"
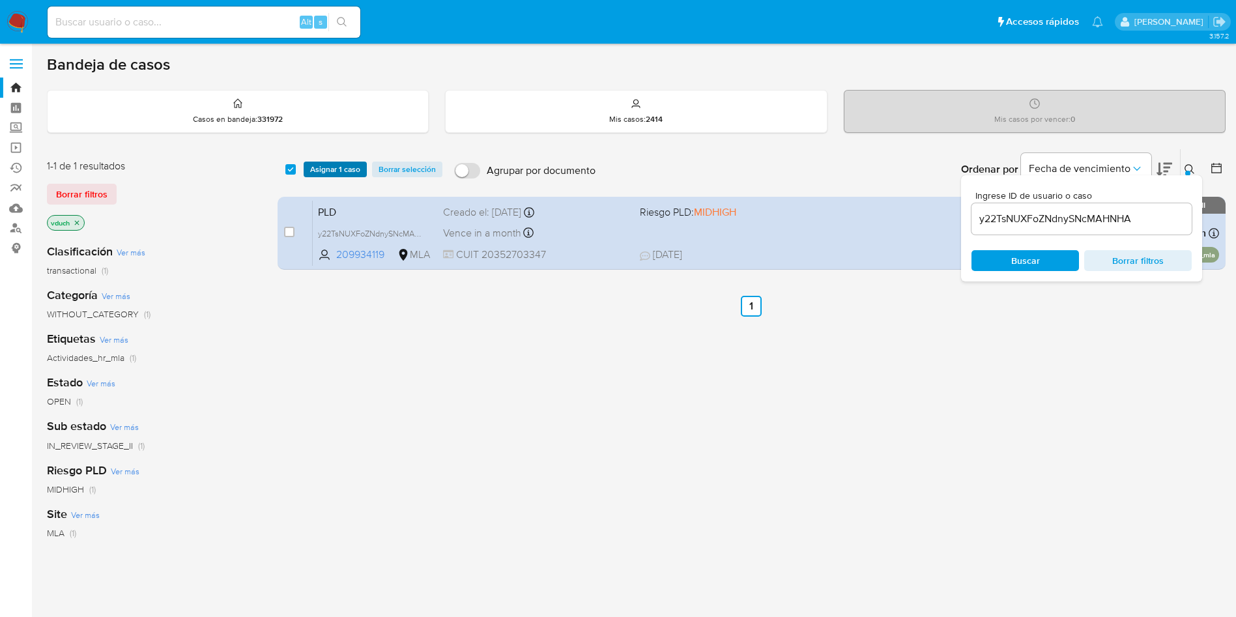
click at [347, 163] on span "Asignar 1 caso" at bounding box center [335, 169] width 50 height 13
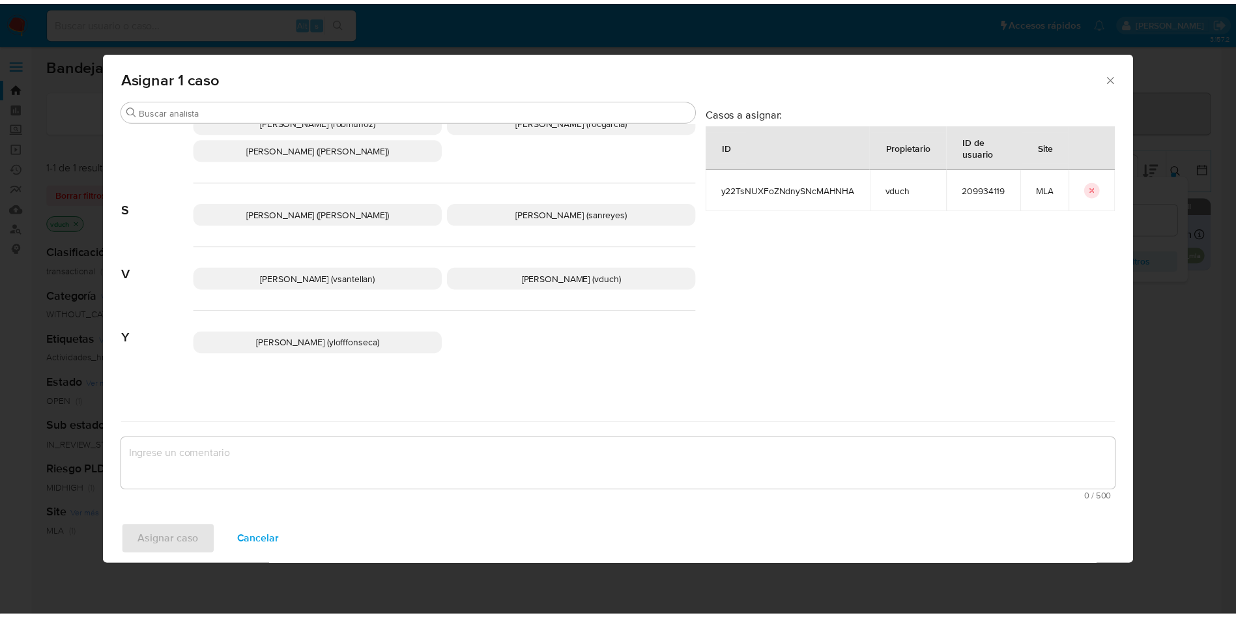
scroll to position [1063, 0]
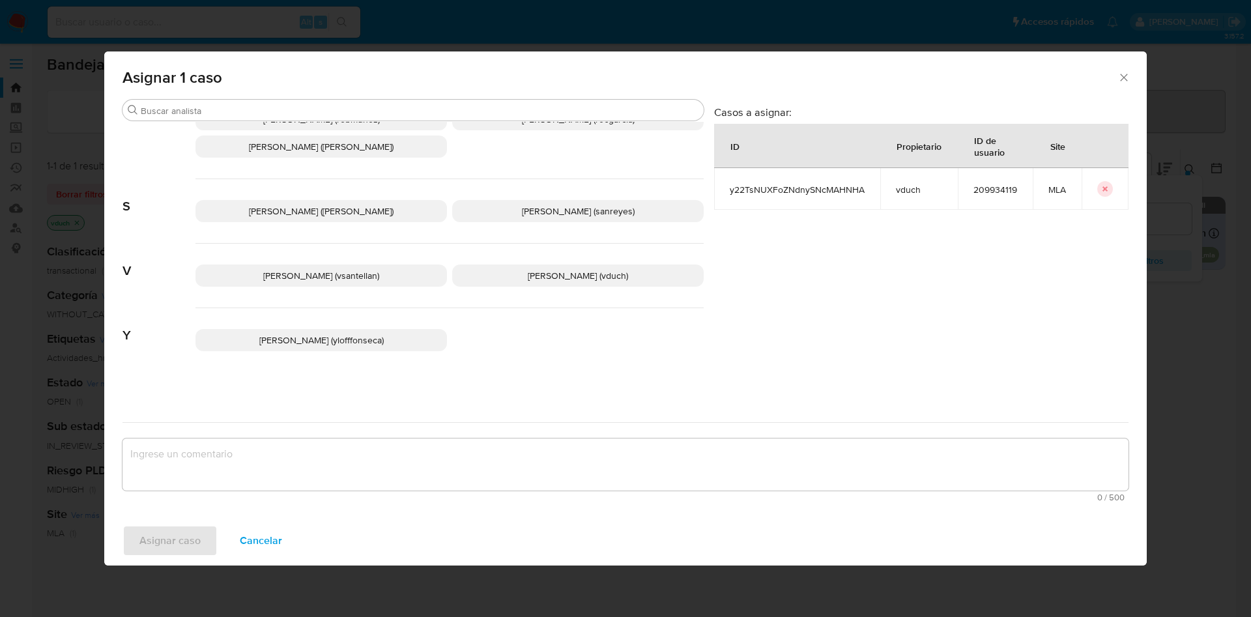
click at [537, 279] on span "Valeria Duch (vduch)" at bounding box center [578, 275] width 100 height 13
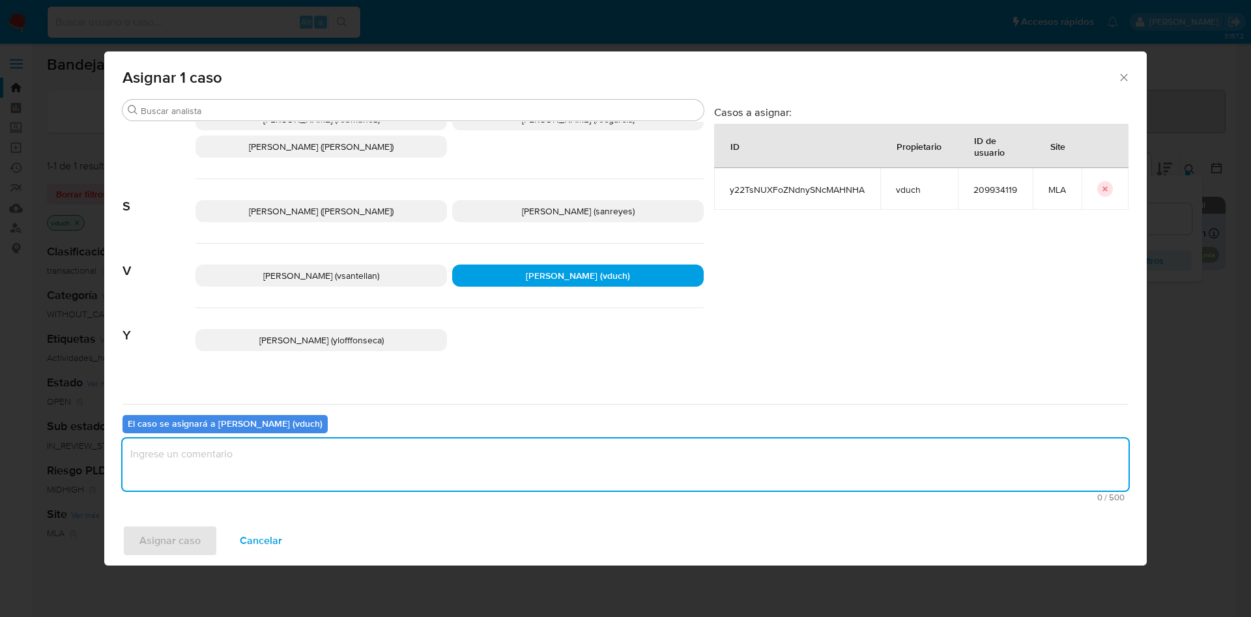
click at [610, 476] on textarea "assign-modal" at bounding box center [625, 465] width 1006 height 52
click at [175, 530] on span "Asignar caso" at bounding box center [169, 540] width 61 height 29
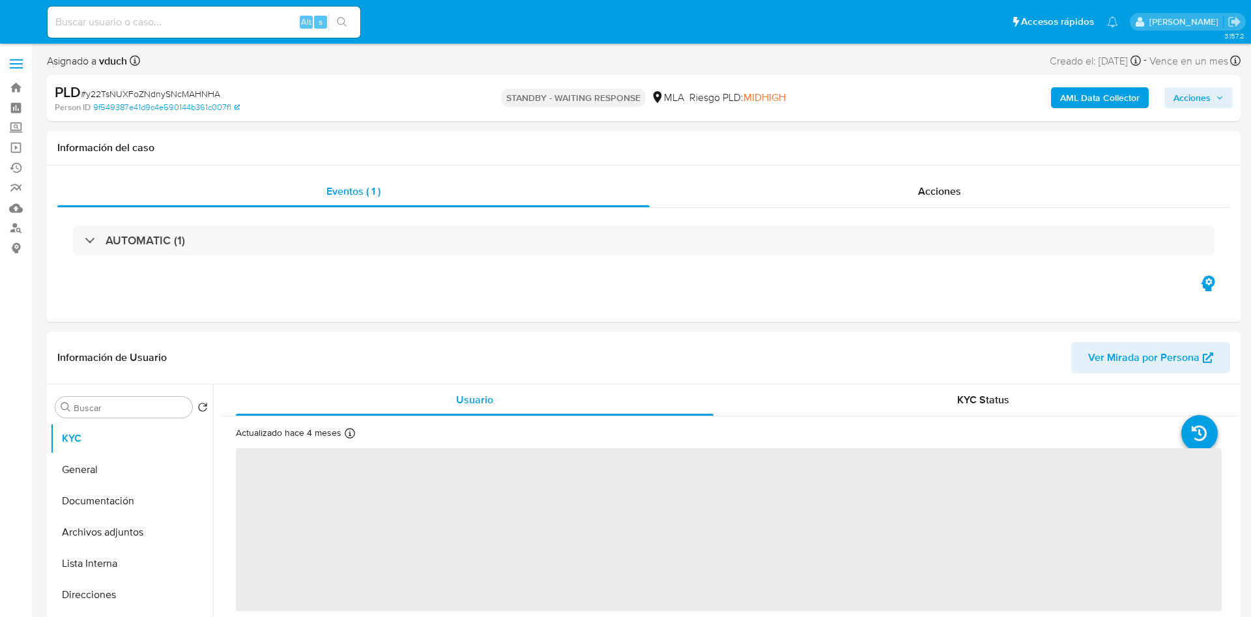
select select "10"
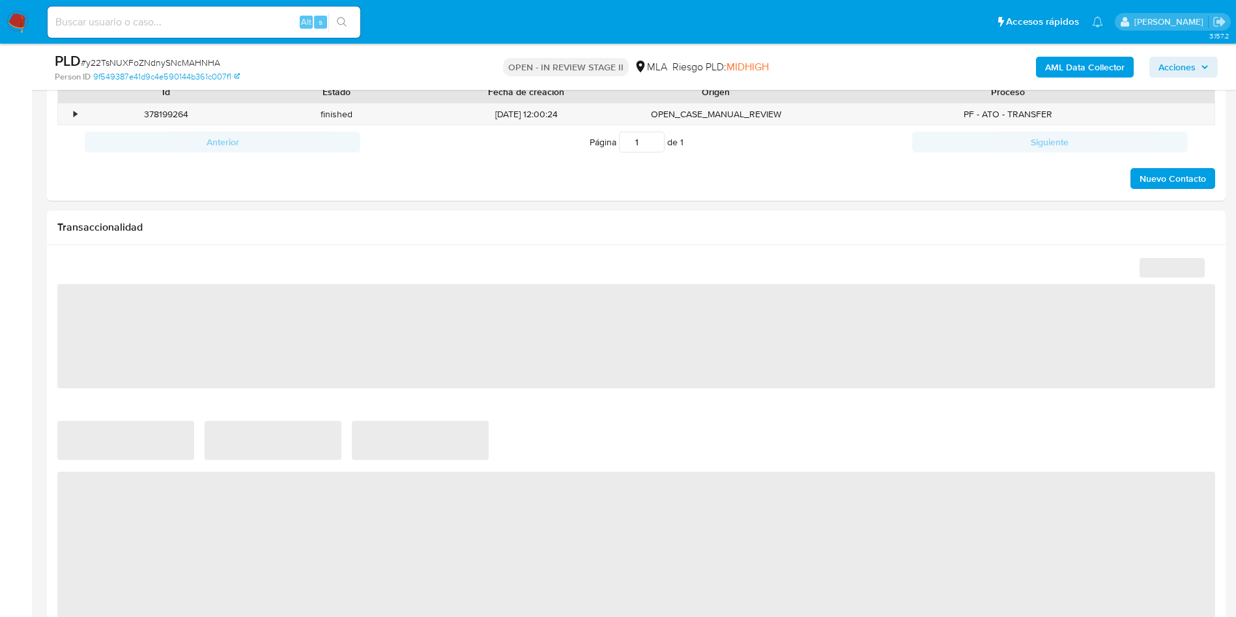
select select "10"
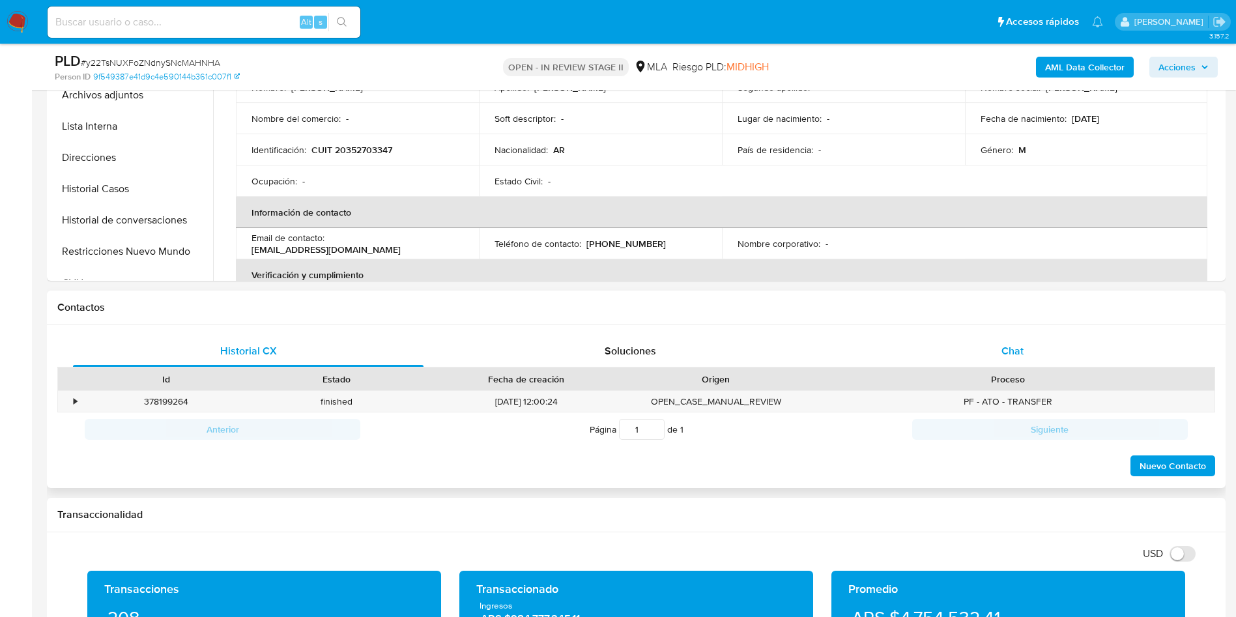
click at [1028, 339] on div "Chat" at bounding box center [1012, 351] width 351 height 31
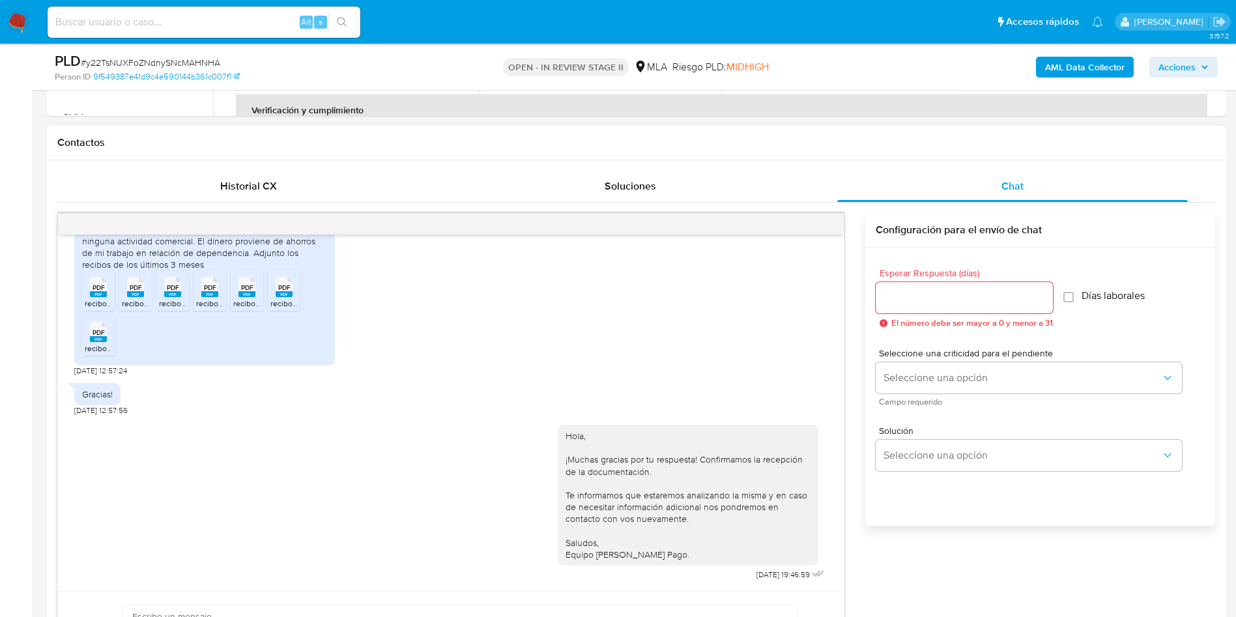
scroll to position [586, 0]
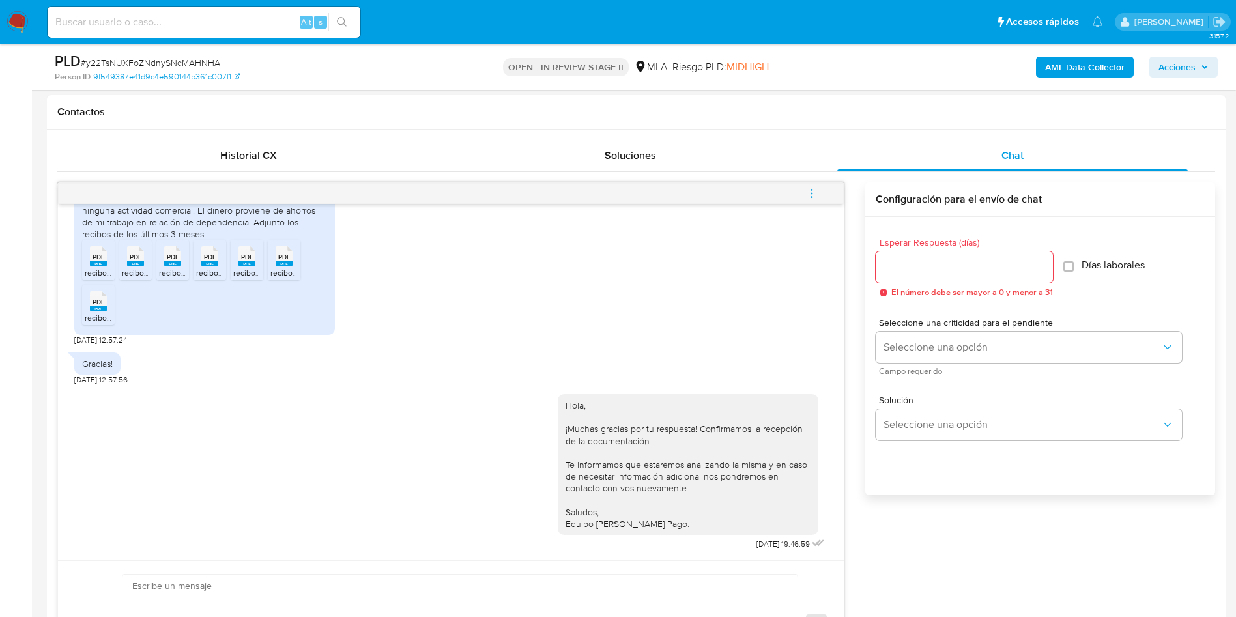
drag, startPoint x: 802, startPoint y: 199, endPoint x: 779, endPoint y: 188, distance: 25.9
click at [803, 197] on button "menu-action" at bounding box center [811, 193] width 43 height 31
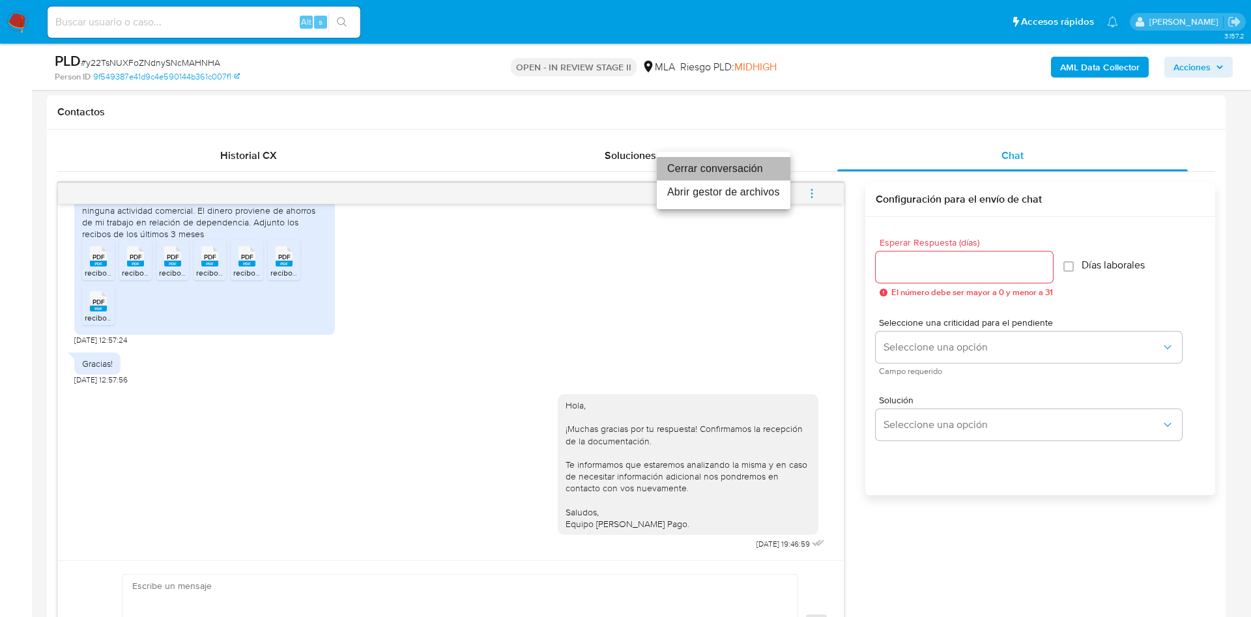
click at [742, 175] on li "Cerrar conversación" at bounding box center [724, 168] width 134 height 23
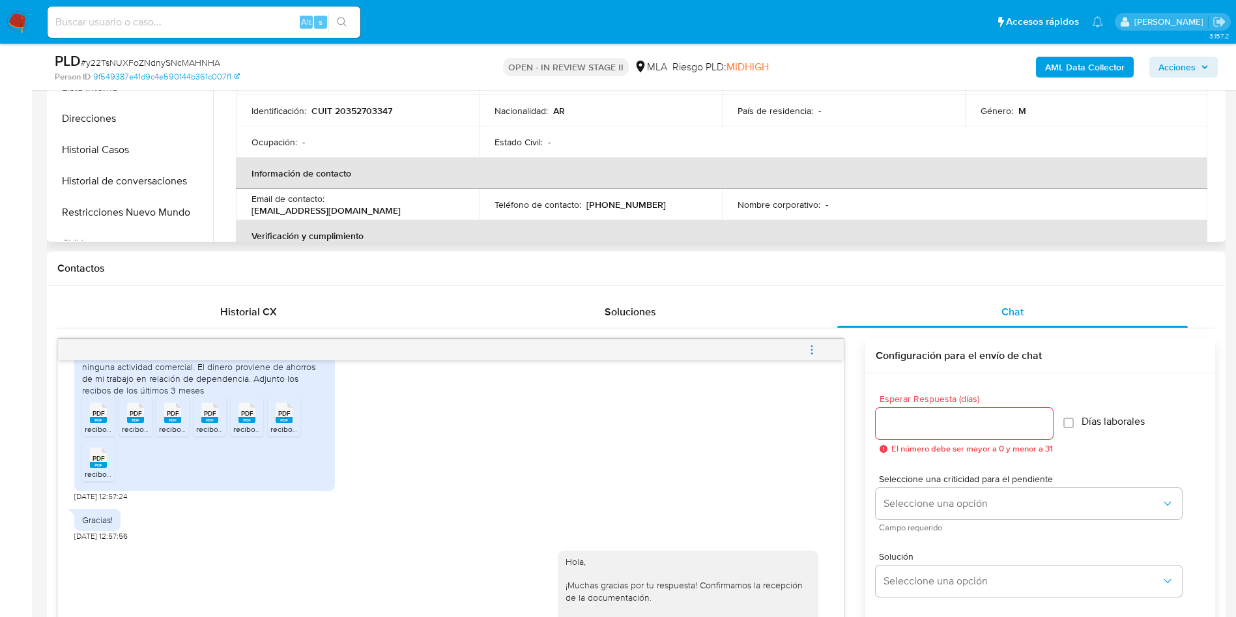
scroll to position [293, 0]
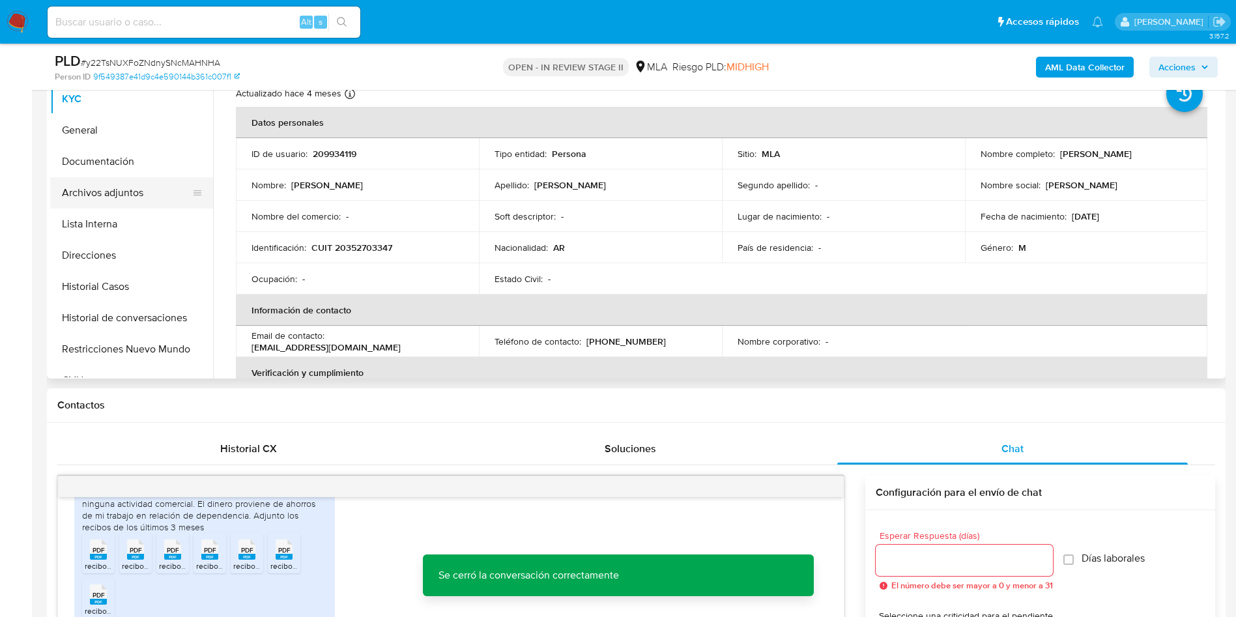
click at [146, 202] on button "Archivos adjuntos" at bounding box center [126, 192] width 152 height 31
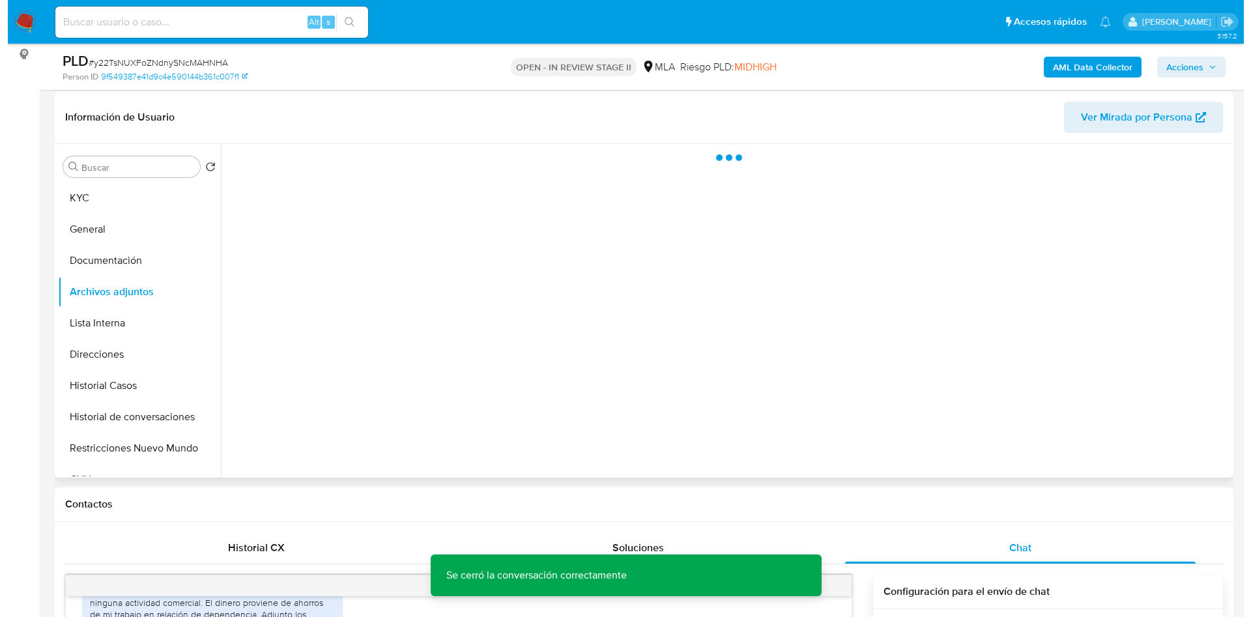
scroll to position [195, 0]
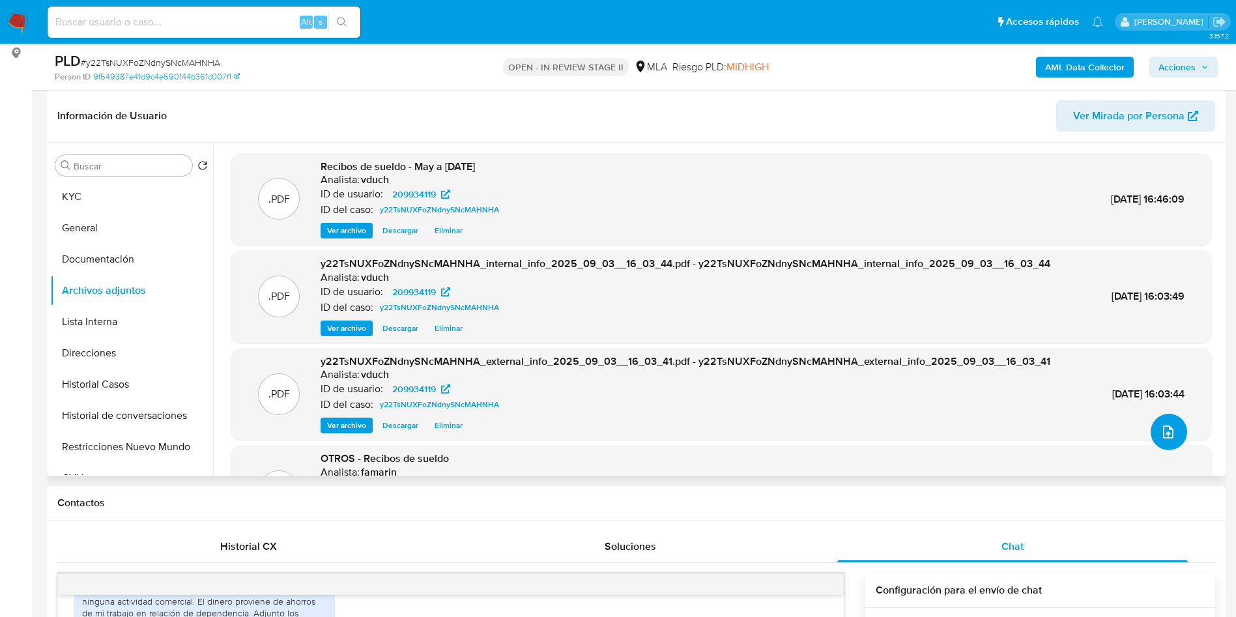
click at [1168, 431] on icon "upload-file" at bounding box center [1168, 431] width 10 height 13
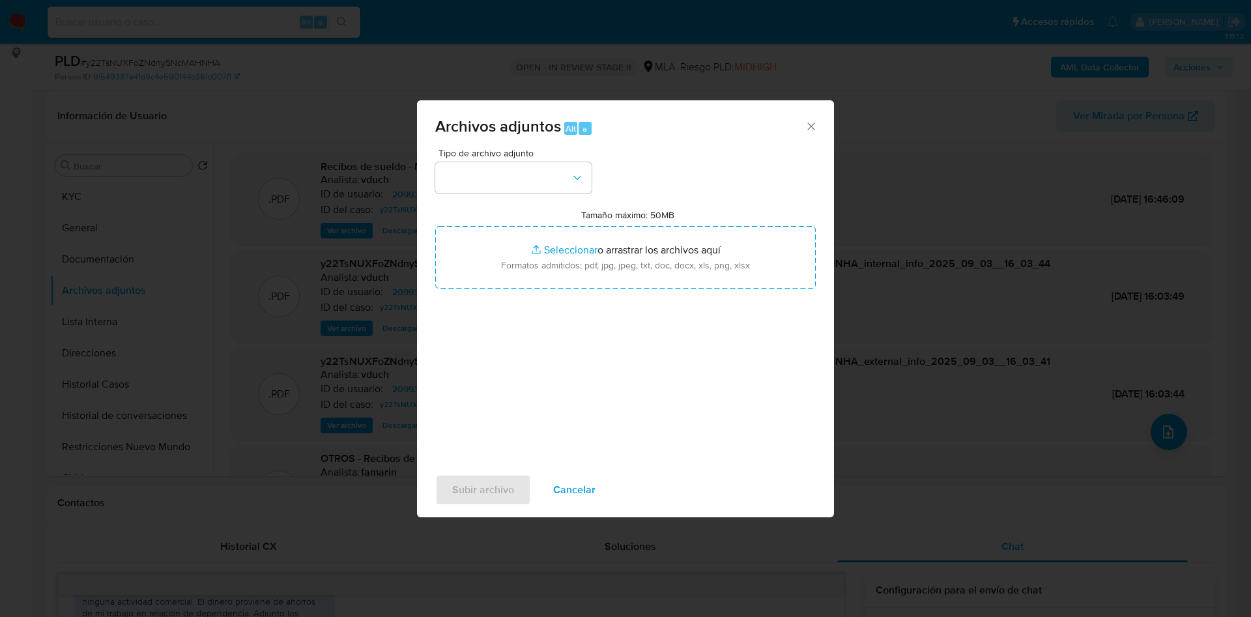
click at [554, 149] on span "Tipo de archivo adjunto" at bounding box center [517, 153] width 156 height 9
click at [521, 175] on button "button" at bounding box center [513, 177] width 156 height 31
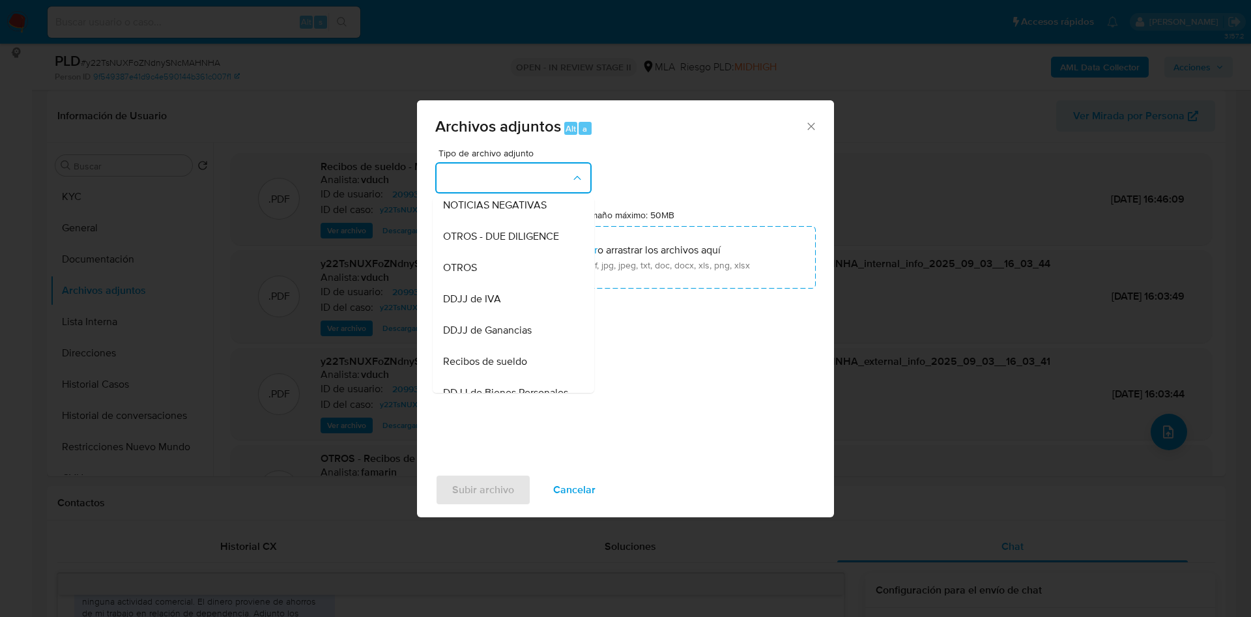
drag, startPoint x: 488, startPoint y: 283, endPoint x: 542, endPoint y: 348, distance: 84.7
click at [488, 282] on div "OTROS" at bounding box center [509, 267] width 133 height 31
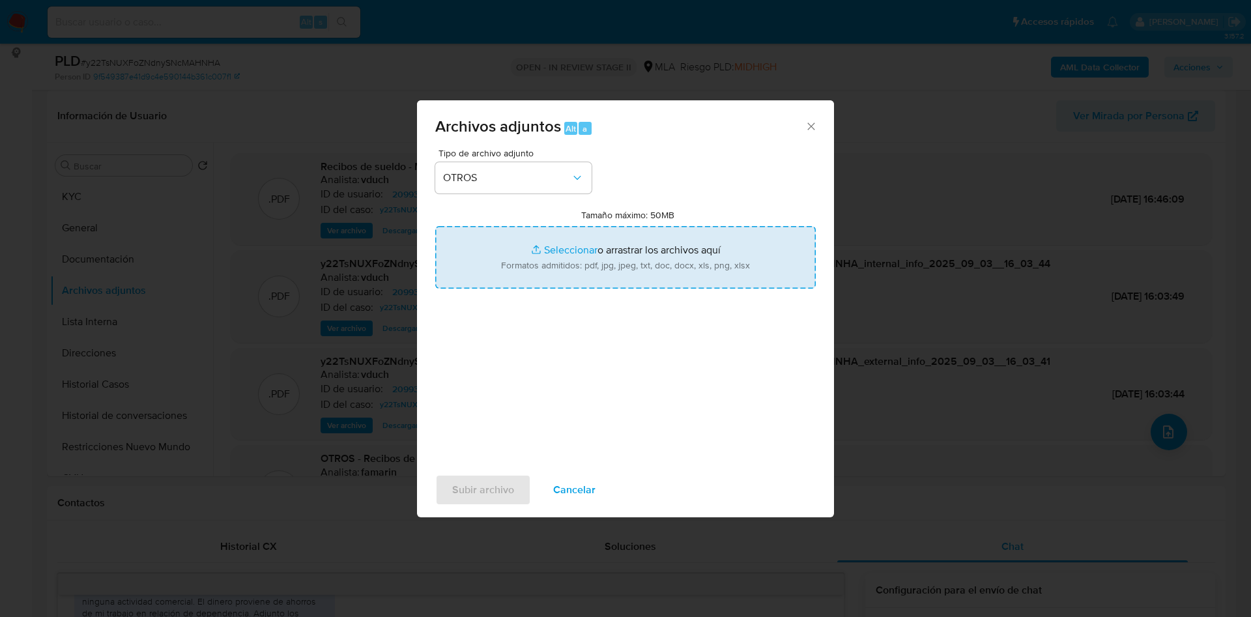
type input "C:\fakepath\Movimientos y22TsNUXFoZNdnySNcMAHNHA_2025_08_18_23_41_48.xlsx"
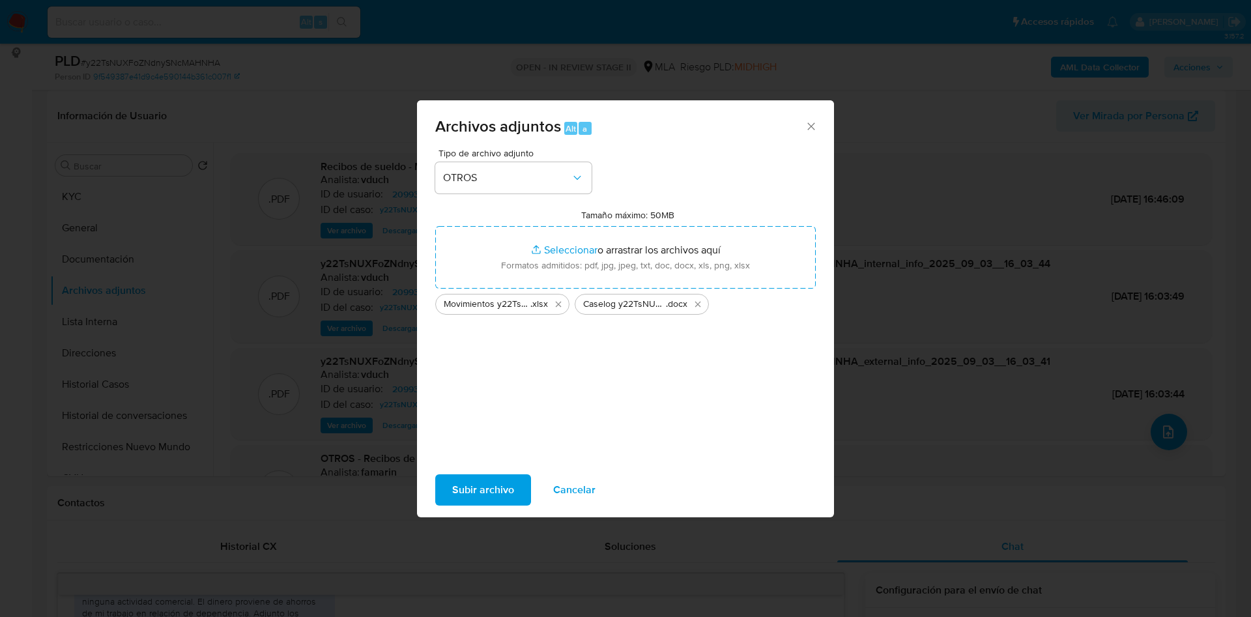
click at [484, 486] on span "Subir archivo" at bounding box center [483, 490] width 62 height 29
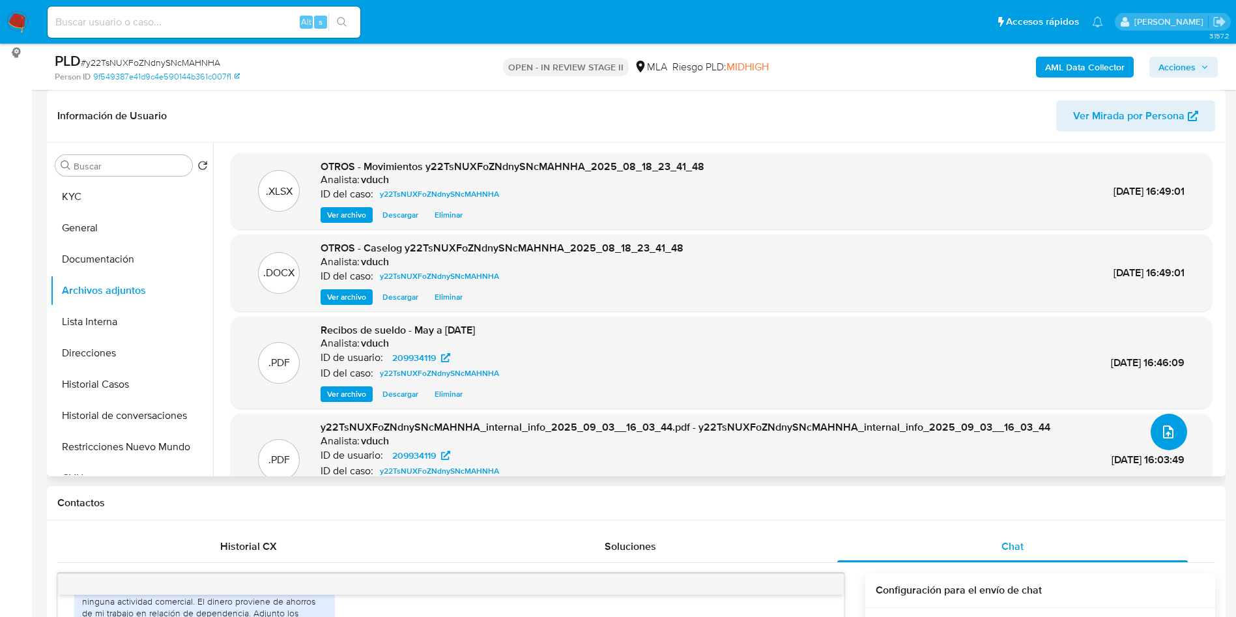
scroll to position [78, 0]
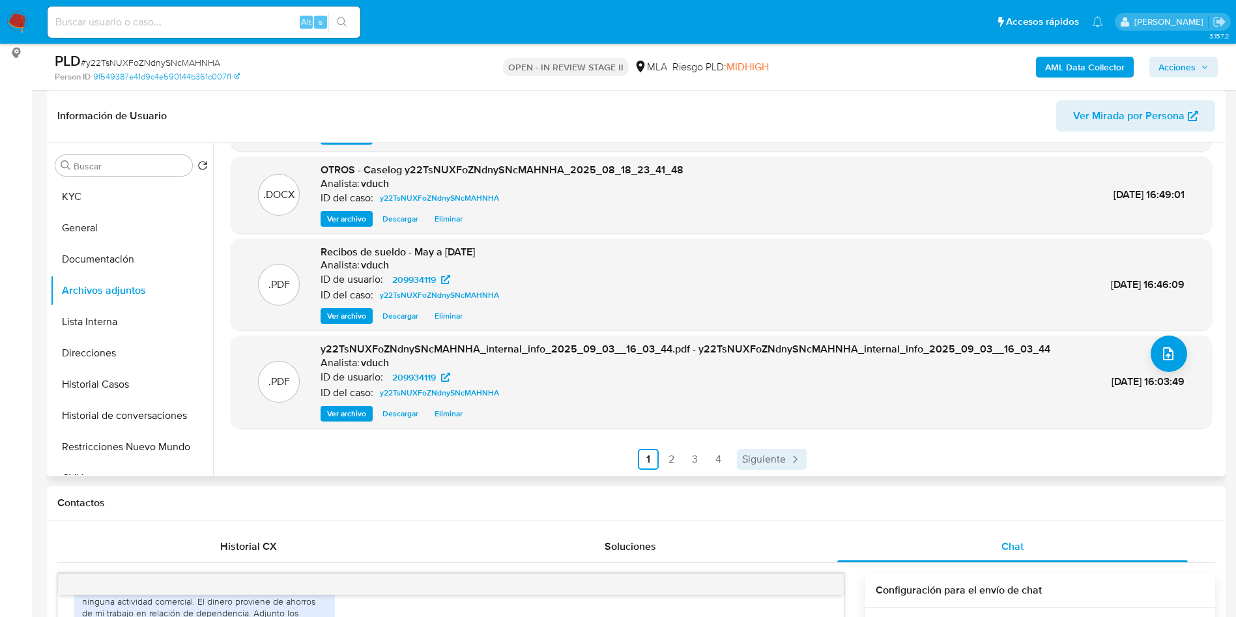
click at [751, 467] on link "Siguiente" at bounding box center [772, 459] width 70 height 21
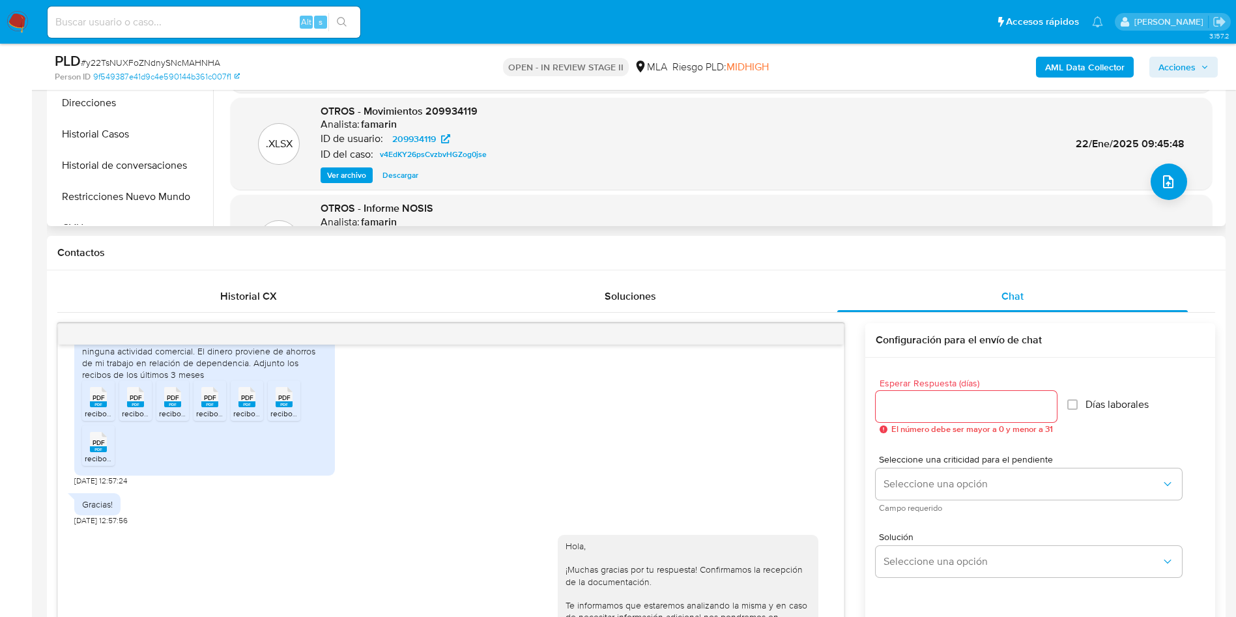
scroll to position [293, 0]
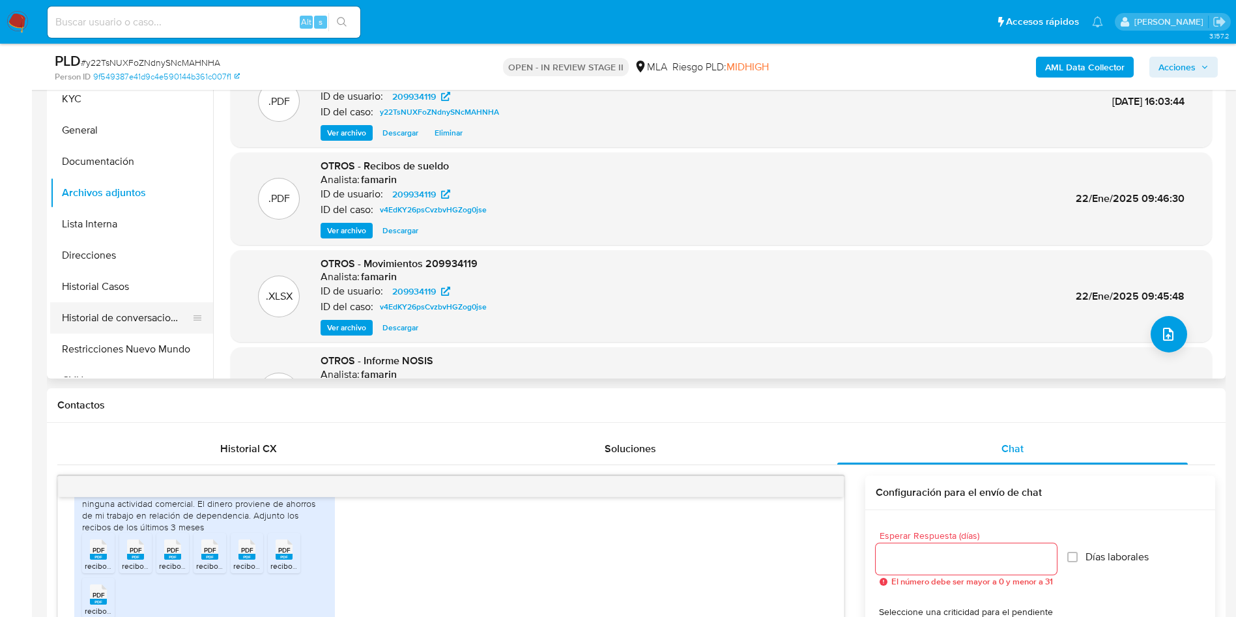
click at [154, 332] on button "Historial de conversaciones" at bounding box center [126, 317] width 152 height 31
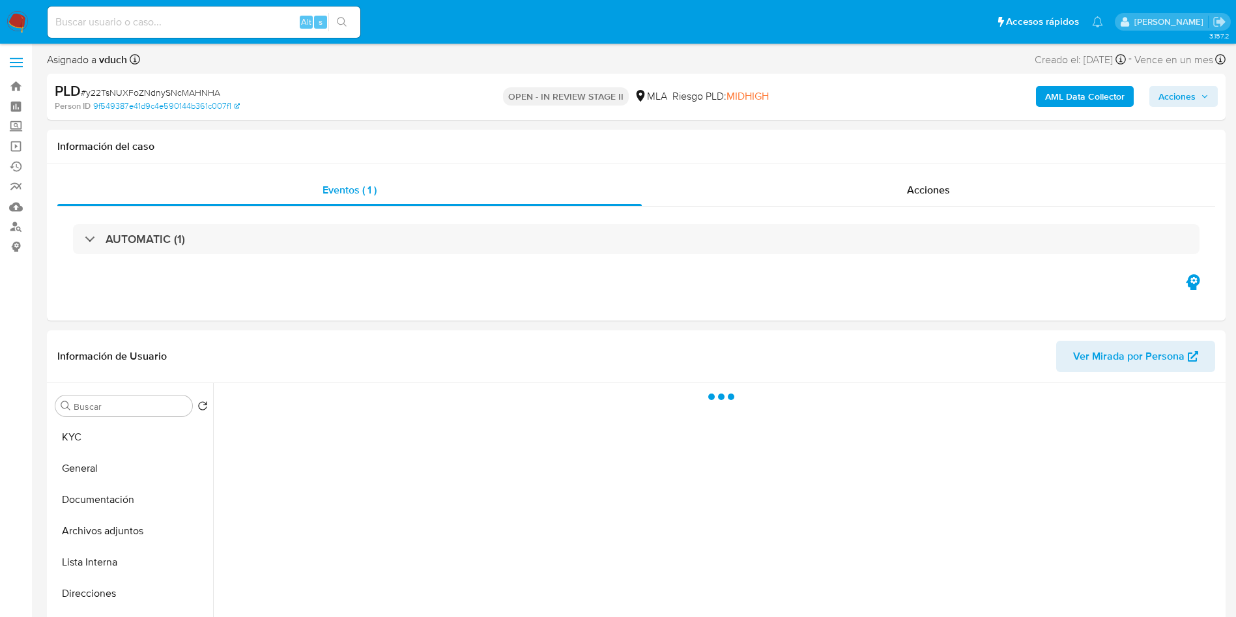
scroll to position [0, 0]
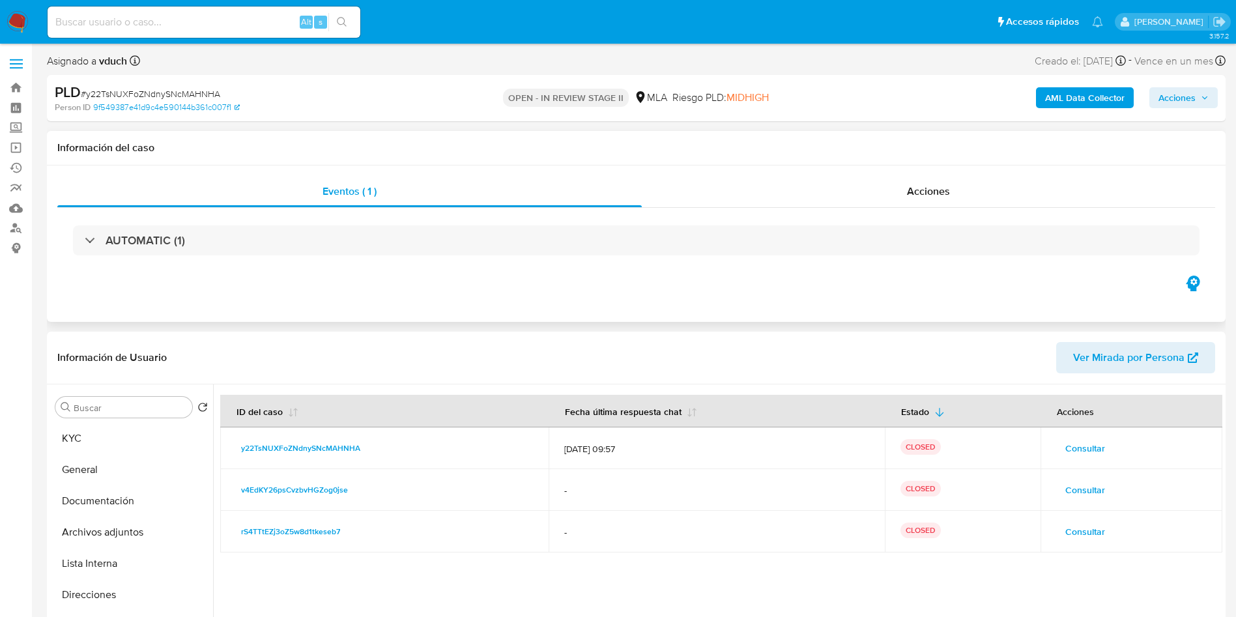
click at [1022, 296] on div "Eventos ( 1 ) Acciones AUTOMATIC (1)" at bounding box center [636, 244] width 1179 height 156
click at [1194, 96] on span "Acciones" at bounding box center [1177, 97] width 37 height 21
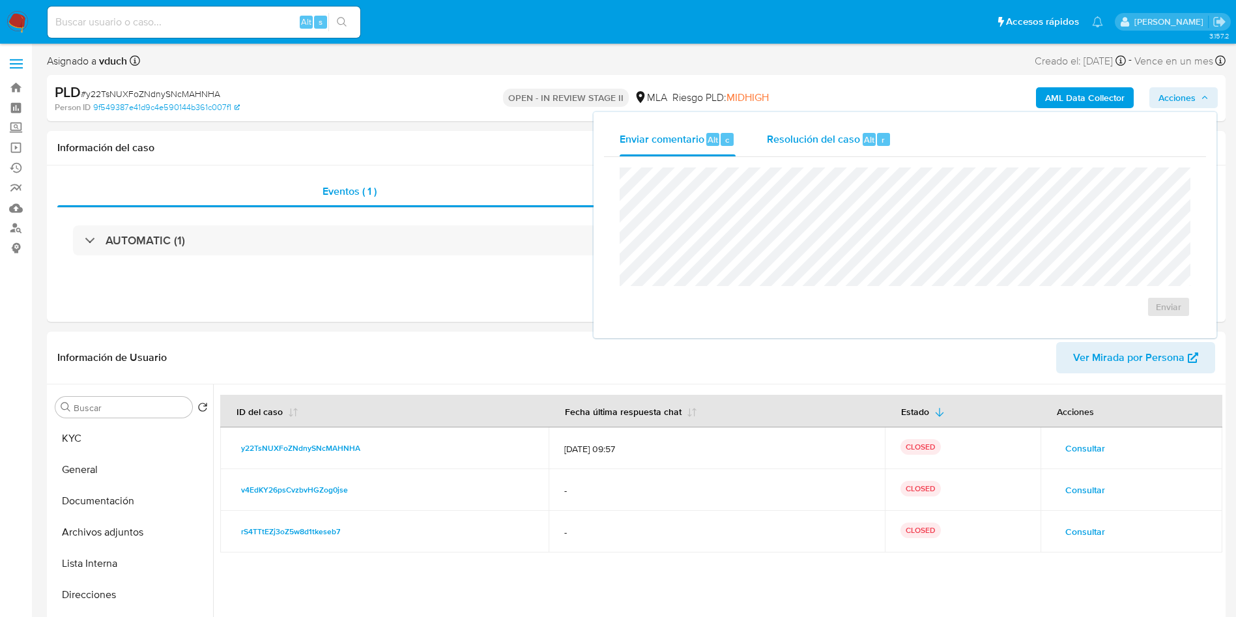
click at [842, 129] on div "Resolución del caso Alt r" at bounding box center [829, 139] width 124 height 34
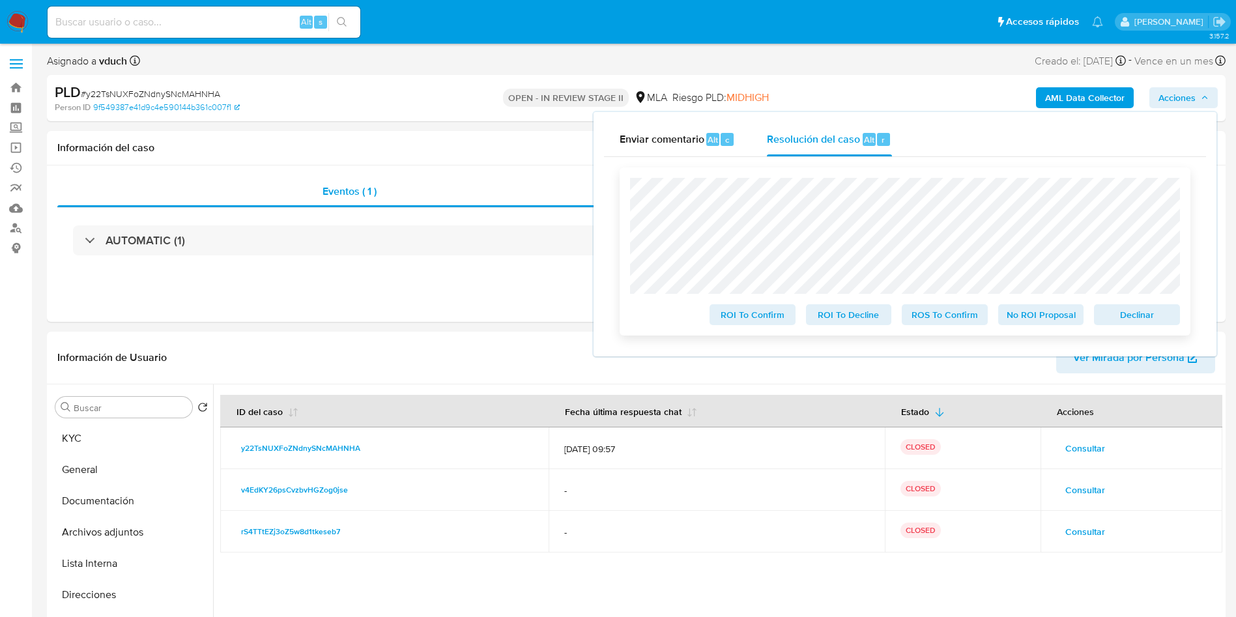
click at [1061, 321] on span "No ROI Proposal" at bounding box center [1041, 315] width 68 height 18
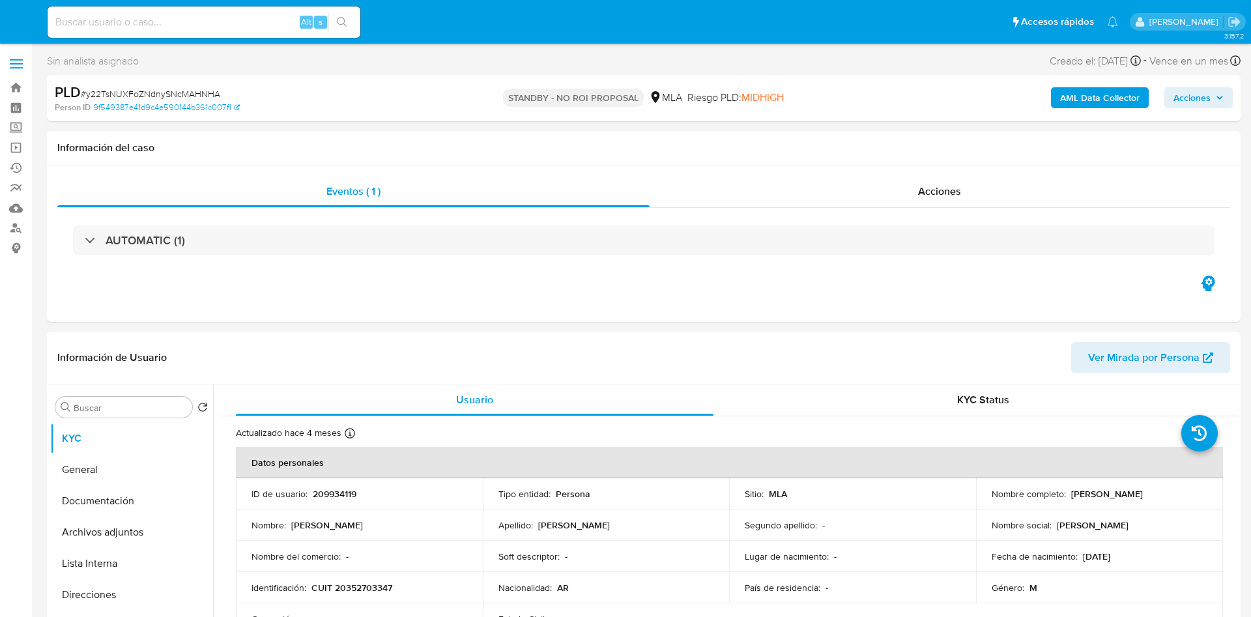
select select "10"
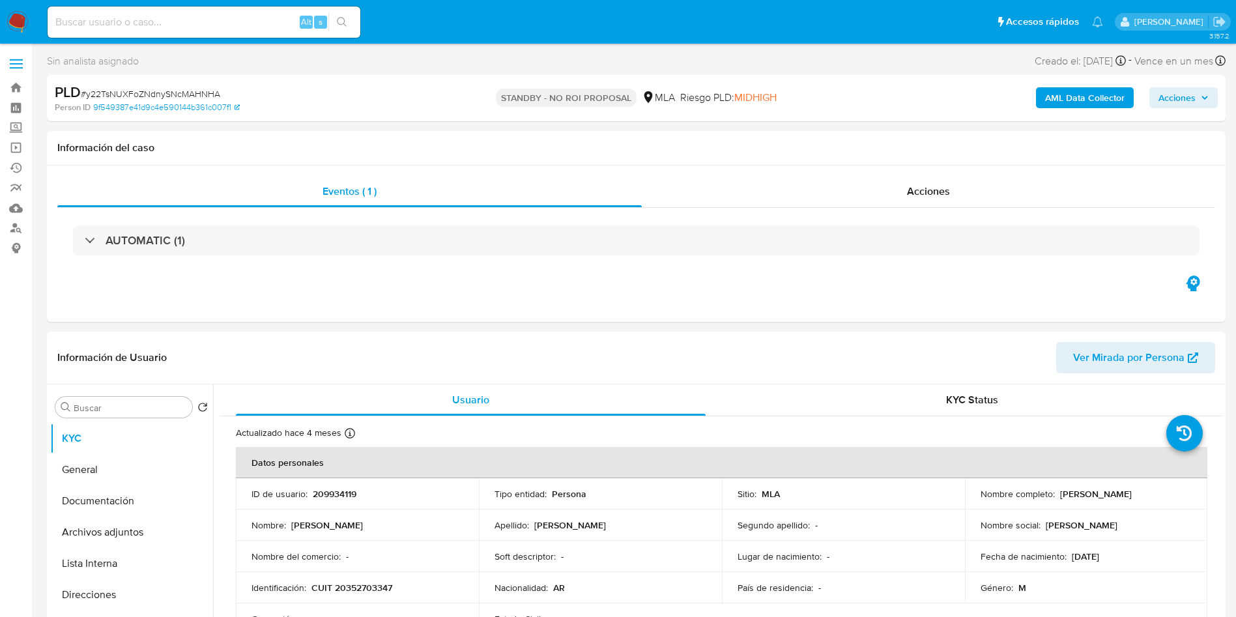
click at [268, 24] on input at bounding box center [204, 22] width 313 height 17
paste input "[EMAIL_ADDRESS][DOMAIN_NAME]"
type input "[EMAIL_ADDRESS][DOMAIN_NAME]"
click at [337, 20] on icon "search-icon" at bounding box center [342, 22] width 10 height 10
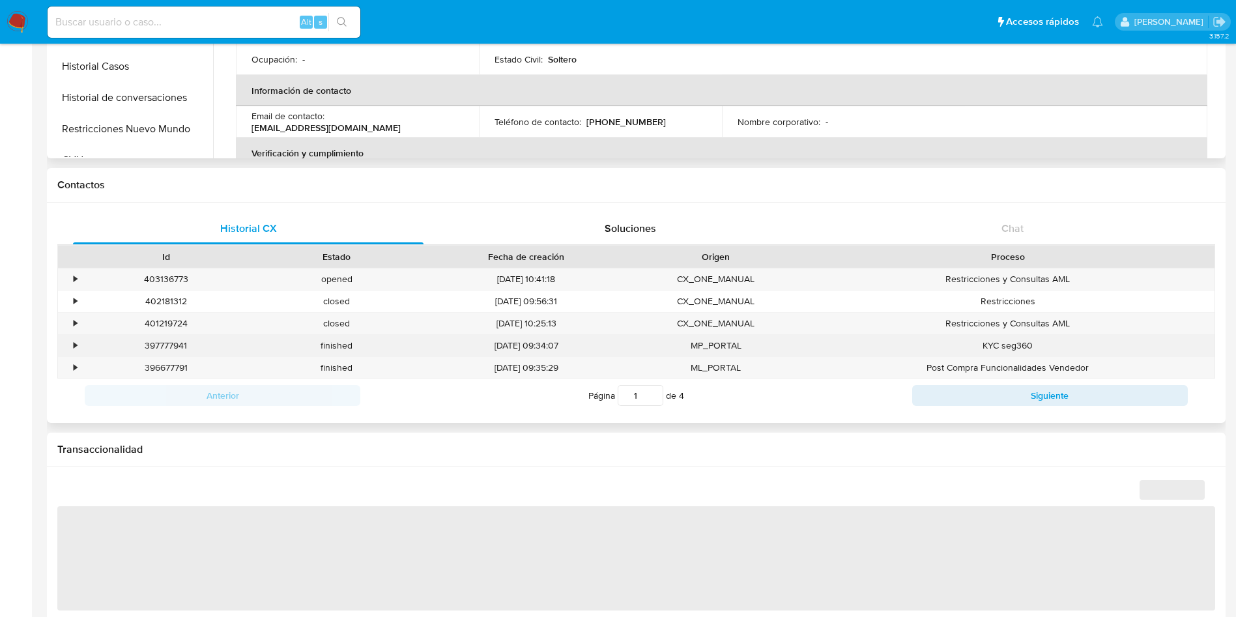
select select "10"
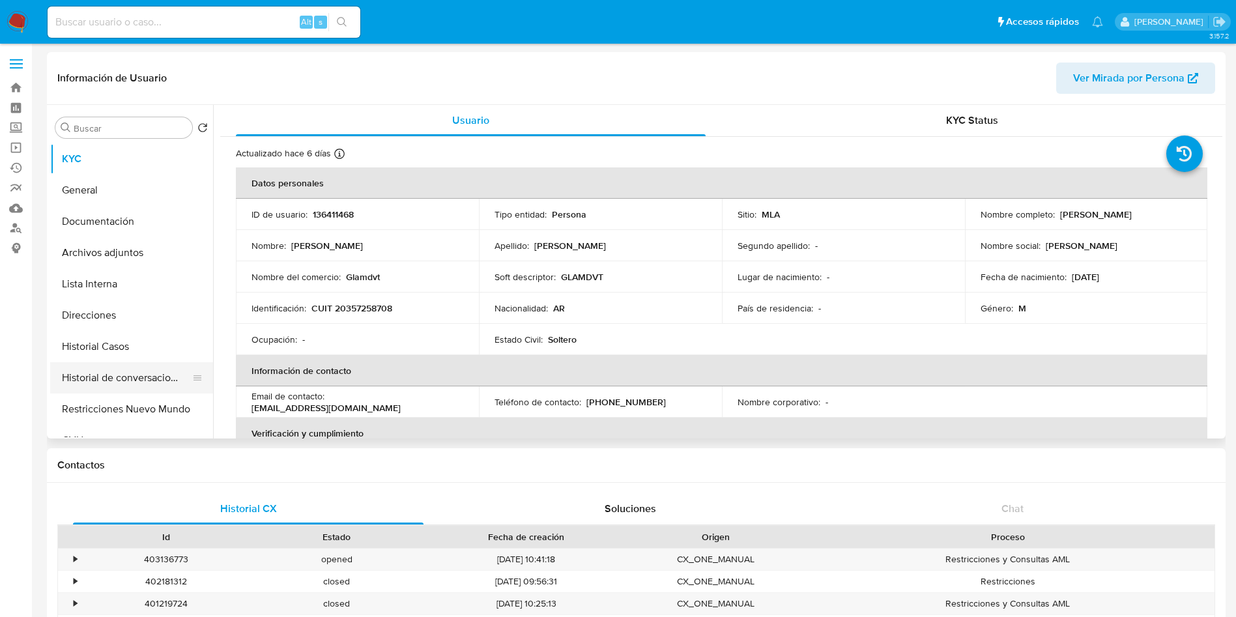
click at [126, 378] on button "Historial de conversaciones" at bounding box center [126, 377] width 152 height 31
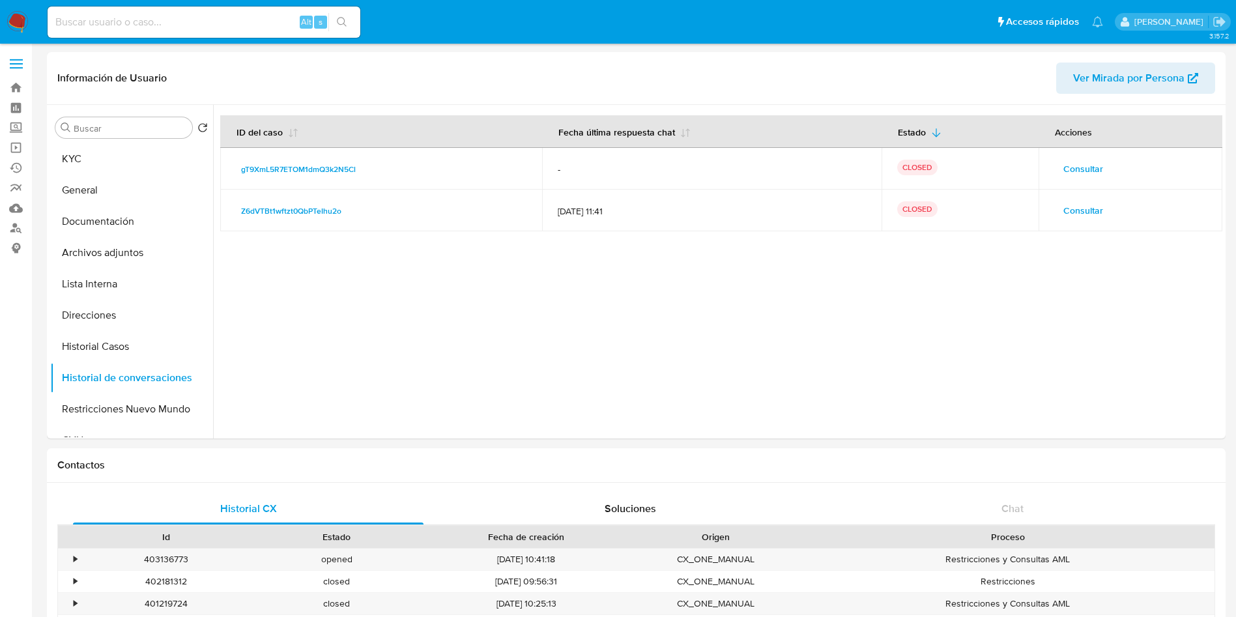
click at [1084, 166] on span "Consultar" at bounding box center [1083, 169] width 40 height 18
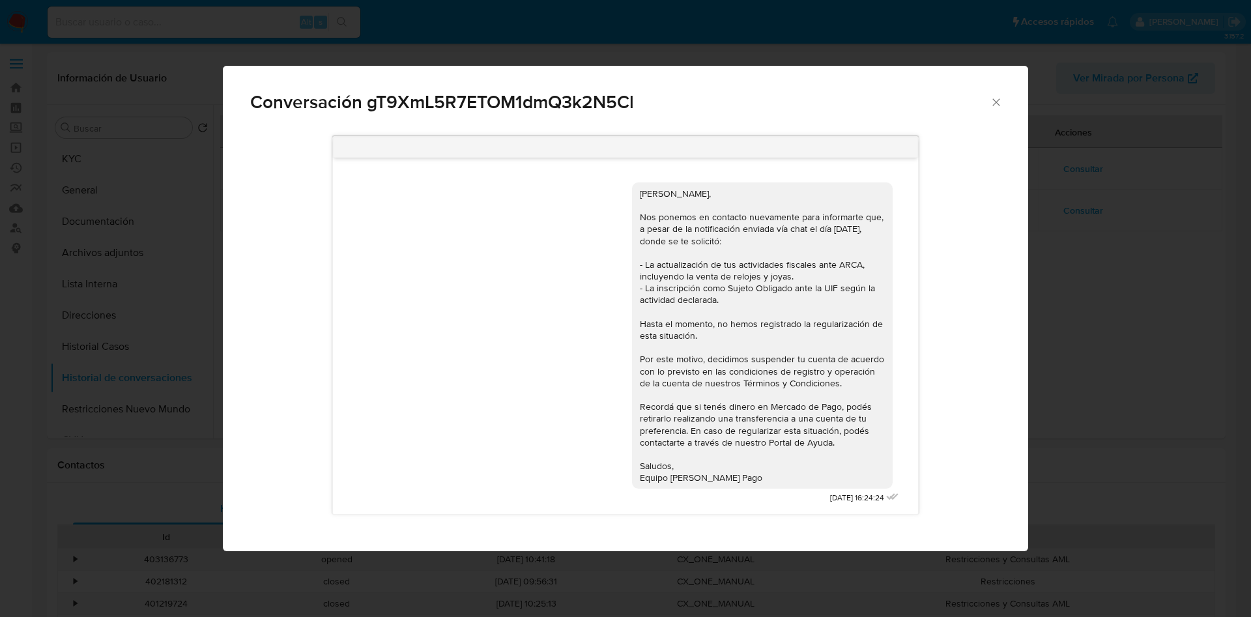
click at [642, 192] on div "[PERSON_NAME], Nos ponemos en contacto nuevamente para informarte que, a pesar …" at bounding box center [762, 336] width 245 height 296
click at [996, 109] on div "Conversación gT9XmL5R7ETOM1dmQ3k2N5Cl" at bounding box center [625, 97] width 805 height 62
click at [997, 102] on icon "Cerrar" at bounding box center [996, 102] width 13 height 13
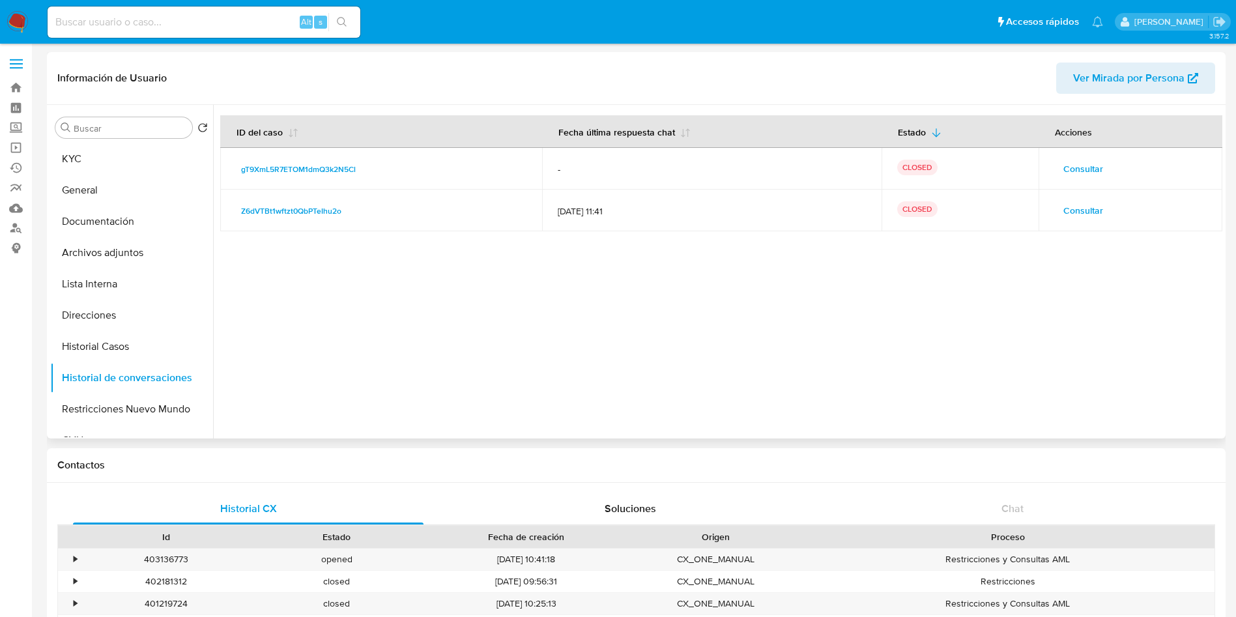
click at [1086, 215] on span "Consultar" at bounding box center [1083, 210] width 40 height 18
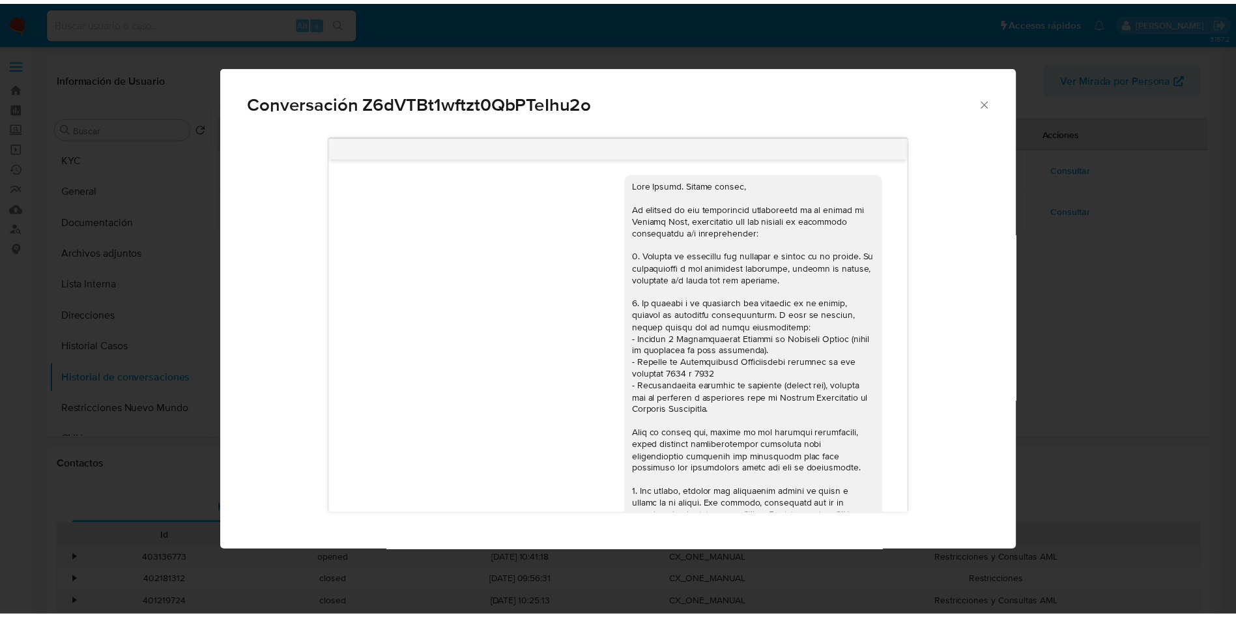
scroll to position [2033, 0]
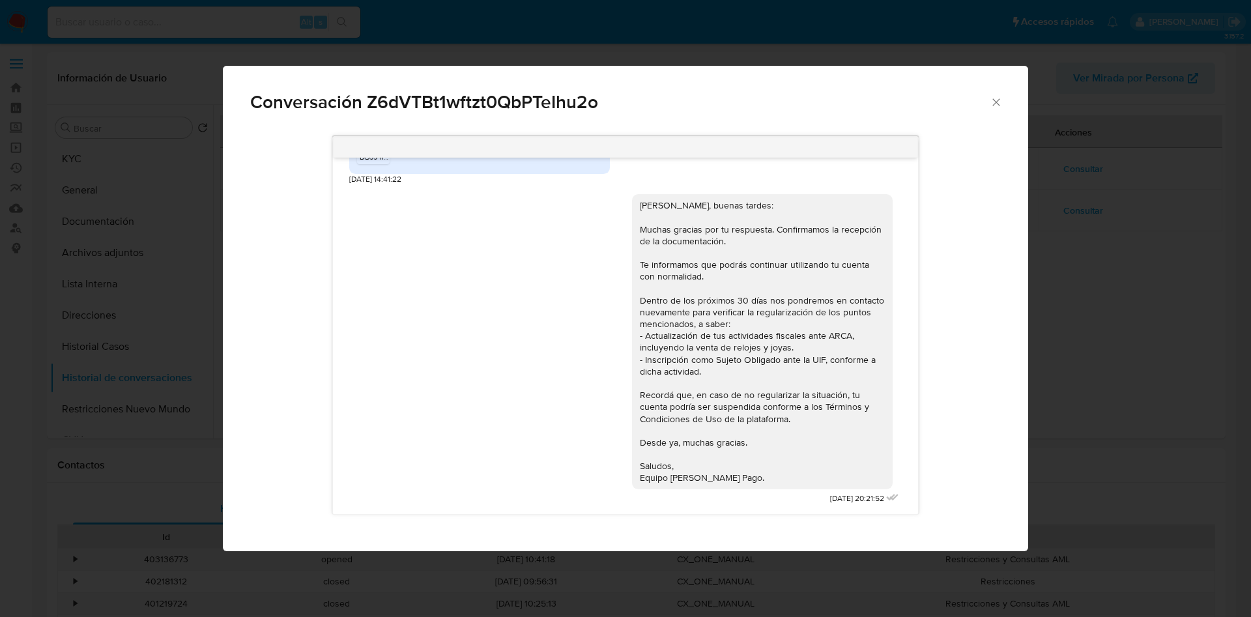
drag, startPoint x: 717, startPoint y: 422, endPoint x: 708, endPoint y: 381, distance: 42.7
click at [717, 422] on div "[PERSON_NAME], buenas tardes: Muchas gracias por tu respuesta. Confirmamos la r…" at bounding box center [762, 341] width 245 height 285
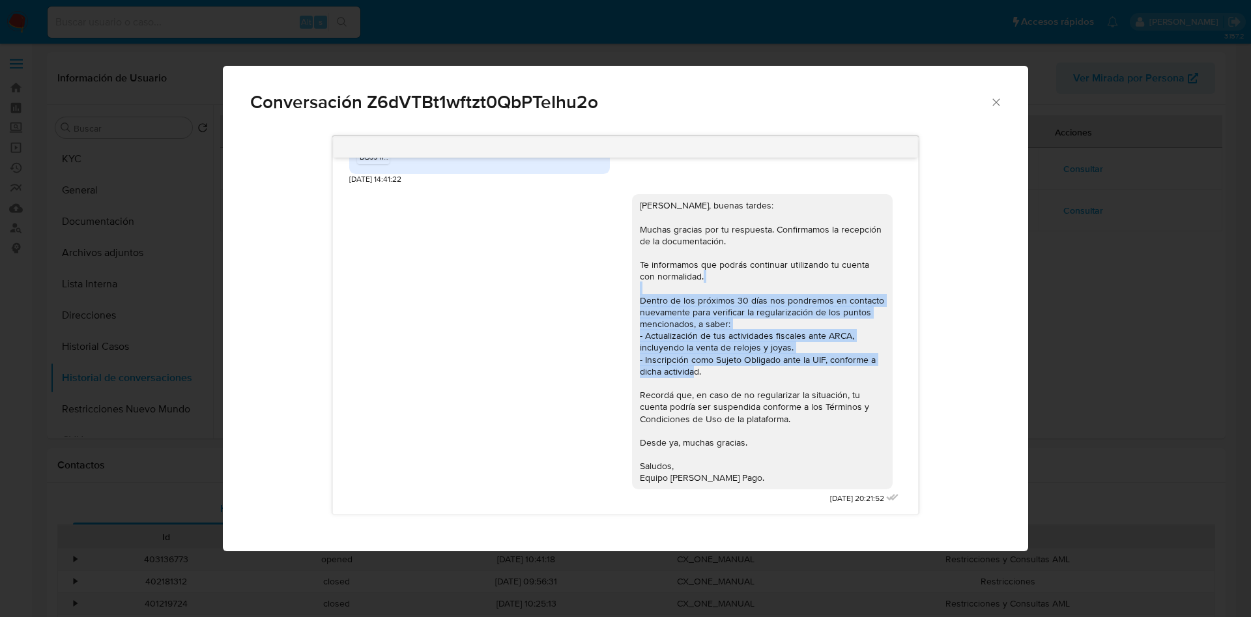
drag, startPoint x: 623, startPoint y: 304, endPoint x: 750, endPoint y: 377, distance: 146.2
click at [750, 377] on div "[PERSON_NAME], buenas tardes: Muchas gracias por tu respuesta. Confirmamos la r…" at bounding box center [762, 341] width 261 height 295
copy div "Dentro de los próximos 30 días nos pondremos en contacto nuevamente para verifi…"
drag, startPoint x: 373, startPoint y: 414, endPoint x: 143, endPoint y: 399, distance: 231.1
click at [373, 414] on div "[PERSON_NAME], buenas tardes: Muchas gracias por tu respuesta. Confirmamos la r…" at bounding box center [625, 346] width 552 height 323
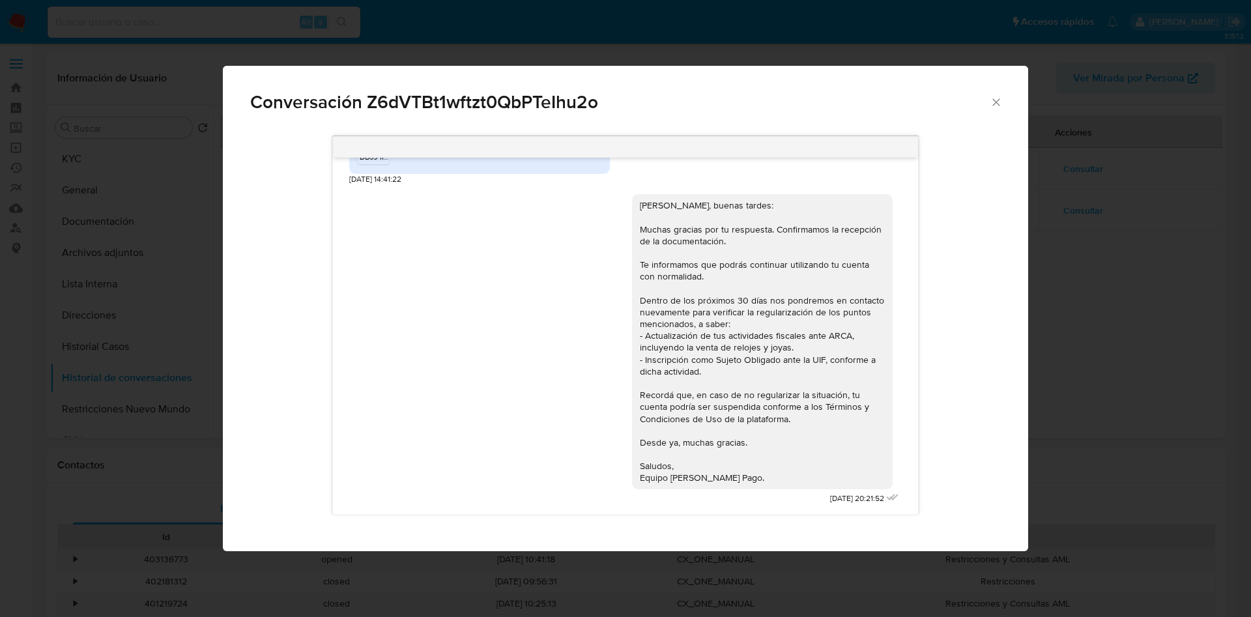
click at [135, 396] on div "Conversación Z6dVTBt1wftzt0QbPTeIhu2o [DATE] 17:10:12 Hola, buenos días 1) El n…" at bounding box center [625, 308] width 1251 height 617
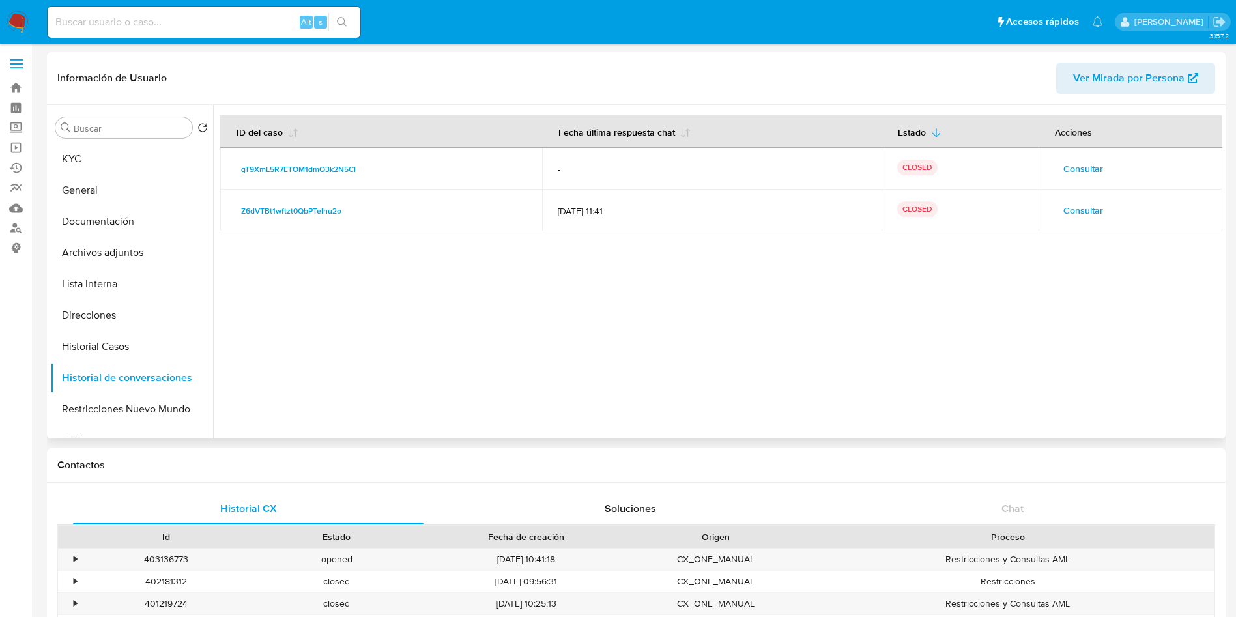
click at [1097, 175] on span "Consultar" at bounding box center [1083, 169] width 40 height 18
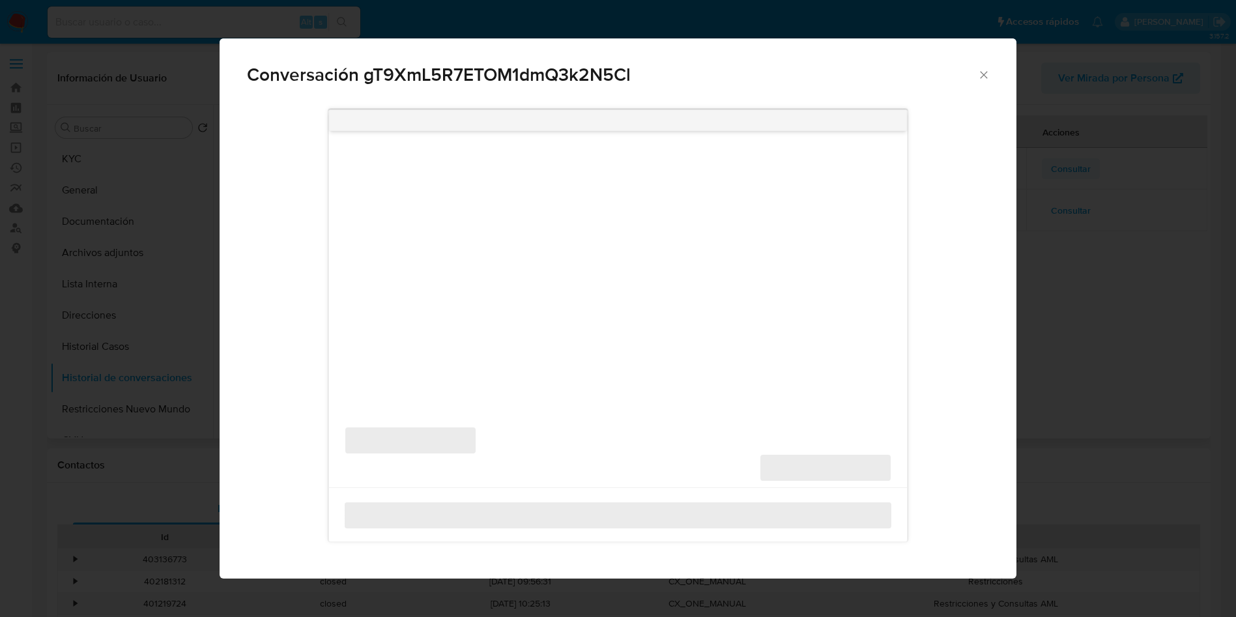
click at [1091, 164] on div "Conversación gT9XmL5R7ETOM1dmQ3k2N5Cl ‌ ‌ ‌ ‌" at bounding box center [618, 308] width 1236 height 617
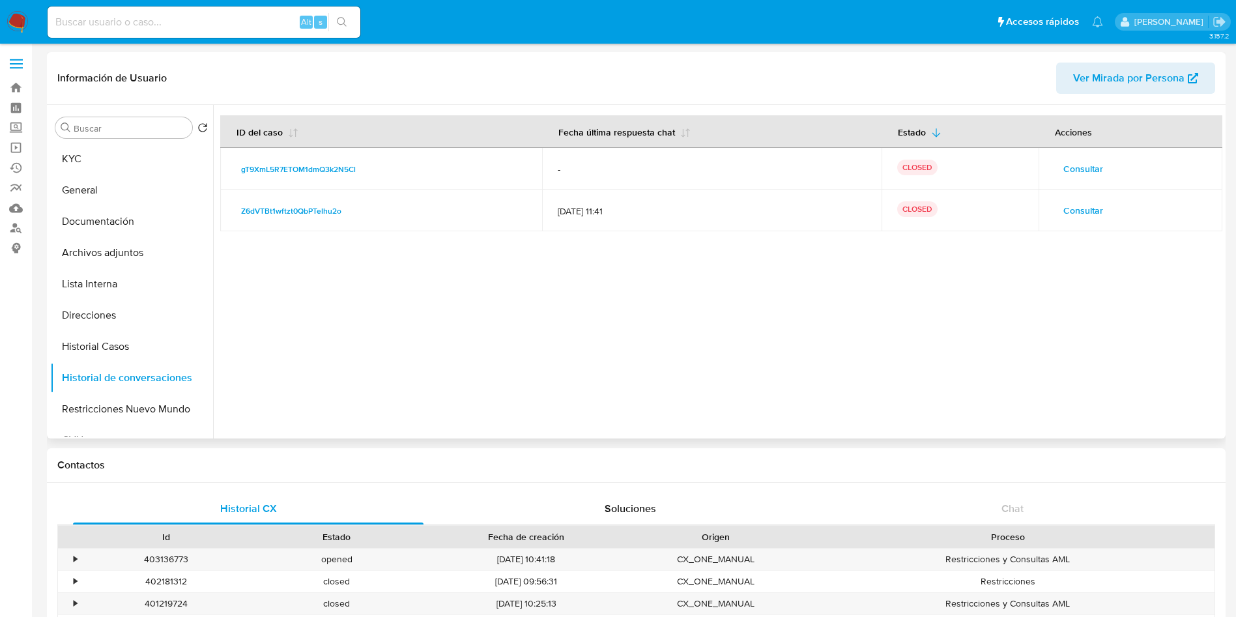
click at [1080, 170] on span "Consultar" at bounding box center [1083, 169] width 40 height 18
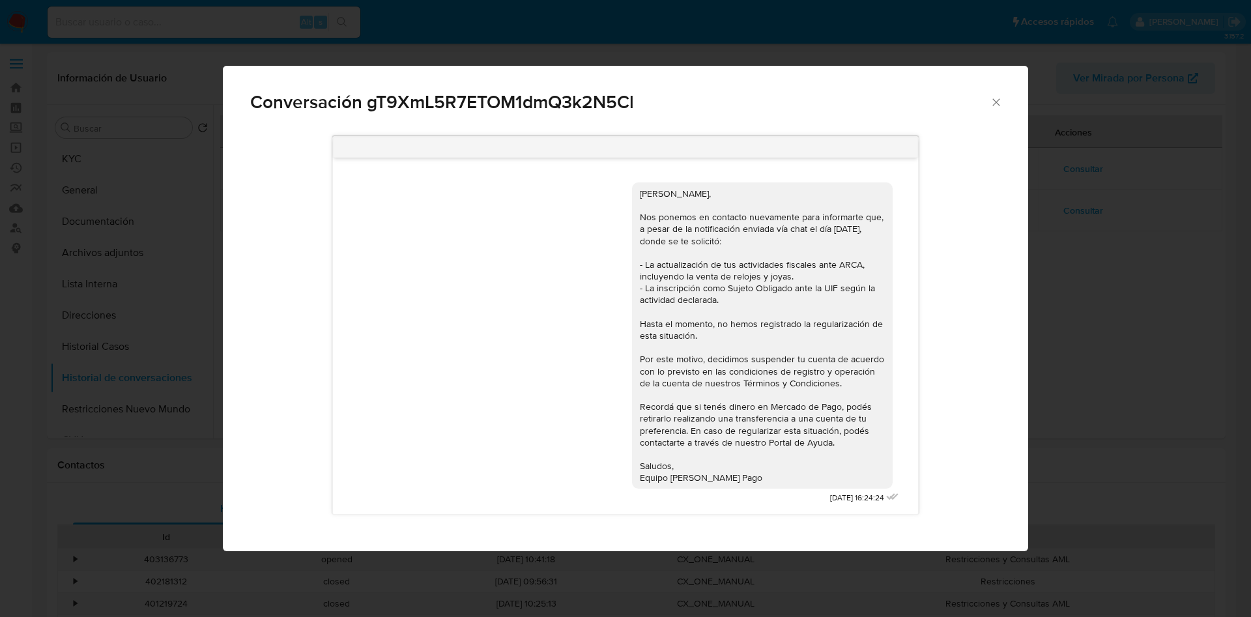
drag, startPoint x: 856, startPoint y: 495, endPoint x: 784, endPoint y: 499, distance: 72.4
click at [784, 499] on div "[PERSON_NAME], Nos ponemos en contacto nuevamente para informarte que, a pesar …" at bounding box center [767, 340] width 270 height 334
copy div "[PERSON_NAME], [PERSON_NAME] ponemos en contacto nuevamente para informarte que…"
click at [990, 96] on icon "Cerrar" at bounding box center [996, 102] width 13 height 13
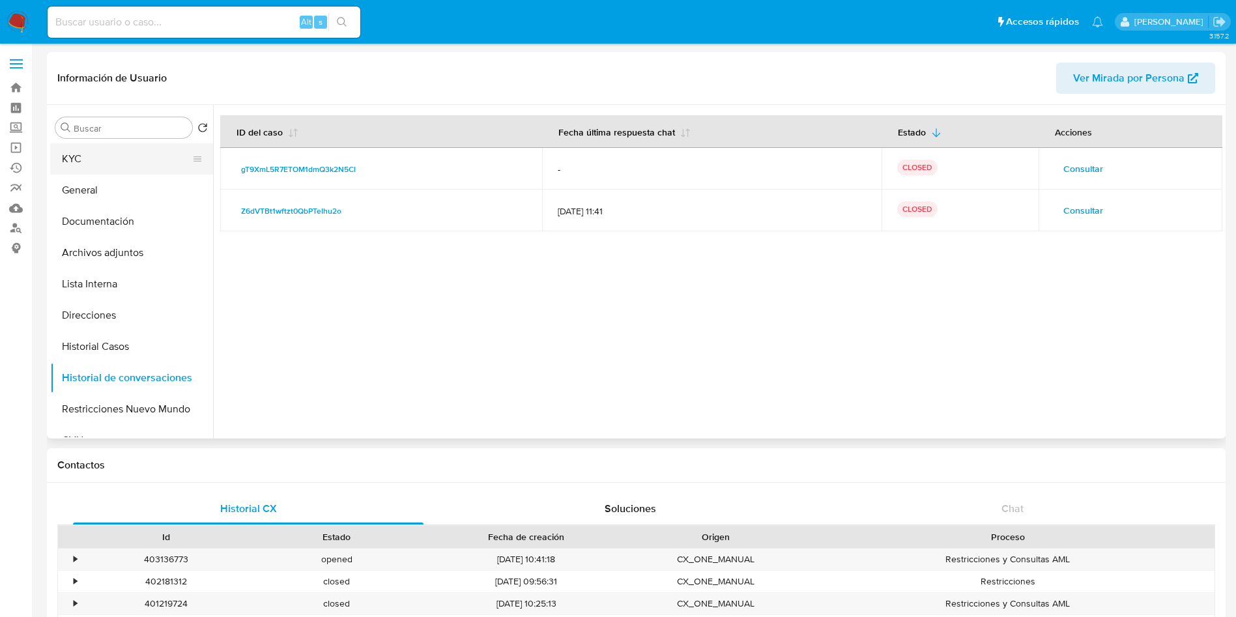
click at [122, 147] on button "KYC" at bounding box center [126, 158] width 152 height 31
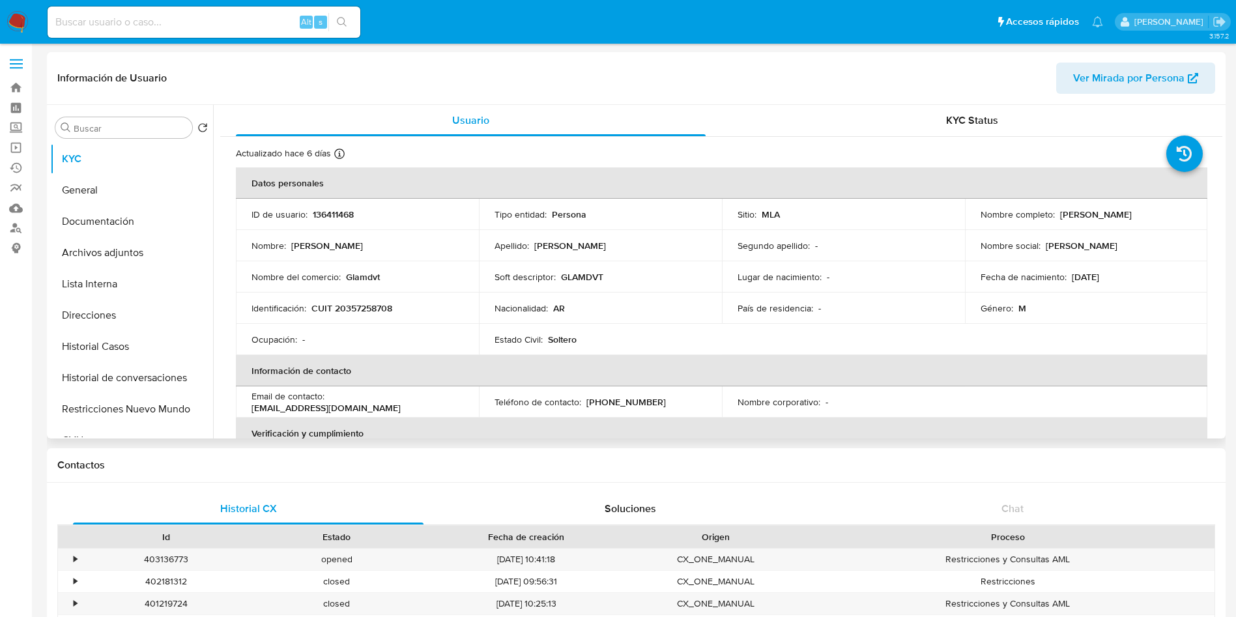
click at [355, 311] on p "CUIT 20357258708" at bounding box center [351, 308] width 81 height 12
copy p "20357258708"
click at [372, 317] on td "Identificación : CUIT 20357258708" at bounding box center [357, 308] width 243 height 31
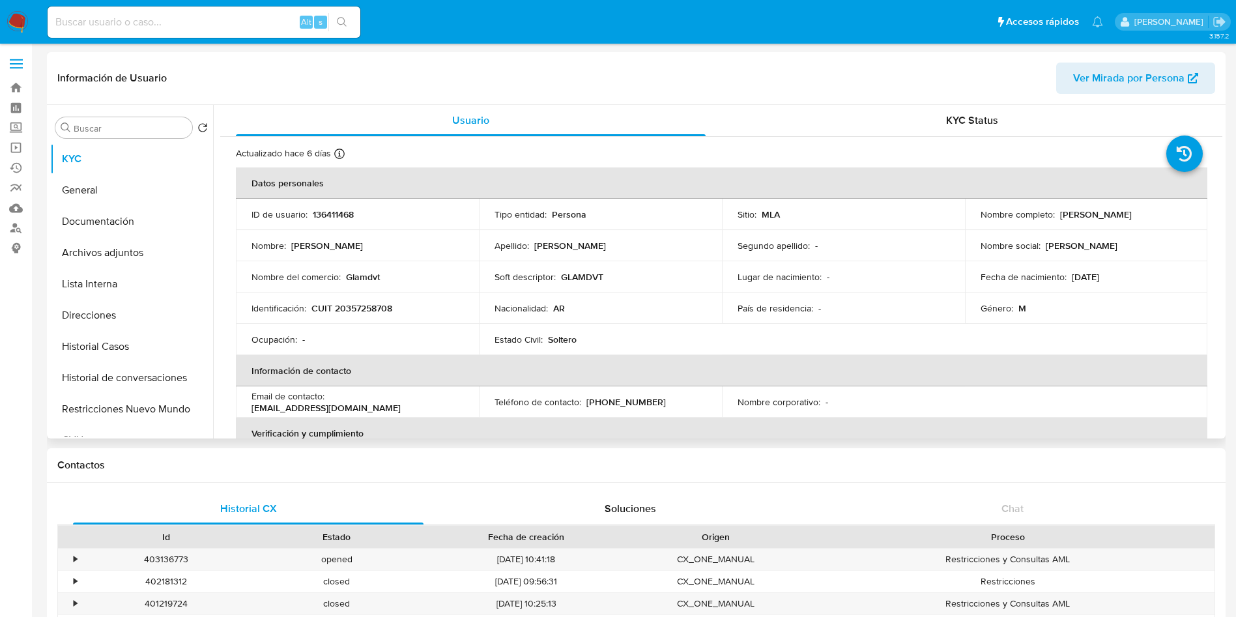
click at [372, 317] on td "Identificación : CUIT 20357258708" at bounding box center [357, 308] width 243 height 31
click at [367, 310] on p "CUIT 20357258708" at bounding box center [351, 308] width 81 height 12
copy p "20357258708"
click at [375, 313] on p "CUIT 20357258708" at bounding box center [351, 308] width 81 height 12
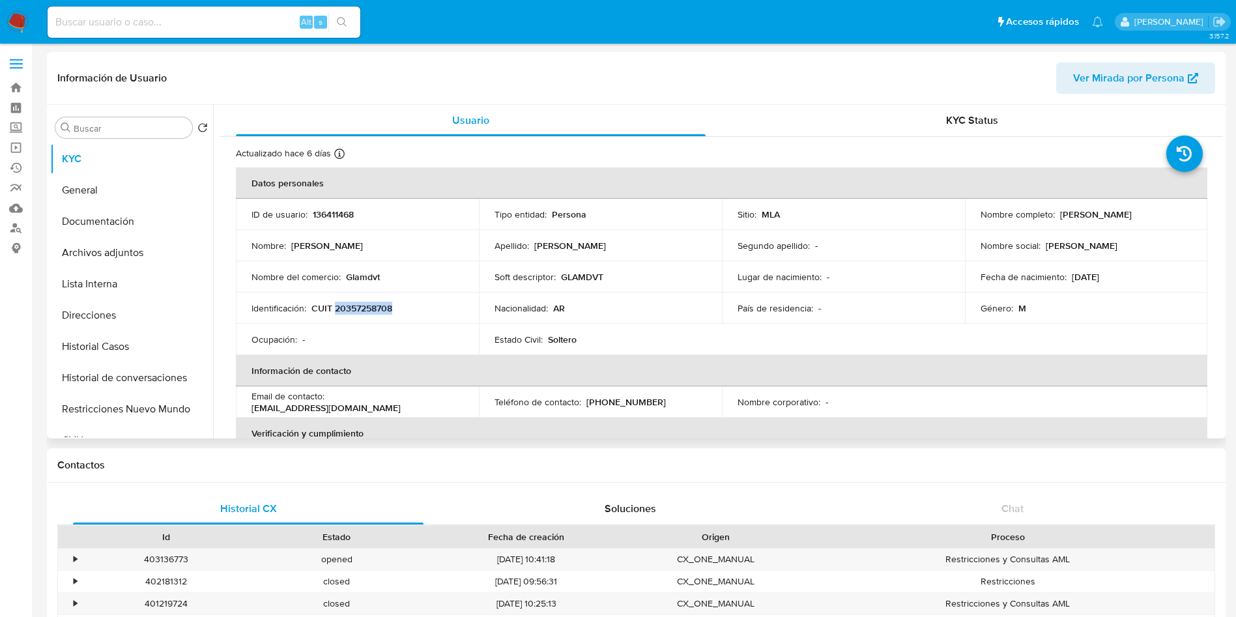
click at [375, 313] on p "CUIT 20357258708" at bounding box center [351, 308] width 81 height 12
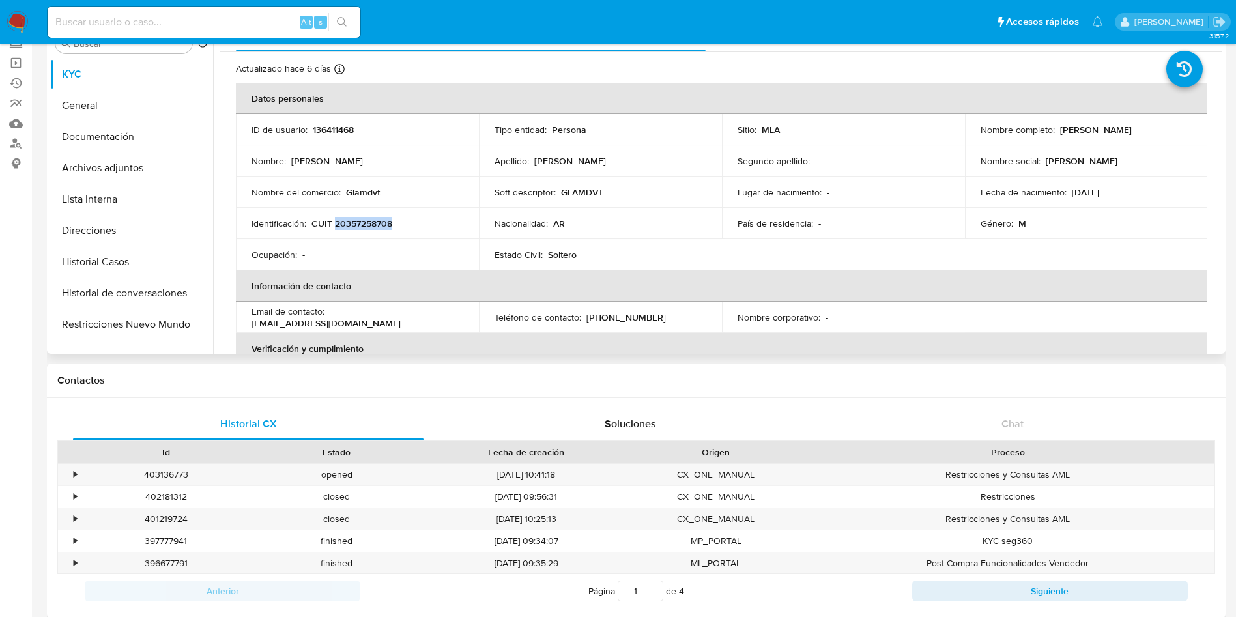
scroll to position [0, 0]
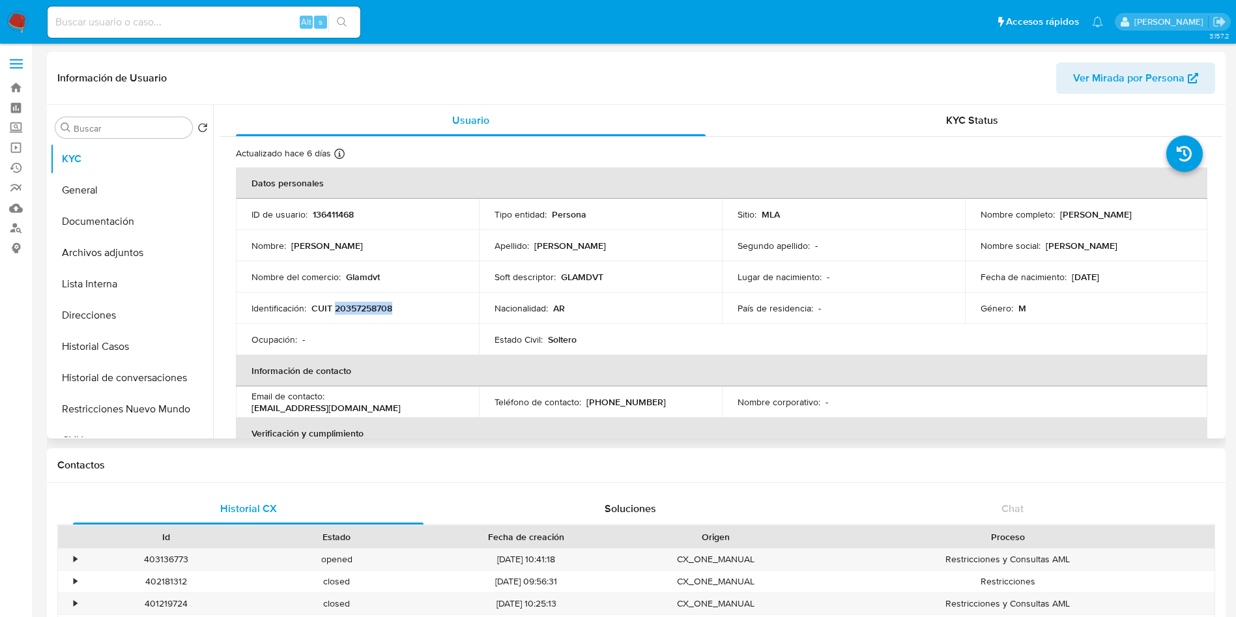
click at [542, 265] on td "Soft descriptor : GLAMDVT" at bounding box center [600, 276] width 243 height 31
click at [115, 336] on button "Historial Casos" at bounding box center [126, 346] width 152 height 31
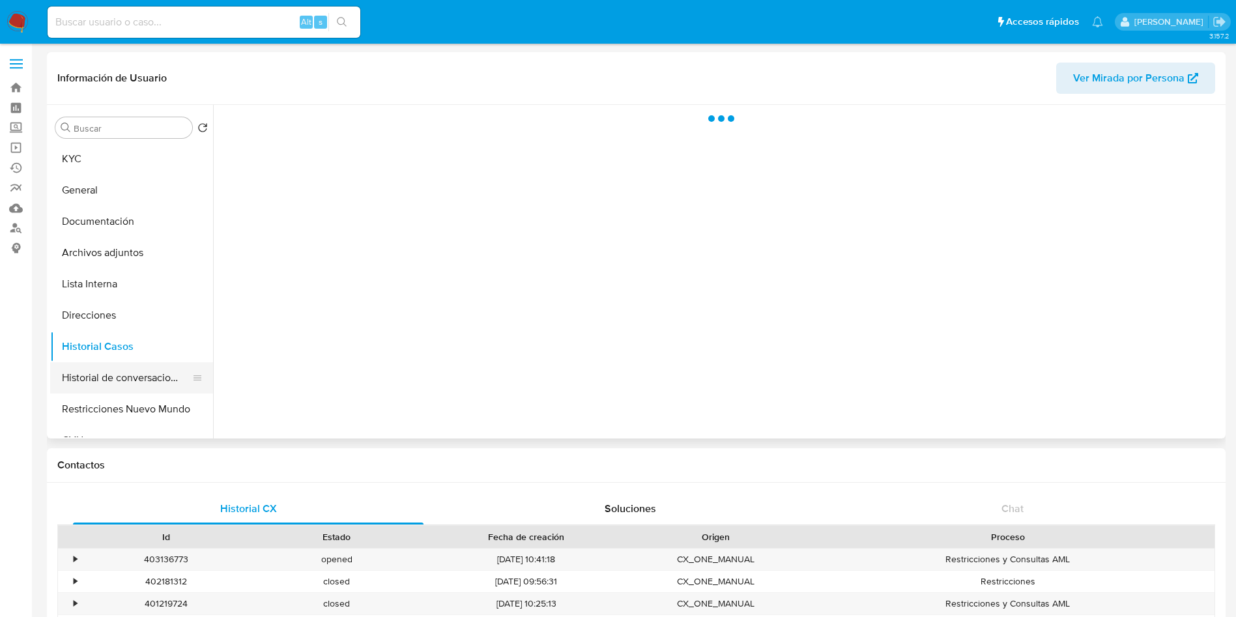
click at [115, 372] on button "Historial de conversaciones" at bounding box center [126, 377] width 152 height 31
click at [113, 414] on button "Restricciones Nuevo Mundo" at bounding box center [126, 409] width 152 height 31
click at [116, 381] on button "Historial de conversaciones" at bounding box center [126, 377] width 152 height 31
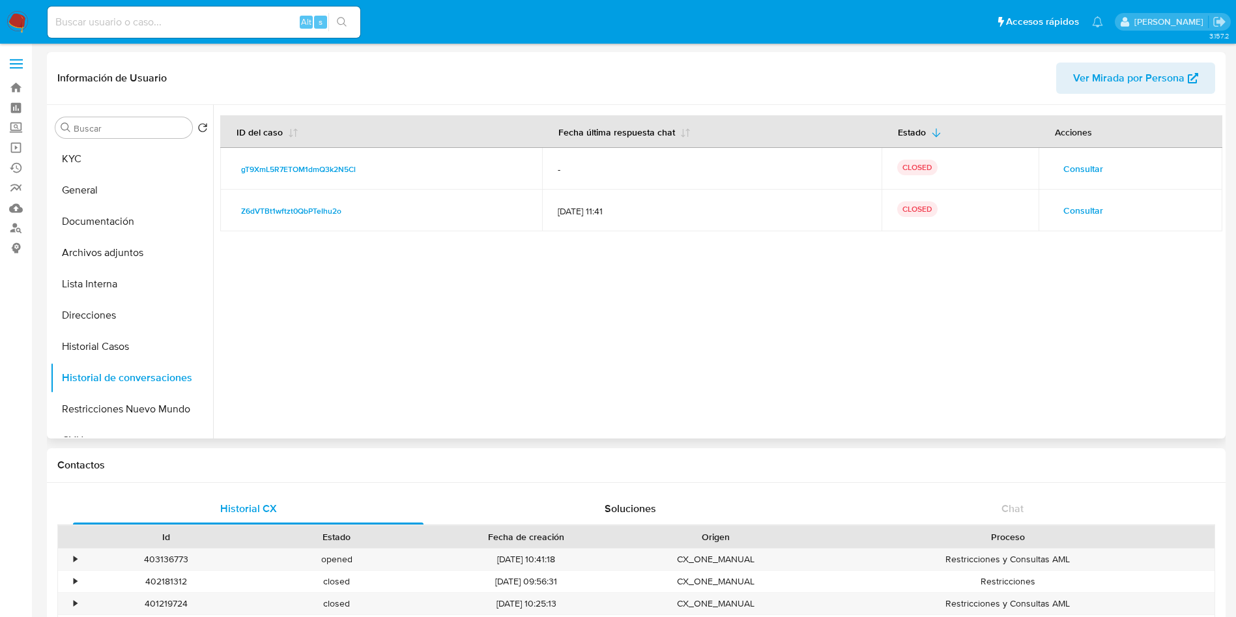
click at [1090, 160] on span "Consultar" at bounding box center [1083, 169] width 40 height 18
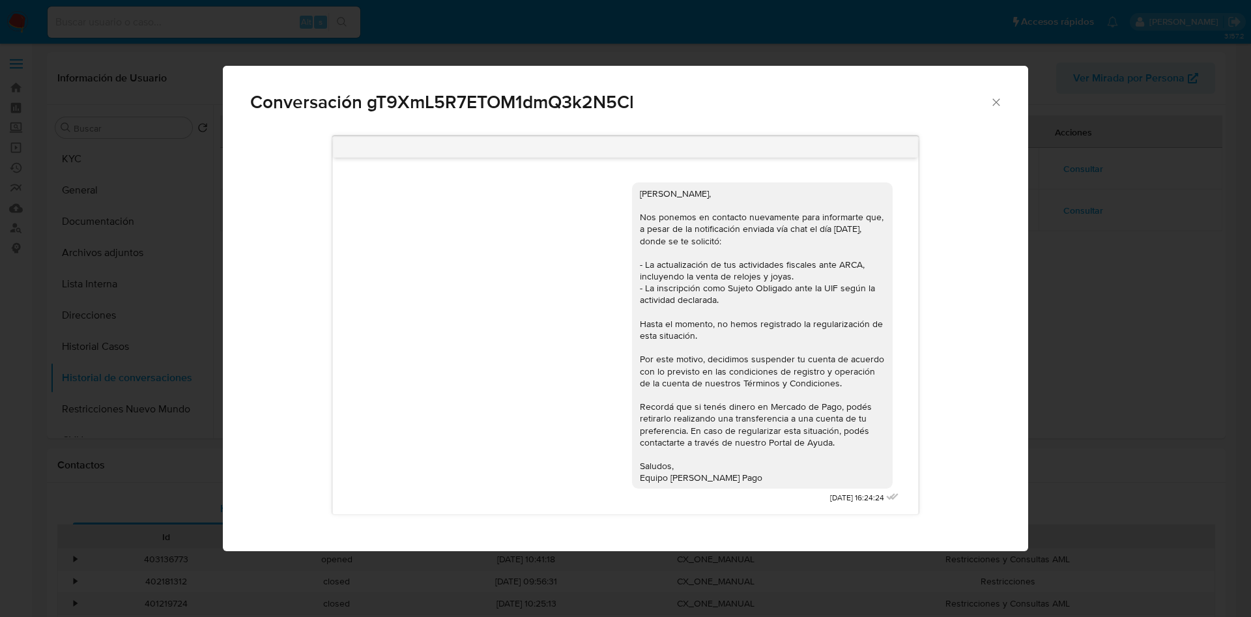
click at [1071, 170] on div "Conversación gT9XmL5R7ETOM1dmQ3k2N5Cl Hola Gastón Ariel Disilvestro, Nos ponemo…" at bounding box center [625, 308] width 1251 height 617
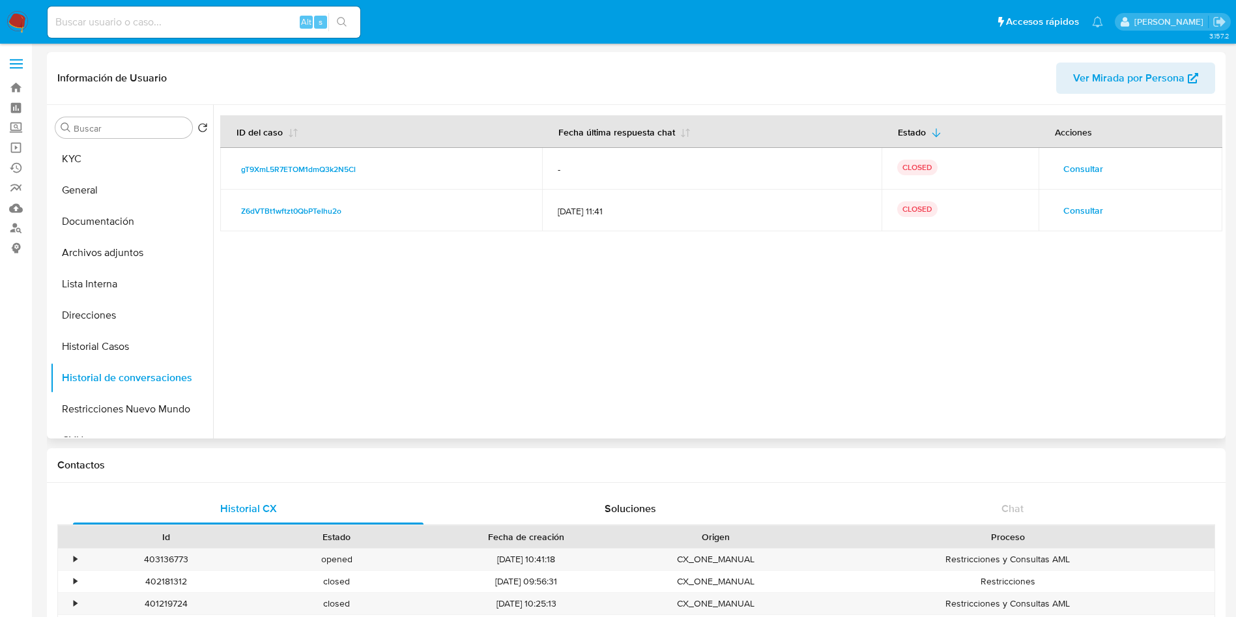
click at [1058, 201] on button "Consultar" at bounding box center [1083, 210] width 58 height 21
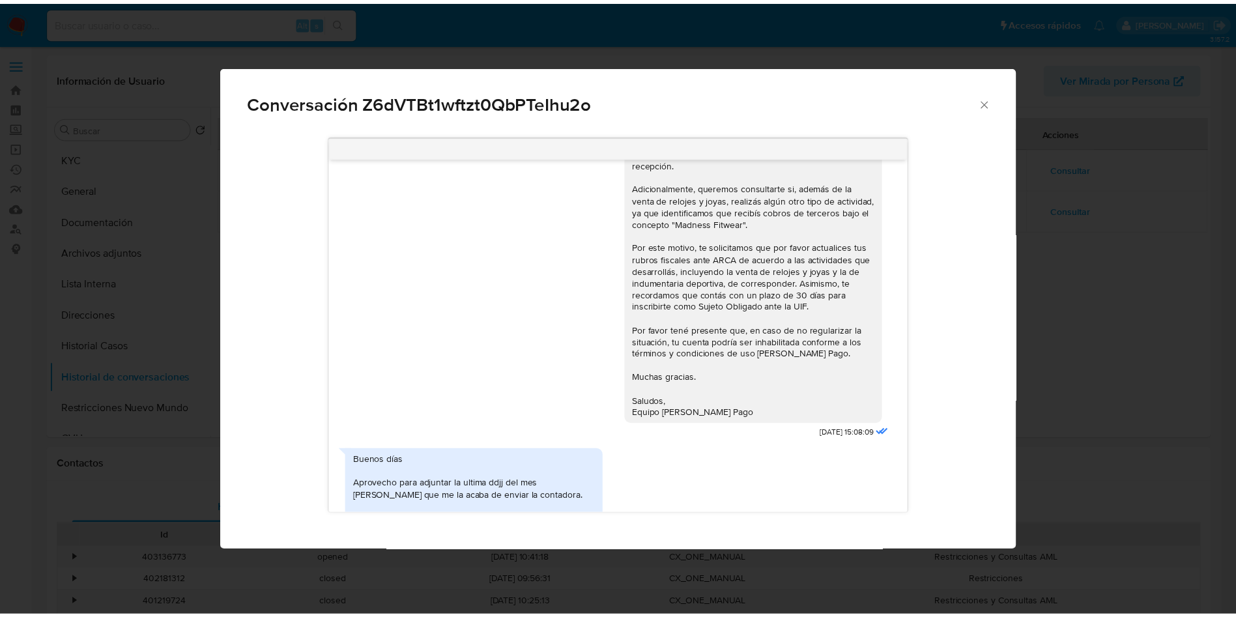
scroll to position [1447, 0]
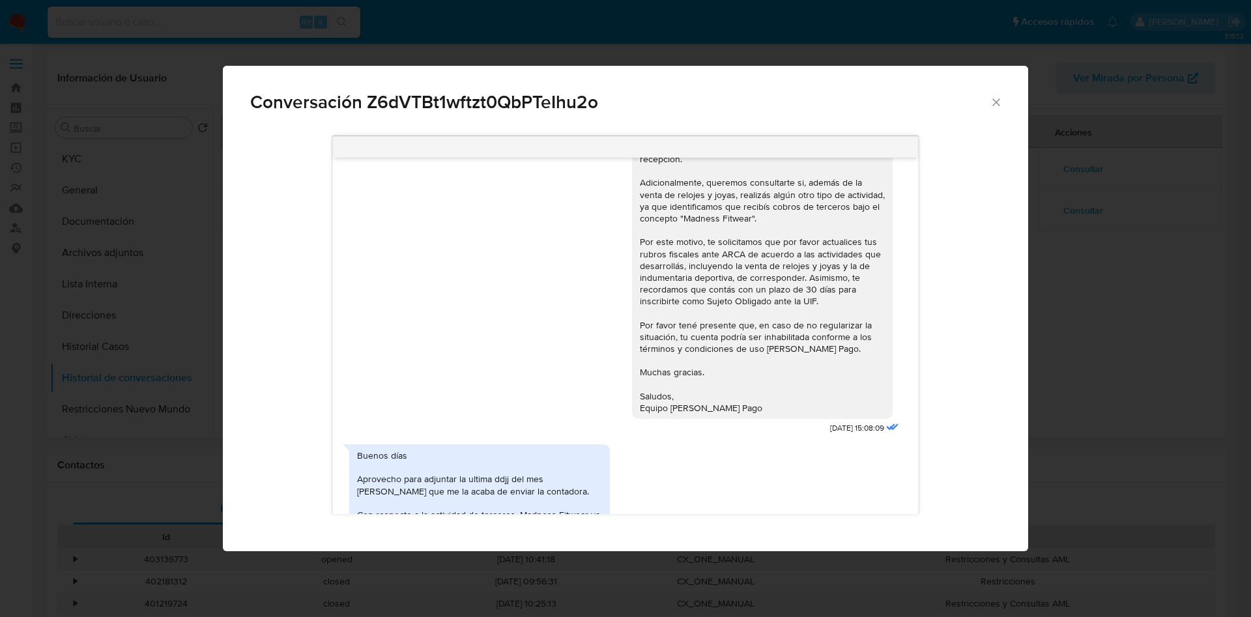
click at [1129, 246] on div "Conversación Z6dVTBt1wftzt0QbPTeIhu2o 08/07/2025 17:10:12 Hola, buenos días 1) …" at bounding box center [625, 308] width 1251 height 617
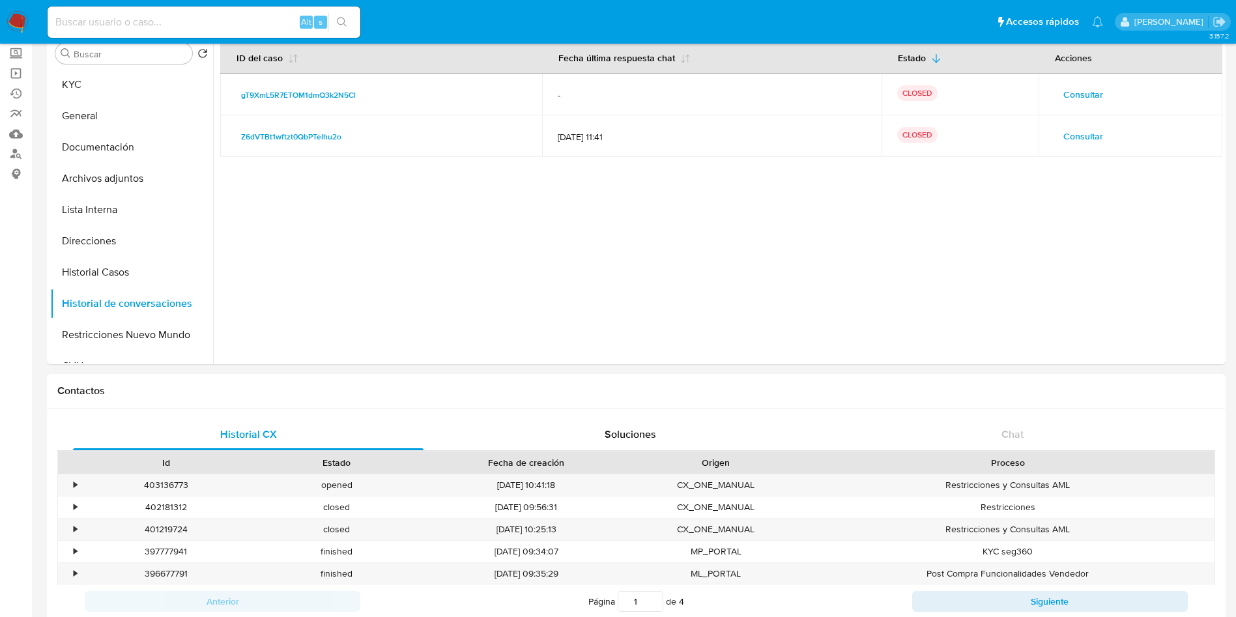
scroll to position [0, 0]
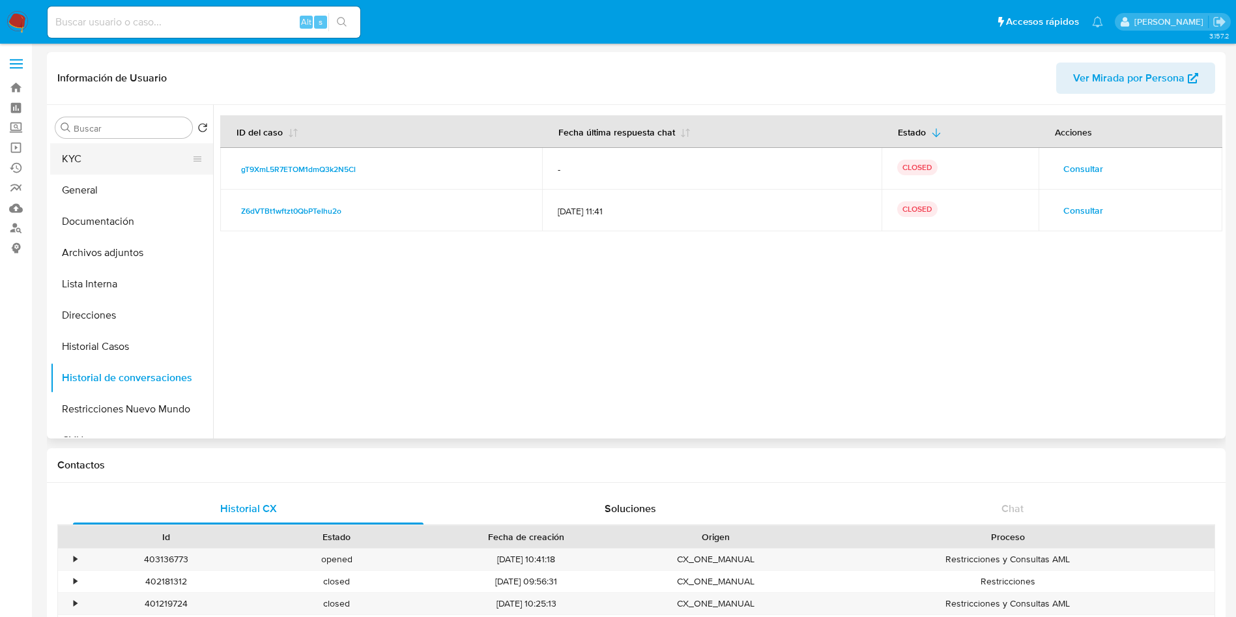
click at [108, 170] on button "KYC" at bounding box center [126, 158] width 152 height 31
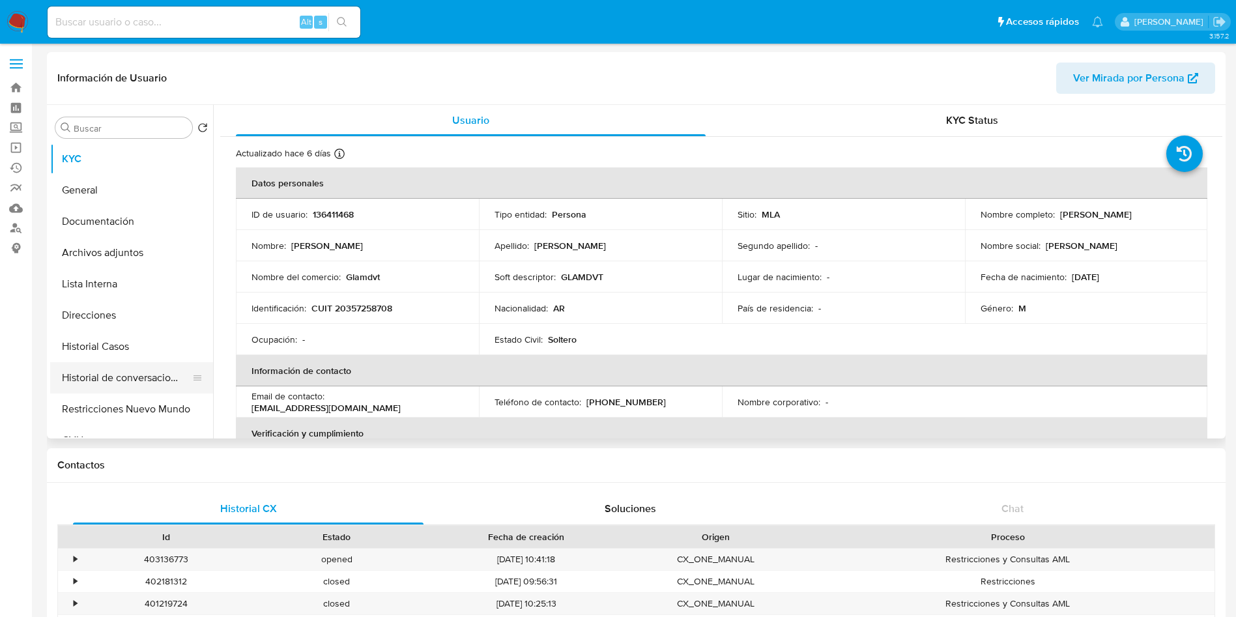
click at [143, 380] on button "Historial de conversaciones" at bounding box center [126, 377] width 152 height 31
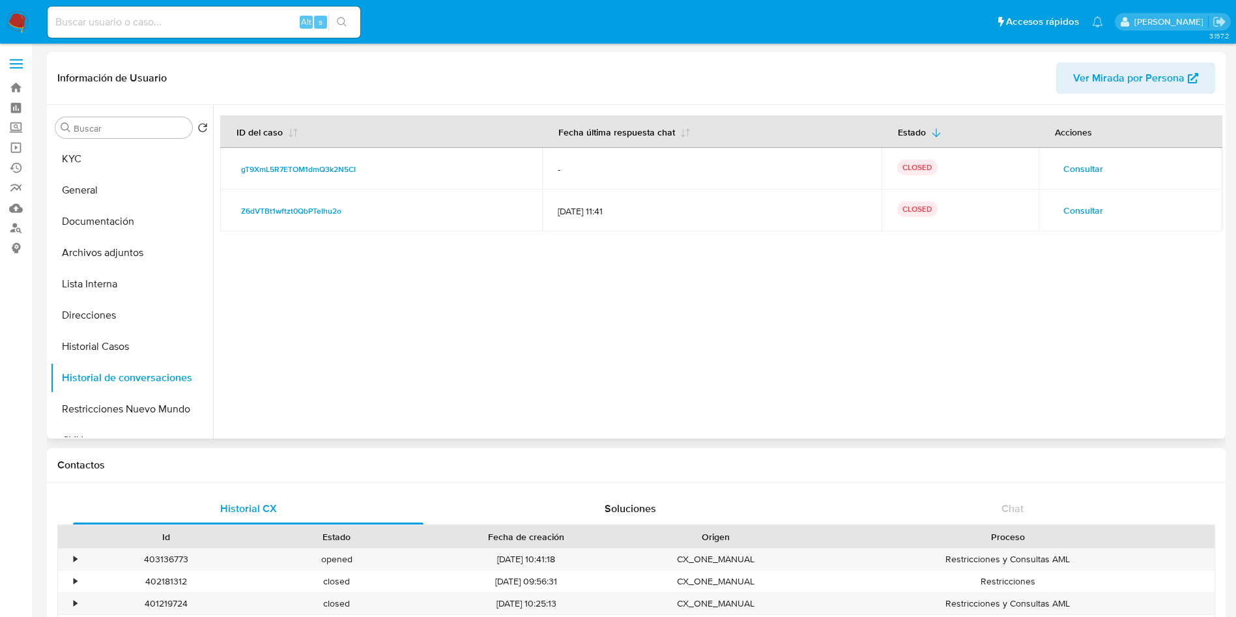
click at [1063, 211] on span "Consultar" at bounding box center [1083, 210] width 40 height 18
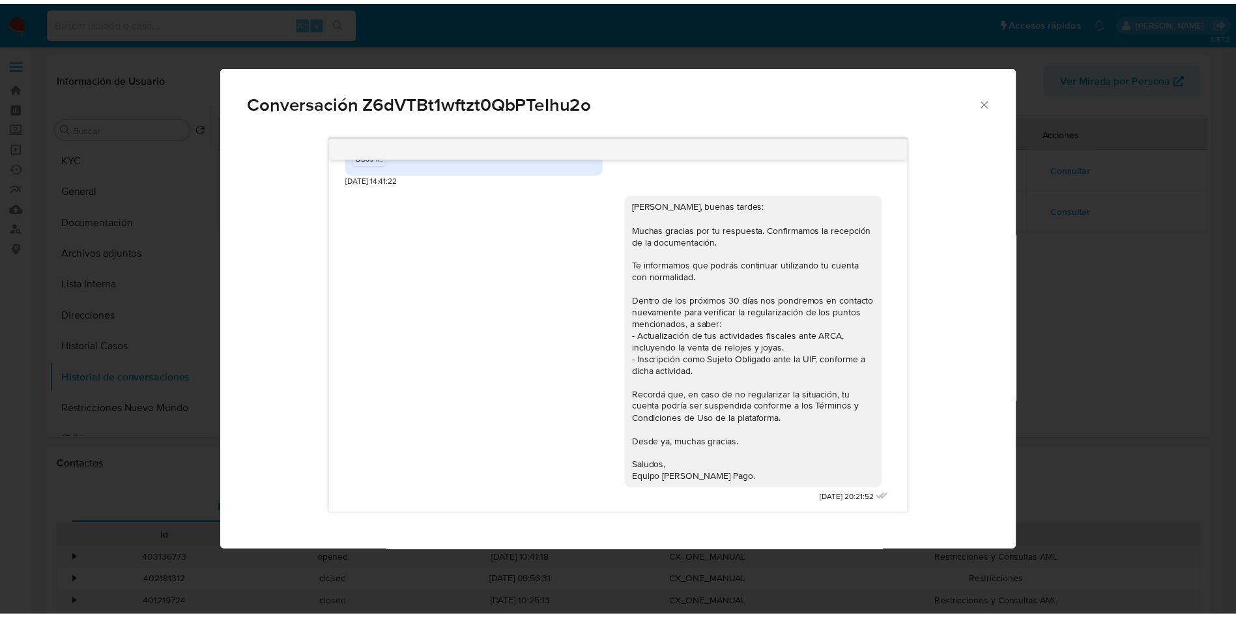
scroll to position [2033, 0]
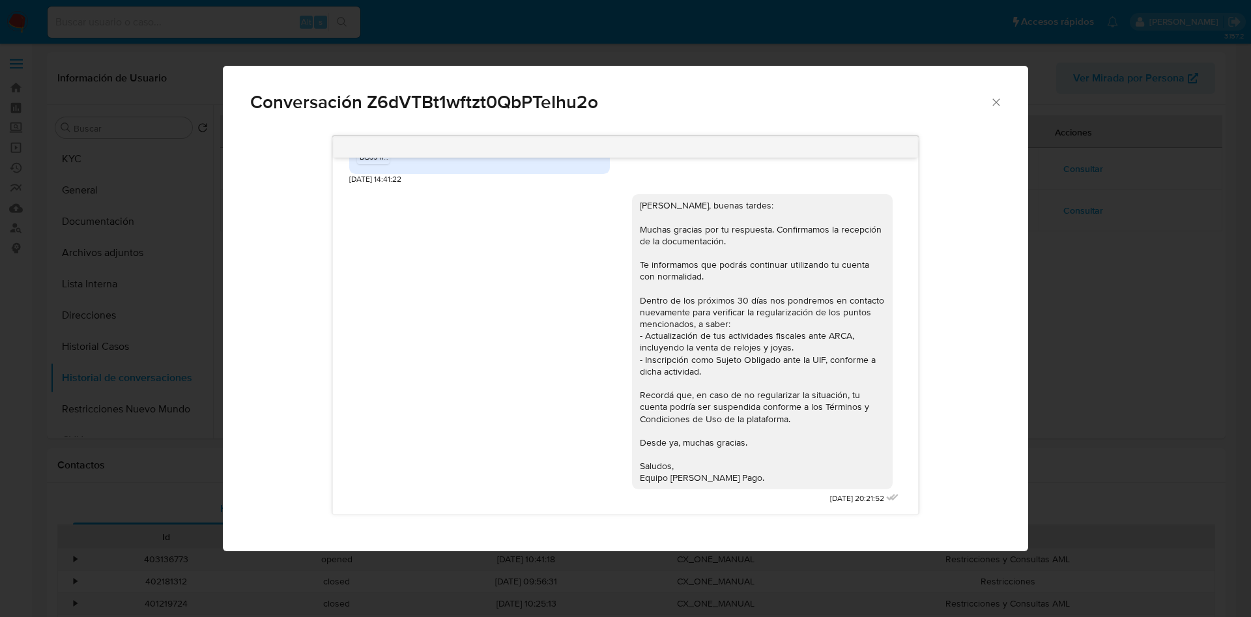
click at [1163, 232] on div "Conversación Z6dVTBt1wftzt0QbPTeIhu2o 08/07/2025 17:10:12 Hola, buenos días 1) …" at bounding box center [625, 308] width 1251 height 617
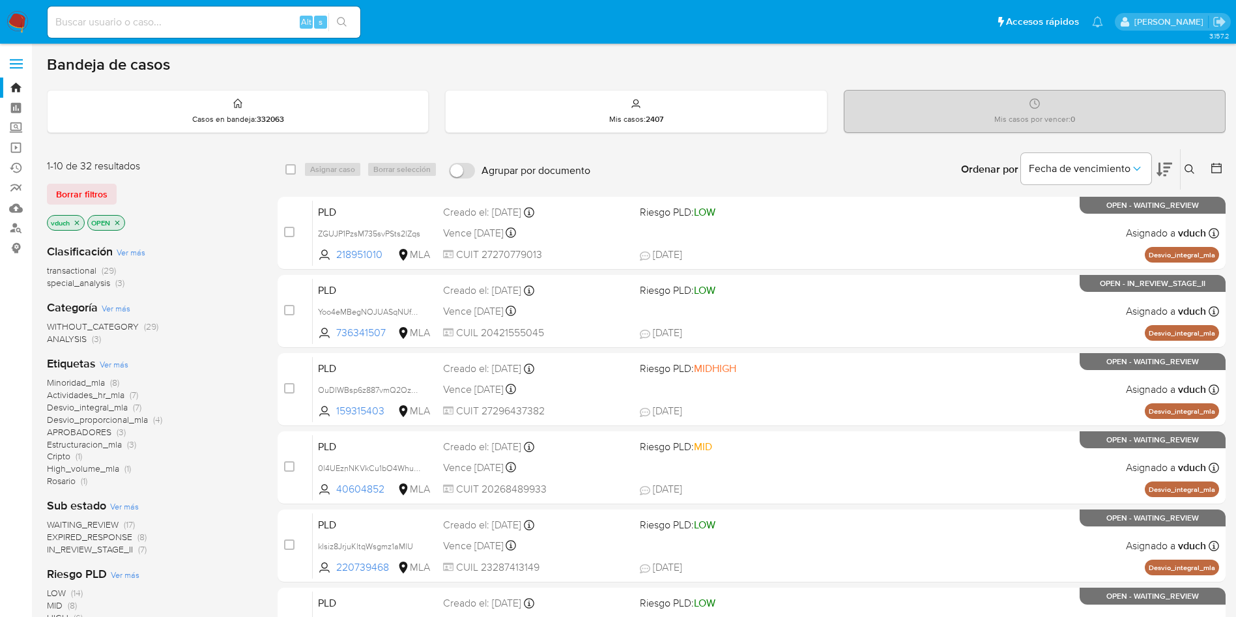
click at [1165, 167] on icon at bounding box center [1165, 170] width 16 height 14
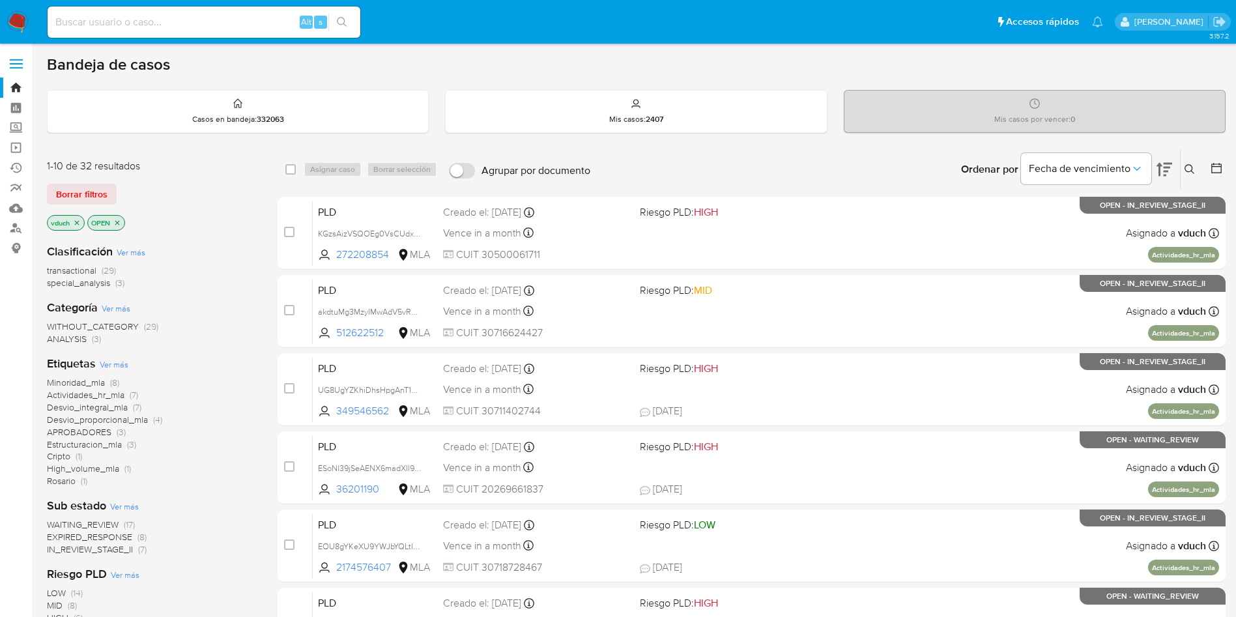
click at [1165, 167] on icon at bounding box center [1165, 170] width 16 height 14
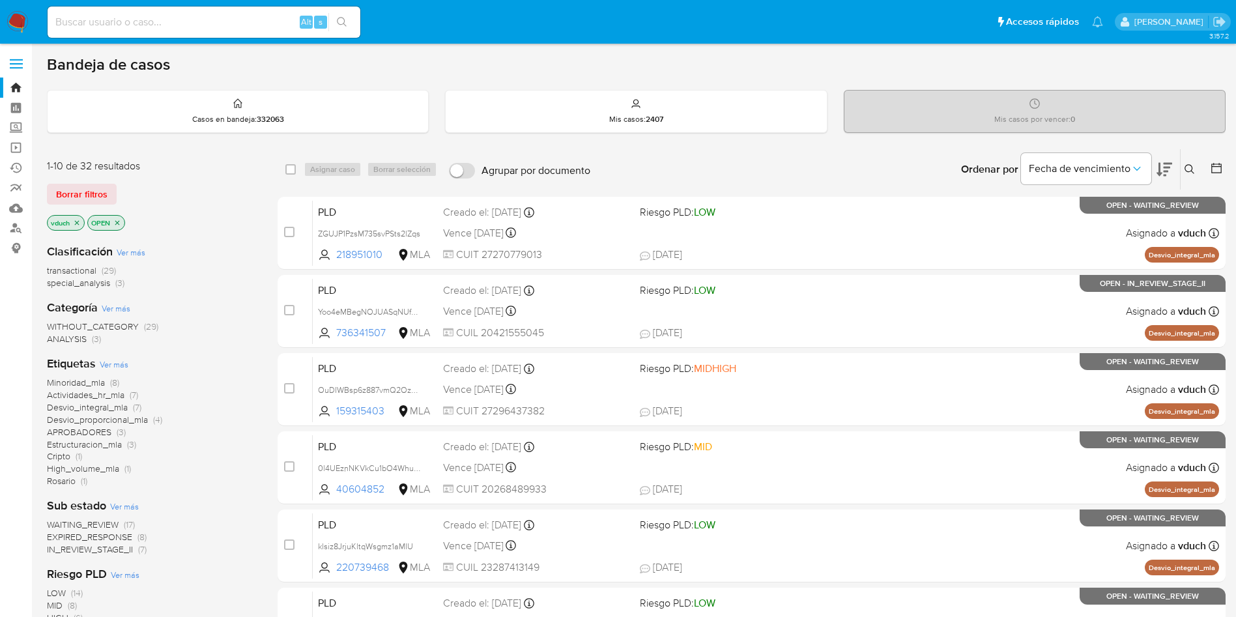
click at [78, 222] on icon "close-filter" at bounding box center [77, 222] width 5 height 5
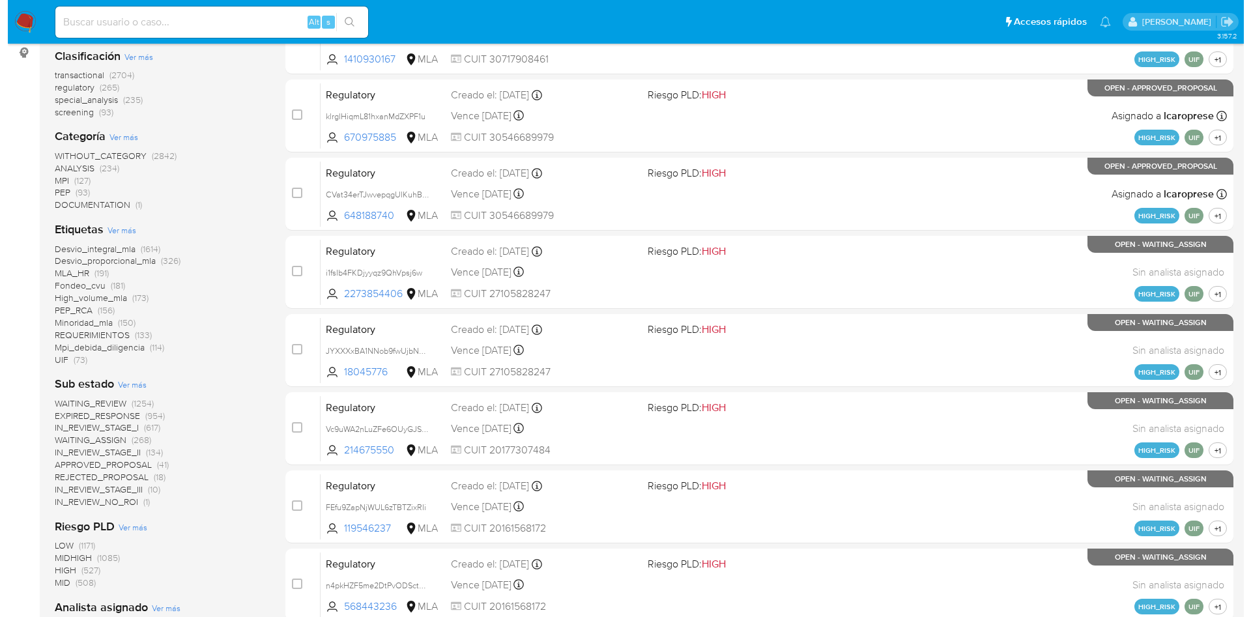
scroll to position [293, 0]
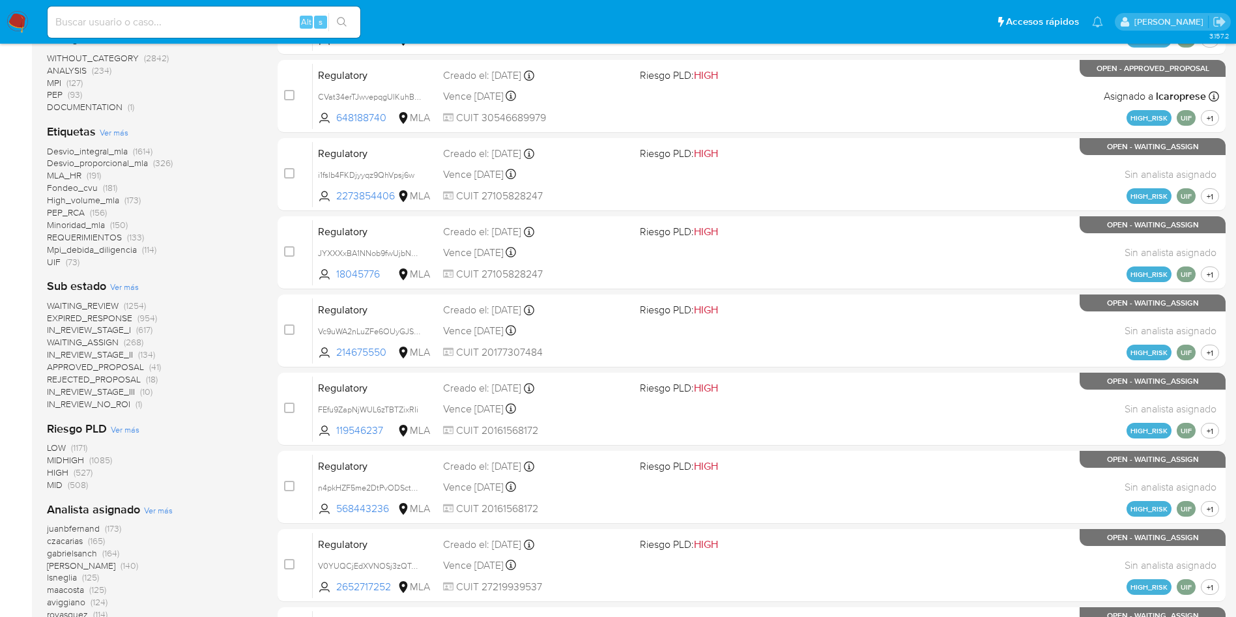
click at [148, 512] on span "Ver más" at bounding box center [158, 510] width 29 height 12
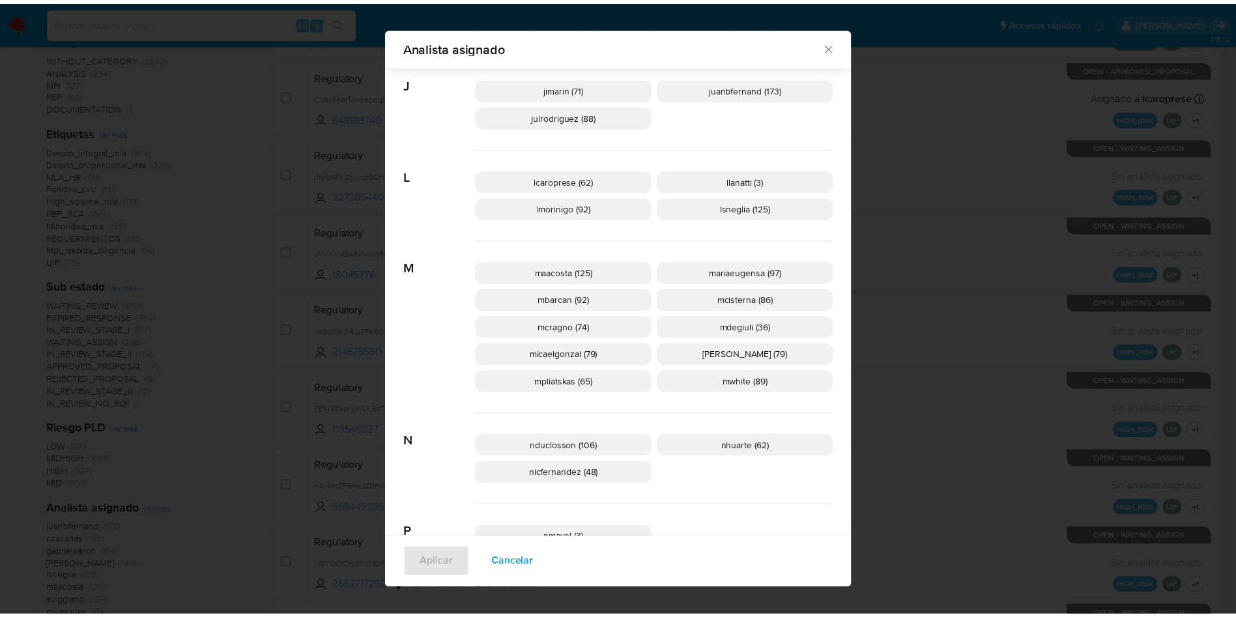
scroll to position [0, 0]
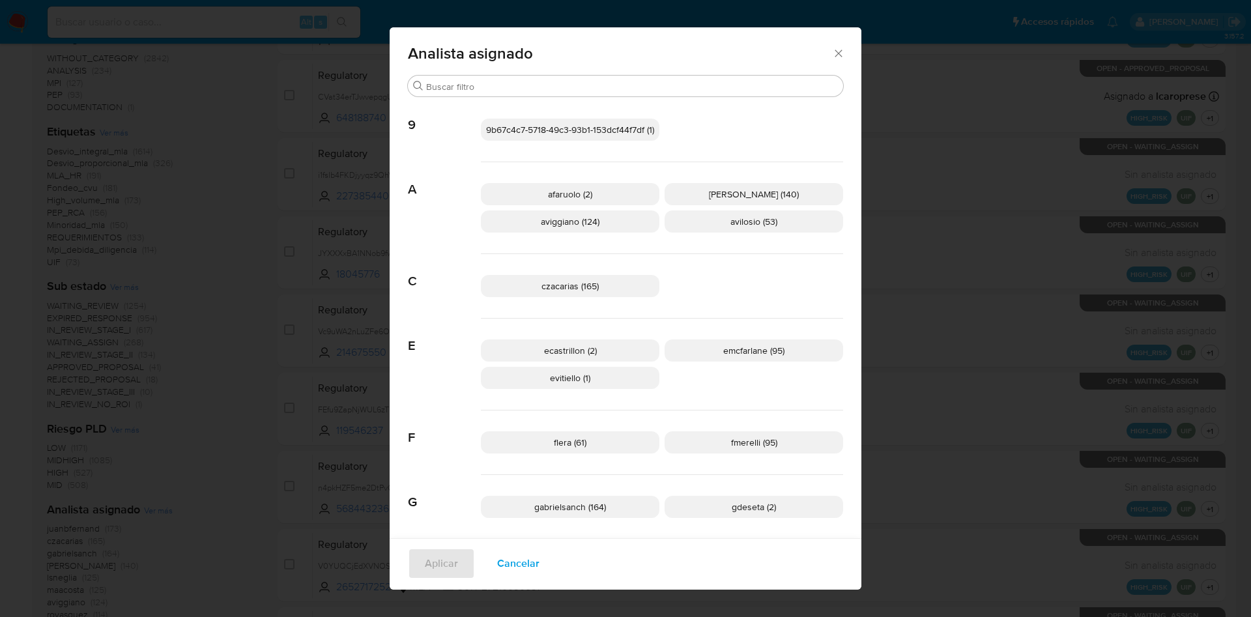
click at [832, 59] on icon "Cerrar" at bounding box center [838, 53] width 13 height 13
